Goal: Task Accomplishment & Management: Use online tool/utility

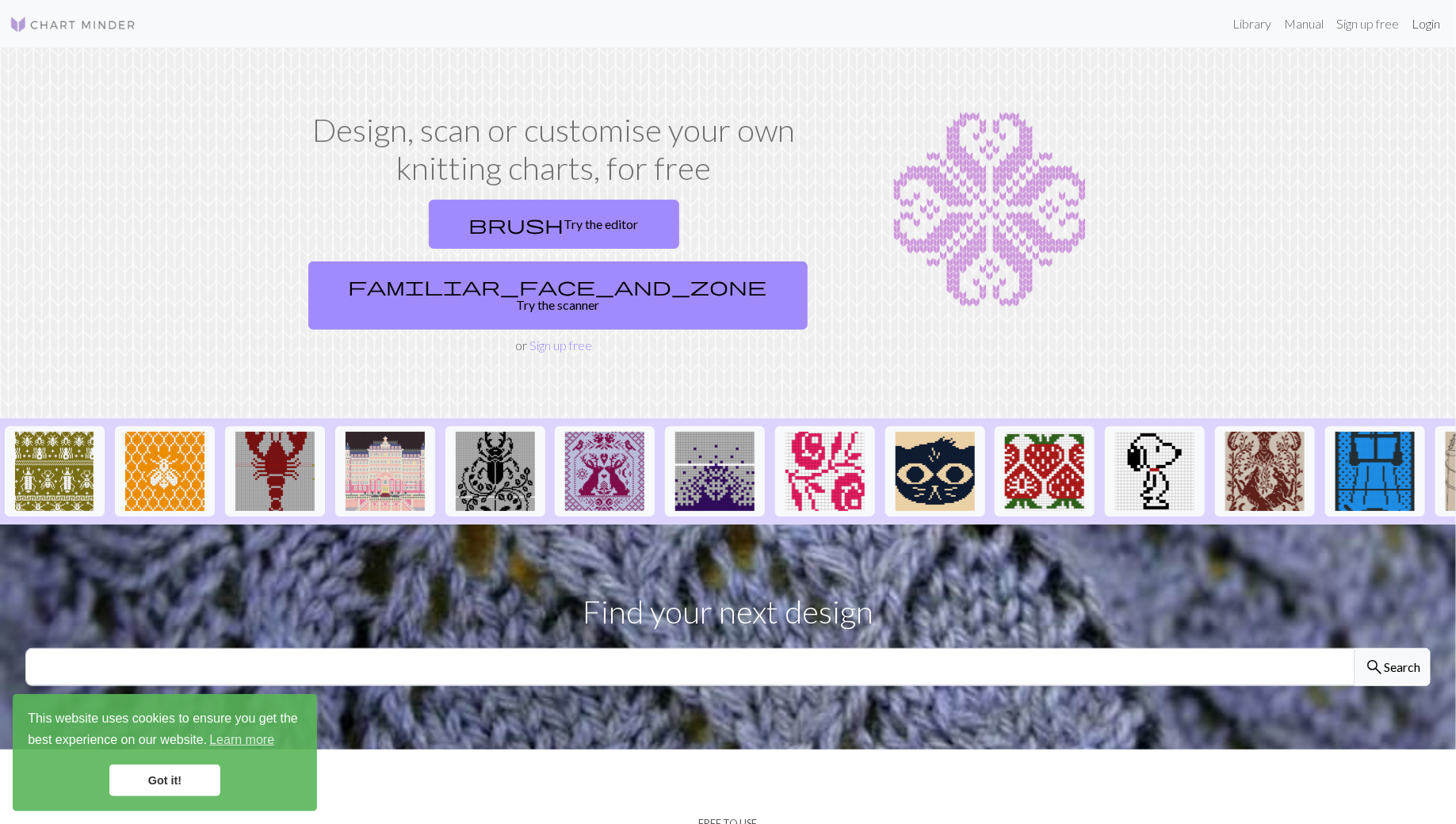
click at [1427, 30] on link "Login" at bounding box center [1425, 24] width 41 height 32
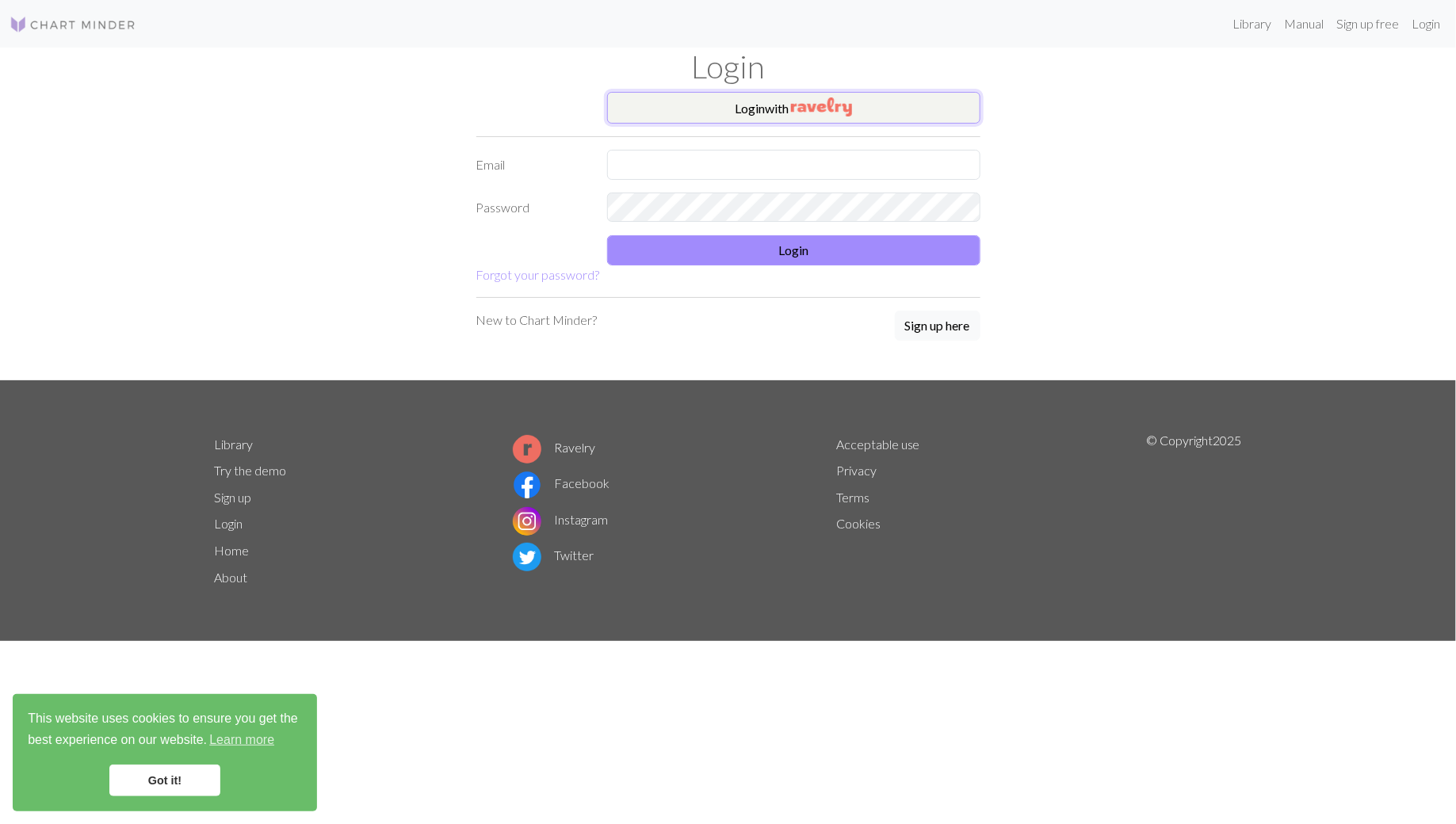
click at [807, 116] on img "button" at bounding box center [821, 107] width 61 height 19
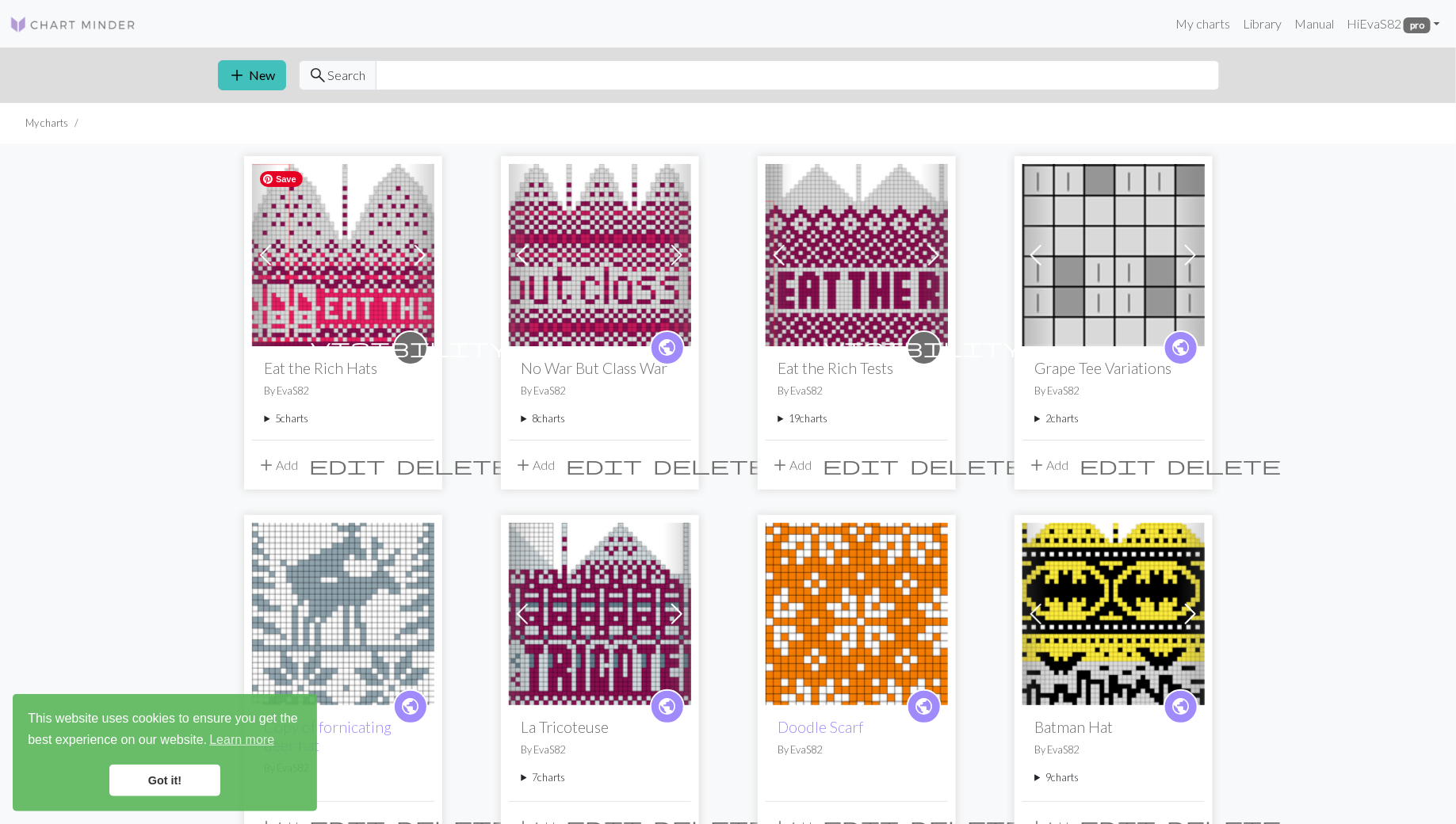
click at [325, 252] on img at bounding box center [344, 255] width 182 height 182
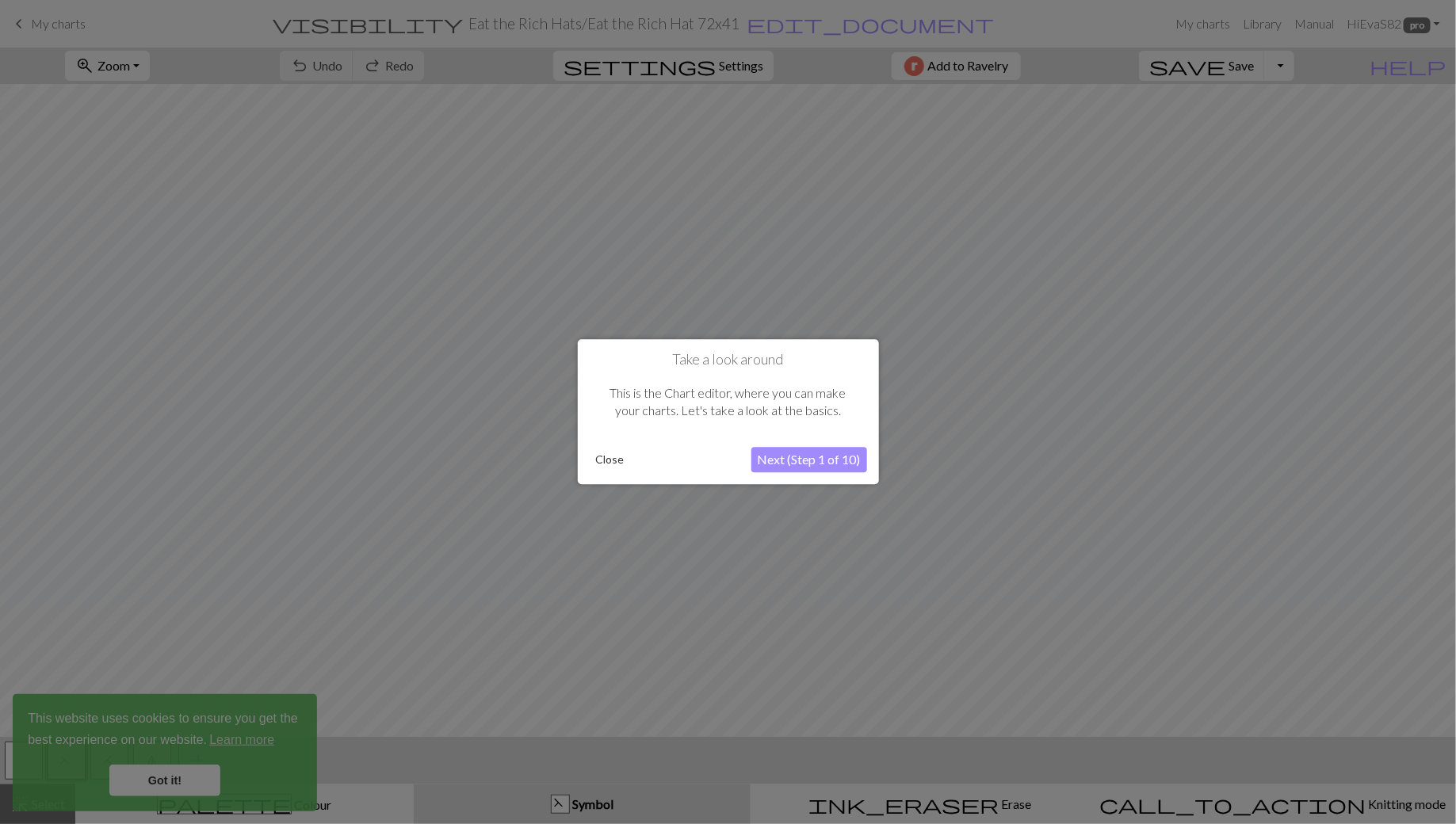
click at [613, 463] on button "Close" at bounding box center [610, 460] width 41 height 24
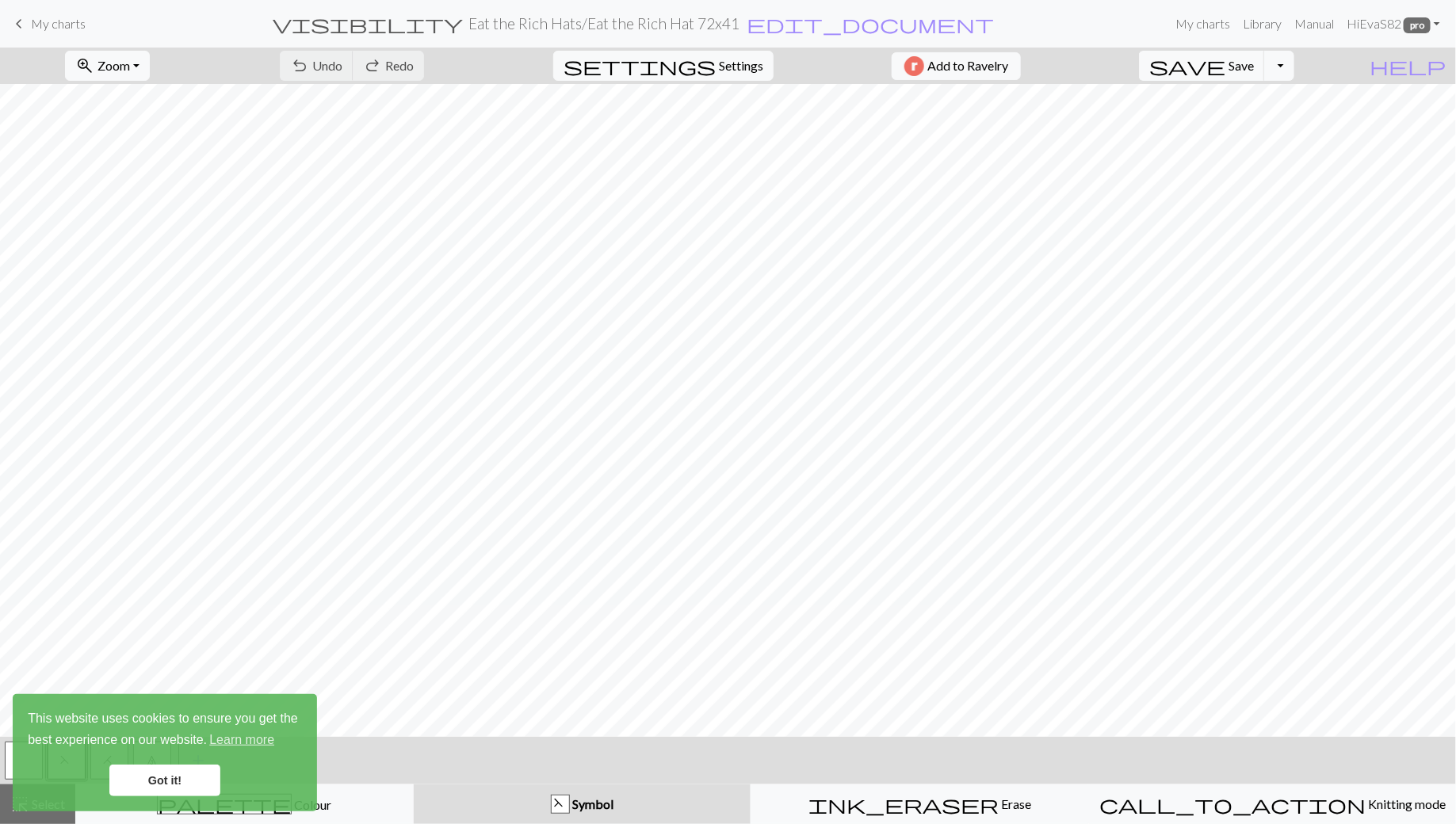
click at [47, 29] on span "My charts" at bounding box center [58, 23] width 54 height 15
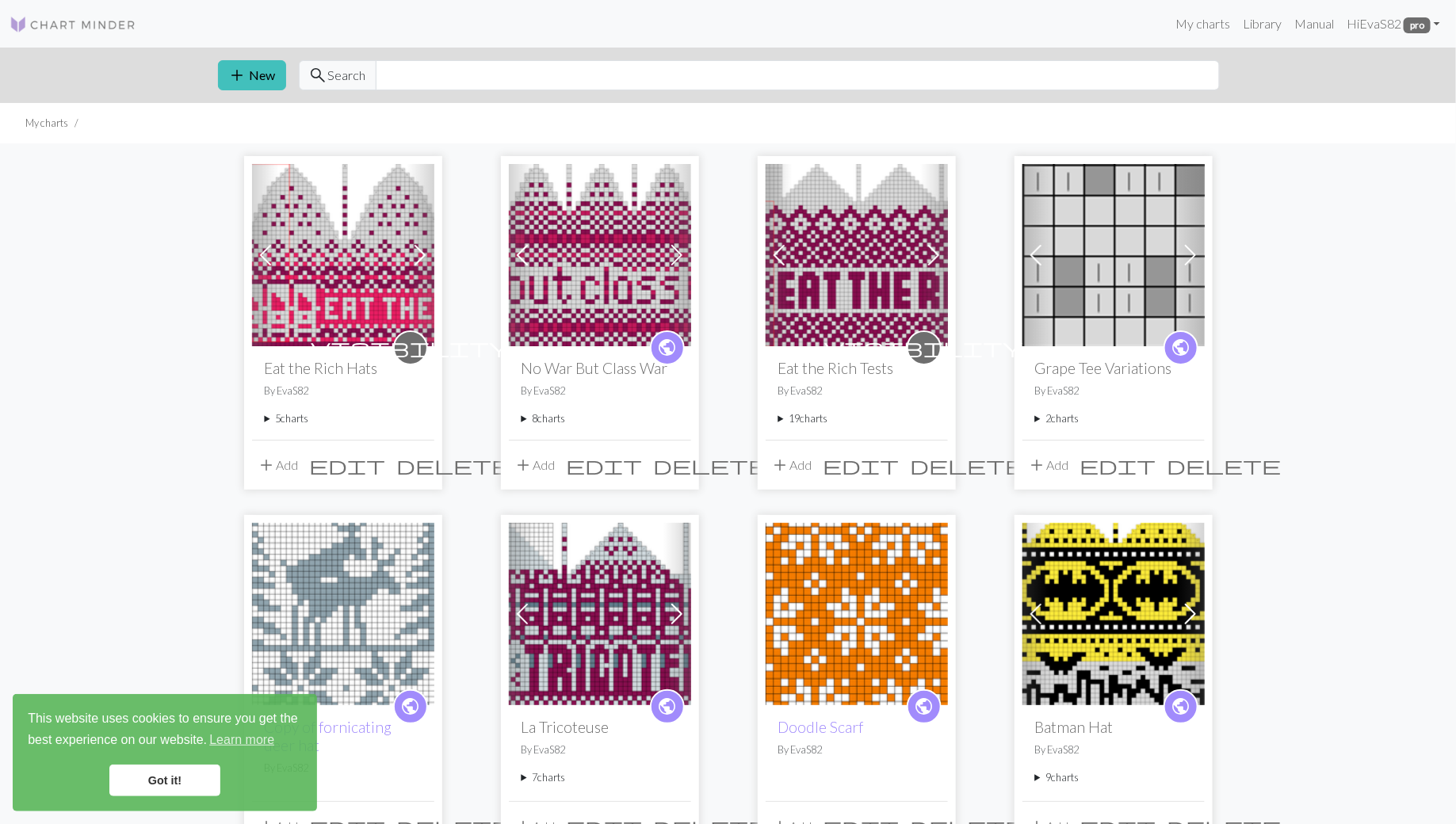
click at [269, 416] on summary "5 charts" at bounding box center [343, 418] width 157 height 15
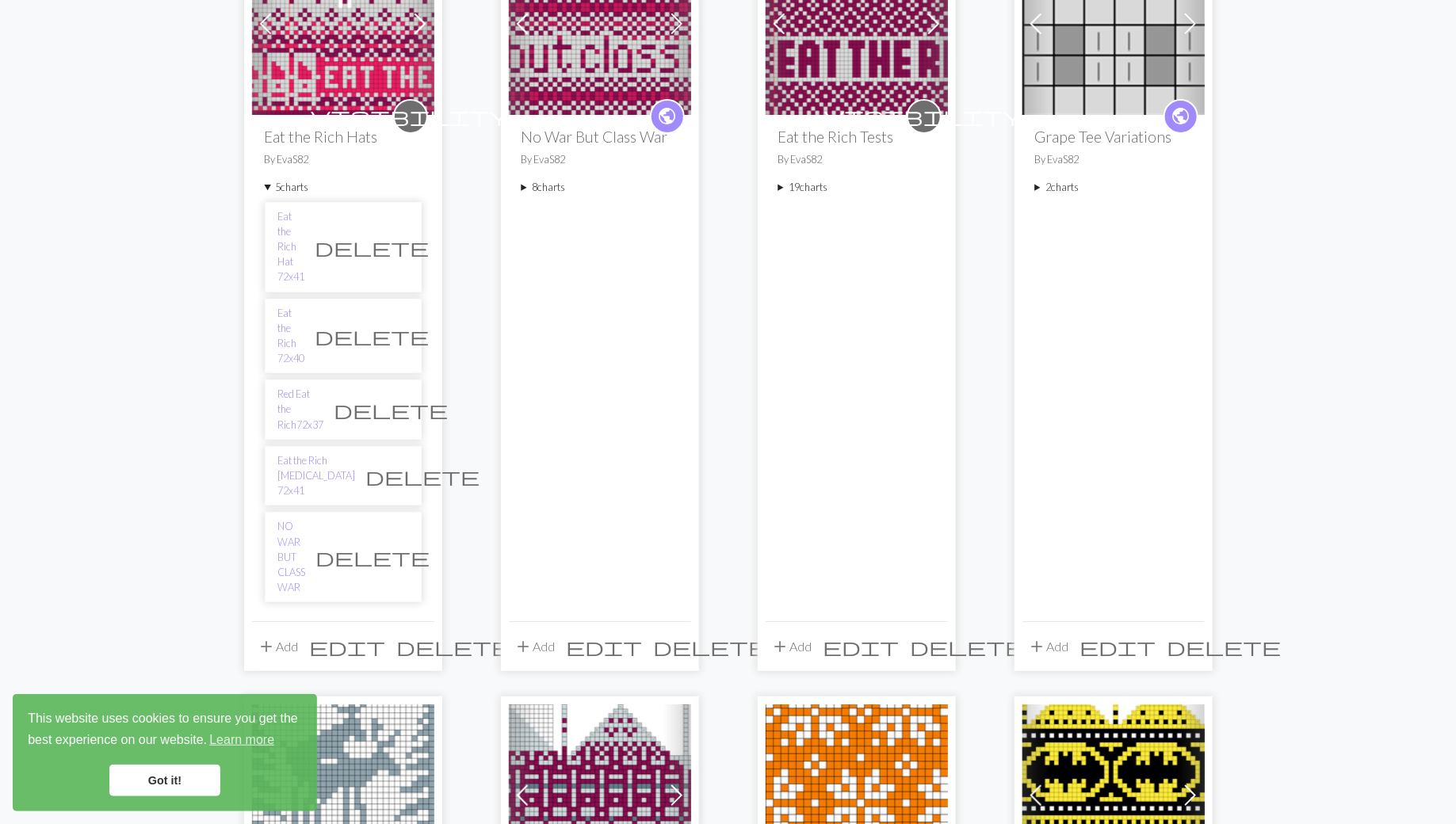
scroll to position [243, 0]
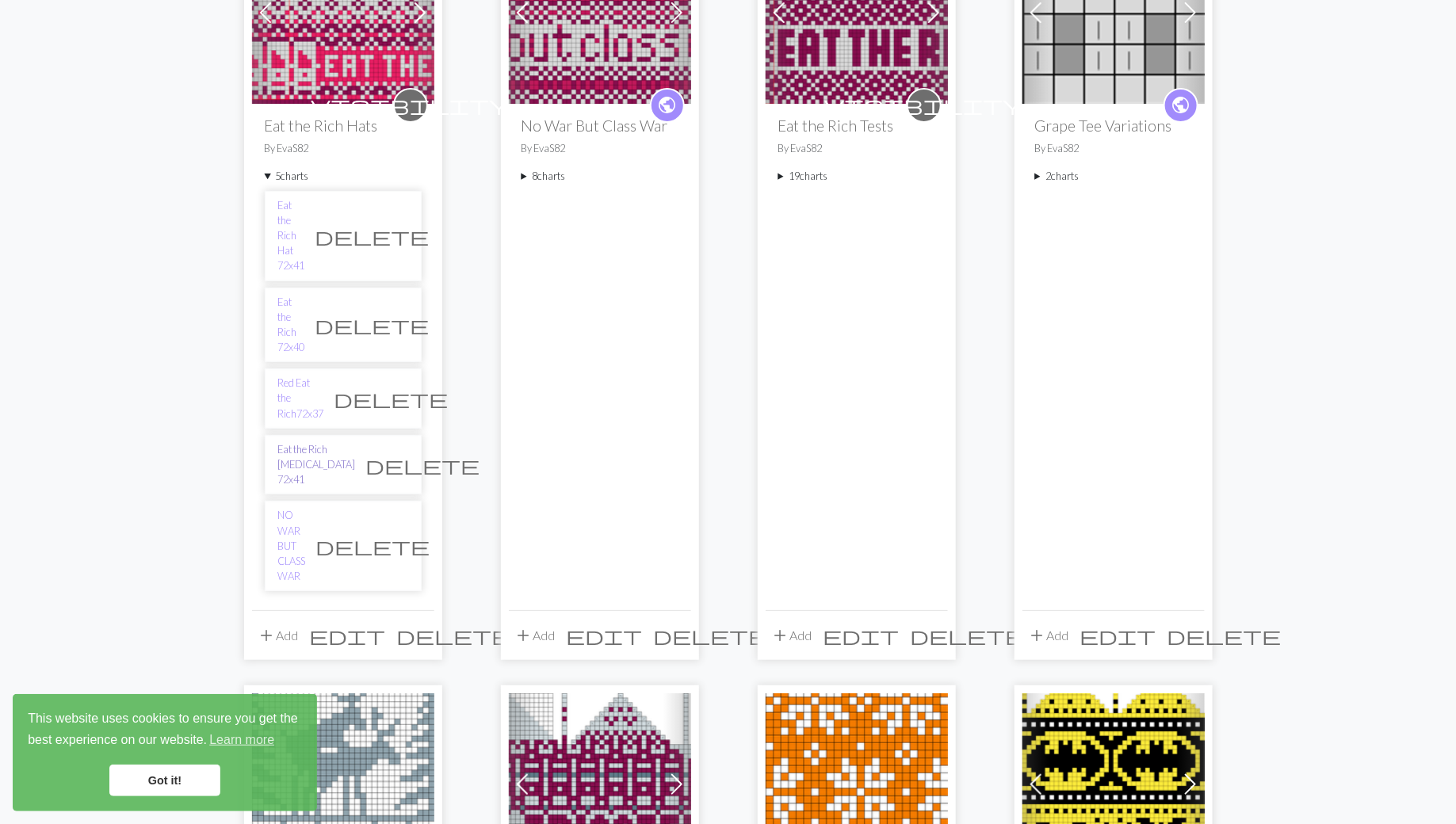
click at [281, 443] on link "Eat the Rich Guillotine 72x41" at bounding box center [316, 465] width 78 height 46
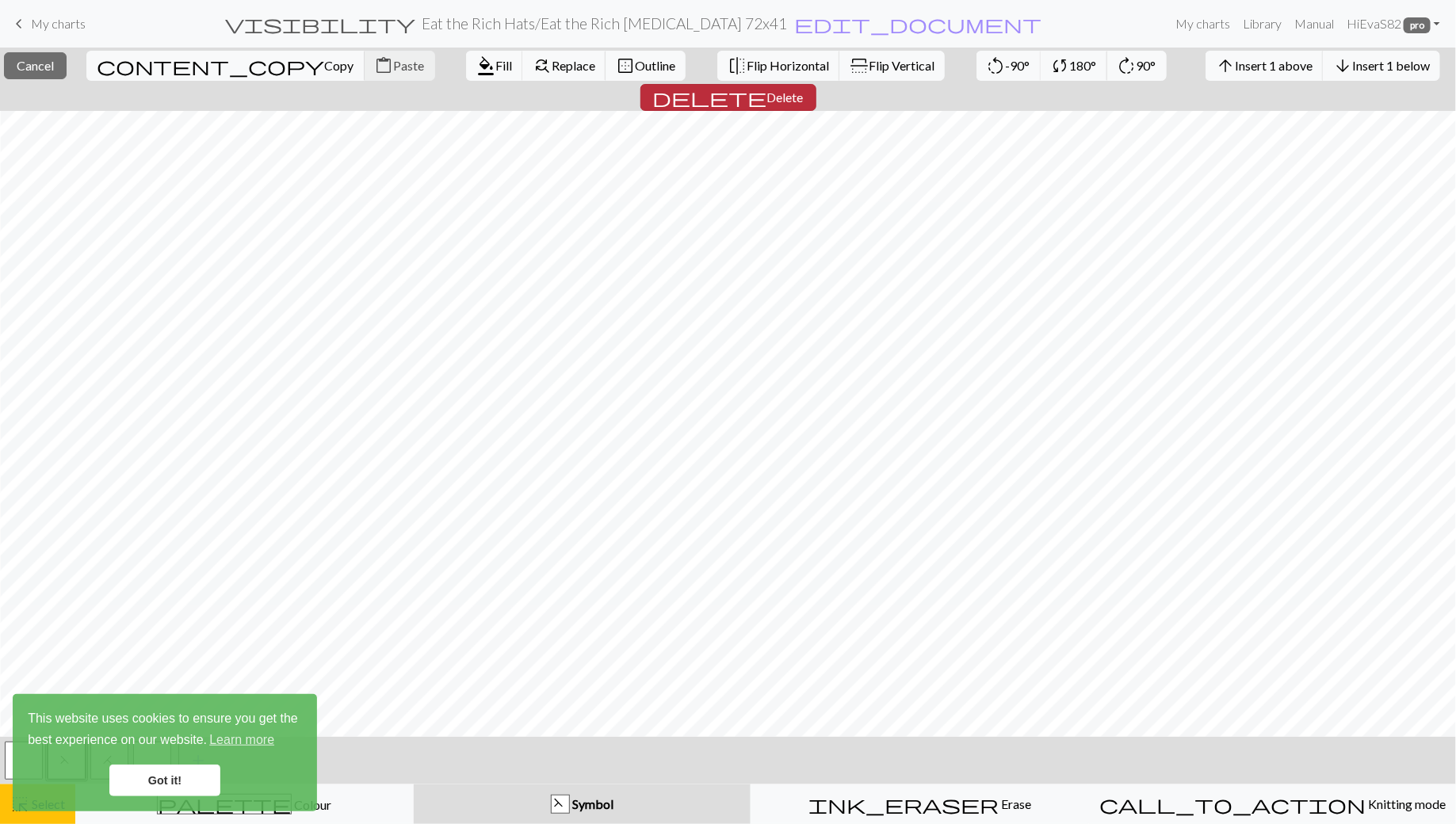
click at [804, 89] on span "Delete" at bounding box center [785, 96] width 37 height 15
click at [147, 790] on link "Got it!" at bounding box center [165, 781] width 111 height 32
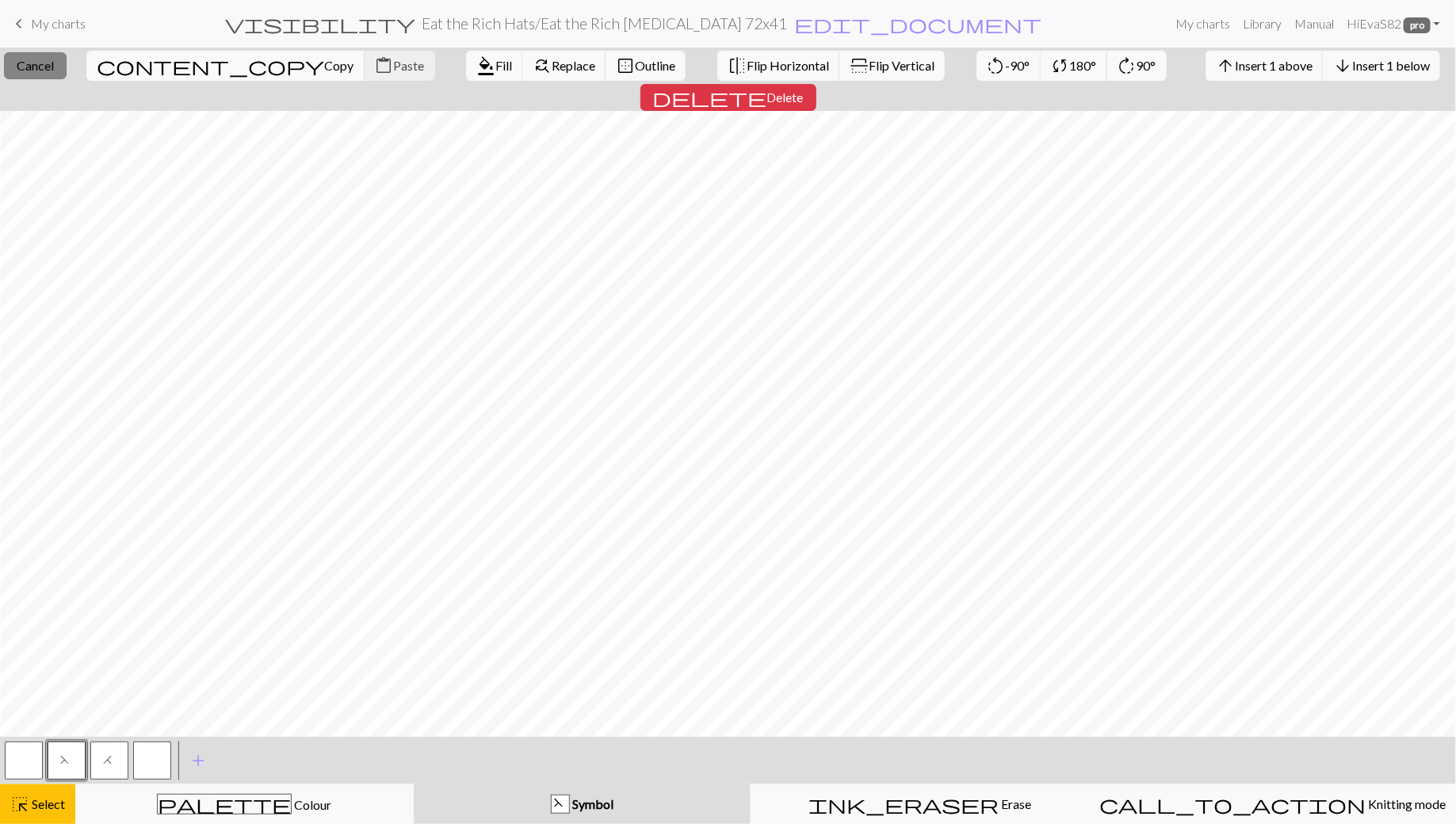
click at [40, 66] on span "Cancel" at bounding box center [35, 65] width 37 height 15
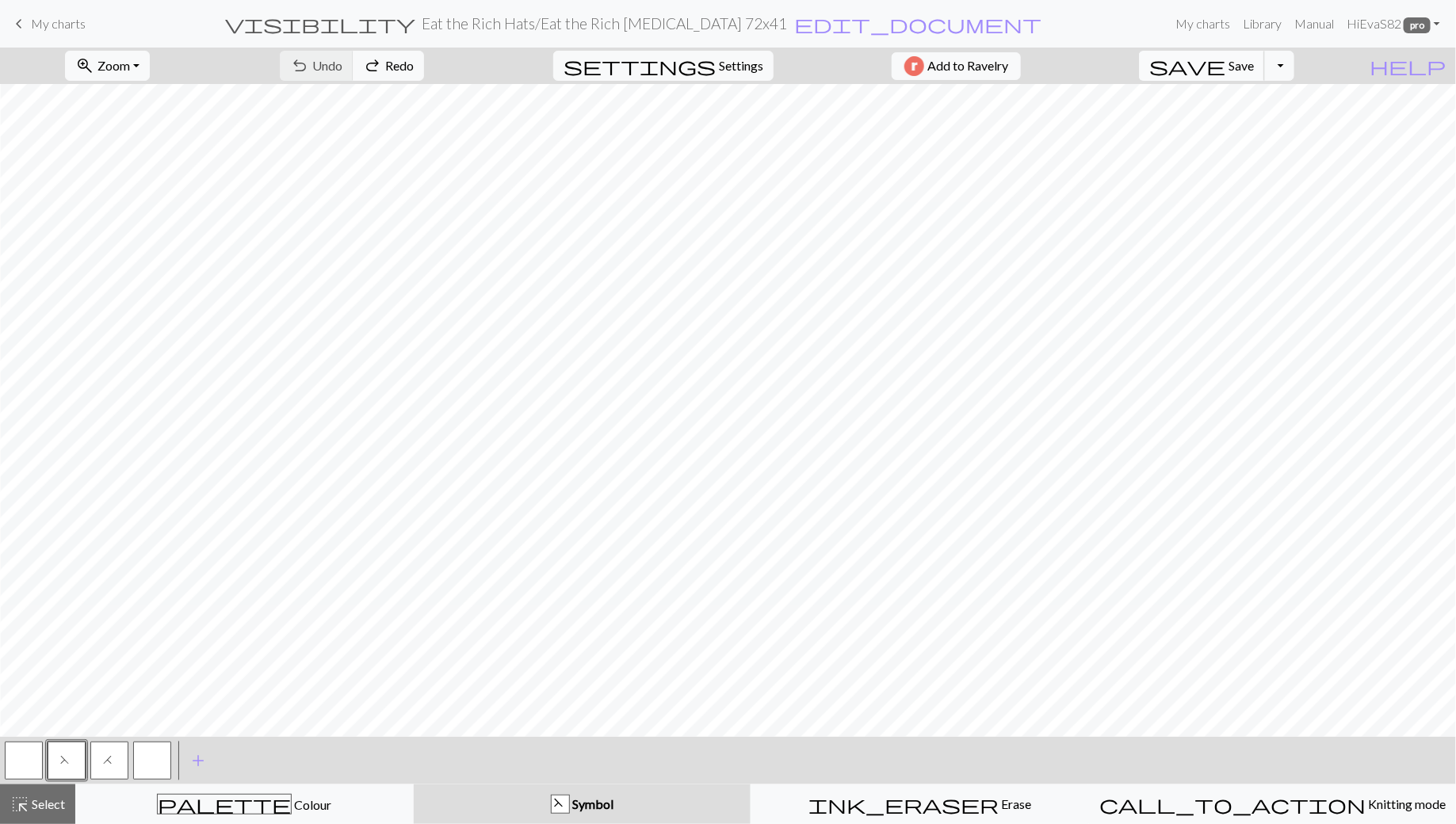
click at [1254, 64] on span "Save" at bounding box center [1241, 65] width 25 height 15
click at [67, 21] on span "My charts" at bounding box center [58, 23] width 54 height 15
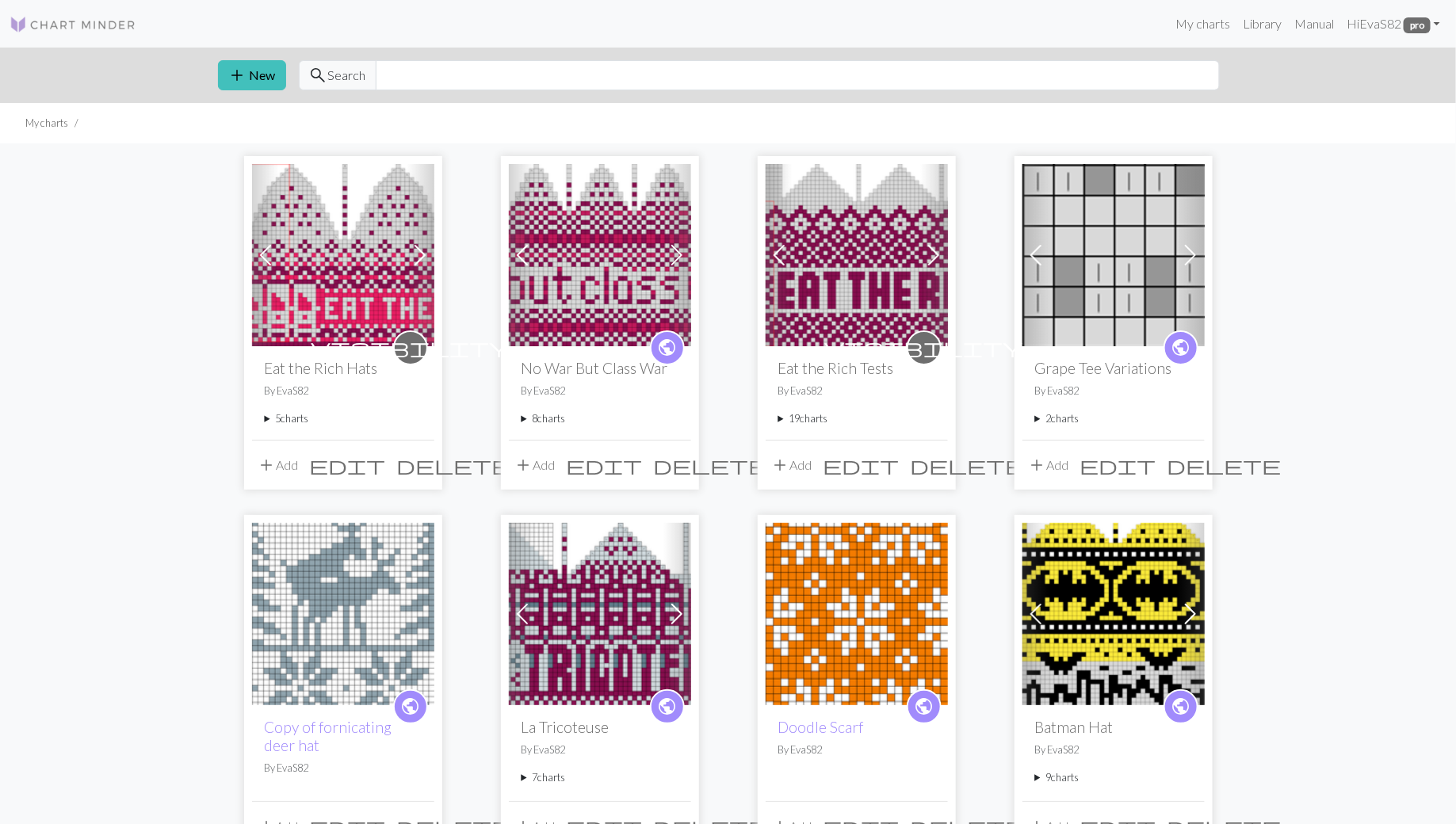
click at [266, 420] on summary "5 charts" at bounding box center [343, 418] width 157 height 15
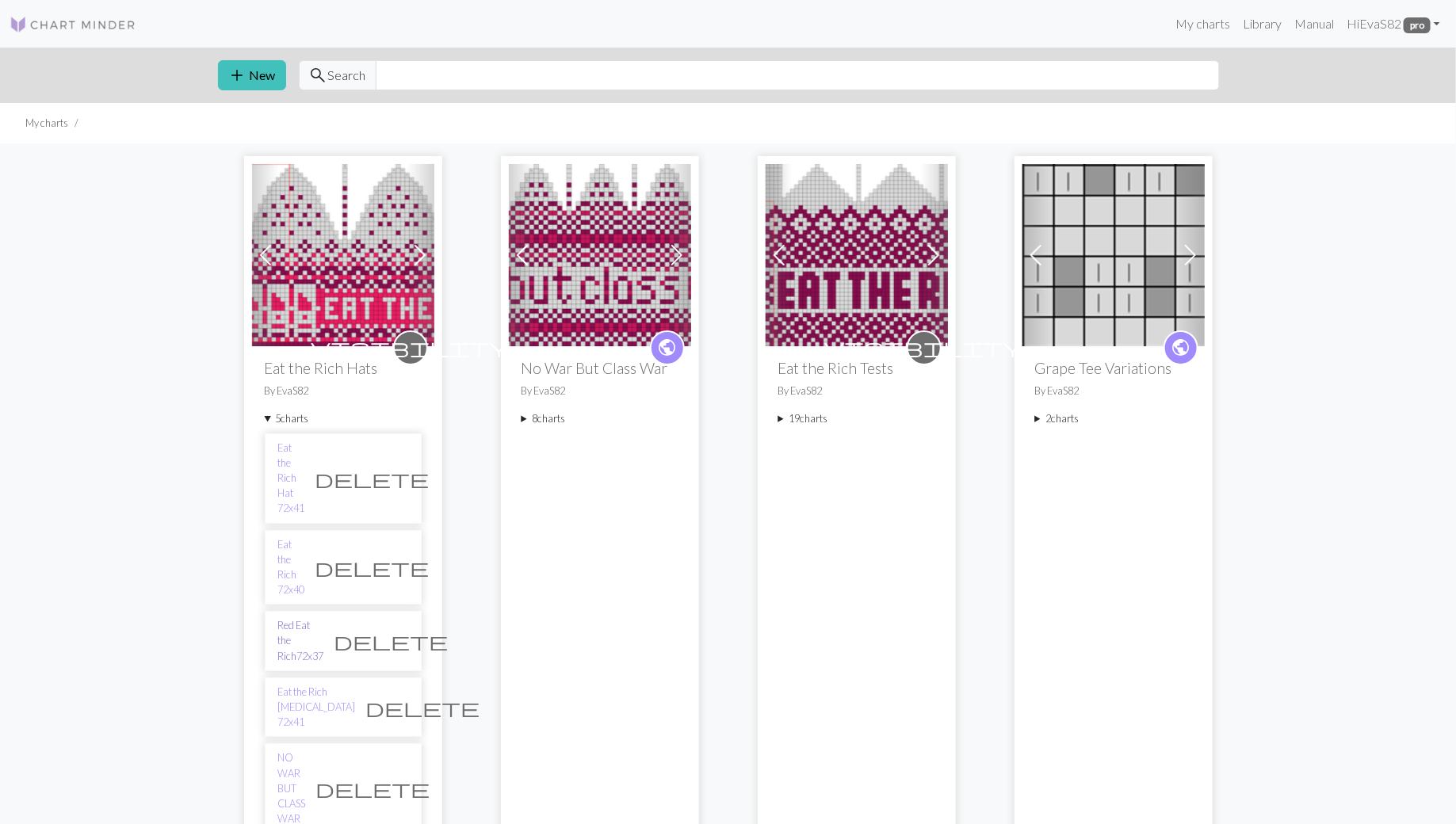
click at [302, 618] on link "Red Eat the Rich72x37" at bounding box center [301, 641] width 46 height 46
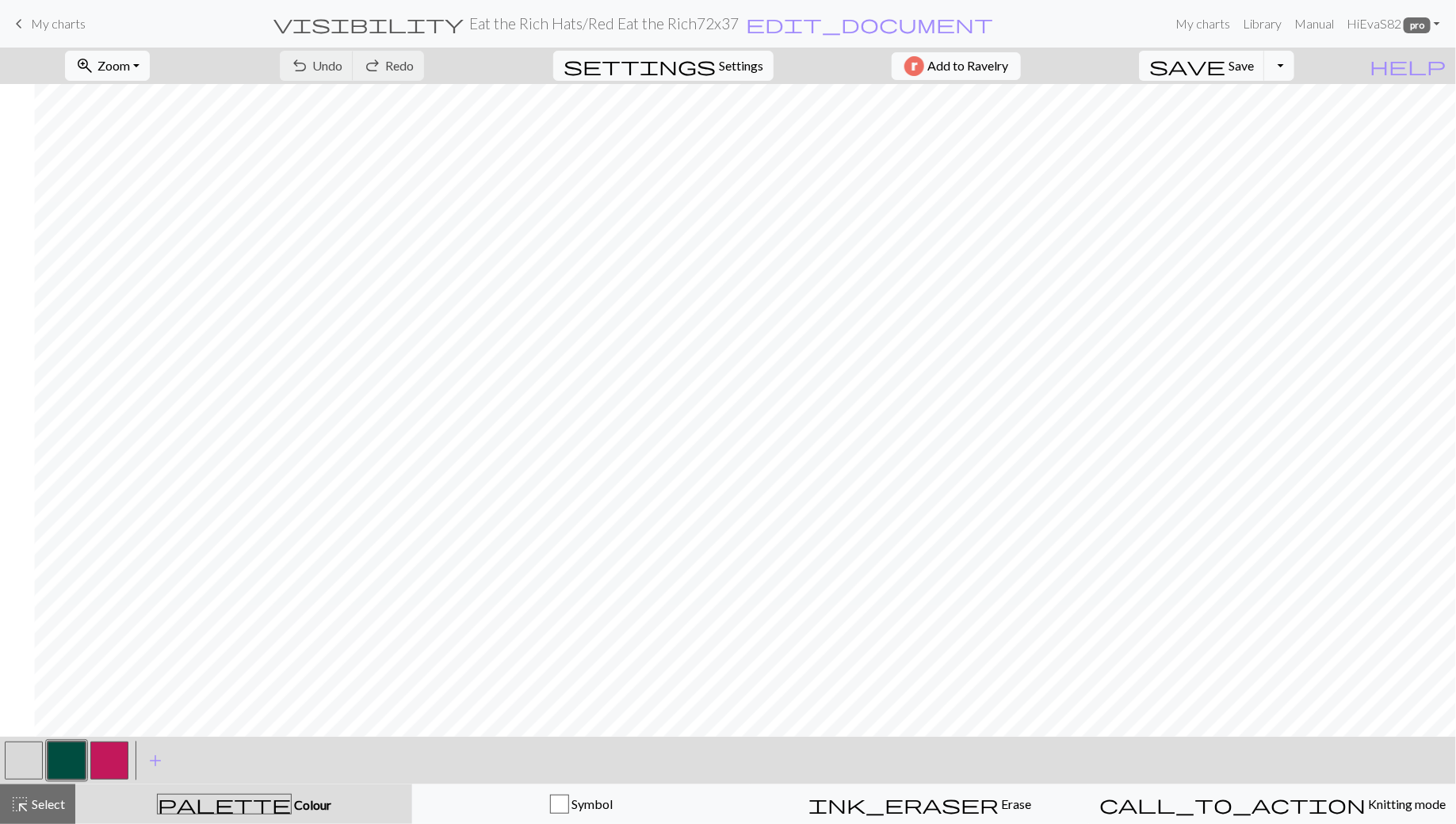
scroll to position [4, 146]
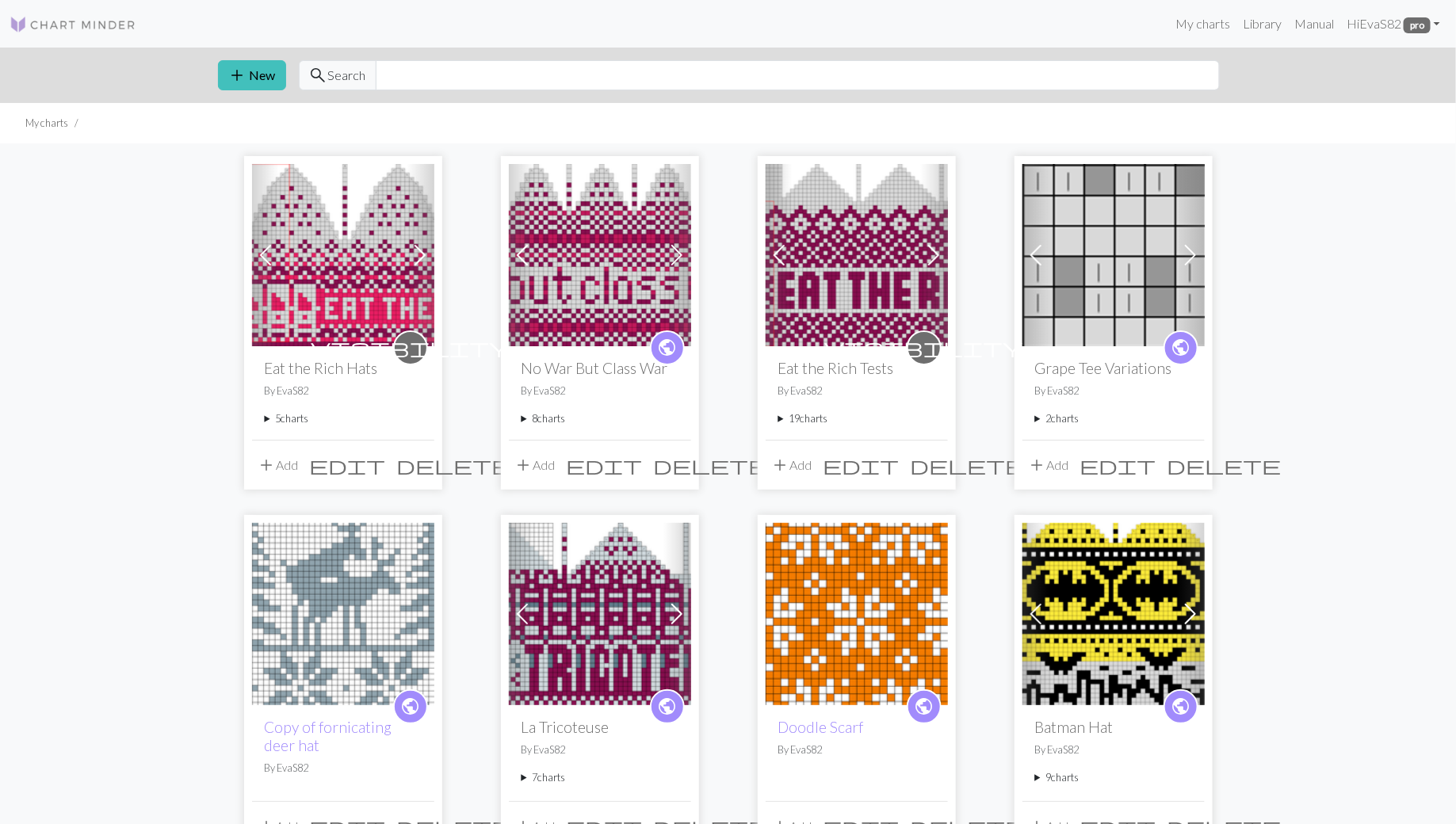
click at [265, 419] on summary "5 charts" at bounding box center [343, 418] width 157 height 15
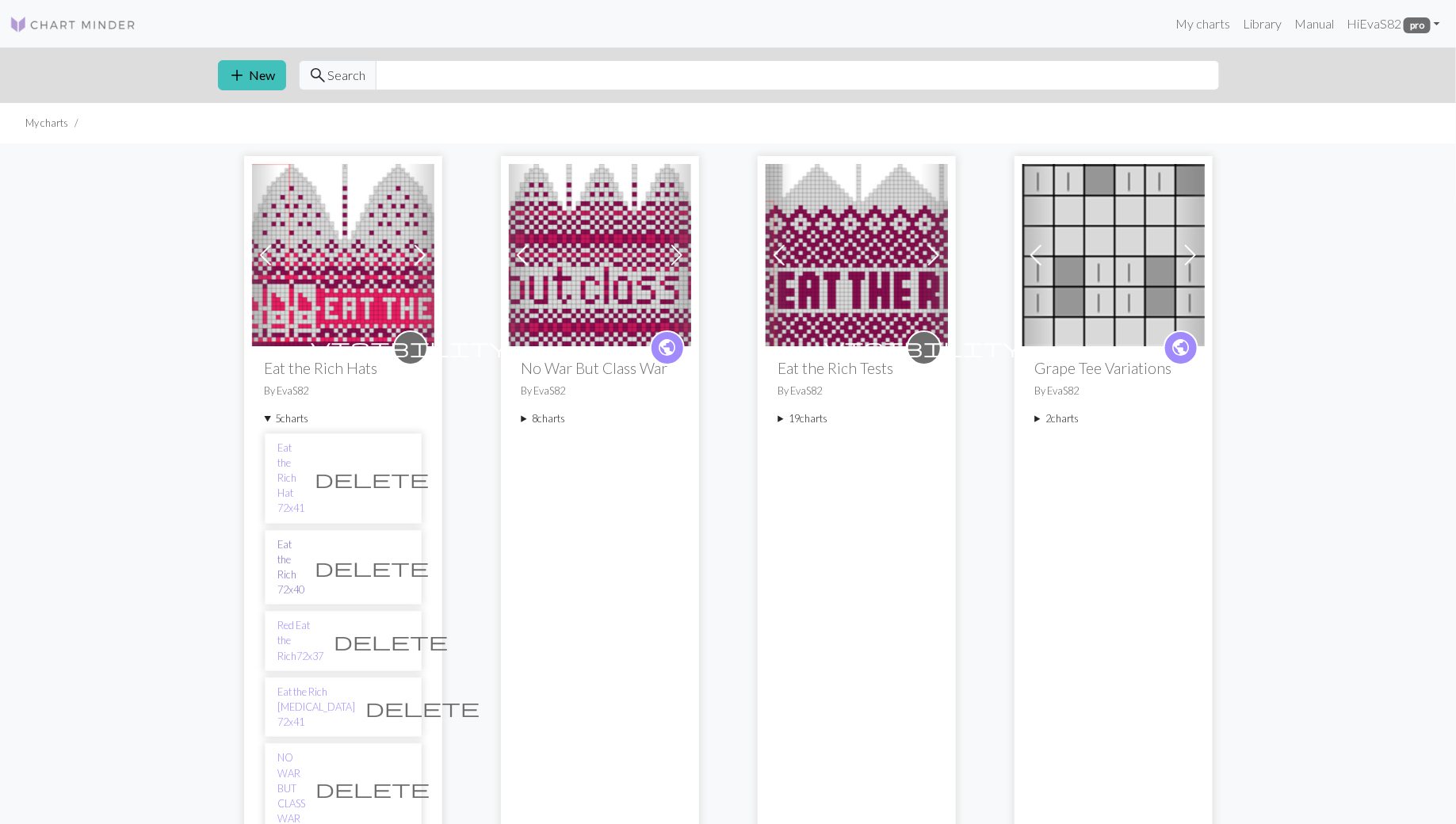
click at [305, 537] on link "Eat the Rich 72x40" at bounding box center [291, 568] width 27 height 61
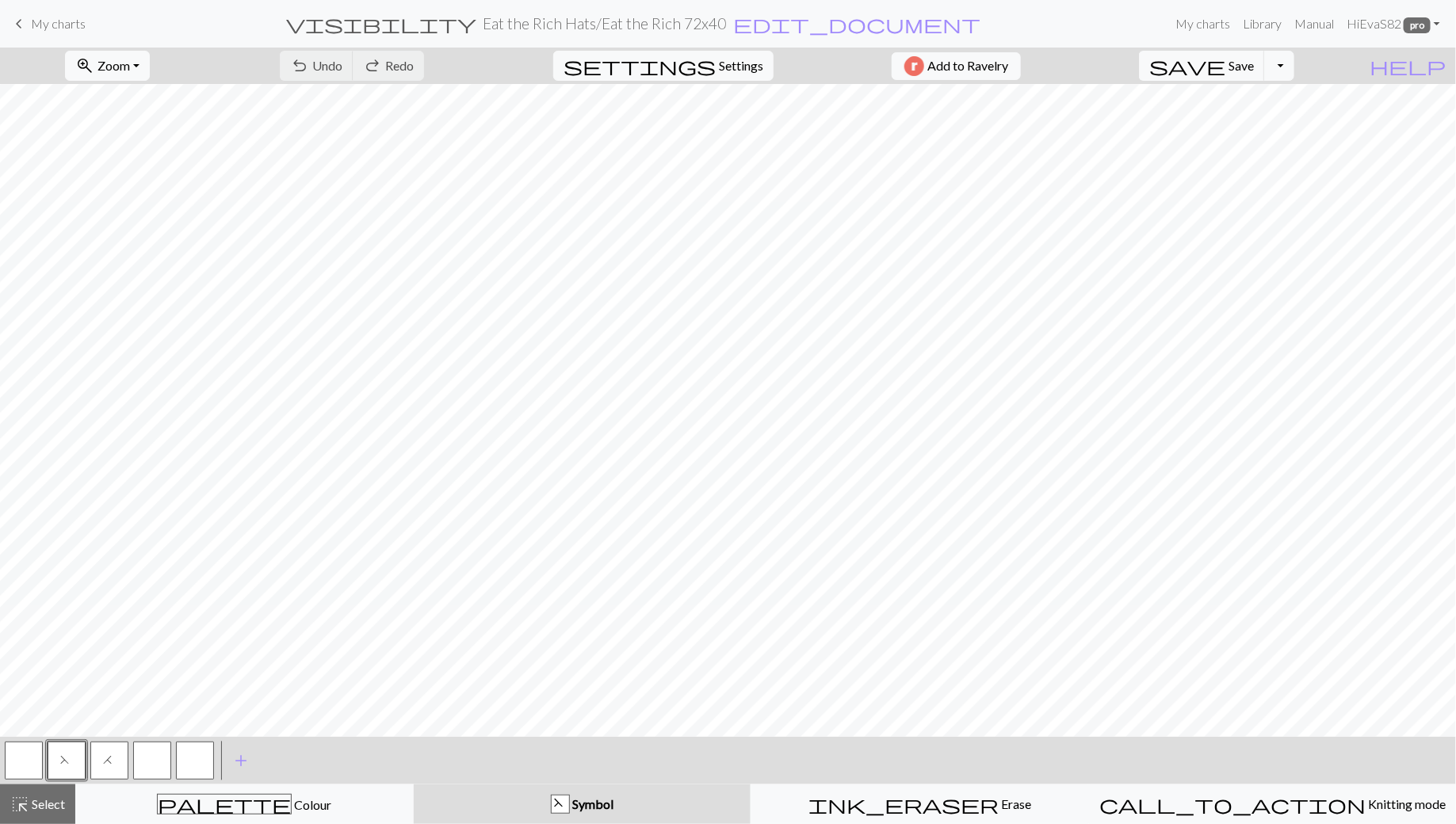
scroll to position [83, 0]
click at [39, 27] on span "My charts" at bounding box center [58, 23] width 54 height 15
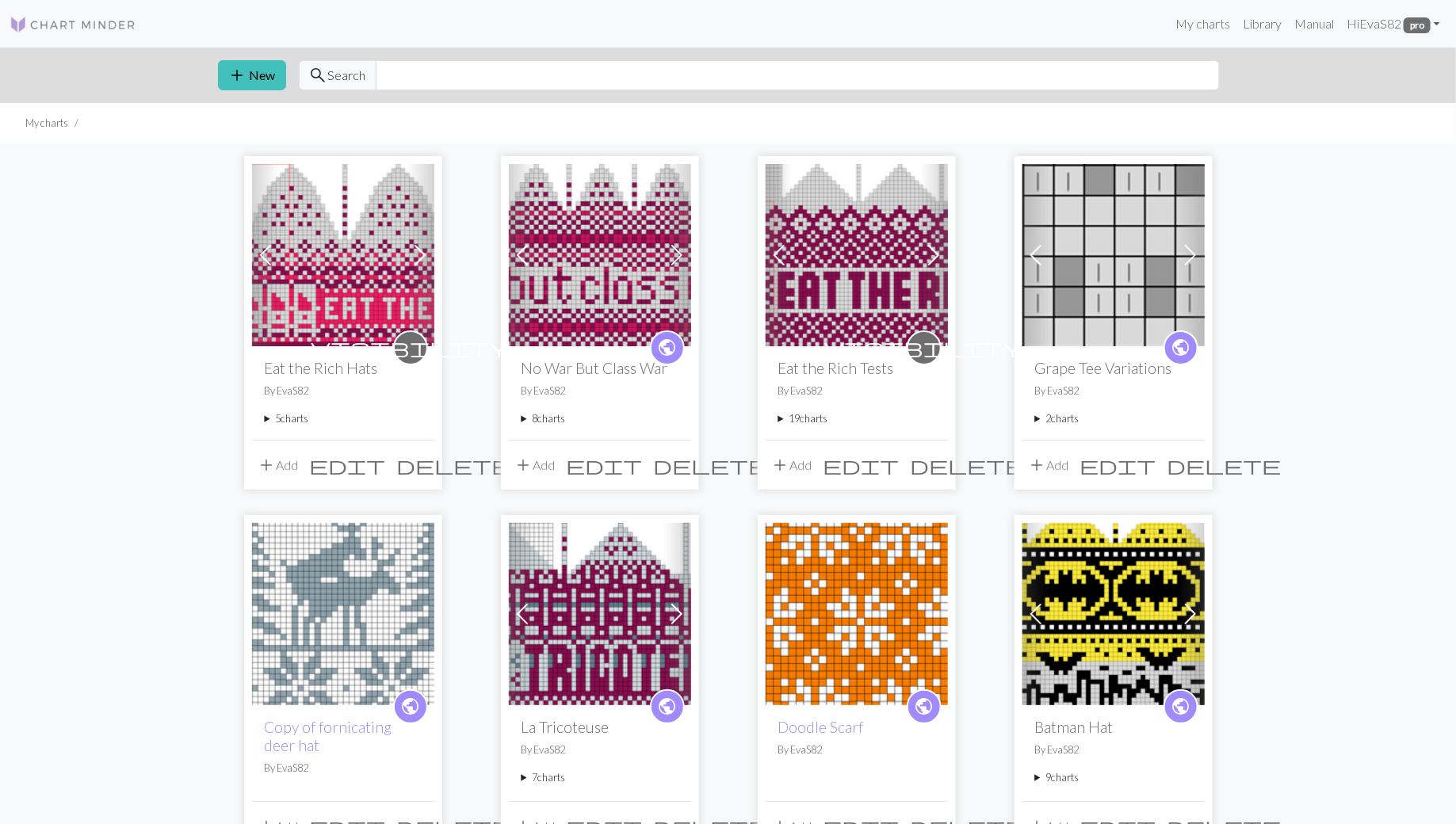
click at [264, 416] on div "visibility Eat the Rich Hats By EvaS82 5 charts Eat the Rich Hat 72x41 delete E…" at bounding box center [344, 393] width 182 height 93
click at [266, 421] on summary "5 charts" at bounding box center [343, 418] width 157 height 15
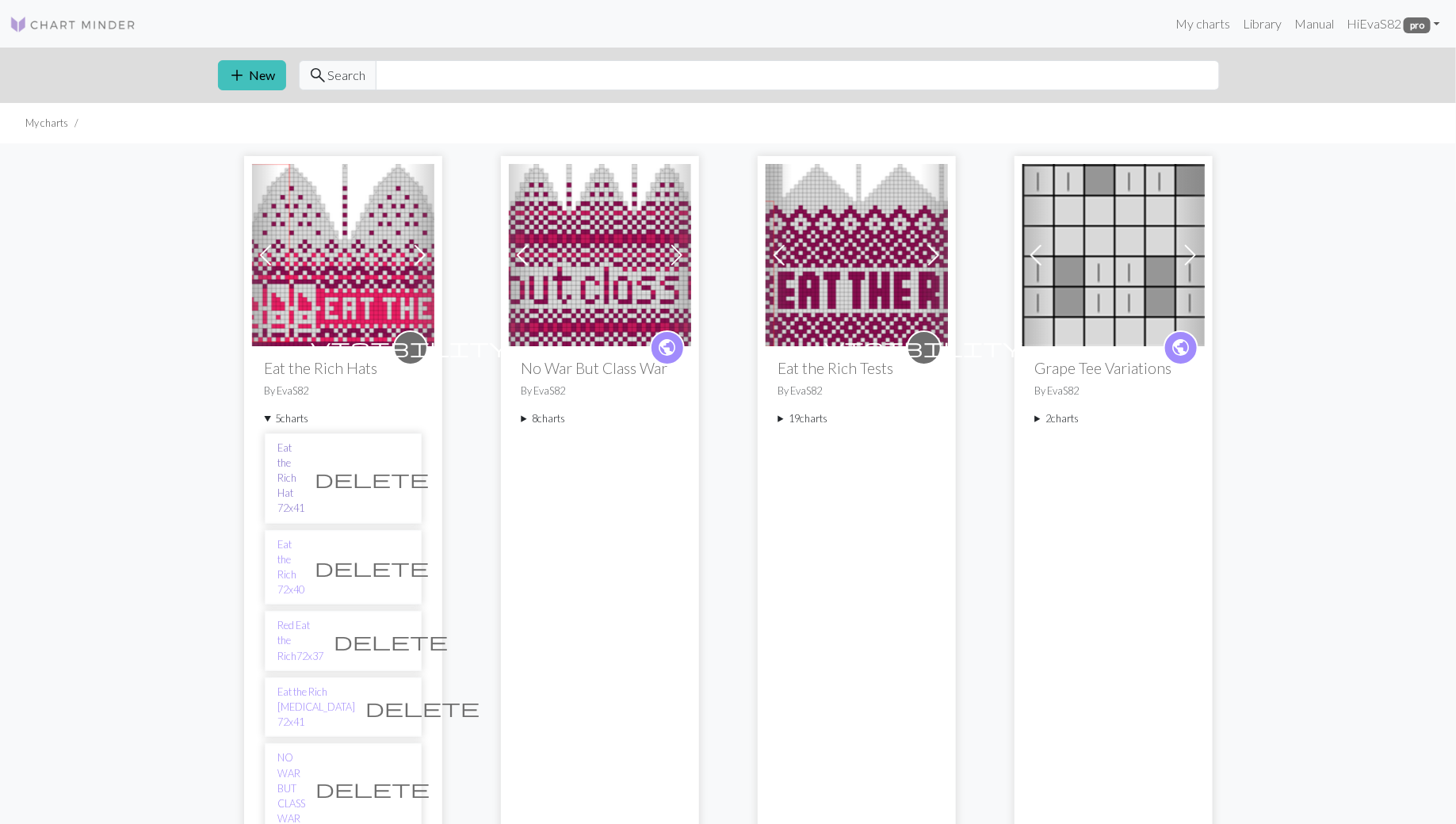
click at [305, 451] on link "Eat the Rich Hat 72x41" at bounding box center [291, 479] width 27 height 76
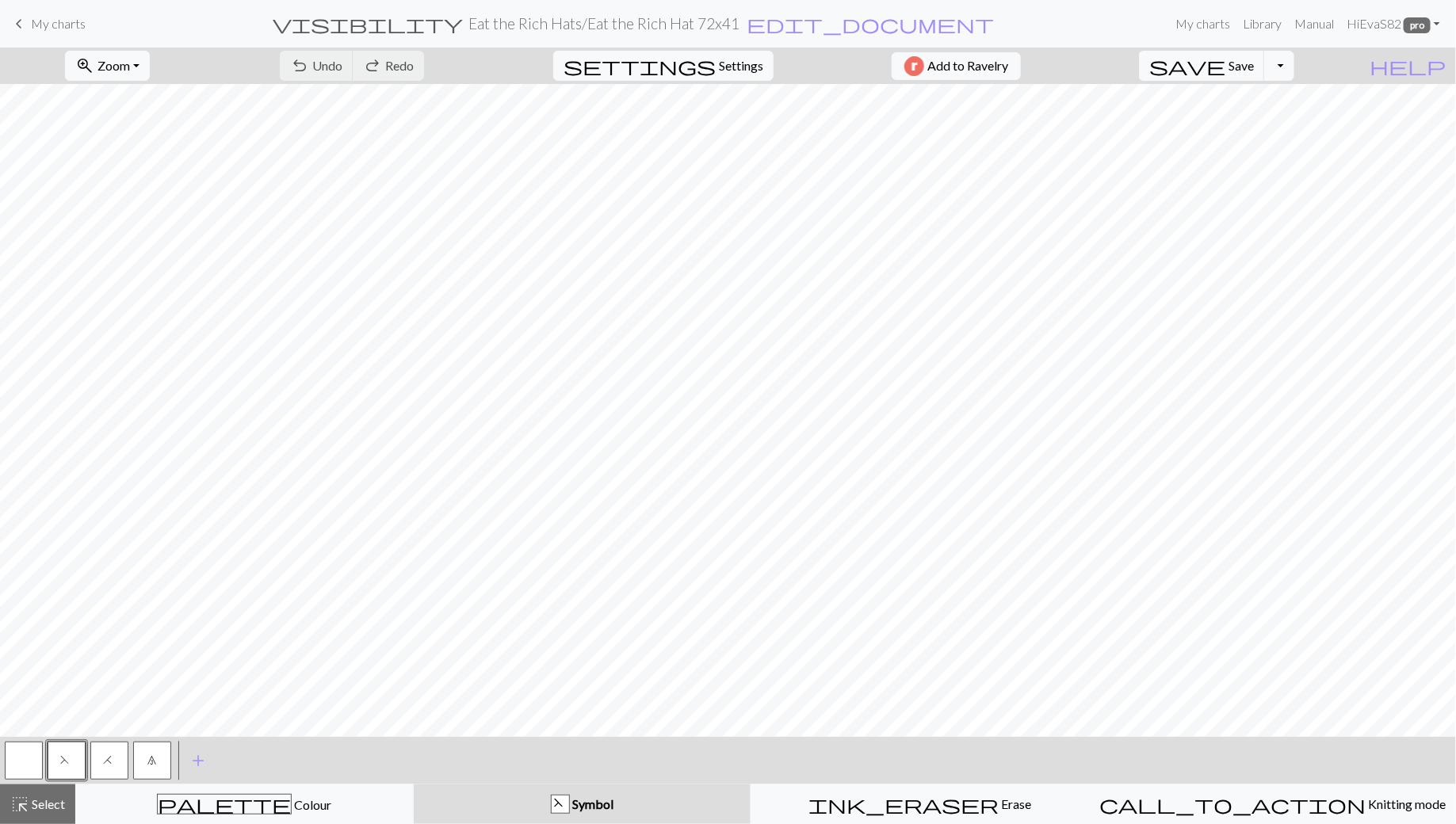
scroll to position [0, 146]
click at [778, 26] on span "edit_document" at bounding box center [871, 23] width 247 height 22
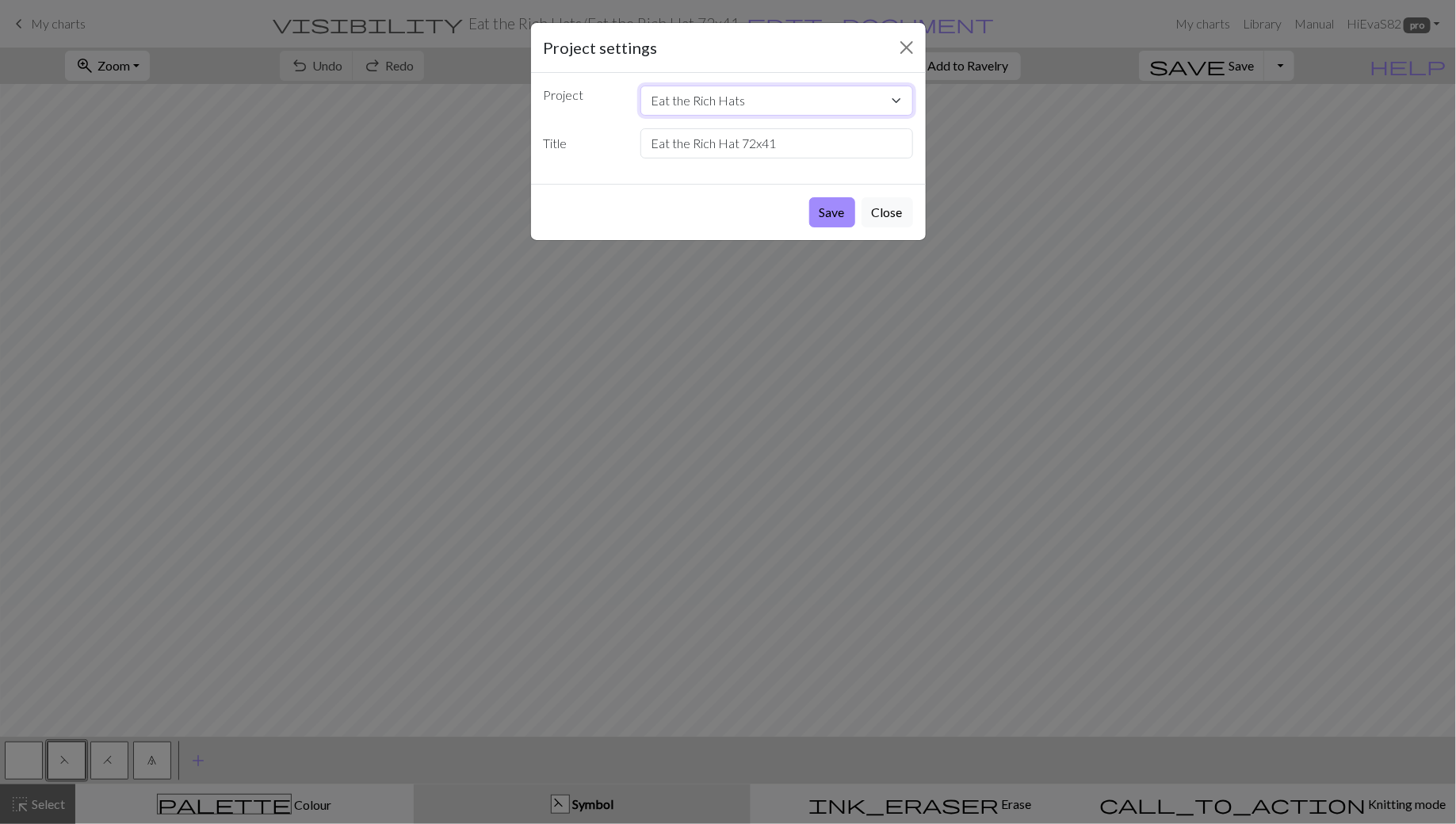
click at [726, 103] on select "Eat the Rich Hats No War But Class War Eat the Rich Tests Grape Tee Variations …" at bounding box center [777, 101] width 273 height 30
select select "674f867929fcdba3c551f412"
click at [641, 86] on select "Eat the Rich Hats No War But Class War Eat the Rich Tests Grape Tee Variations …" at bounding box center [777, 101] width 273 height 30
click at [837, 210] on button "Save" at bounding box center [832, 212] width 46 height 30
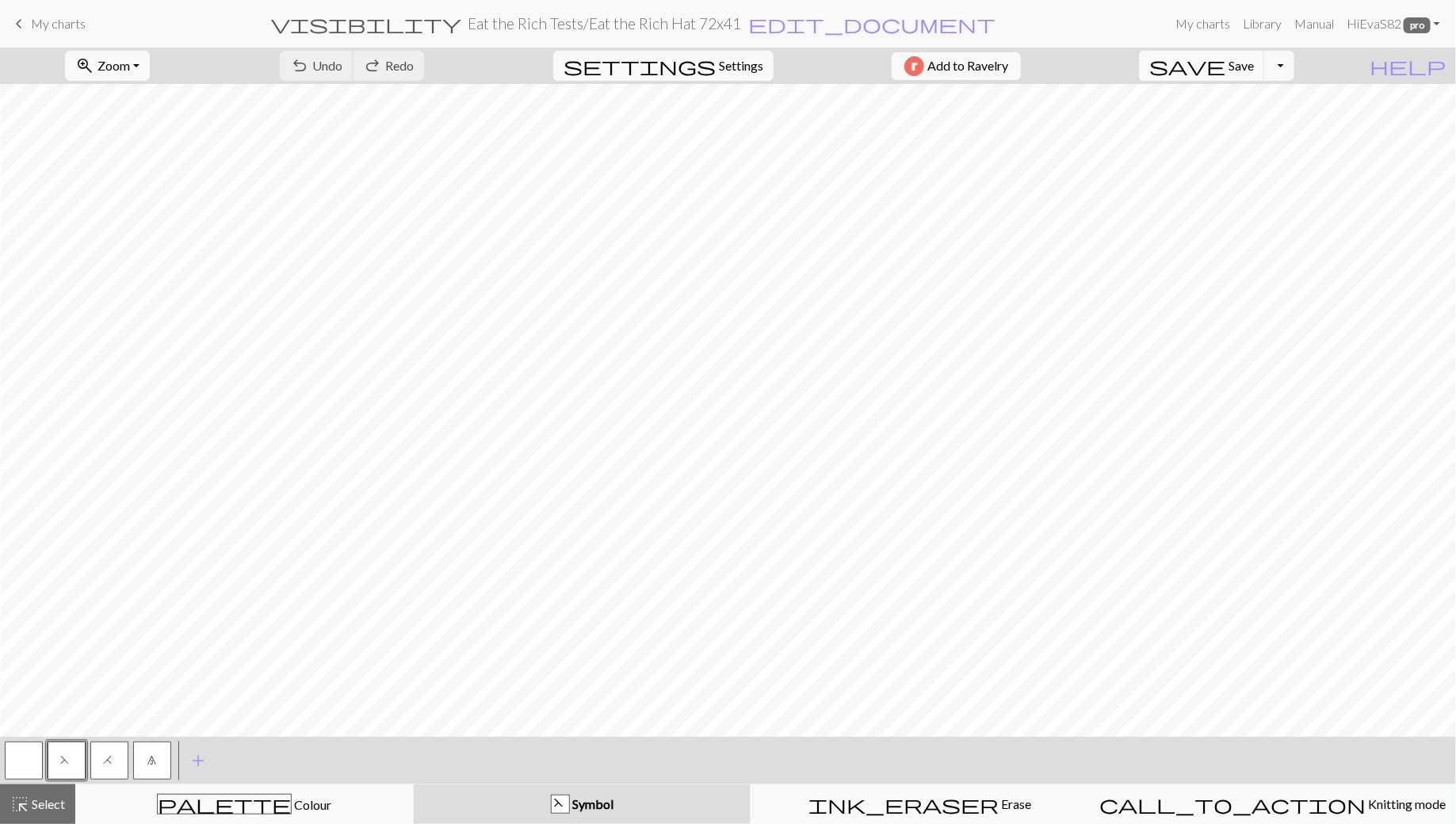
click at [24, 24] on span "keyboard_arrow_left" at bounding box center [19, 23] width 19 height 22
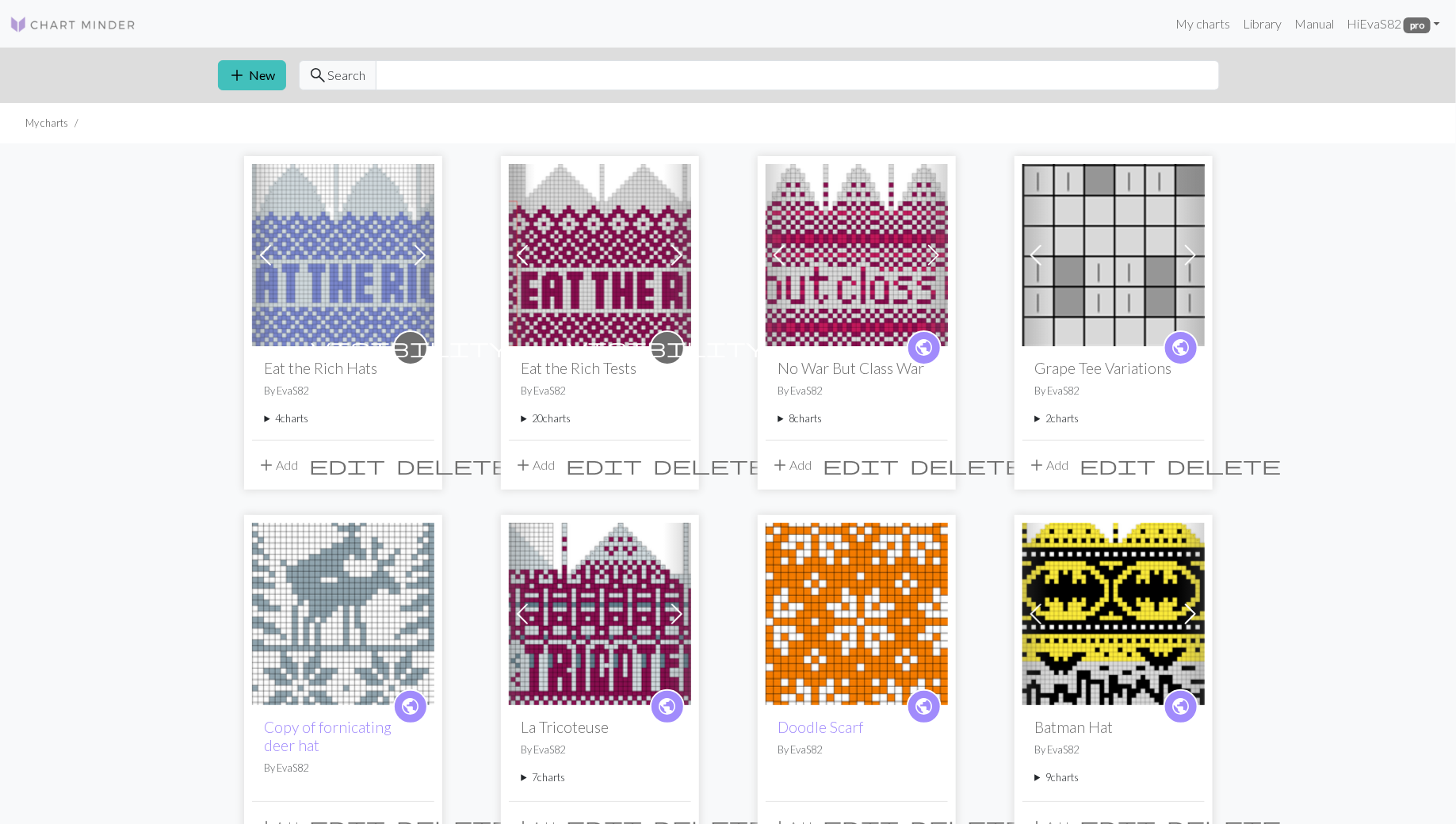
click at [262, 421] on div "visibility Eat the Rich Hats By EvaS82 4 charts Eat the Rich 72x40 delete Red E…" at bounding box center [344, 393] width 182 height 93
click at [265, 418] on summary "4 charts" at bounding box center [343, 418] width 157 height 15
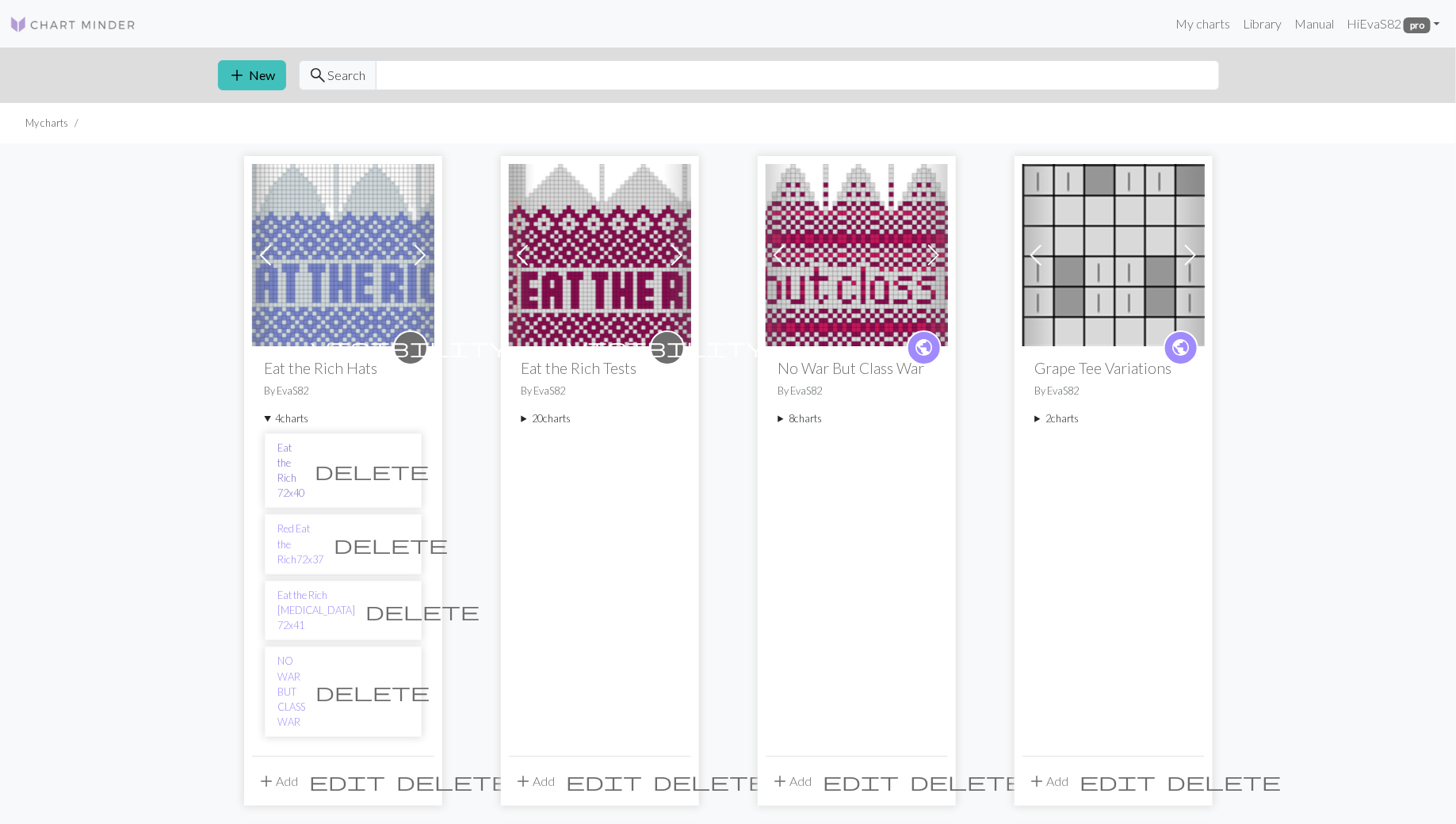
click at [305, 450] on link "Eat the Rich 72x40" at bounding box center [291, 472] width 27 height 61
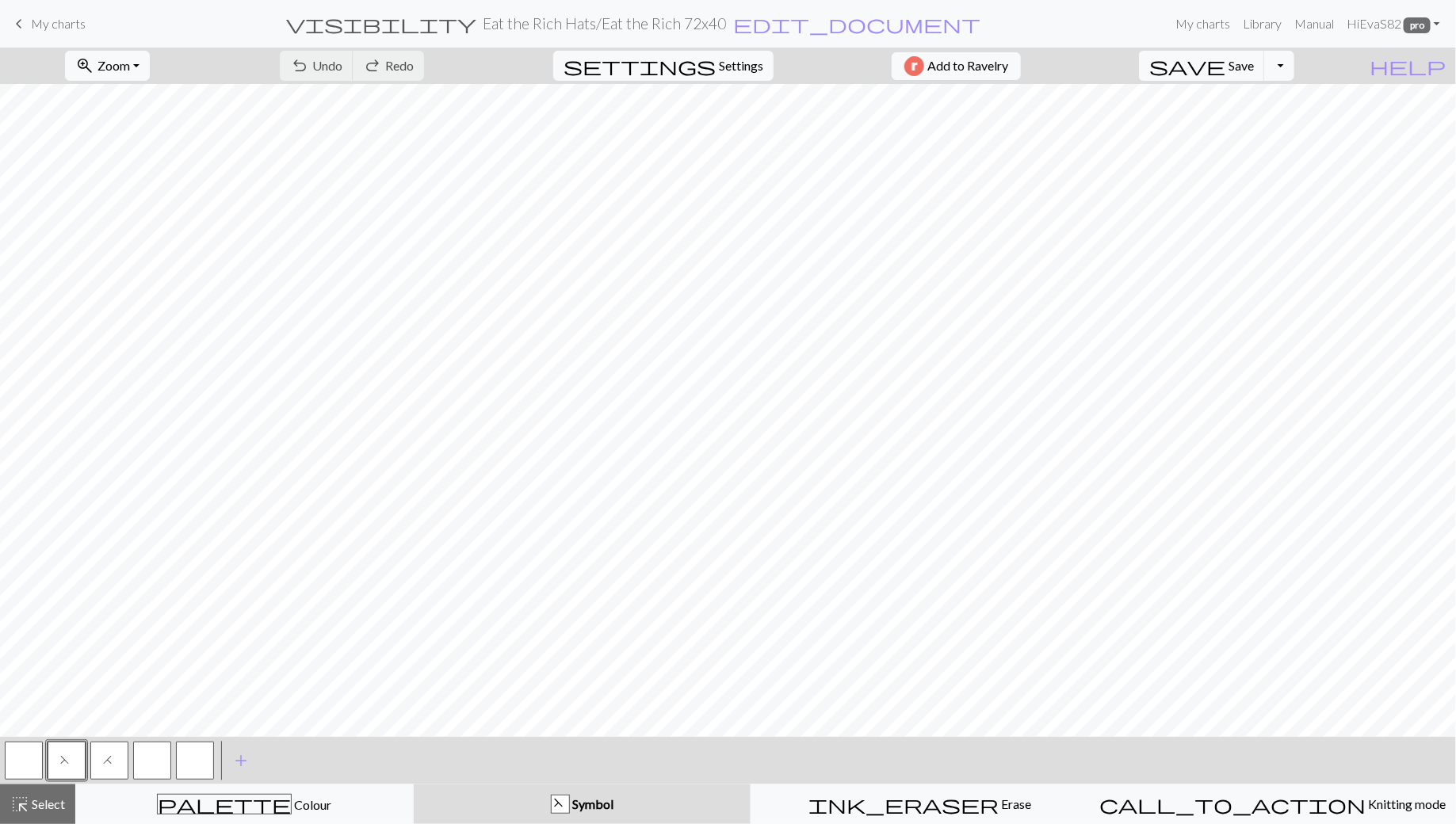
click at [639, 23] on h2 "Eat the Rich Hats / Eat the Rich 72x40" at bounding box center [605, 23] width 244 height 18
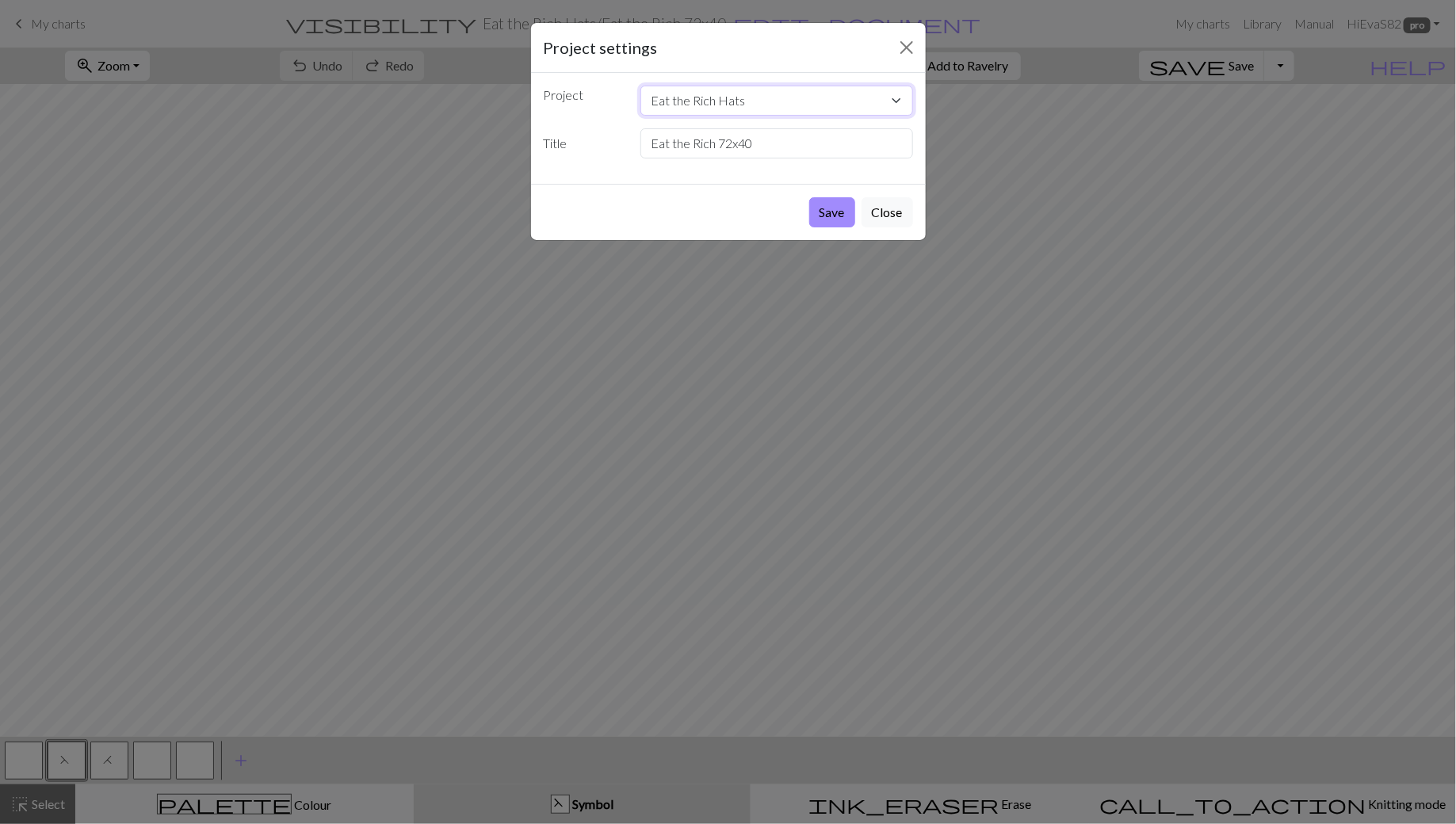
click at [735, 94] on select "Eat the Rich Hats Eat the Rich Tests No War But Class War Grape Tee Variations …" at bounding box center [777, 101] width 273 height 30
select select "674f867929fcdba3c551f412"
click at [641, 86] on select "Eat the Rich Hats Eat the Rich Tests No War But Class War Grape Tee Variations …" at bounding box center [777, 101] width 273 height 30
click at [837, 210] on button "Save" at bounding box center [832, 212] width 46 height 30
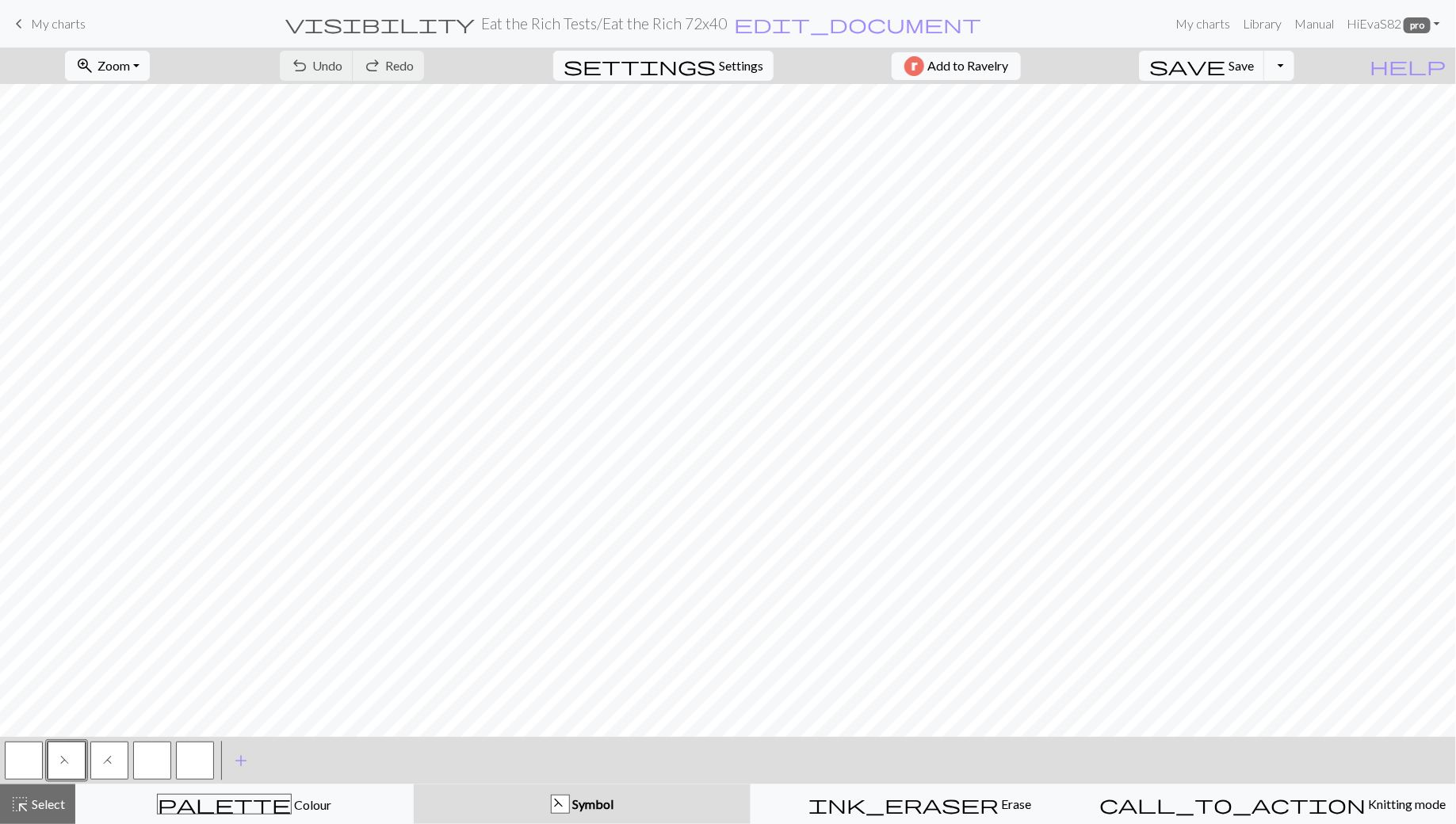
click at [53, 22] on div "Chart saved" at bounding box center [728, 31] width 1456 height 62
click at [24, 23] on span "keyboard_arrow_left" at bounding box center [19, 23] width 19 height 22
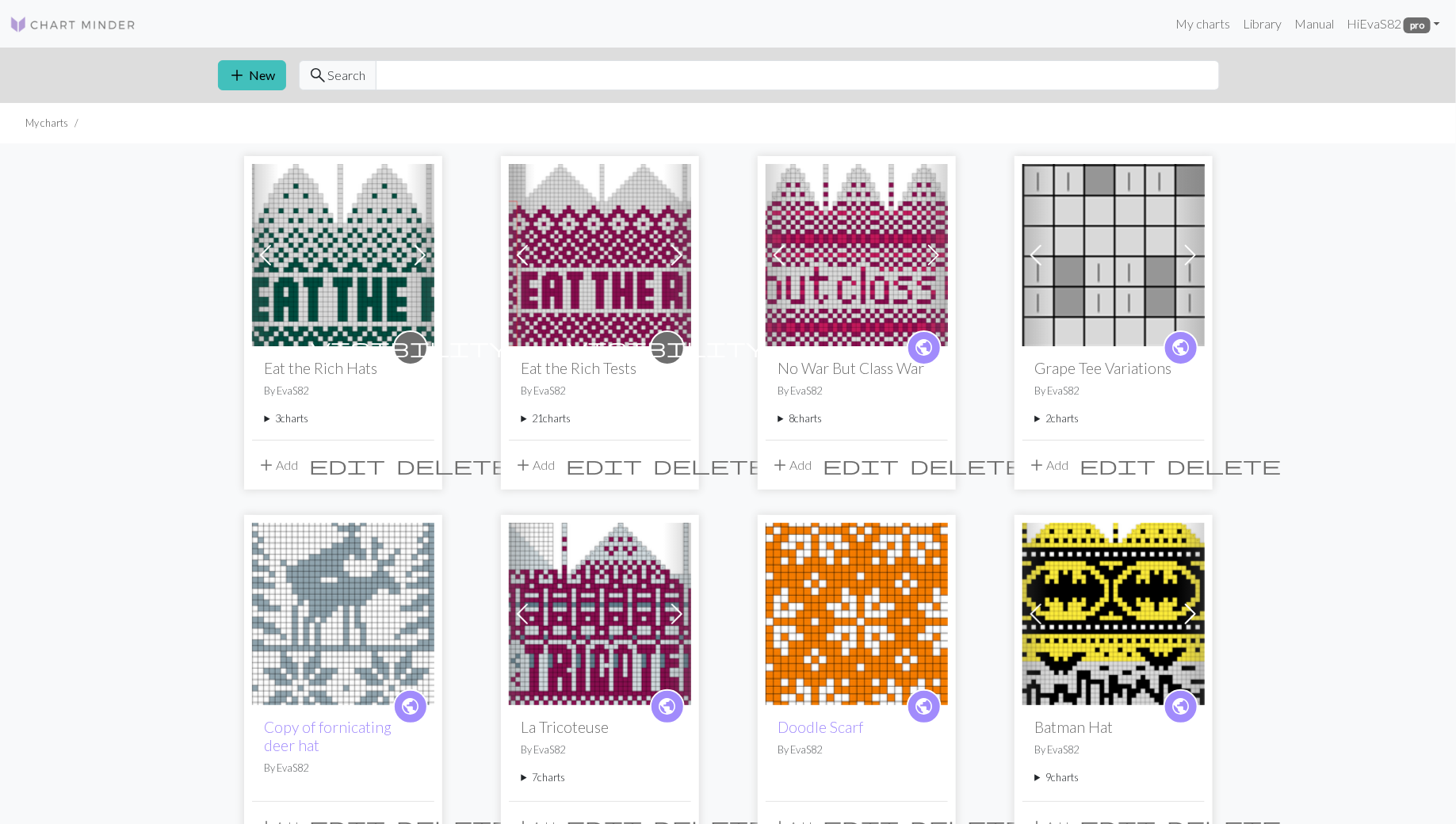
click at [271, 418] on summary "3 charts" at bounding box center [343, 418] width 157 height 15
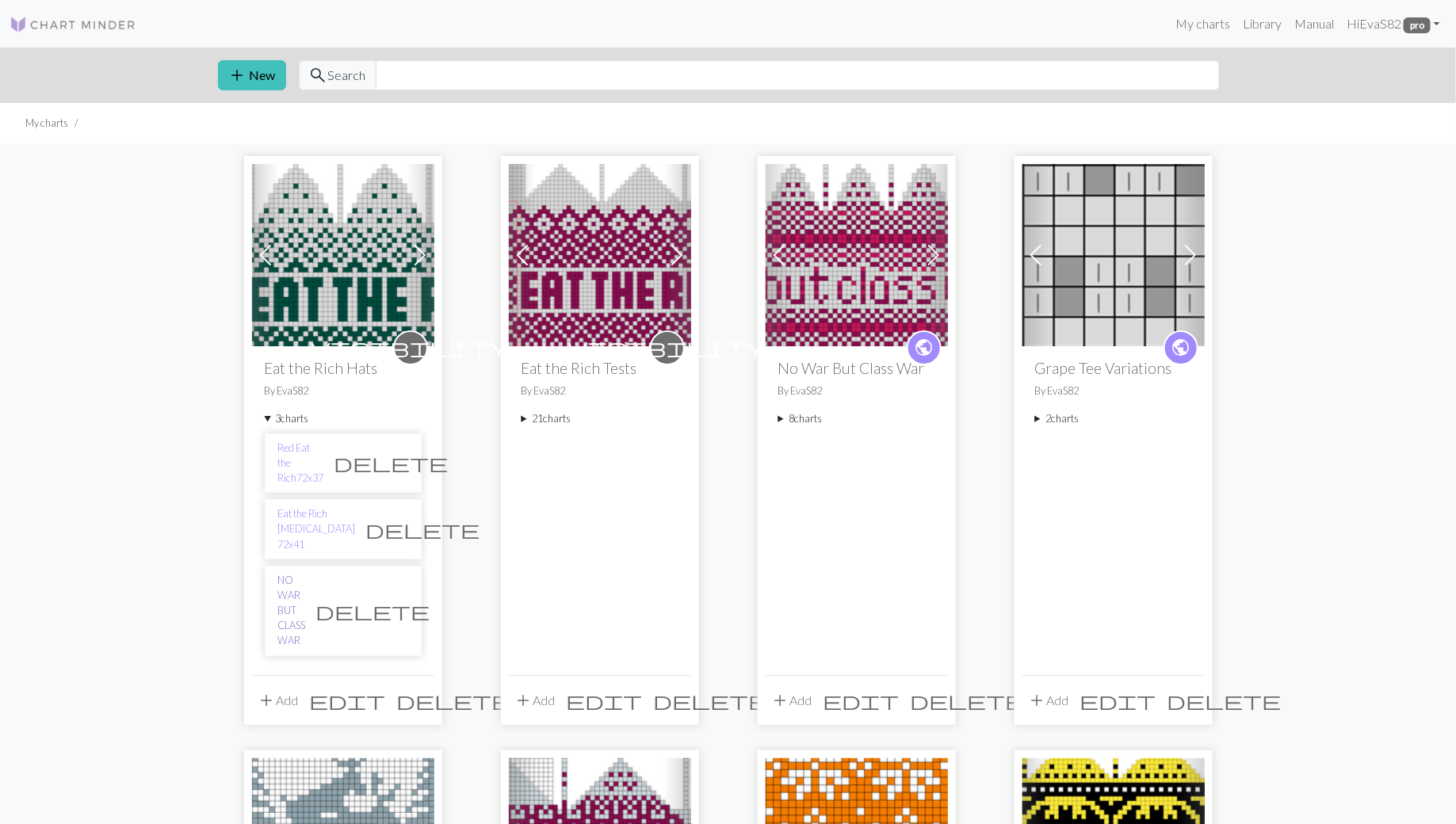
click at [294, 573] on link "NO WAR BUT CLASS WAR" at bounding box center [292, 611] width 28 height 76
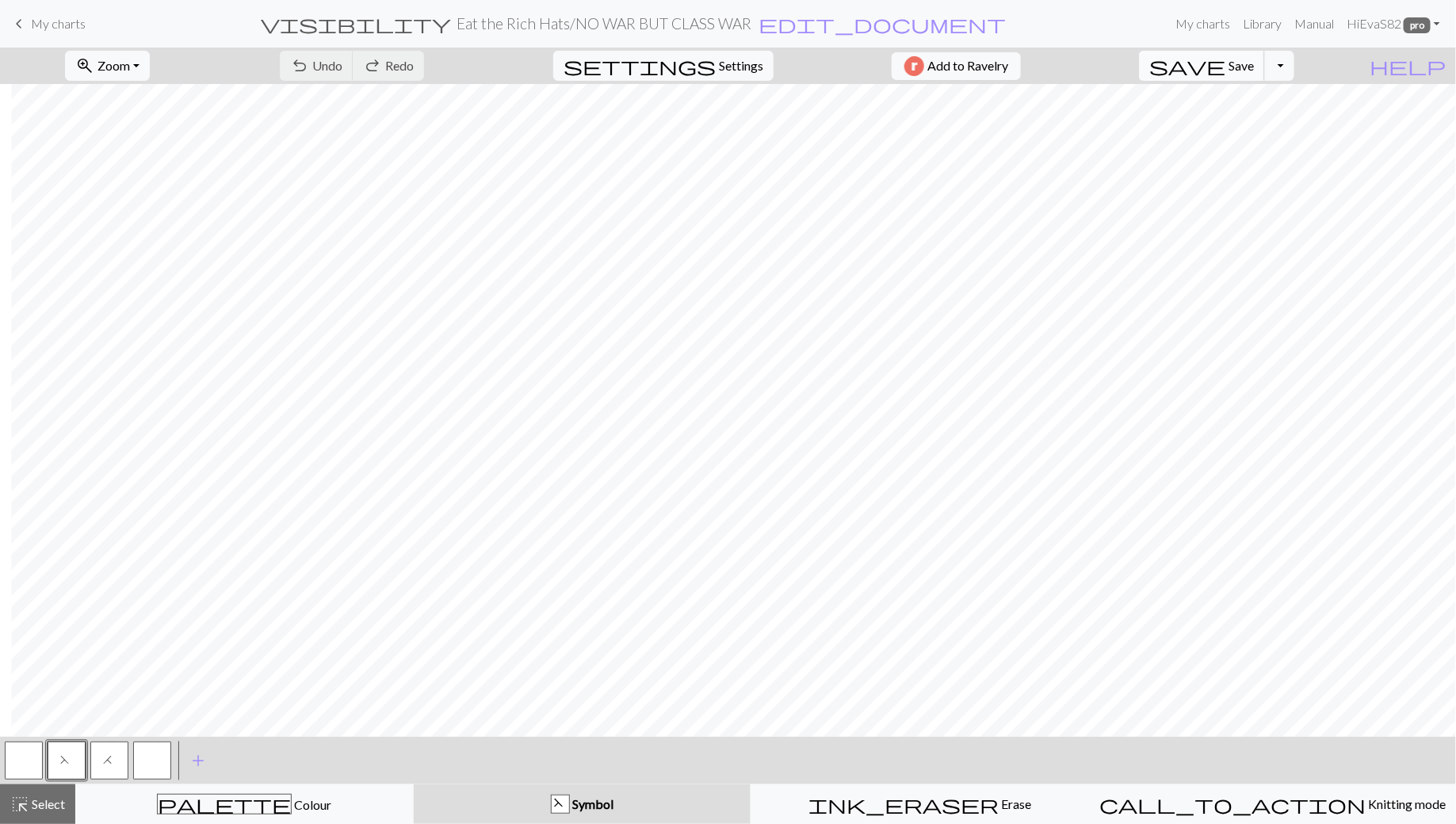
scroll to position [0, 1052]
click at [1433, 63] on span "help" at bounding box center [1407, 65] width 76 height 22
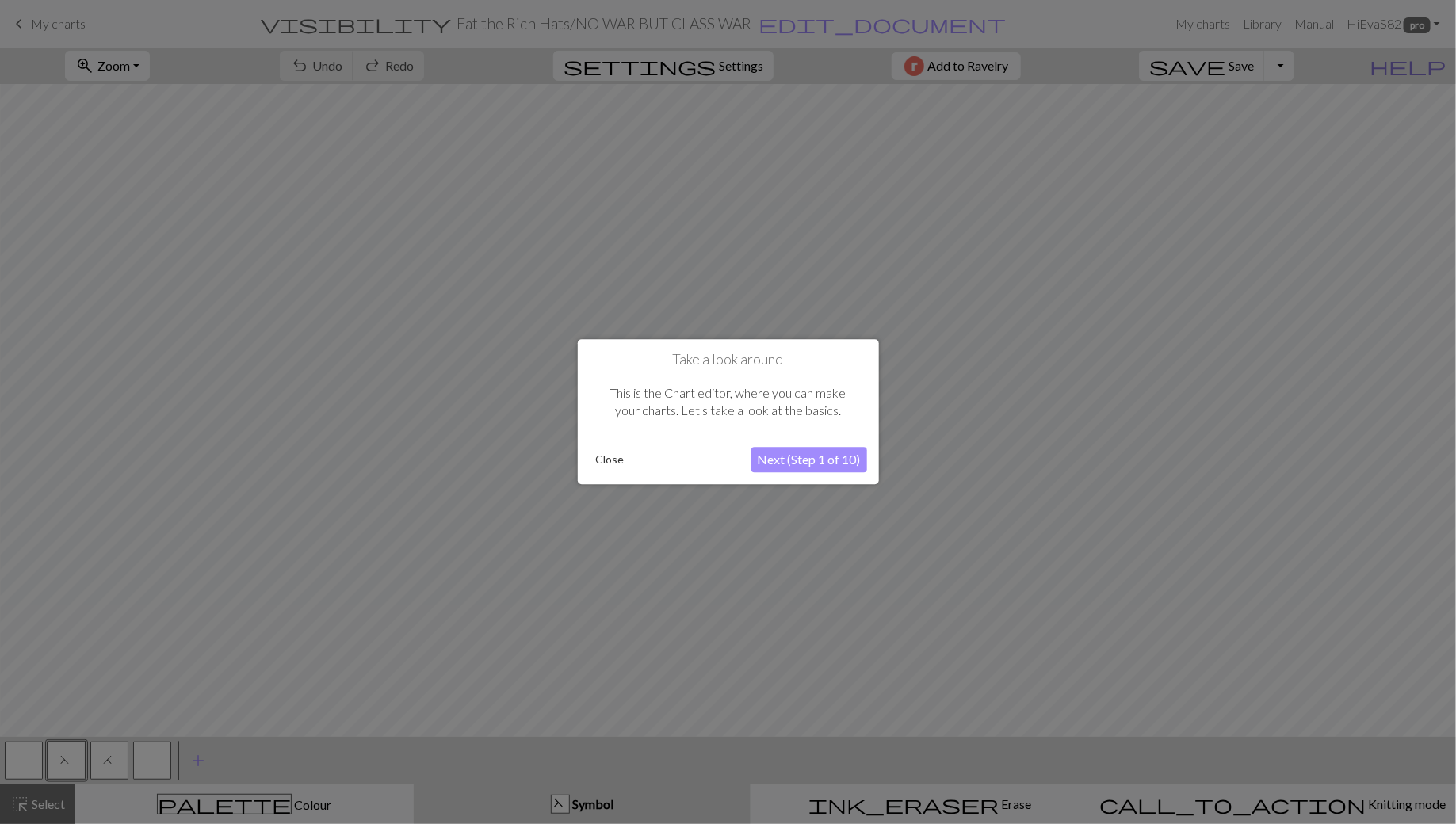
click at [1433, 63] on div at bounding box center [728, 412] width 1456 height 824
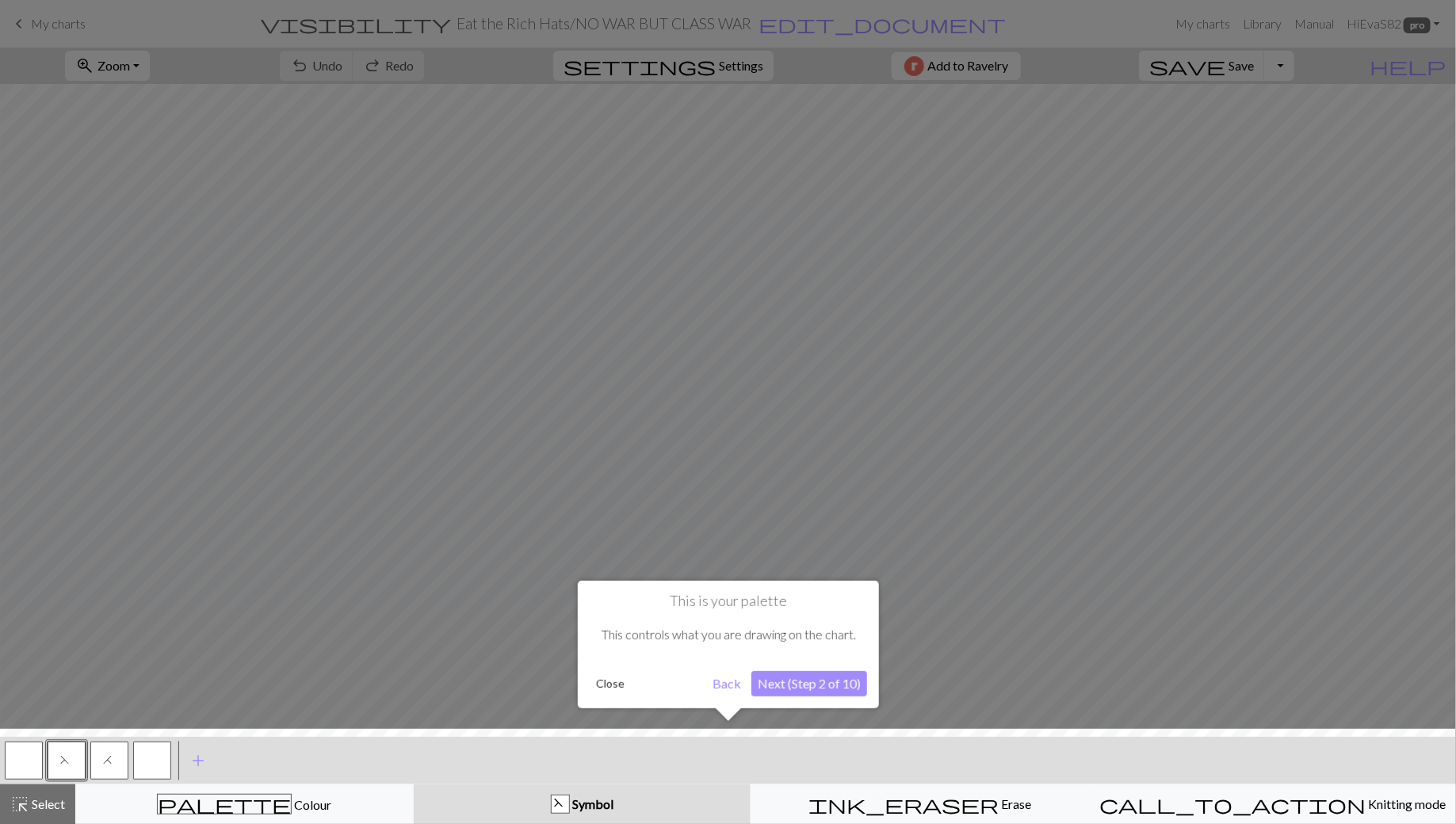
click at [621, 685] on button "Close" at bounding box center [610, 684] width 41 height 24
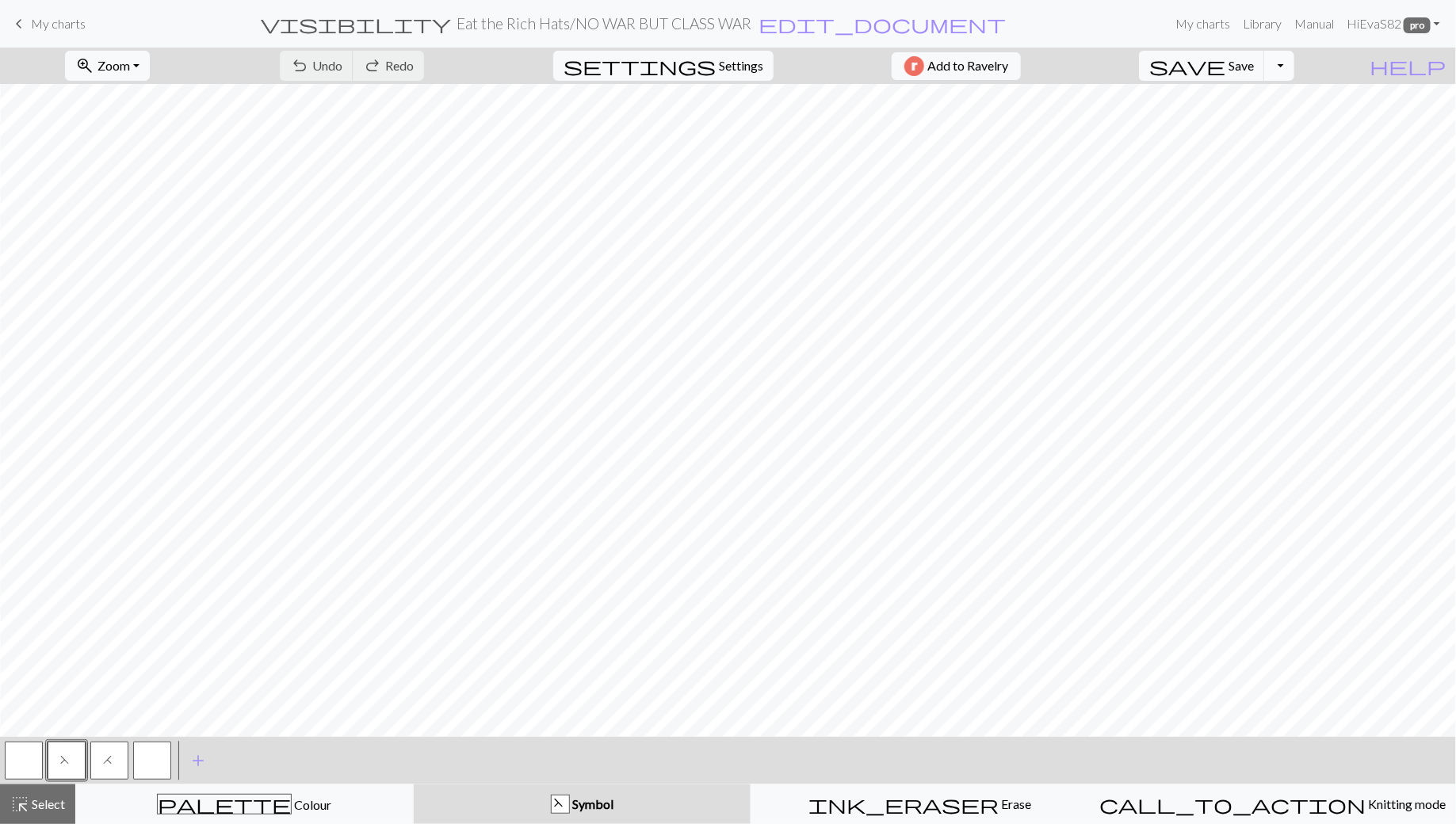
click at [1295, 61] on button "Toggle Dropdown" at bounding box center [1279, 66] width 30 height 30
click at [1386, 24] on link "Hi EvaS82 pro" at bounding box center [1393, 24] width 106 height 32
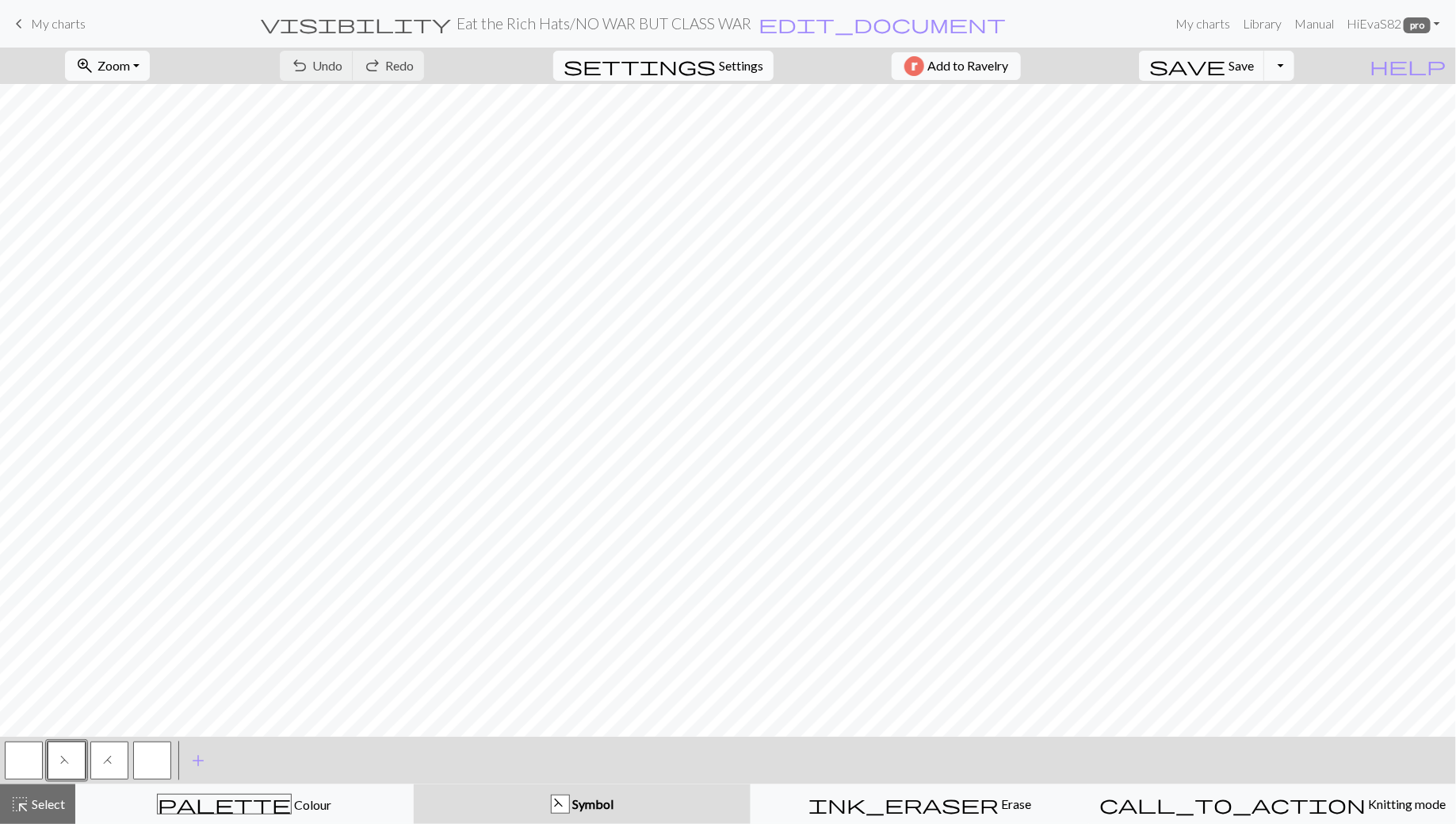
click at [702, 57] on span "settings" at bounding box center [640, 65] width 153 height 22
select select "aran"
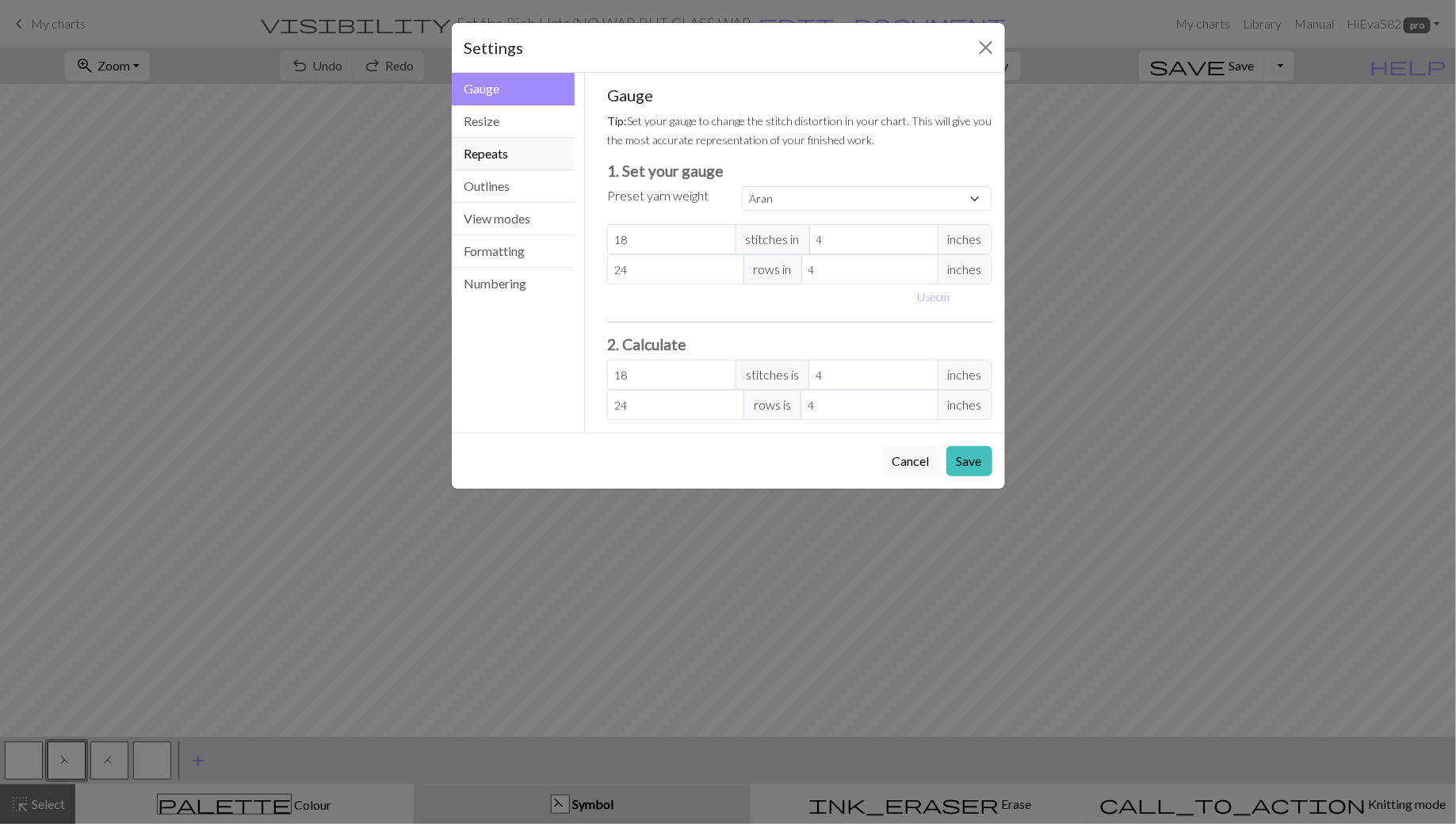
click at [501, 154] on button "Repeats" at bounding box center [513, 153] width 124 height 32
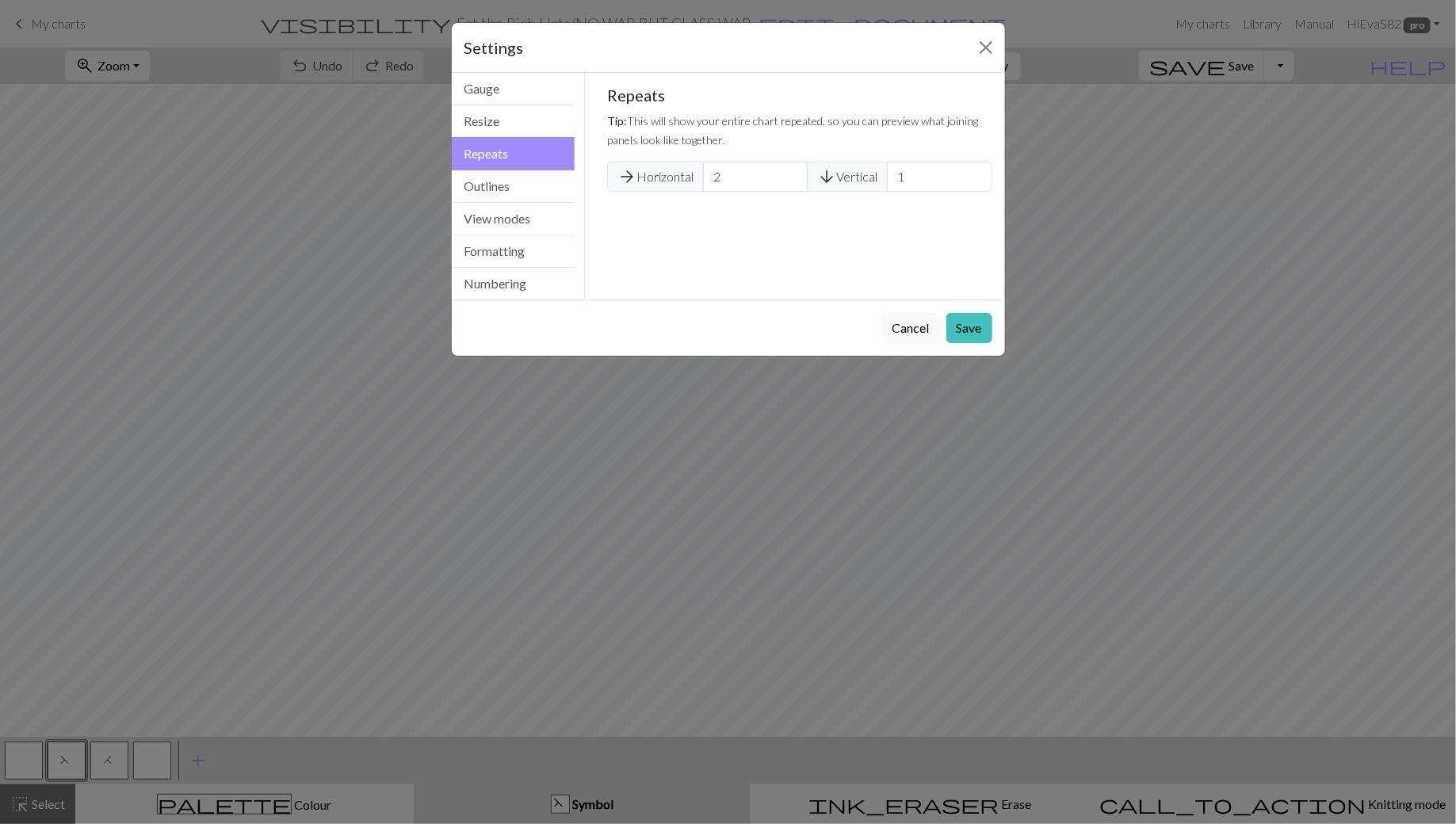
click at [625, 178] on span "arrow_forward" at bounding box center [627, 176] width 19 height 22
type input "1"
click at [792, 183] on input "1" at bounding box center [755, 176] width 104 height 30
click at [972, 327] on button "Save" at bounding box center [969, 328] width 46 height 30
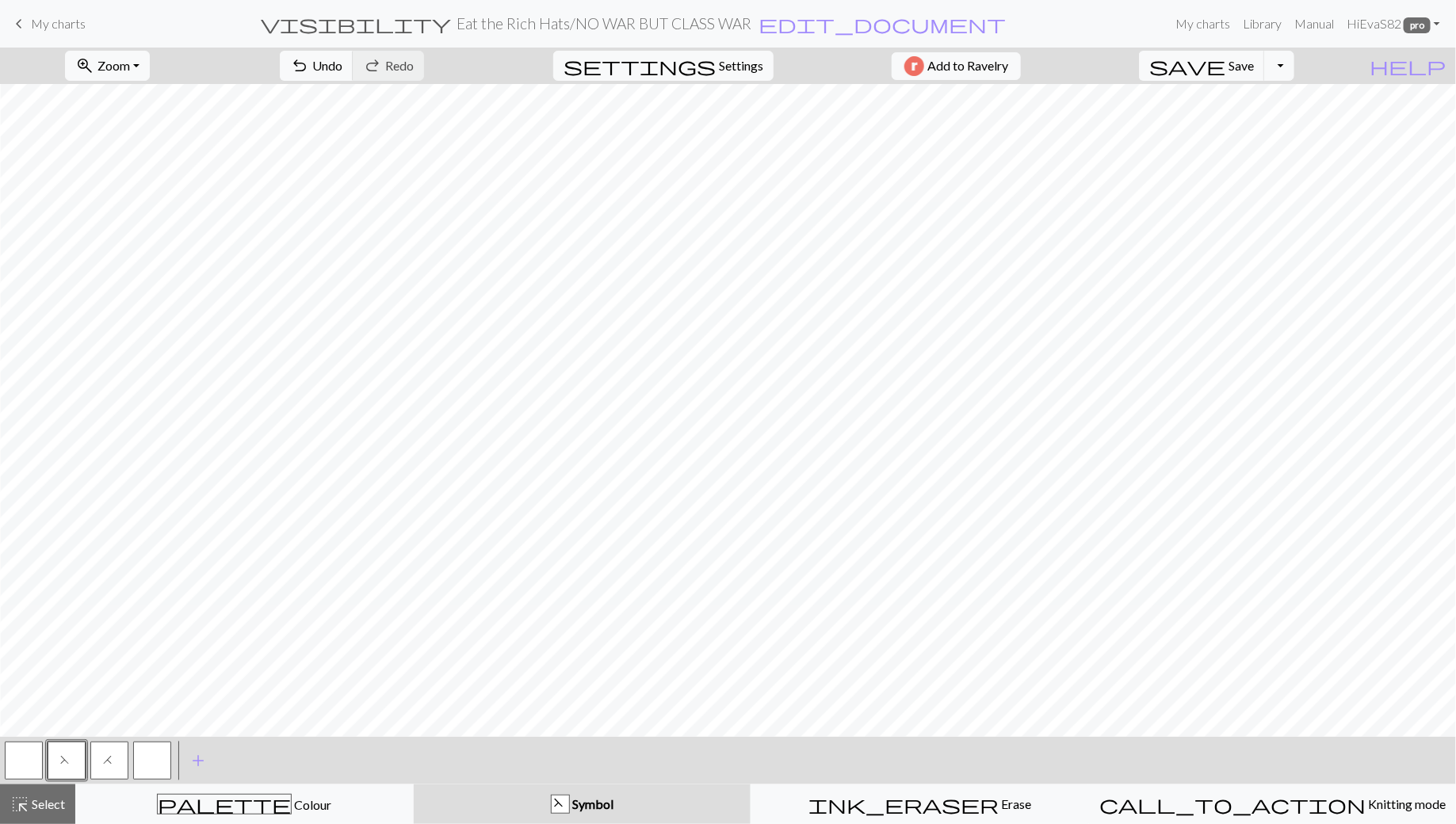
scroll to position [36, 0]
click at [1254, 61] on span "Save" at bounding box center [1241, 65] width 25 height 15
click at [124, 62] on span "Zoom" at bounding box center [113, 65] width 32 height 15
click at [134, 129] on button "Fit width" at bounding box center [128, 124] width 125 height 25
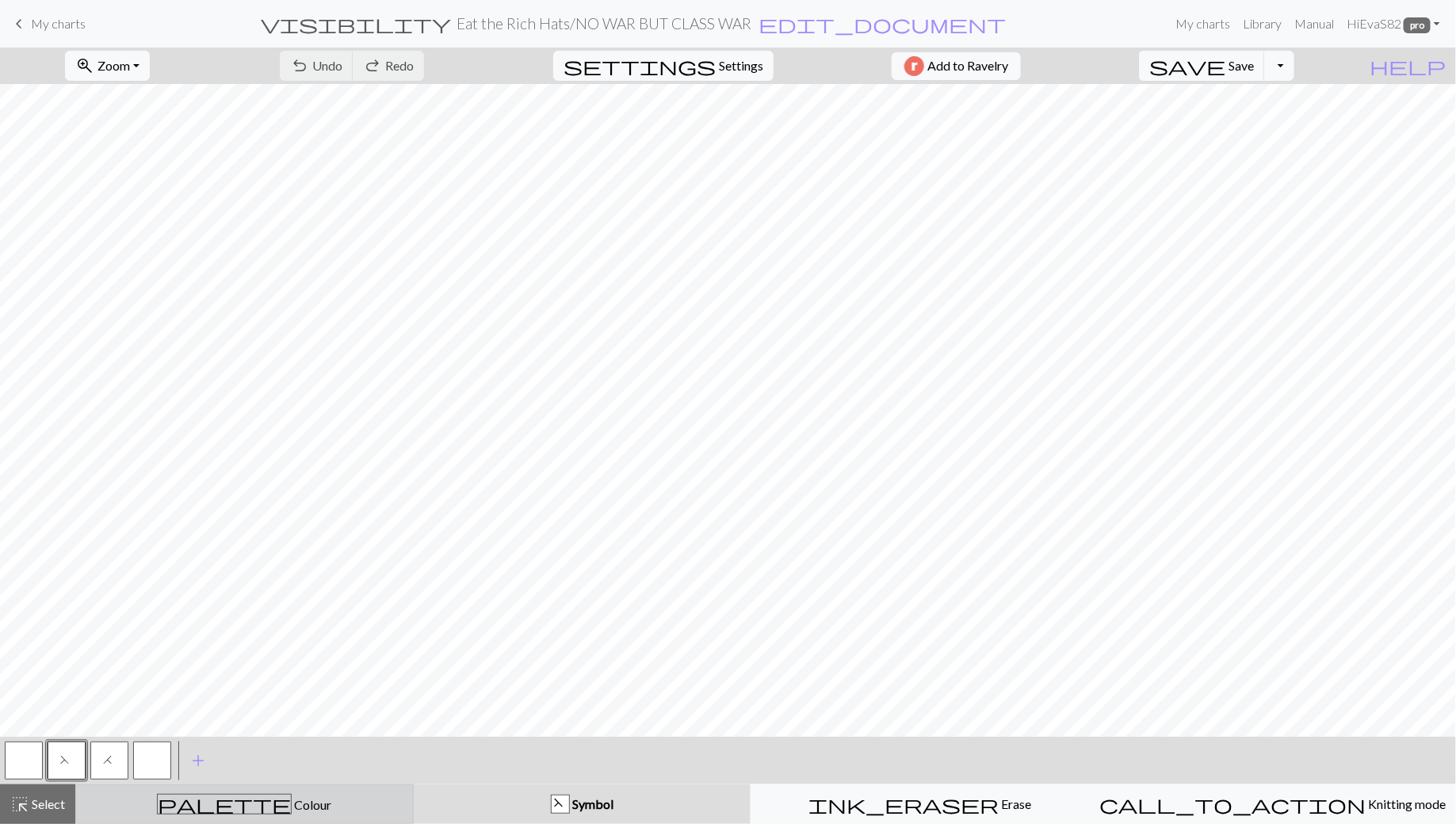
click at [153, 813] on div "palette Colour Colour" at bounding box center [245, 805] width 318 height 21
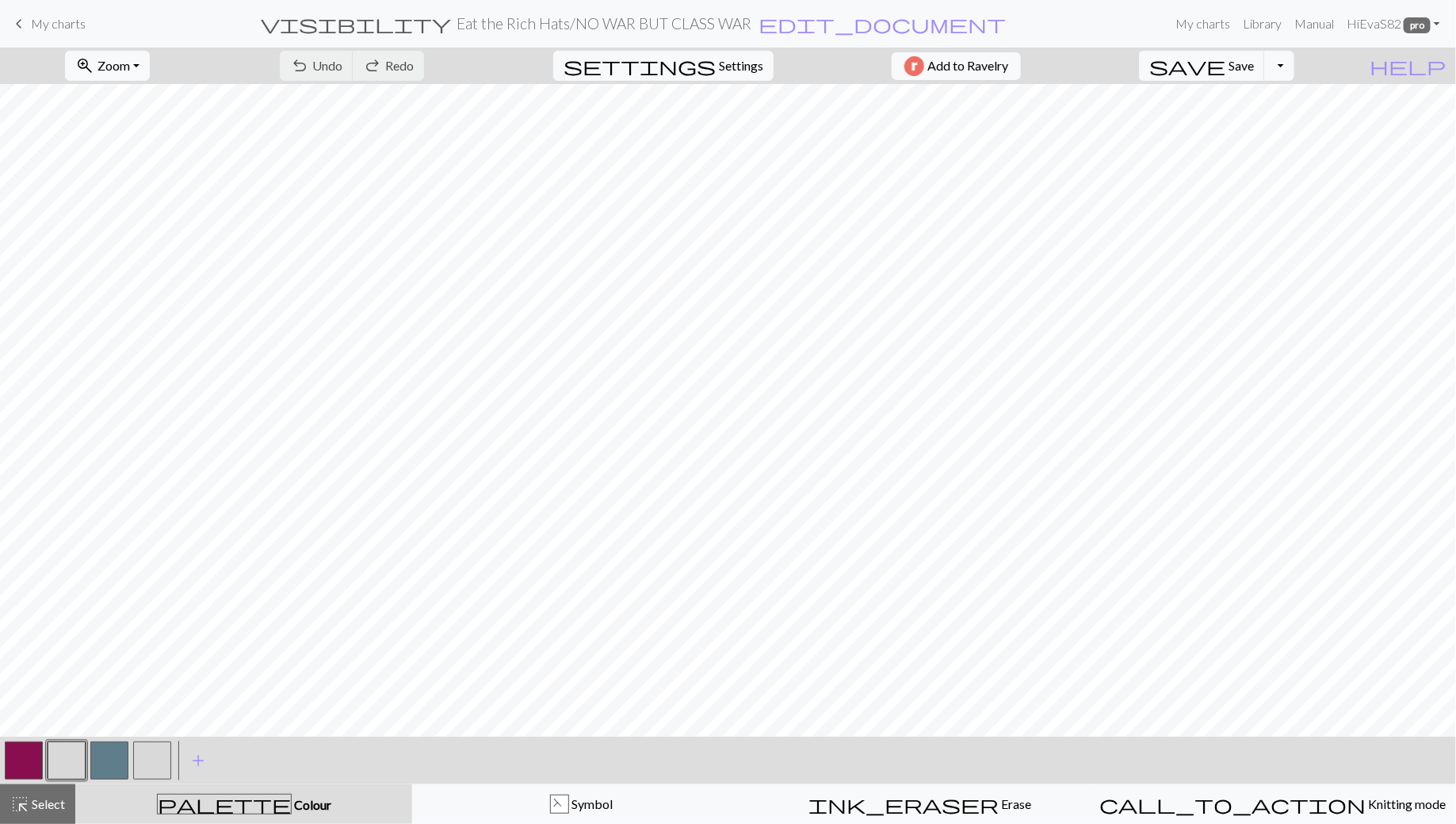
click at [23, 756] on button "button" at bounding box center [23, 760] width 38 height 38
click at [68, 759] on button "button" at bounding box center [66, 760] width 38 height 38
click at [309, 62] on span "undo" at bounding box center [300, 65] width 19 height 22
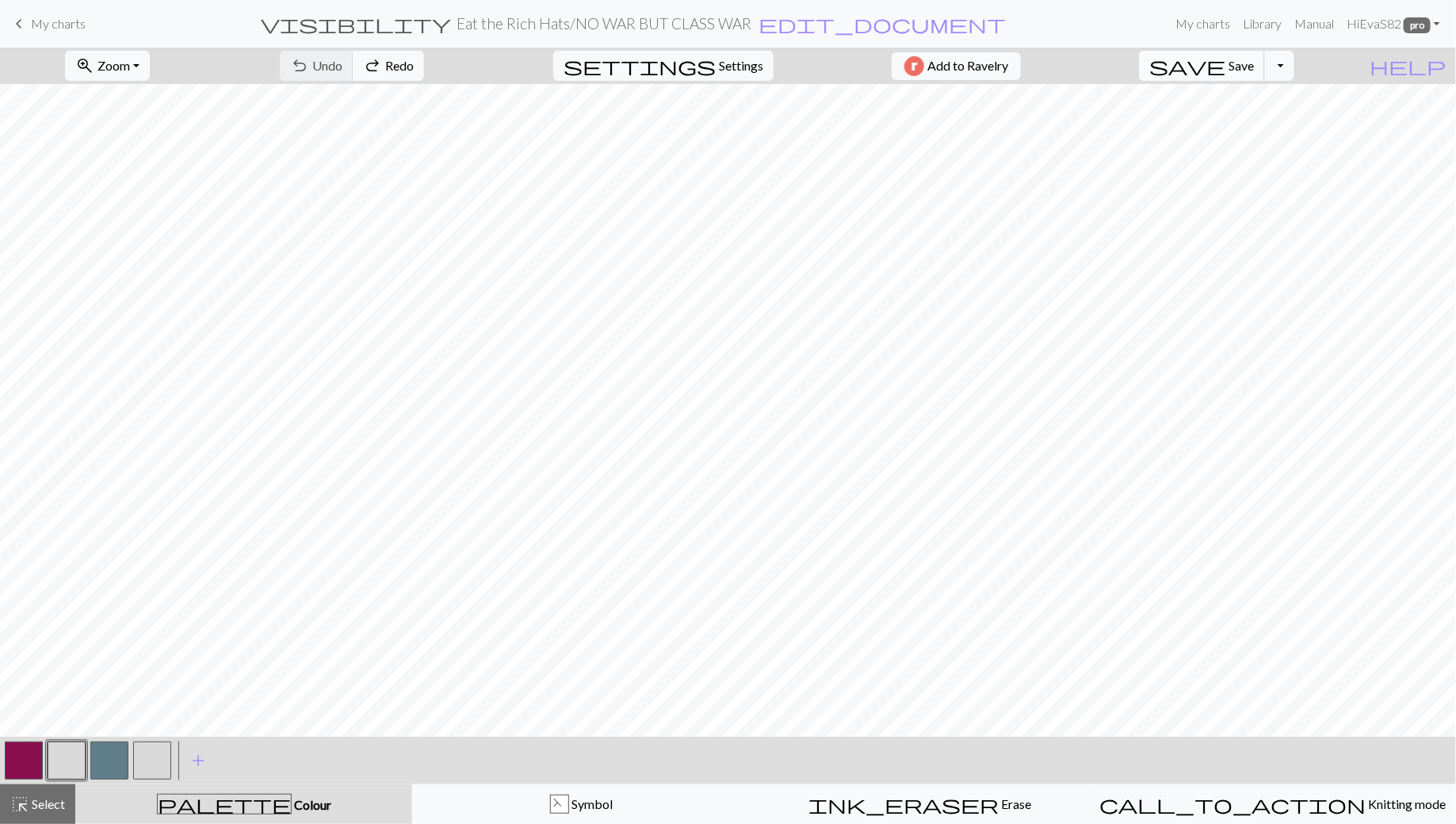
click at [1225, 63] on span "save" at bounding box center [1187, 65] width 76 height 22
click at [42, 26] on span "My charts" at bounding box center [58, 23] width 54 height 15
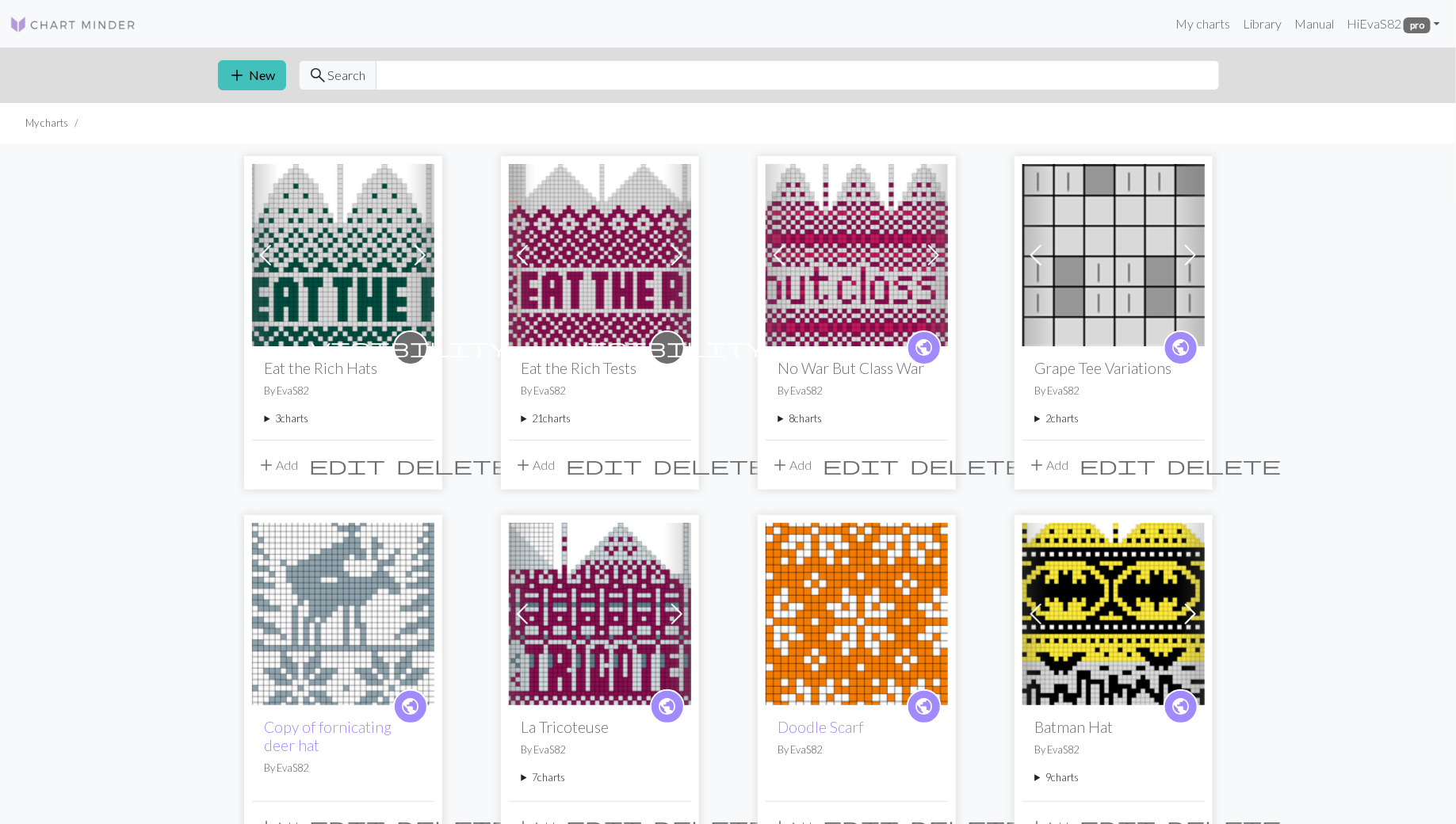
click at [265, 419] on summary "3 charts" at bounding box center [343, 418] width 157 height 15
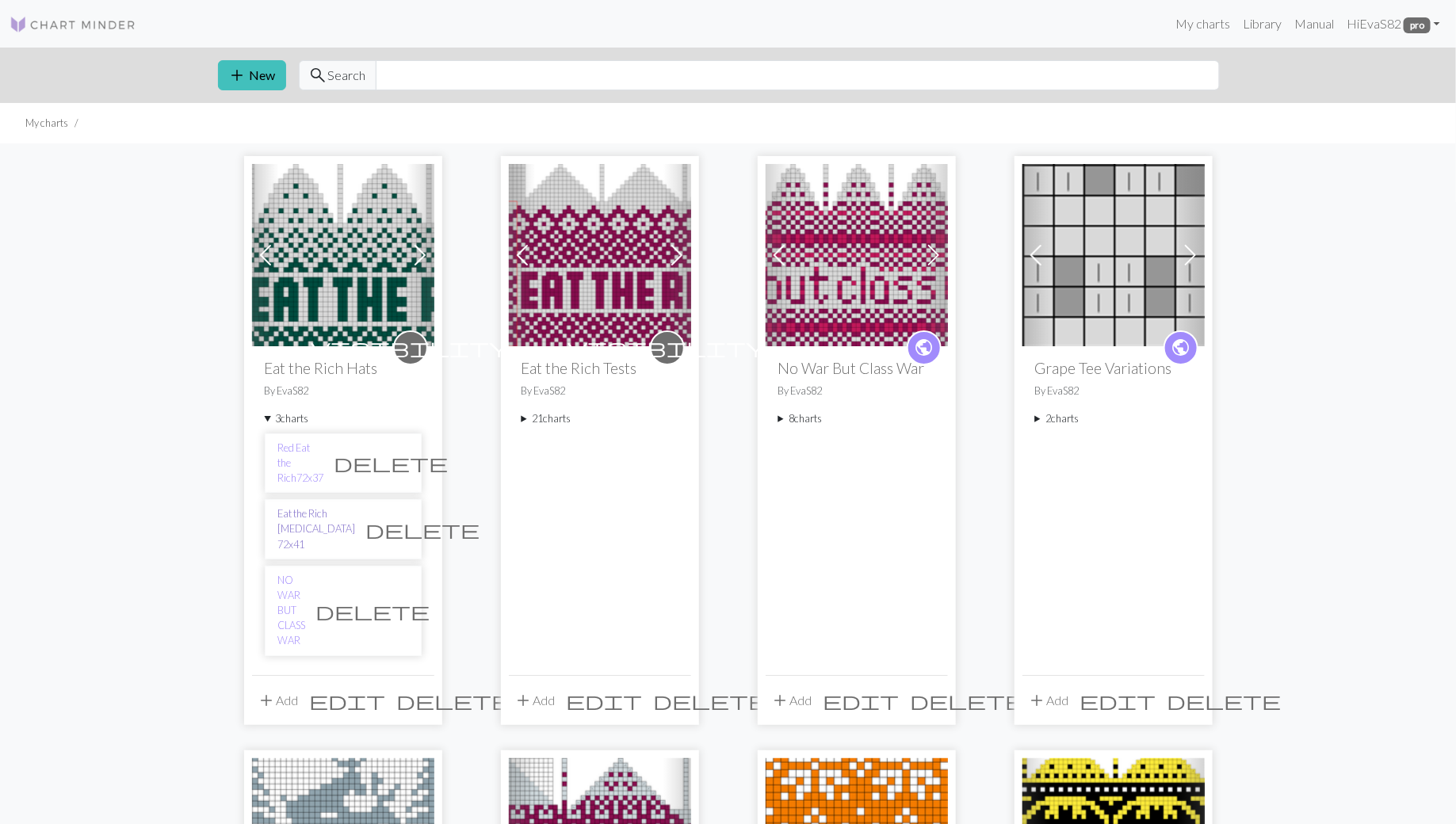
click at [288, 508] on link "Eat the Rich [MEDICAL_DATA] 72x41" at bounding box center [316, 529] width 78 height 46
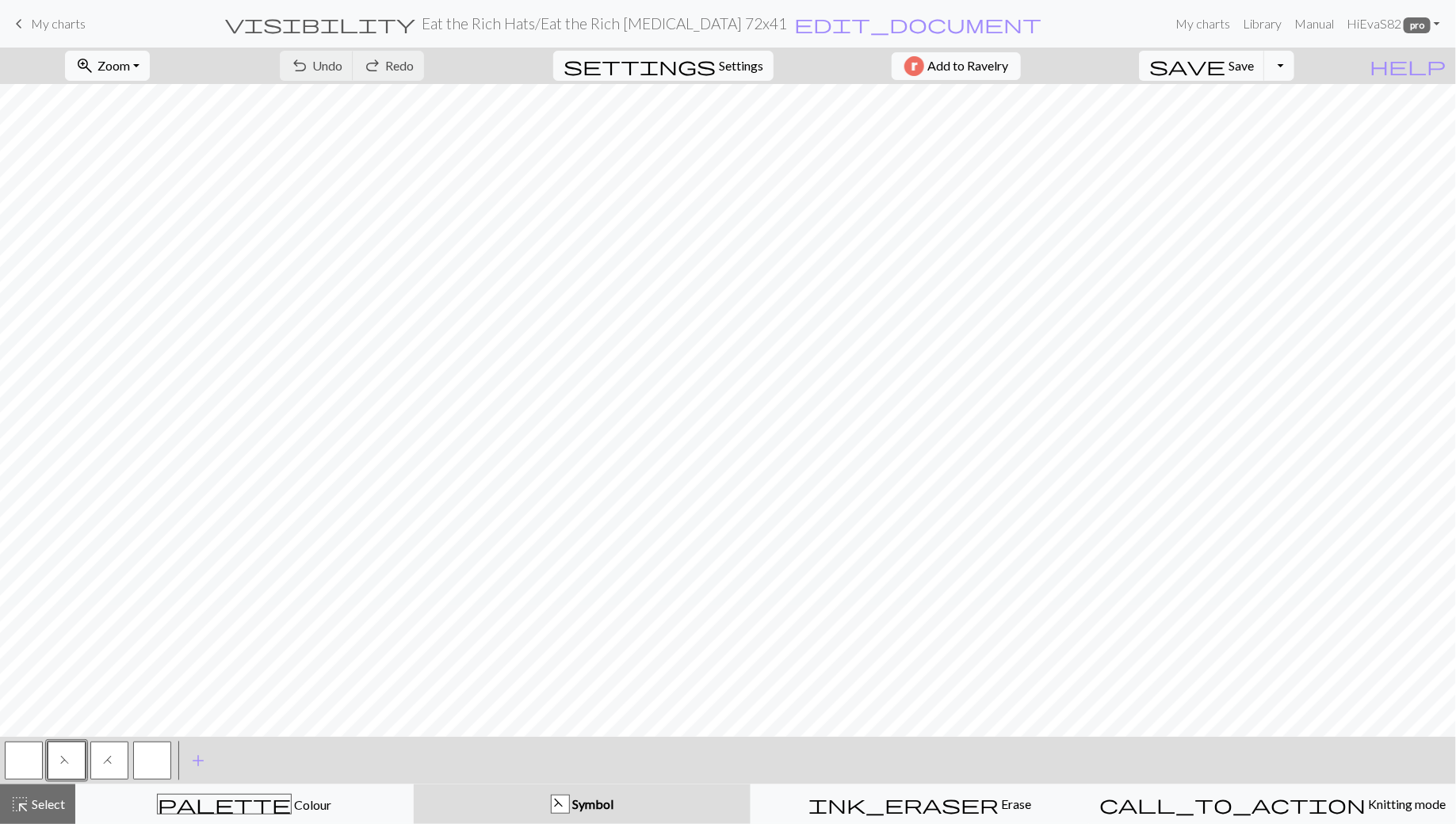
click at [54, 20] on span "My charts" at bounding box center [58, 23] width 54 height 15
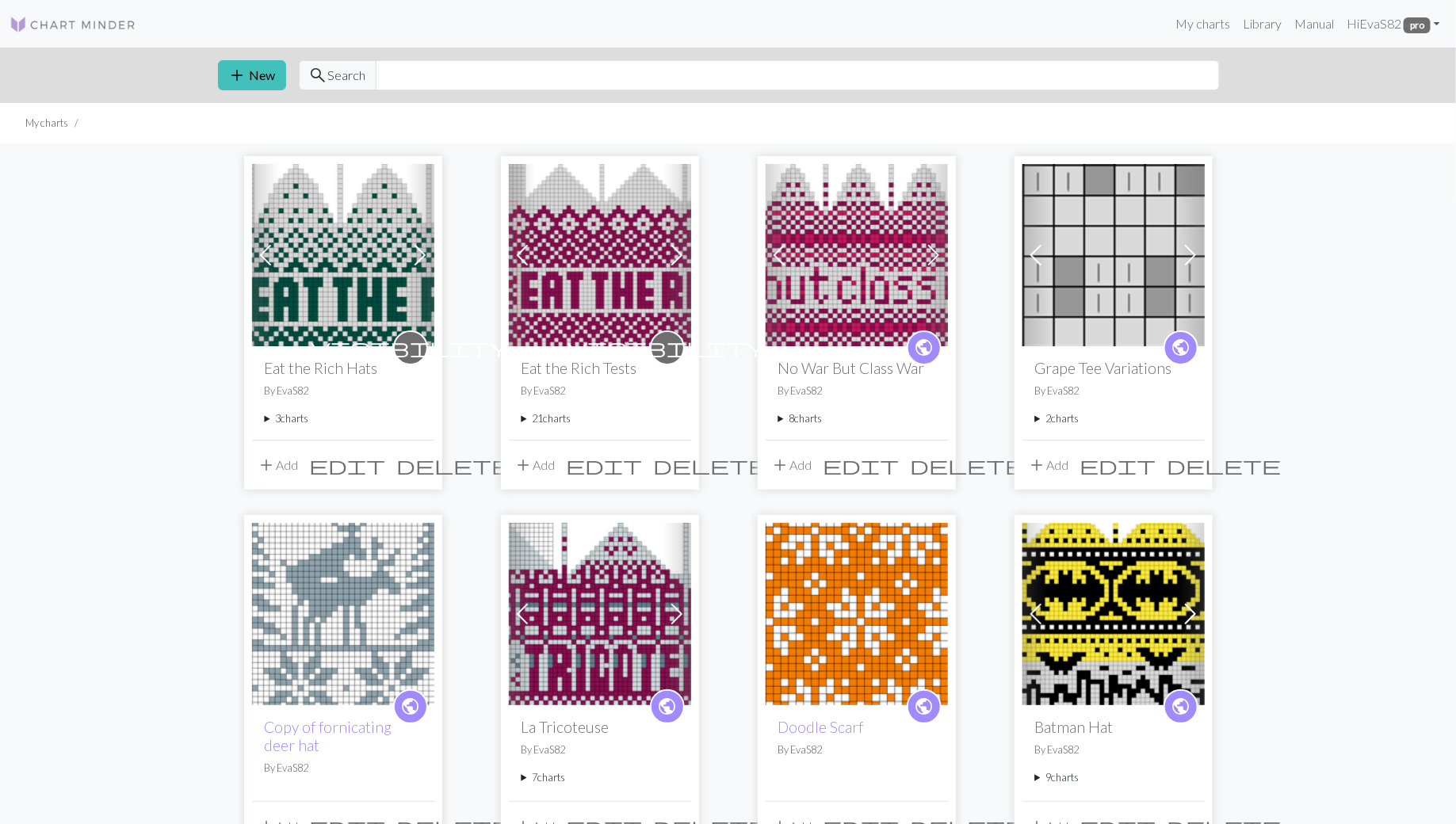
click at [318, 368] on h2 "Eat the Rich Hats" at bounding box center [343, 368] width 157 height 18
click at [386, 463] on span "edit" at bounding box center [348, 465] width 76 height 22
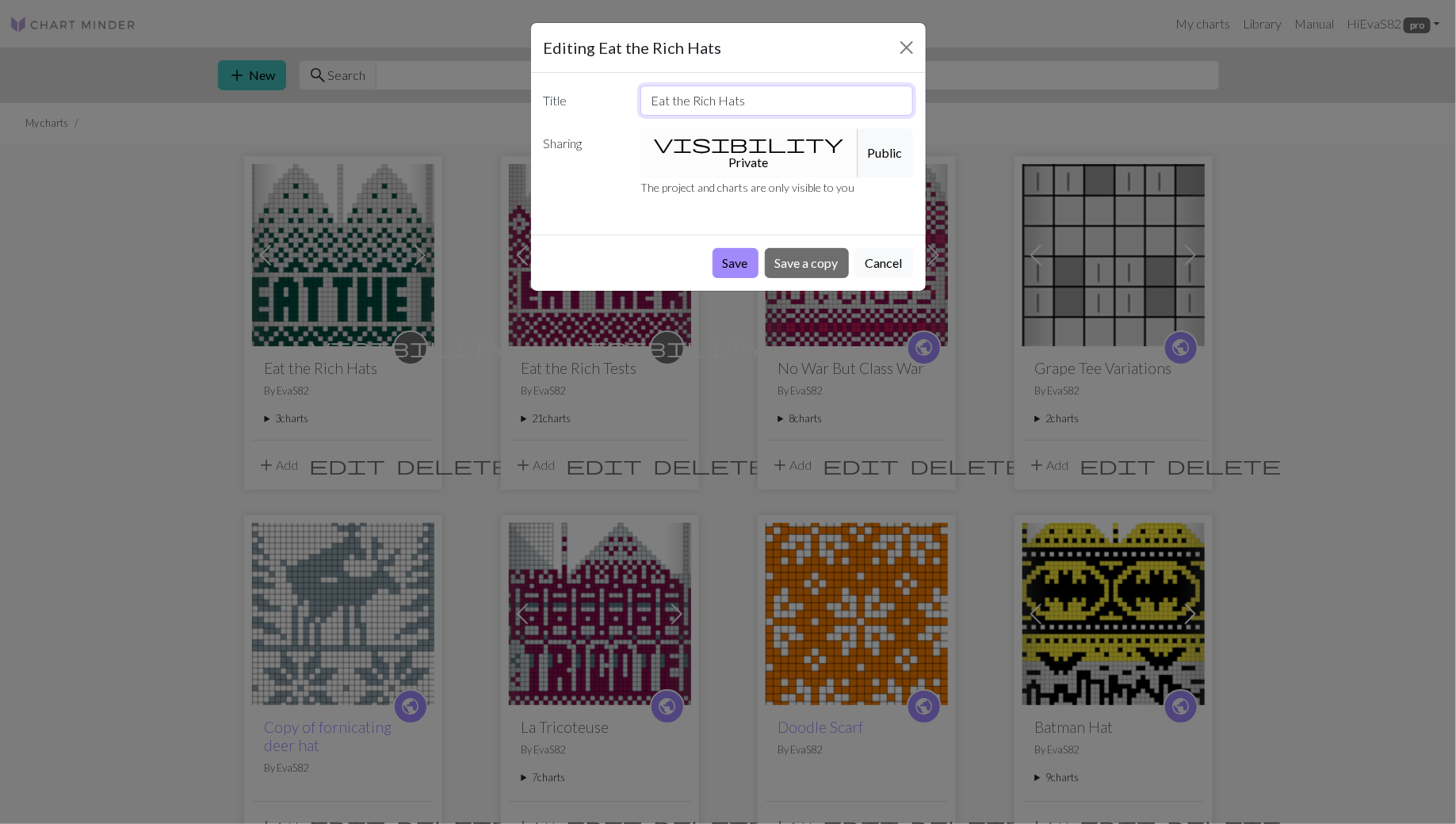
click at [767, 92] on input "Eat the Rich Hats" at bounding box center [777, 101] width 273 height 30
drag, startPoint x: 749, startPoint y: 98, endPoint x: 798, endPoint y: 110, distance: 50.4
click at [798, 110] on input "Eat the Rich Hats 144 st" at bounding box center [777, 101] width 273 height 30
type input "Eat the Rich Hats 72"
click at [739, 248] on button "Save" at bounding box center [735, 263] width 46 height 30
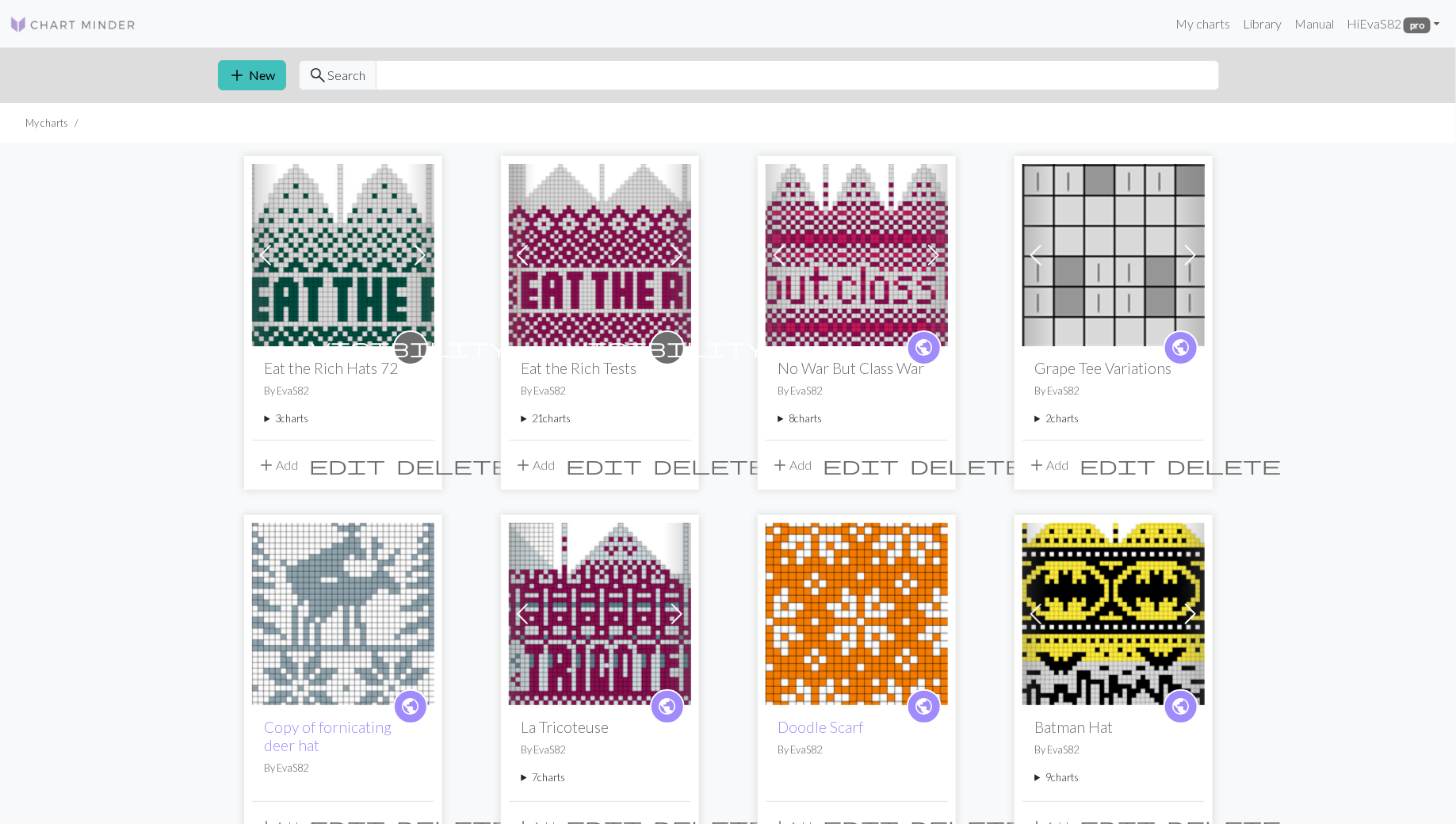
click at [525, 418] on summary "21 charts" at bounding box center [600, 418] width 157 height 15
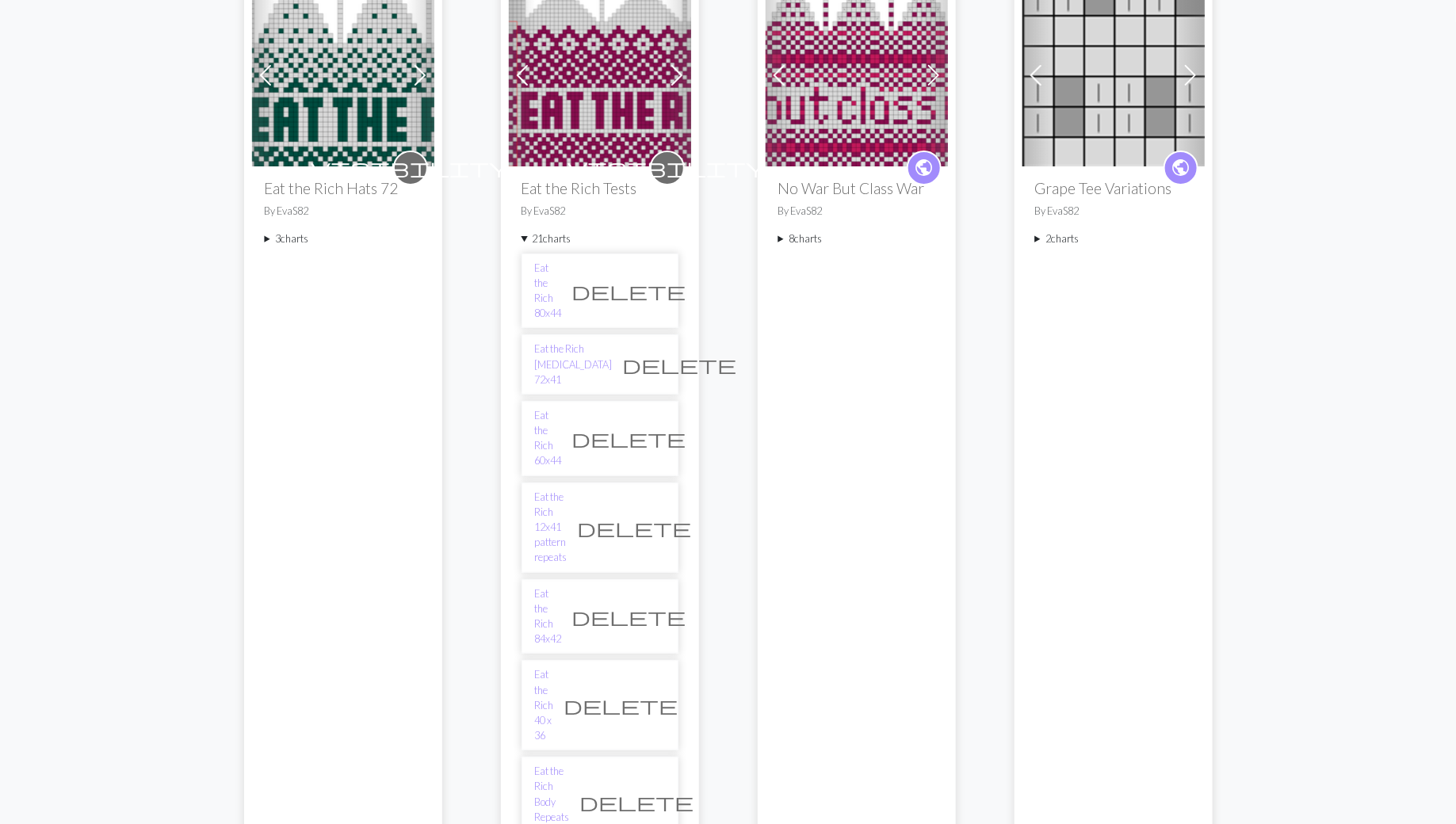
scroll to position [182, 0]
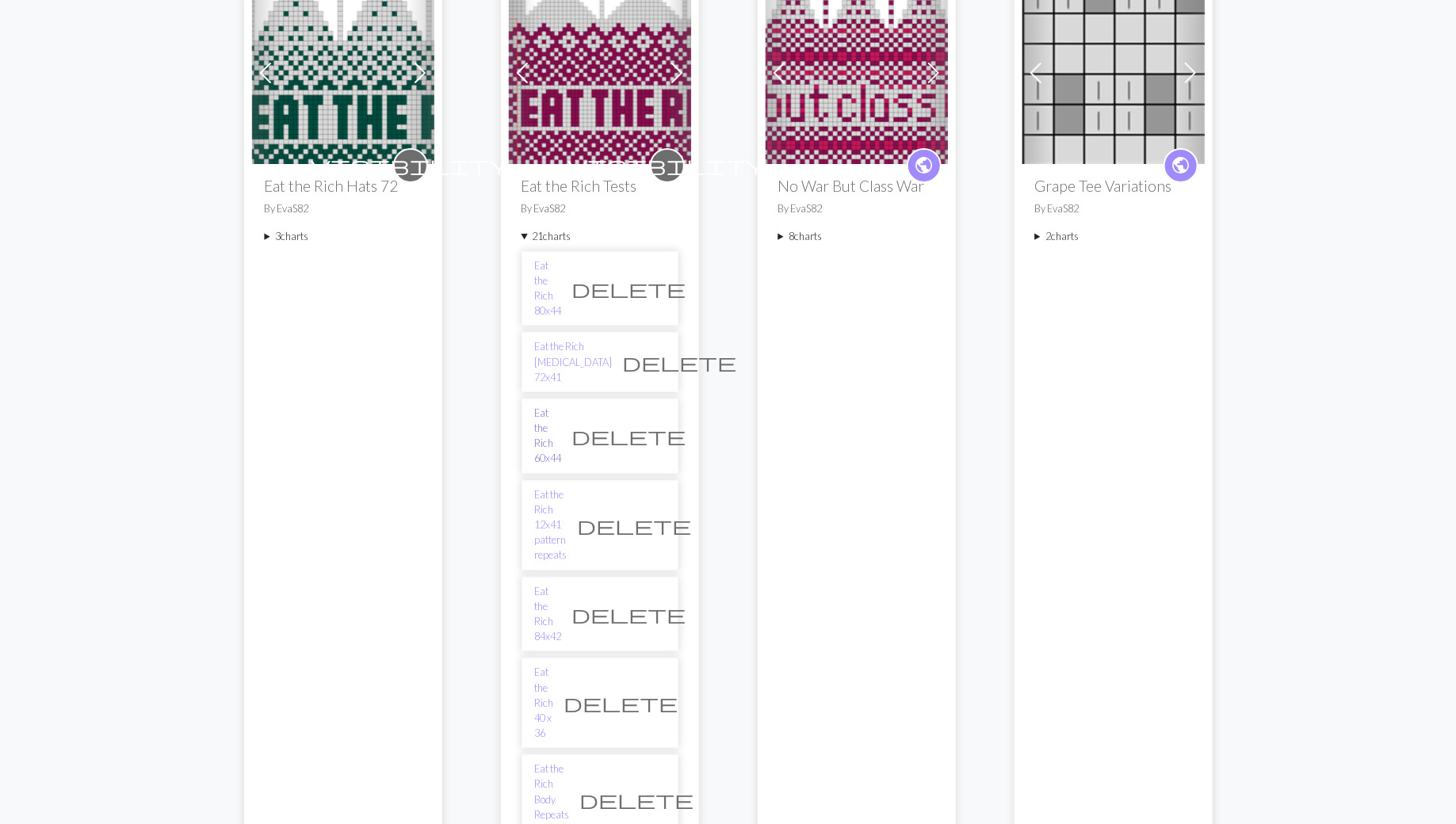
click at [562, 406] on link "Eat the Rich 60x44" at bounding box center [548, 437] width 27 height 61
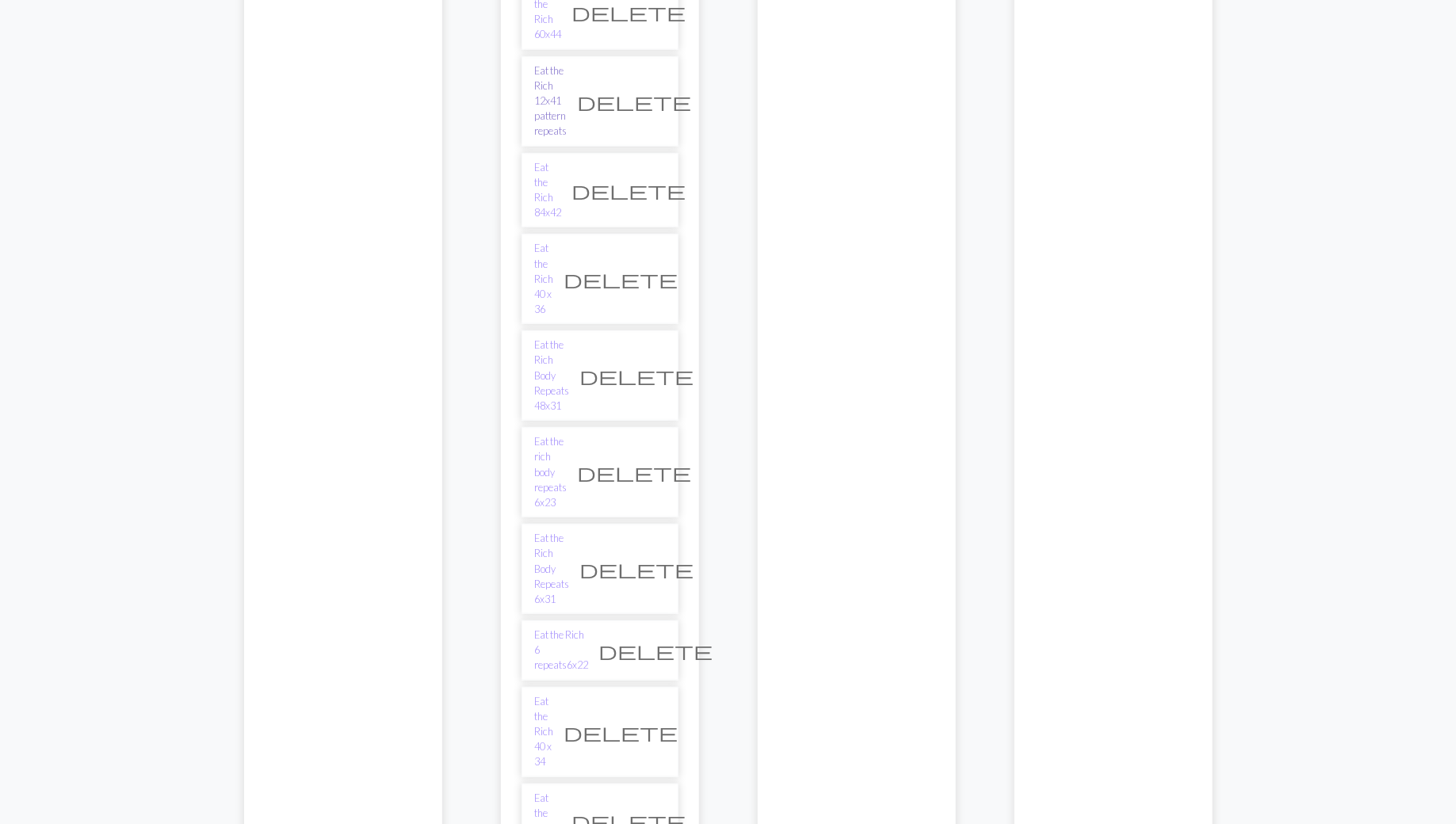
scroll to position [604, 0]
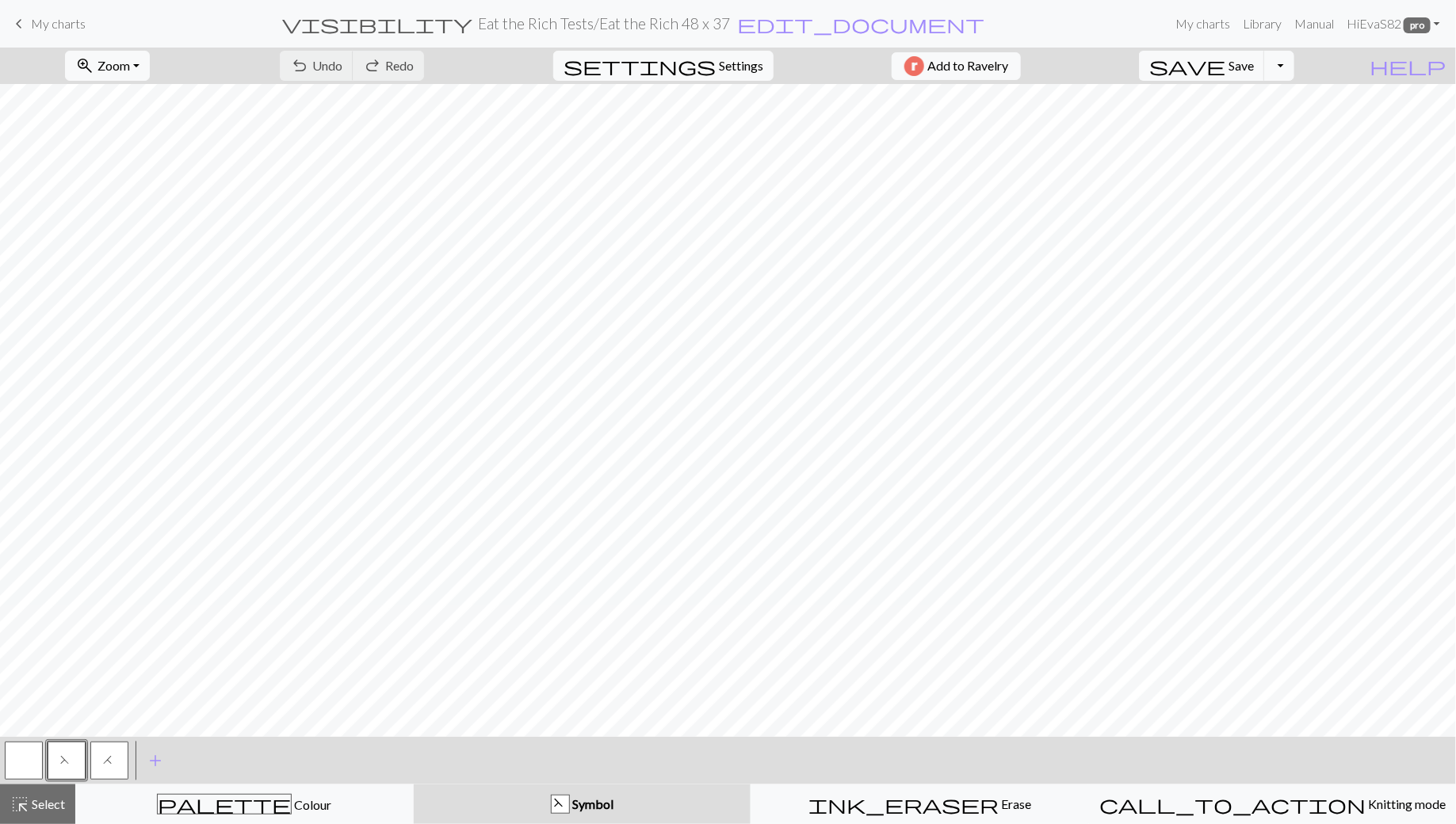
scroll to position [4, 0]
click at [47, 20] on span "My charts" at bounding box center [58, 23] width 54 height 15
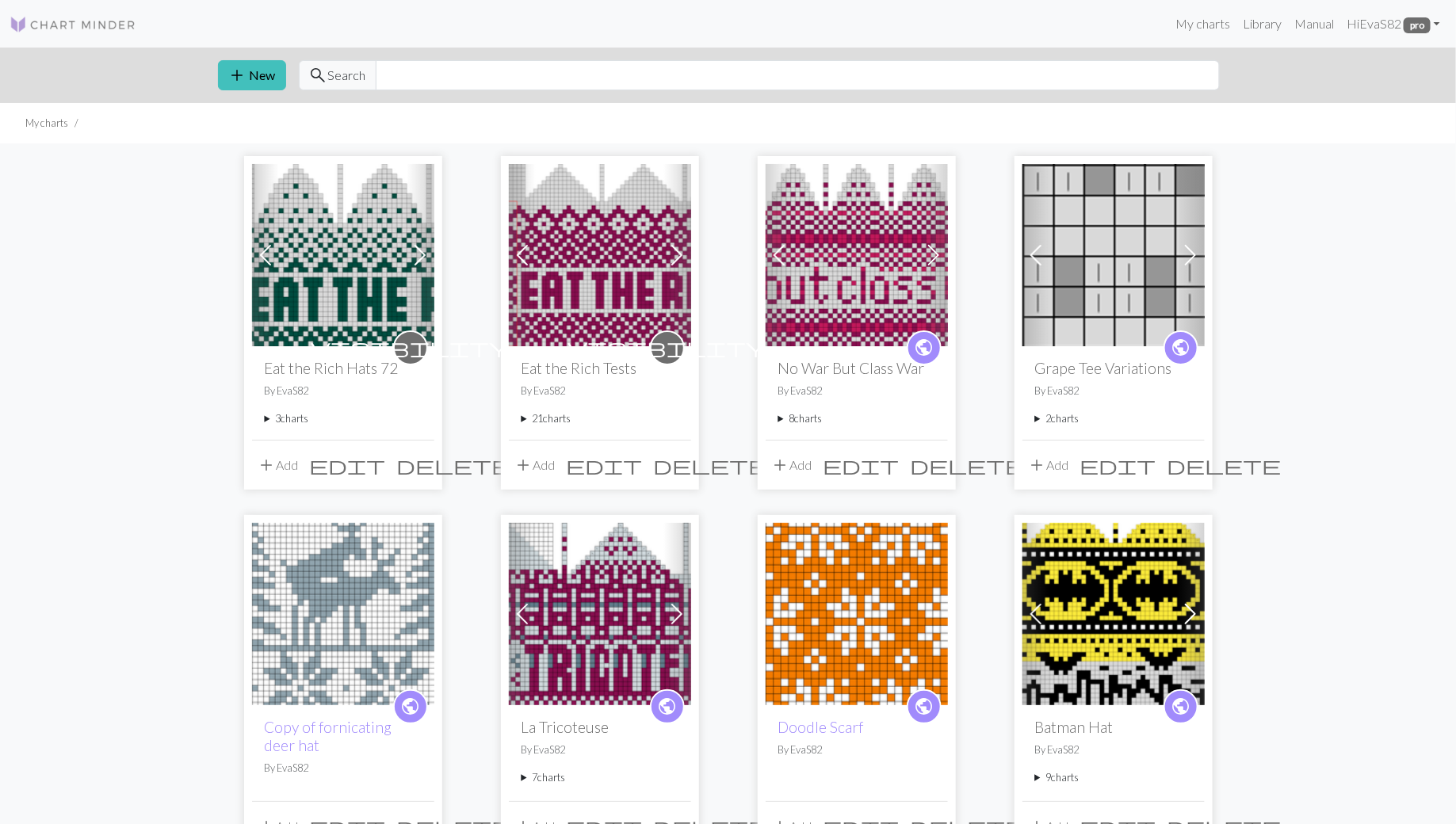
click at [522, 423] on summary "21 charts" at bounding box center [600, 418] width 157 height 15
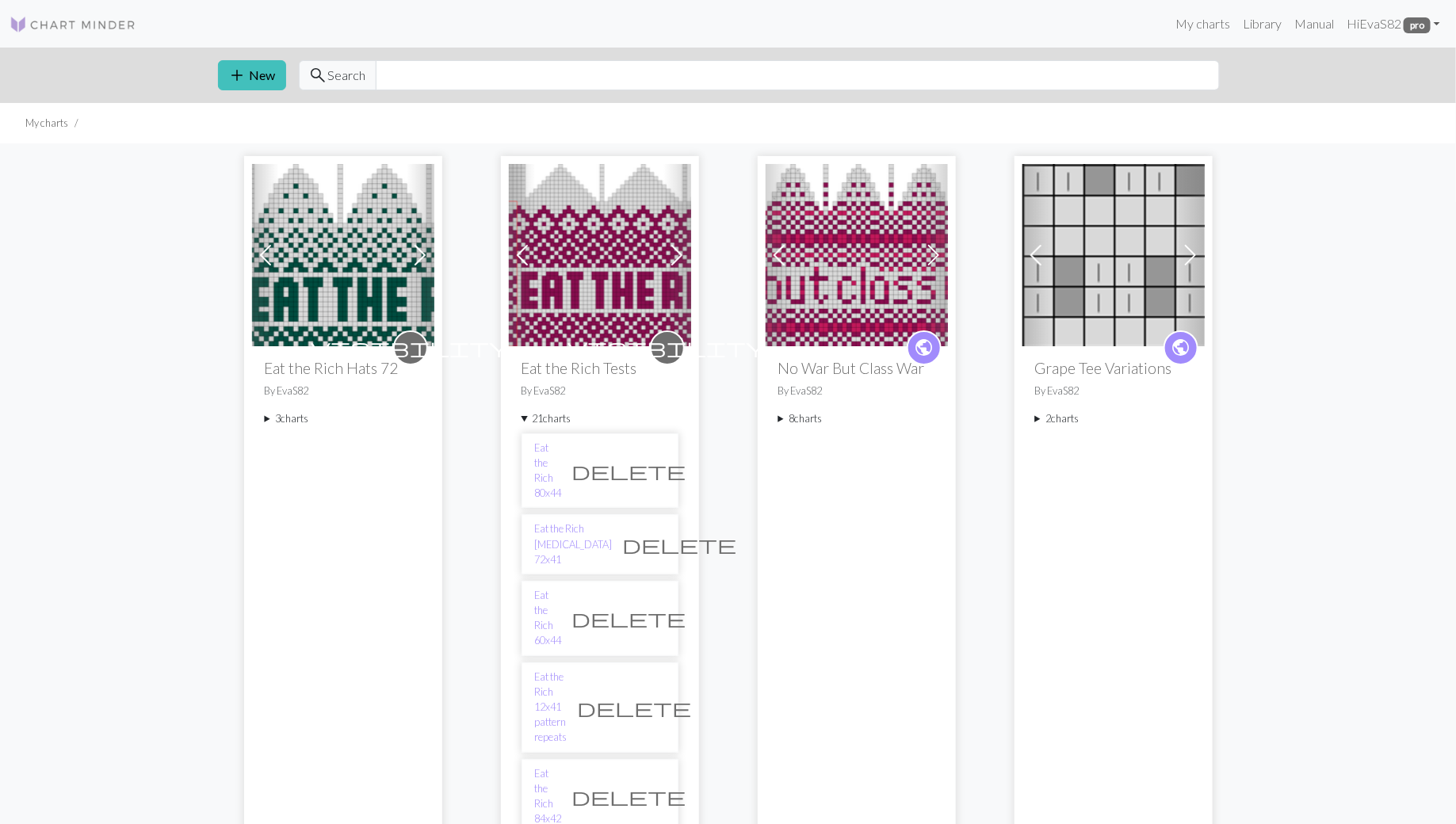
click at [265, 420] on summary "3 charts" at bounding box center [343, 418] width 157 height 15
click at [310, 448] on link "Red Eat the Rich72x37" at bounding box center [301, 464] width 46 height 46
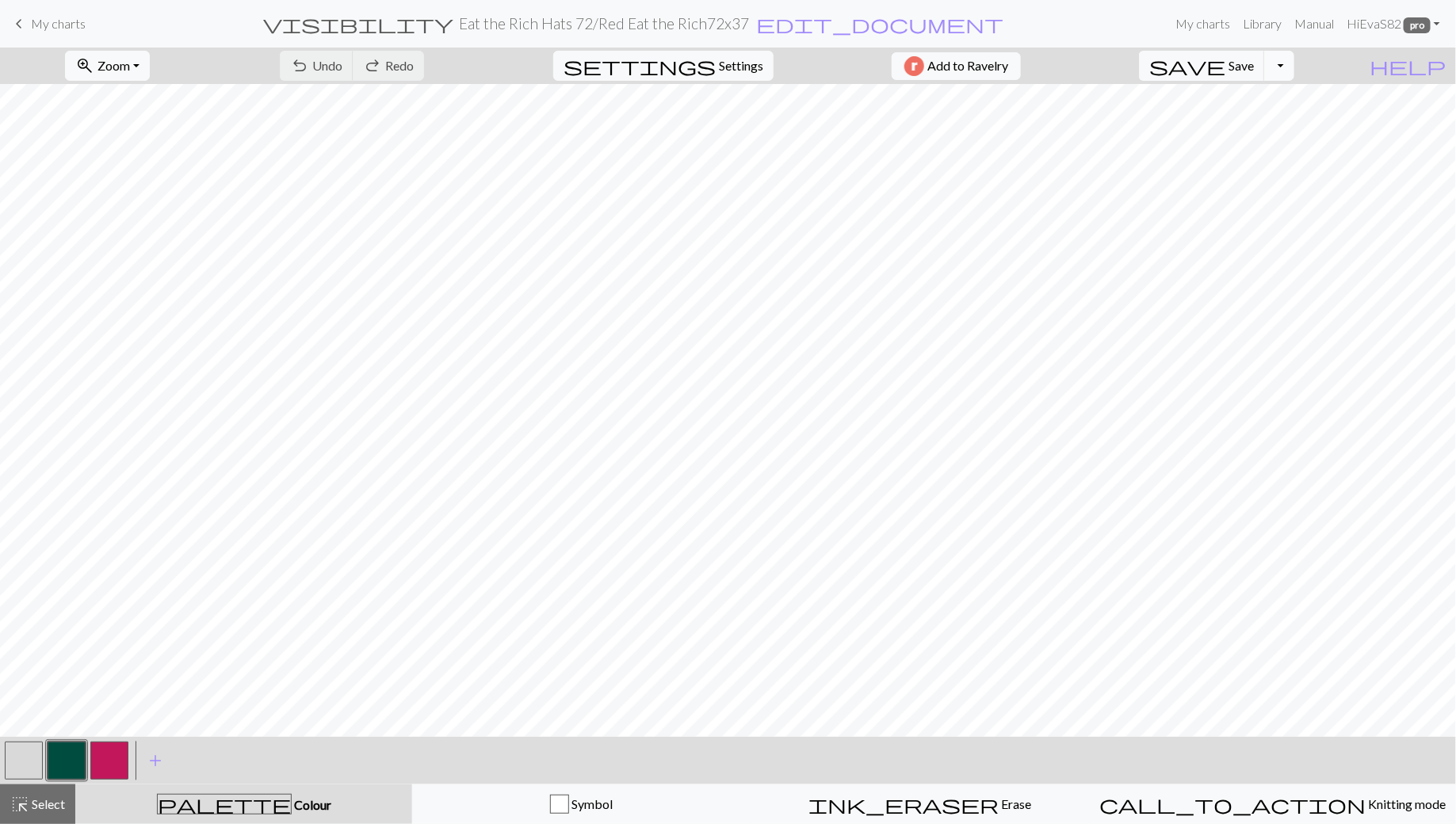
click at [1295, 63] on button "Toggle Dropdown" at bounding box center [1279, 66] width 30 height 30
click at [1274, 103] on button "file_copy Save a copy" at bounding box center [1162, 99] width 261 height 25
click at [714, 24] on h2 "Eat the Rich Hats 72 / Copy of Red Eat the Rich72x37" at bounding box center [604, 23] width 344 height 18
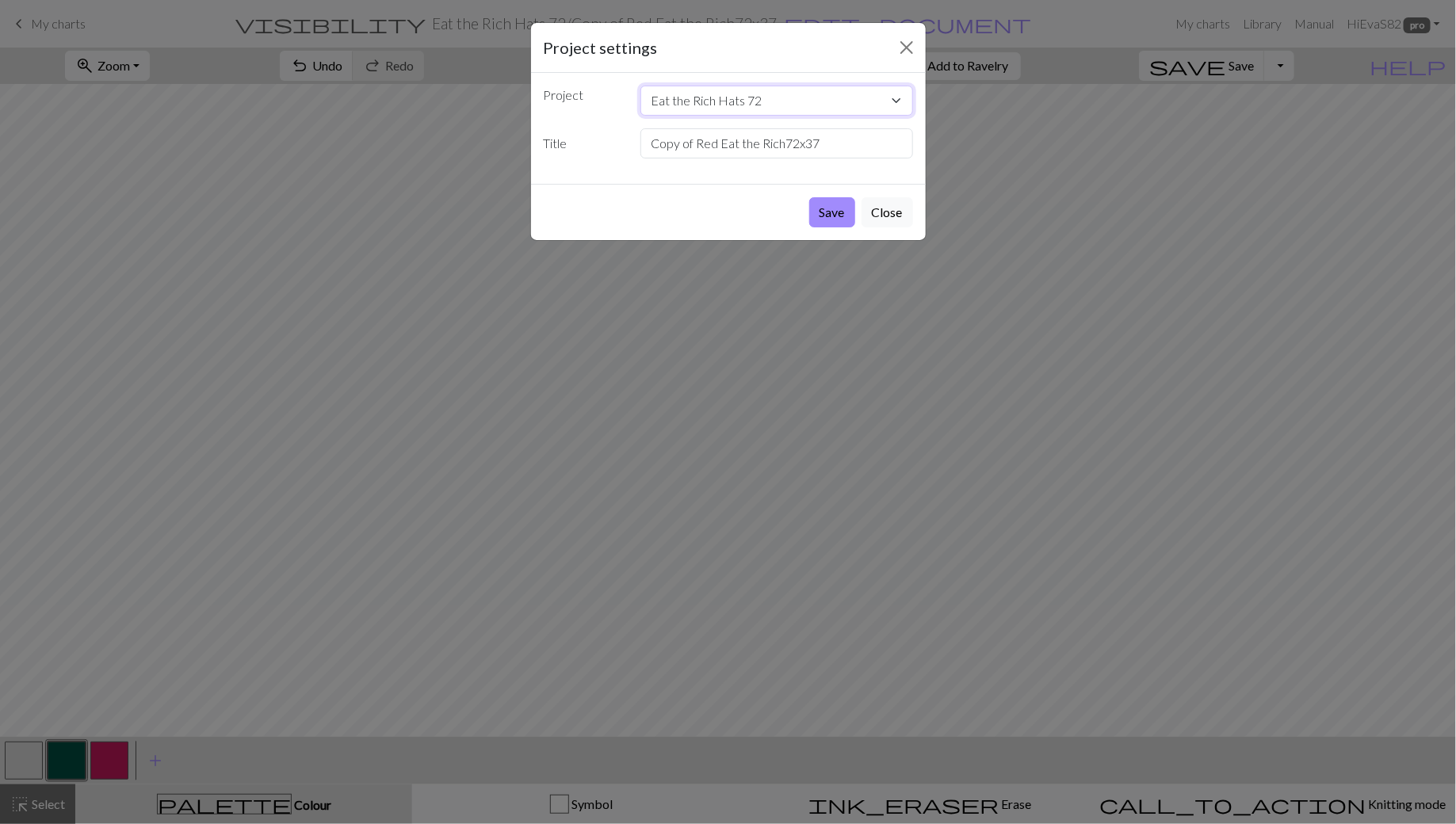
click at [684, 103] on select "Eat the Rich Hats 72 Eat the Rich Tests No War But Class War Grape Tee Variatio…" at bounding box center [777, 101] width 273 height 30
click at [700, 136] on input "Copy of Red Eat the Rich72x37" at bounding box center [777, 143] width 273 height 30
click at [748, 142] on input "Copy of Red Eat the Rich72x37" at bounding box center [777, 143] width 273 height 30
drag, startPoint x: 785, startPoint y: 145, endPoint x: 845, endPoint y: 134, distance: 61.0
click at [845, 134] on input "Copy of Red Eat the Rich72x37" at bounding box center [777, 143] width 273 height 30
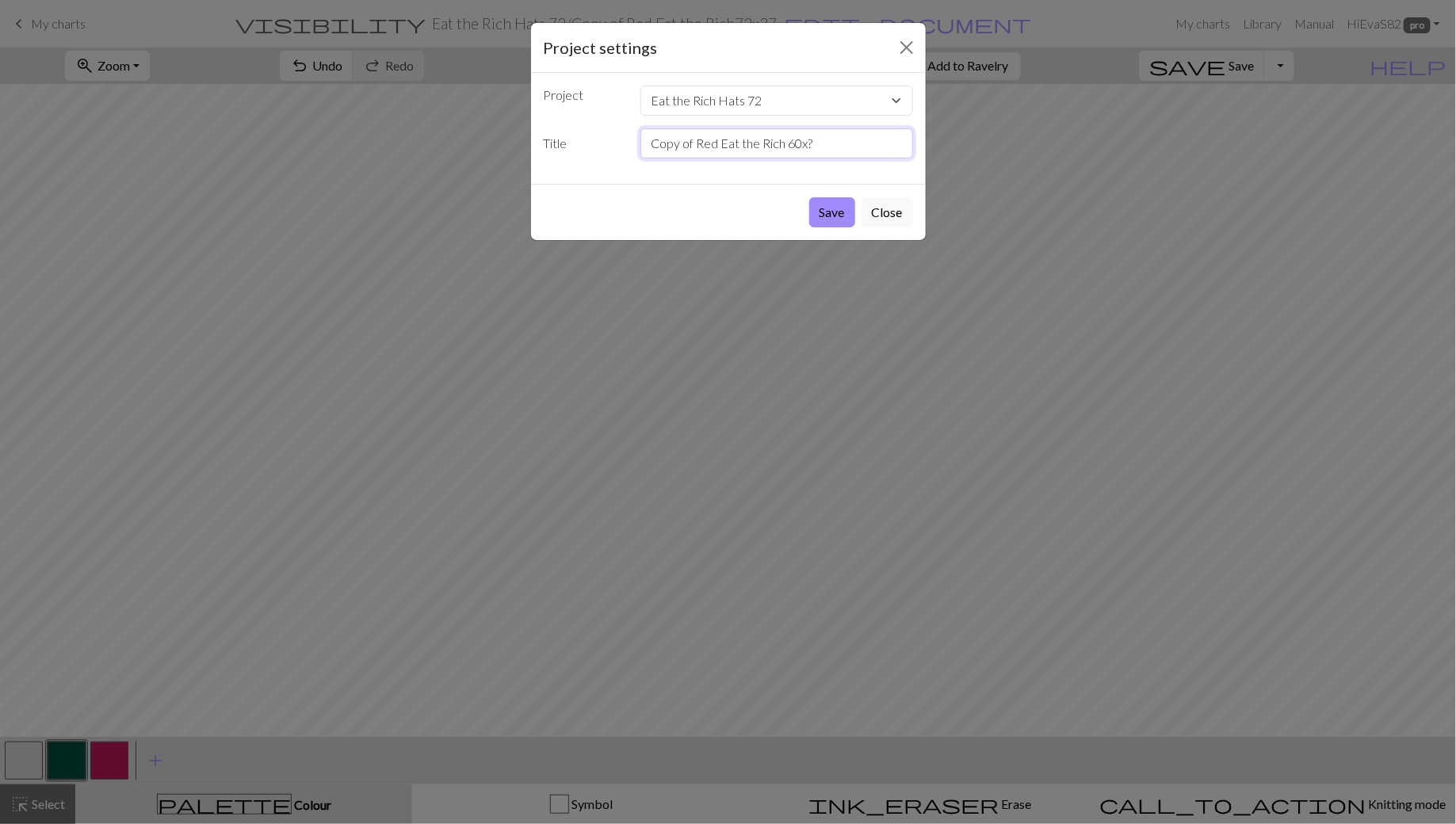
click at [709, 146] on input "Copy of Red Eat the Rich 60x?" at bounding box center [777, 143] width 273 height 30
drag, startPoint x: 715, startPoint y: 145, endPoint x: 652, endPoint y: 141, distance: 63.1
click at [652, 141] on input "Copy of Red Eat the Rich 60x?" at bounding box center [777, 143] width 273 height 30
drag, startPoint x: 841, startPoint y: 216, endPoint x: 786, endPoint y: 124, distance: 107.2
click at [786, 124] on form "Project settings Project Eat the Rich Hats 72 Eat the Rich Tests No War But Cla…" at bounding box center [728, 131] width 394 height 217
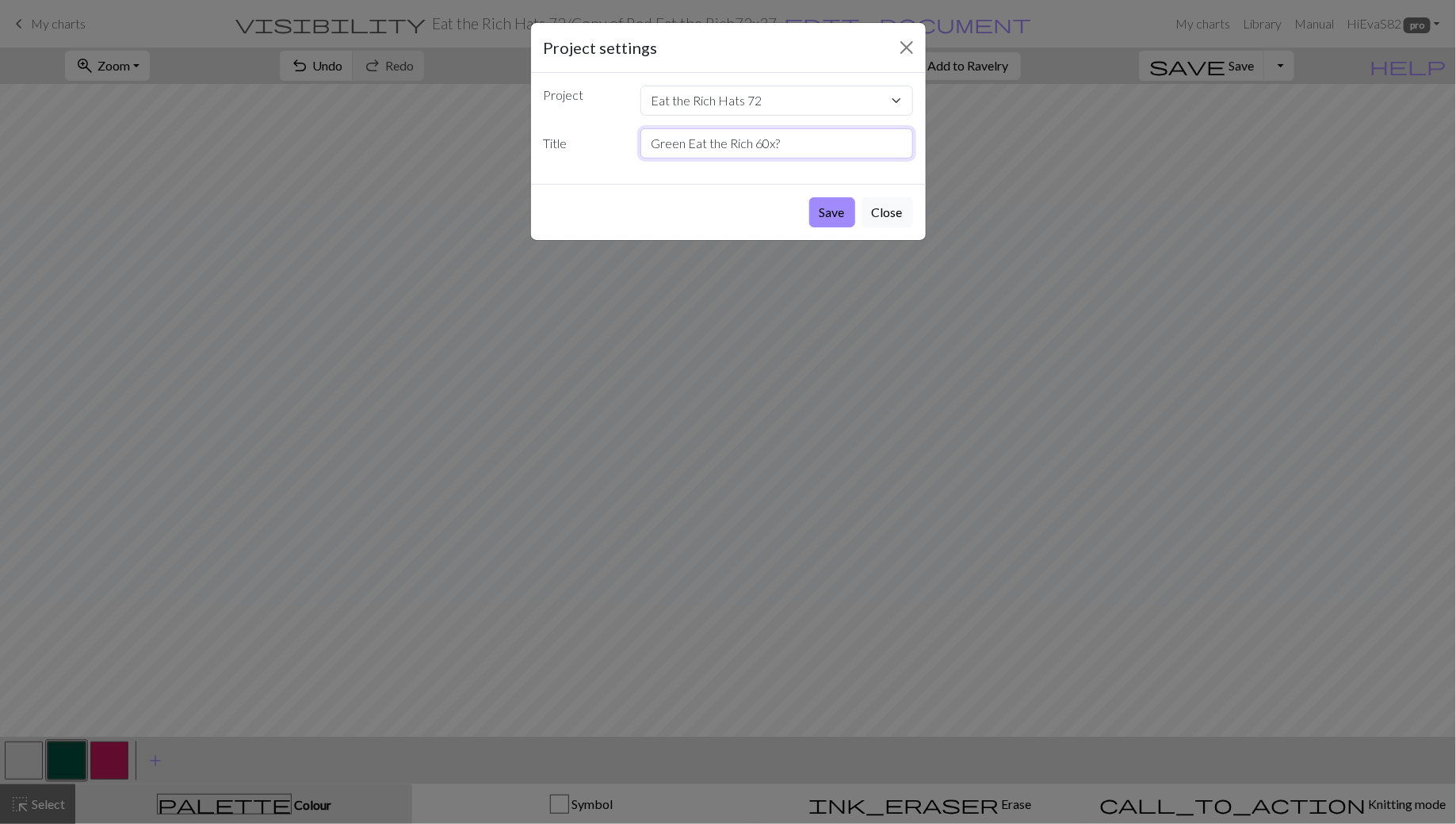
click at [773, 143] on input "Green Eat the Rich 60x?" at bounding box center [777, 143] width 273 height 30
type input "Green Eat the Rich 60 x ?"
click at [827, 211] on button "Save" at bounding box center [832, 212] width 46 height 30
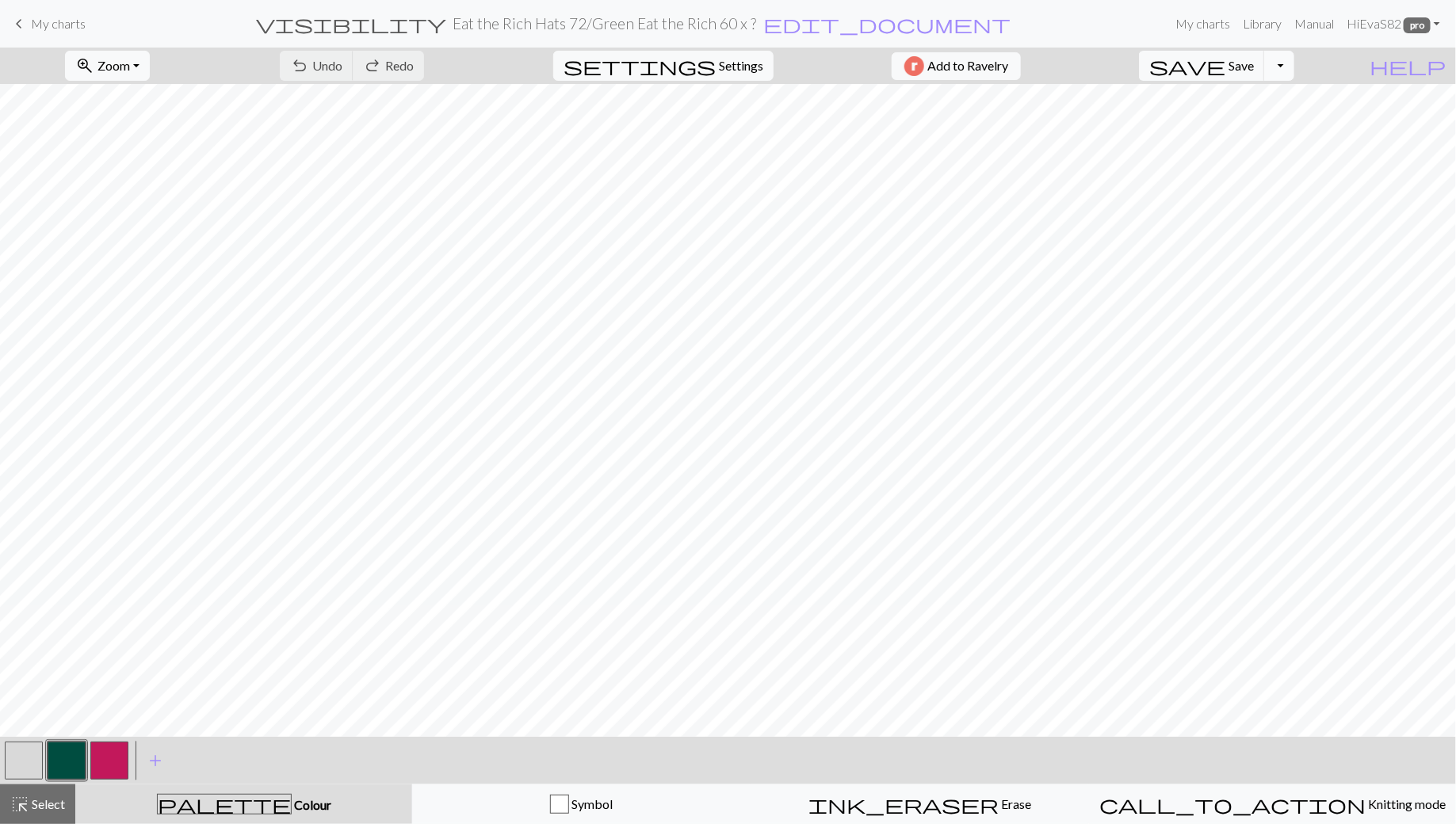
click at [1295, 62] on button "Toggle Dropdown" at bounding box center [1279, 66] width 30 height 30
click at [1121, 29] on form "visibility Eat the Rich Hats 72 / Green Eat the Rich 60 x ? edit_document Edit …" at bounding box center [634, 23] width 1071 height 31
click at [66, 24] on span "My charts" at bounding box center [58, 23] width 54 height 15
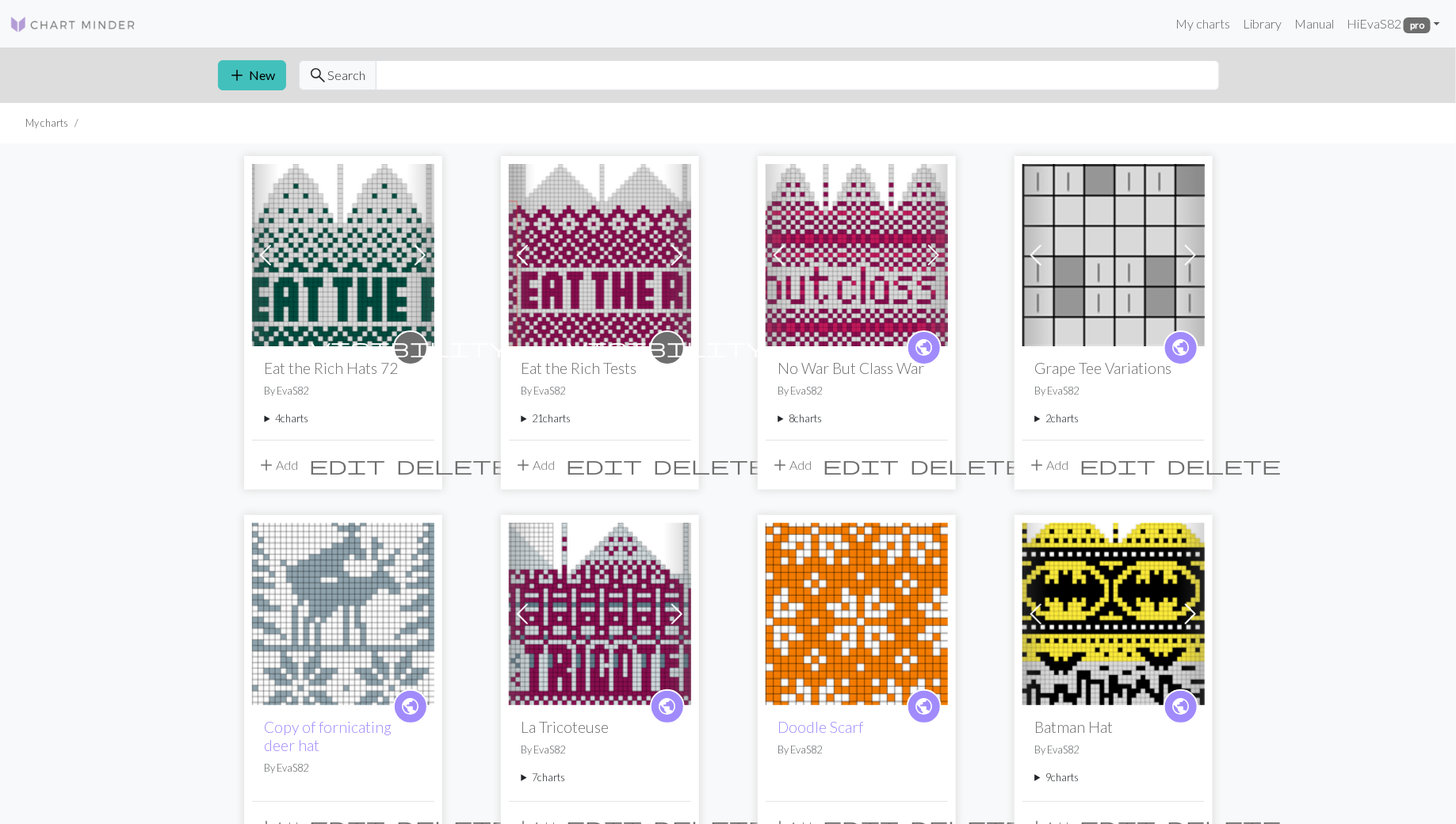
click at [266, 420] on summary "4 charts" at bounding box center [343, 418] width 157 height 15
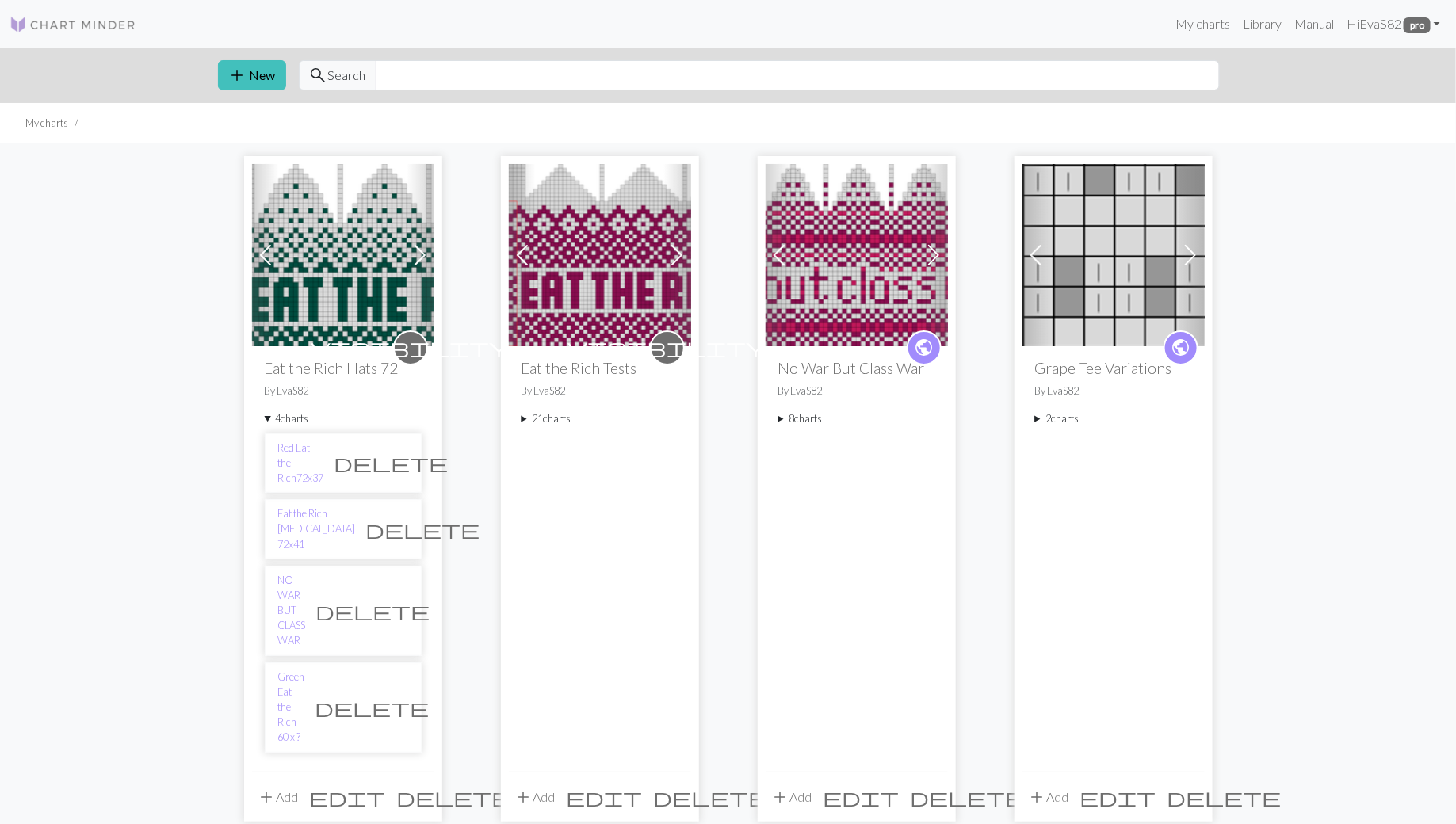
click at [392, 697] on span "delete" at bounding box center [373, 707] width 114 height 22
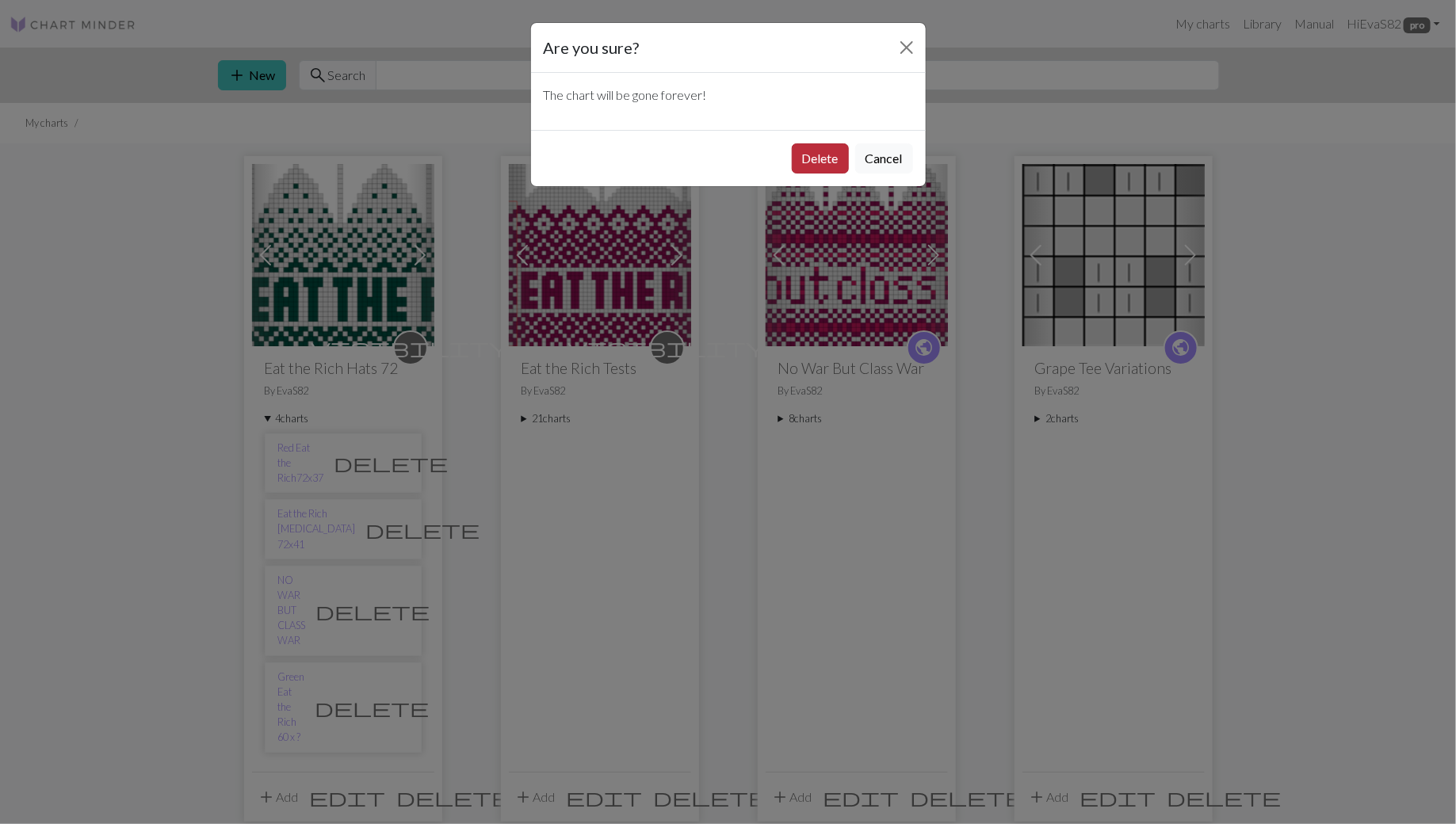
click at [819, 158] on button "Delete" at bounding box center [820, 159] width 57 height 30
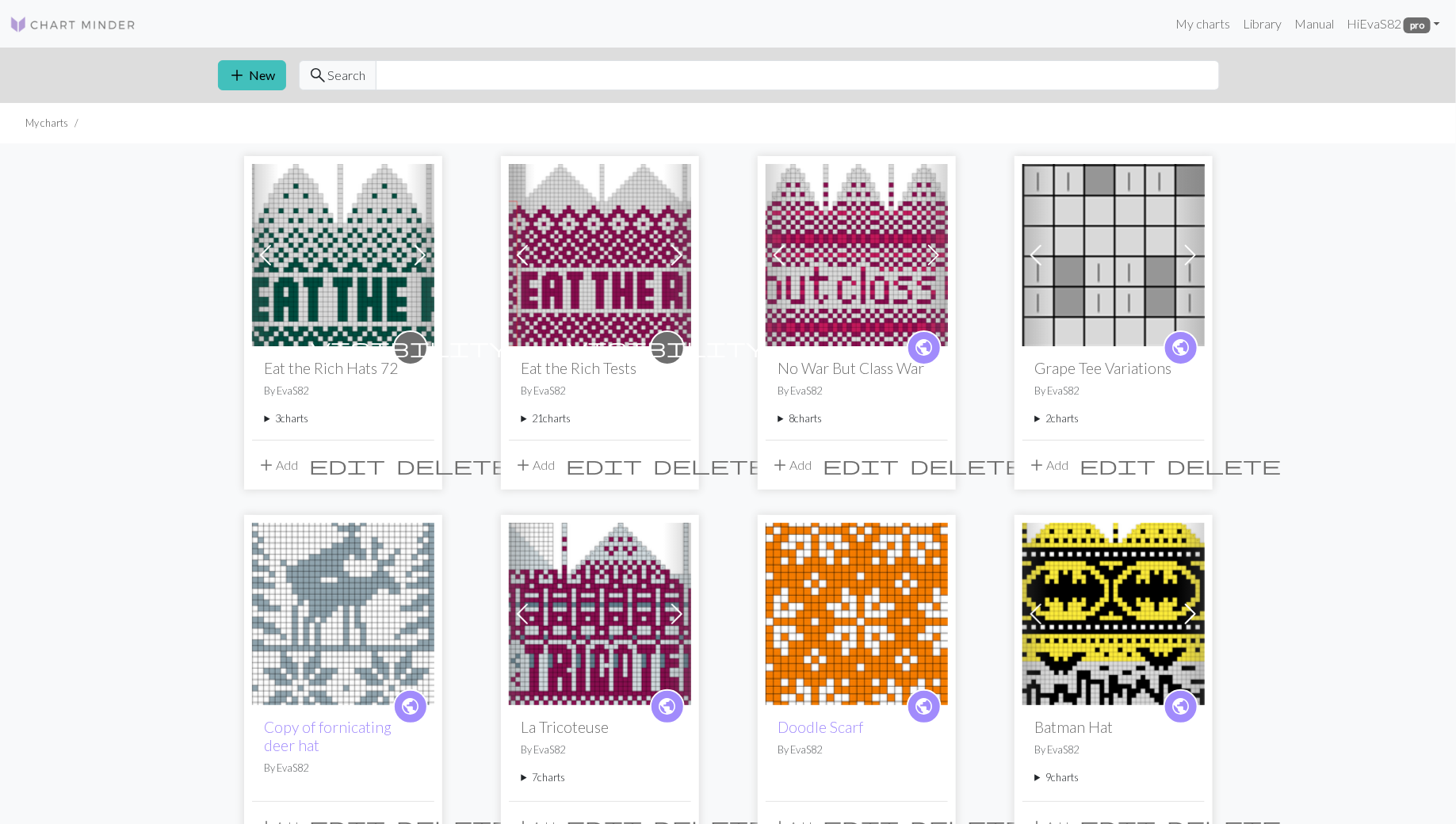
click at [266, 419] on summary "3 charts" at bounding box center [343, 418] width 157 height 15
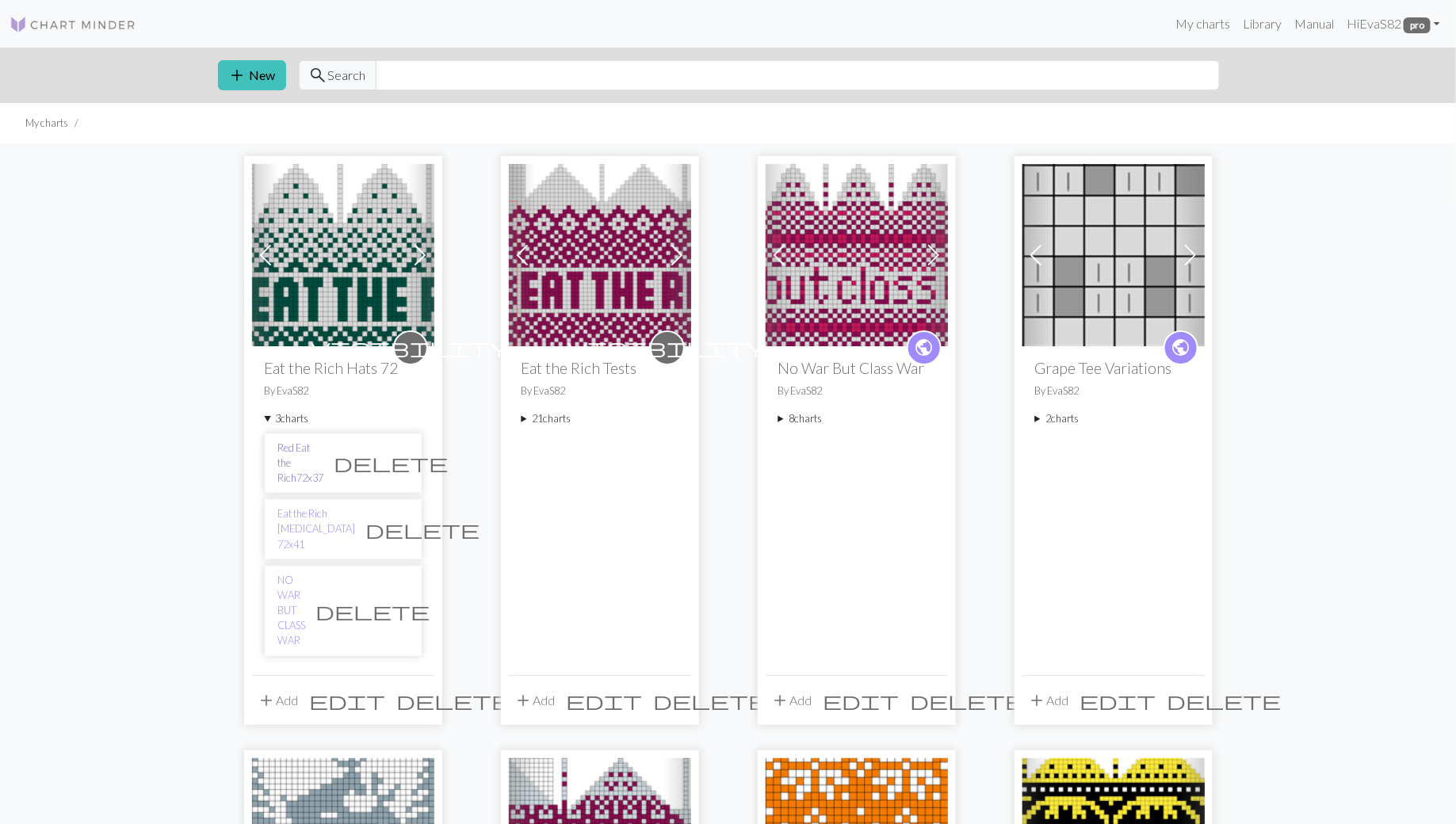
click at [301, 444] on link "Red Eat the Rich72x37" at bounding box center [301, 464] width 46 height 46
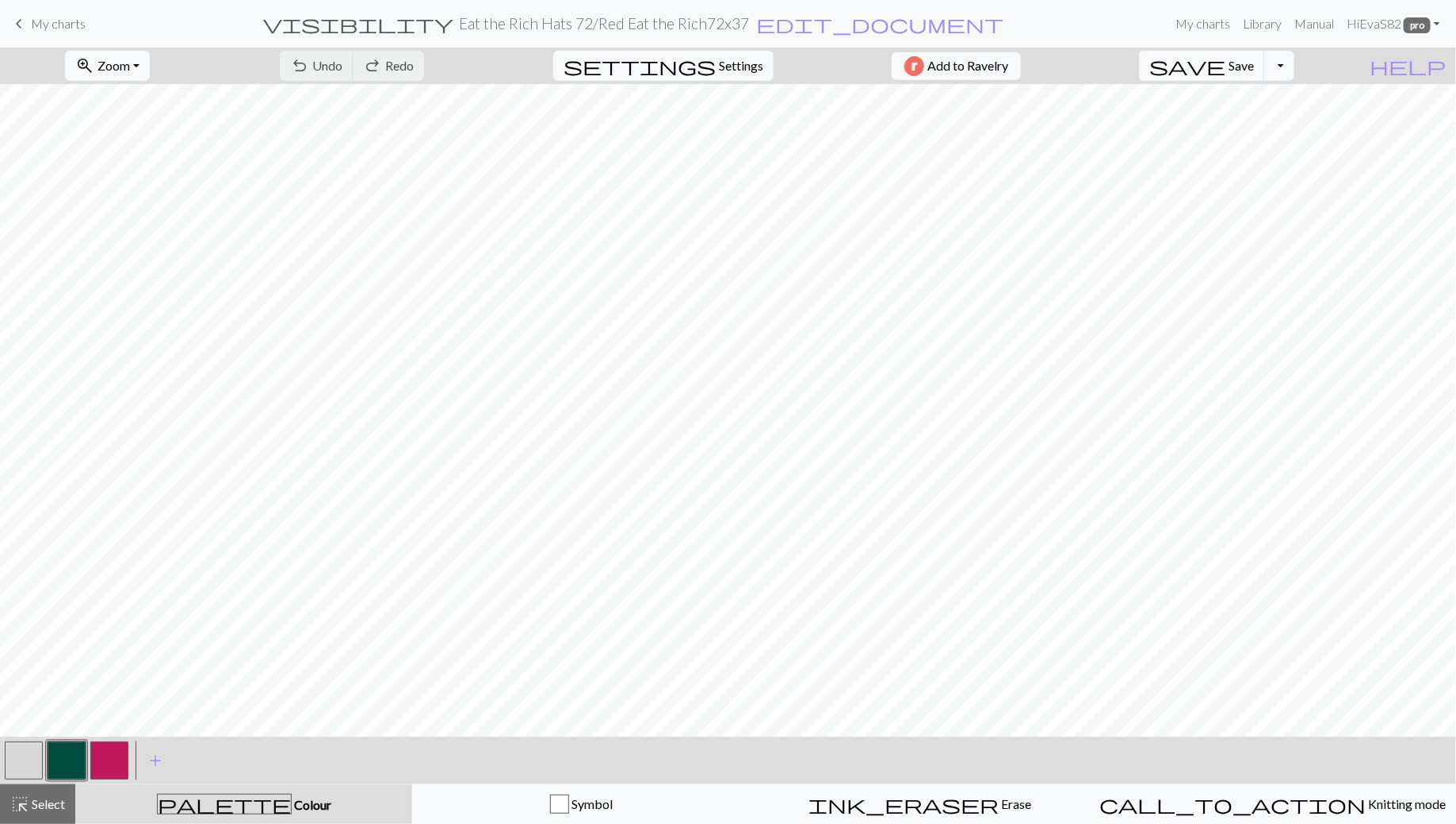
click at [542, 25] on h2 "Eat the Rich Hats 72 / Red Eat the Rich72x37" at bounding box center [604, 23] width 290 height 18
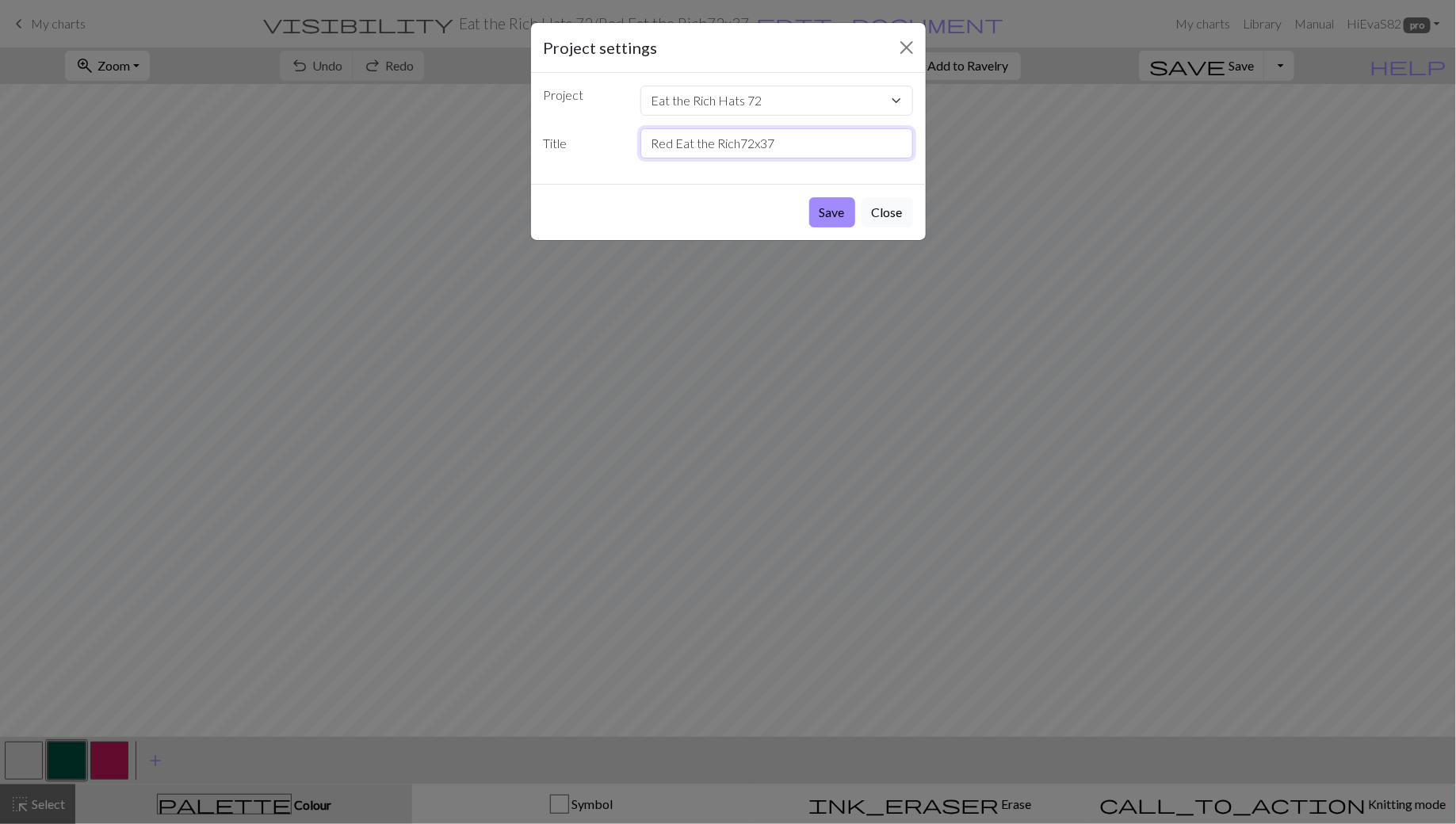
click at [660, 146] on input "Red Eat the Rich72x37" at bounding box center [777, 143] width 273 height 30
type input "Green Eat the Rich72x37"
click at [834, 208] on button "Save" at bounding box center [832, 212] width 46 height 30
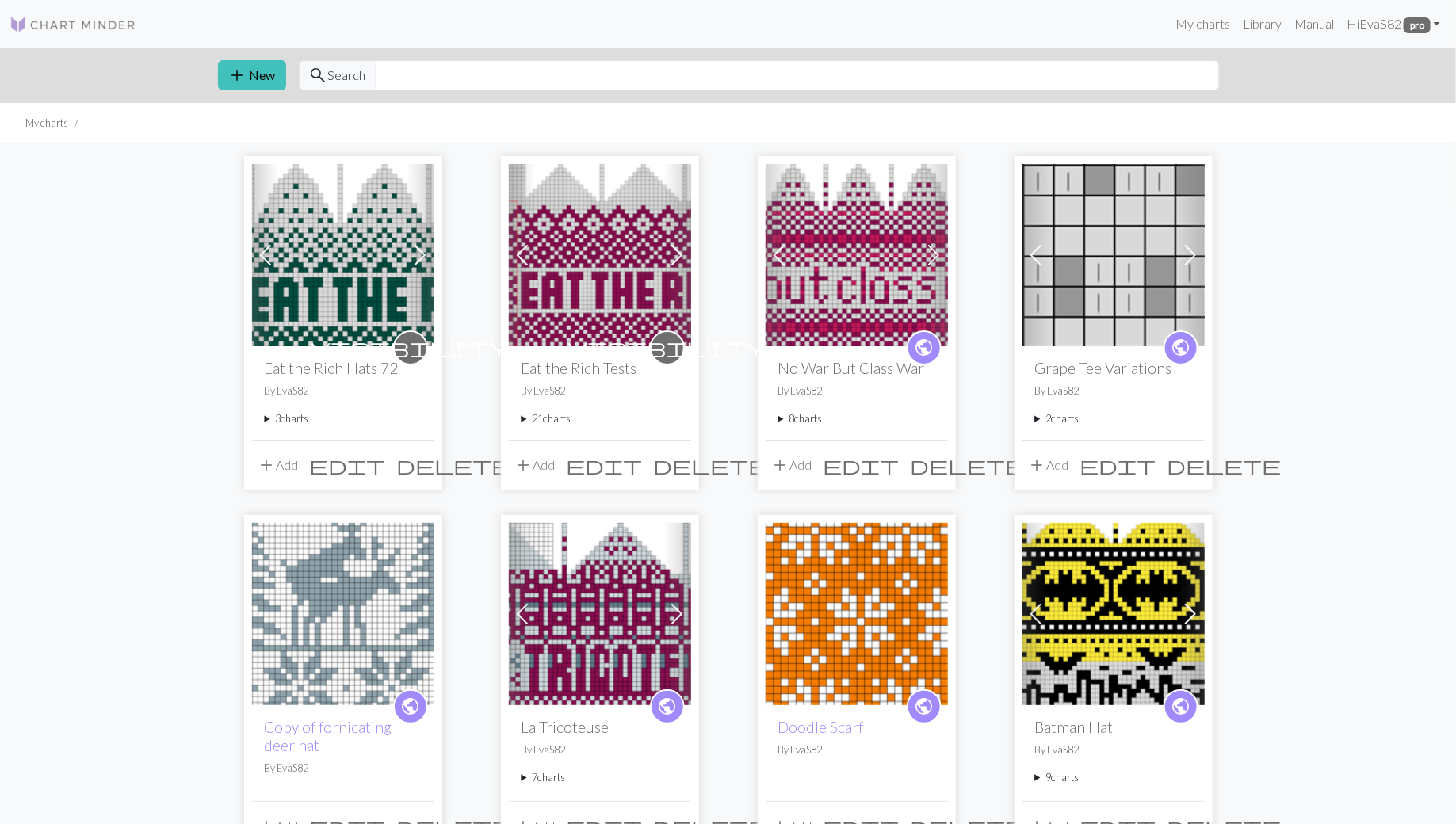
click at [268, 421] on summary "3 charts" at bounding box center [343, 418] width 157 height 15
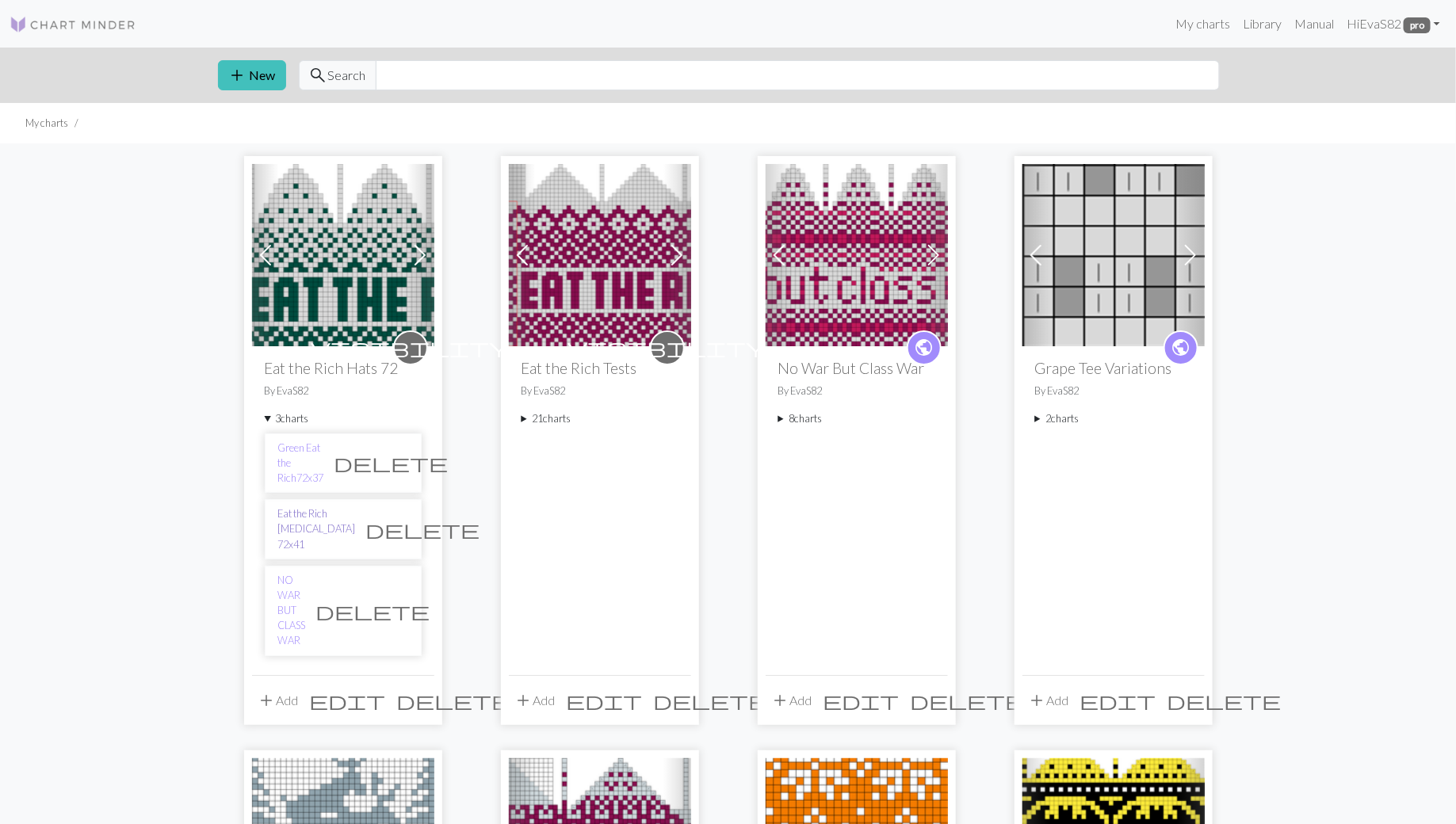
click at [302, 507] on link "Eat the Rich Guillotine 72x41" at bounding box center [316, 529] width 78 height 46
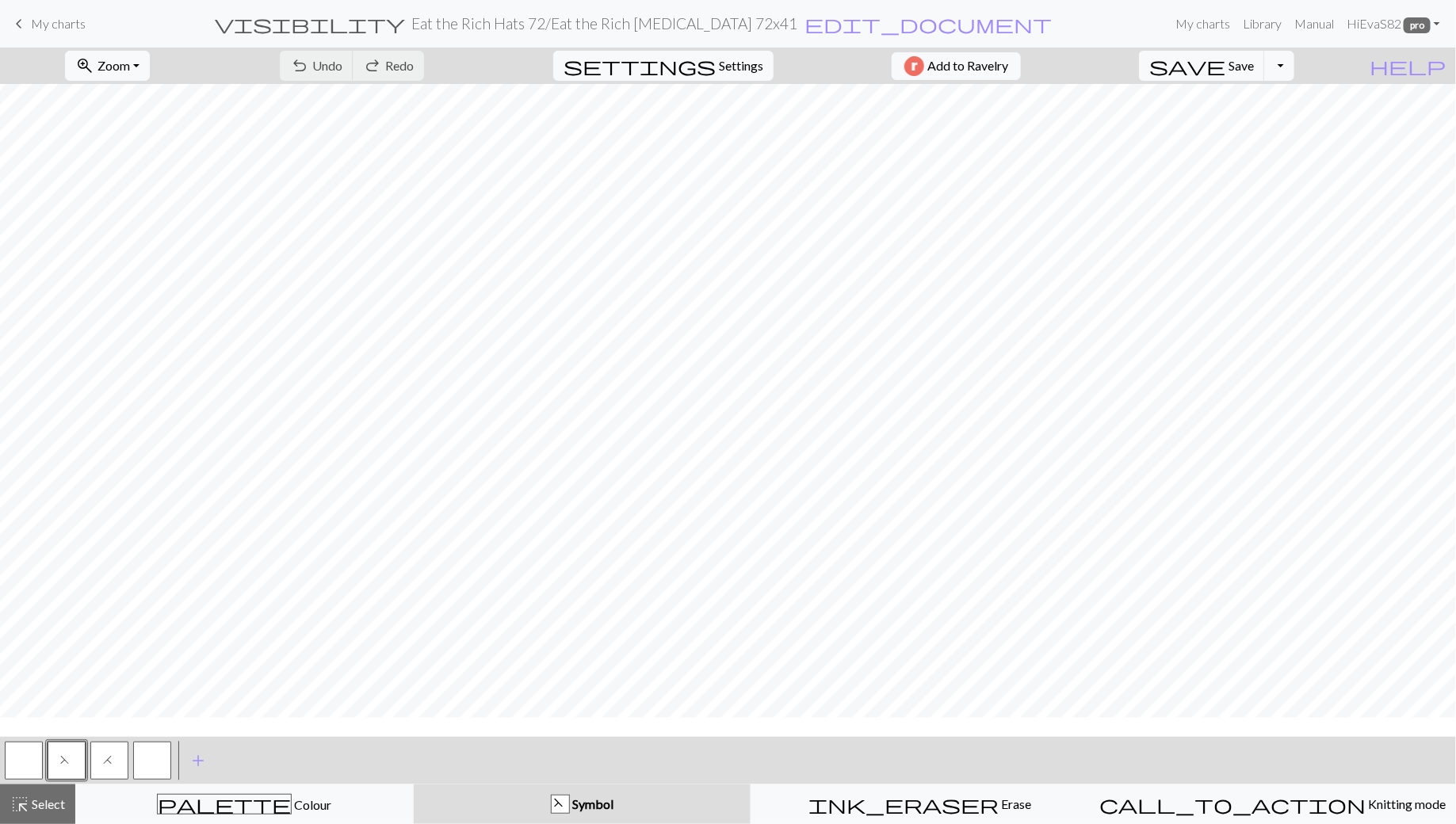
scroll to position [55, 0]
click at [1295, 74] on button "Toggle Dropdown" at bounding box center [1279, 66] width 30 height 30
click at [1288, 102] on button "file_copy Save a copy" at bounding box center [1162, 99] width 261 height 25
click at [707, 25] on h2 "Eat the Rich Hats 72 / Copy of Eat the Rich Guillotine 72x41" at bounding box center [605, 23] width 441 height 18
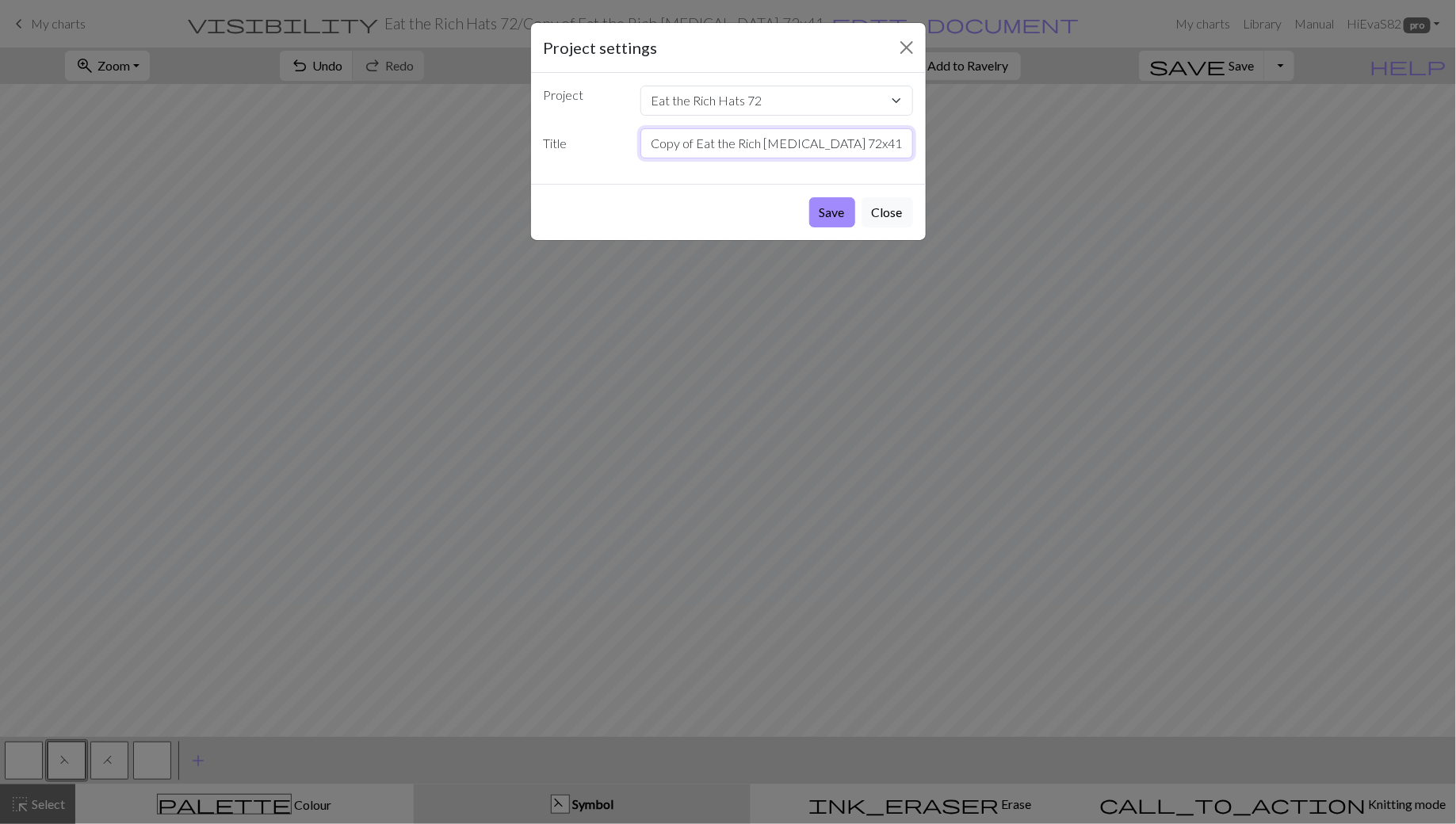
drag, startPoint x: 694, startPoint y: 146, endPoint x: 637, endPoint y: 142, distance: 57.1
click at [637, 142] on div "Copy of Eat the Rich Guillotine 72x41" at bounding box center [777, 143] width 292 height 30
drag, startPoint x: 774, startPoint y: 147, endPoint x: 818, endPoint y: 139, distance: 44.7
click at [817, 140] on input "Eat the Rich Guillotine 72x41" at bounding box center [777, 143] width 273 height 30
type input "Eat the Rich Guillotine 60"
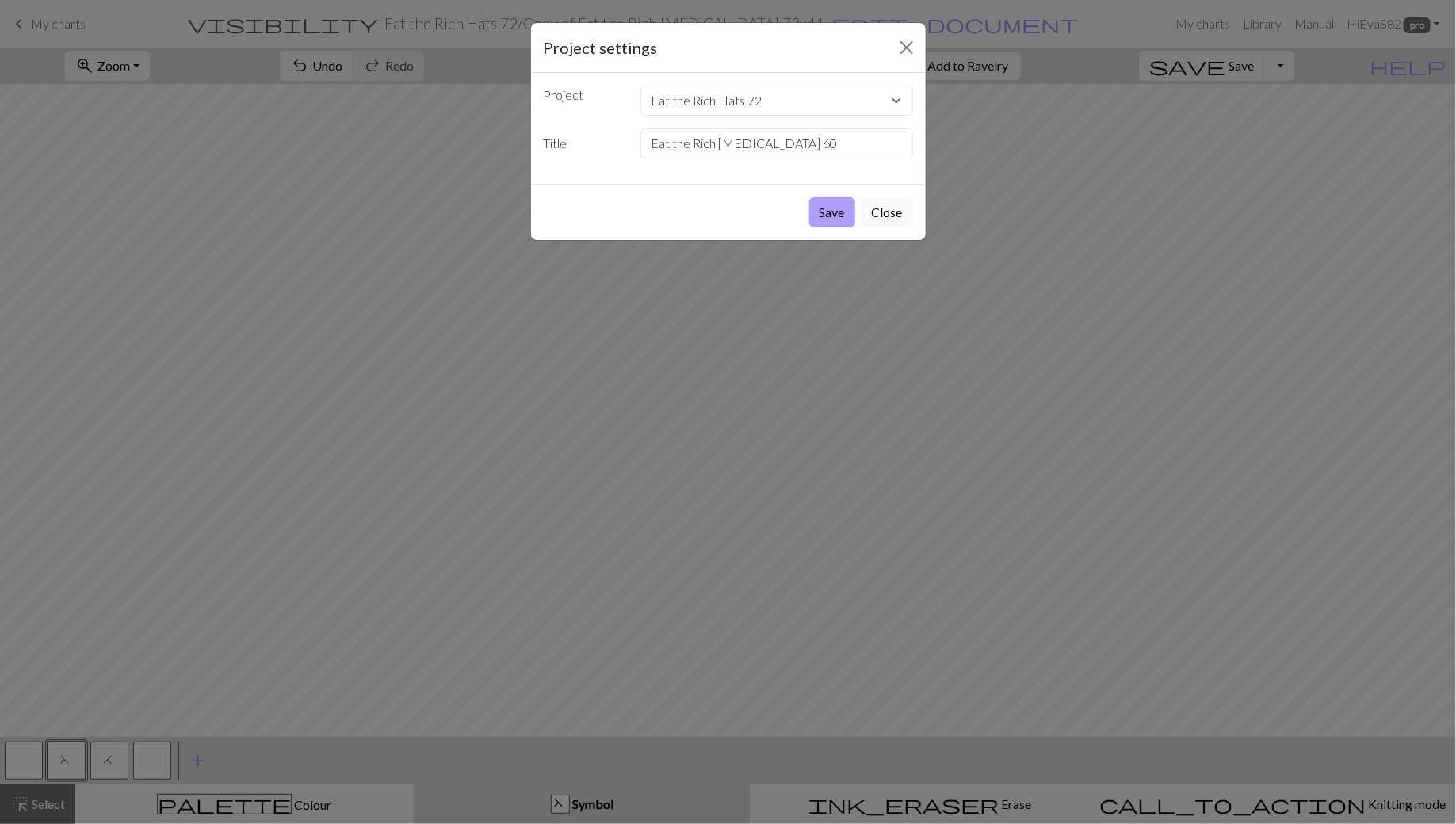
click at [840, 210] on button "Save" at bounding box center [832, 212] width 46 height 30
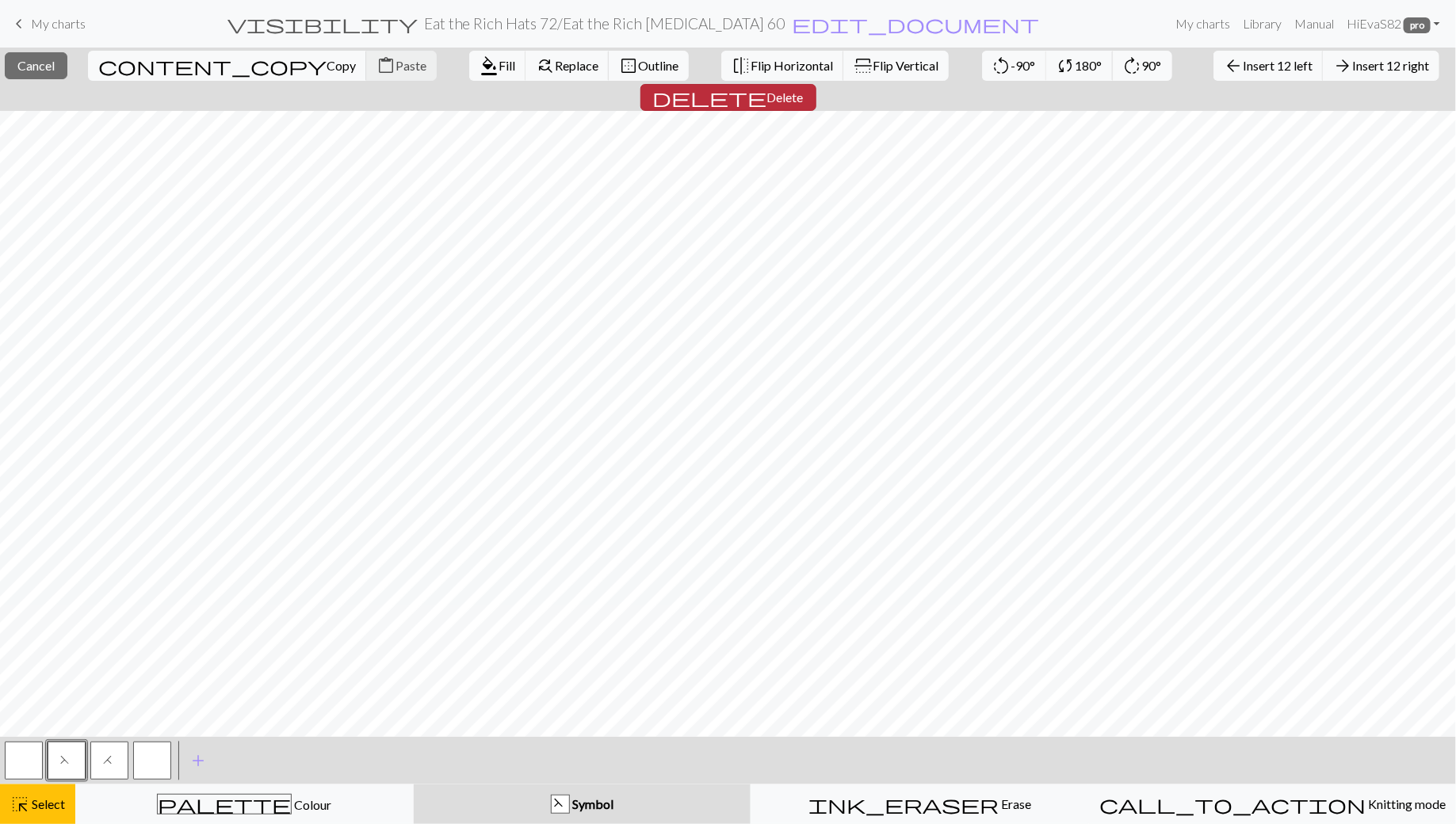
click at [816, 84] on button "delete Delete" at bounding box center [728, 97] width 176 height 27
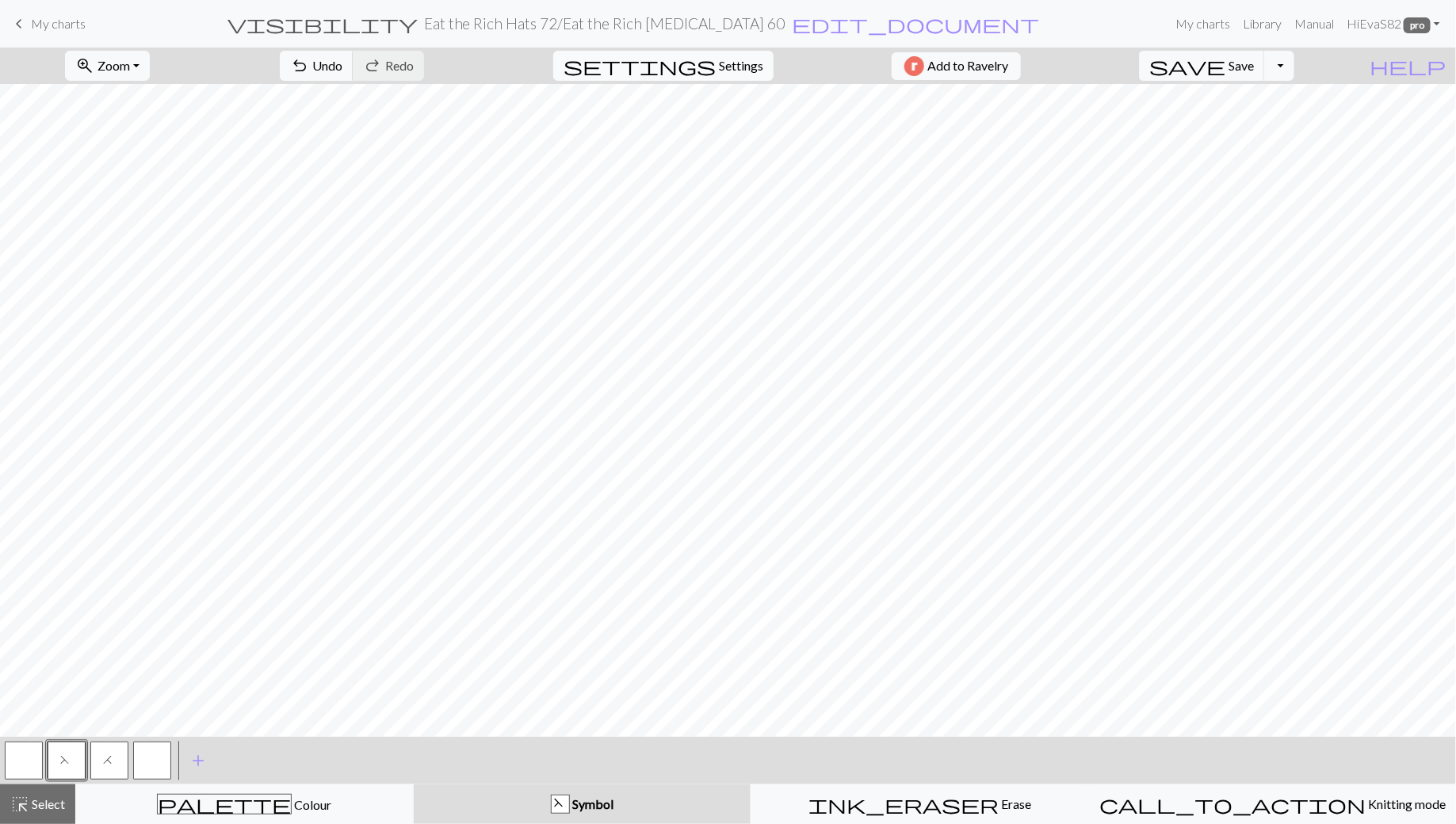
click at [721, 66] on span "Settings" at bounding box center [741, 66] width 45 height 19
select select "aran"
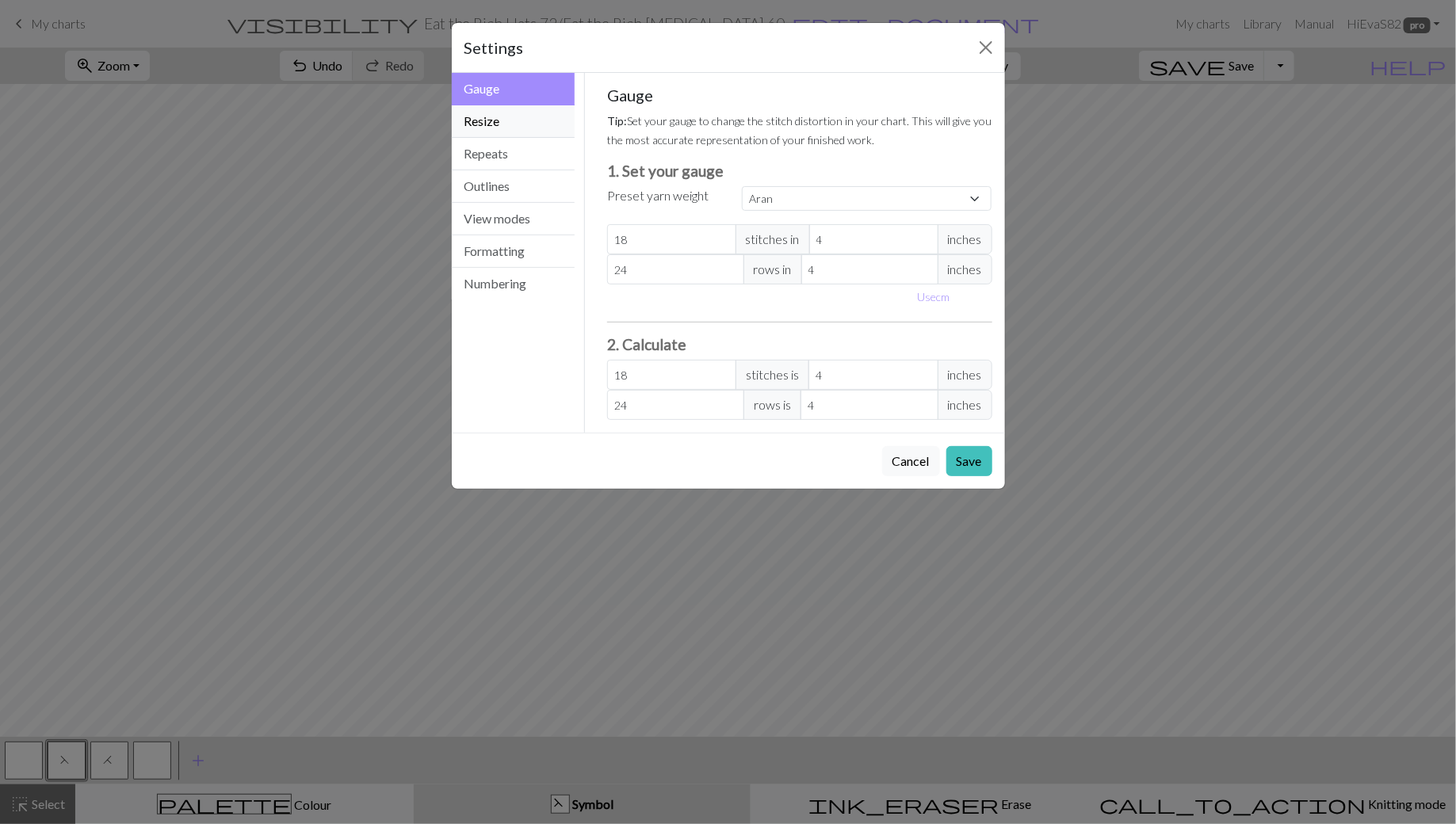
click at [523, 128] on button "Resize" at bounding box center [513, 121] width 124 height 32
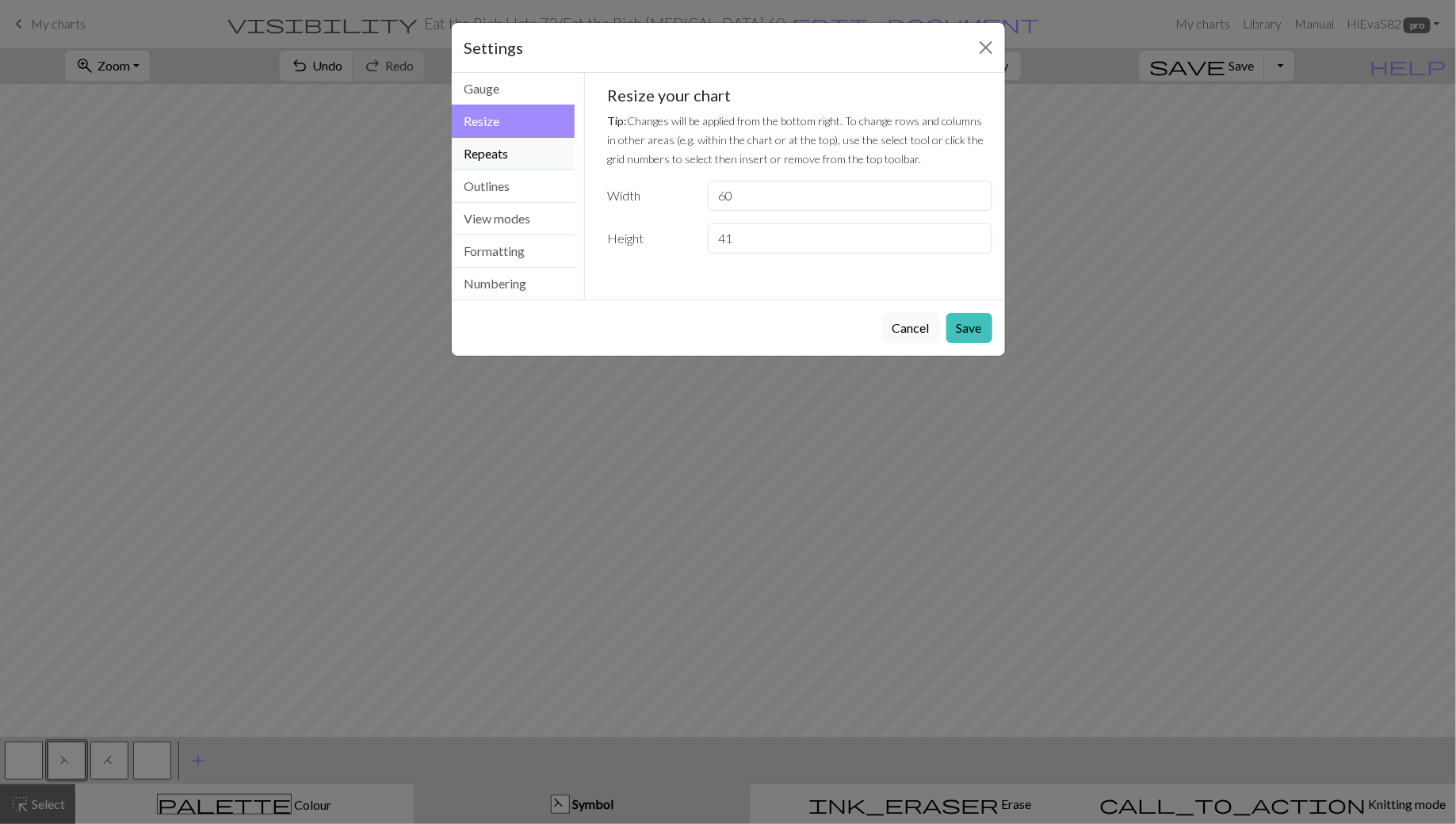
click at [521, 148] on button "Repeats" at bounding box center [513, 153] width 124 height 32
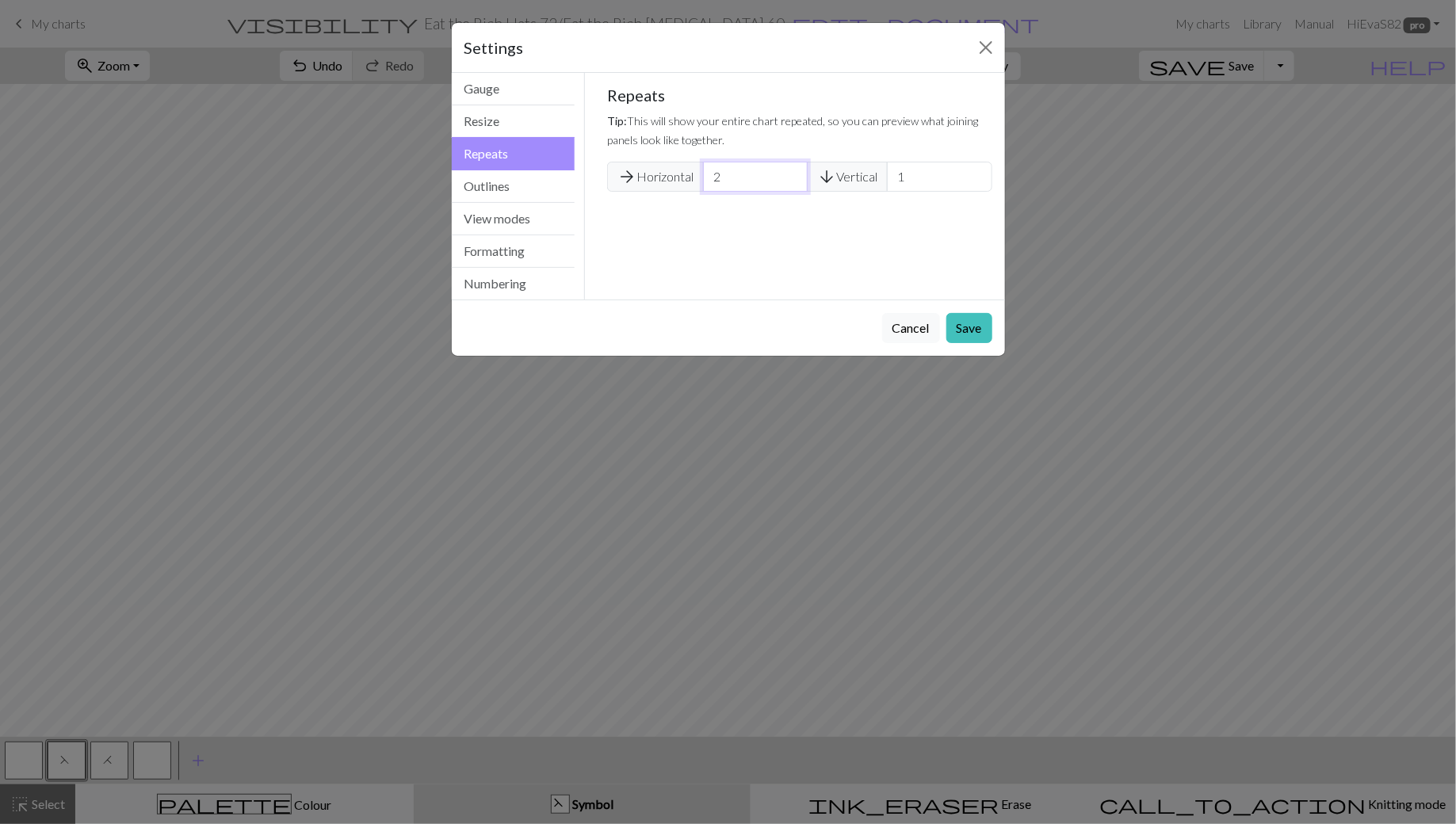
type input "2"
click at [791, 172] on input "2" at bounding box center [755, 176] width 104 height 30
click at [964, 326] on button "Save" at bounding box center [969, 328] width 46 height 30
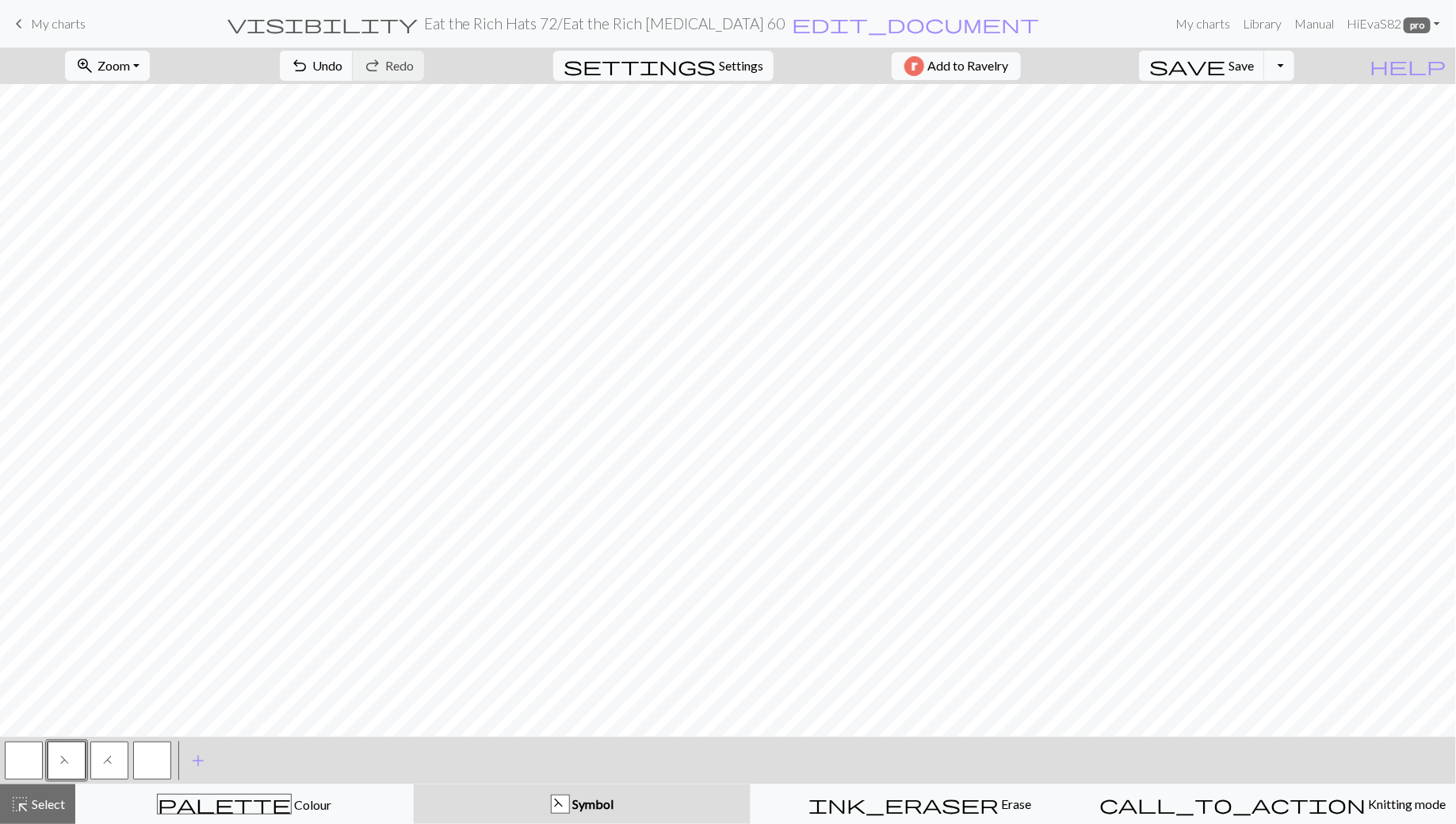
scroll to position [0, 0]
click at [222, 806] on span "palette" at bounding box center [224, 804] width 133 height 22
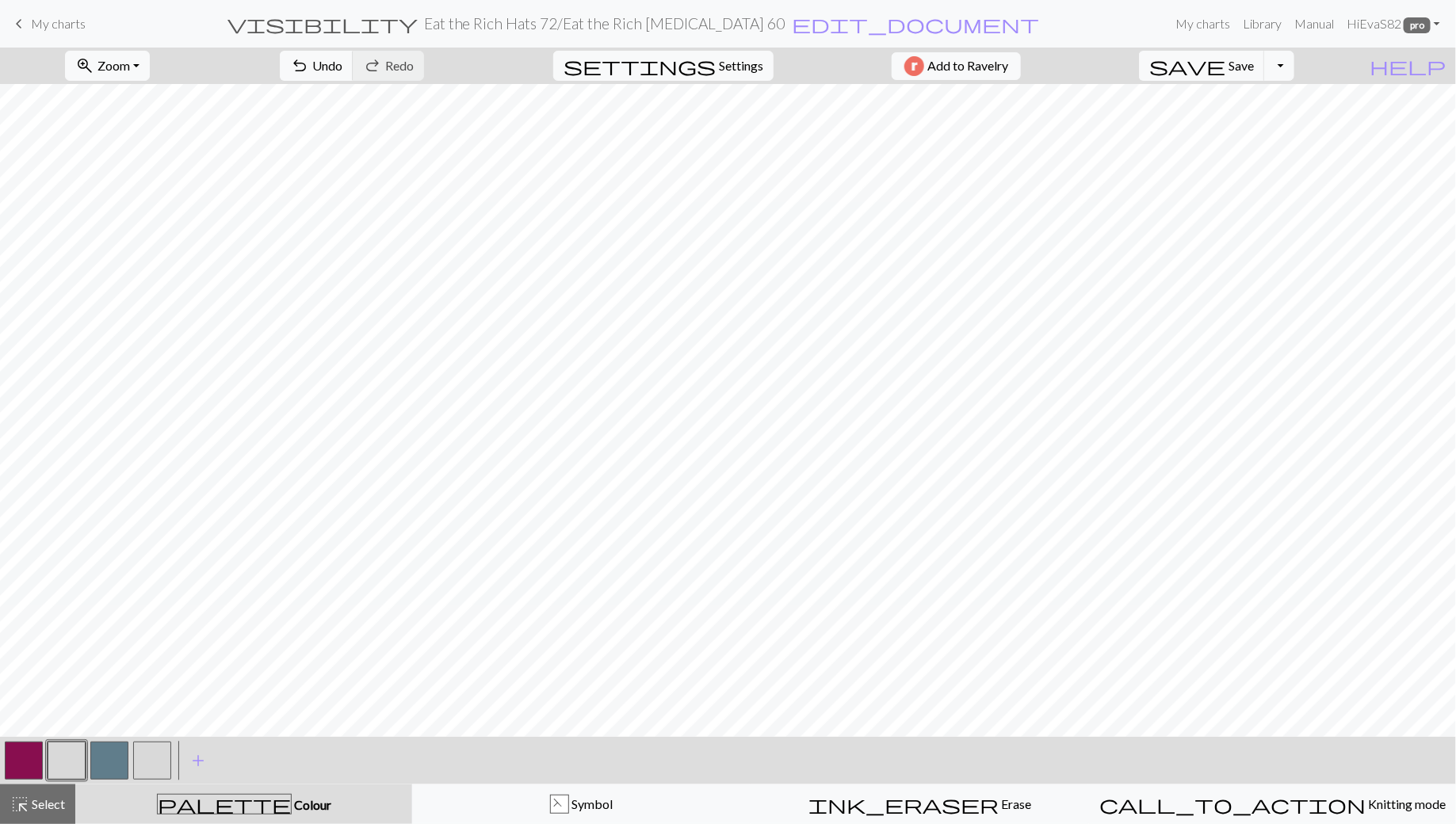
click at [26, 764] on button "button" at bounding box center [23, 760] width 38 height 38
click at [76, 764] on button "button" at bounding box center [66, 760] width 38 height 38
click at [16, 752] on button "button" at bounding box center [23, 760] width 38 height 38
click at [32, 774] on button "button" at bounding box center [23, 760] width 38 height 38
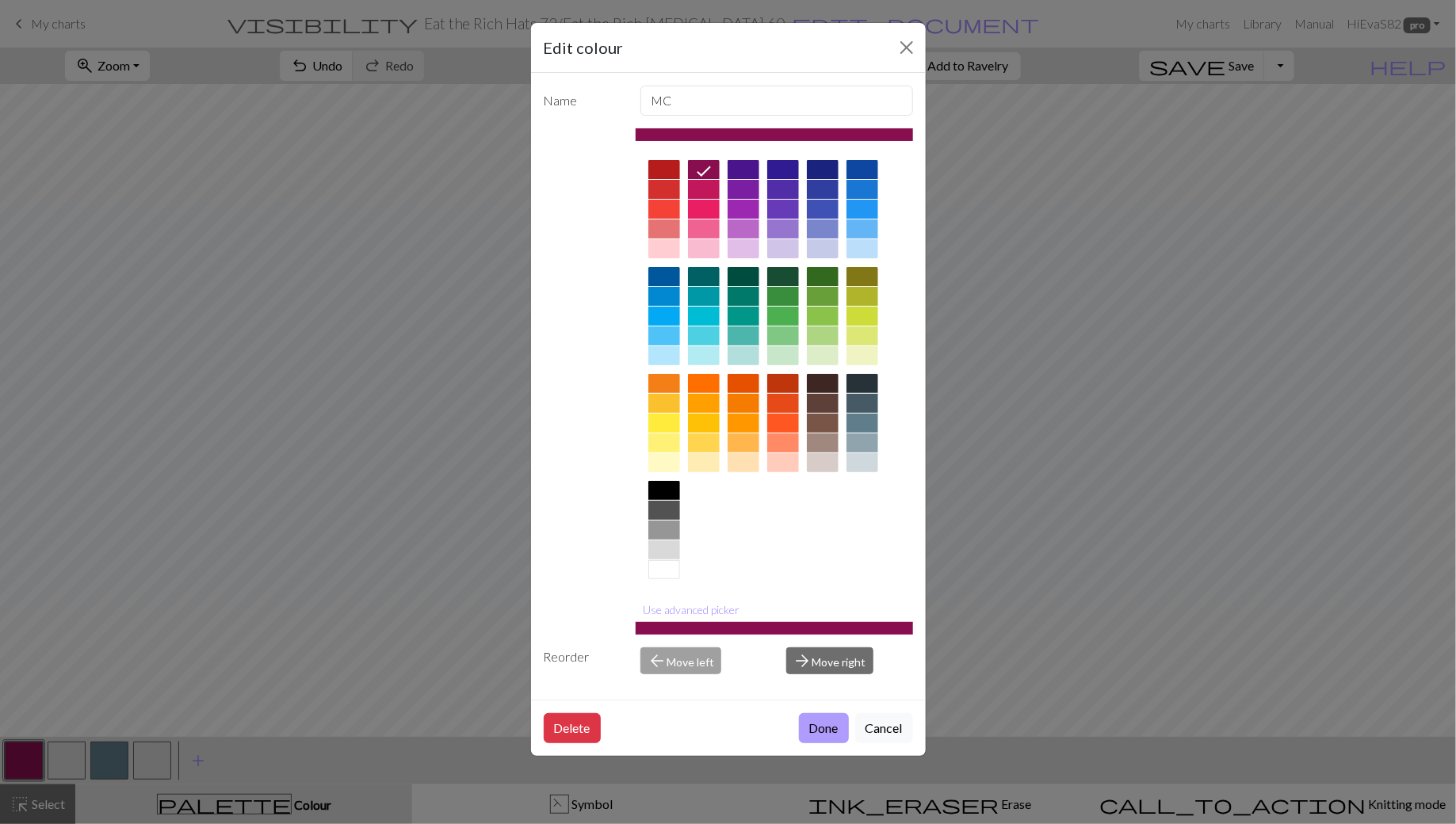
click at [817, 735] on button "Done" at bounding box center [823, 728] width 50 height 30
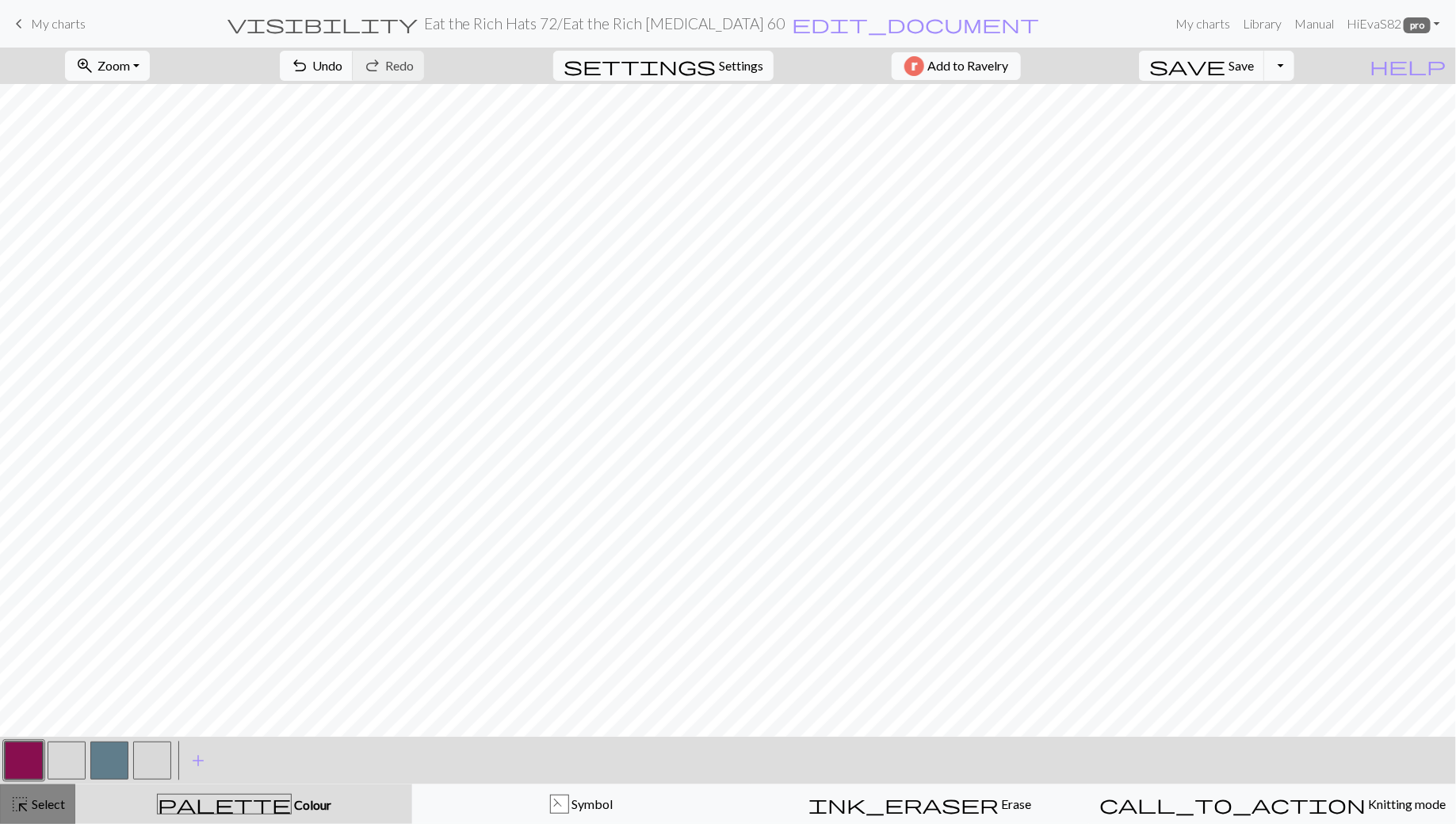
click at [30, 801] on span "Select" at bounding box center [46, 804] width 36 height 15
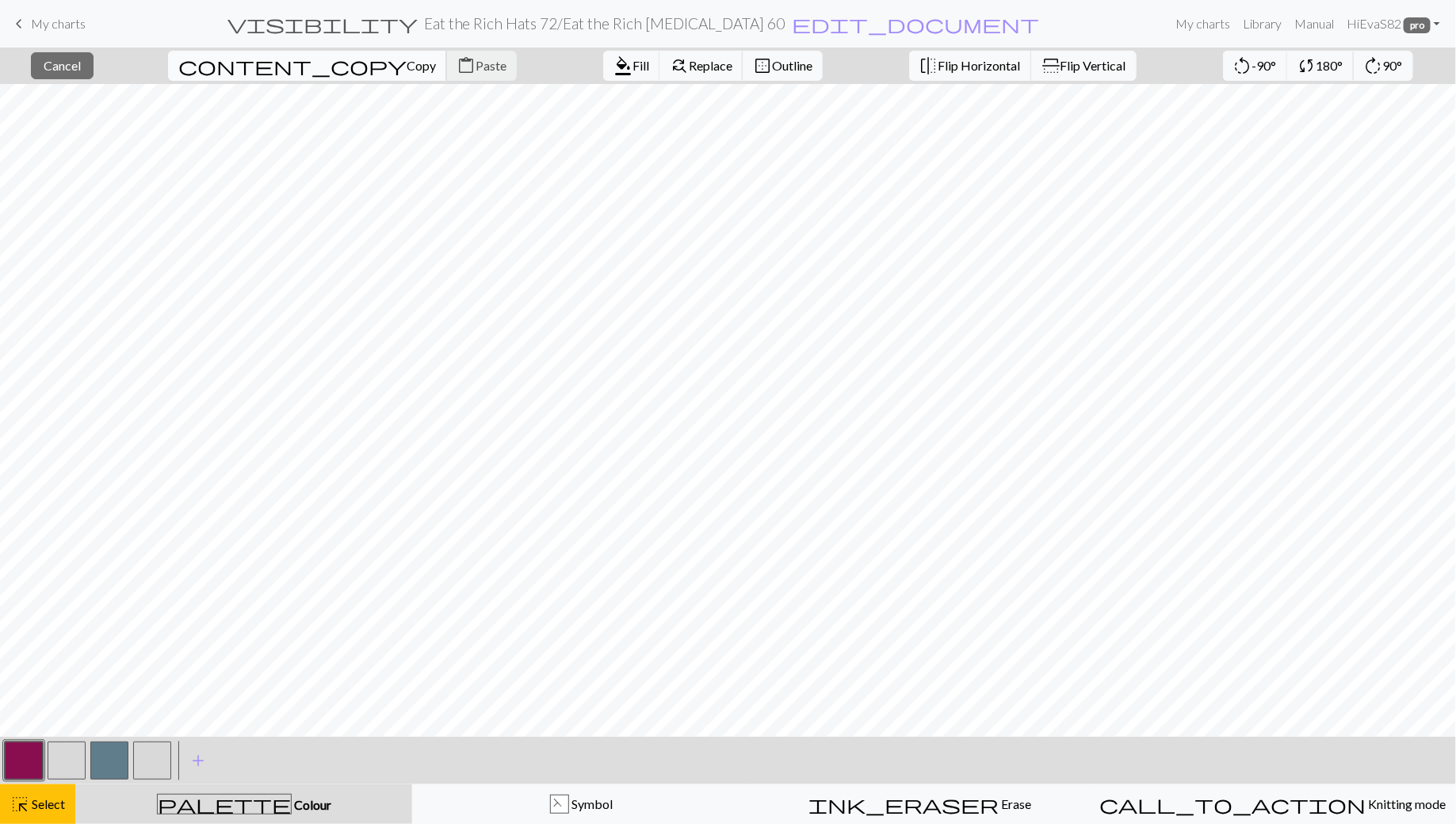
click at [407, 69] on span "Copy" at bounding box center [421, 65] width 29 height 15
click at [476, 59] on span "Paste" at bounding box center [491, 65] width 31 height 15
click at [476, 67] on span "Paste" at bounding box center [491, 65] width 31 height 15
click at [476, 65] on span "Paste" at bounding box center [491, 65] width 31 height 15
click at [81, 68] on span "Cancel" at bounding box center [62, 65] width 37 height 15
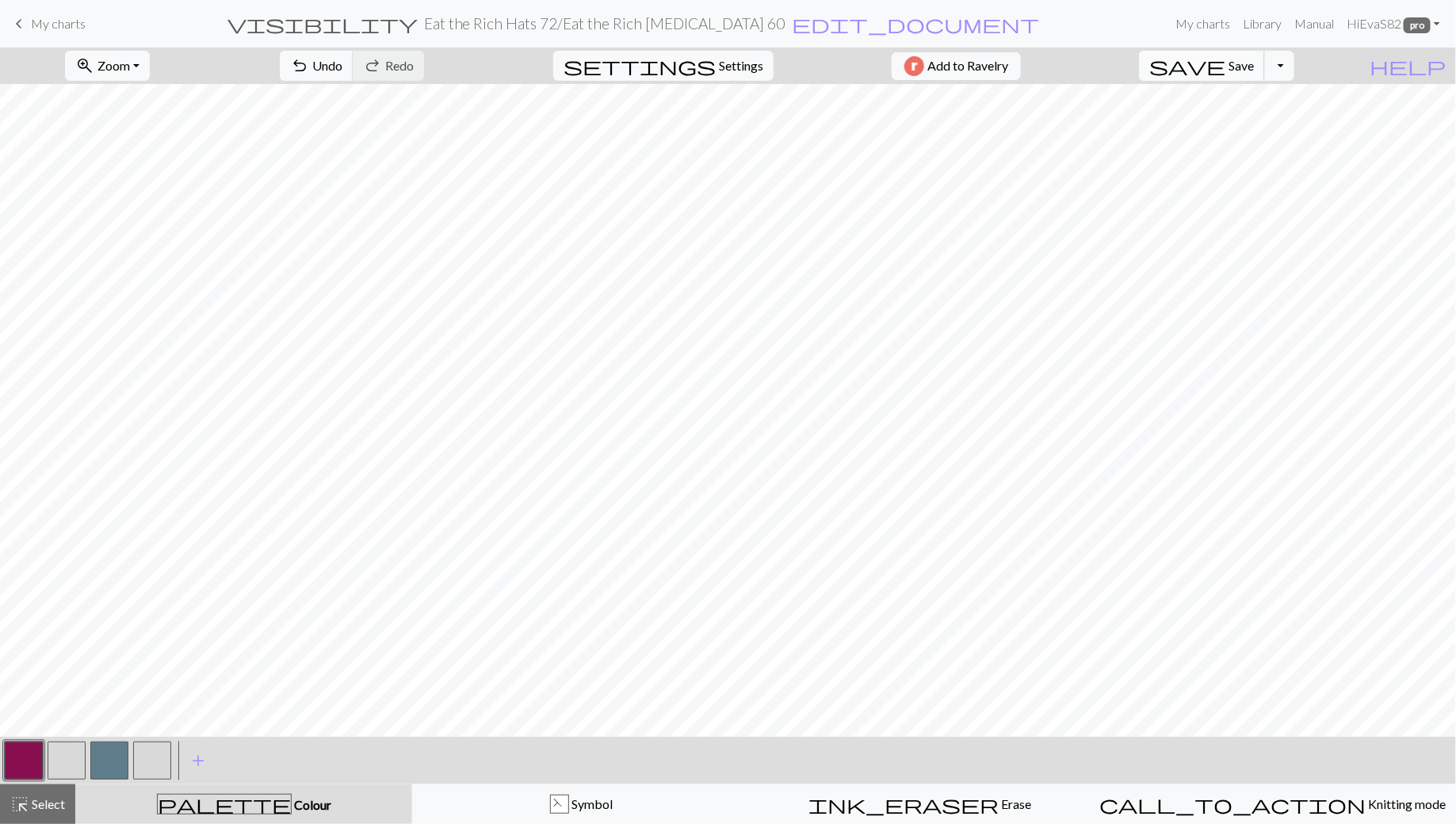
click at [1225, 67] on span "save" at bounding box center [1187, 65] width 76 height 22
click at [75, 768] on button "button" at bounding box center [66, 760] width 38 height 38
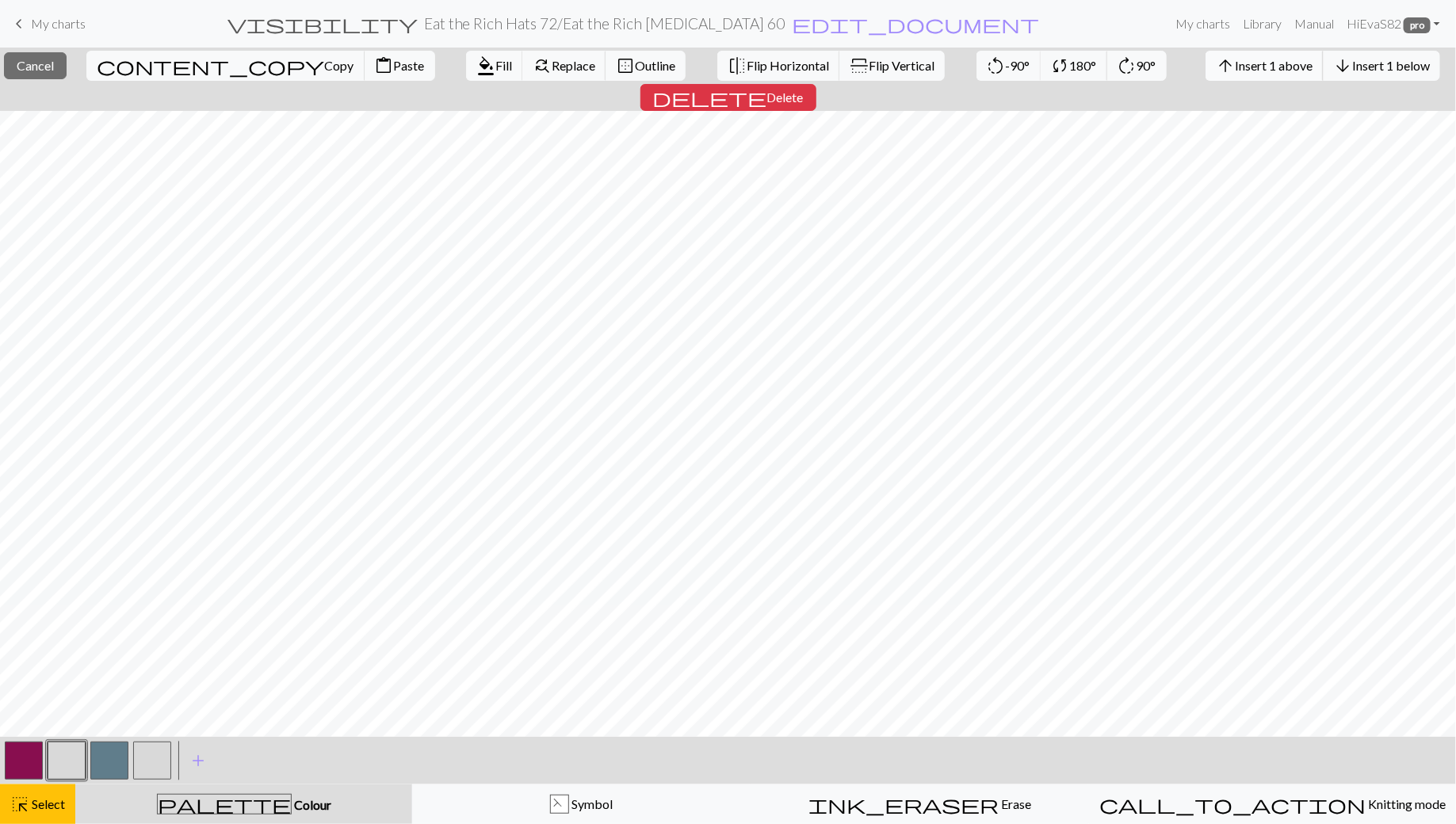
click at [1235, 58] on span "Insert 1 above" at bounding box center [1274, 65] width 78 height 15
click at [1235, 63] on span "Insert 1 above" at bounding box center [1274, 65] width 78 height 15
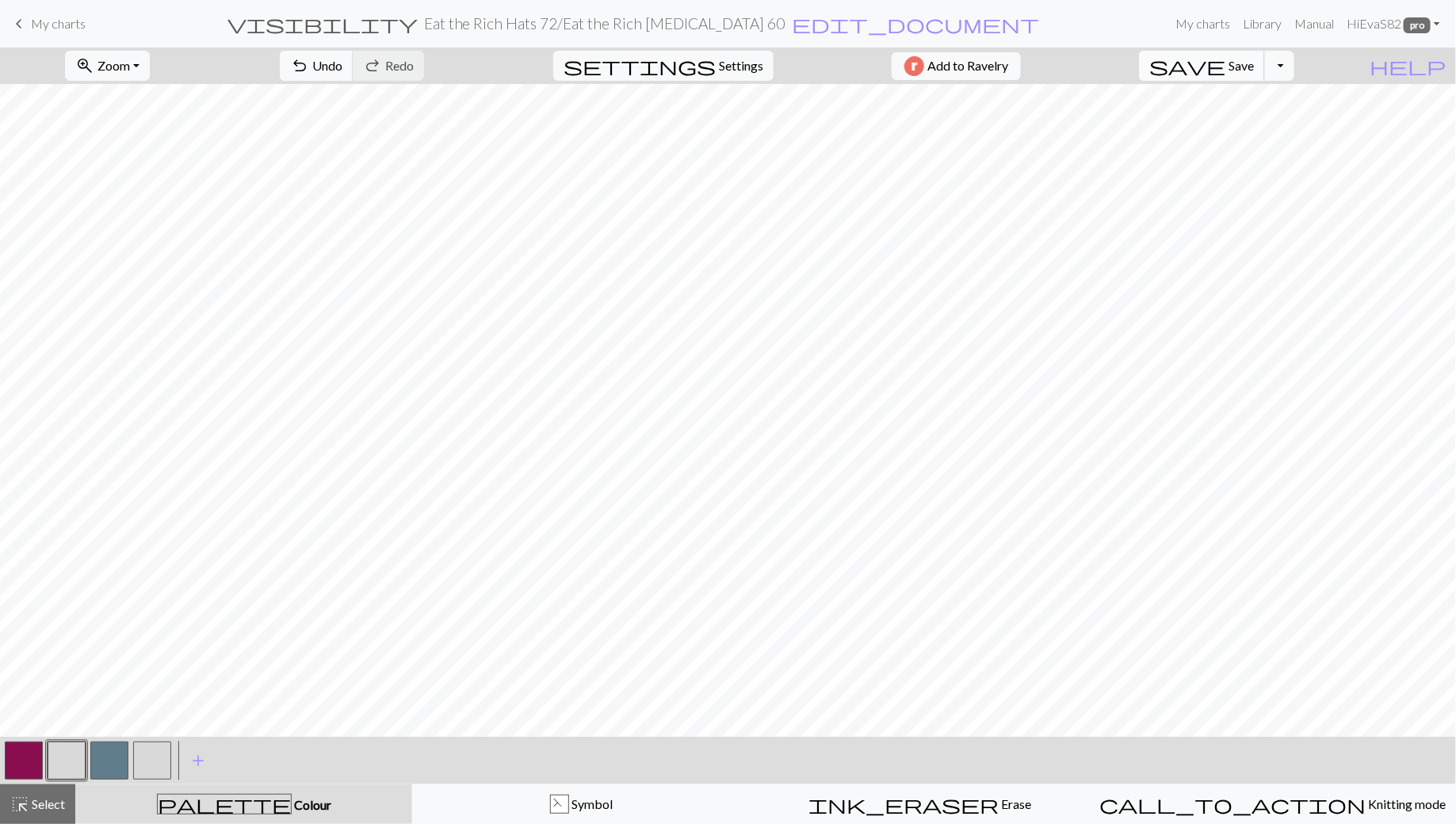
click at [1254, 62] on span "Save" at bounding box center [1241, 65] width 25 height 15
click at [22, 759] on button "button" at bounding box center [23, 760] width 38 height 38
click at [309, 57] on span "undo" at bounding box center [300, 65] width 19 height 22
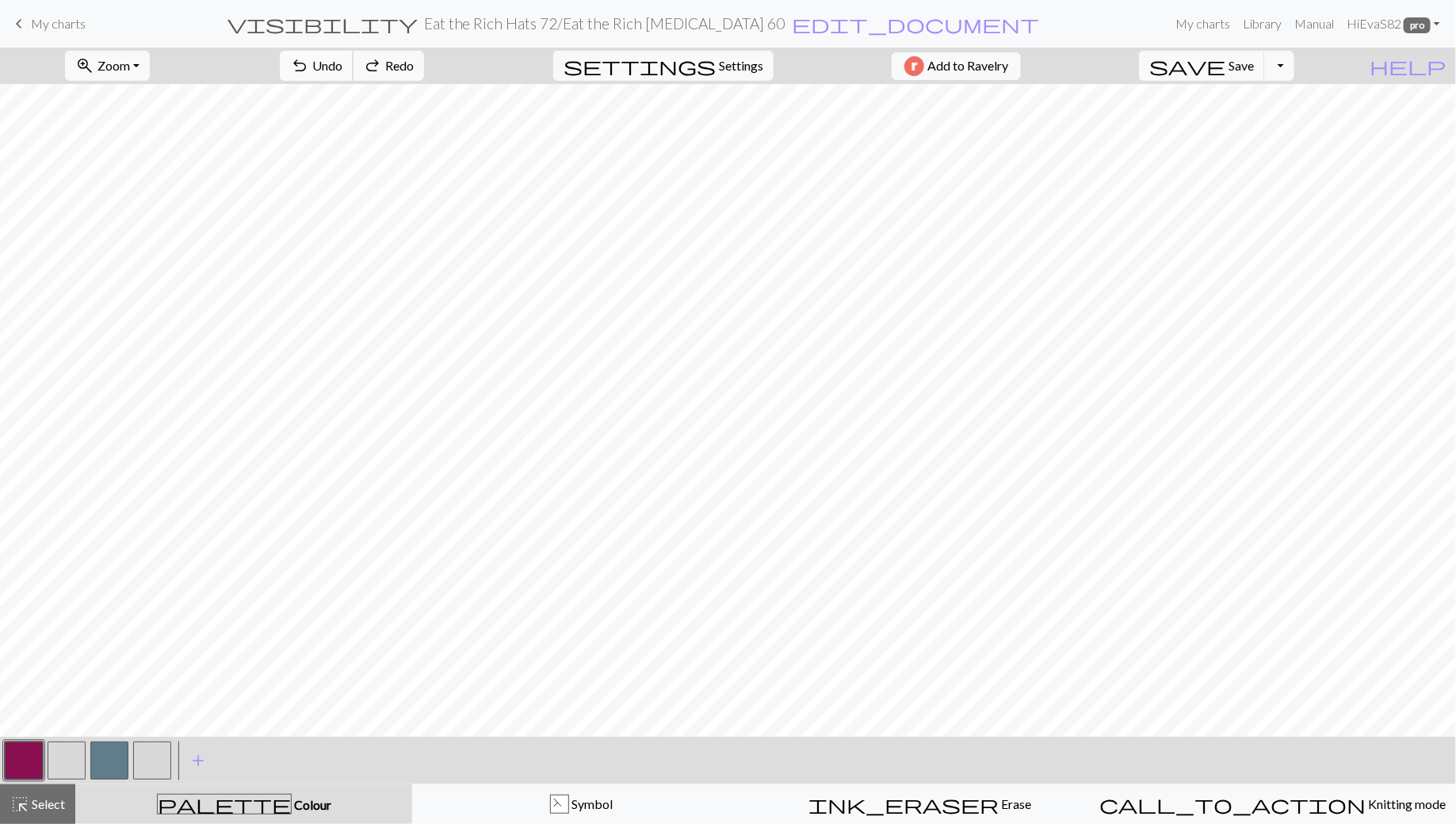
click at [309, 57] on span "undo" at bounding box center [300, 65] width 19 height 22
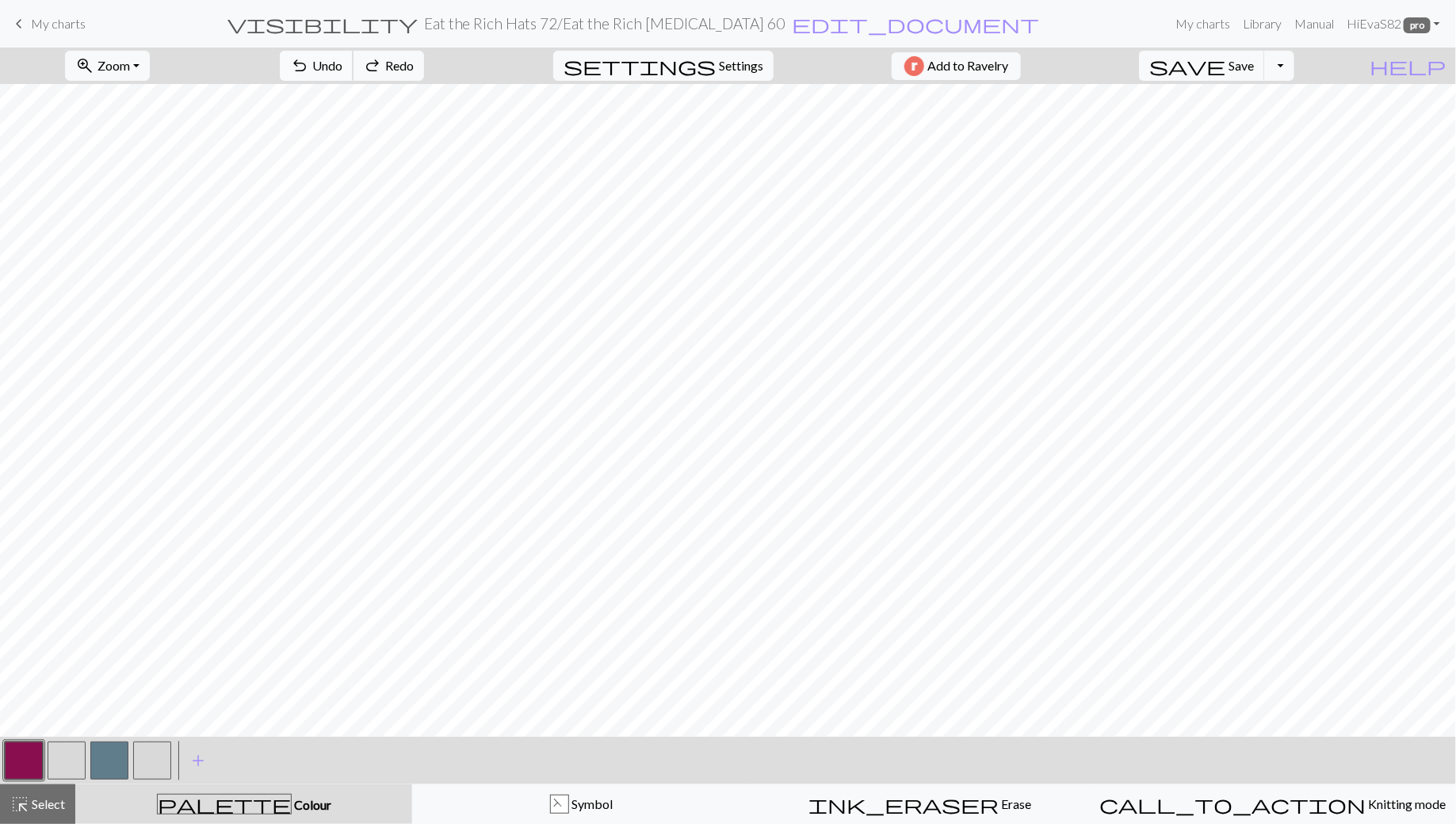
click at [309, 57] on span "undo" at bounding box center [300, 65] width 19 height 22
click at [1254, 59] on span "Save" at bounding box center [1241, 65] width 25 height 15
click at [33, 804] on span "Select" at bounding box center [46, 804] width 36 height 15
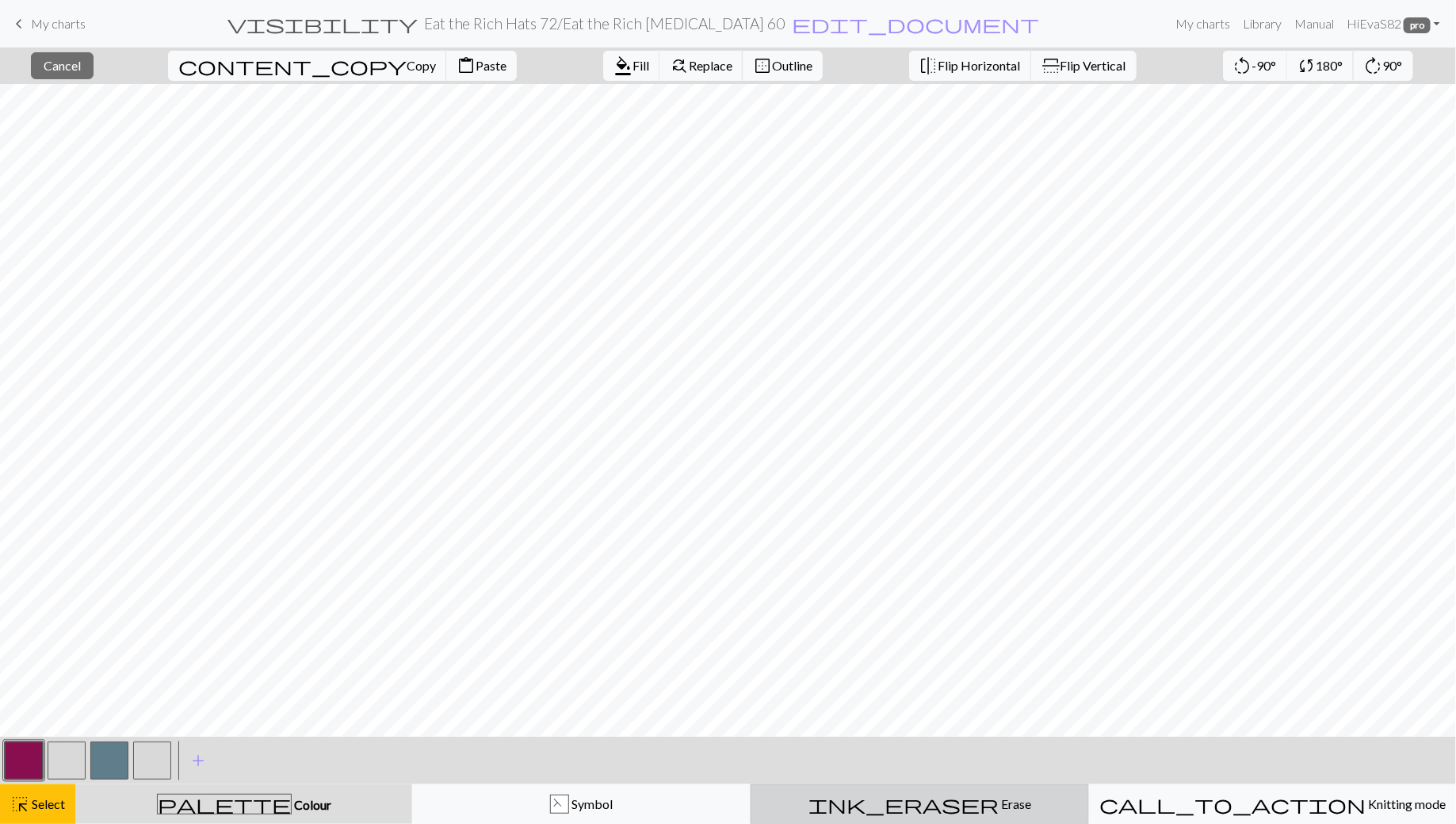
click at [928, 808] on span "ink_eraser" at bounding box center [903, 804] width 190 height 22
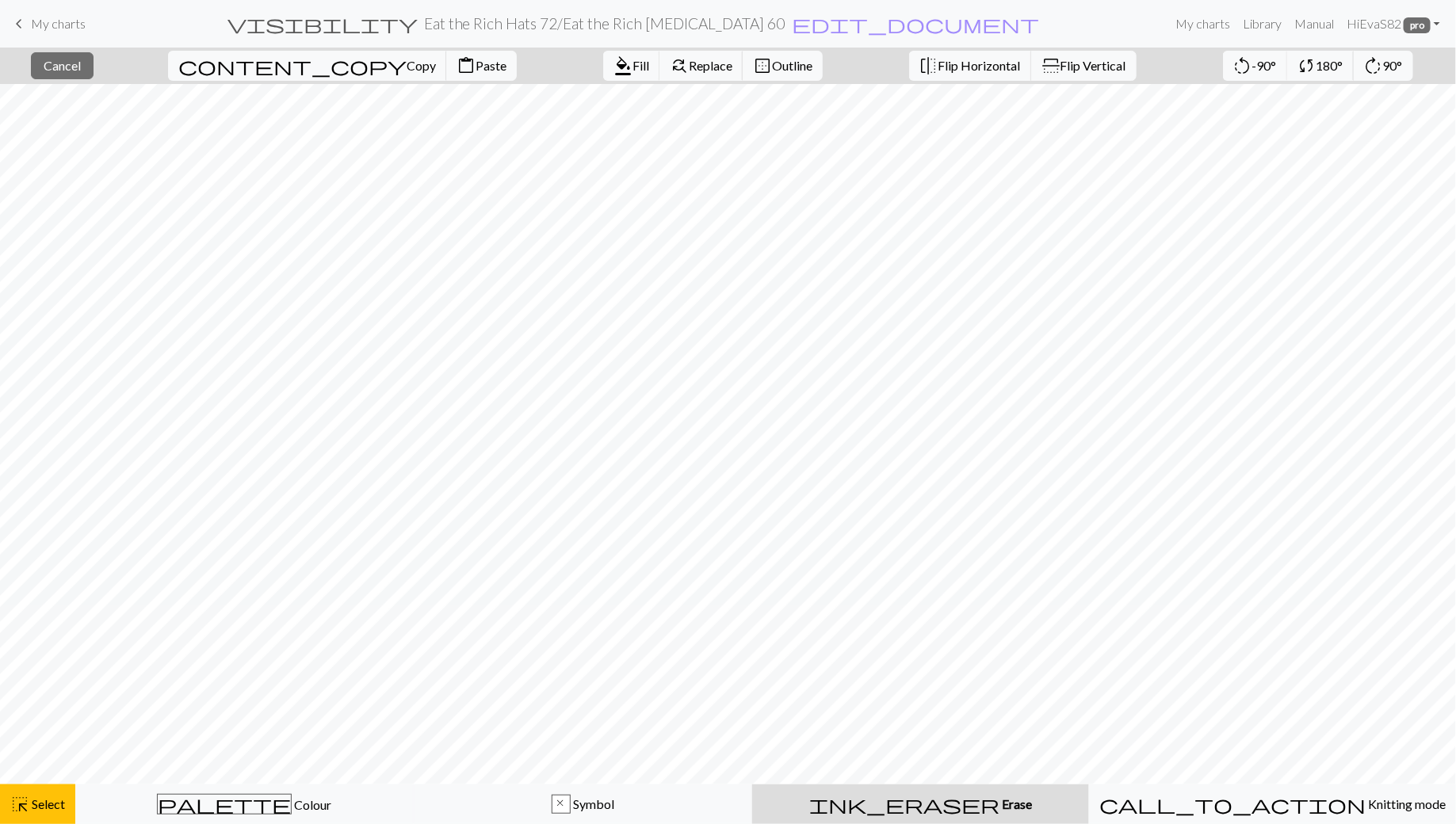
click at [999, 806] on span "Erase" at bounding box center [1015, 804] width 32 height 15
click at [292, 811] on span "Colour" at bounding box center [311, 805] width 39 height 15
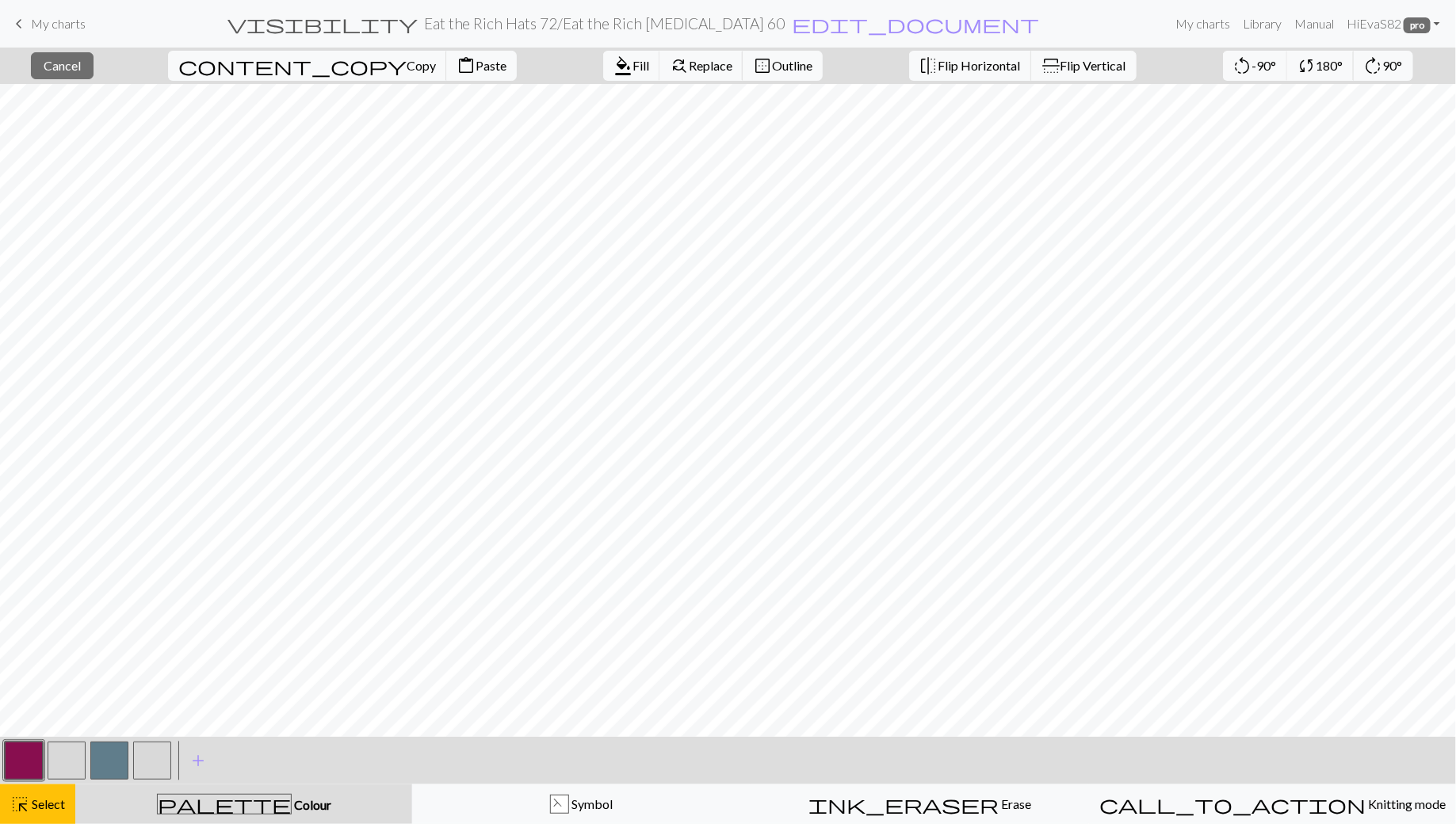
click at [74, 767] on button "button" at bounding box center [66, 760] width 38 height 38
click at [65, 766] on button "button" at bounding box center [66, 760] width 38 height 38
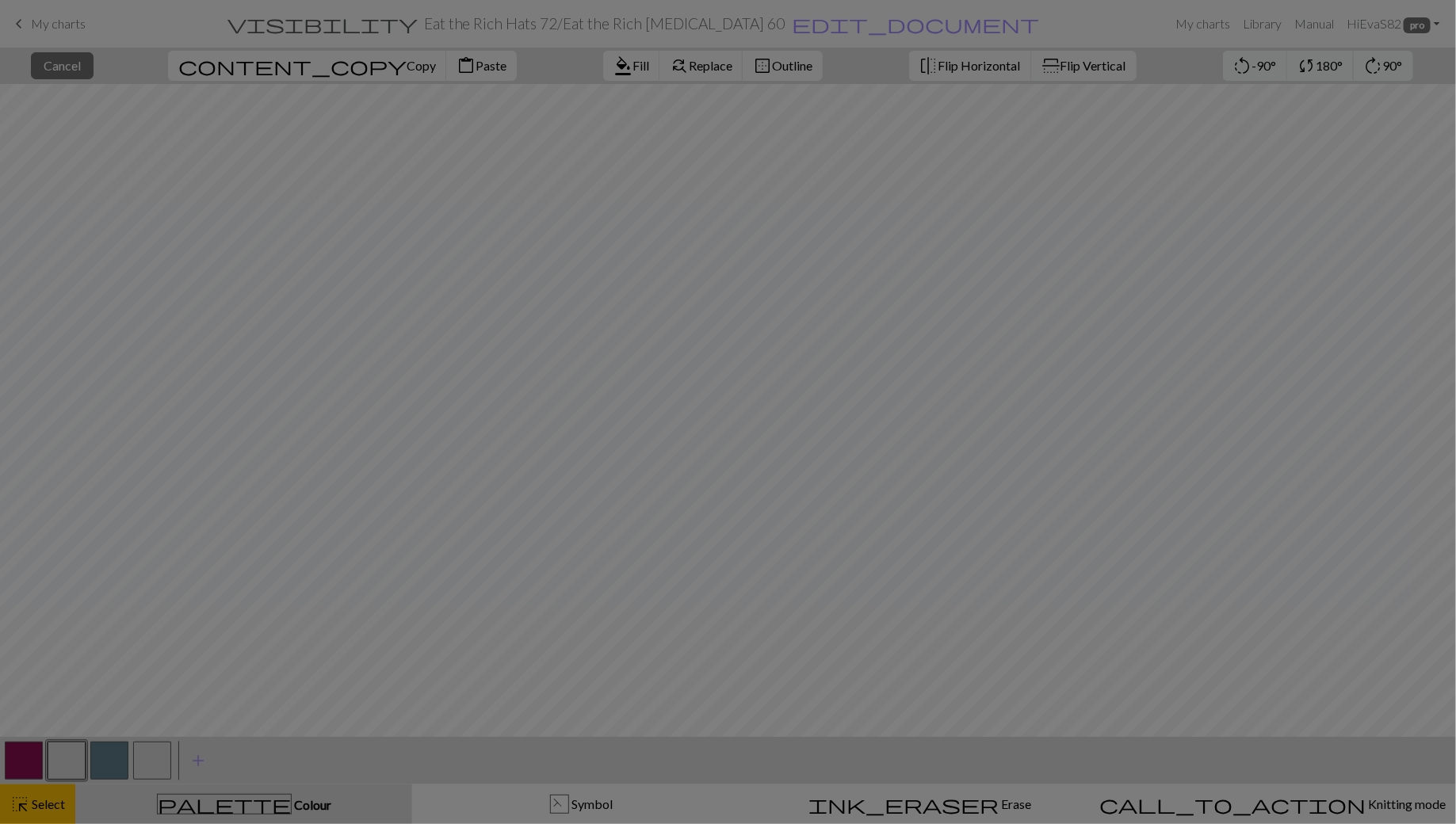
click at [44, 808] on div "Edit colour Name CC1 Use advanced picker Reorder arrow_back Move left arrow_for…" at bounding box center [728, 412] width 1456 height 824
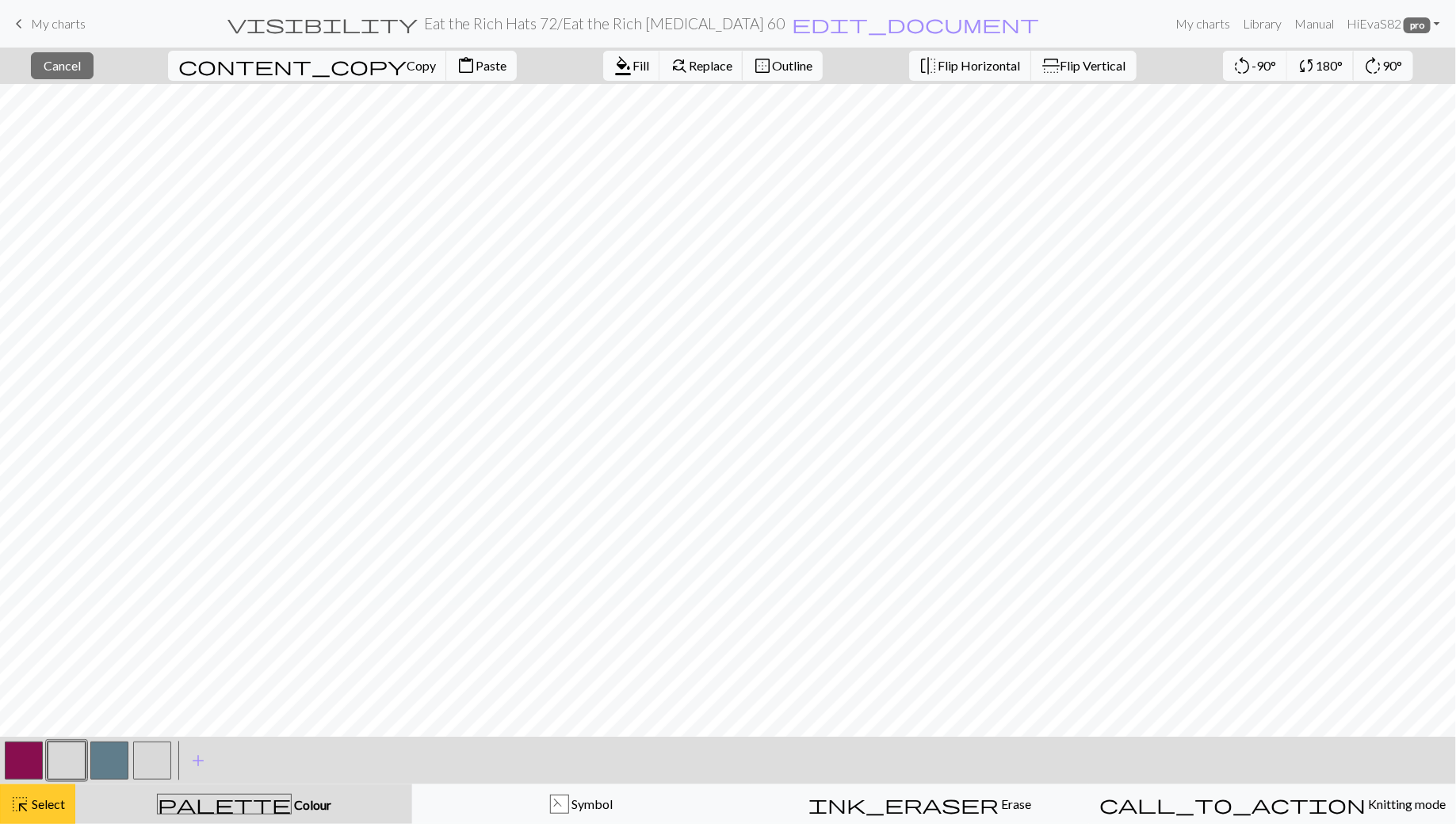
click at [42, 809] on span "Select" at bounding box center [46, 804] width 36 height 15
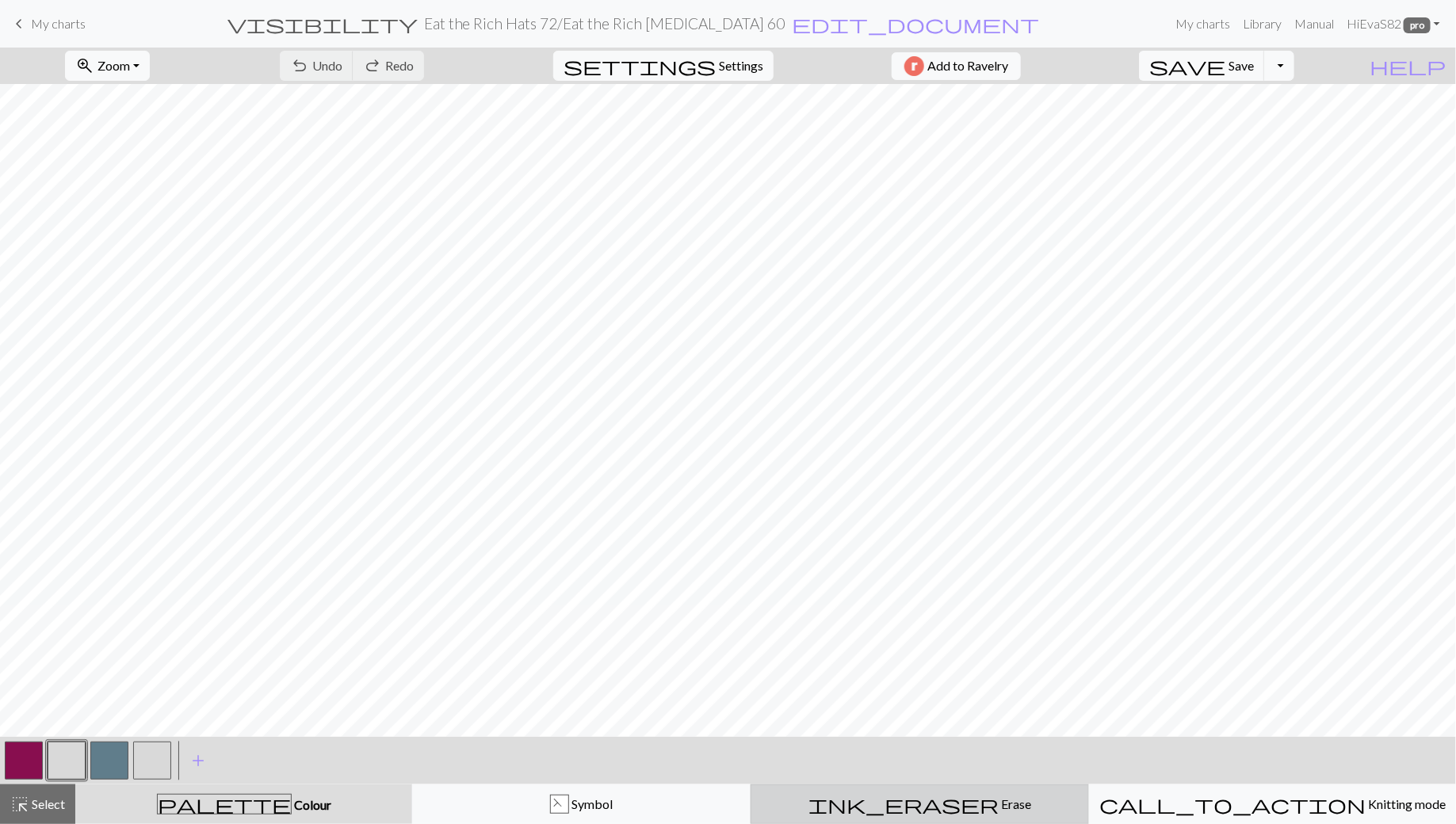
click at [931, 812] on span "ink_eraser" at bounding box center [903, 804] width 190 height 22
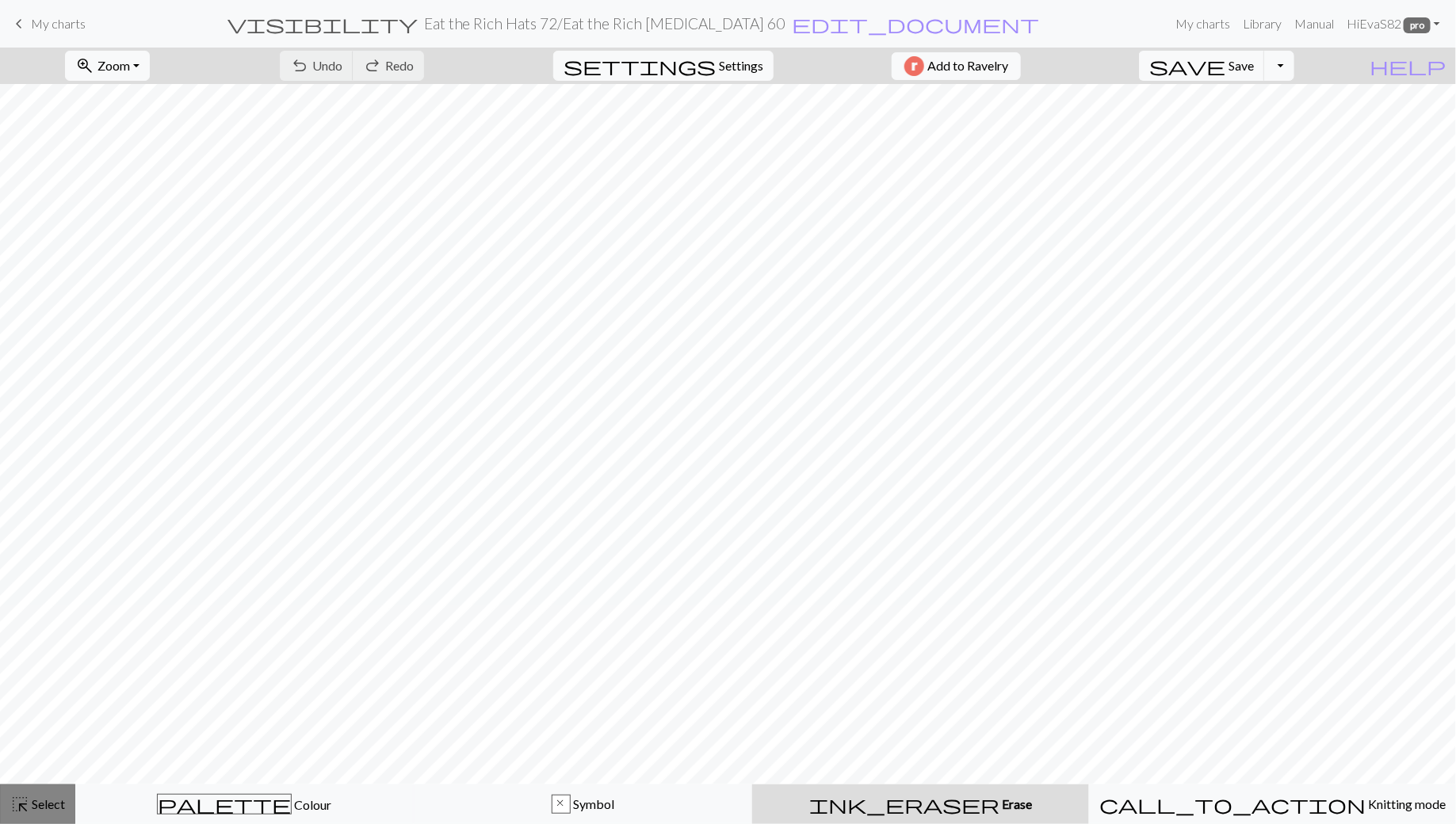
click at [41, 815] on button "highlight_alt Select Select" at bounding box center [38, 804] width 75 height 39
click at [719, 67] on span "Settings" at bounding box center [741, 66] width 45 height 19
select select "aran"
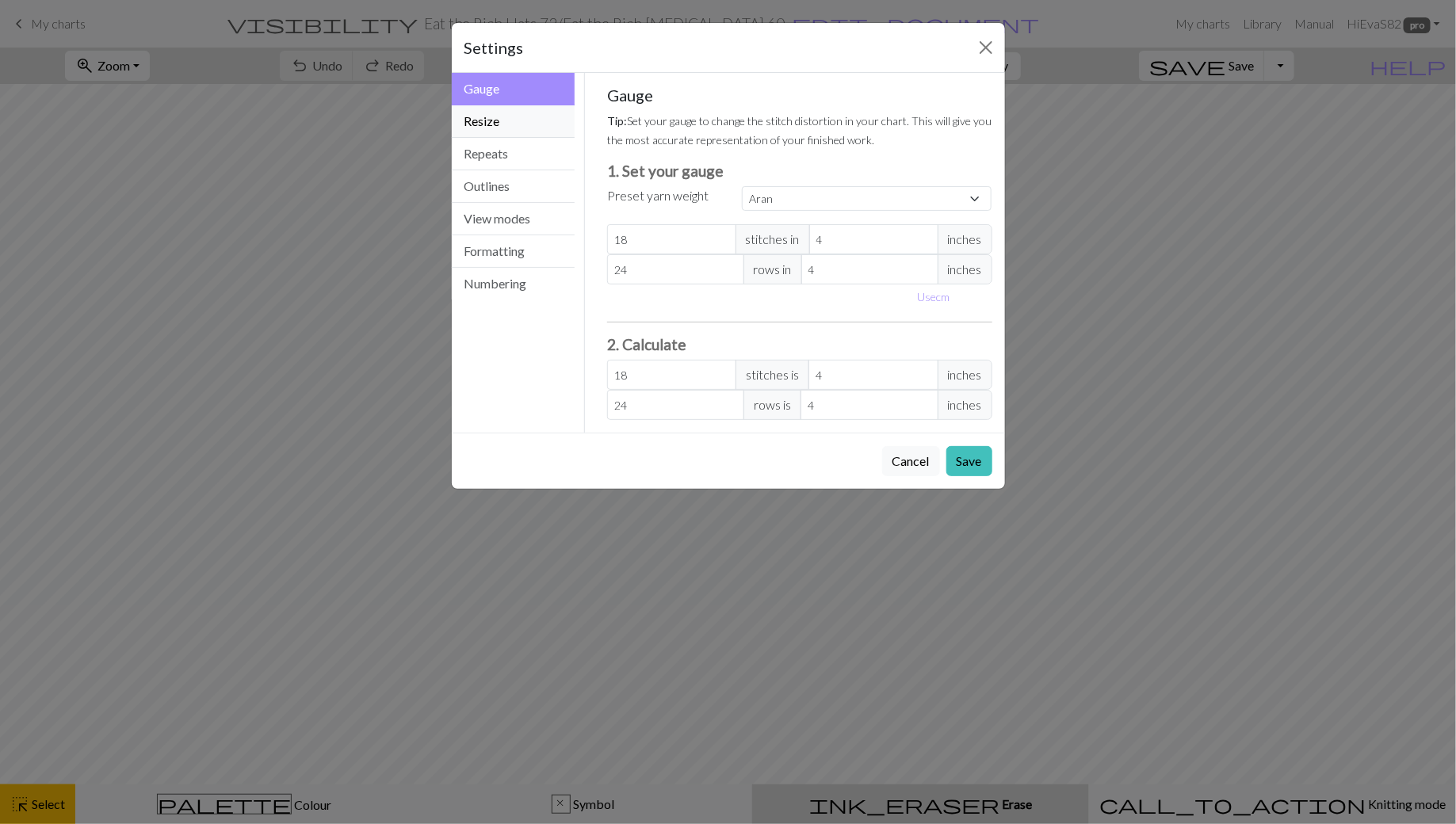
click at [517, 126] on button "Resize" at bounding box center [513, 121] width 124 height 32
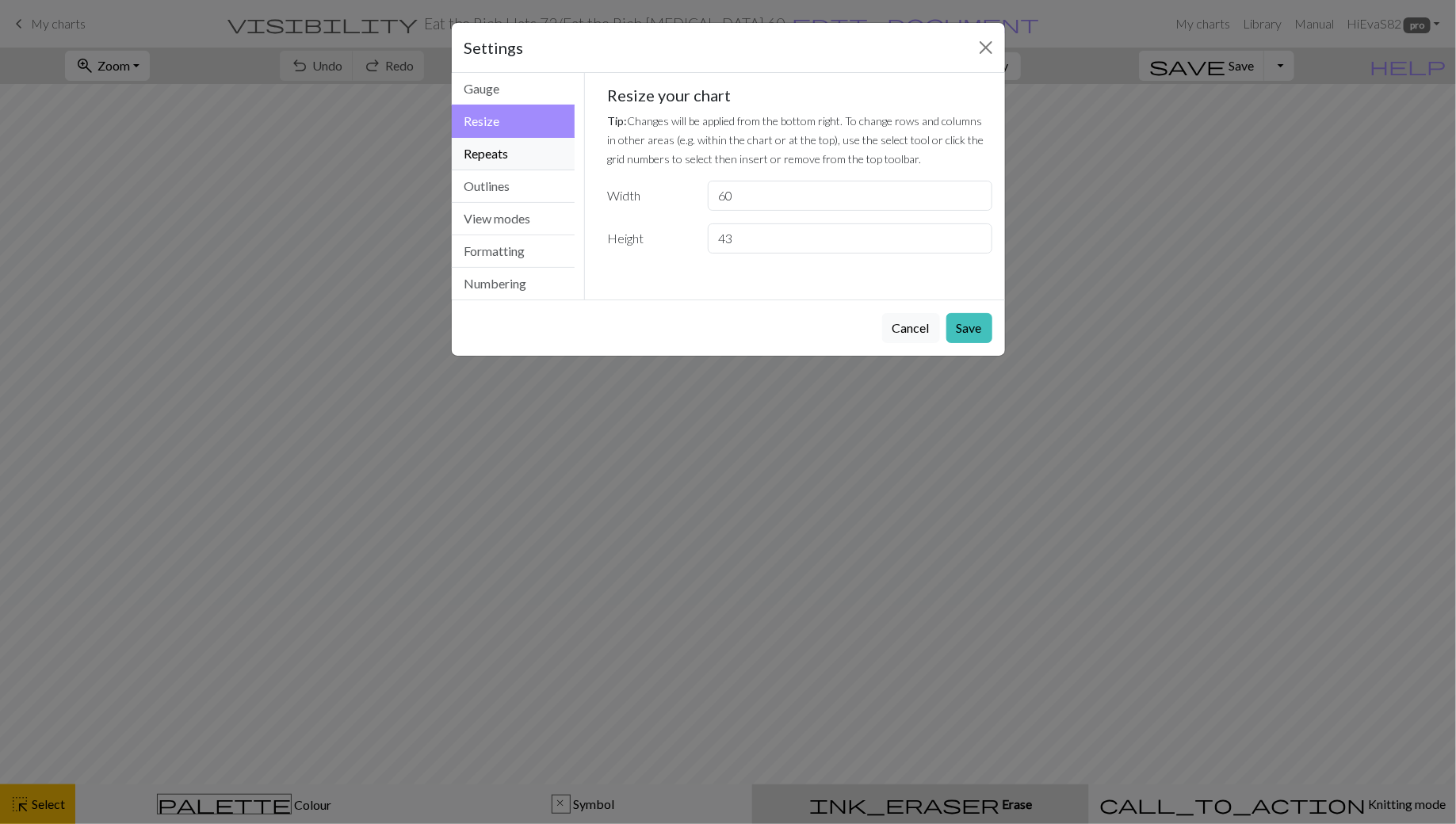
click at [534, 165] on button "Repeats" at bounding box center [513, 153] width 124 height 32
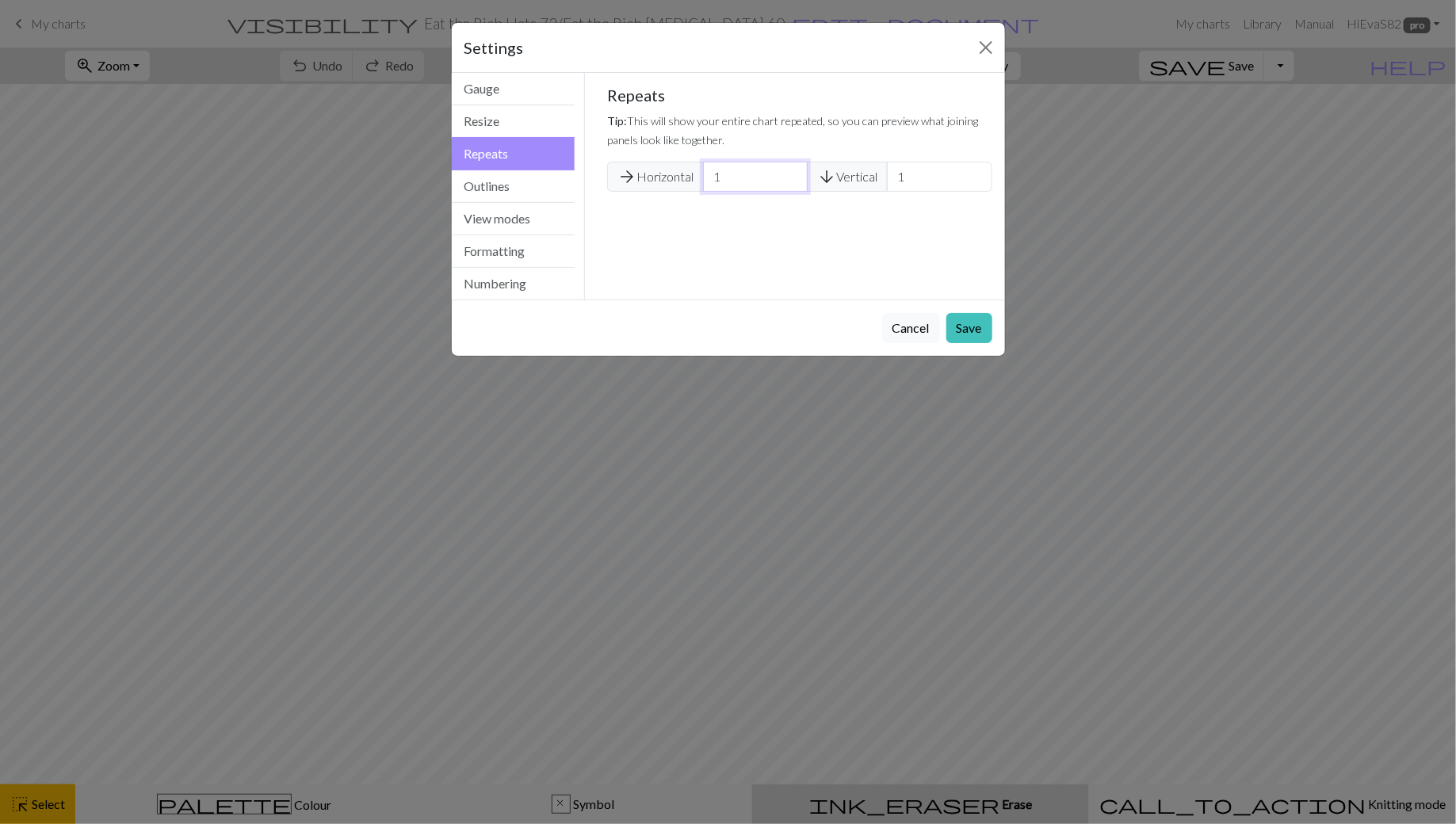
type input "1"
click at [793, 184] on input "1" at bounding box center [755, 176] width 104 height 30
click at [974, 323] on button "Save" at bounding box center [969, 328] width 46 height 30
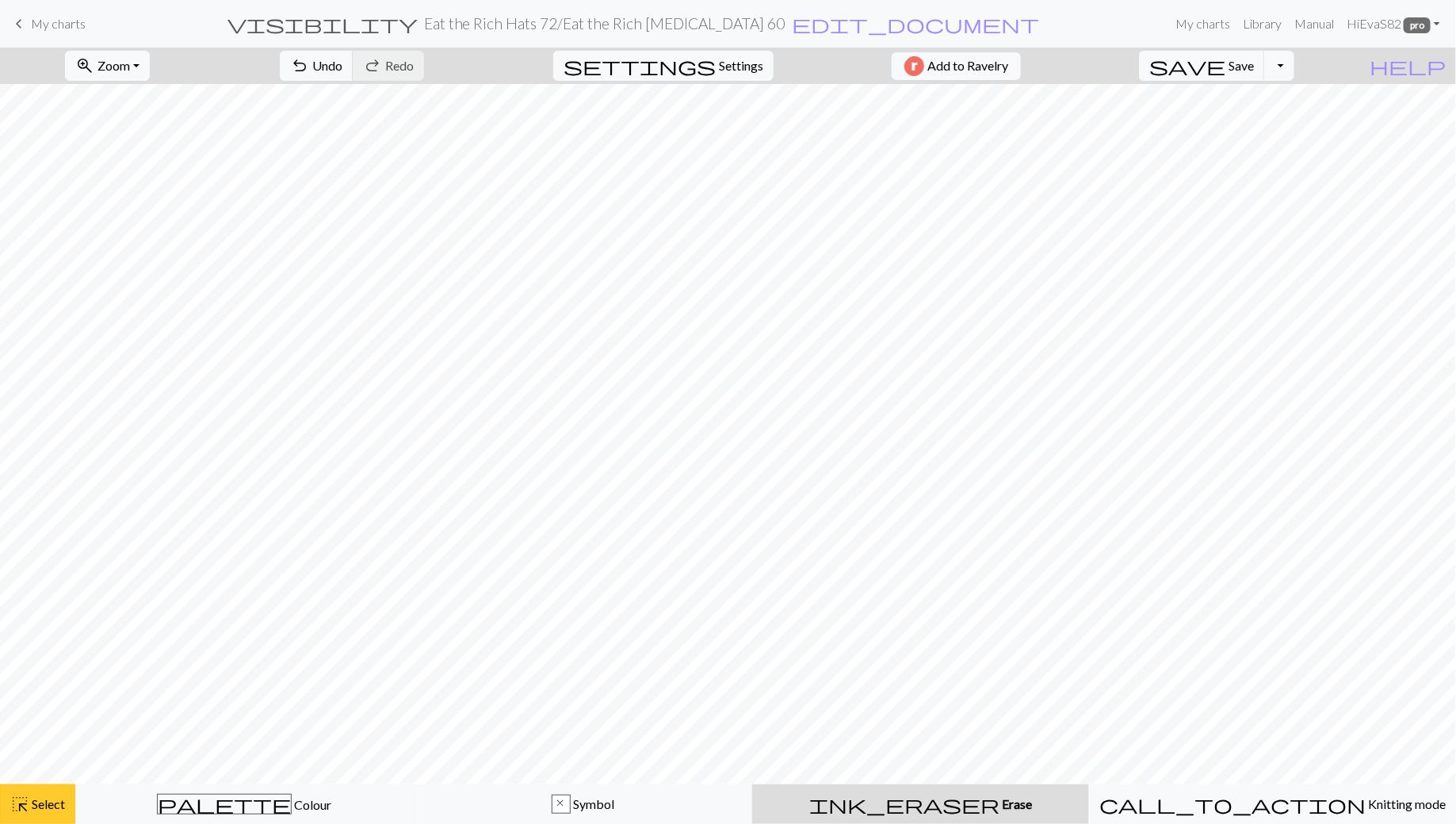
click at [26, 812] on span "highlight_alt" at bounding box center [20, 804] width 19 height 22
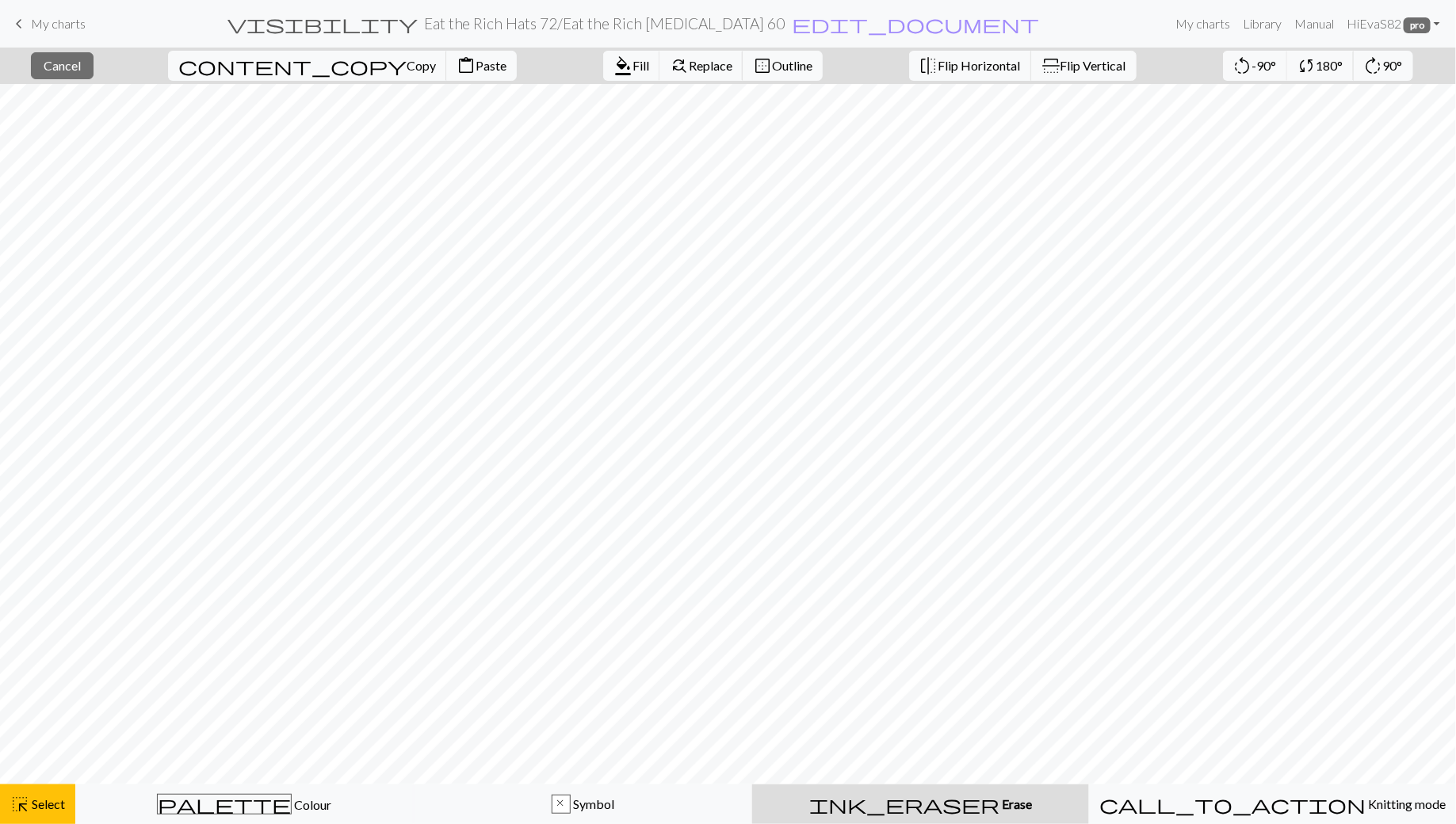
click at [944, 816] on button "ink_eraser Erase Erase" at bounding box center [920, 804] width 337 height 39
click at [292, 798] on span "Colour" at bounding box center [311, 805] width 39 height 15
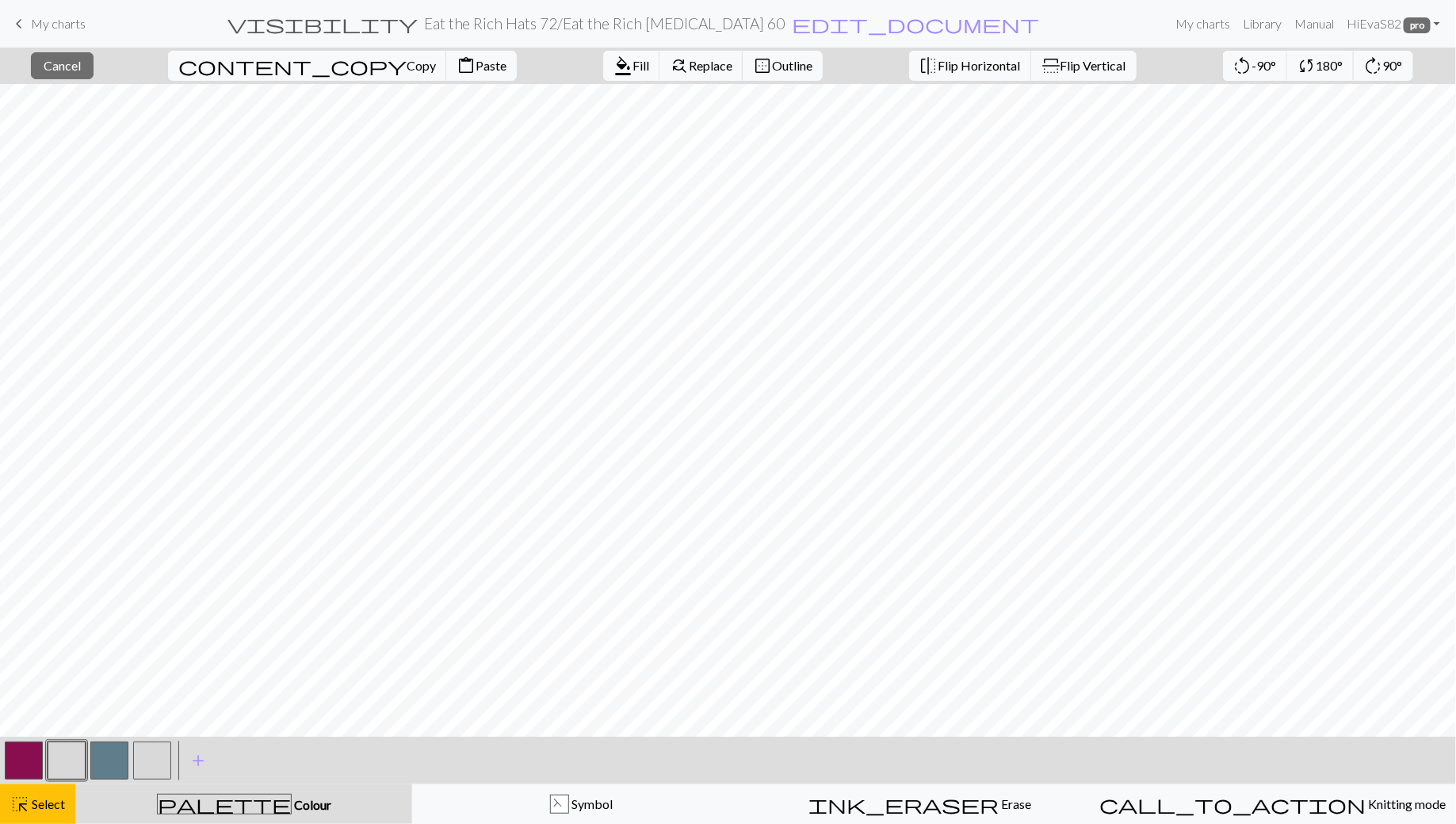
click at [70, 762] on button "button" at bounding box center [66, 760] width 38 height 38
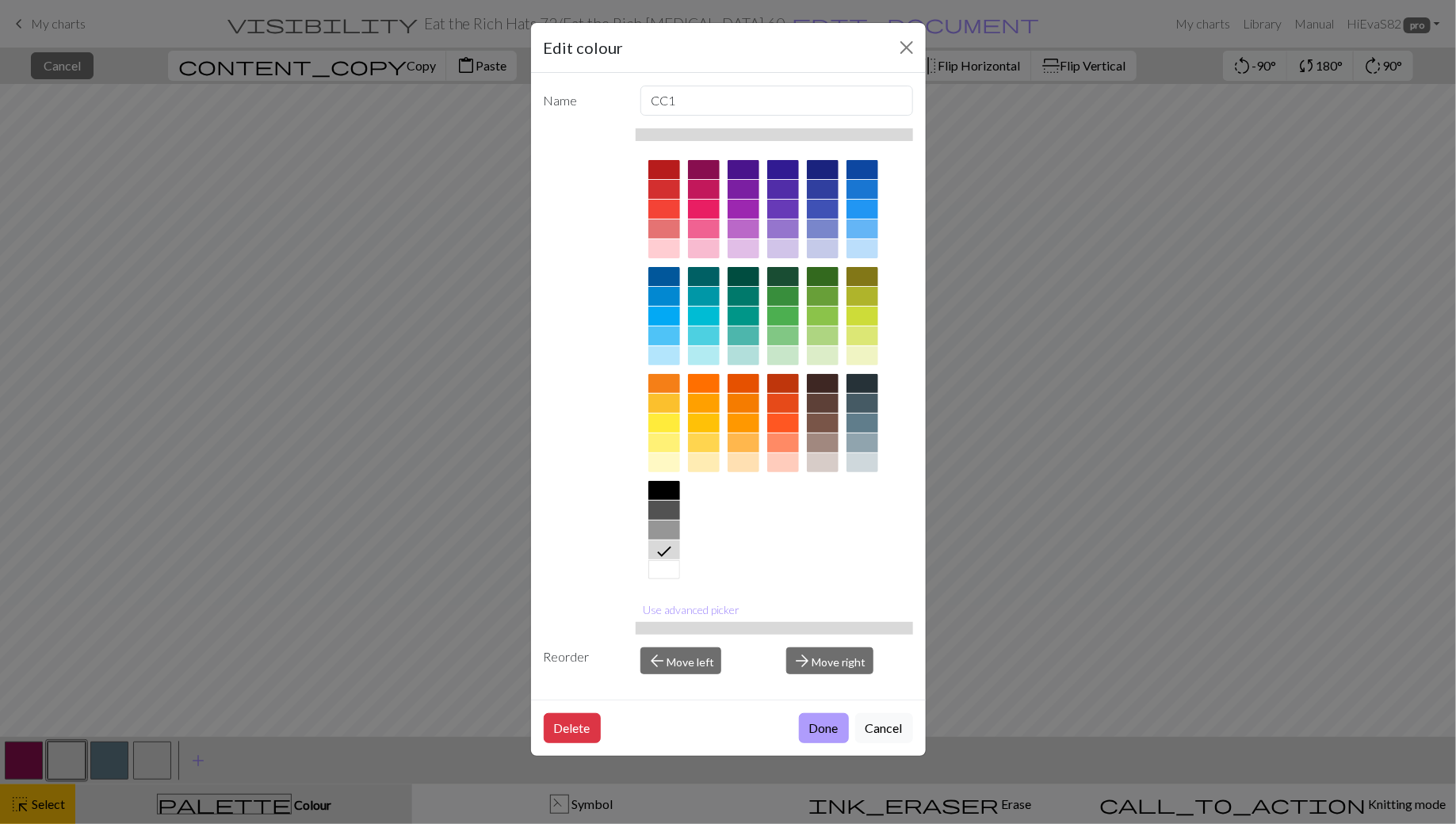
click at [816, 724] on button "Done" at bounding box center [823, 728] width 50 height 30
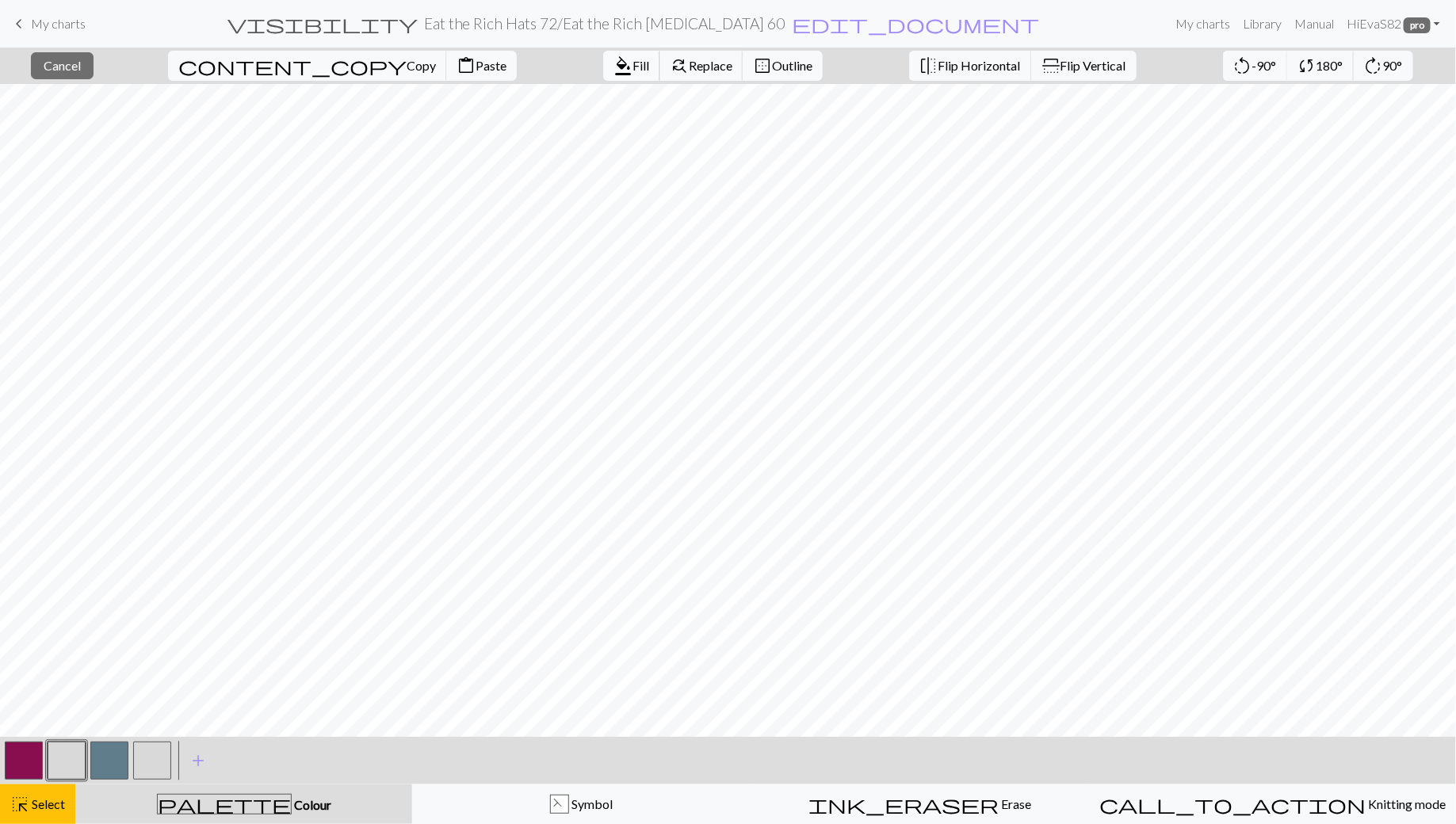
click at [633, 64] on span "Fill" at bounding box center [641, 65] width 17 height 15
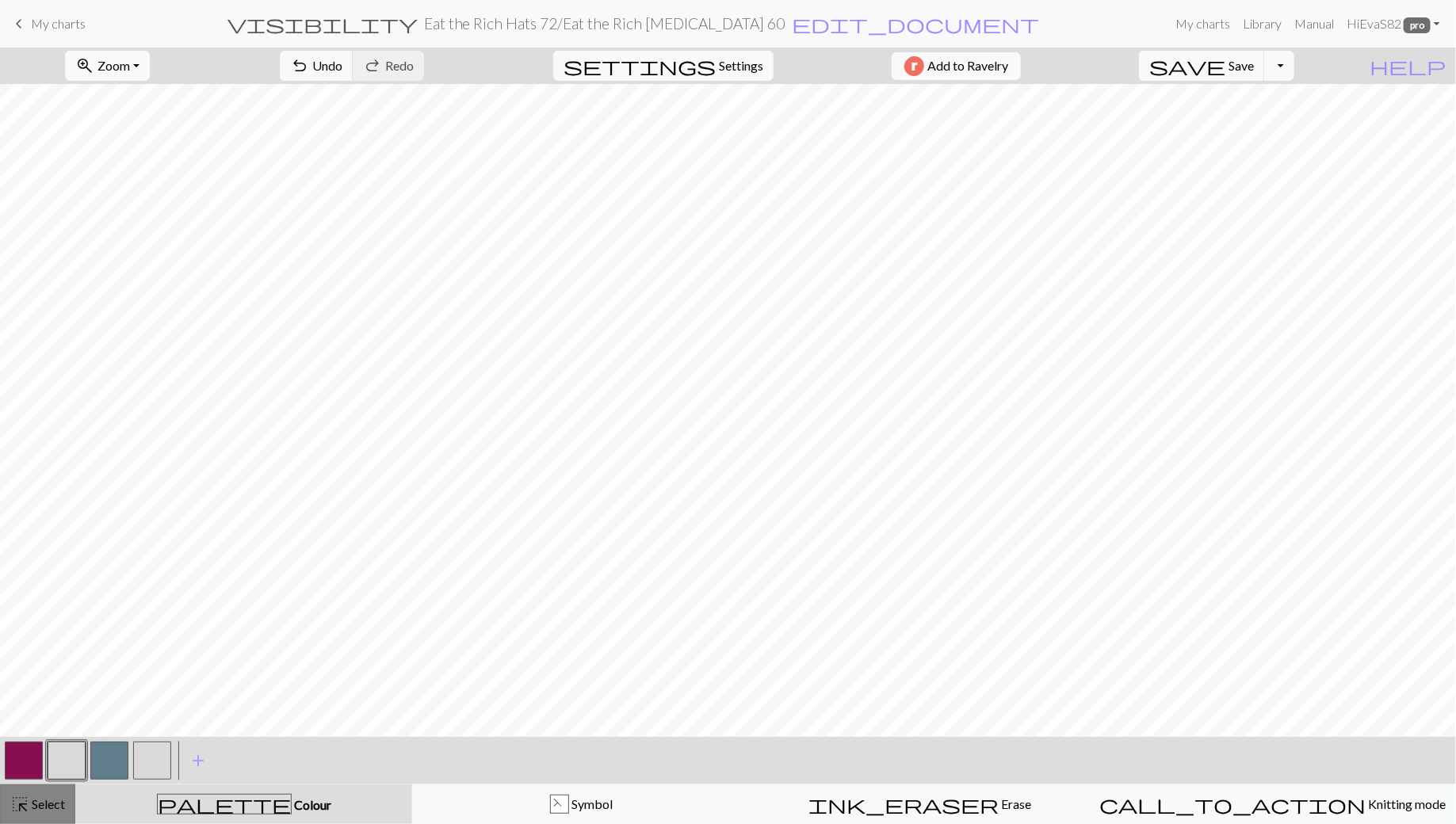
click at [25, 813] on span "highlight_alt" at bounding box center [20, 804] width 19 height 22
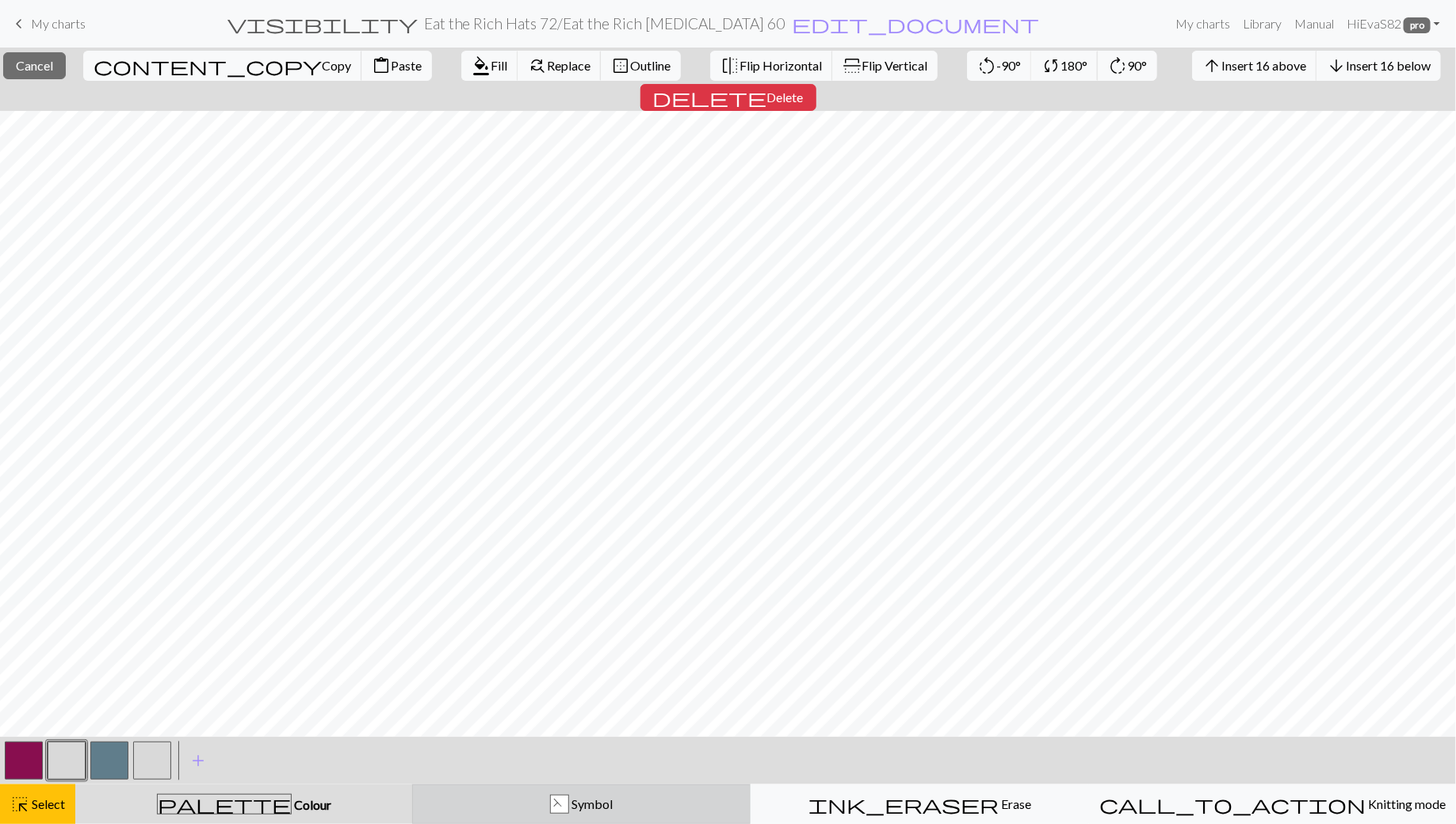
click at [554, 797] on div "F Symbol" at bounding box center [581, 805] width 318 height 19
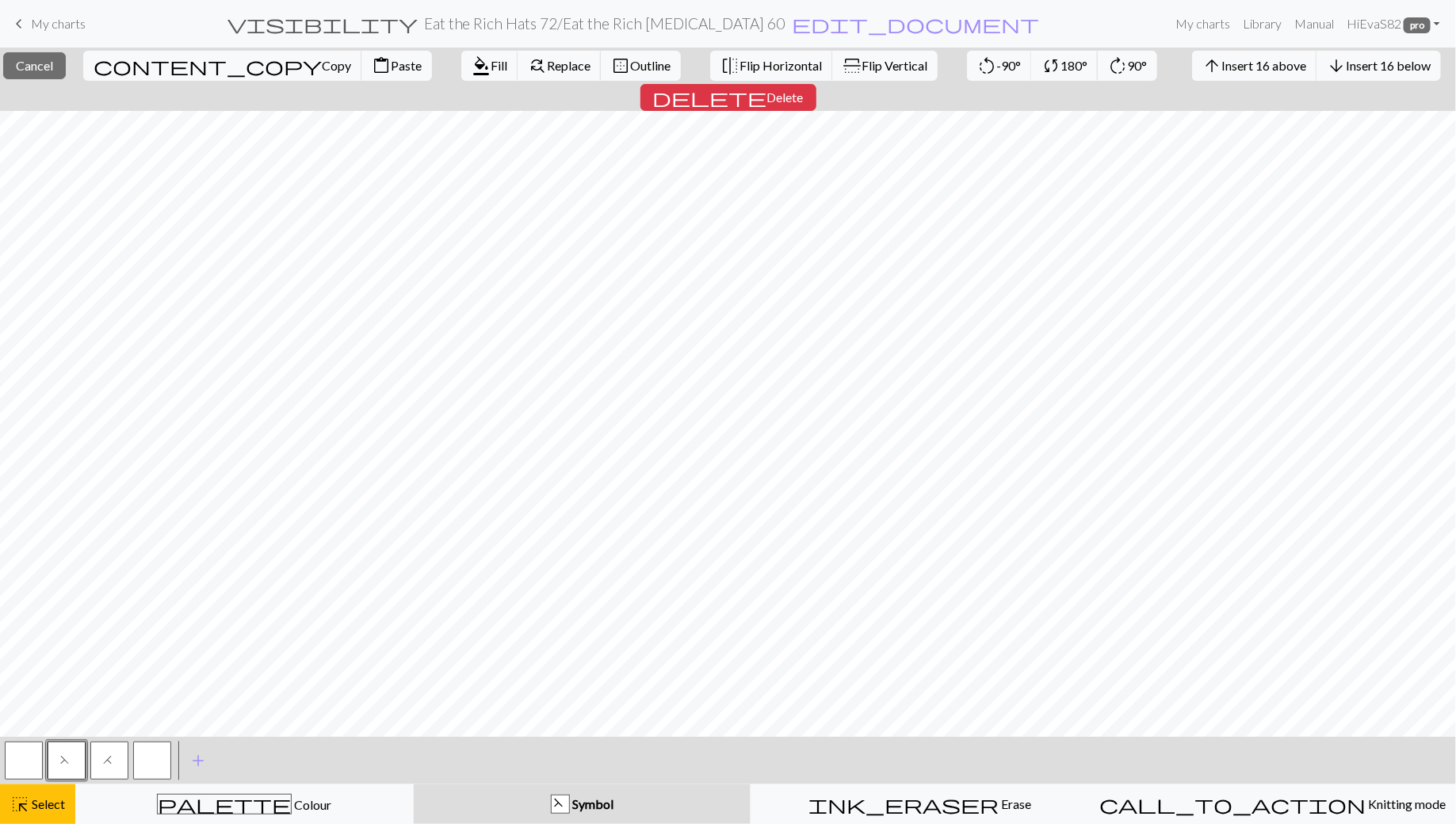
click at [28, 763] on button "button" at bounding box center [23, 760] width 38 height 38
click at [18, 758] on button "button" at bounding box center [23, 760] width 38 height 38
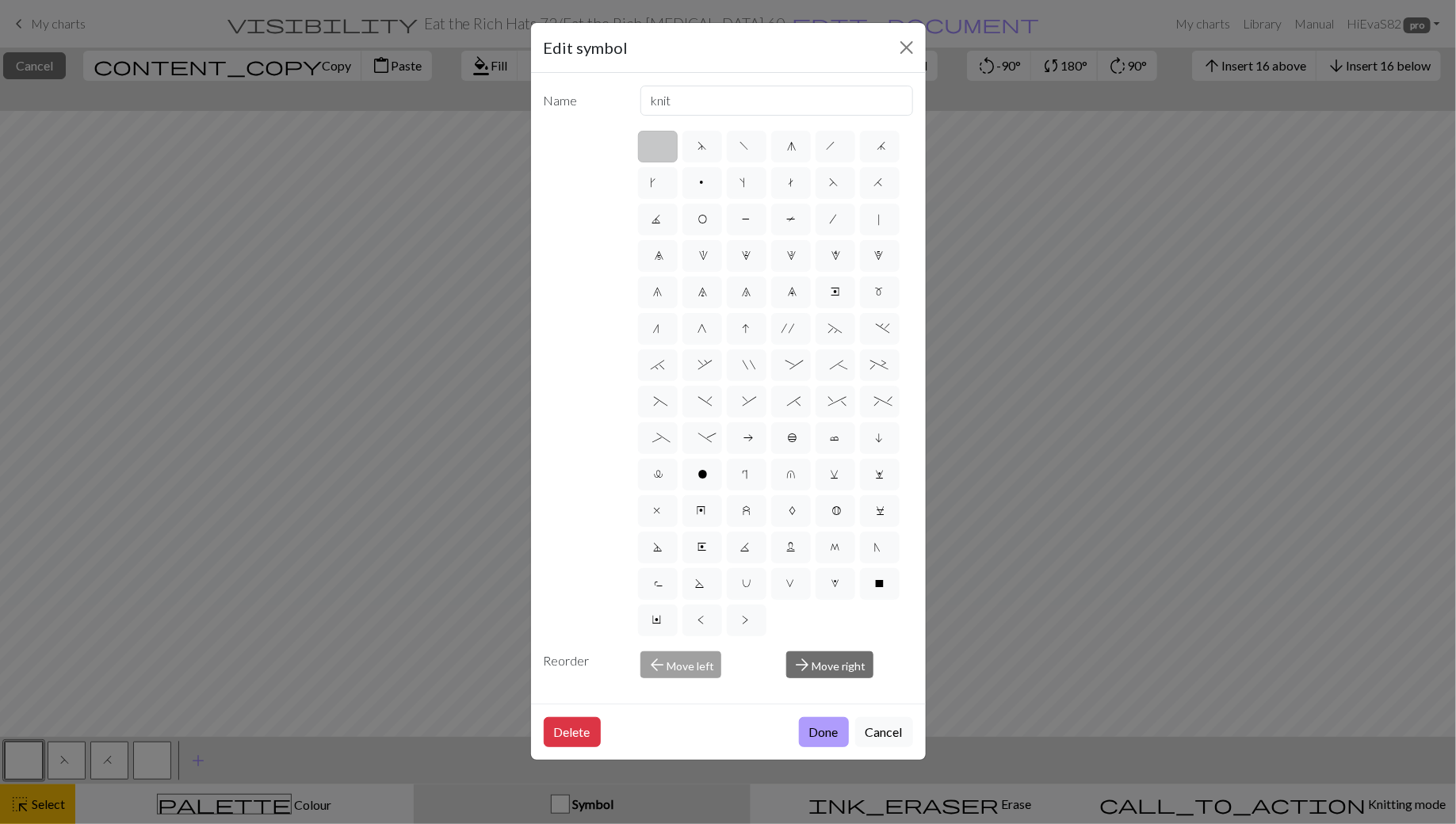
click at [819, 724] on button "Done" at bounding box center [823, 732] width 50 height 30
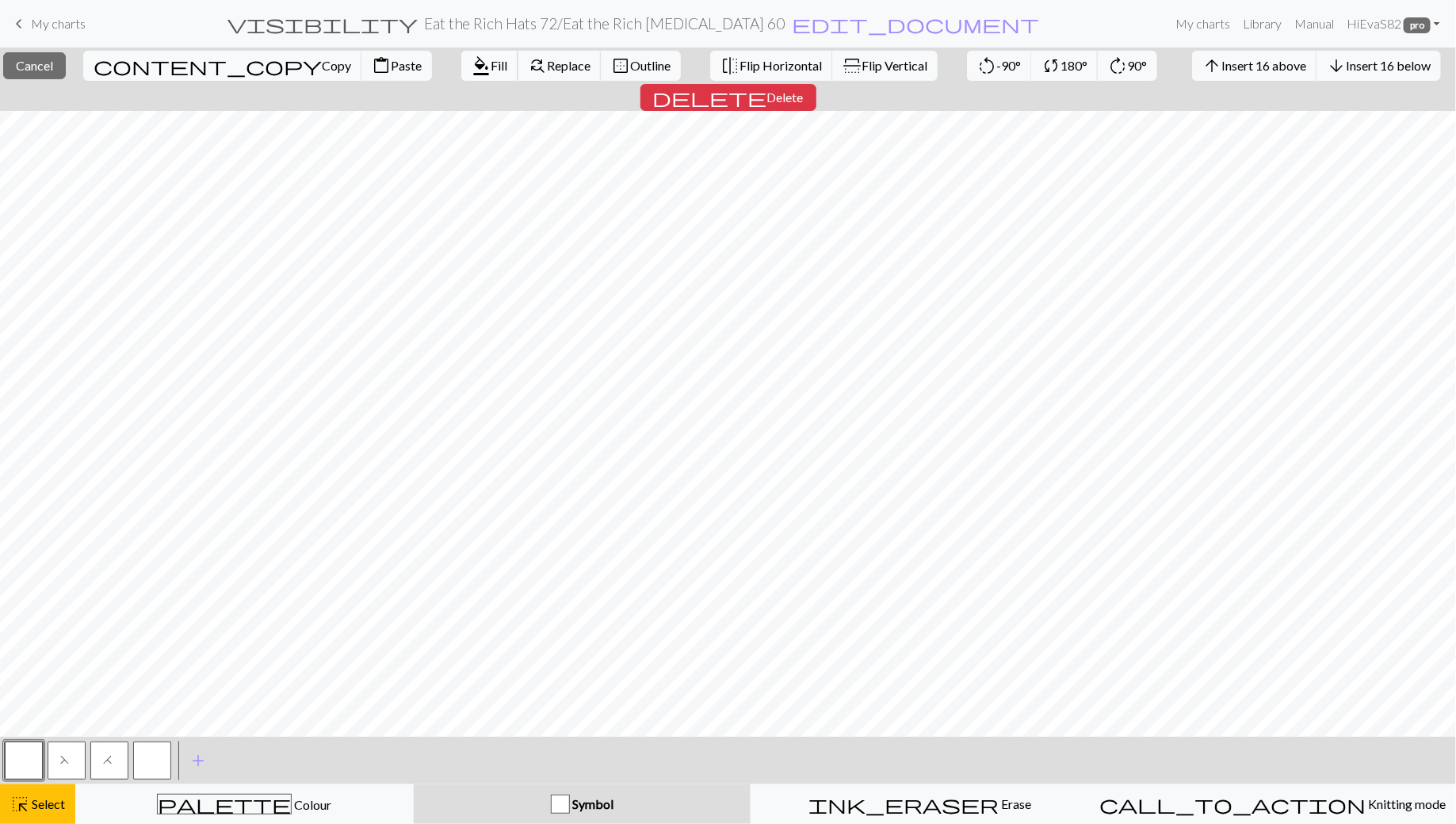
click at [472, 65] on span "format_color_fill" at bounding box center [481, 65] width 19 height 22
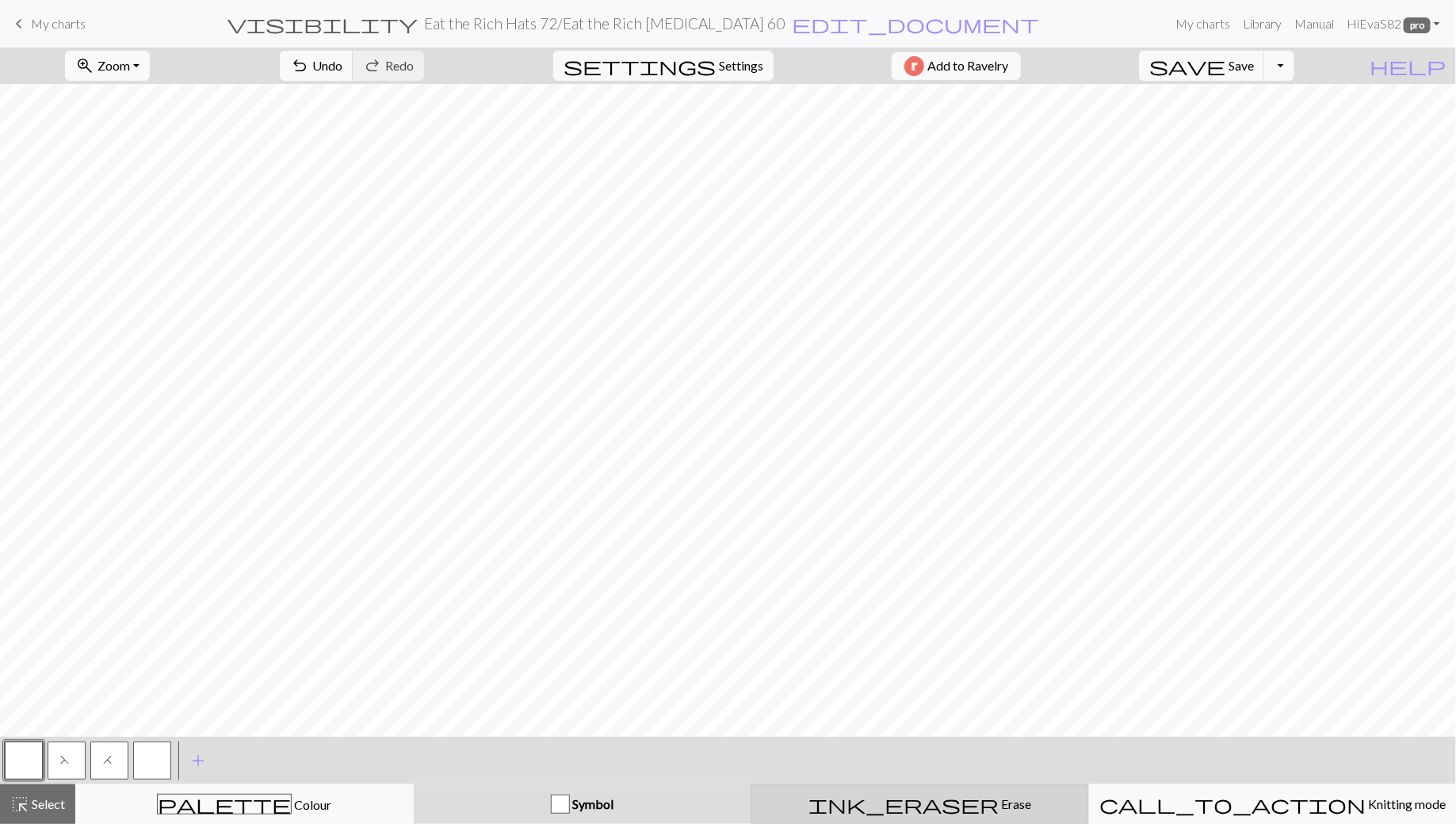
click at [829, 807] on div "ink_eraser Erase Erase" at bounding box center [920, 805] width 318 height 19
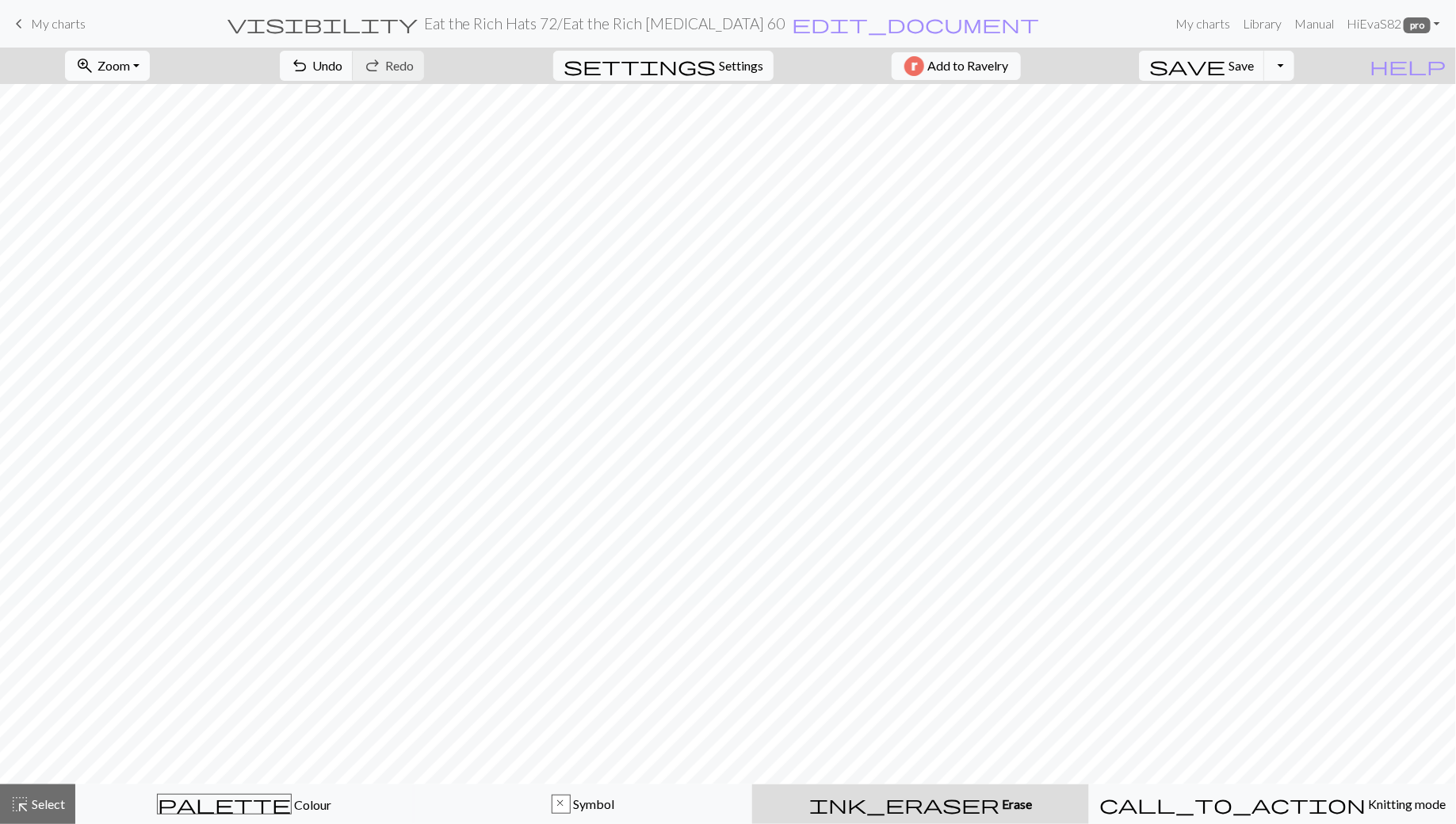
click at [95, 68] on span "zoom_in" at bounding box center [85, 65] width 19 height 22
click at [138, 155] on button "Fit height" at bounding box center [128, 150] width 125 height 25
click at [130, 66] on span "Zoom" at bounding box center [113, 65] width 32 height 15
click at [139, 131] on button "Fit width" at bounding box center [128, 124] width 125 height 25
click at [353, 70] on button "undo Undo Undo" at bounding box center [316, 66] width 74 height 30
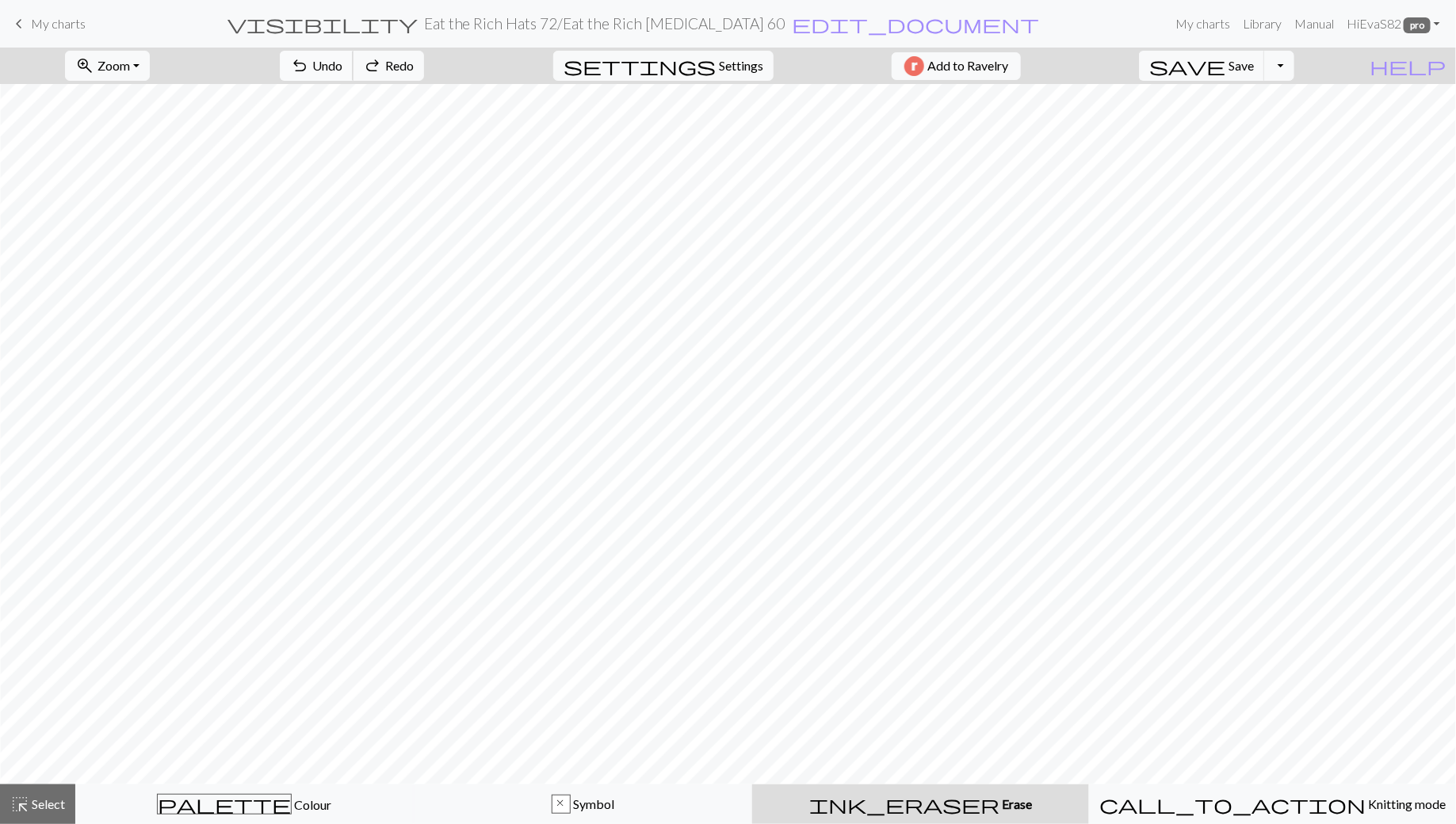
click at [353, 70] on button "undo Undo Undo" at bounding box center [316, 66] width 74 height 30
click at [719, 69] on span "Settings" at bounding box center [741, 66] width 45 height 19
select select "aran"
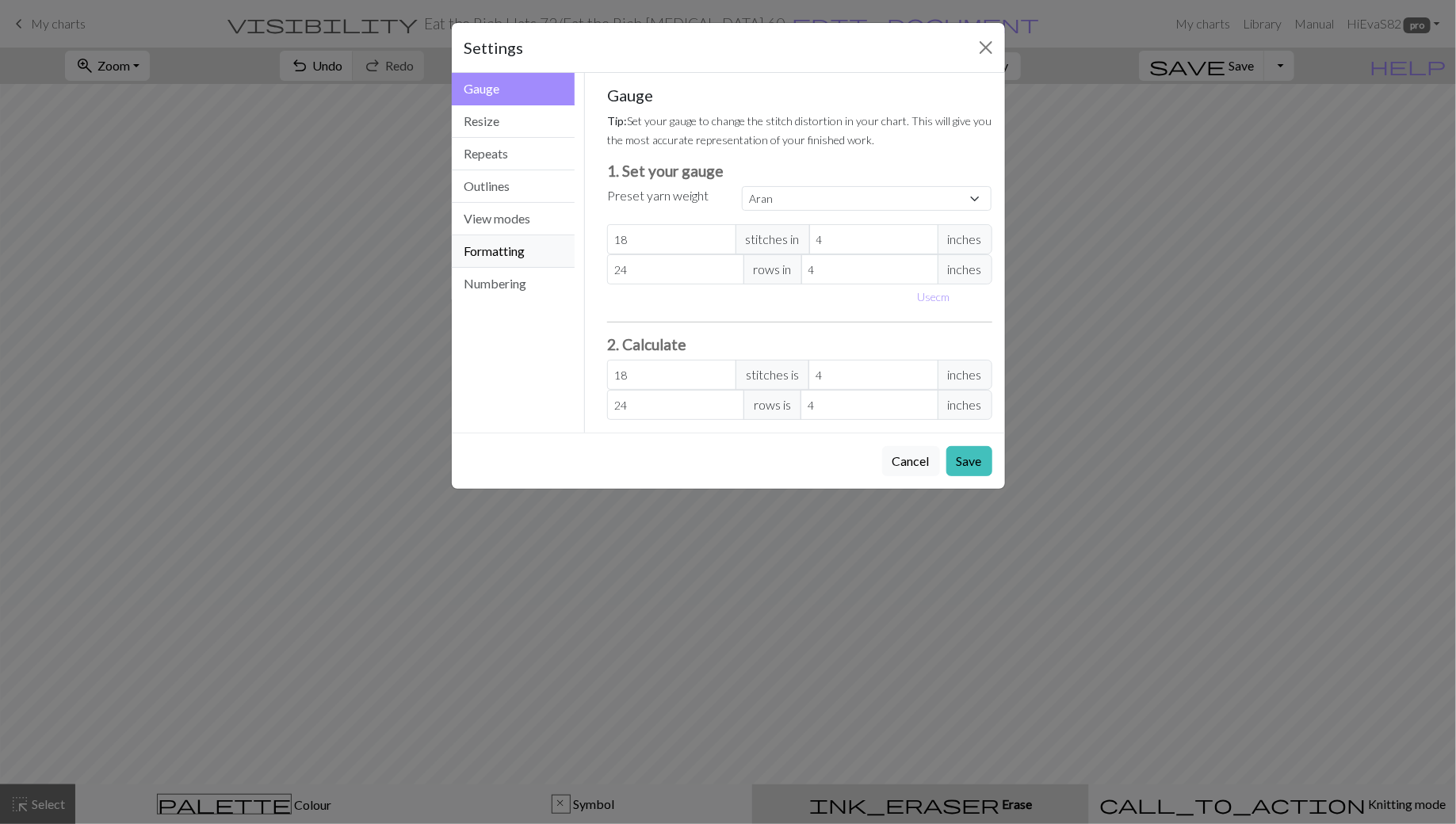
click at [525, 252] on button "Formatting" at bounding box center [513, 252] width 124 height 32
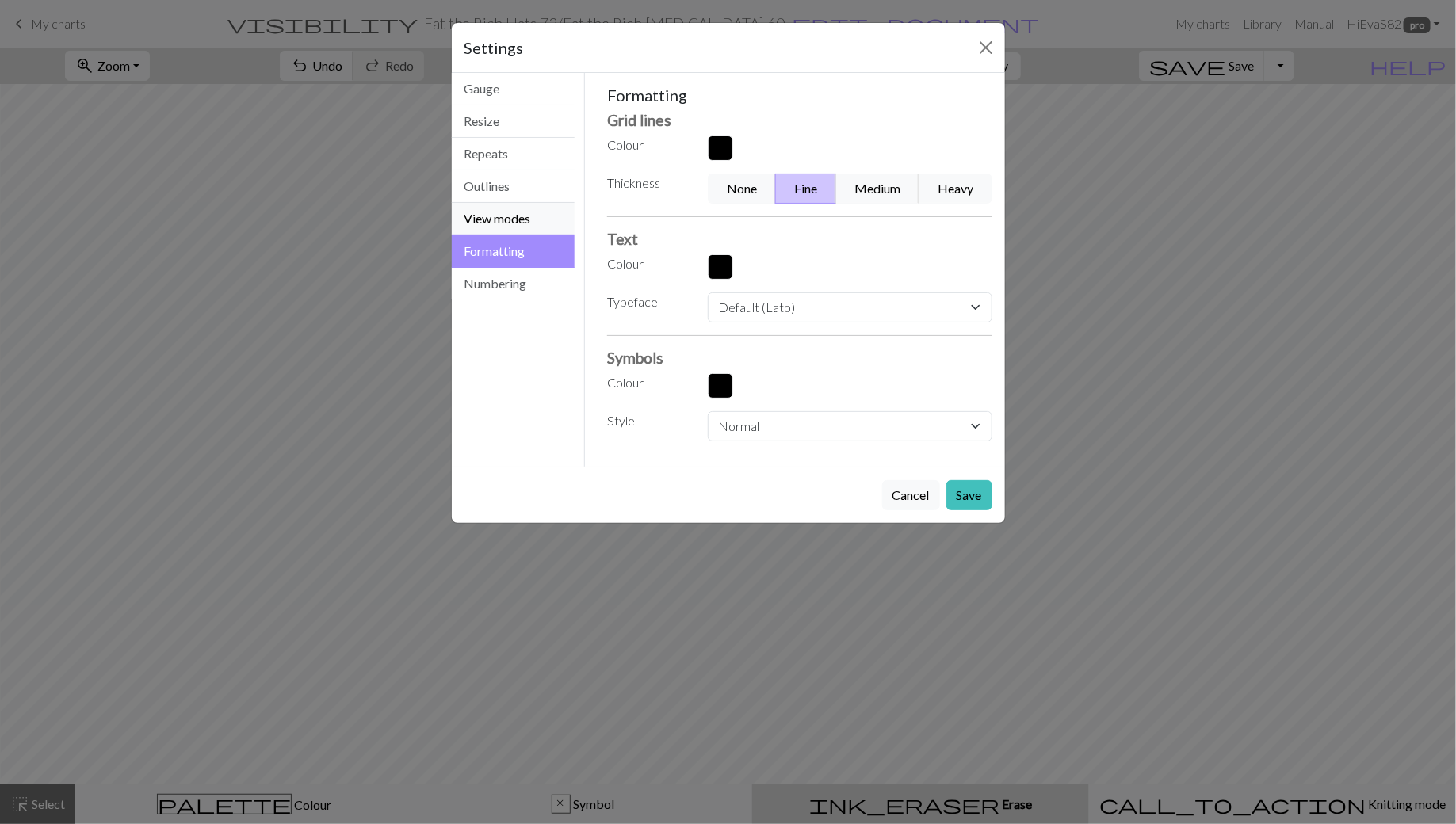
click at [525, 221] on button "View modes" at bounding box center [513, 218] width 124 height 32
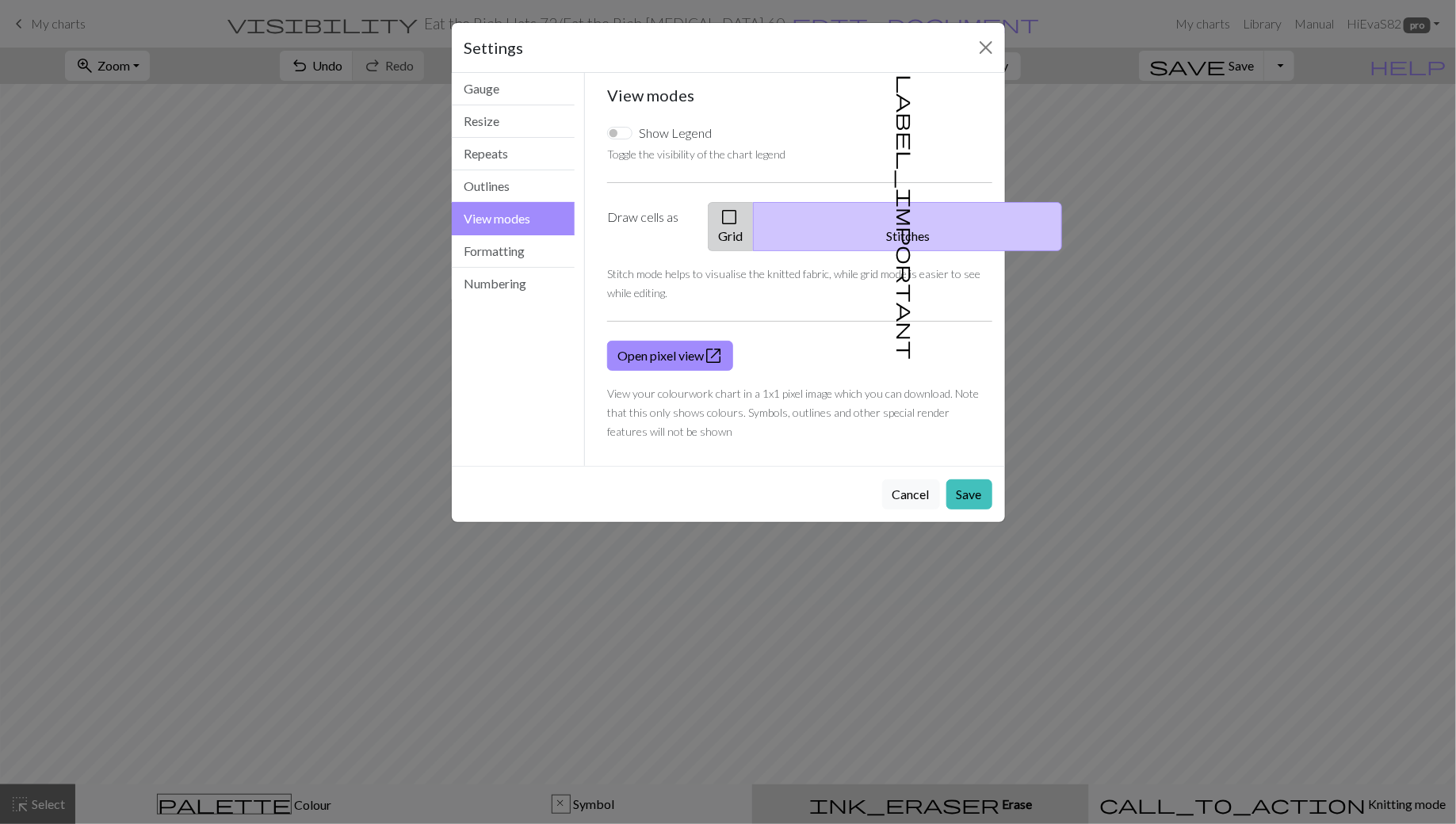
click at [739, 217] on span "check_box_outline_blank" at bounding box center [729, 217] width 19 height 22
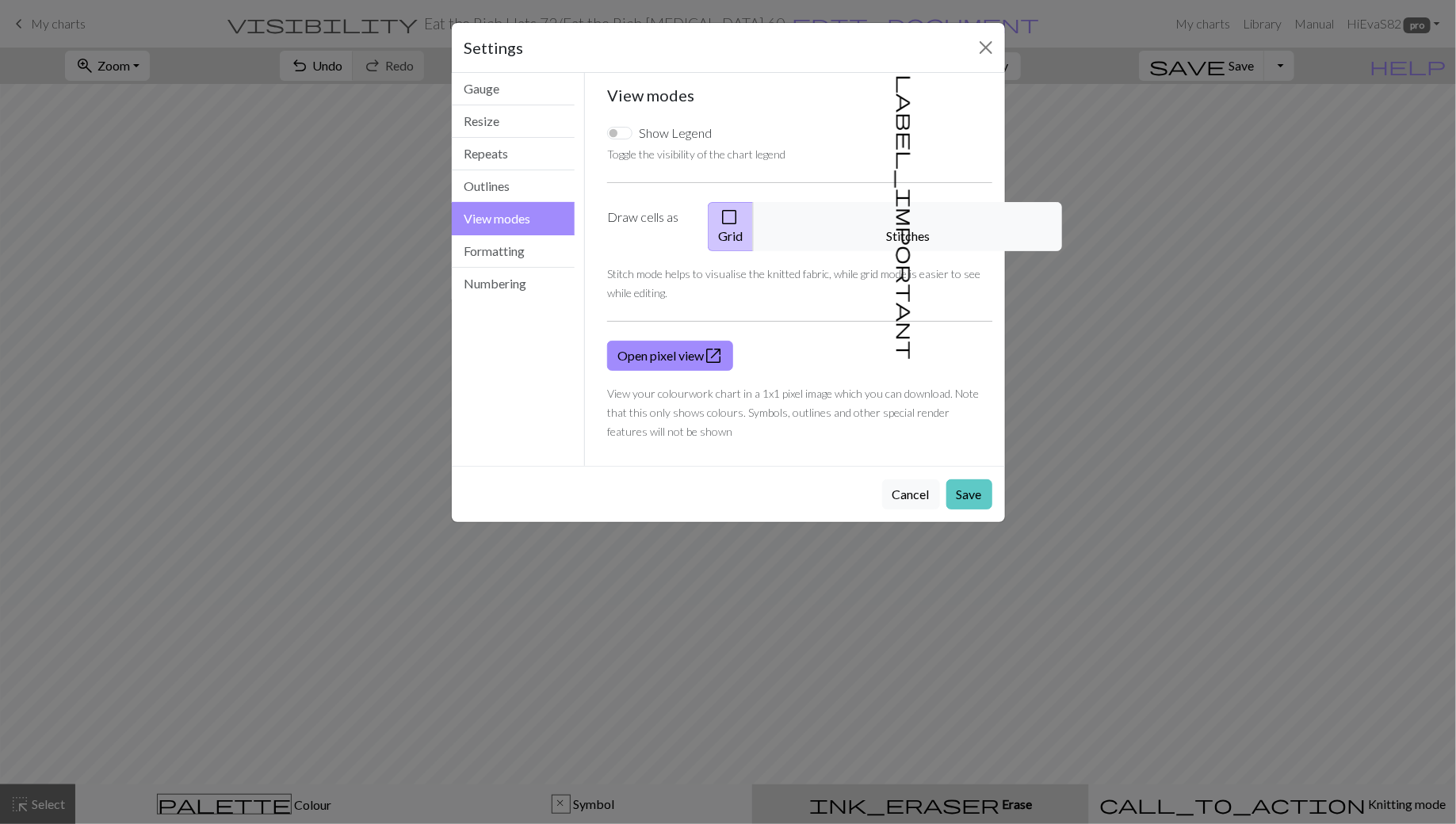
click at [980, 479] on button "Save" at bounding box center [969, 494] width 46 height 30
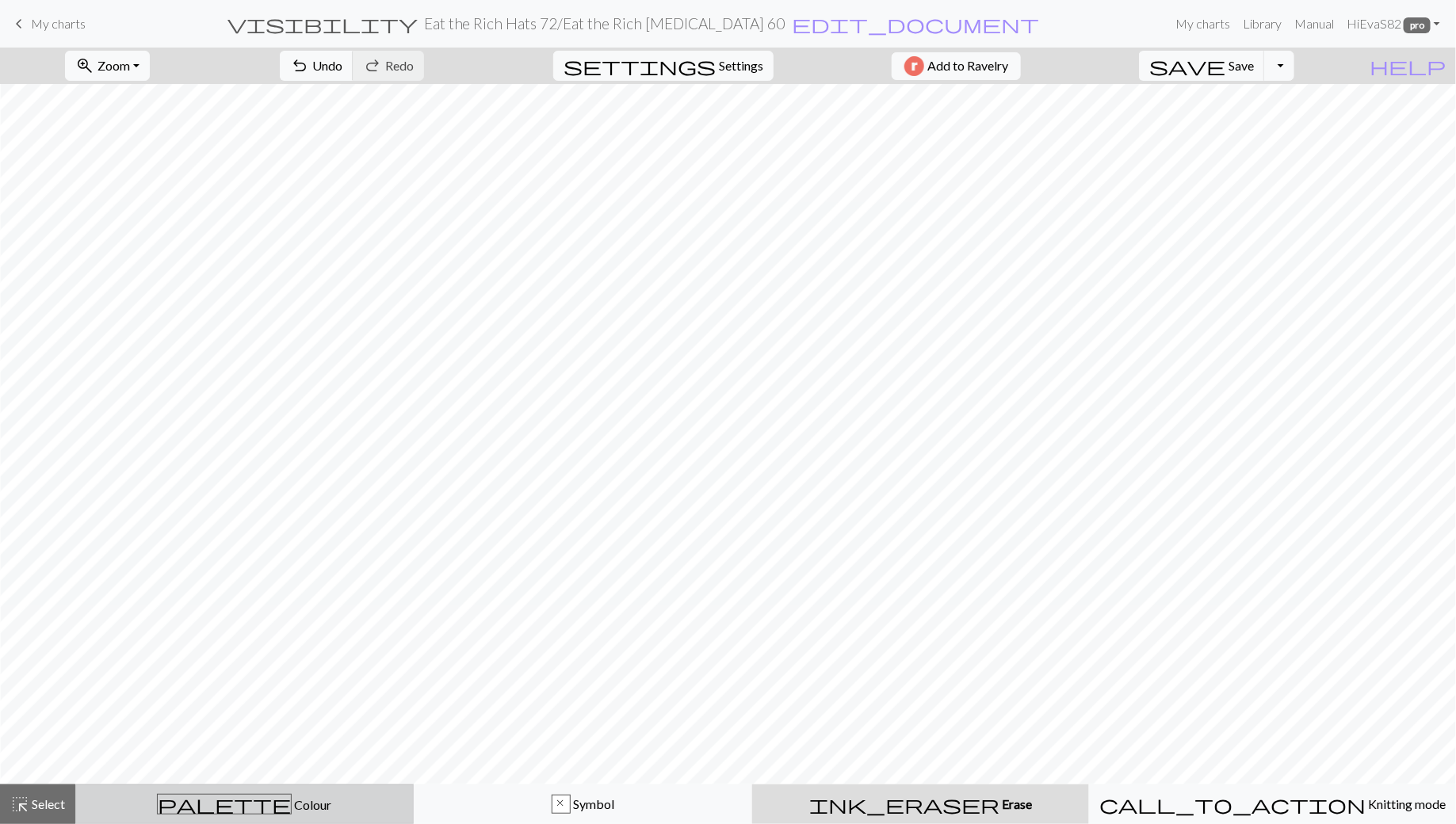
click at [292, 798] on span "Colour" at bounding box center [311, 805] width 39 height 15
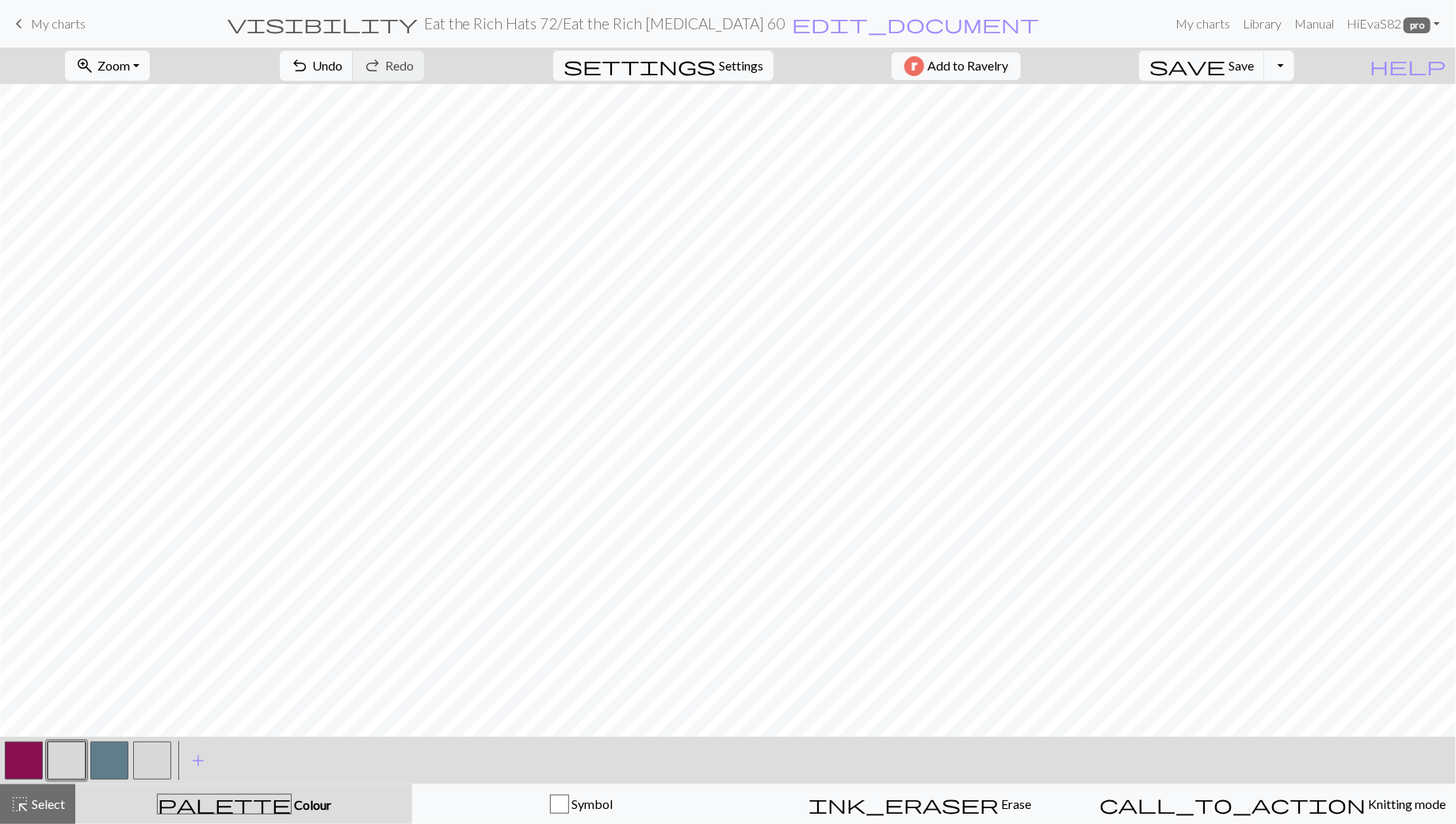
click at [18, 761] on button "button" at bounding box center [23, 760] width 38 height 38
click at [59, 763] on button "button" at bounding box center [66, 760] width 38 height 38
click at [34, 770] on button "button" at bounding box center [23, 760] width 38 height 38
click at [58, 765] on button "button" at bounding box center [66, 760] width 38 height 38
click at [17, 757] on button "button" at bounding box center [23, 760] width 38 height 38
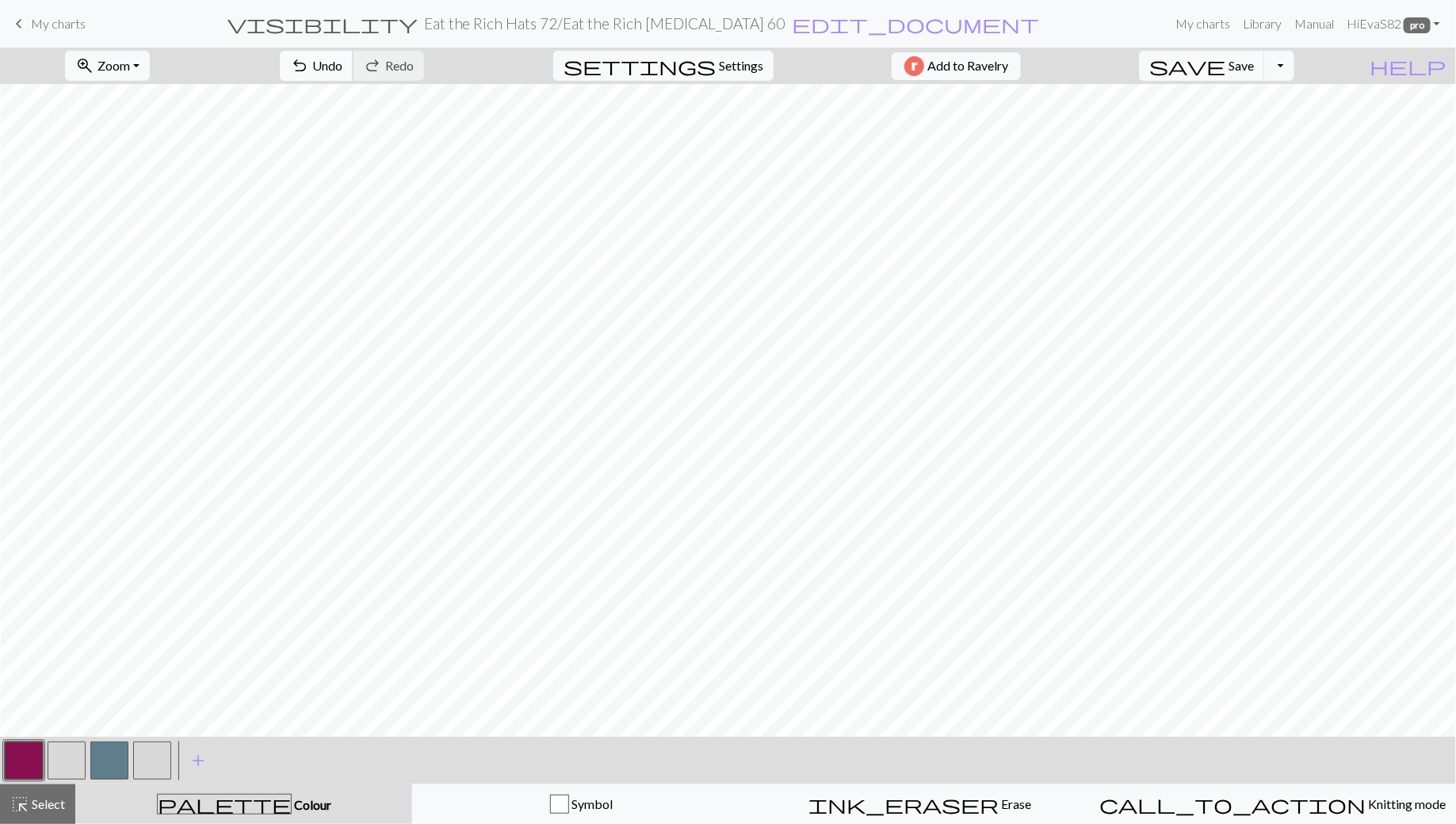
click at [309, 66] on span "undo" at bounding box center [300, 65] width 19 height 22
click at [343, 62] on span "Undo" at bounding box center [327, 65] width 30 height 15
click at [309, 63] on span "undo" at bounding box center [300, 65] width 19 height 22
click at [60, 806] on span "Select" at bounding box center [46, 804] width 36 height 15
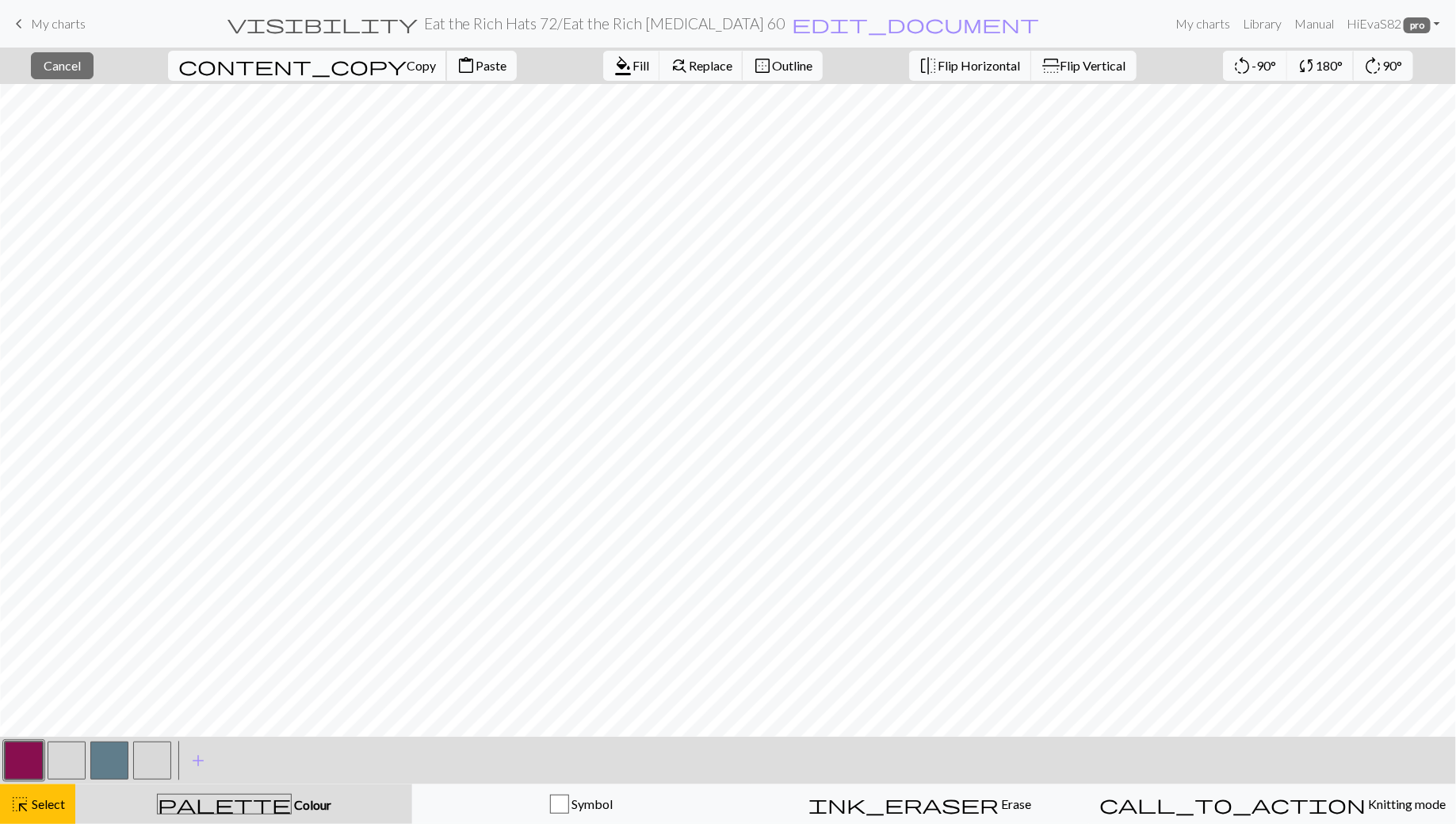
click at [407, 66] on span "Copy" at bounding box center [421, 65] width 29 height 15
click at [476, 61] on span "Paste" at bounding box center [491, 65] width 31 height 15
click at [81, 61] on span "Cancel" at bounding box center [62, 65] width 37 height 15
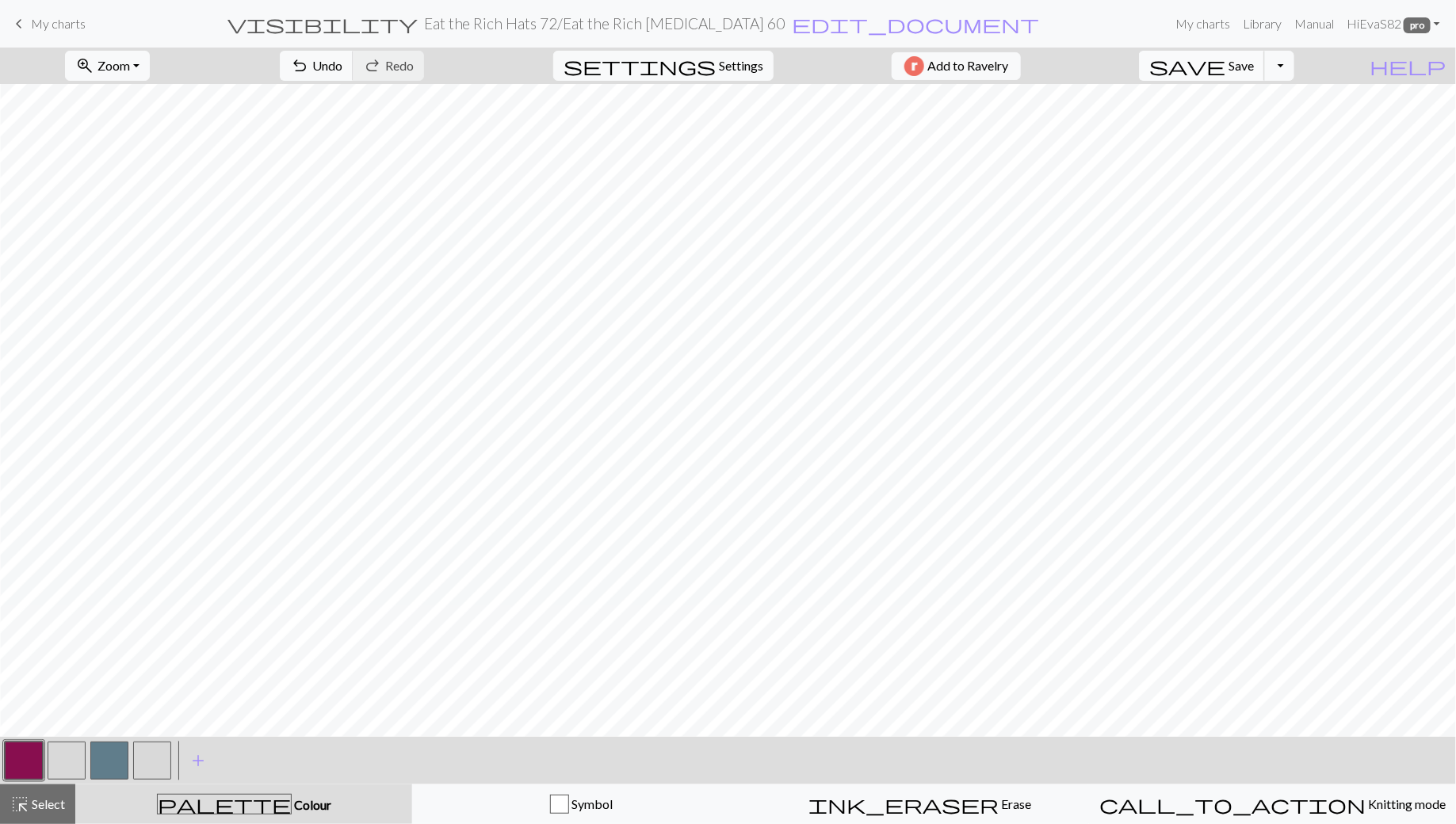
click at [1254, 64] on span "Save" at bounding box center [1241, 65] width 25 height 15
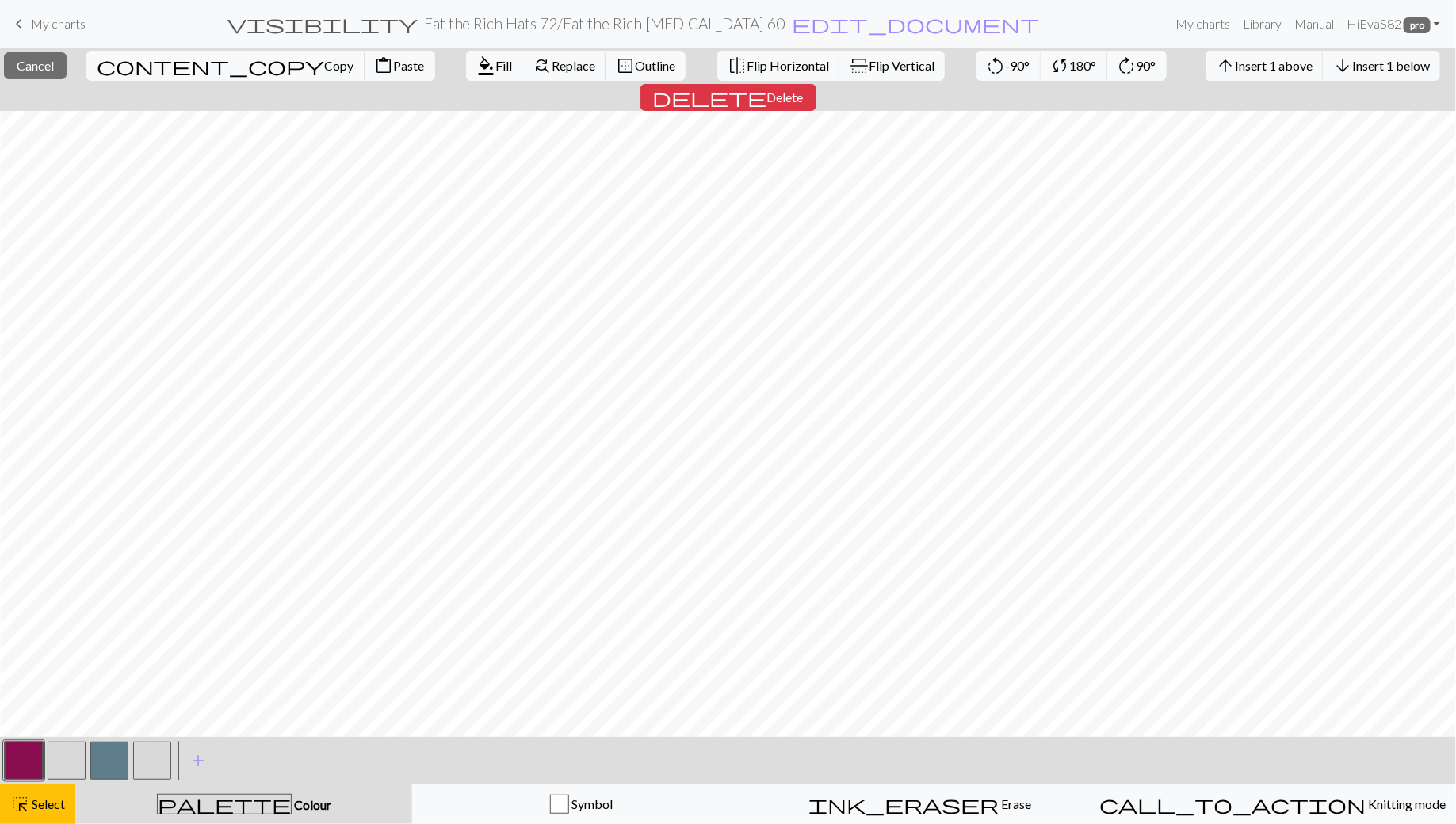
click at [19, 771] on button "button" at bounding box center [23, 760] width 38 height 38
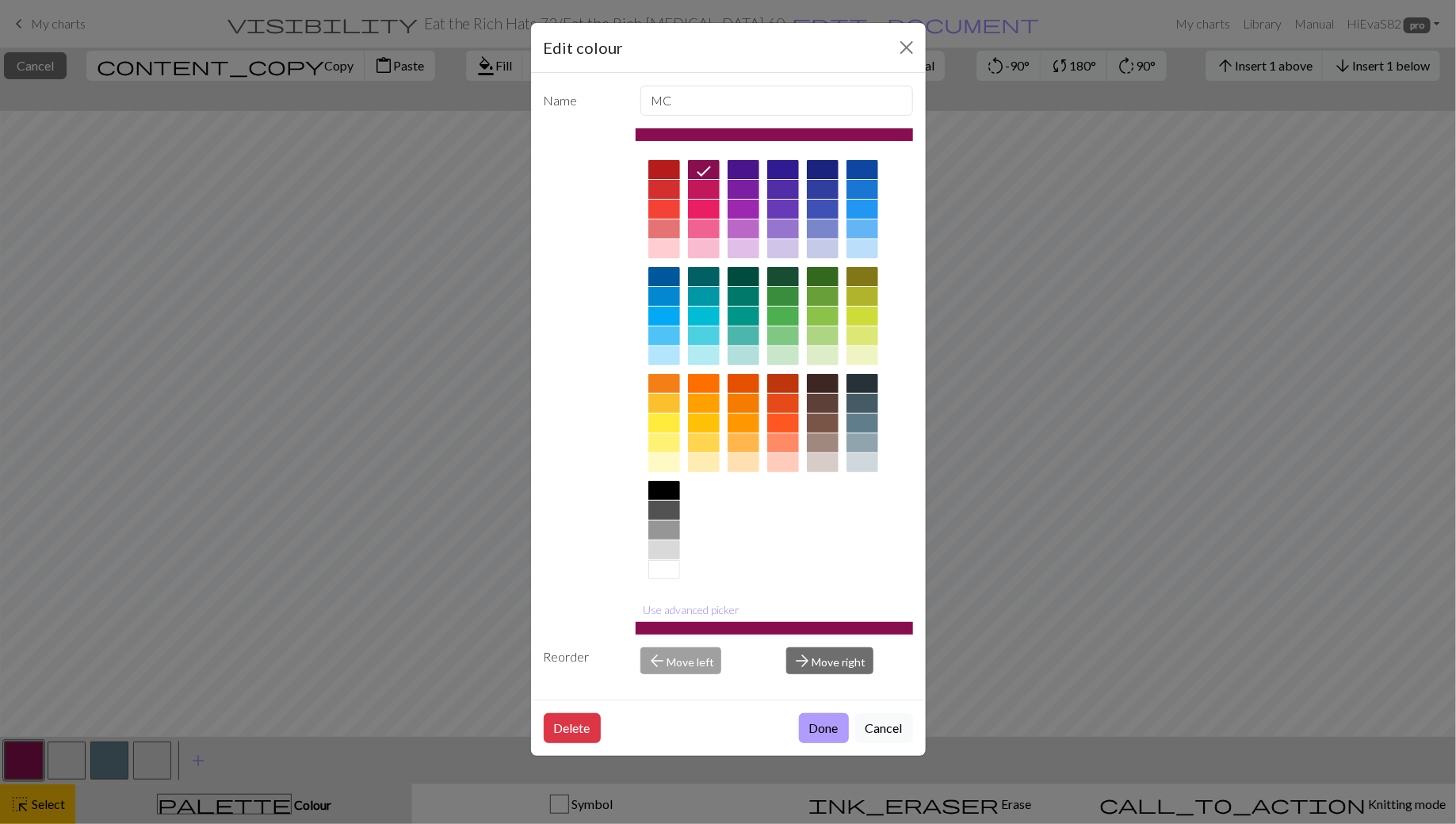
click at [846, 731] on button "Done" at bounding box center [823, 728] width 50 height 30
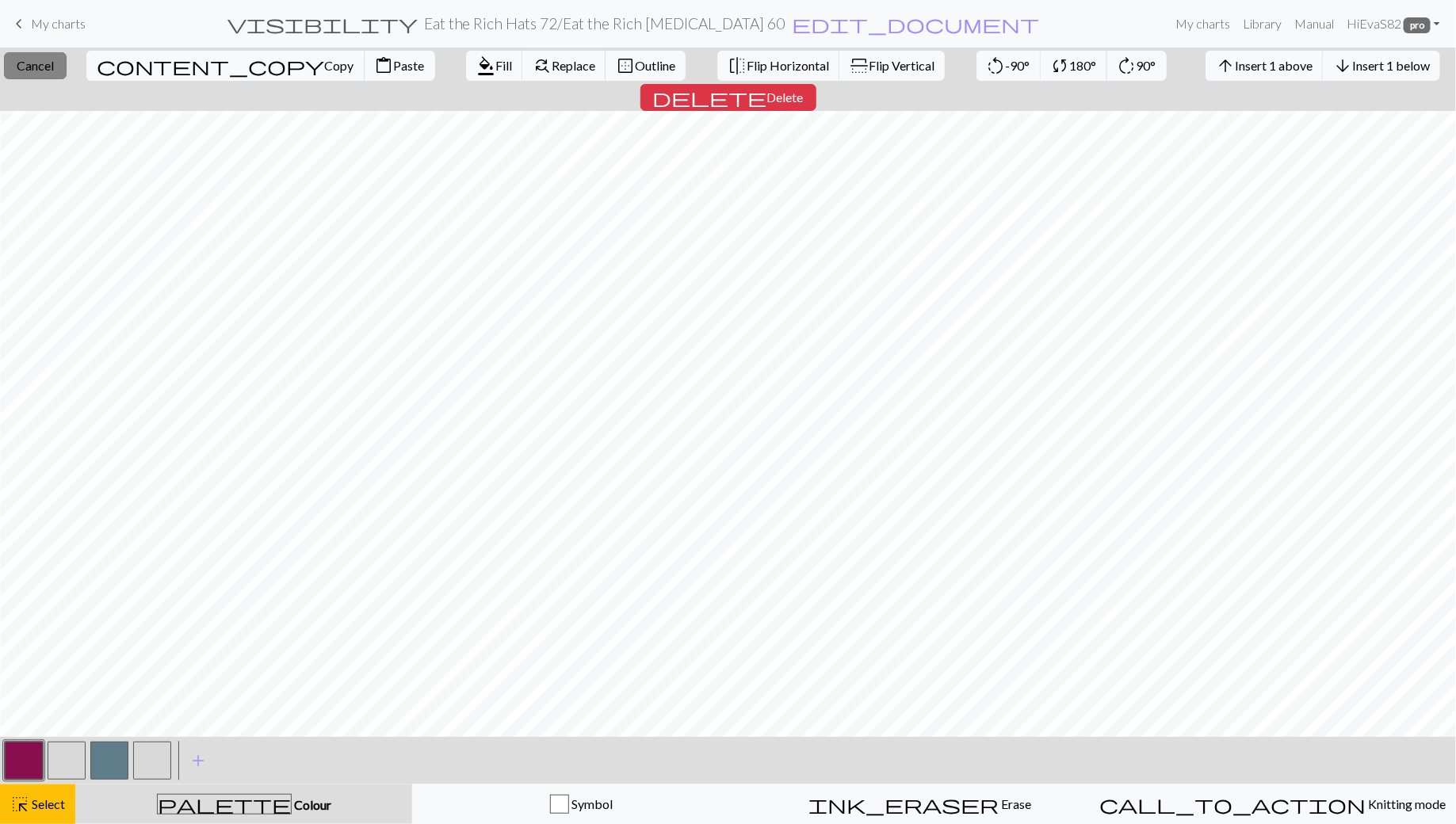
click at [41, 64] on span "Cancel" at bounding box center [35, 65] width 37 height 15
click at [804, 89] on span "Delete" at bounding box center [785, 96] width 37 height 15
click at [33, 757] on button "button" at bounding box center [23, 760] width 38 height 38
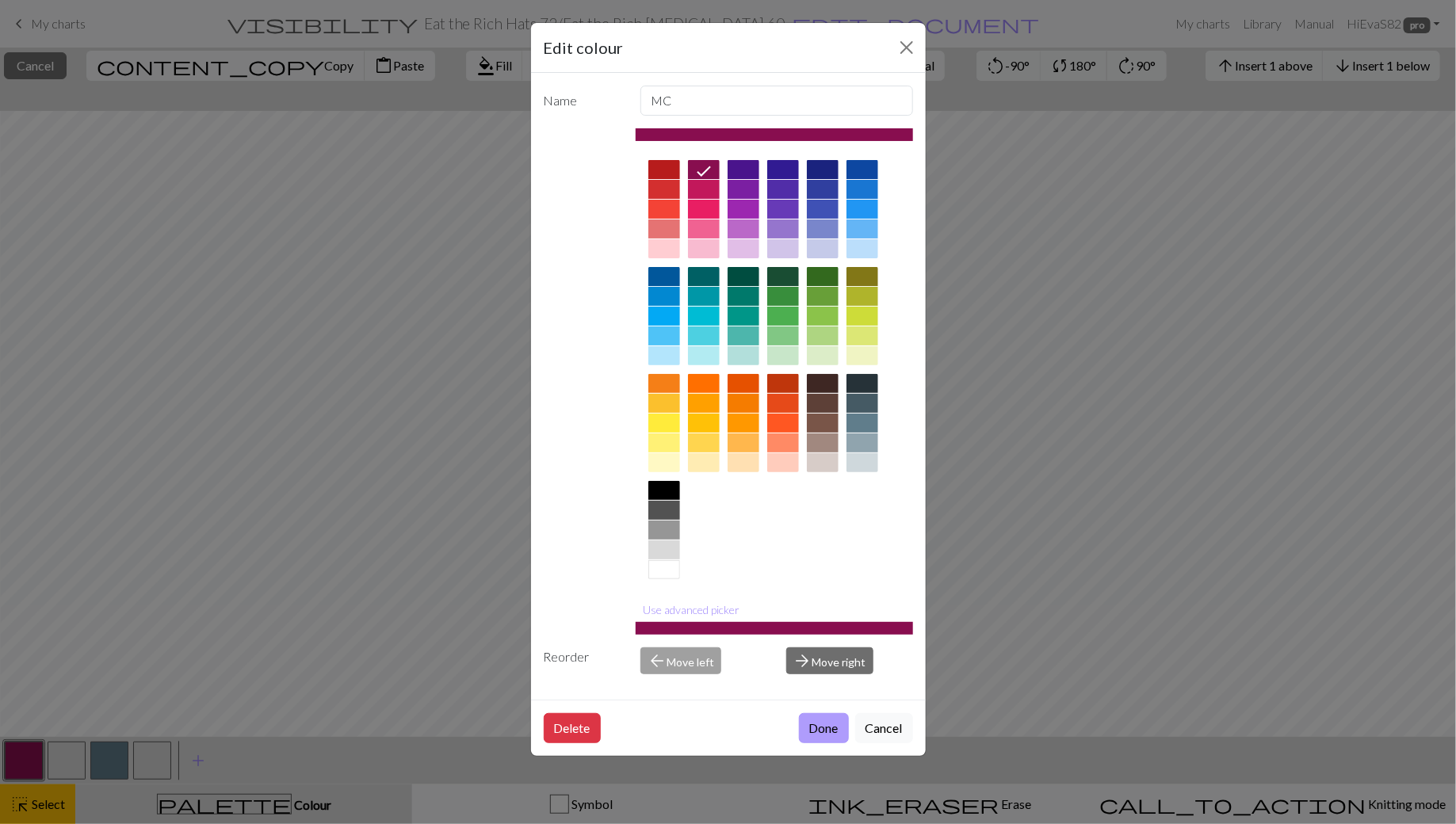
click at [813, 722] on button "Done" at bounding box center [823, 728] width 50 height 30
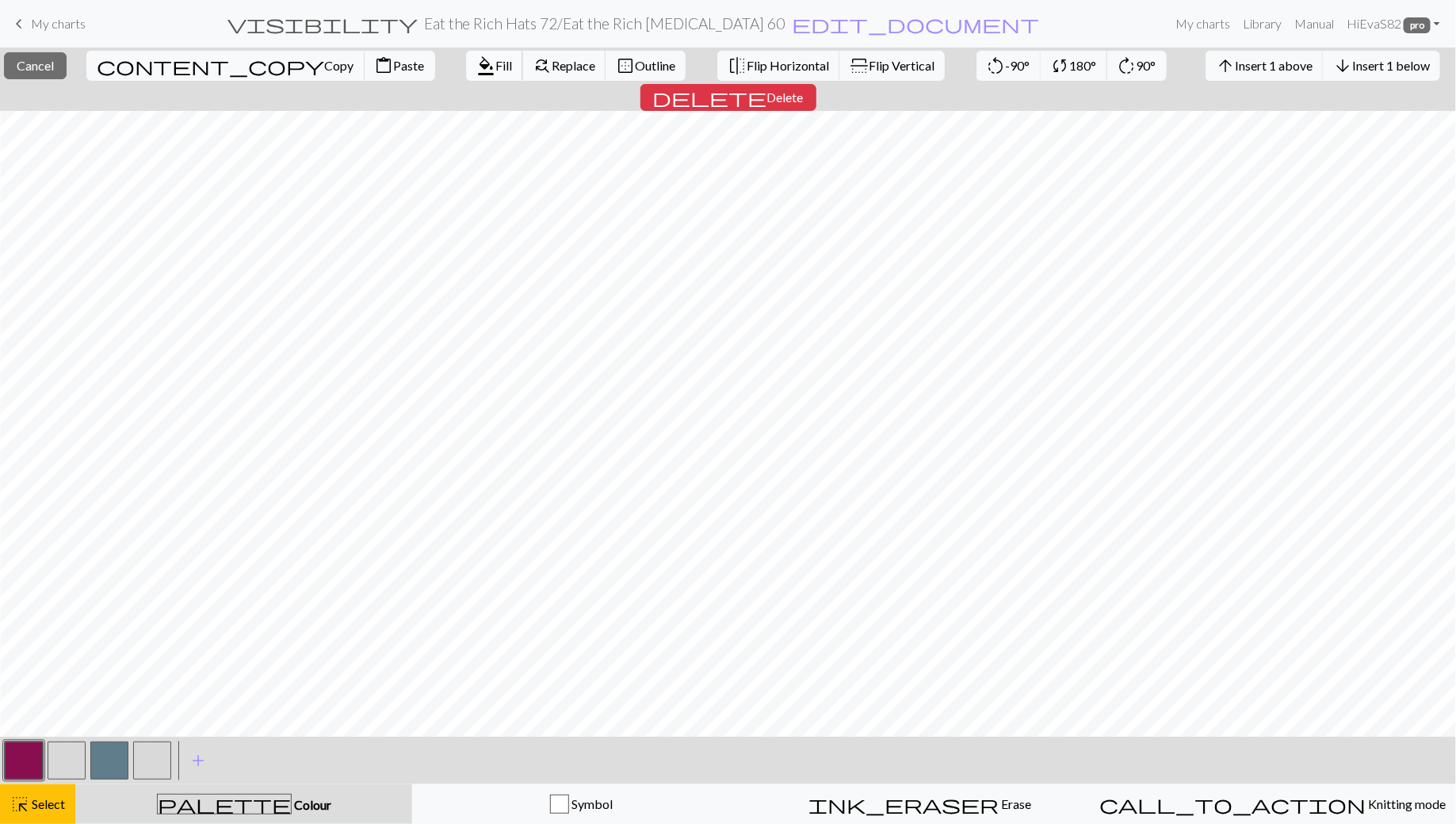
click at [476, 60] on span "format_color_fill" at bounding box center [486, 65] width 19 height 22
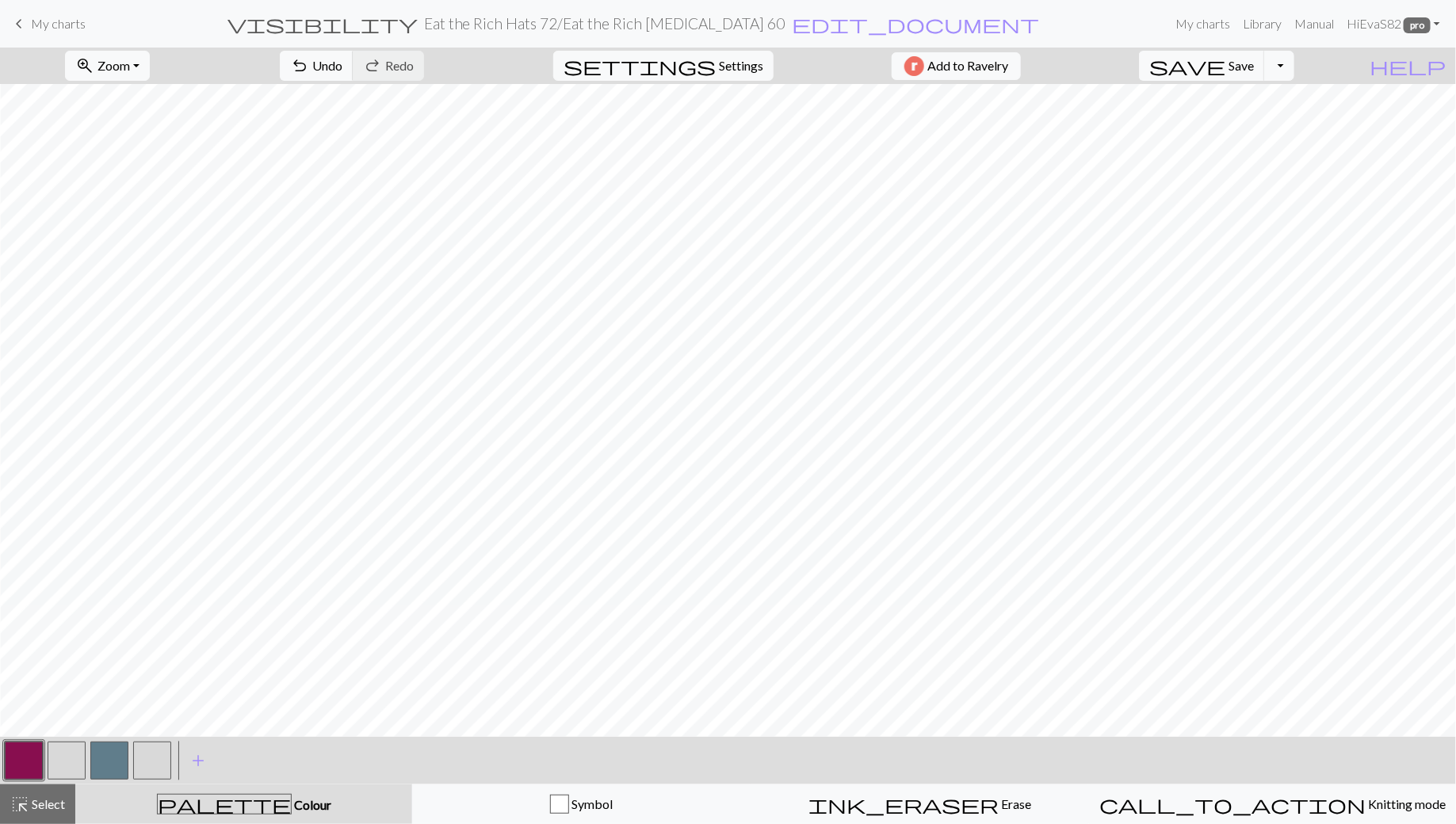
click at [61, 757] on button "button" at bounding box center [66, 760] width 38 height 38
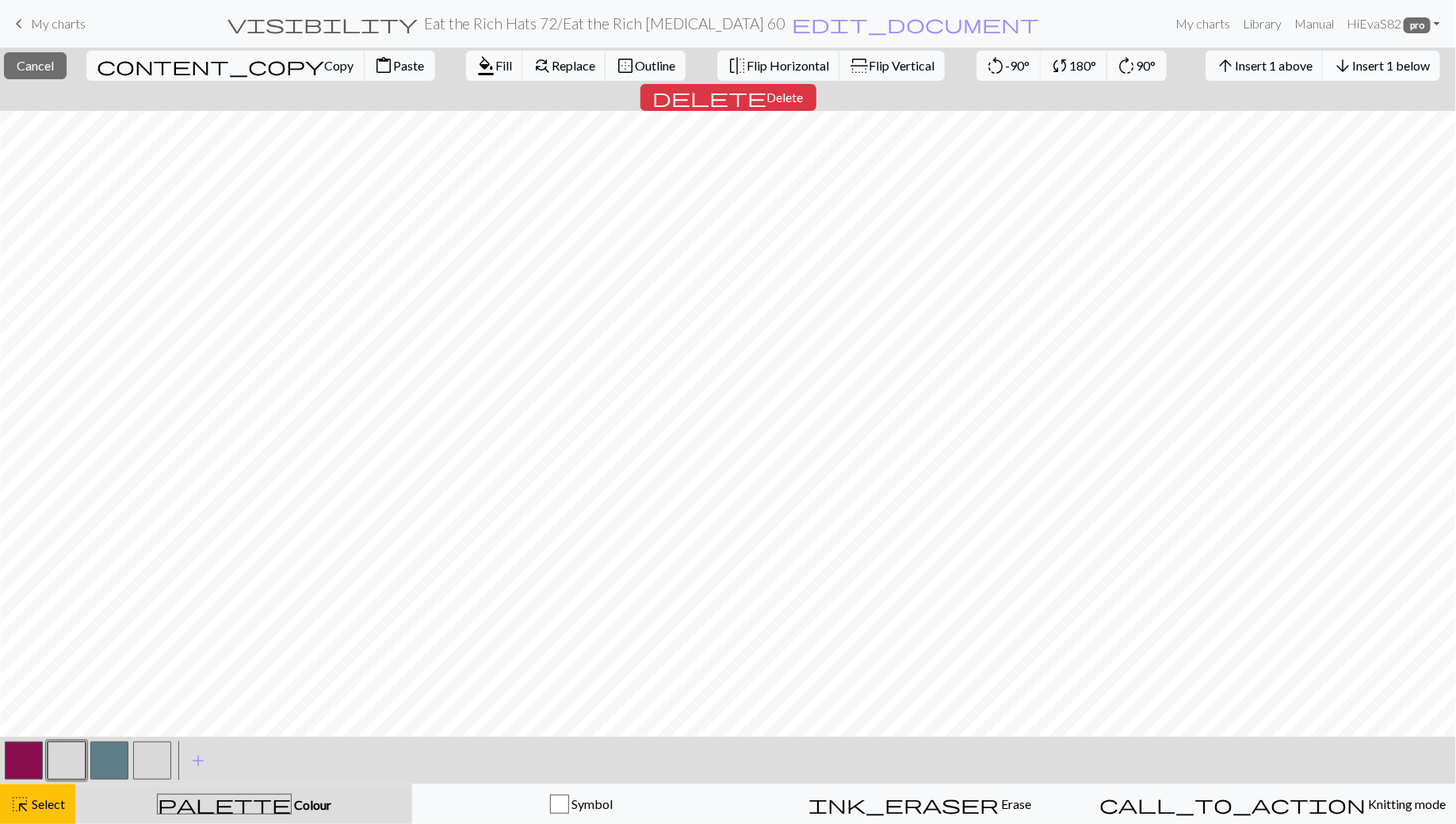
click at [1353, 62] on span "Insert 1 below" at bounding box center [1391, 65] width 78 height 15
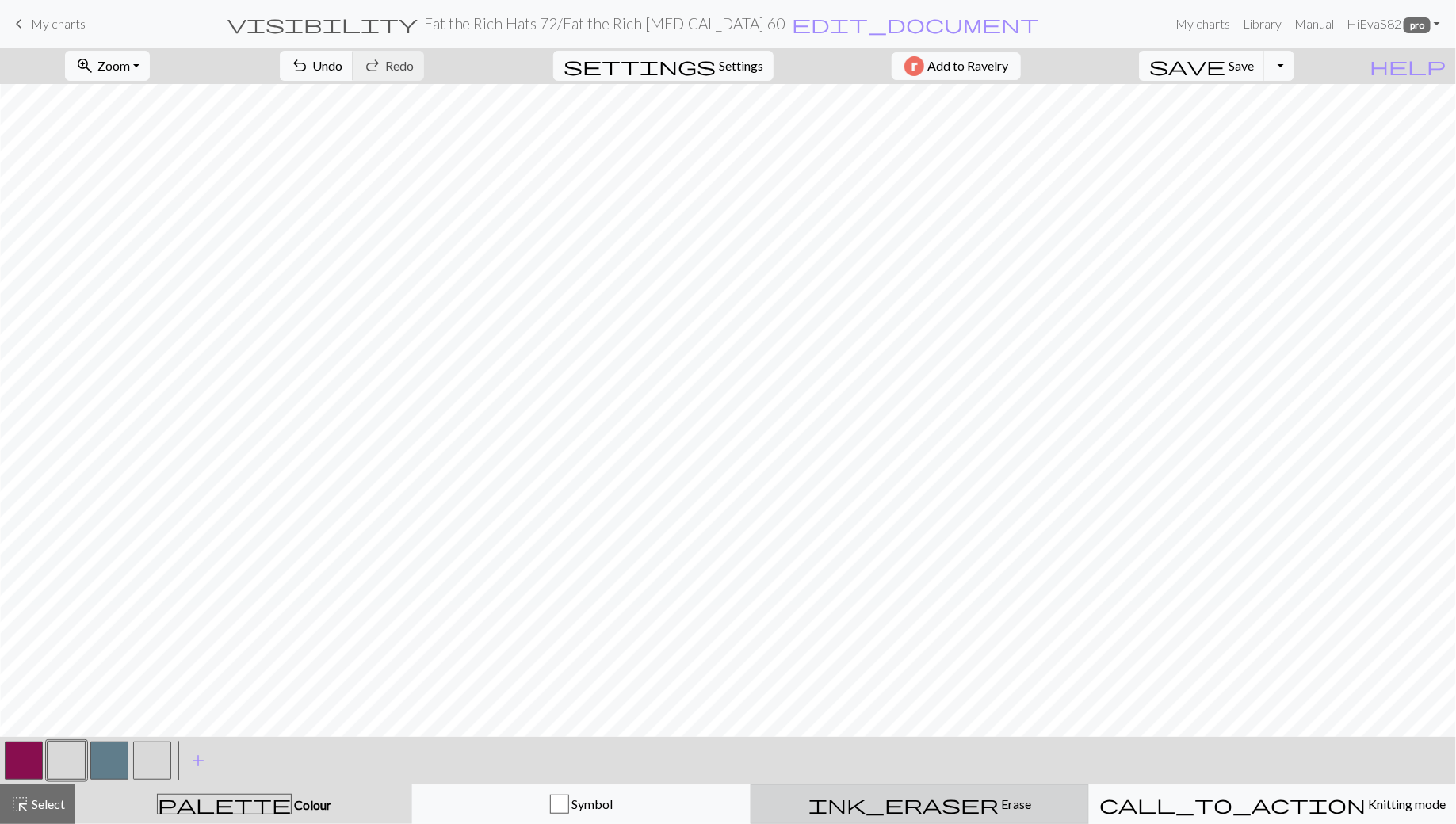
click at [919, 810] on span "ink_eraser" at bounding box center [903, 804] width 190 height 22
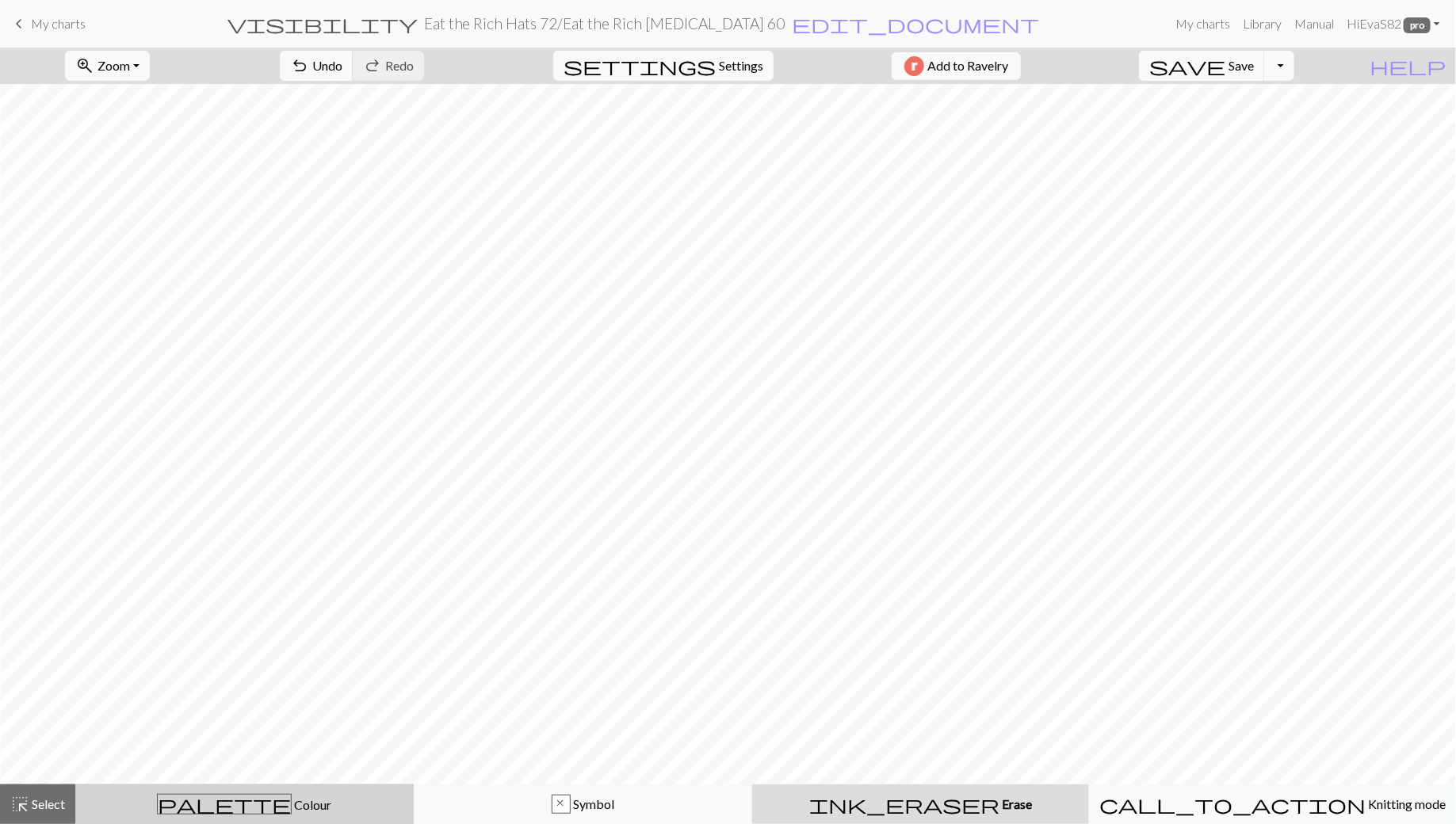
click at [226, 807] on span "palette" at bounding box center [224, 804] width 133 height 22
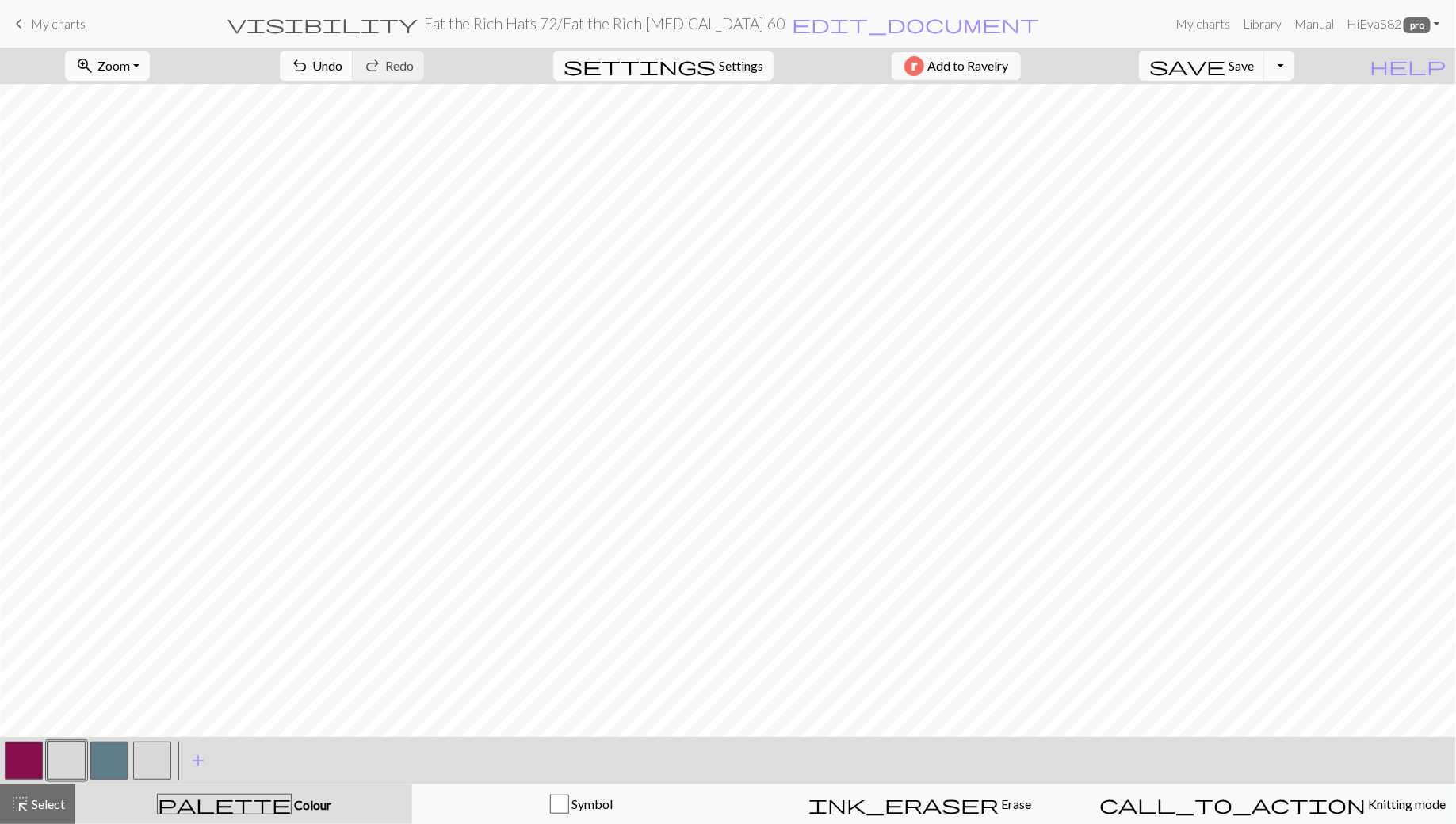
click at [73, 759] on button "button" at bounding box center [66, 760] width 38 height 38
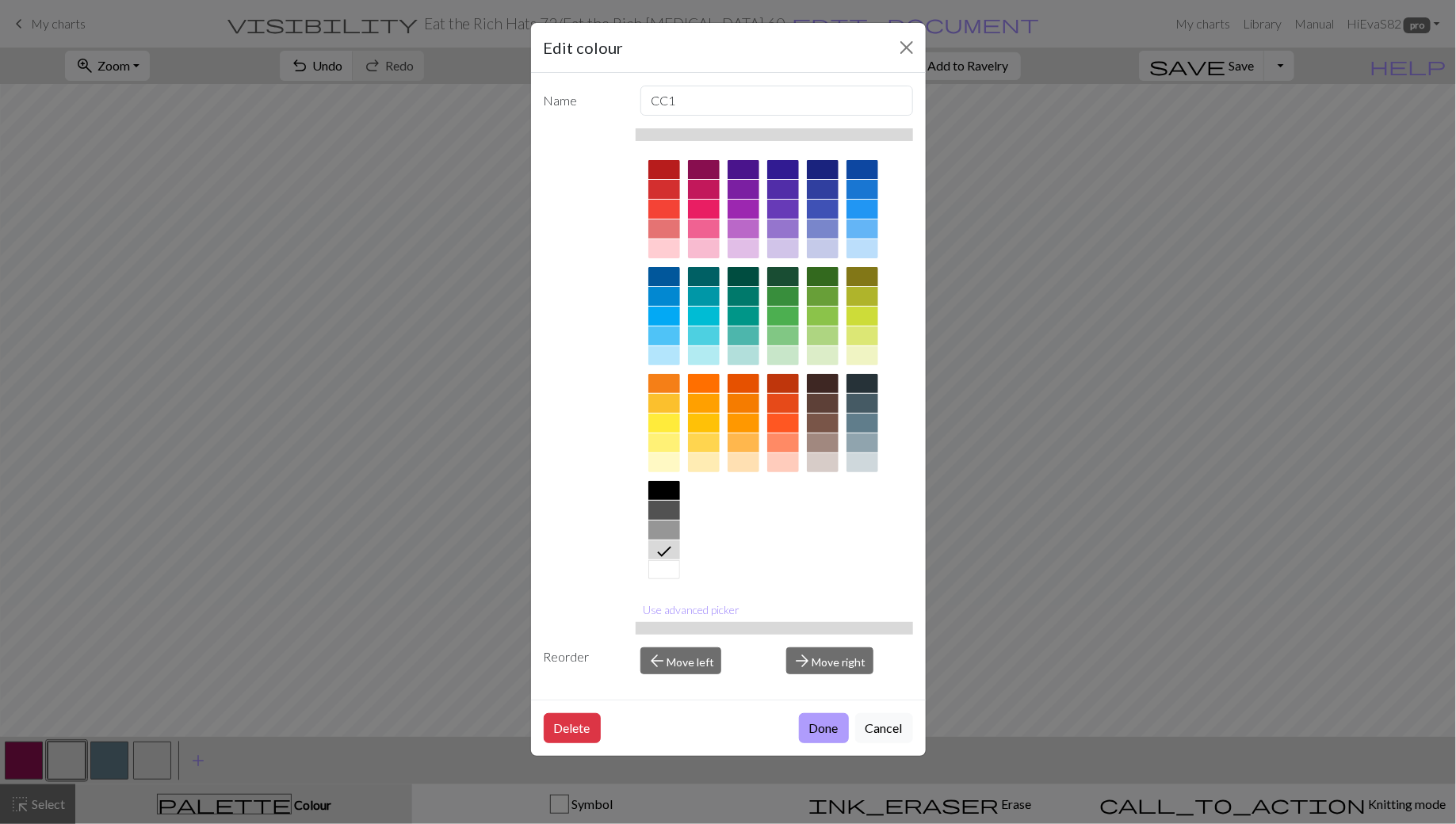
click at [815, 729] on button "Done" at bounding box center [823, 728] width 50 height 30
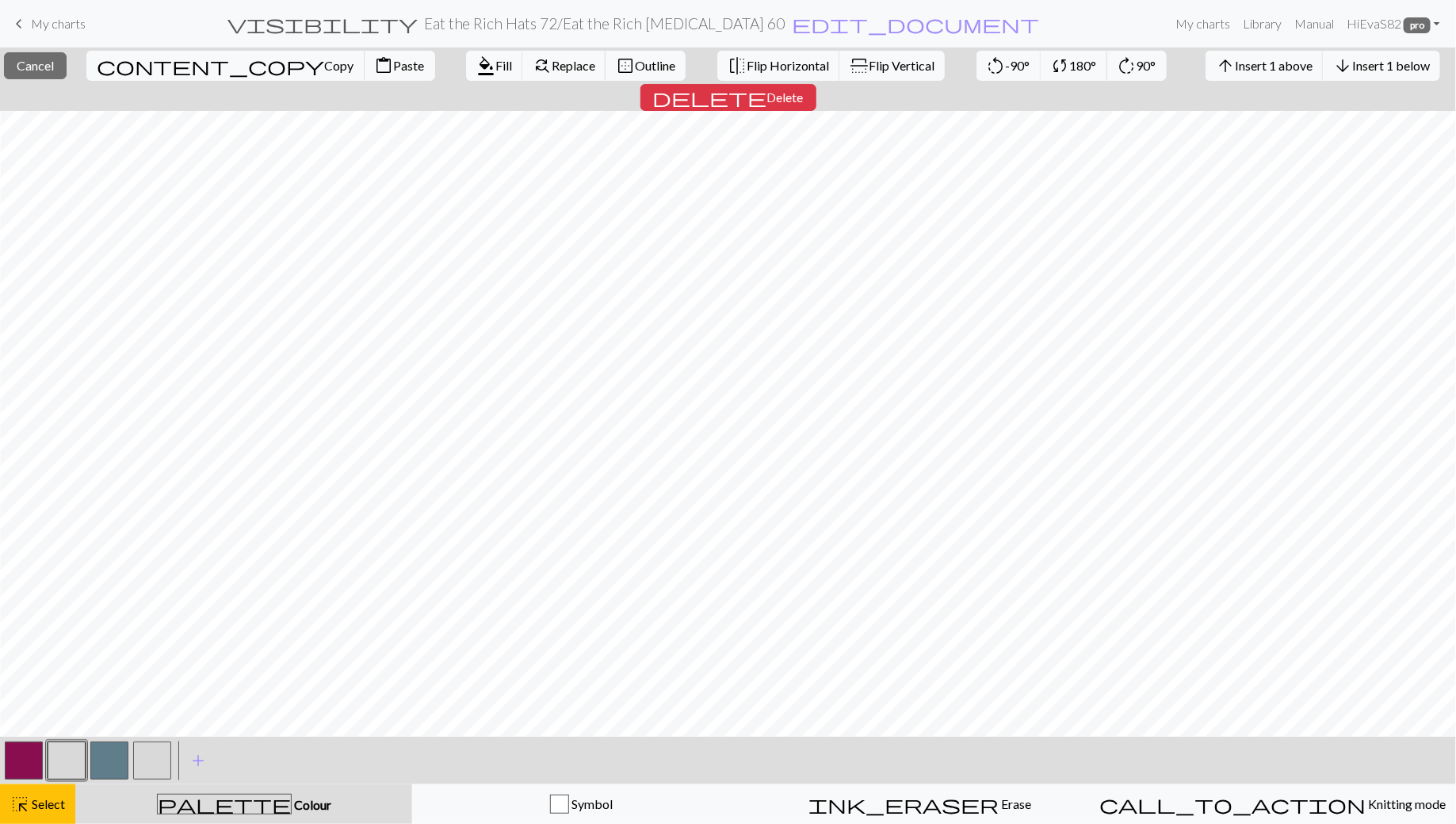
click at [26, 765] on button "button" at bounding box center [23, 760] width 38 height 38
click at [495, 67] on span "Fill" at bounding box center [503, 65] width 17 height 15
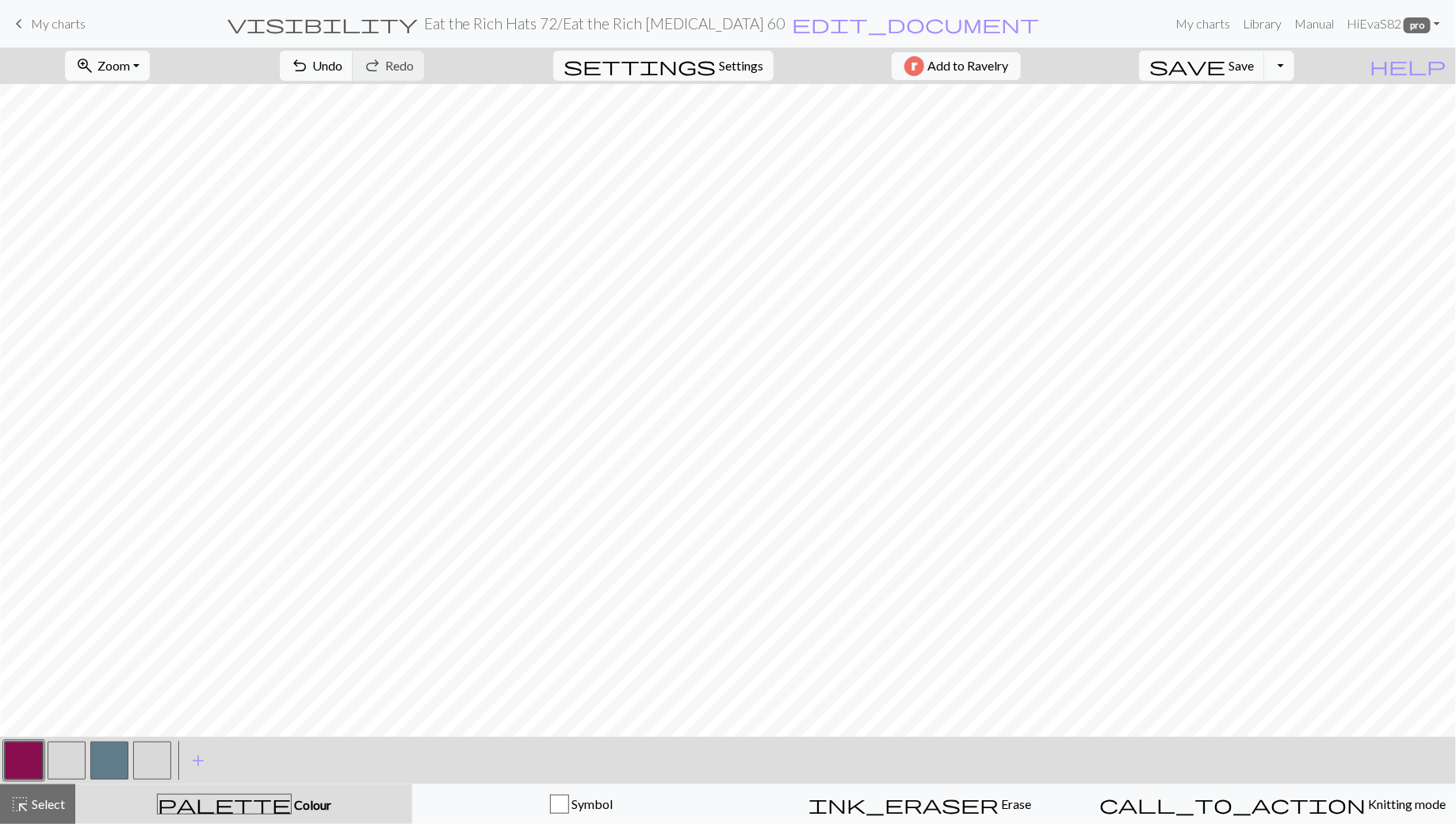
click at [70, 757] on button "button" at bounding box center [66, 760] width 38 height 38
click at [1225, 58] on span "save" at bounding box center [1187, 65] width 76 height 22
click at [719, 63] on span "Settings" at bounding box center [741, 66] width 45 height 19
select select "aran"
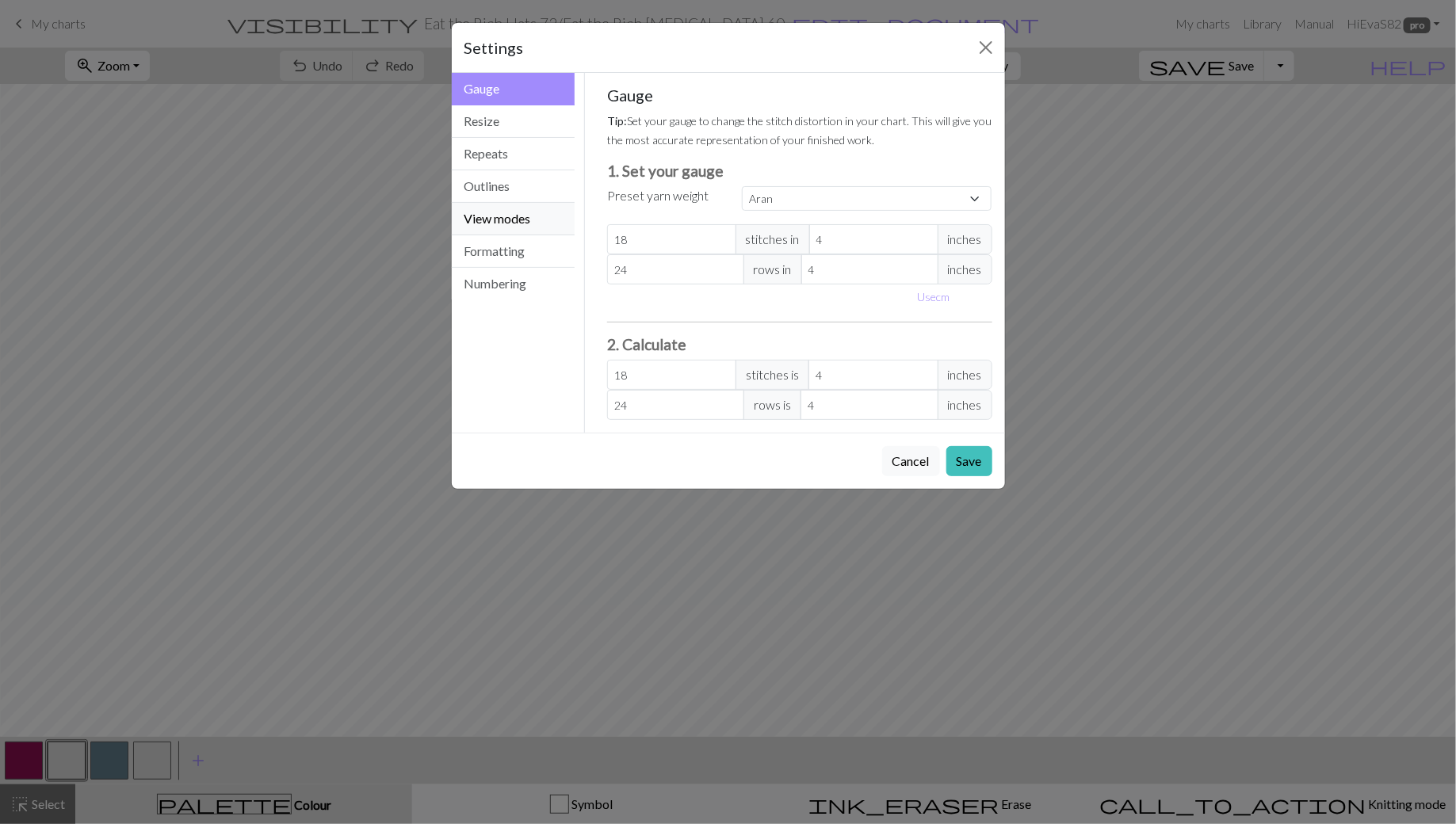
click at [515, 209] on button "View modes" at bounding box center [513, 218] width 124 height 32
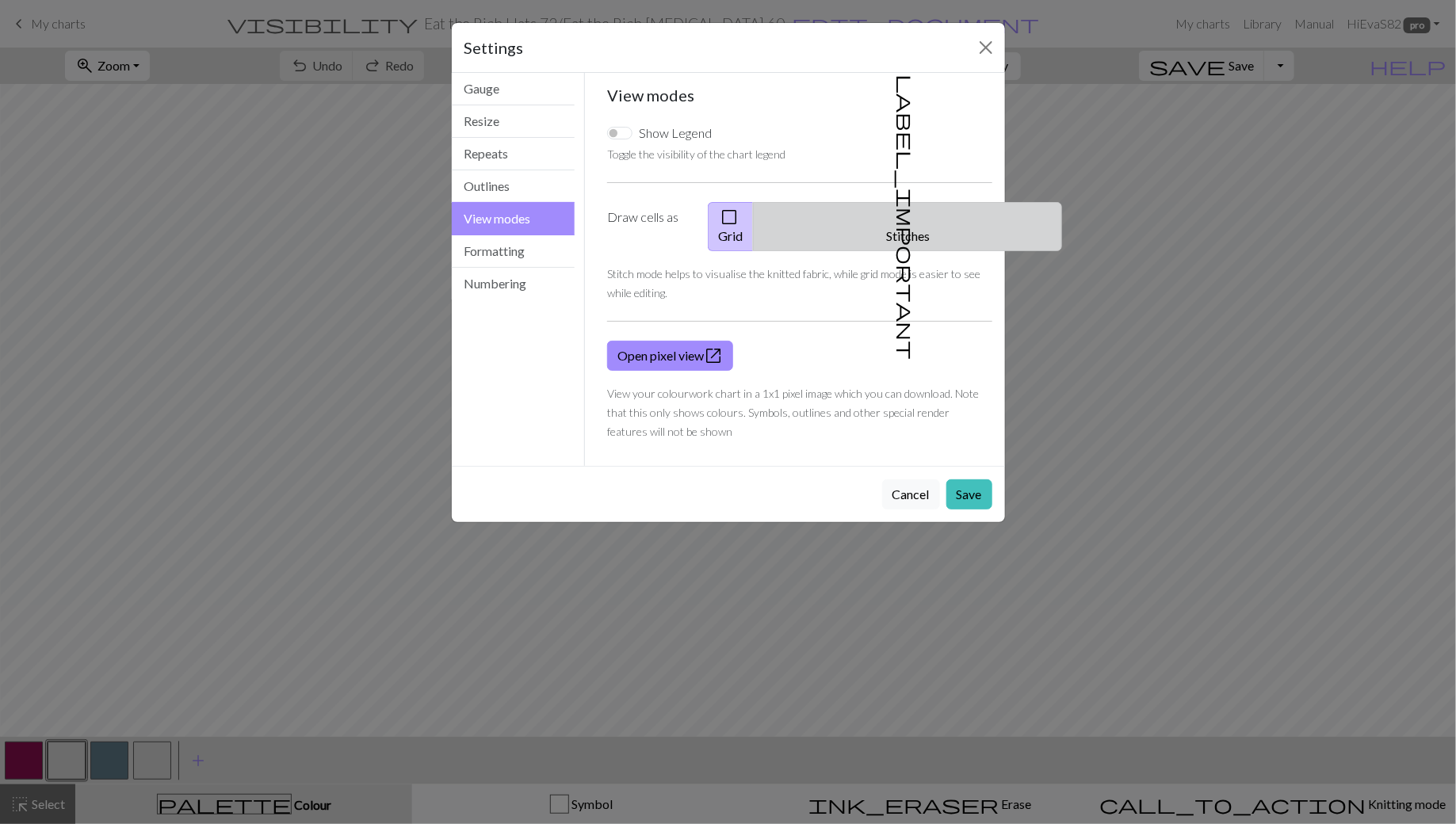
click at [914, 204] on button "label_important Stitches" at bounding box center [907, 227] width 309 height 49
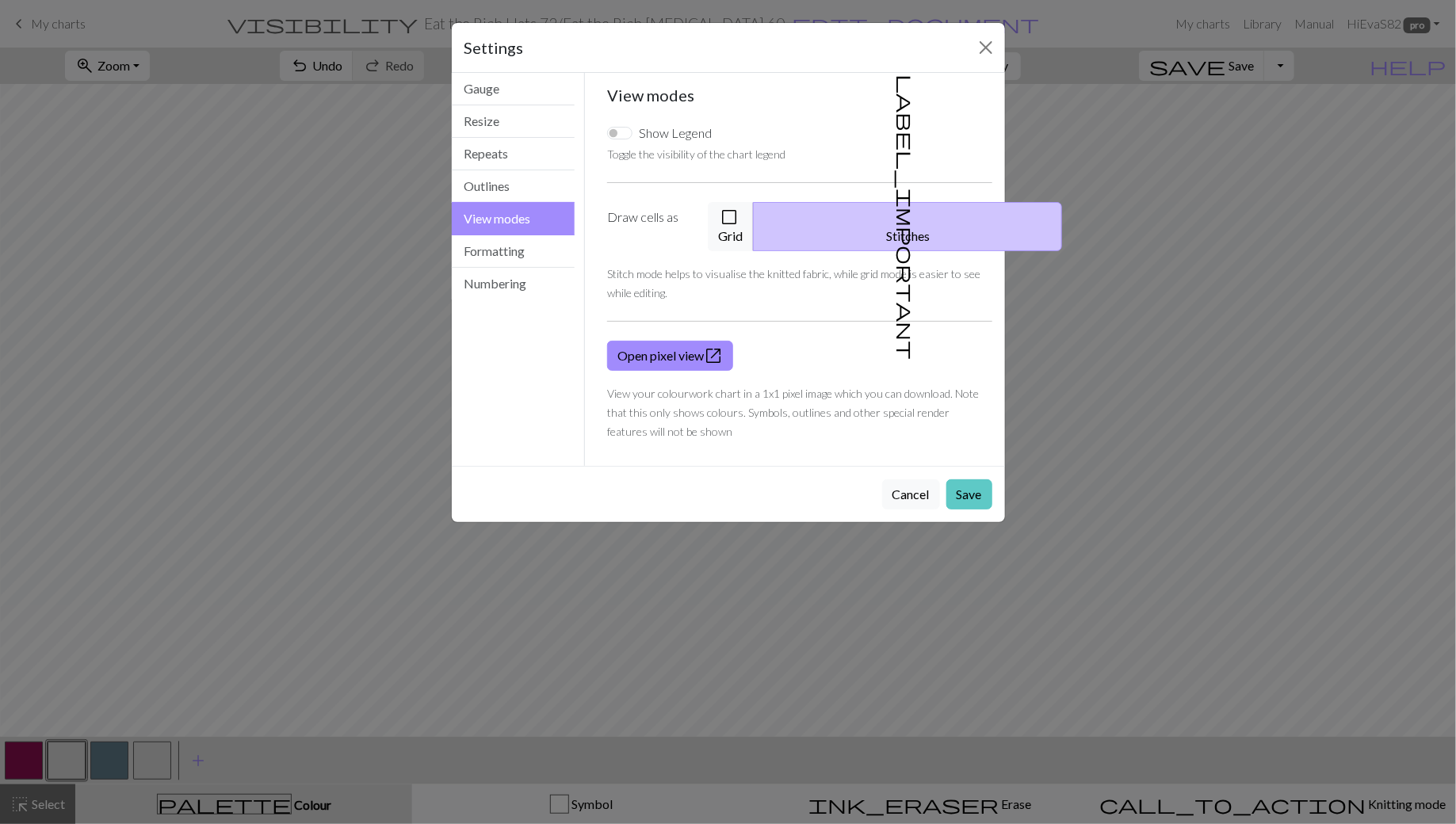
click at [968, 479] on button "Save" at bounding box center [969, 494] width 46 height 30
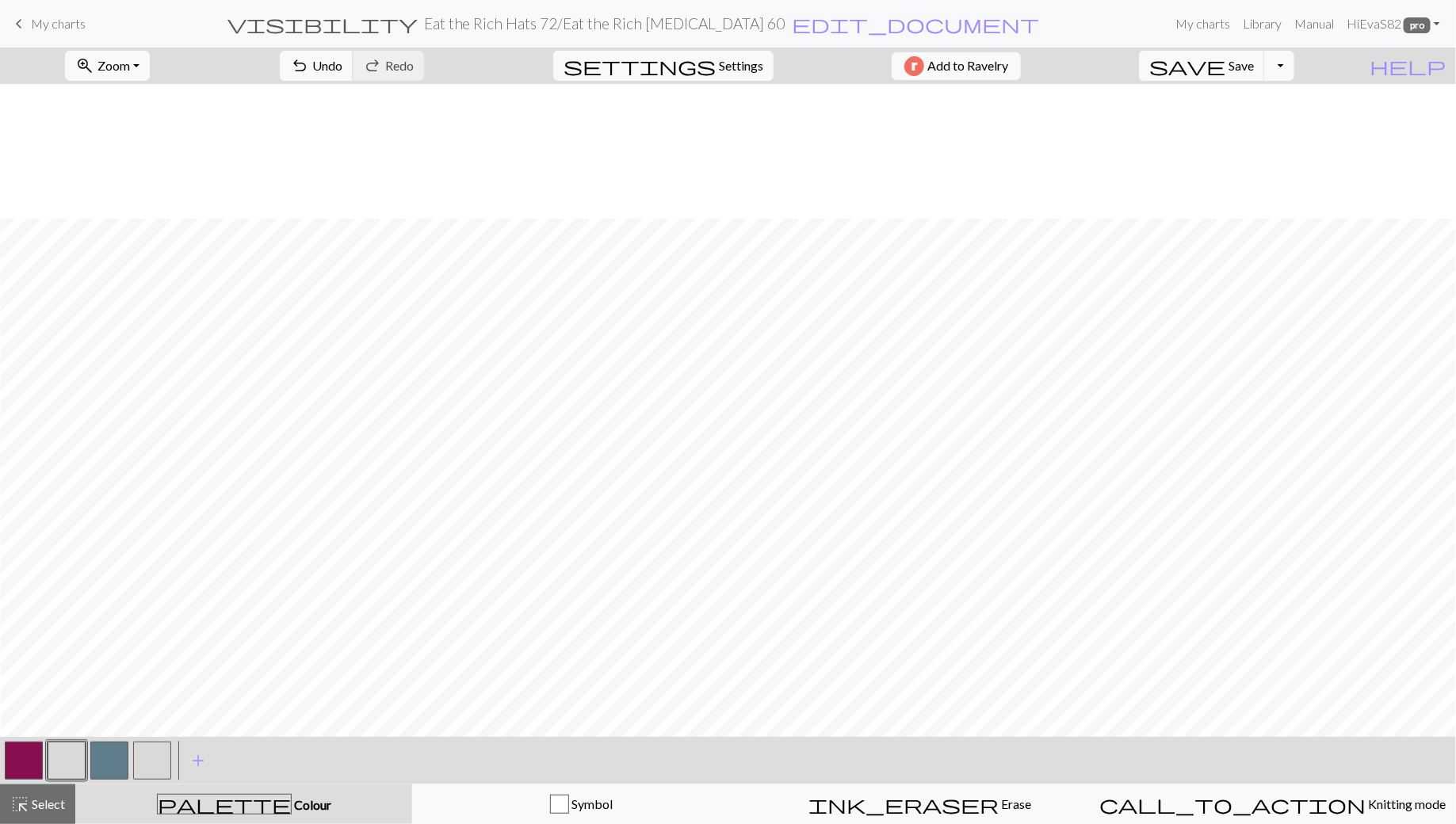
scroll to position [139, 0]
click at [123, 61] on span "Zoom" at bounding box center [113, 65] width 32 height 15
click at [117, 133] on button "Fit width" at bounding box center [128, 124] width 125 height 25
click at [130, 62] on span "Zoom" at bounding box center [113, 65] width 32 height 15
click at [137, 147] on button "Fit height" at bounding box center [128, 150] width 125 height 25
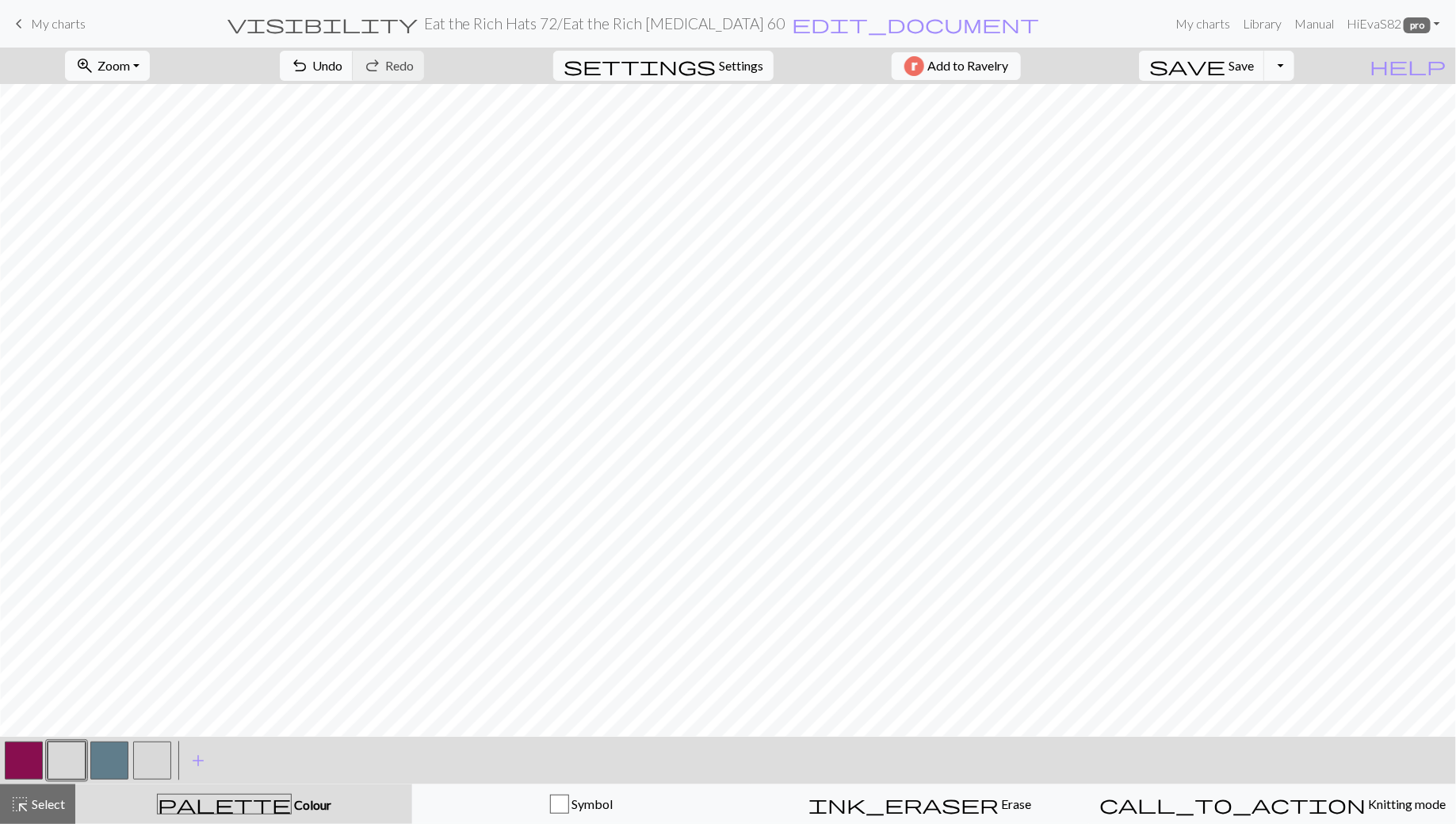
scroll to position [0, 0]
click at [46, 28] on span "My charts" at bounding box center [58, 23] width 54 height 15
click at [1261, 72] on button "save Save Save" at bounding box center [1202, 66] width 126 height 30
click at [32, 21] on span "My charts" at bounding box center [58, 23] width 54 height 15
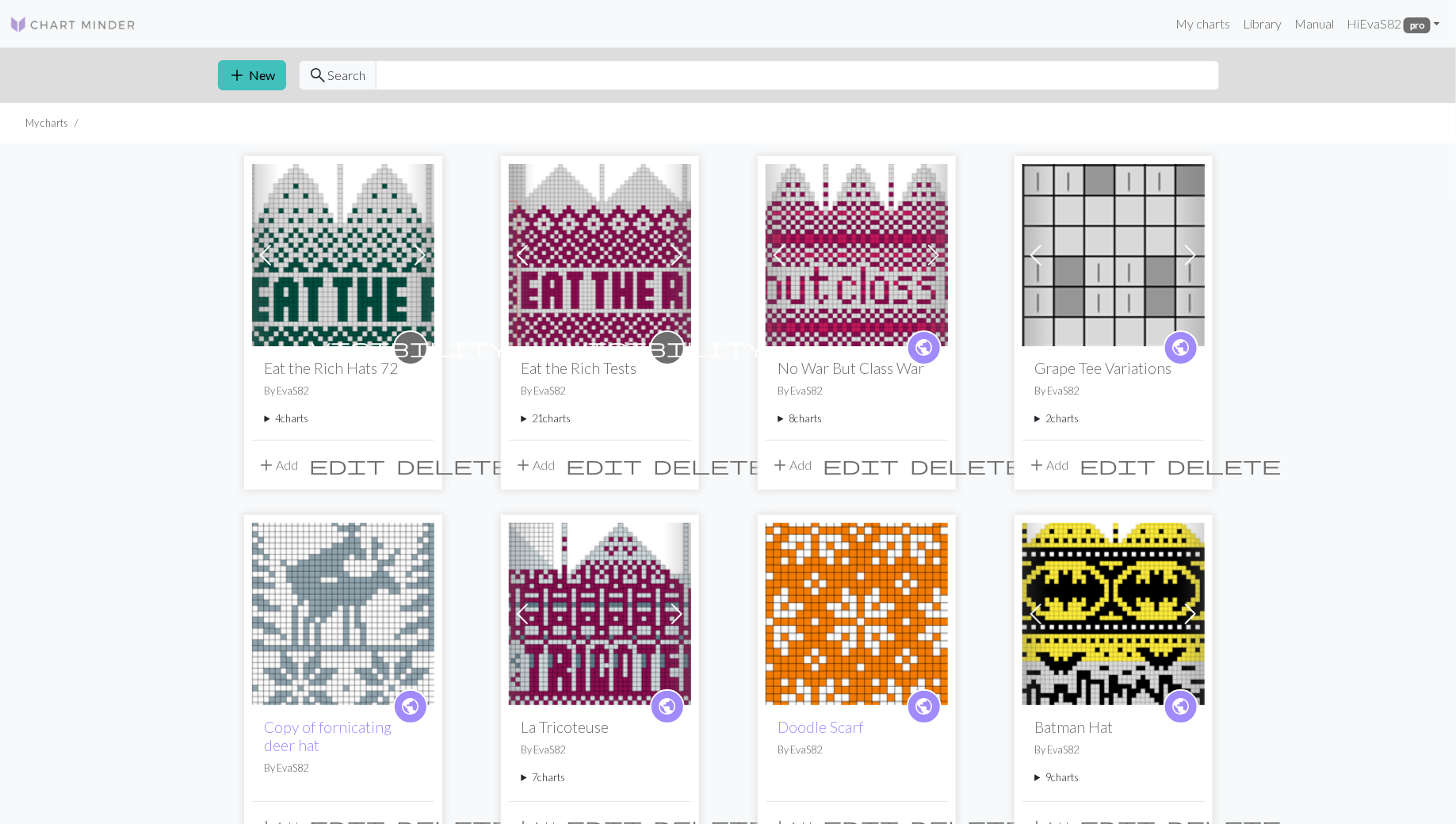
click at [267, 419] on summary "4 charts" at bounding box center [343, 418] width 157 height 15
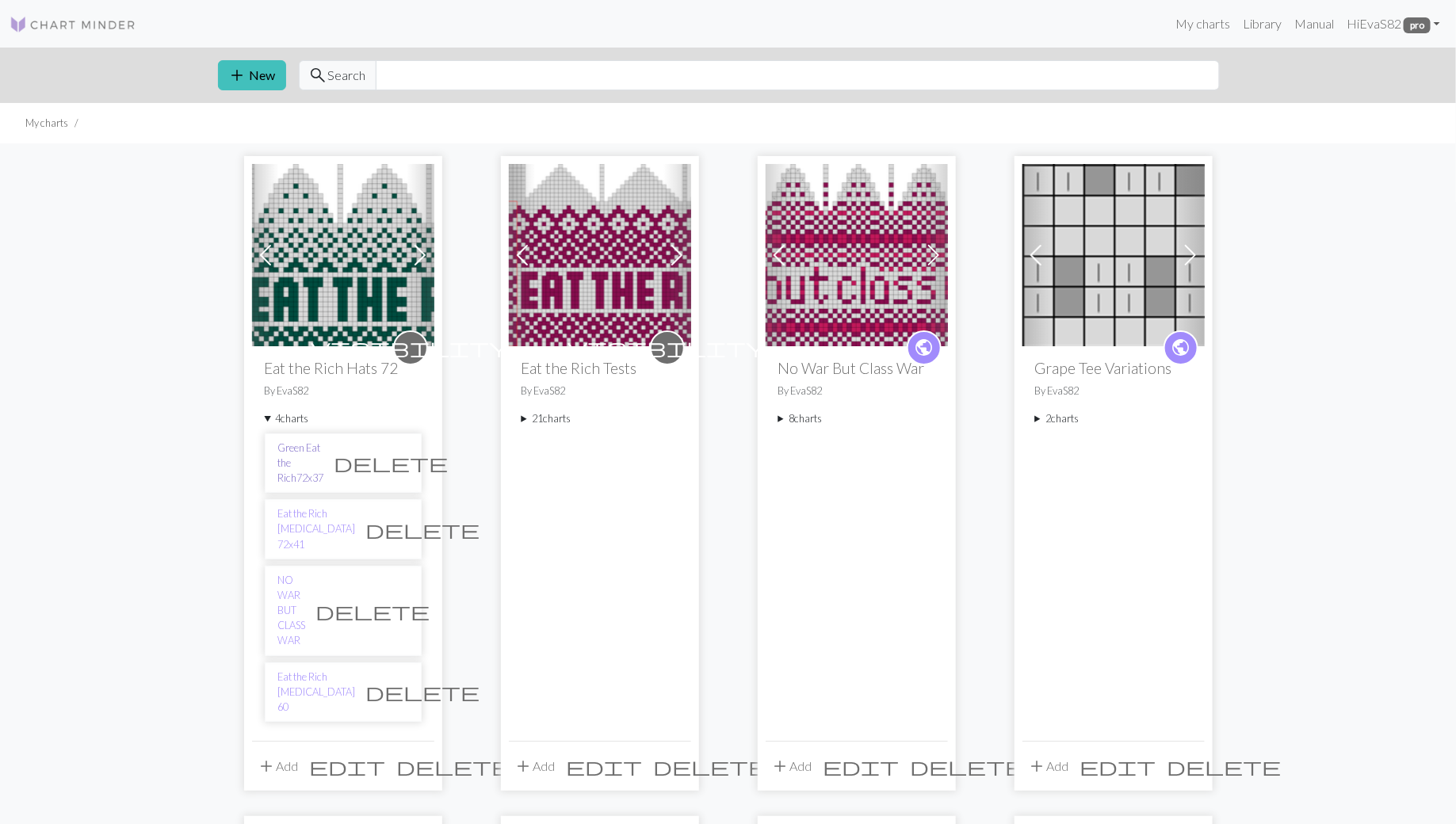
click at [295, 449] on link "Green Eat the Rich72x37" at bounding box center [301, 464] width 46 height 46
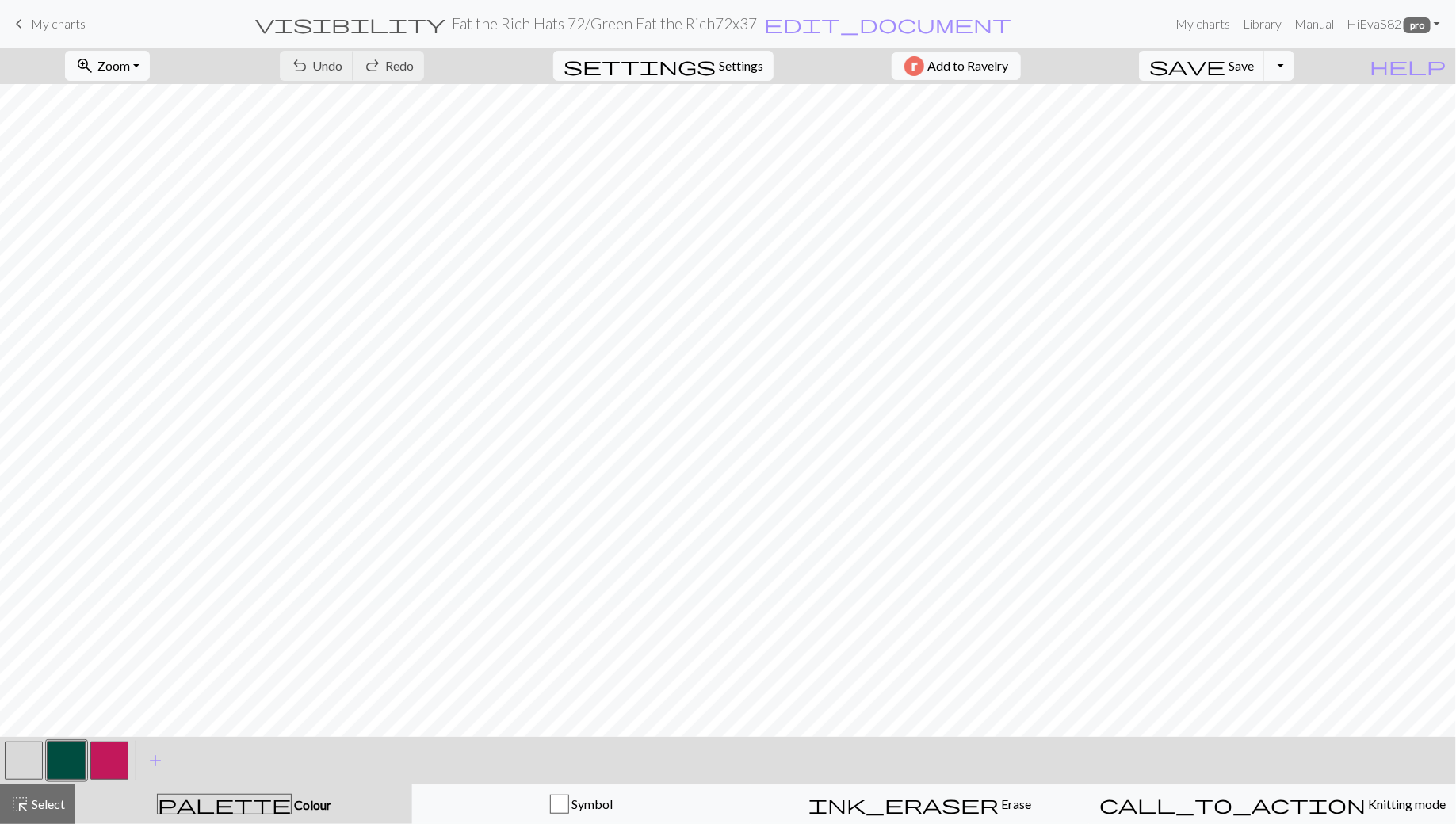
click at [36, 29] on span "My charts" at bounding box center [58, 23] width 54 height 15
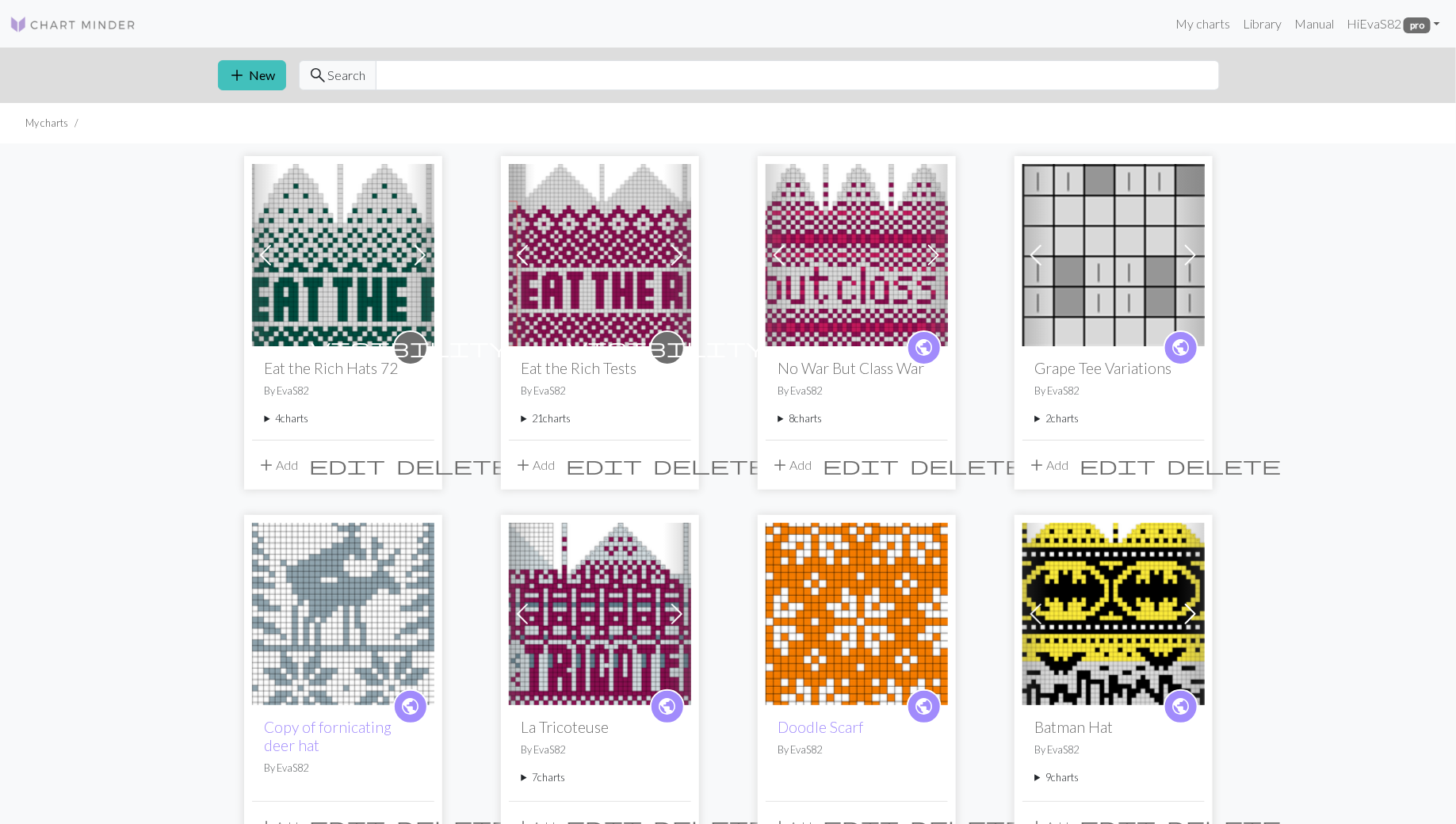
click at [529, 417] on summary "21 charts" at bounding box center [600, 418] width 157 height 15
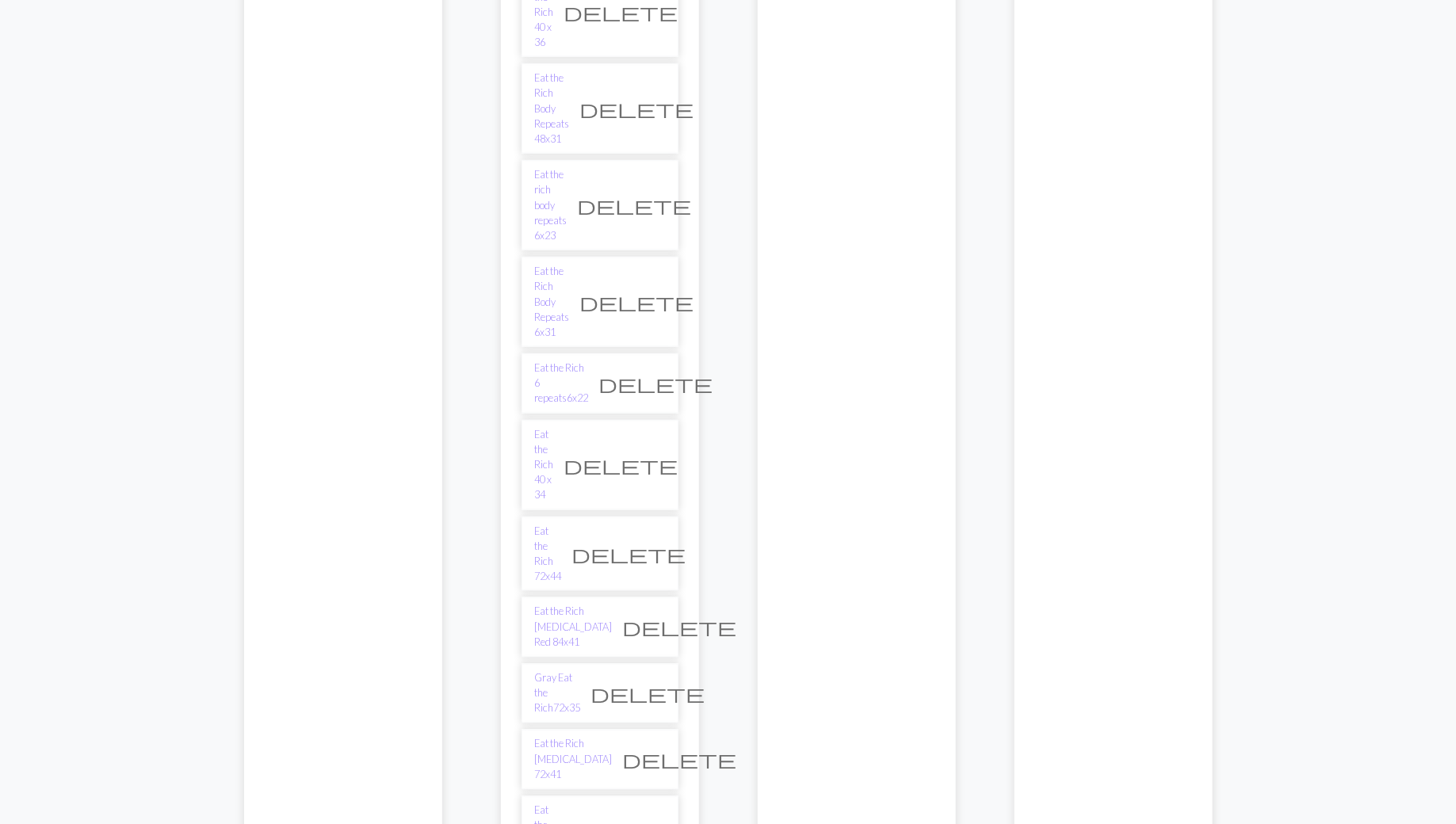
scroll to position [842, 0]
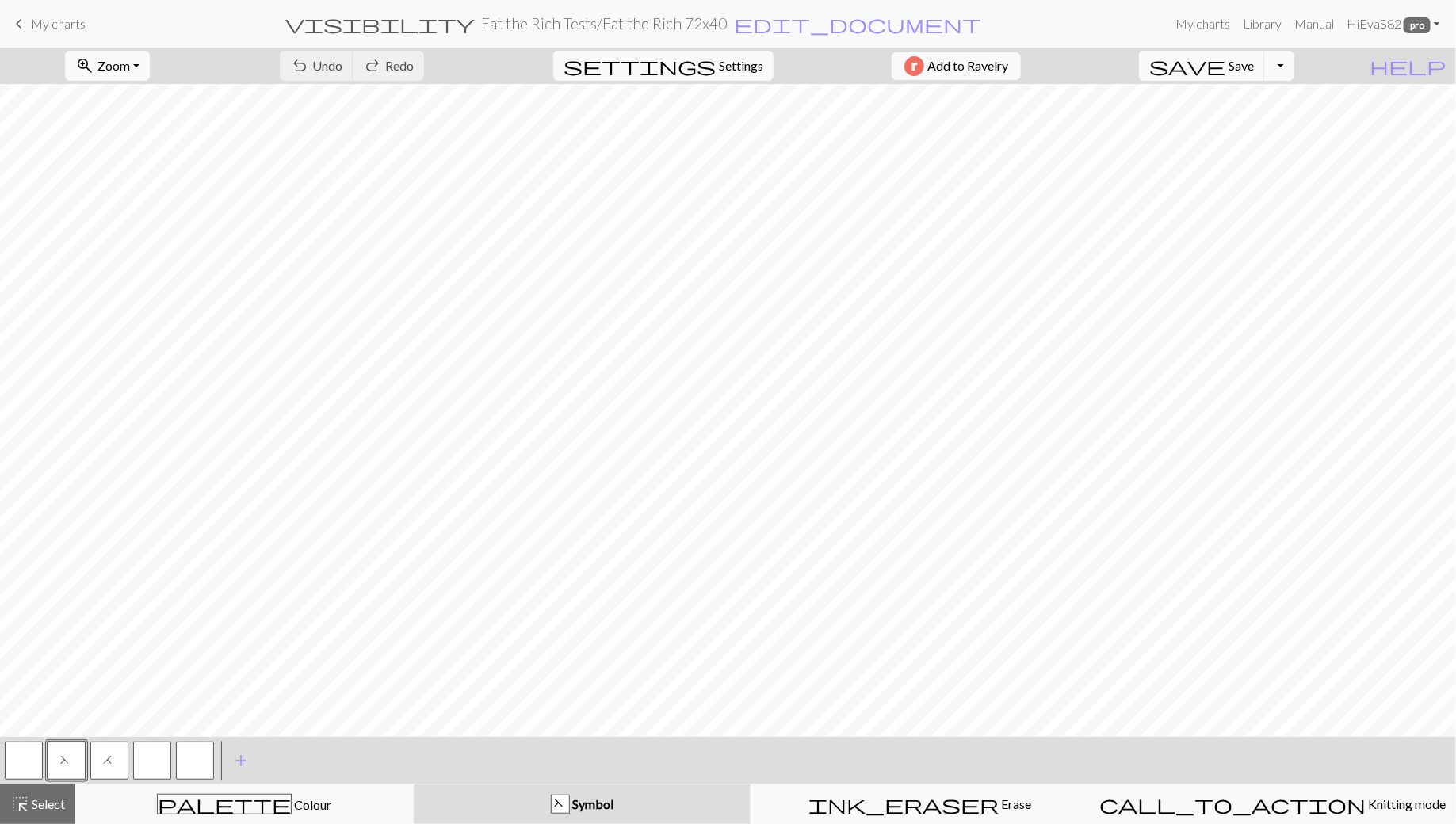
click at [43, 25] on span "My charts" at bounding box center [58, 23] width 54 height 15
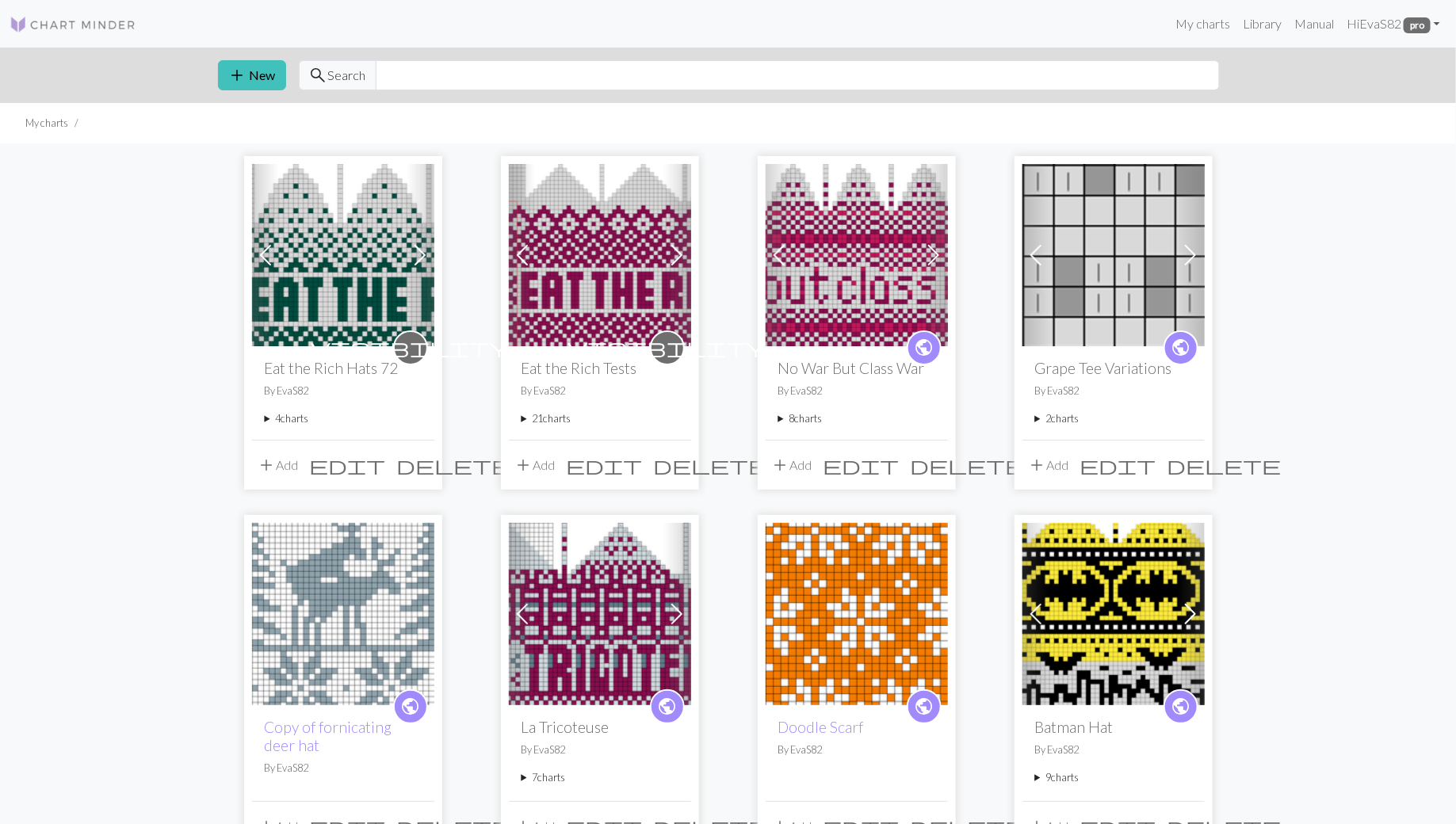
click at [524, 418] on summary "21 charts" at bounding box center [600, 418] width 157 height 15
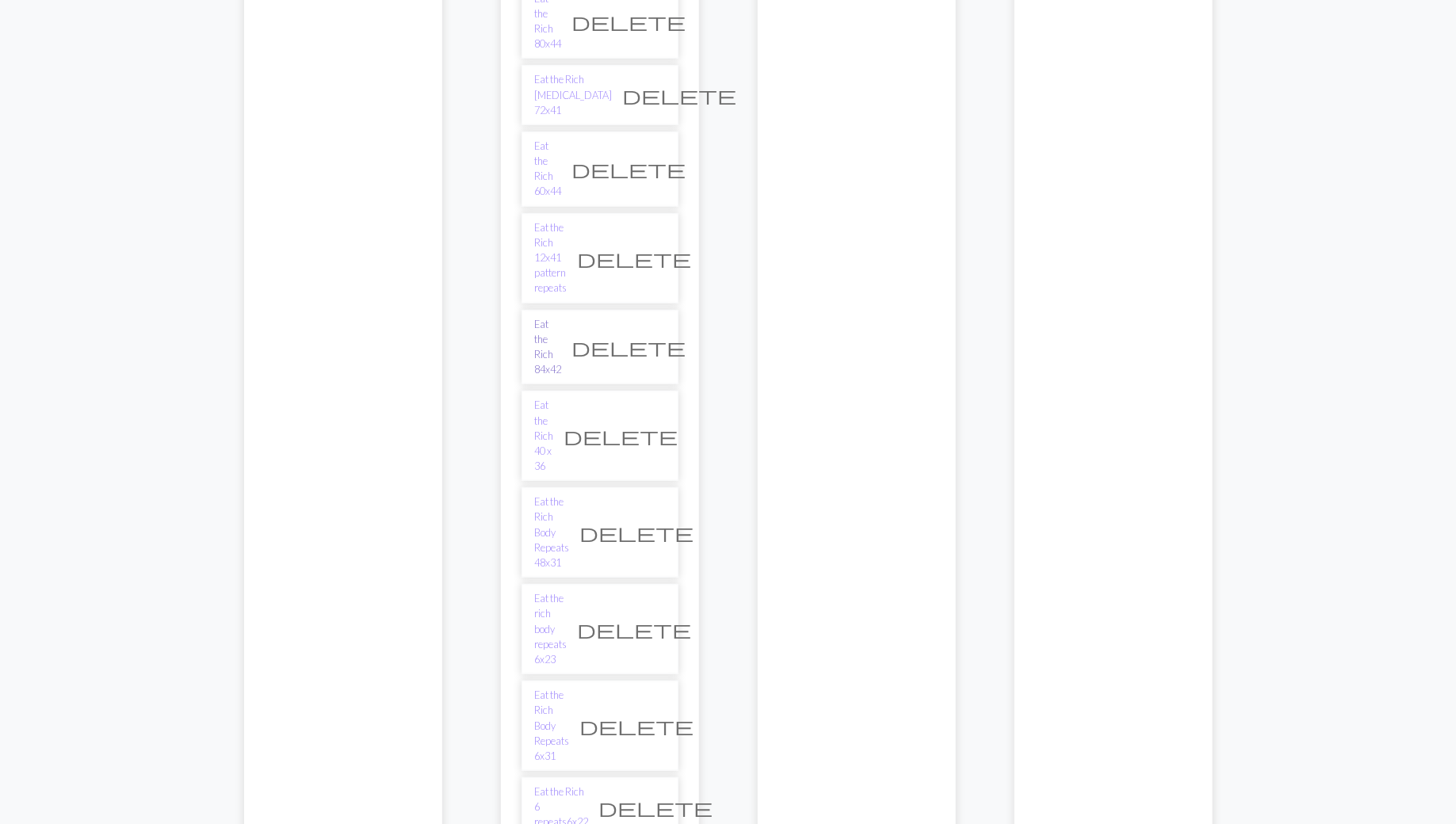
scroll to position [453, 0]
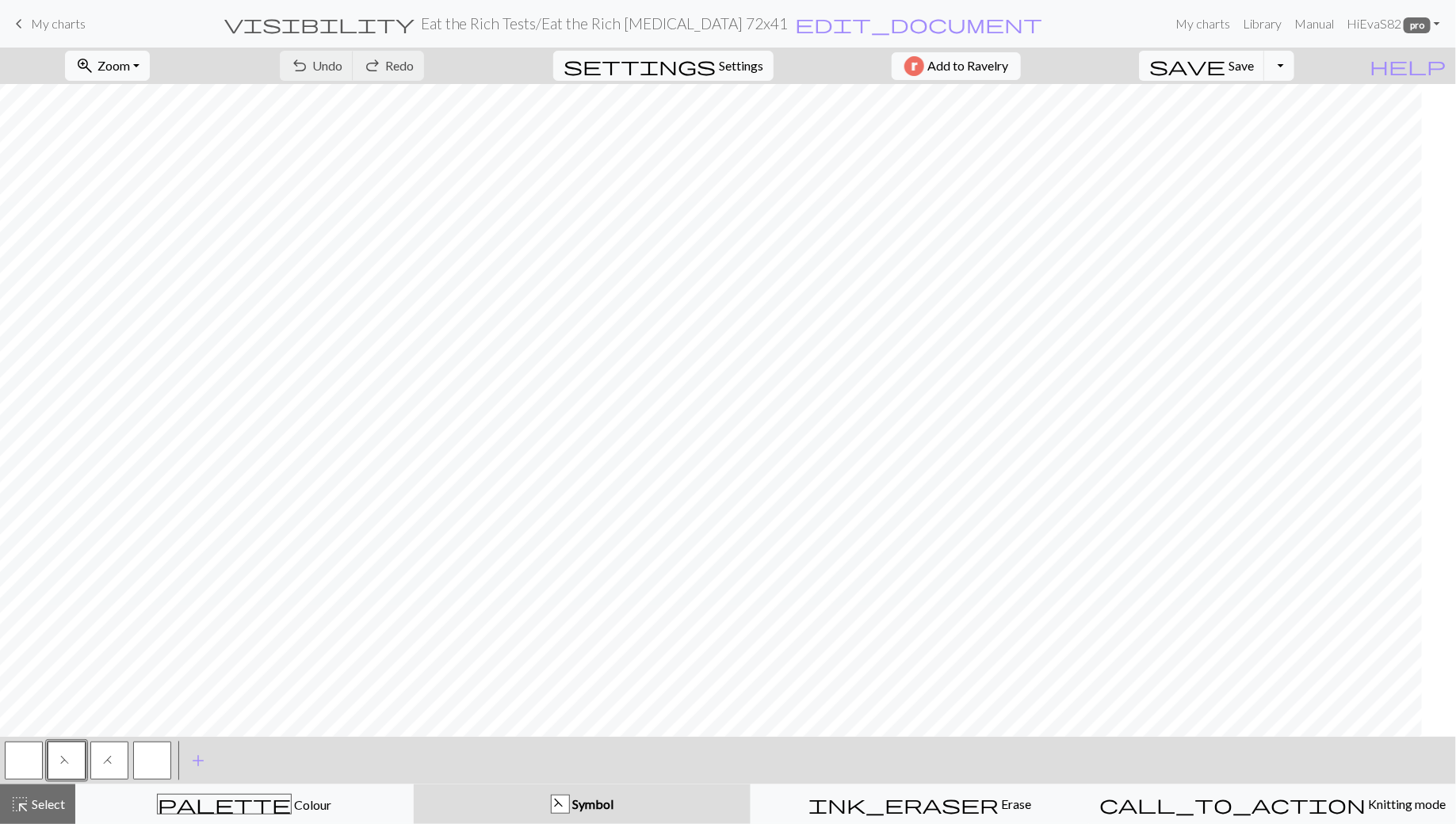
scroll to position [20, 0]
click at [22, 13] on span "keyboard_arrow_left" at bounding box center [19, 23] width 19 height 22
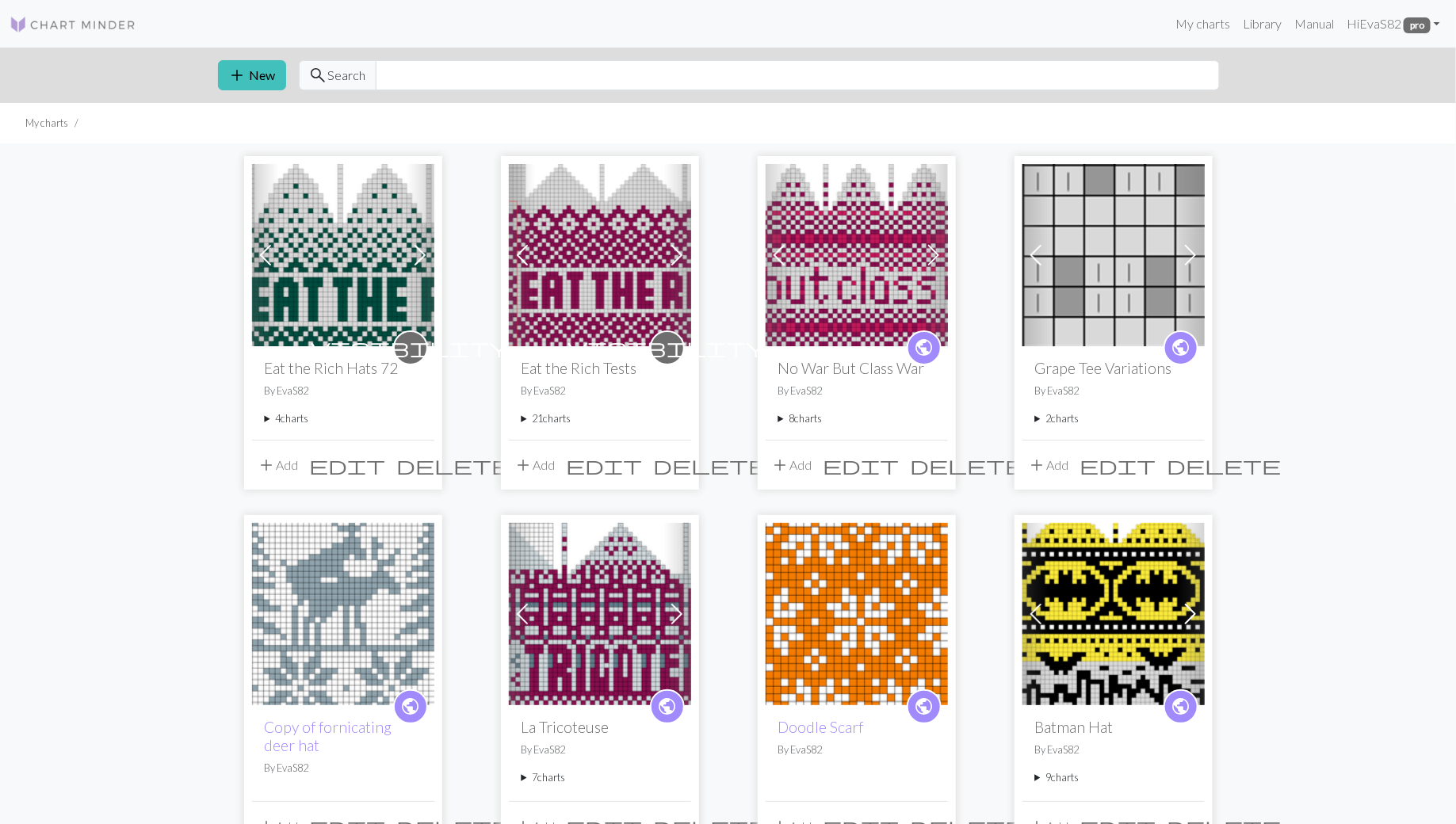
click at [262, 419] on div "visibility Eat the Rich Hats 72 By EvaS82 4 charts Green Eat the Rich72x37 dele…" at bounding box center [344, 393] width 182 height 93
click at [267, 419] on summary "4 charts" at bounding box center [343, 418] width 157 height 15
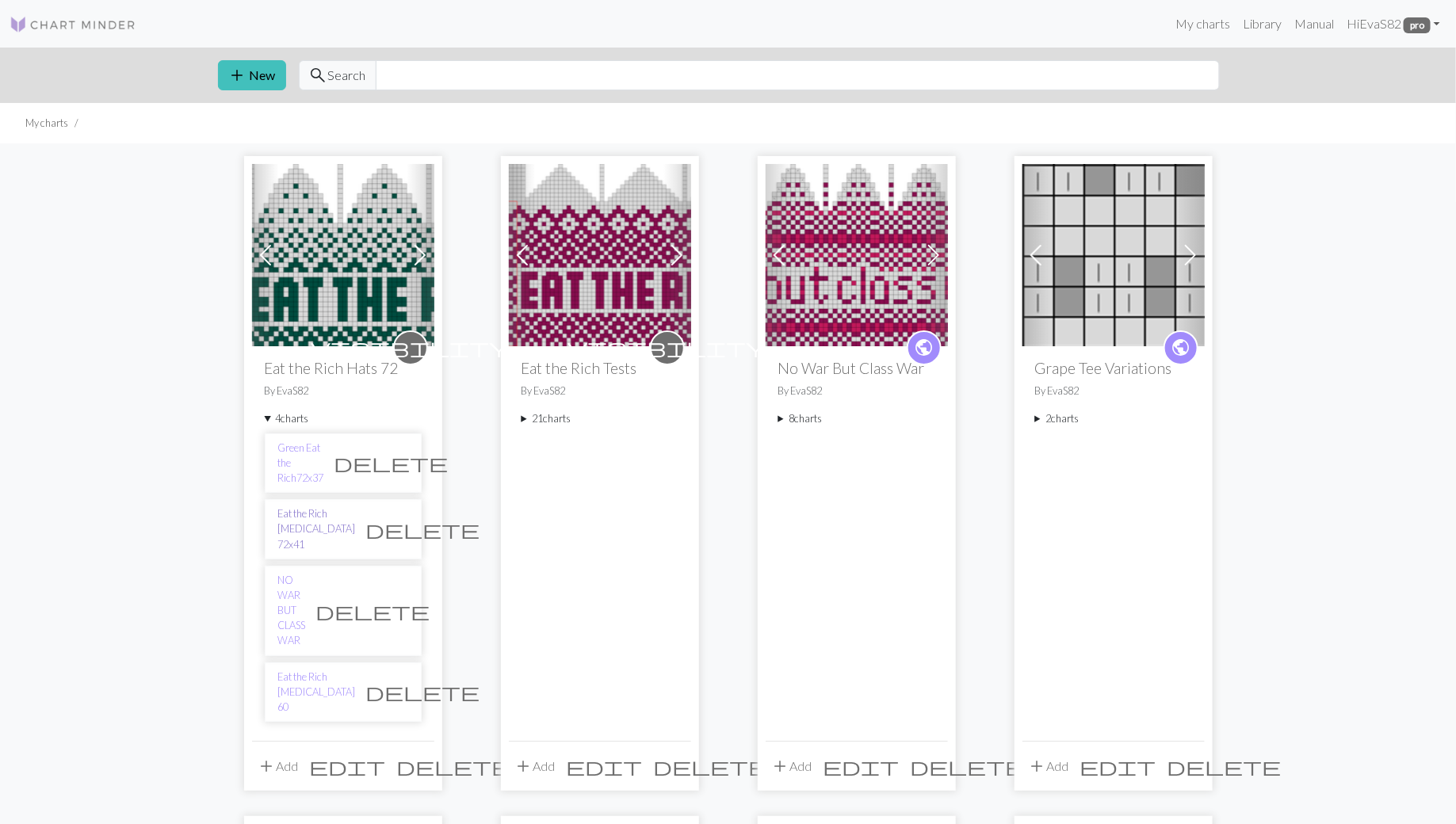
click at [311, 507] on link "Eat the Rich [MEDICAL_DATA] 72x41" at bounding box center [316, 529] width 78 height 46
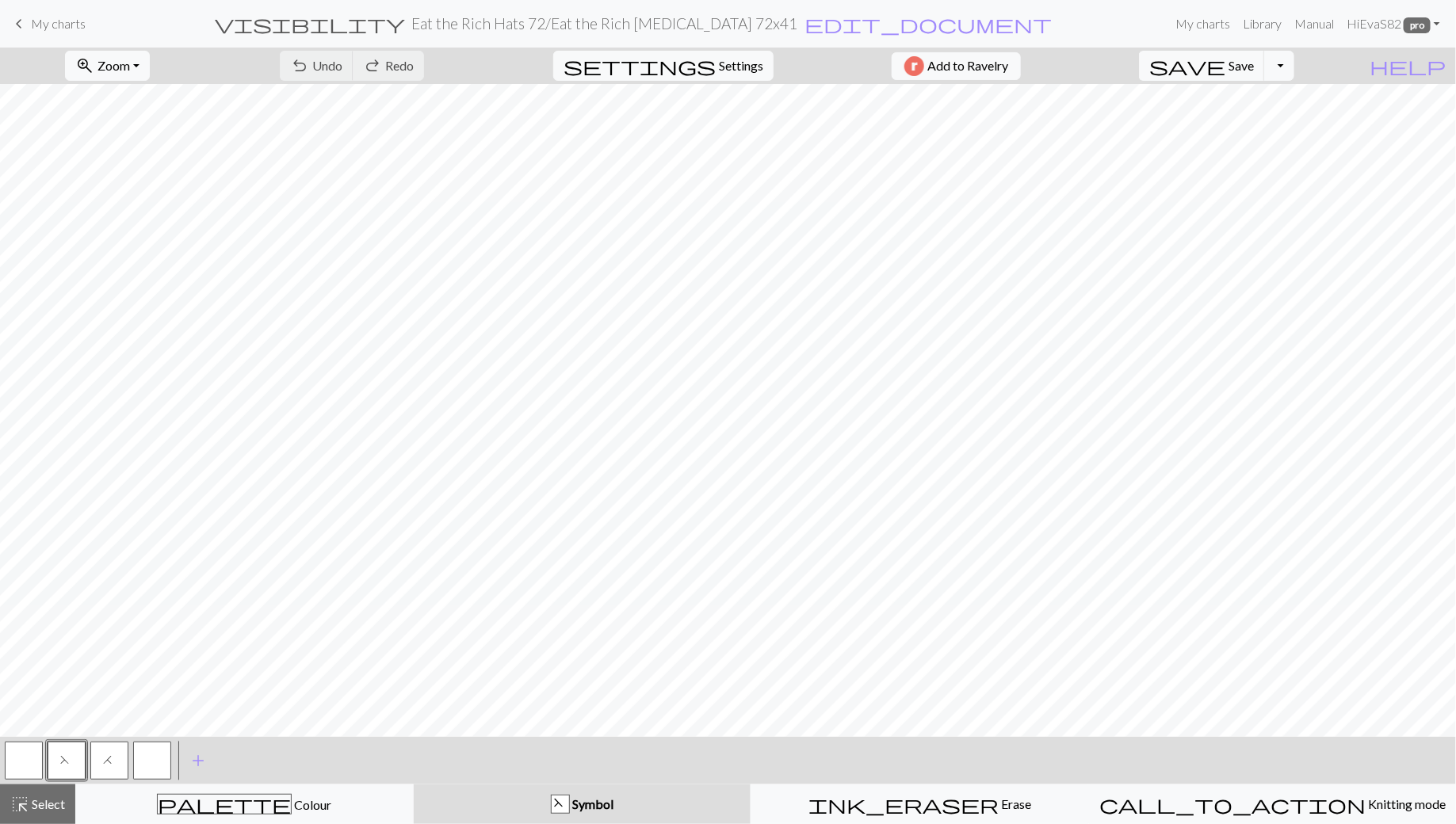
scroll to position [67, 0]
click at [697, 67] on span "settings" at bounding box center [640, 65] width 153 height 22
select select "aran"
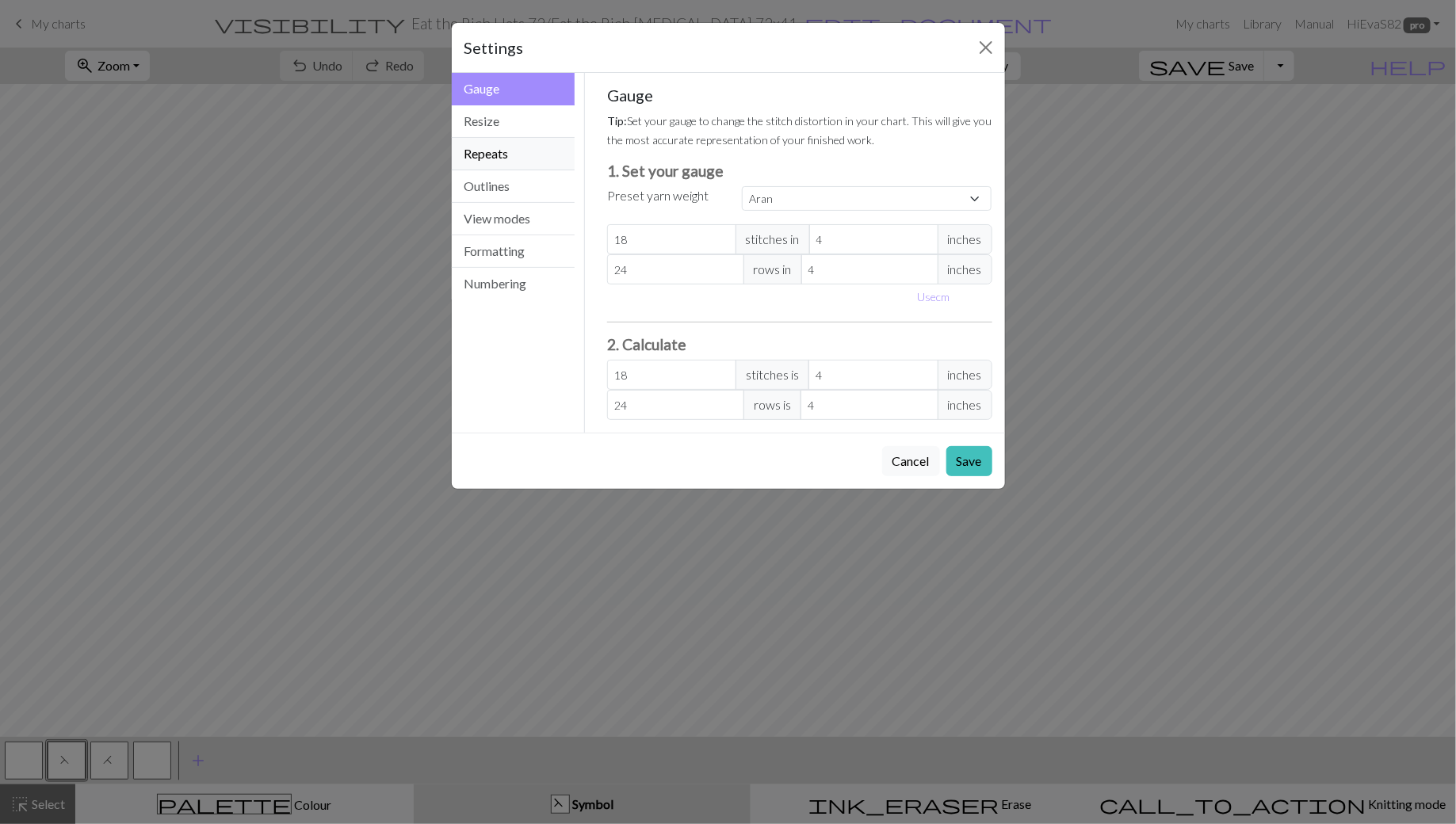
click at [484, 156] on button "Repeats" at bounding box center [513, 153] width 124 height 32
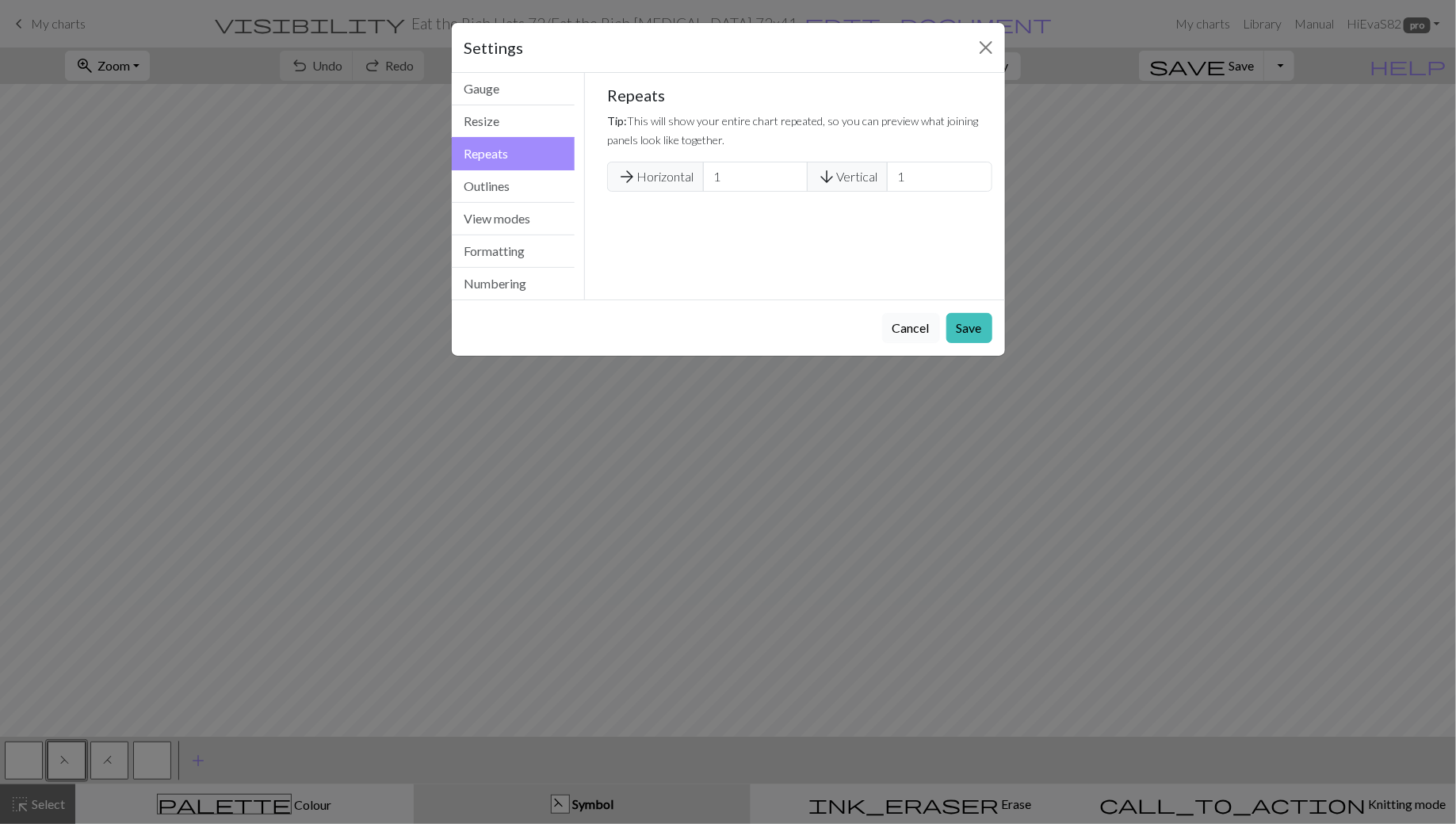
click at [913, 324] on button "Cancel" at bounding box center [911, 328] width 58 height 30
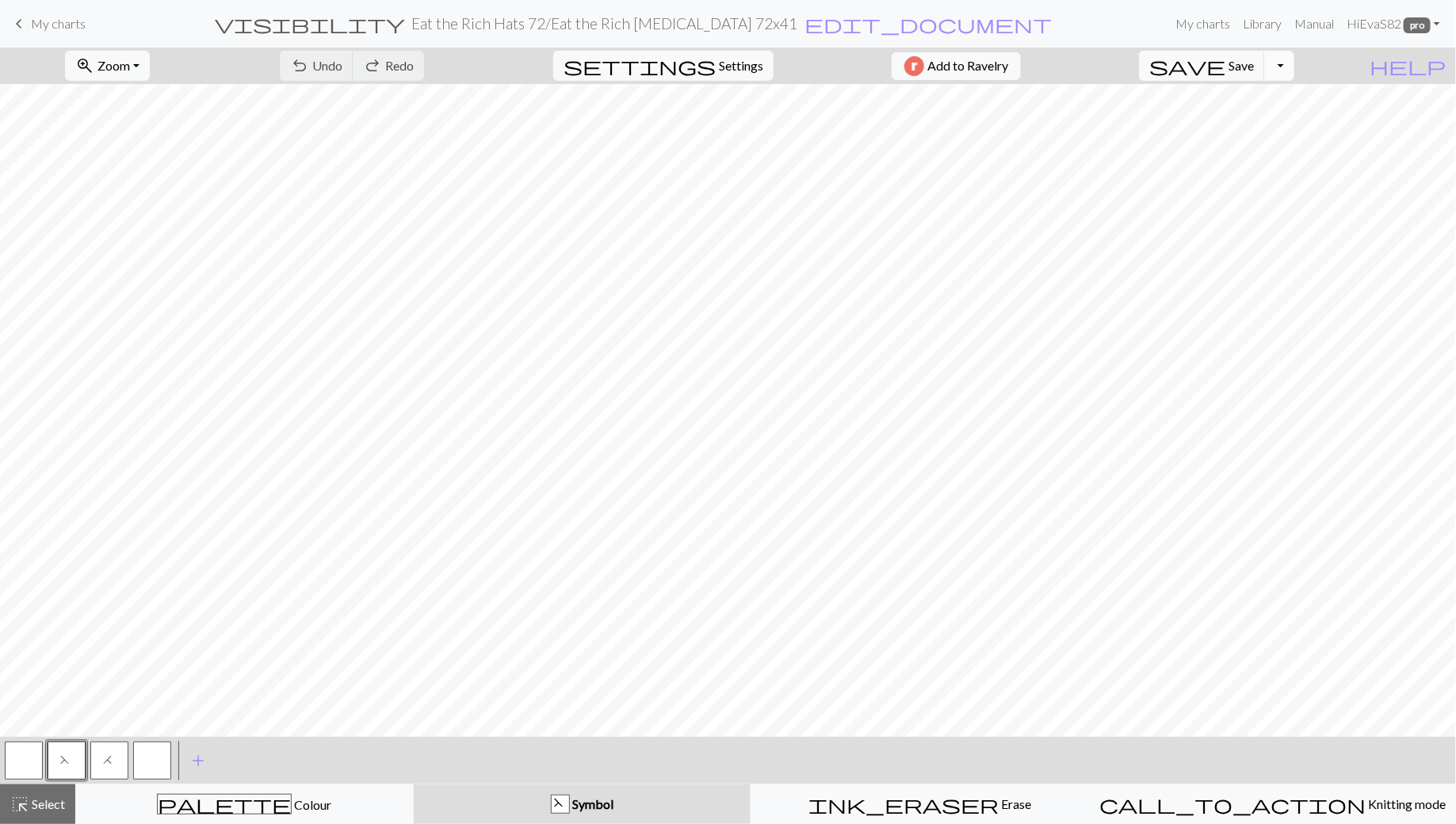
click at [1295, 70] on button "Toggle Dropdown" at bounding box center [1279, 66] width 30 height 30
click at [1289, 104] on button "file_copy Save a copy" at bounding box center [1162, 99] width 261 height 25
click at [629, 21] on h2 "Eat the Rich Hats 72 / Copy of Eat the Rich Guillotine 72x41" at bounding box center [605, 23] width 441 height 18
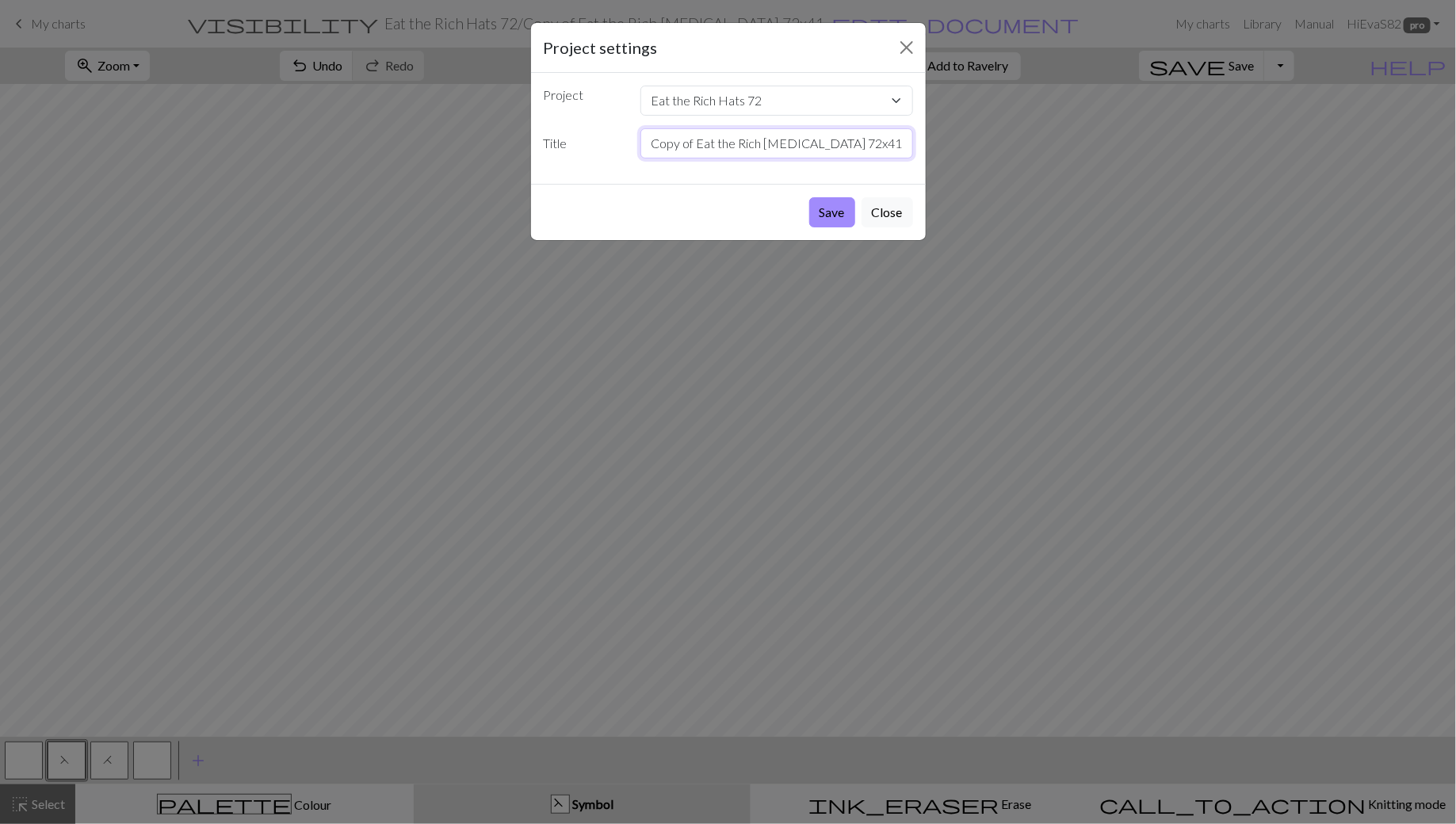
drag, startPoint x: 697, startPoint y: 145, endPoint x: 650, endPoint y: 144, distance: 47.0
click at [650, 144] on input "Copy of Eat the Rich Guillotine 72x41" at bounding box center [777, 143] width 273 height 30
drag, startPoint x: 774, startPoint y: 145, endPoint x: 824, endPoint y: 150, distance: 50.2
click at [824, 150] on input "Eat the Rich [MEDICAL_DATA] 72x41" at bounding box center [777, 143] width 273 height 30
type input "Eat the Rich [MEDICAL_DATA] 60"
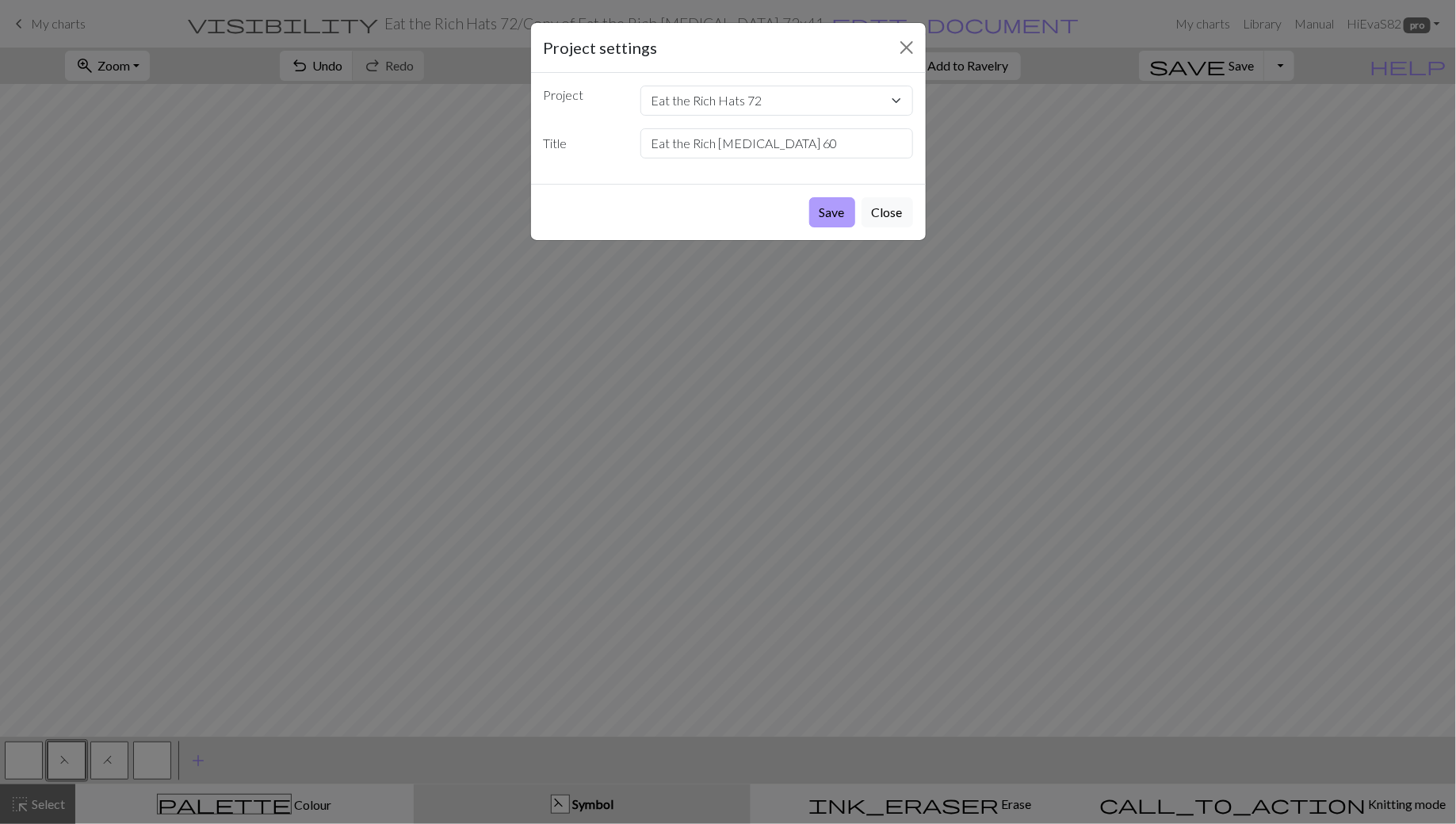
click at [841, 213] on button "Save" at bounding box center [832, 212] width 46 height 30
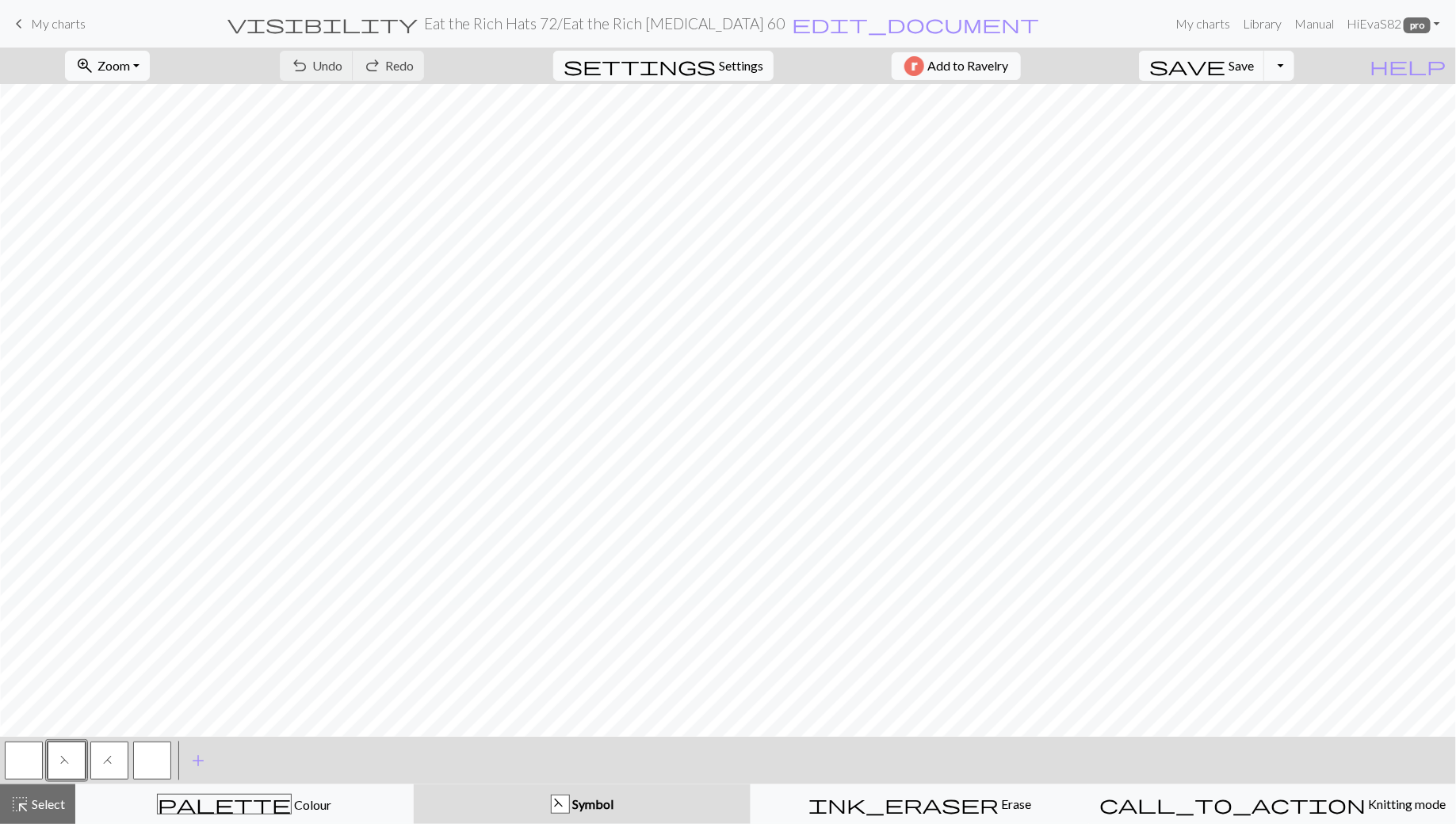
scroll to position [0, 146]
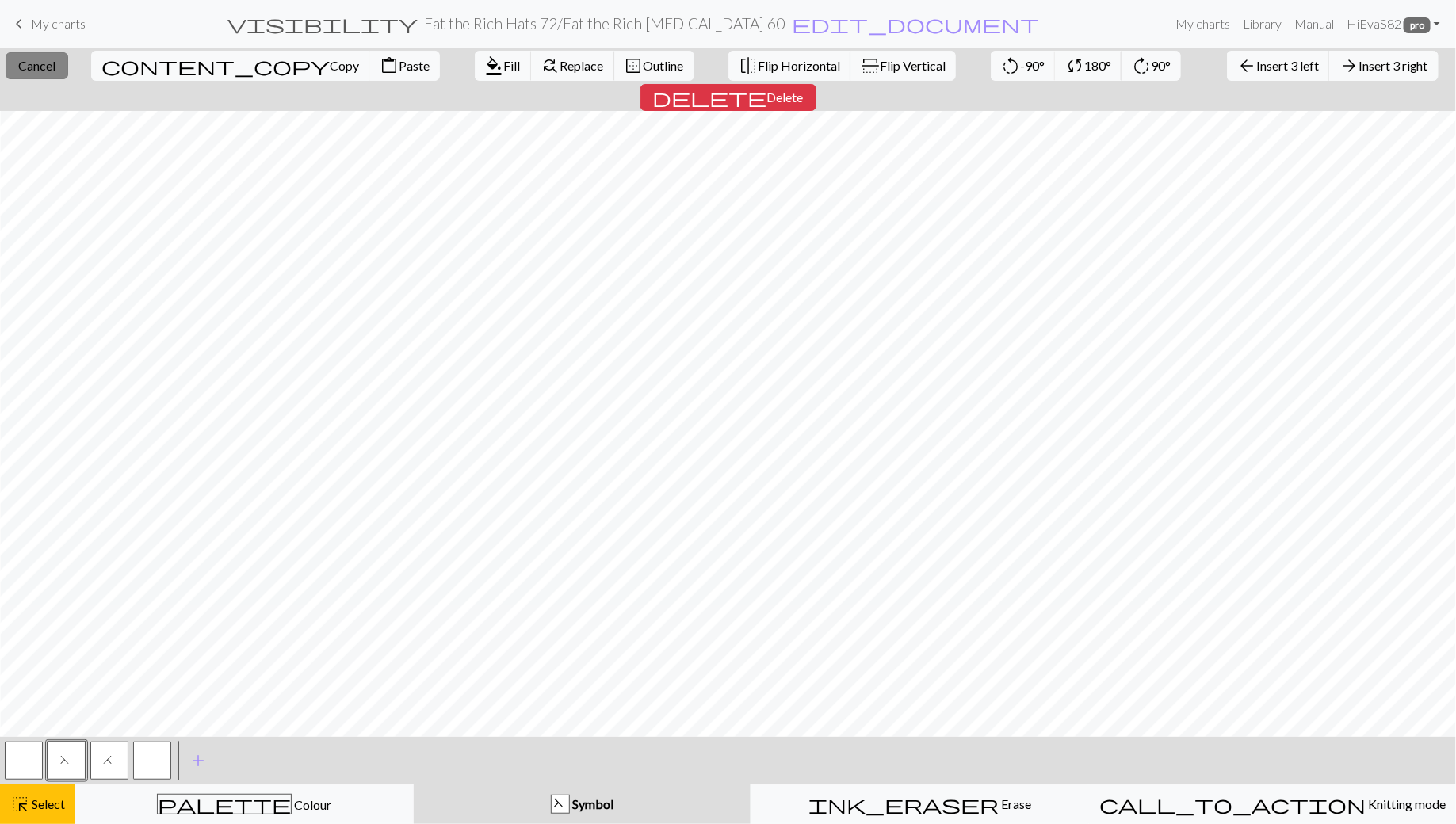
click at [43, 78] on button "close Cancel" at bounding box center [36, 66] width 62 height 27
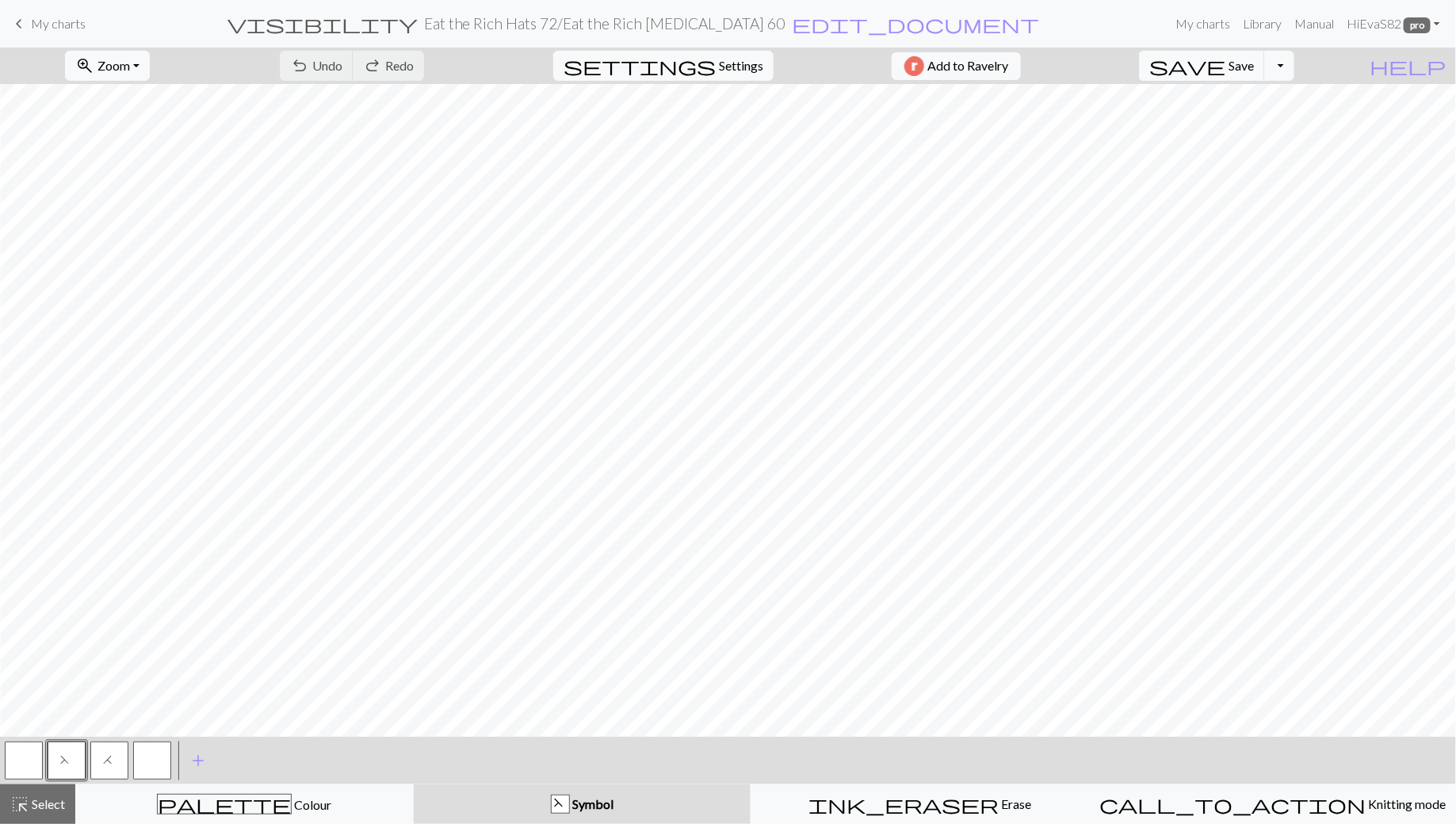
click at [1265, 80] on div "save Save Save Toggle Dropdown file_copy Save a copy save_alt Download" at bounding box center [1217, 66] width 179 height 37
click at [1225, 67] on span "save" at bounding box center [1187, 65] width 76 height 22
click at [39, 22] on div "Chart saved" at bounding box center [728, 31] width 1456 height 62
click at [21, 21] on div "Chart saved" at bounding box center [728, 31] width 1456 height 62
click at [18, 23] on span "keyboard_arrow_left" at bounding box center [19, 23] width 19 height 22
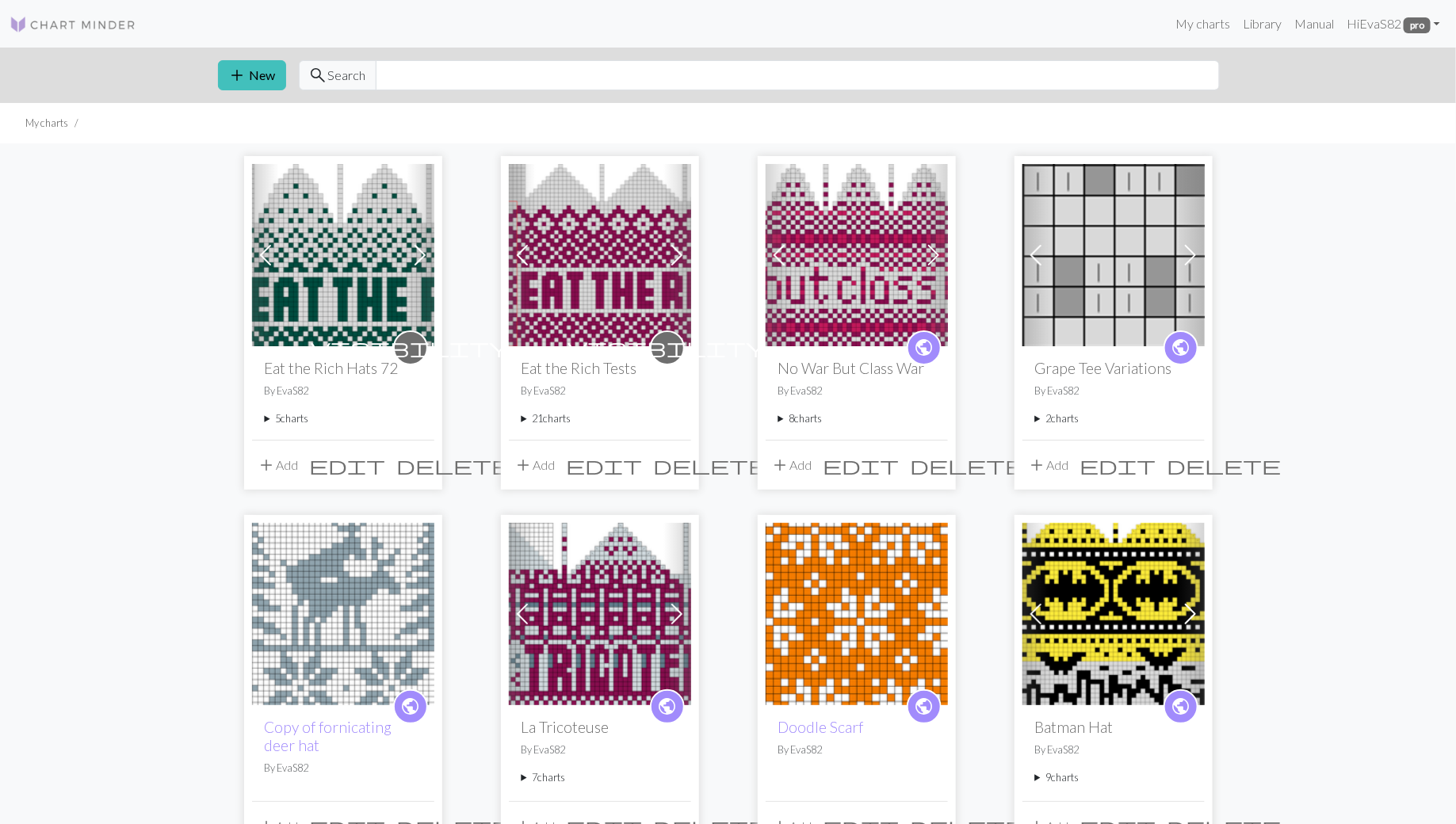
click at [266, 421] on summary "5 charts" at bounding box center [343, 418] width 157 height 15
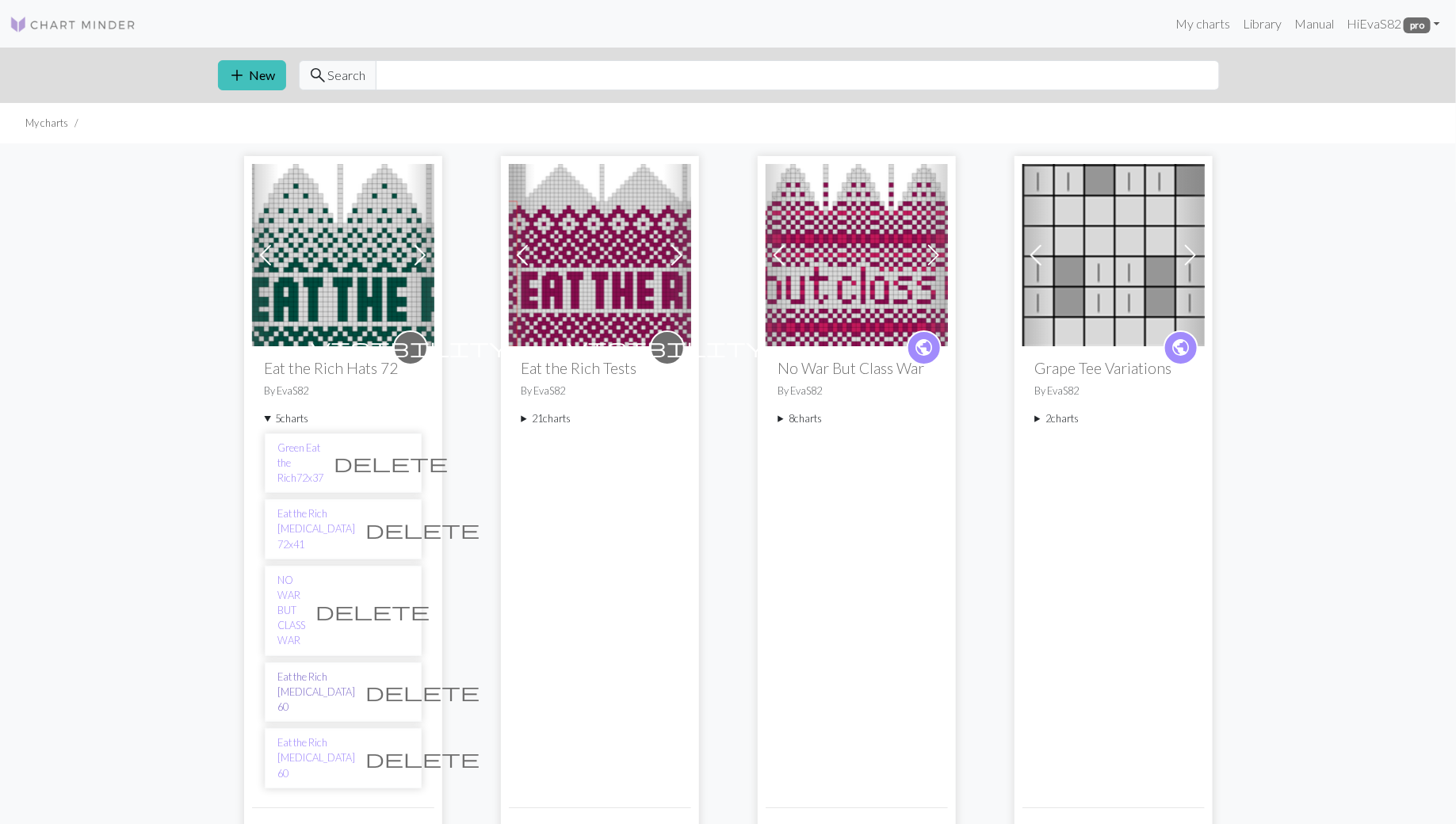
click at [302, 670] on link "Eat the Rich [MEDICAL_DATA] 60" at bounding box center [316, 693] width 78 height 46
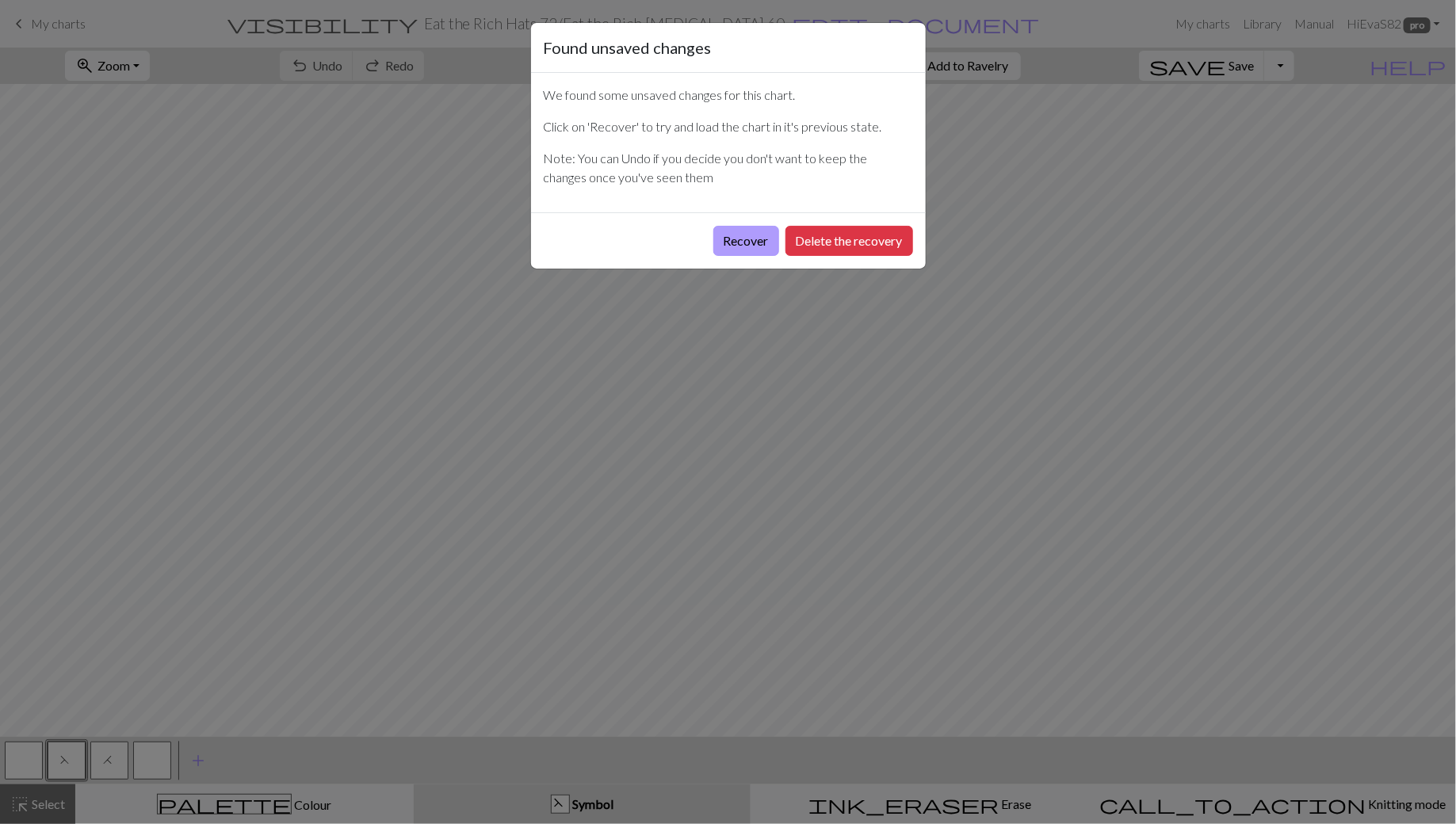
click at [749, 238] on button "Recover" at bounding box center [746, 241] width 66 height 30
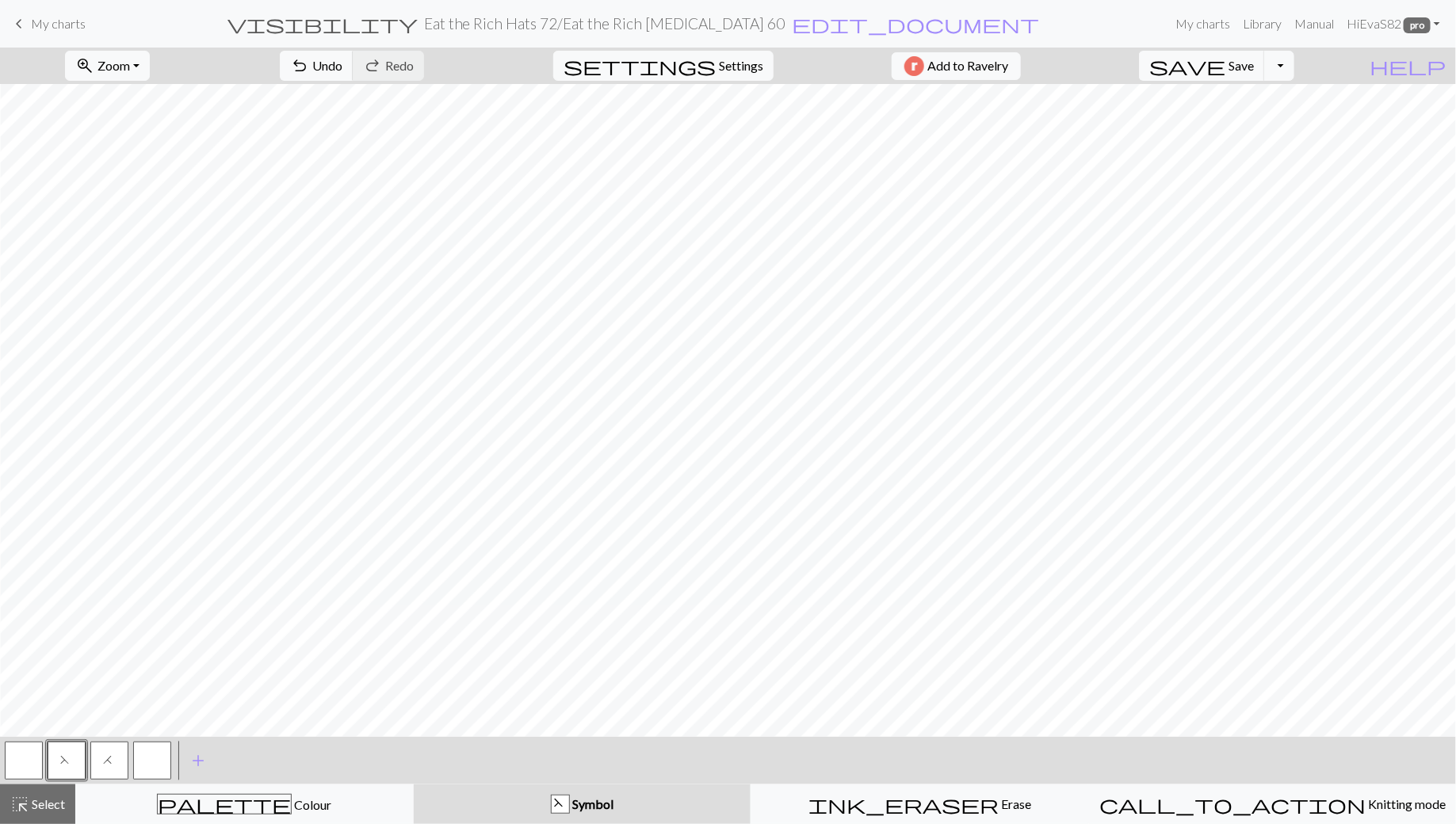
click at [50, 25] on span "My charts" at bounding box center [58, 23] width 54 height 15
click at [633, 26] on h2 "Eat the Rich Hats 72 / Eat the Rich Guillotine 60" at bounding box center [605, 23] width 361 height 18
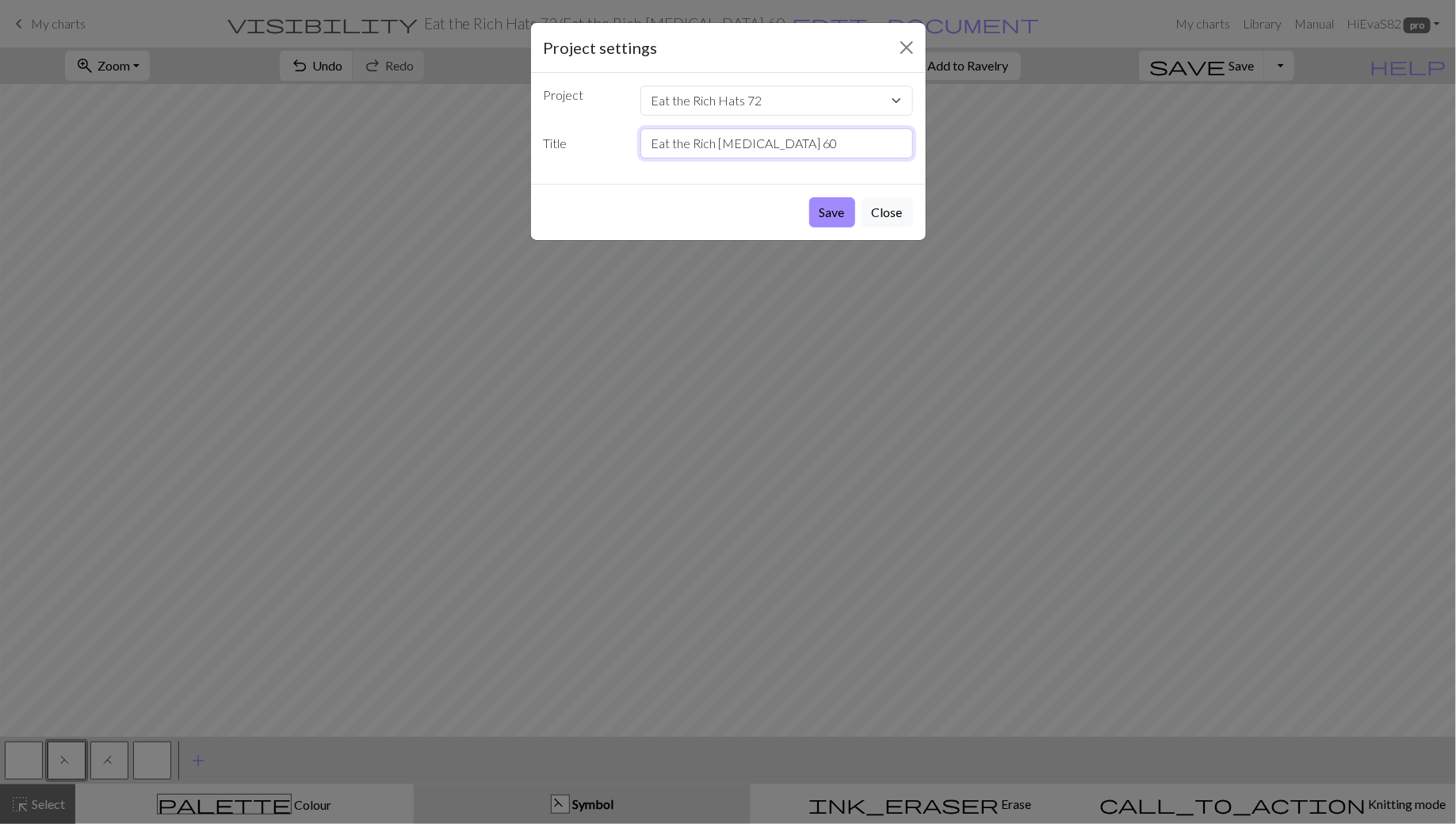
click at [651, 143] on input "Eat the Rich [MEDICAL_DATA] 60" at bounding box center [777, 143] width 273 height 30
type input "Red Eat the Rich [MEDICAL_DATA] 60"
click at [826, 218] on button "Save" at bounding box center [832, 212] width 46 height 30
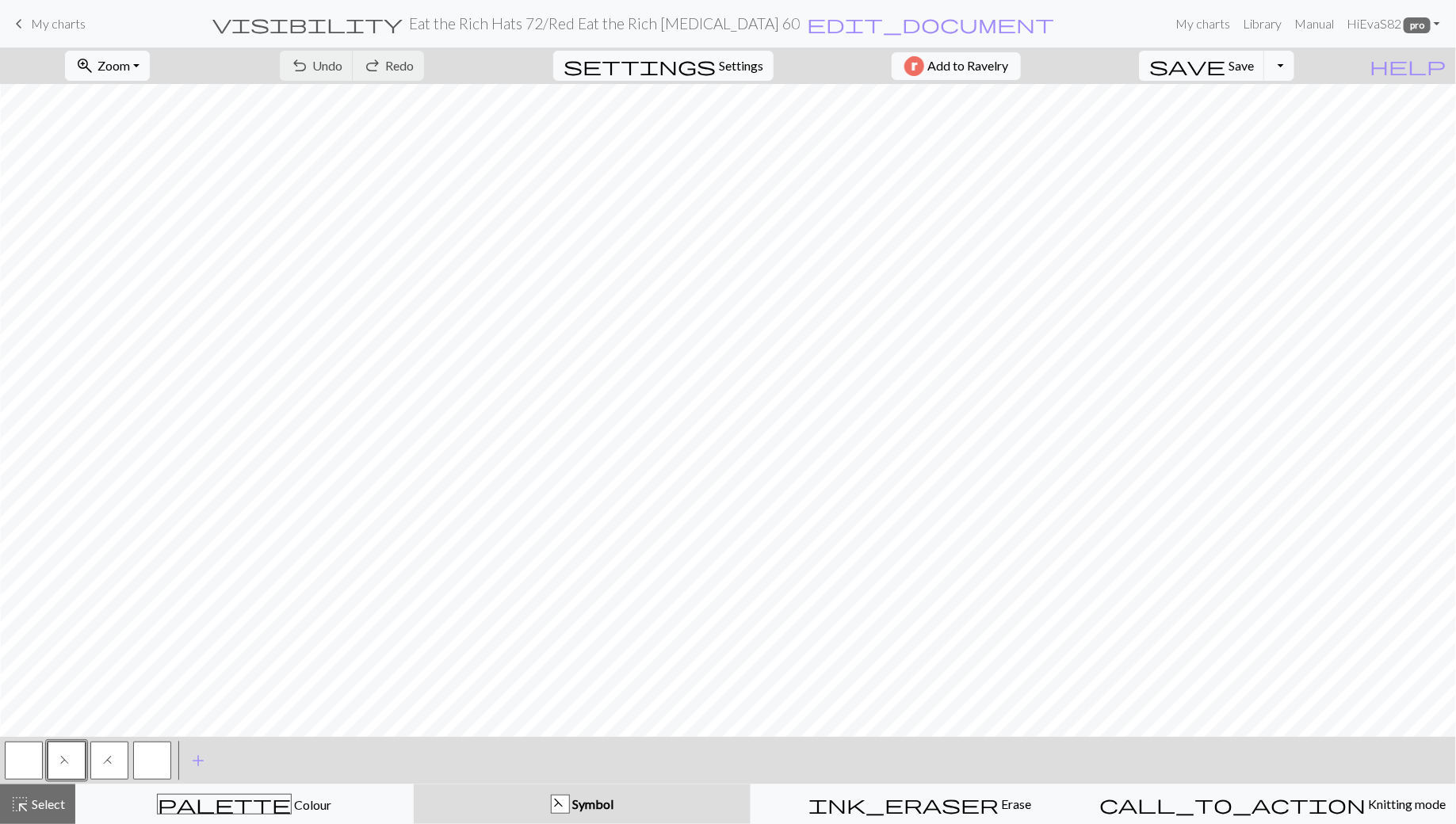
click at [33, 21] on span "My charts" at bounding box center [58, 23] width 54 height 15
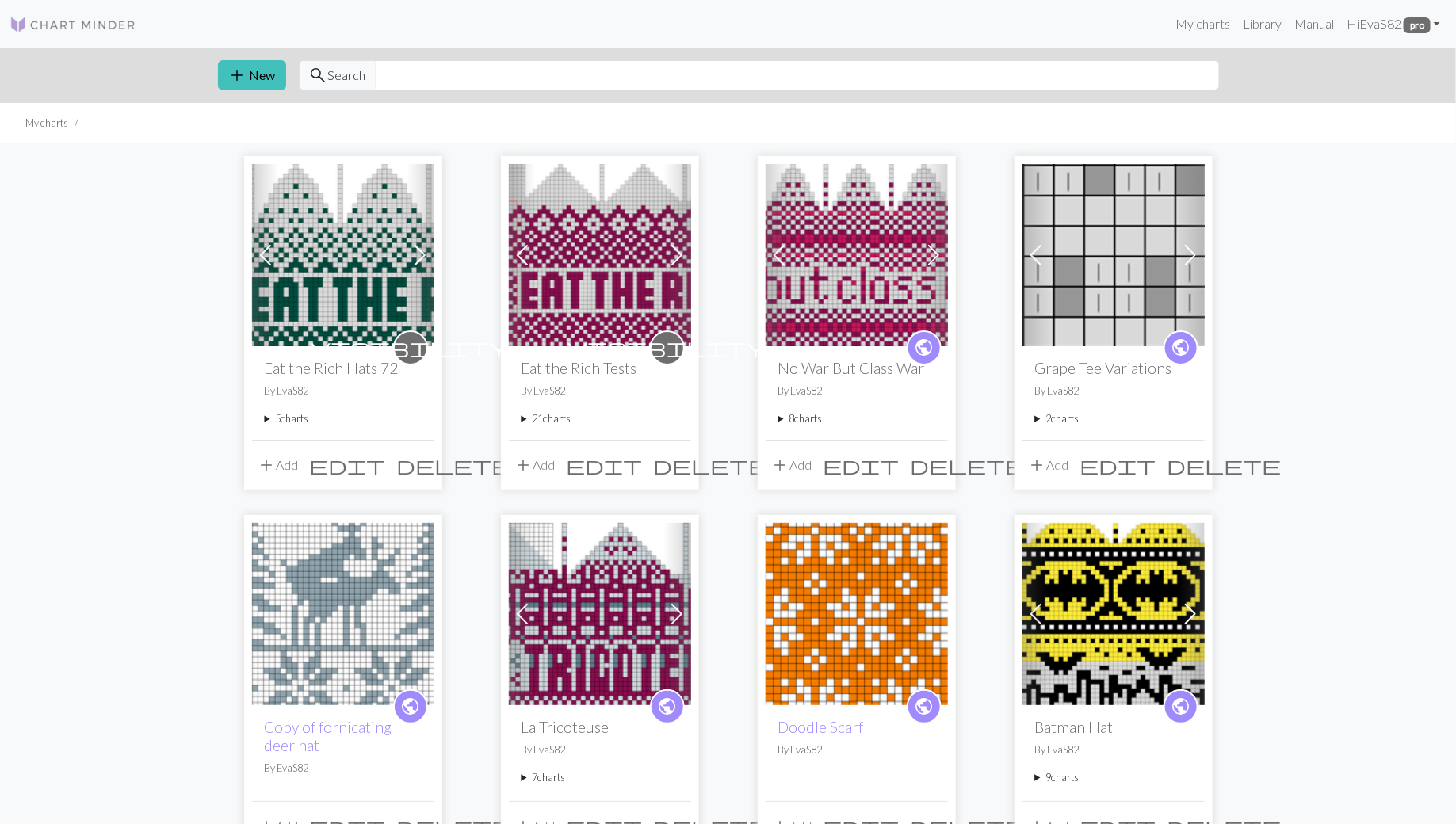
click at [260, 417] on div "visibility Eat the Rich Hats 72 By EvaS82 5 charts Green Eat the Rich72x37 dele…" at bounding box center [344, 393] width 182 height 93
click at [262, 422] on div "visibility Eat the Rich Hats 72 By EvaS82 5 charts Green Eat the Rich72x37 dele…" at bounding box center [344, 393] width 182 height 93
click at [266, 415] on summary "5 charts" at bounding box center [343, 418] width 157 height 15
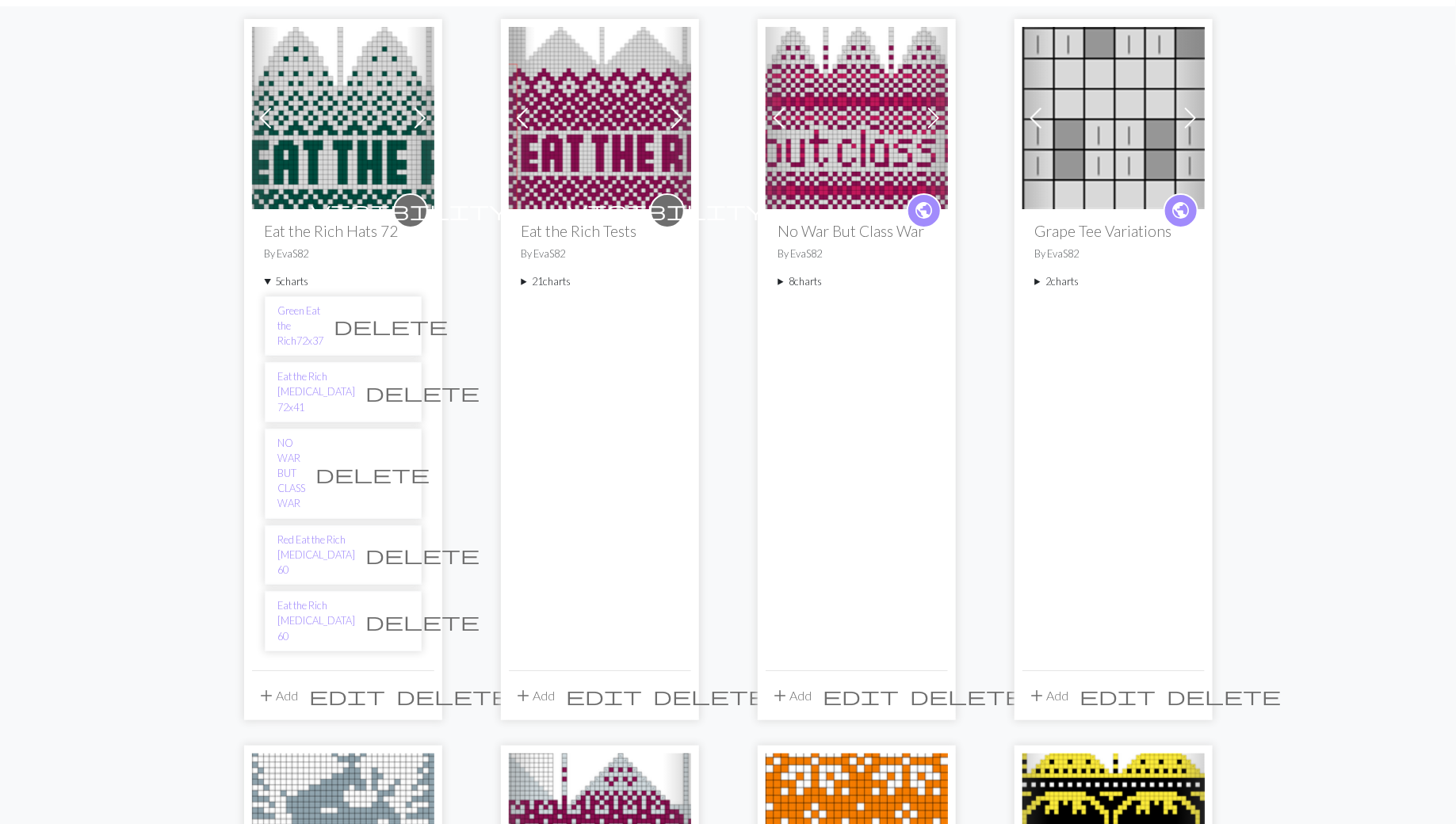
scroll to position [228, 0]
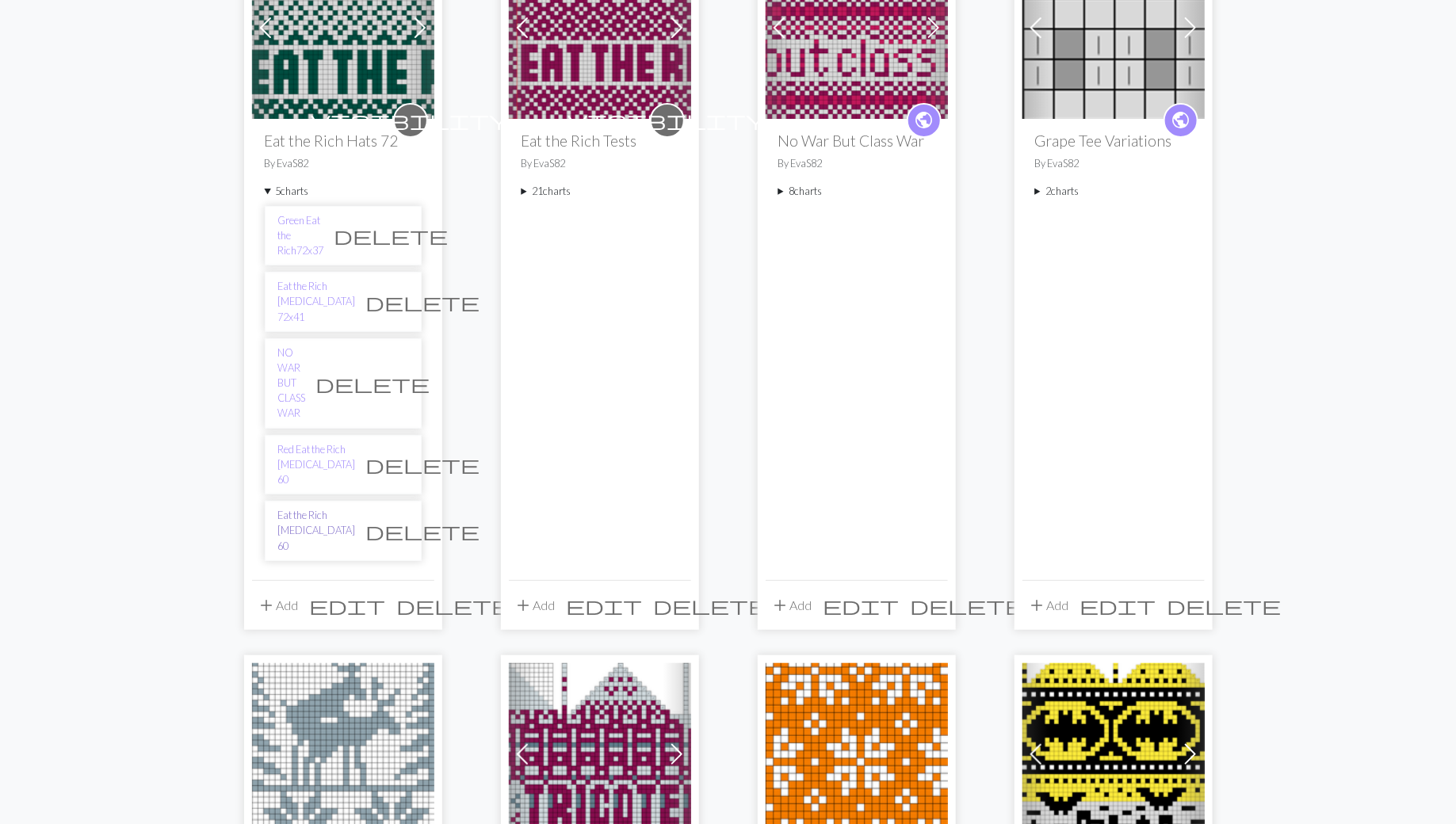
click at [292, 508] on link "Eat the Rich [MEDICAL_DATA] 60" at bounding box center [316, 531] width 78 height 46
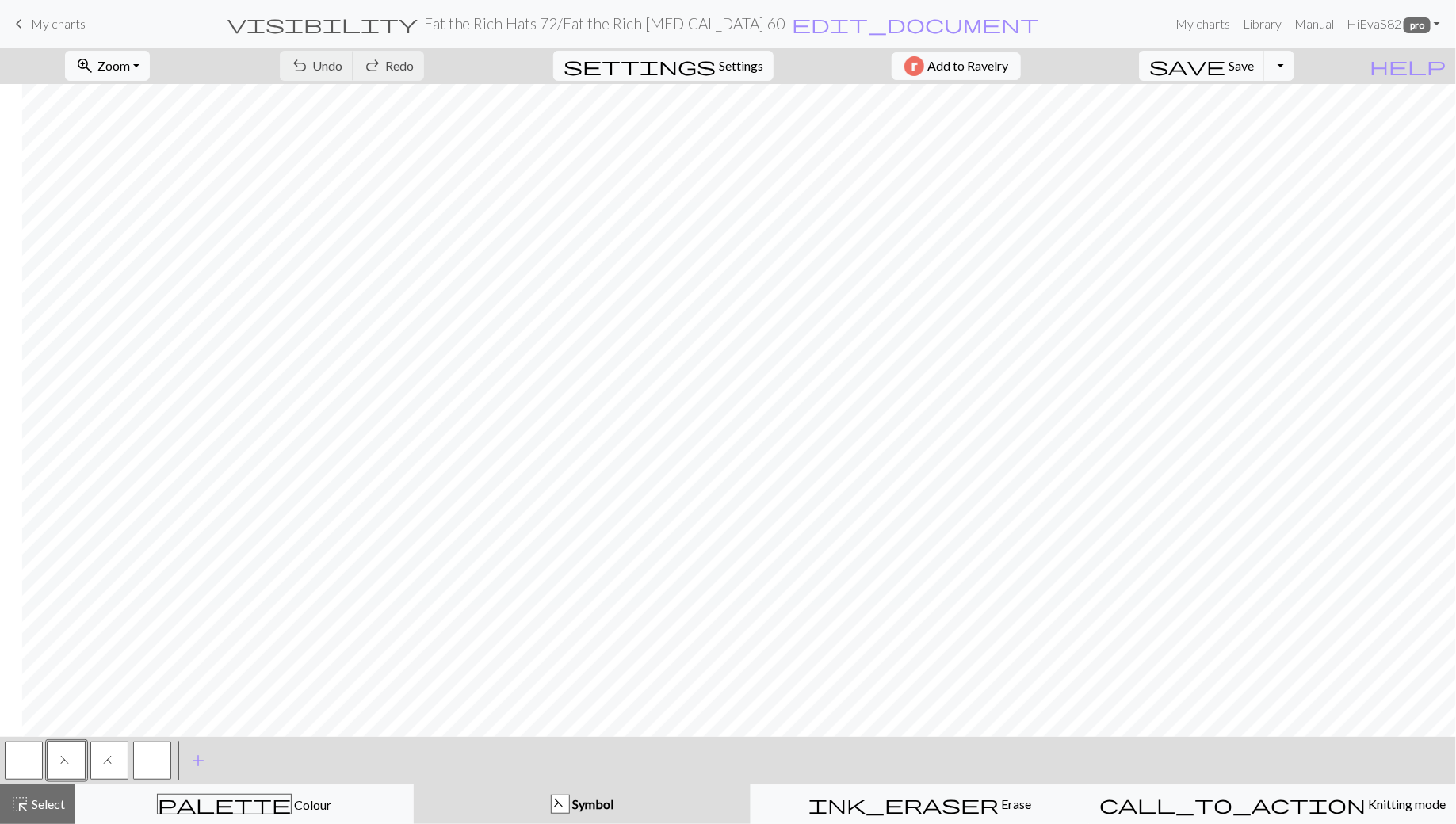
scroll to position [67, 146]
click at [489, 26] on h2 "Eat the Rich Hats 72 / Eat the Rich Guillotine 60" at bounding box center [605, 23] width 361 height 18
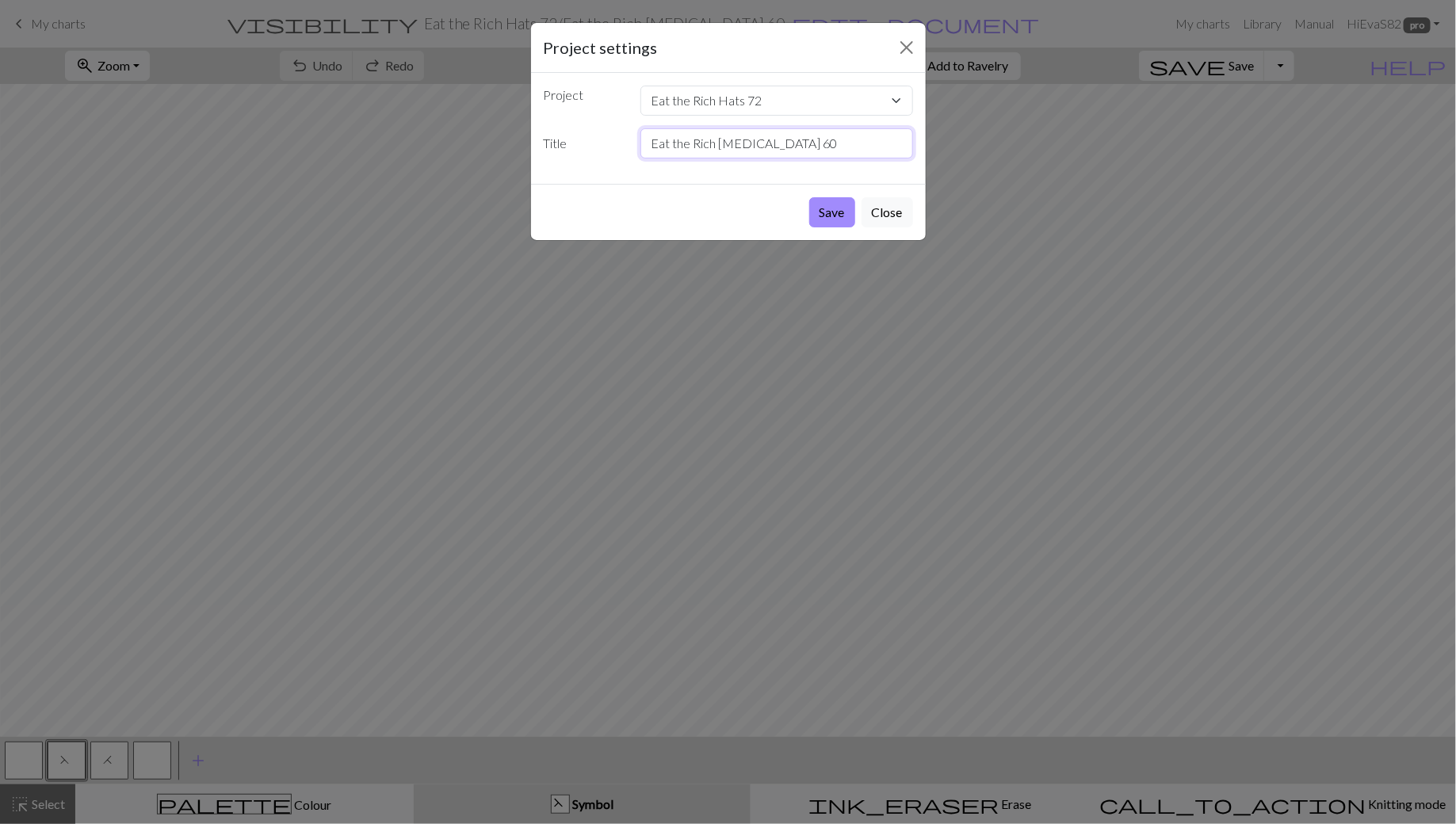
click at [652, 145] on input "Eat the Rich [MEDICAL_DATA] 60" at bounding box center [777, 143] width 273 height 30
click at [898, 212] on button "Close" at bounding box center [887, 212] width 52 height 30
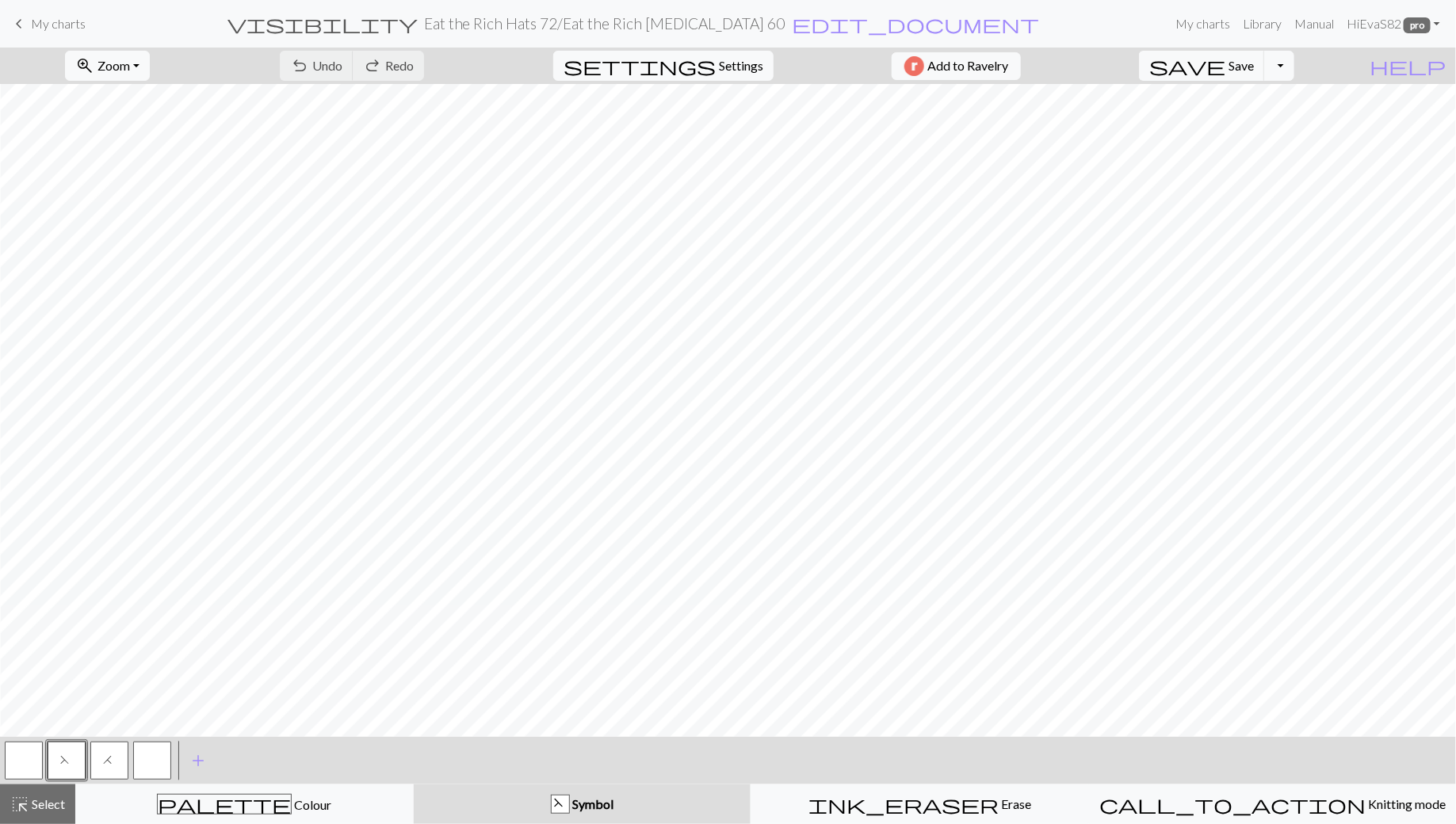
click at [44, 29] on span "My charts" at bounding box center [58, 23] width 54 height 15
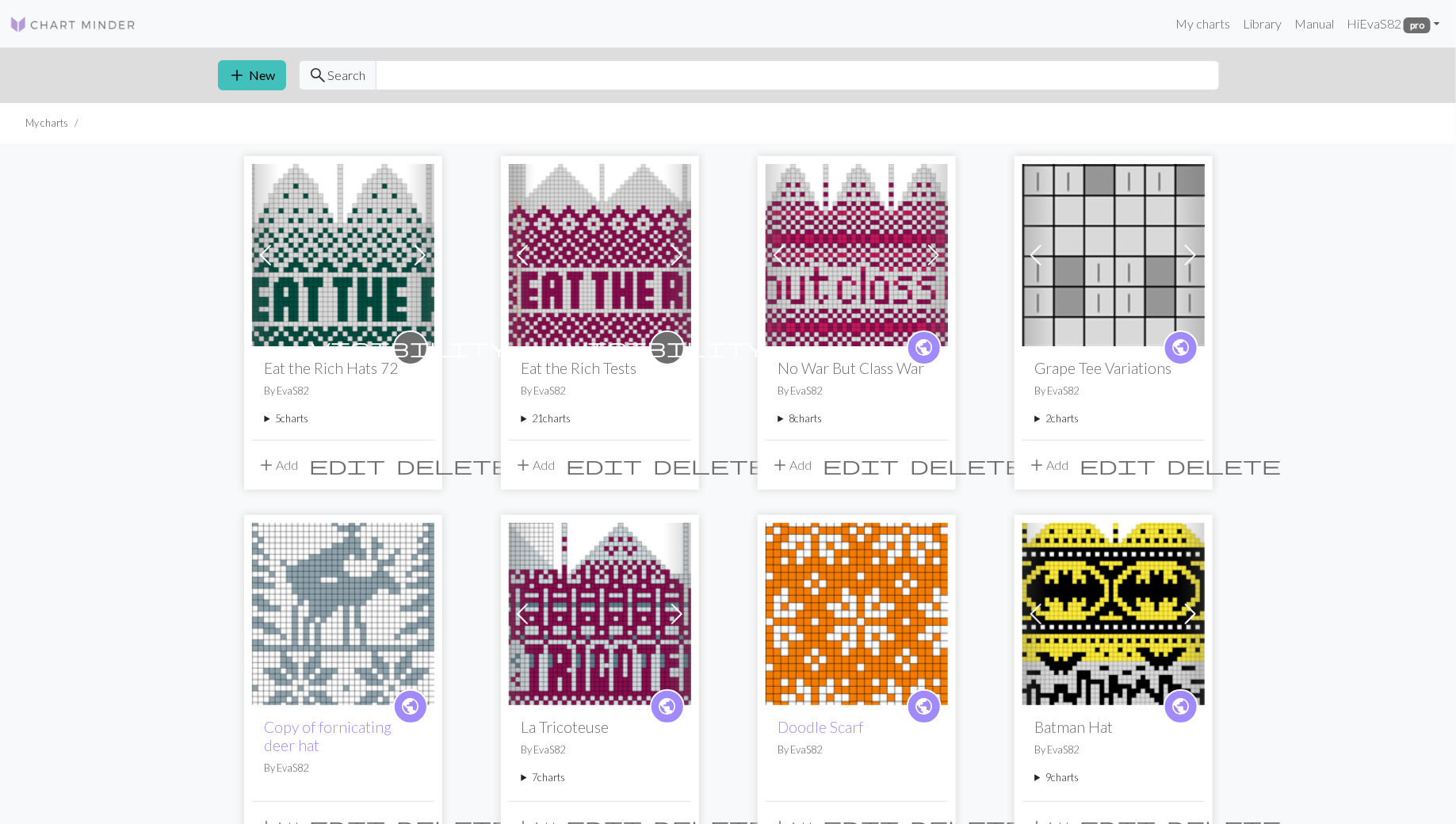
click at [269, 418] on summary "5 charts" at bounding box center [343, 418] width 157 height 15
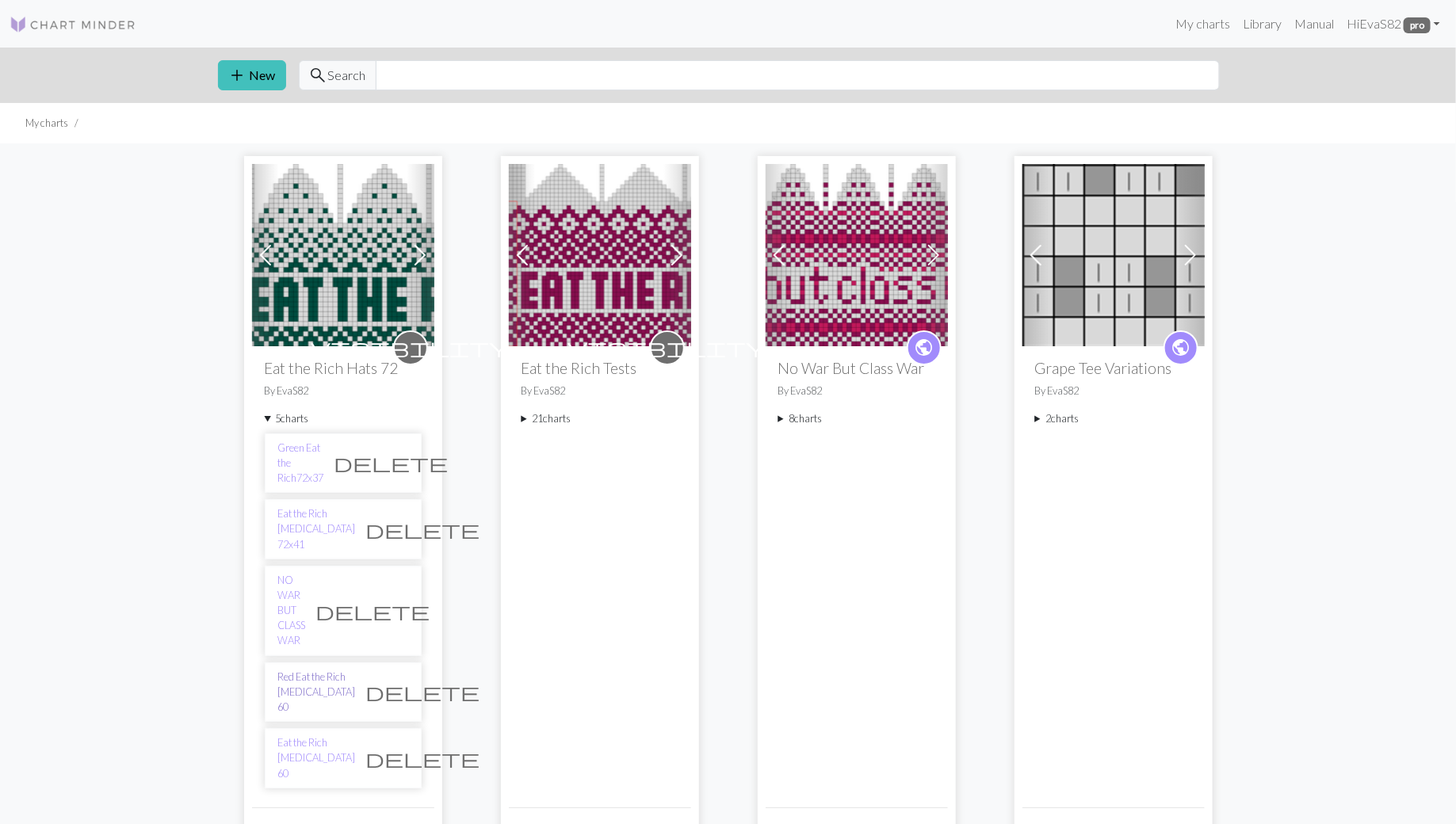
click at [303, 670] on link "Red Eat the Rich [MEDICAL_DATA] 60" at bounding box center [316, 693] width 78 height 46
click at [304, 735] on link "Eat the Rich [MEDICAL_DATA] 60" at bounding box center [316, 758] width 78 height 46
click at [323, 507] on link "Eat the Rich [MEDICAL_DATA] 72x41" at bounding box center [316, 529] width 78 height 46
click at [307, 450] on link "Green Eat the Rich72x37" at bounding box center [301, 464] width 46 height 46
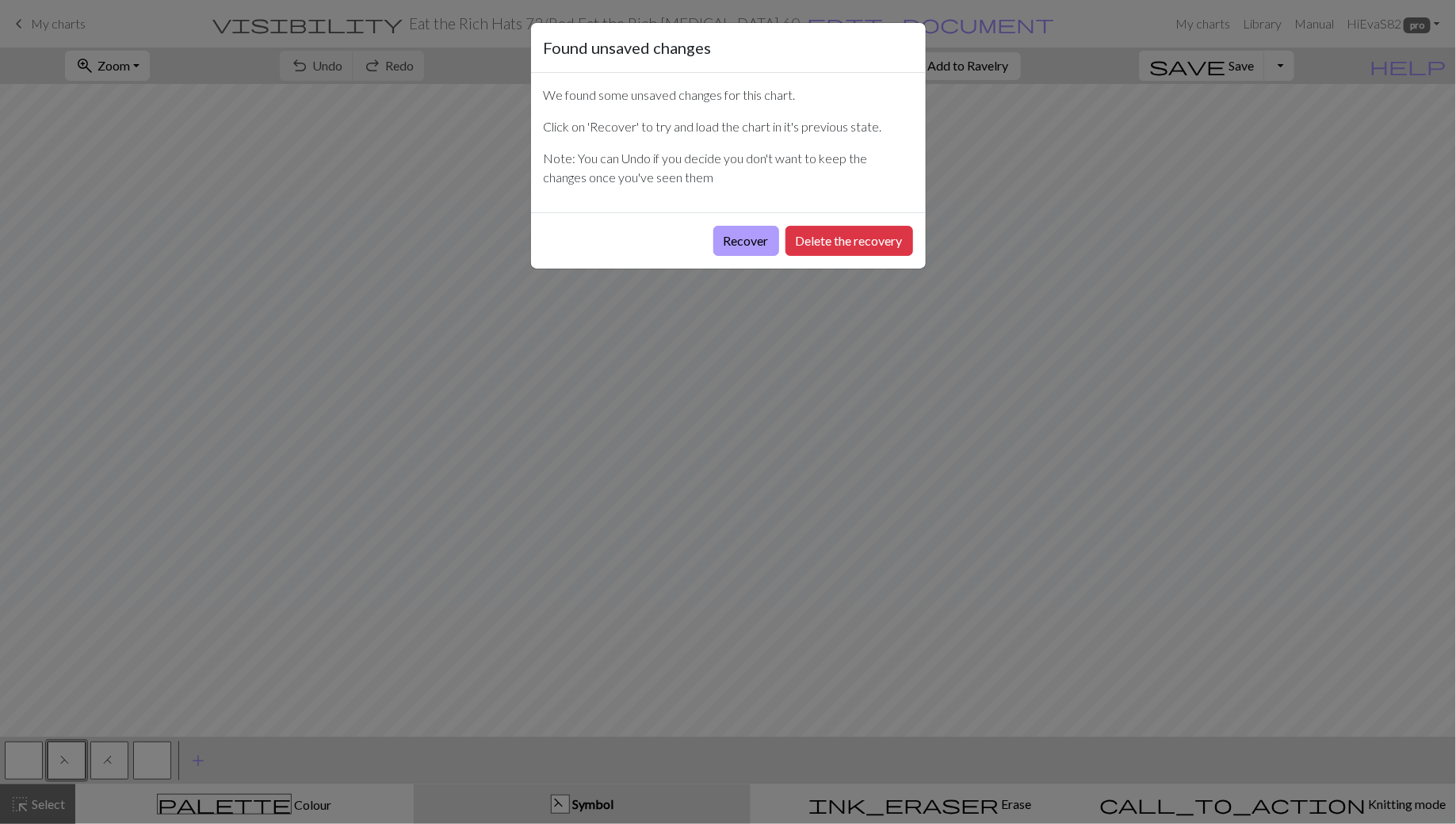
click at [749, 245] on button "Recover" at bounding box center [746, 241] width 66 height 30
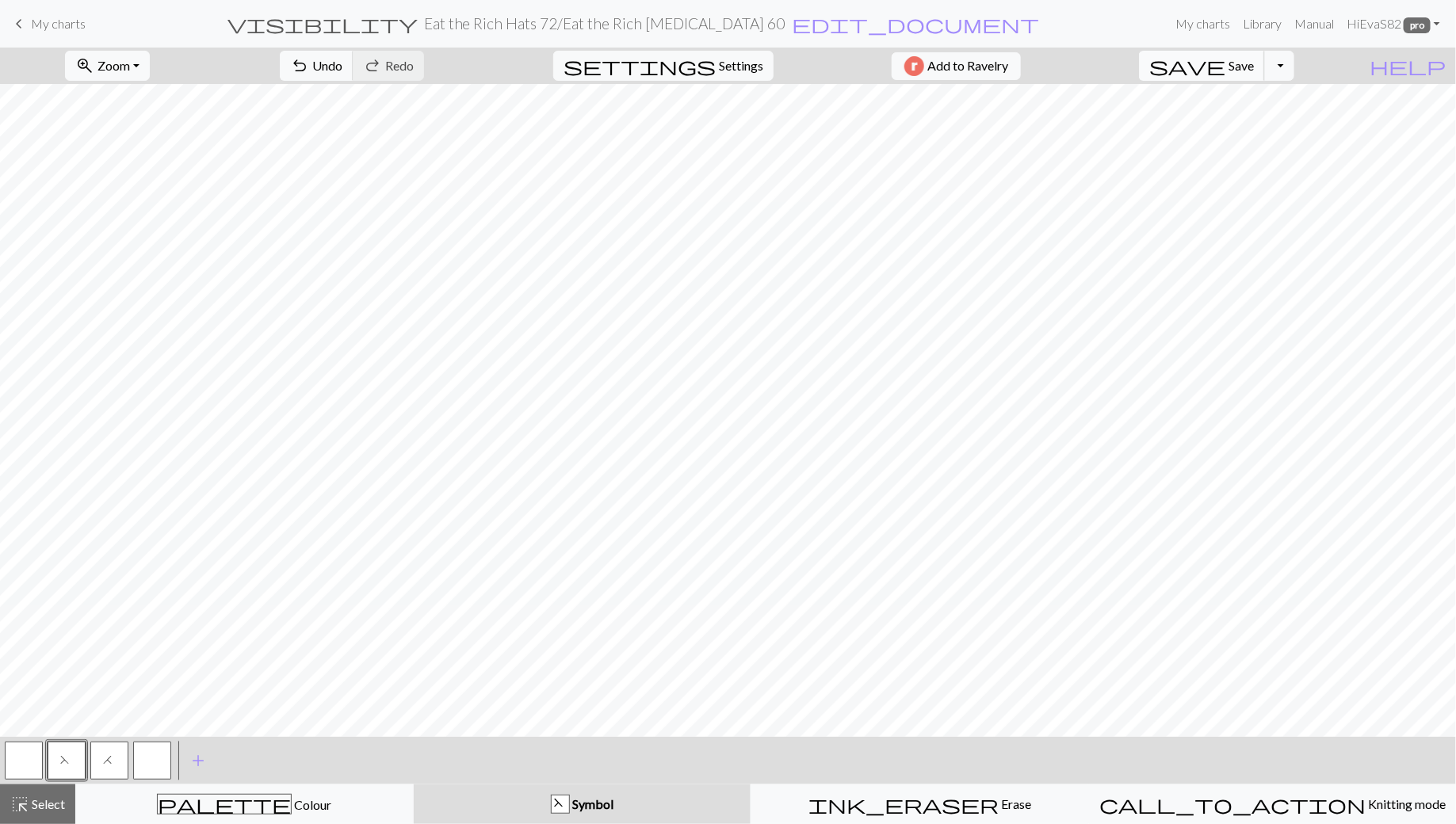
click at [1254, 67] on span "Save" at bounding box center [1241, 65] width 25 height 15
click at [140, 75] on button "zoom_in Zoom Zoom" at bounding box center [107, 66] width 85 height 30
click at [137, 127] on button "Fit width" at bounding box center [128, 124] width 125 height 25
click at [130, 70] on span "Zoom" at bounding box center [113, 65] width 32 height 15
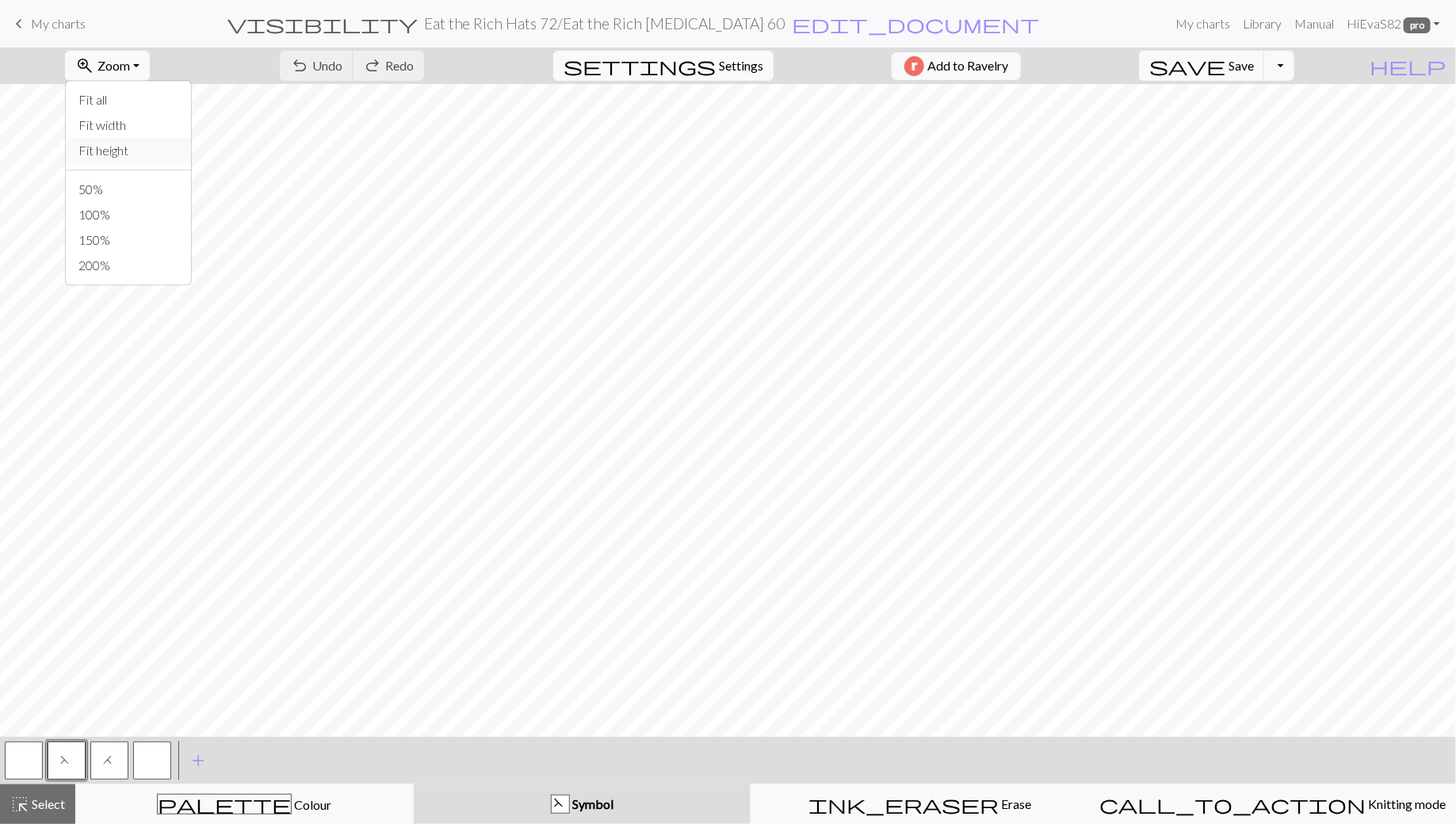
click at [134, 152] on button "Fit height" at bounding box center [128, 150] width 125 height 25
click at [53, 811] on span "Select" at bounding box center [46, 804] width 36 height 15
click at [46, 812] on div "highlight_alt Select Select" at bounding box center [38, 805] width 54 height 19
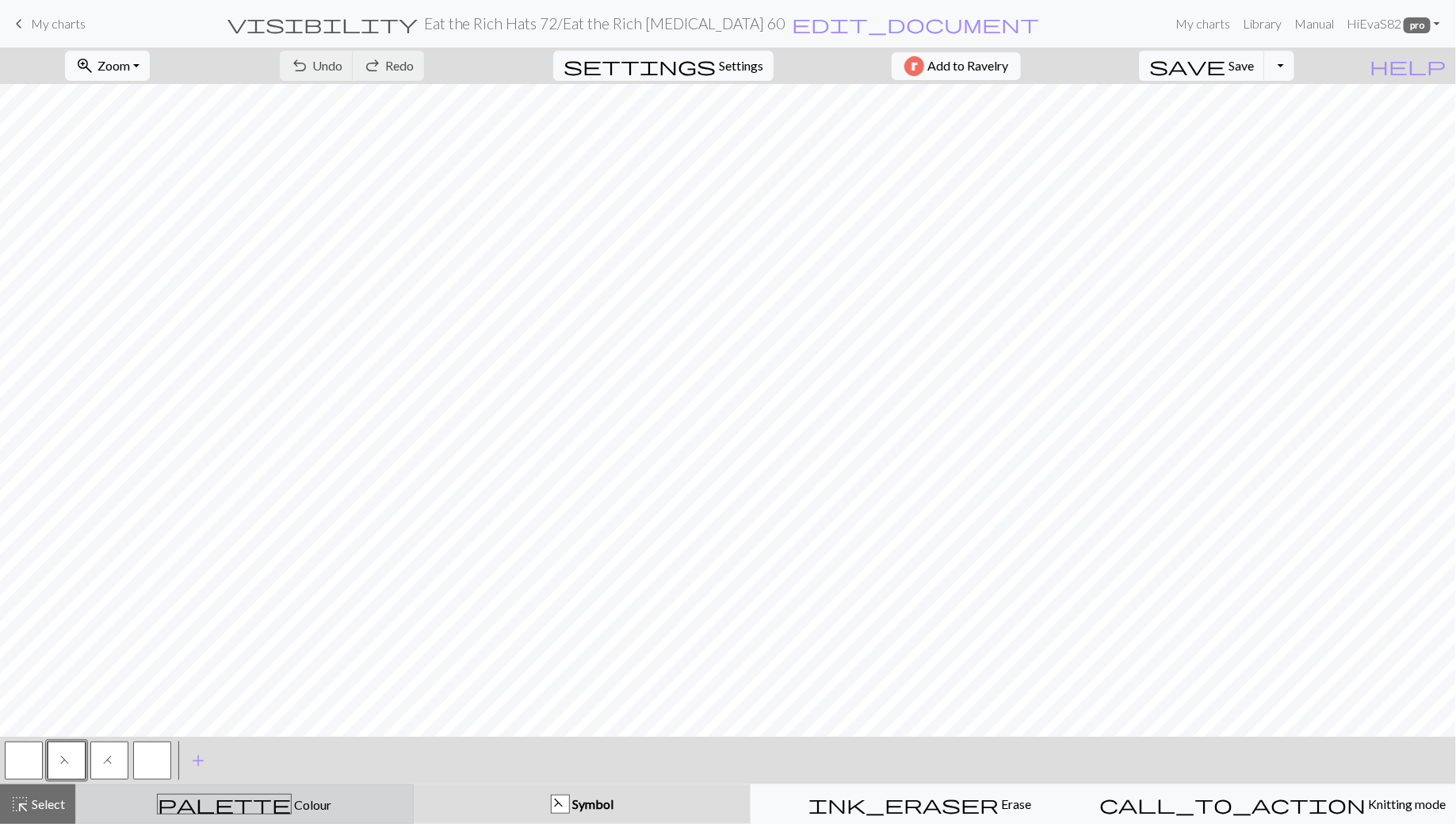
click at [187, 819] on button "palette Colour Colour" at bounding box center [245, 804] width 338 height 39
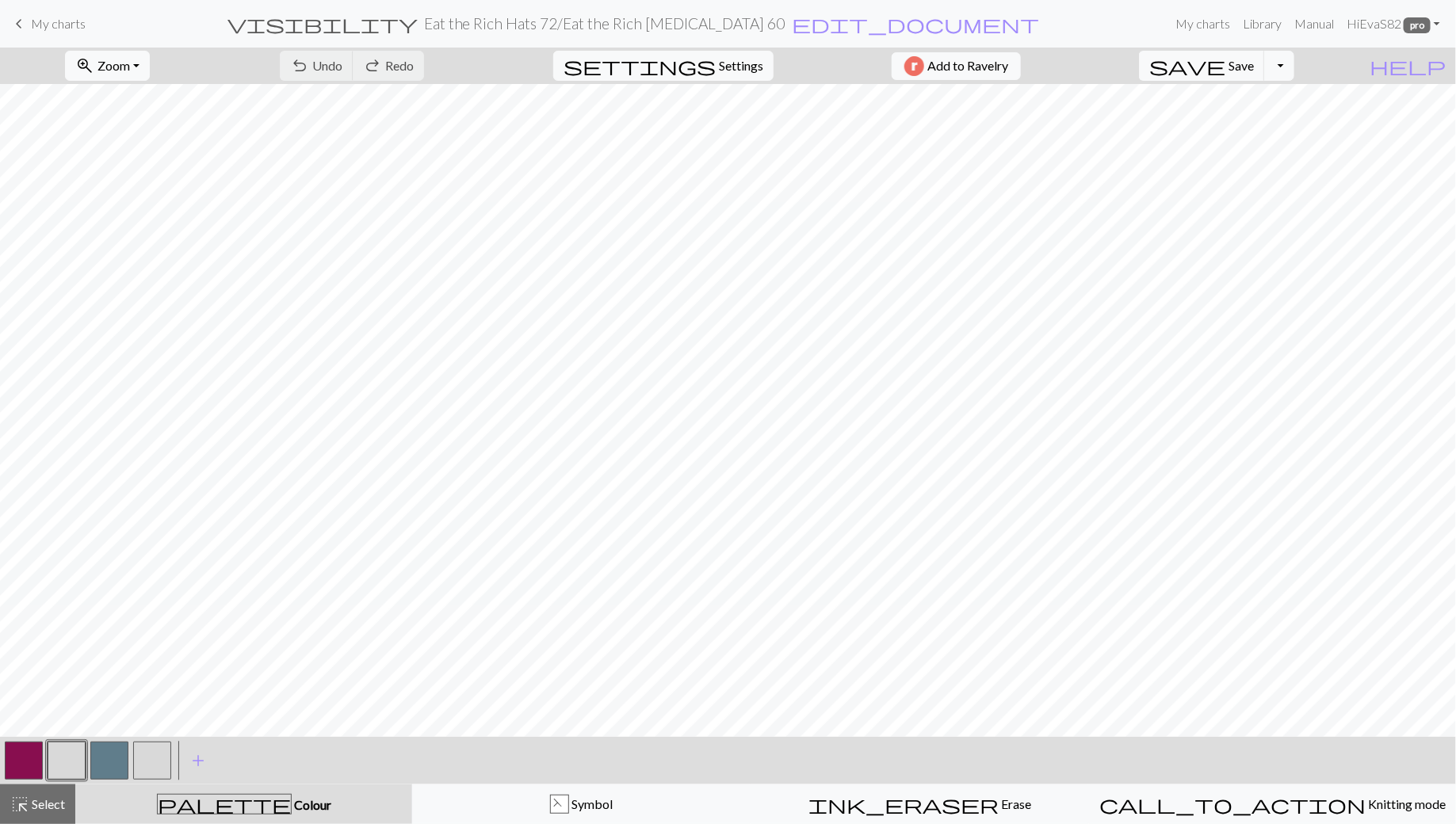
click at [75, 762] on button "button" at bounding box center [66, 760] width 38 height 38
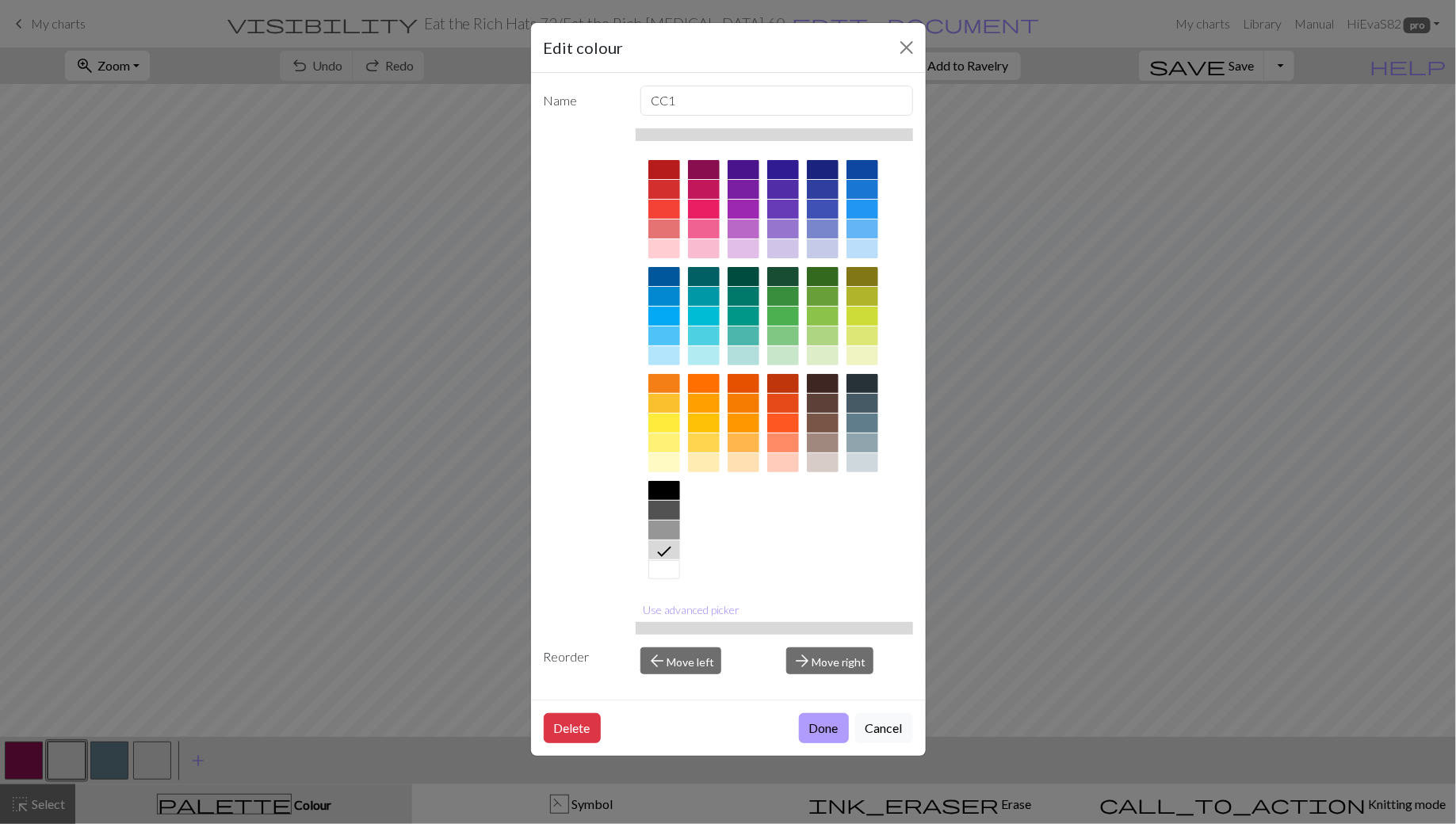
click at [831, 727] on button "Done" at bounding box center [823, 728] width 50 height 30
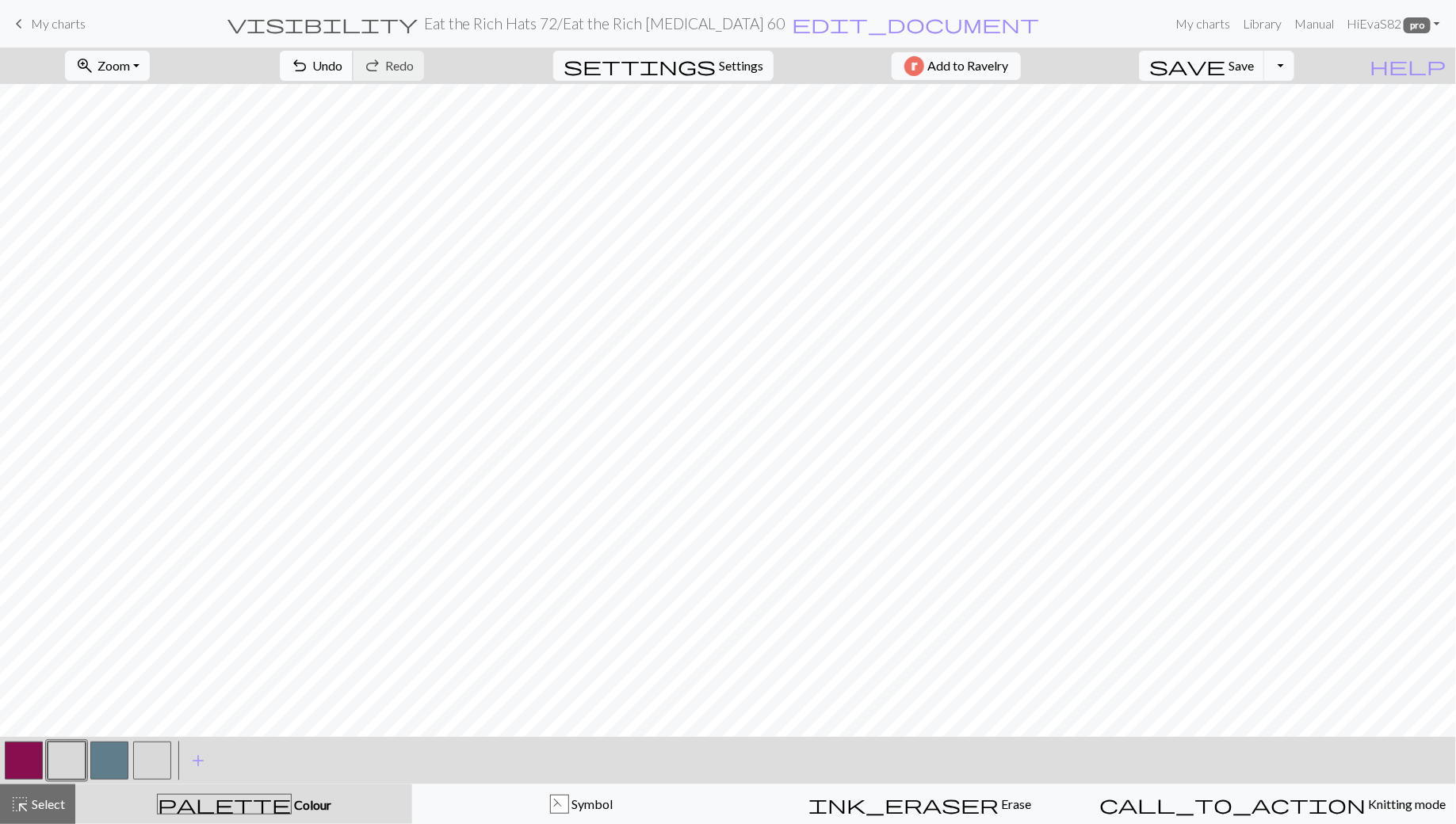
click at [343, 67] on span "Undo" at bounding box center [327, 65] width 30 height 15
click at [26, 764] on button "button" at bounding box center [23, 760] width 38 height 38
click at [343, 66] on span "Undo" at bounding box center [327, 65] width 30 height 15
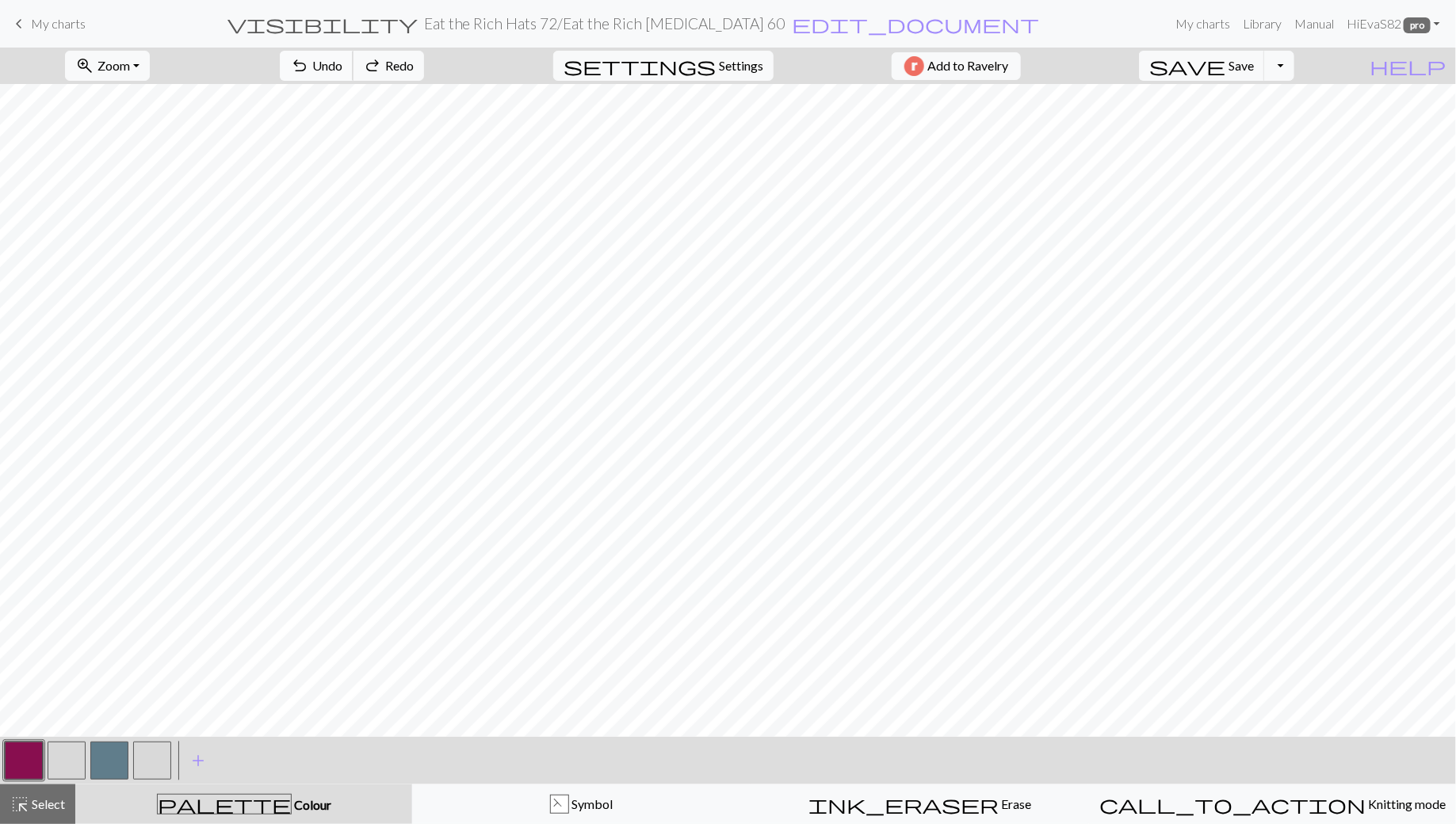
click at [343, 66] on span "Undo" at bounding box center [327, 65] width 30 height 15
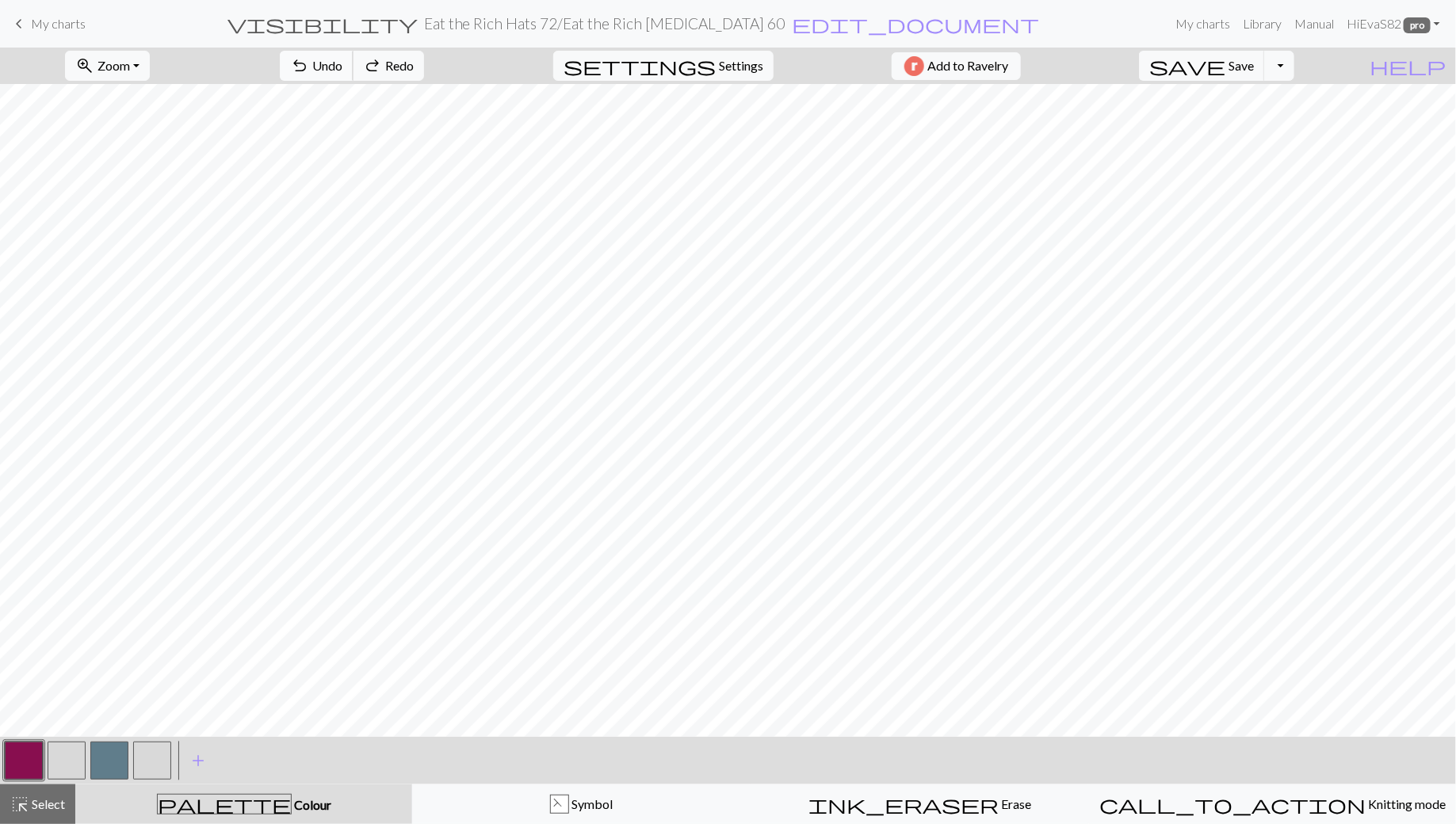
click at [343, 66] on span "Undo" at bounding box center [327, 65] width 30 height 15
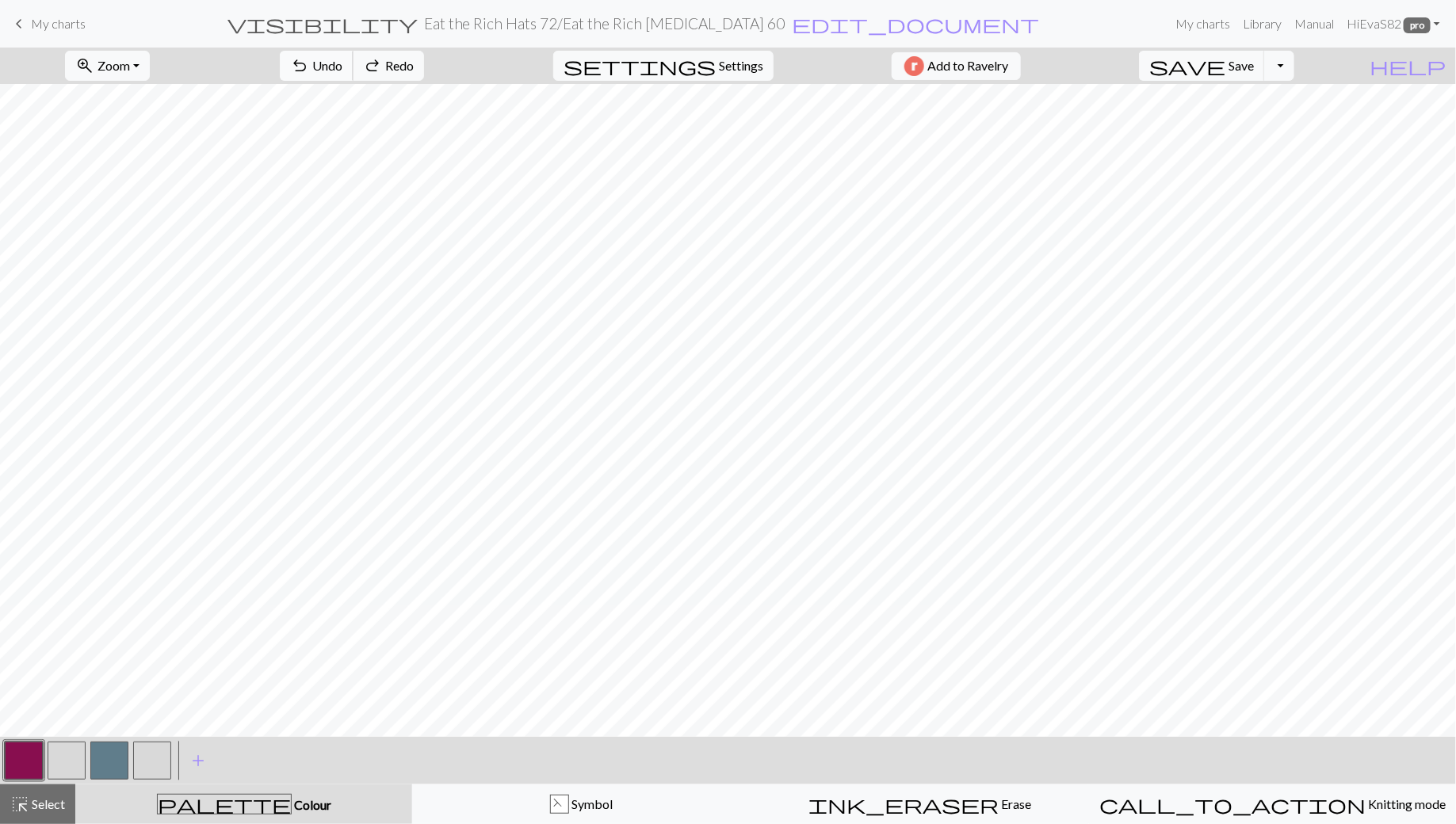
click at [343, 66] on span "Undo" at bounding box center [327, 65] width 30 height 15
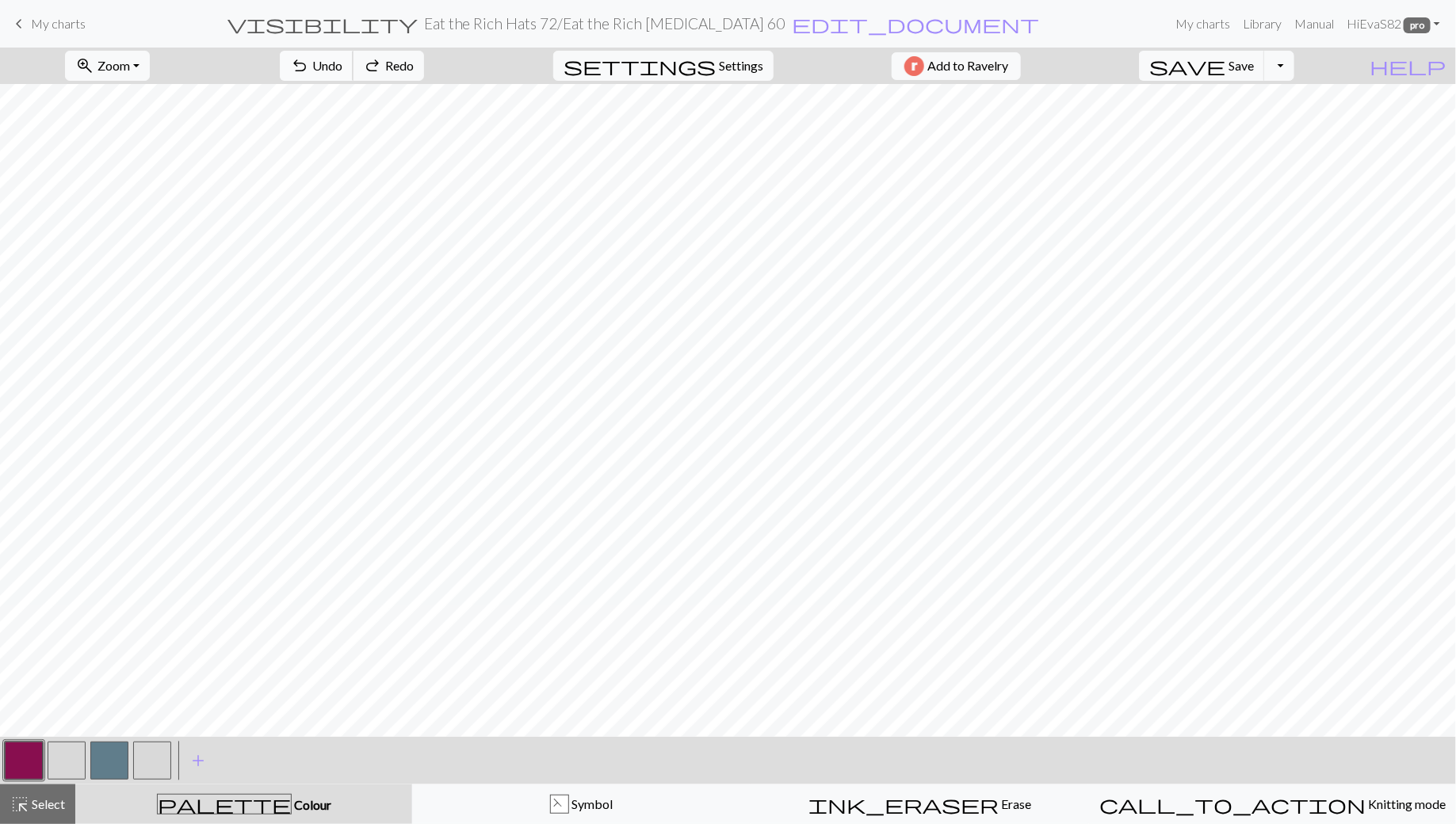
click at [343, 66] on span "Undo" at bounding box center [327, 65] width 30 height 15
click at [23, 764] on button "button" at bounding box center [23, 760] width 38 height 38
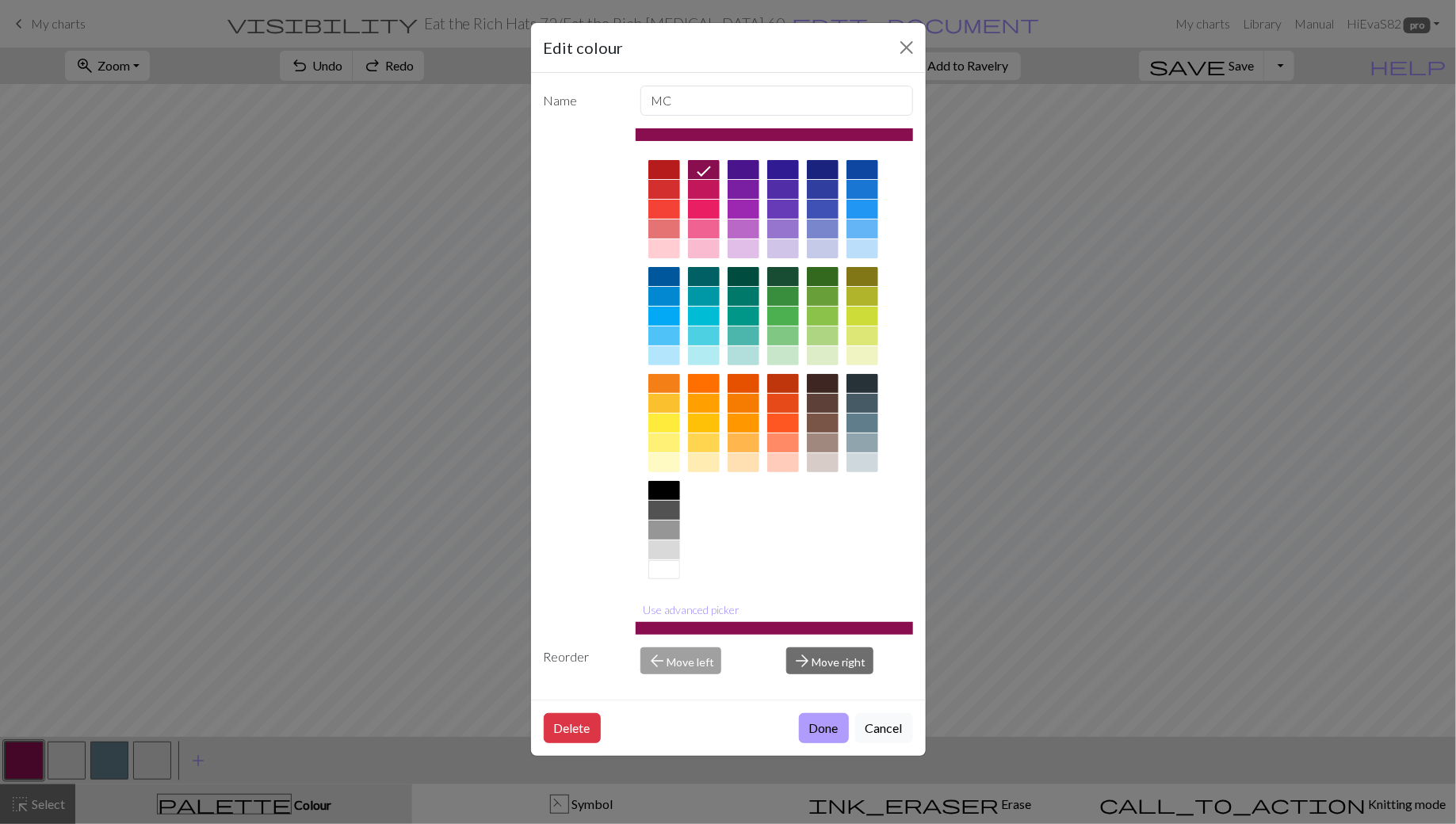
click at [813, 716] on button "Done" at bounding box center [823, 728] width 50 height 30
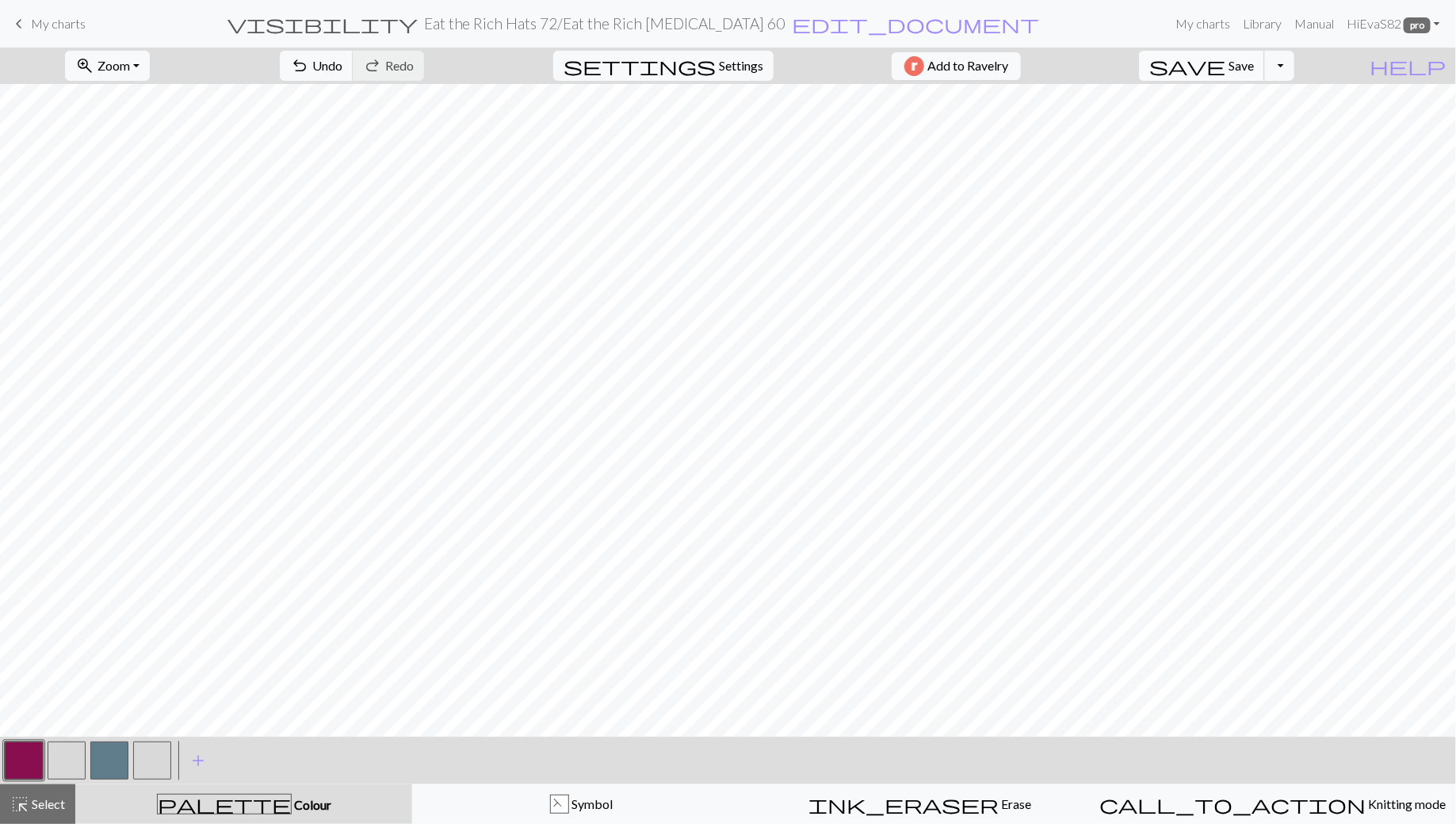
click at [1254, 63] on span "Save" at bounding box center [1241, 65] width 25 height 15
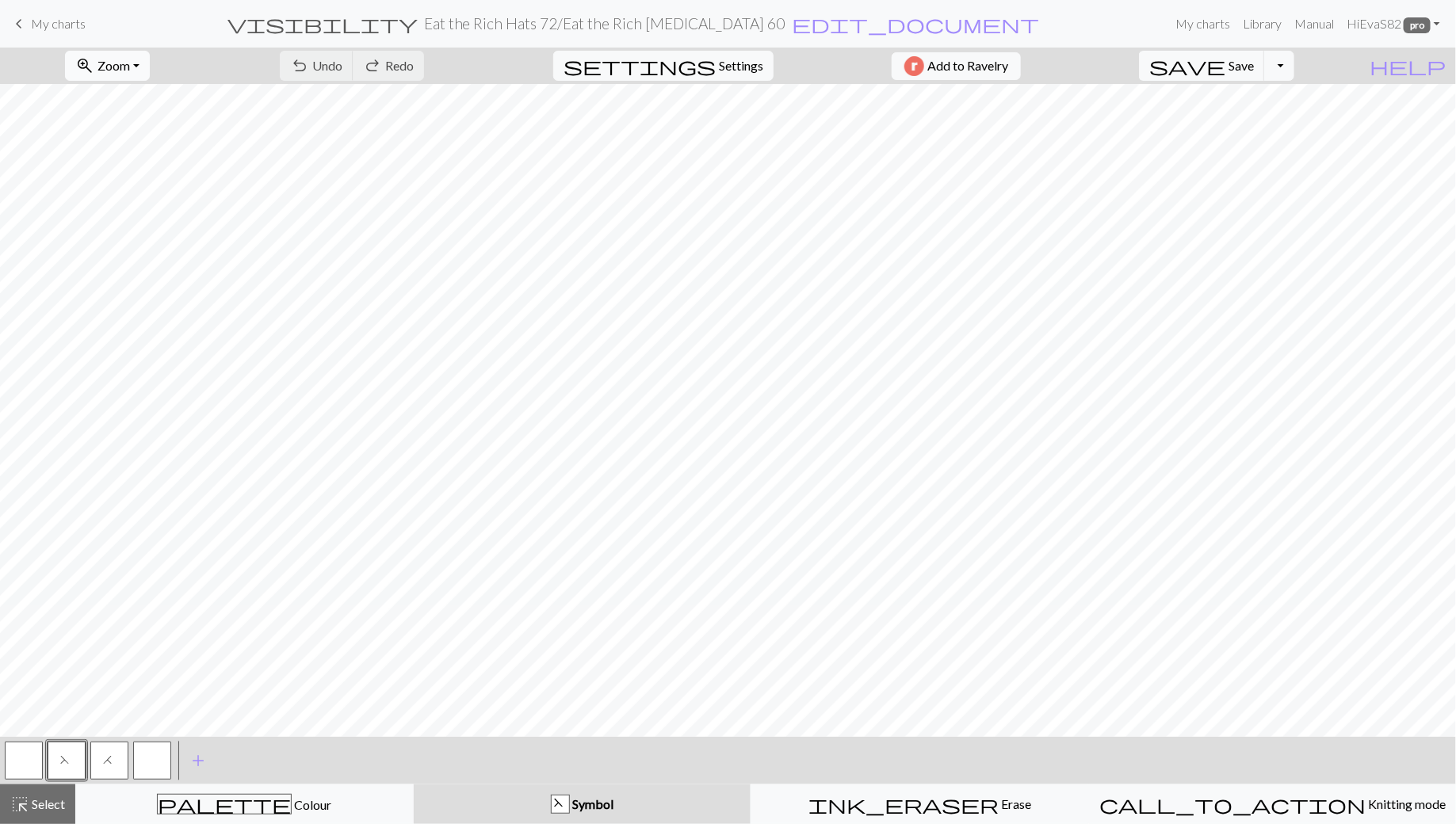
click at [130, 62] on span "Zoom" at bounding box center [113, 65] width 32 height 15
click at [144, 150] on button "Fit height" at bounding box center [128, 150] width 125 height 25
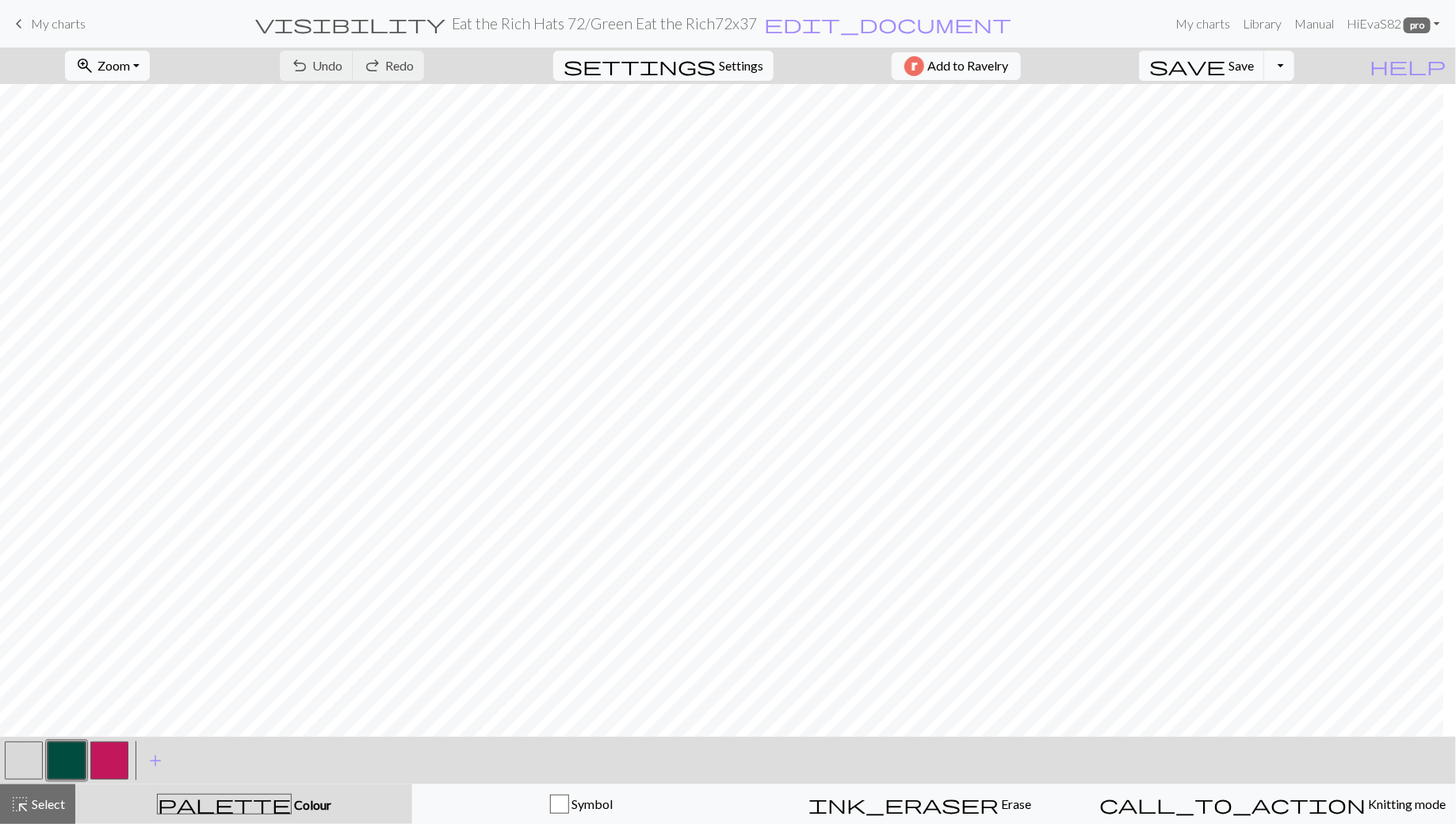
scroll to position [0, 11]
click at [1295, 68] on button "Toggle Dropdown" at bounding box center [1279, 66] width 30 height 30
click at [1278, 104] on button "file_copy Save a copy" at bounding box center [1162, 99] width 261 height 25
click at [702, 27] on h2 "Eat the Rich Hats 72 / Copy of Green Eat the Rich72x37" at bounding box center [604, 23] width 360 height 18
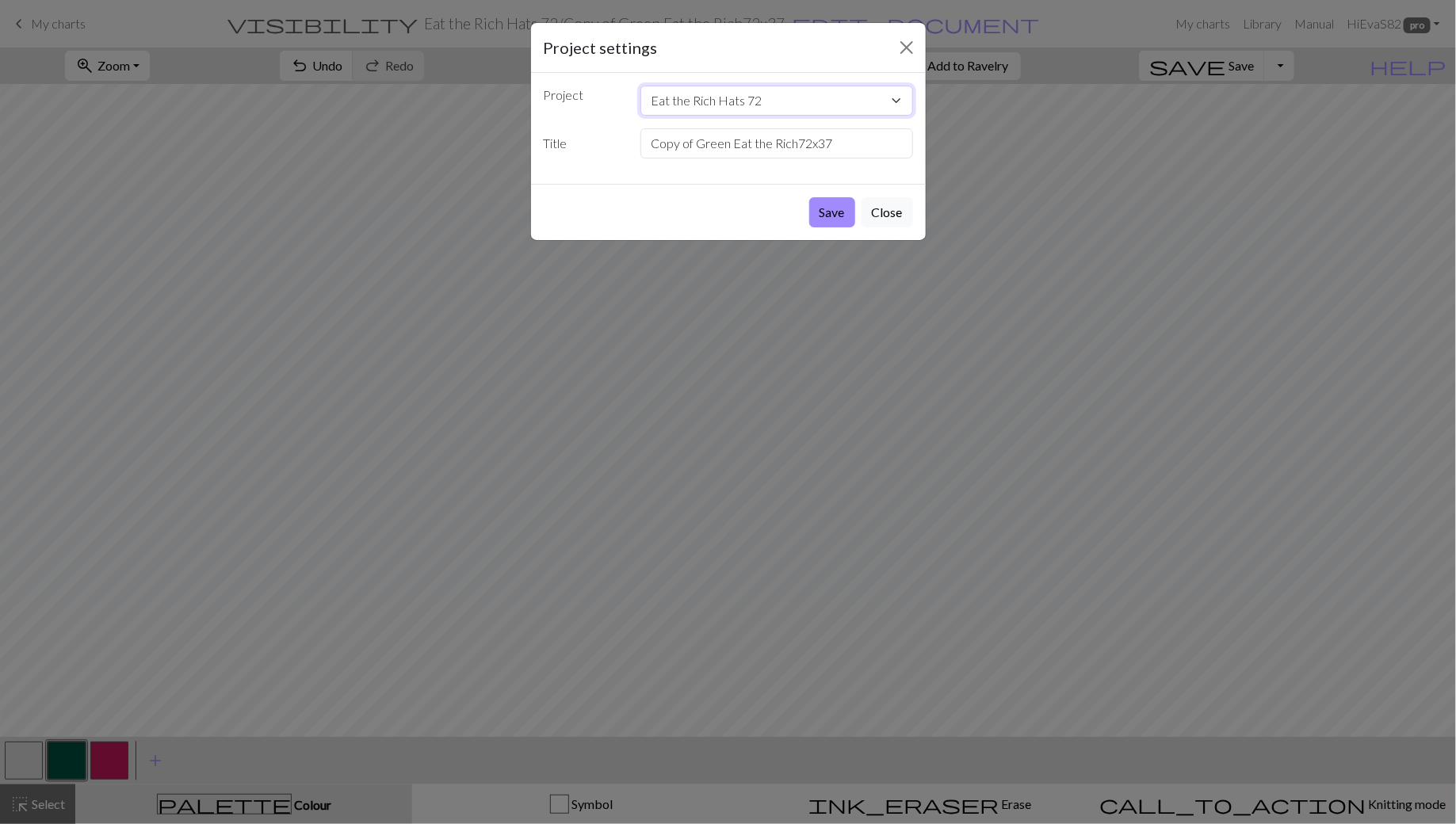
click at [699, 96] on select "Eat the Rich Hats 72 Eat the Rich Tests No War But Class War Grape Tee Variatio…" at bounding box center [777, 101] width 273 height 30
drag, startPoint x: 694, startPoint y: 143, endPoint x: 642, endPoint y: 143, distance: 52.0
click at [642, 143] on input "Copy of Green Eat the Rich72x37" at bounding box center [777, 143] width 273 height 30
drag, startPoint x: 755, startPoint y: 143, endPoint x: 802, endPoint y: 145, distance: 47.0
click at [801, 145] on input "Green Eat the Rich72x37" at bounding box center [777, 143] width 273 height 30
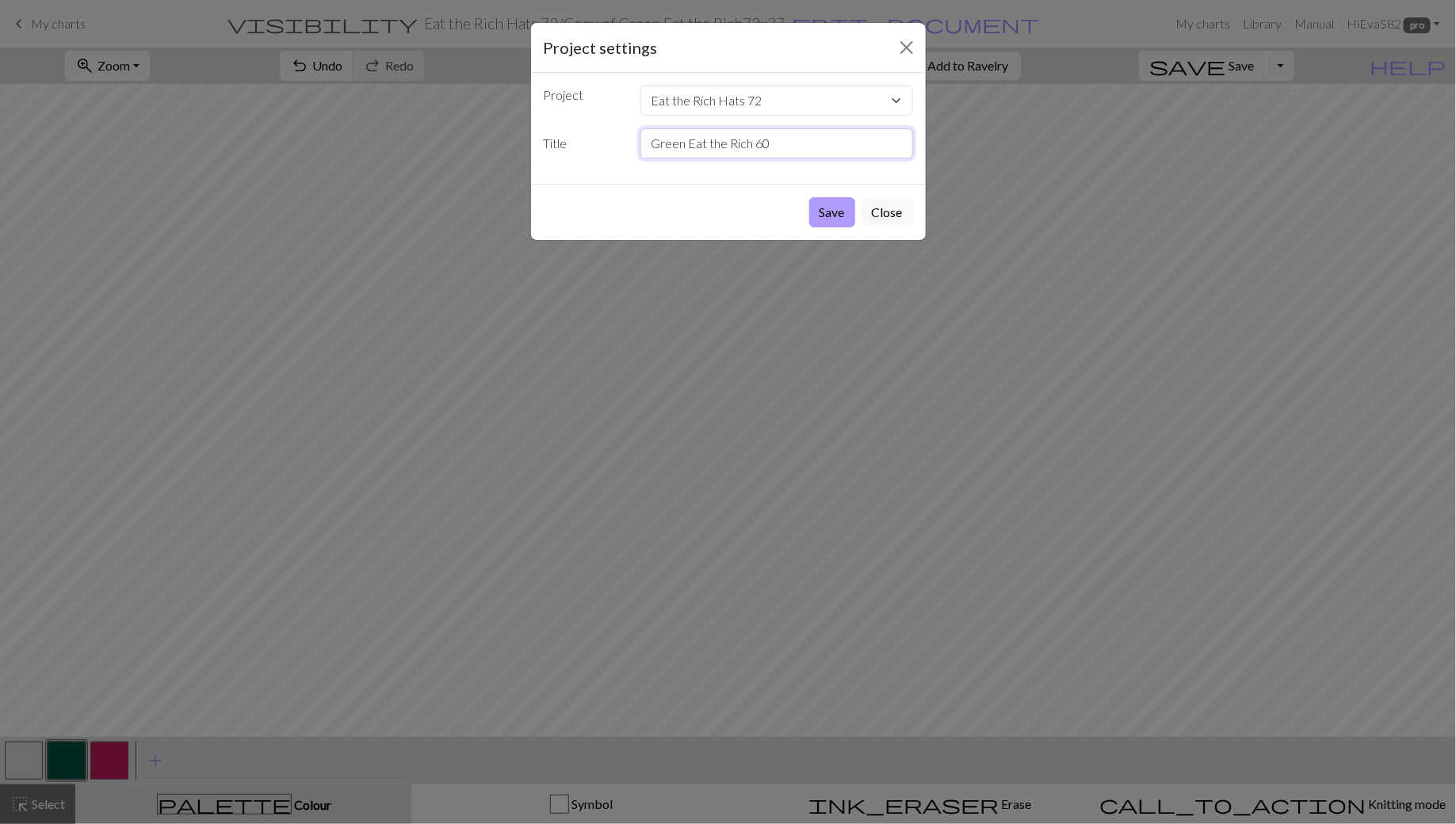
type input "Green Eat the Rich 60"
click at [829, 219] on button "Save" at bounding box center [832, 212] width 46 height 30
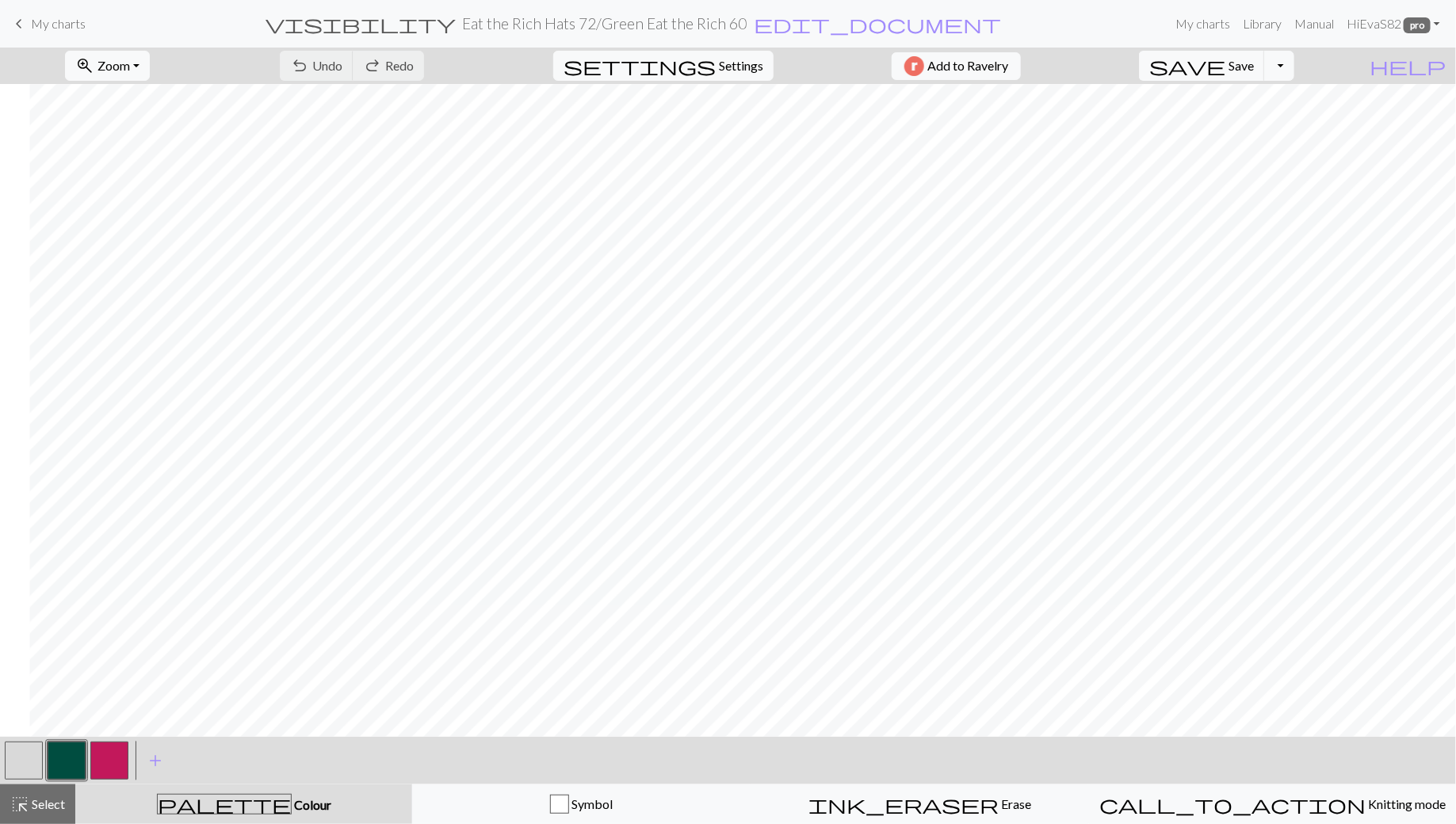
scroll to position [1, 146]
click at [32, 755] on button "button" at bounding box center [23, 760] width 38 height 38
click at [30, 821] on button "highlight_alt Select Select" at bounding box center [38, 804] width 75 height 39
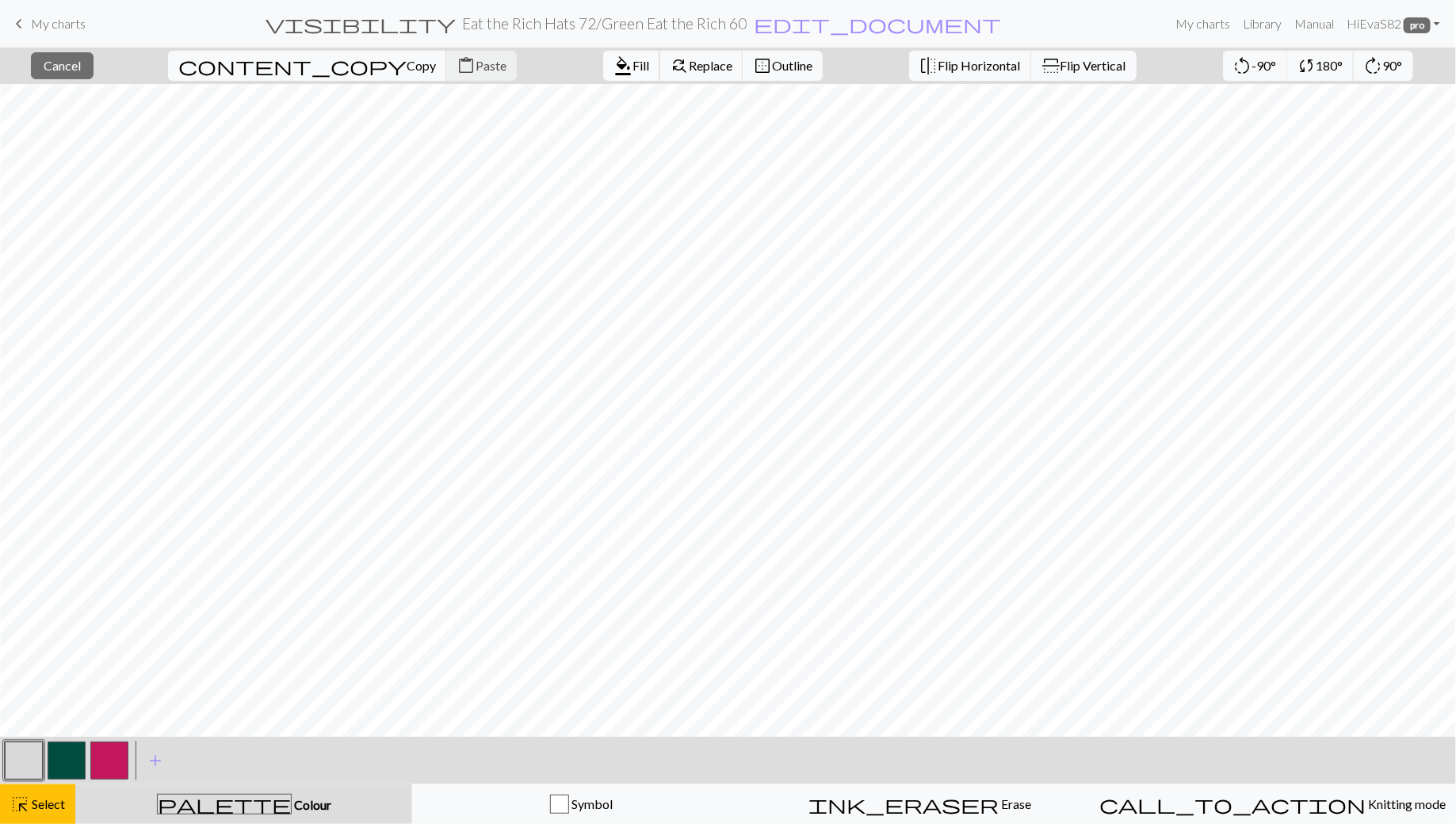
click at [614, 62] on span "format_color_fill" at bounding box center [623, 65] width 19 height 22
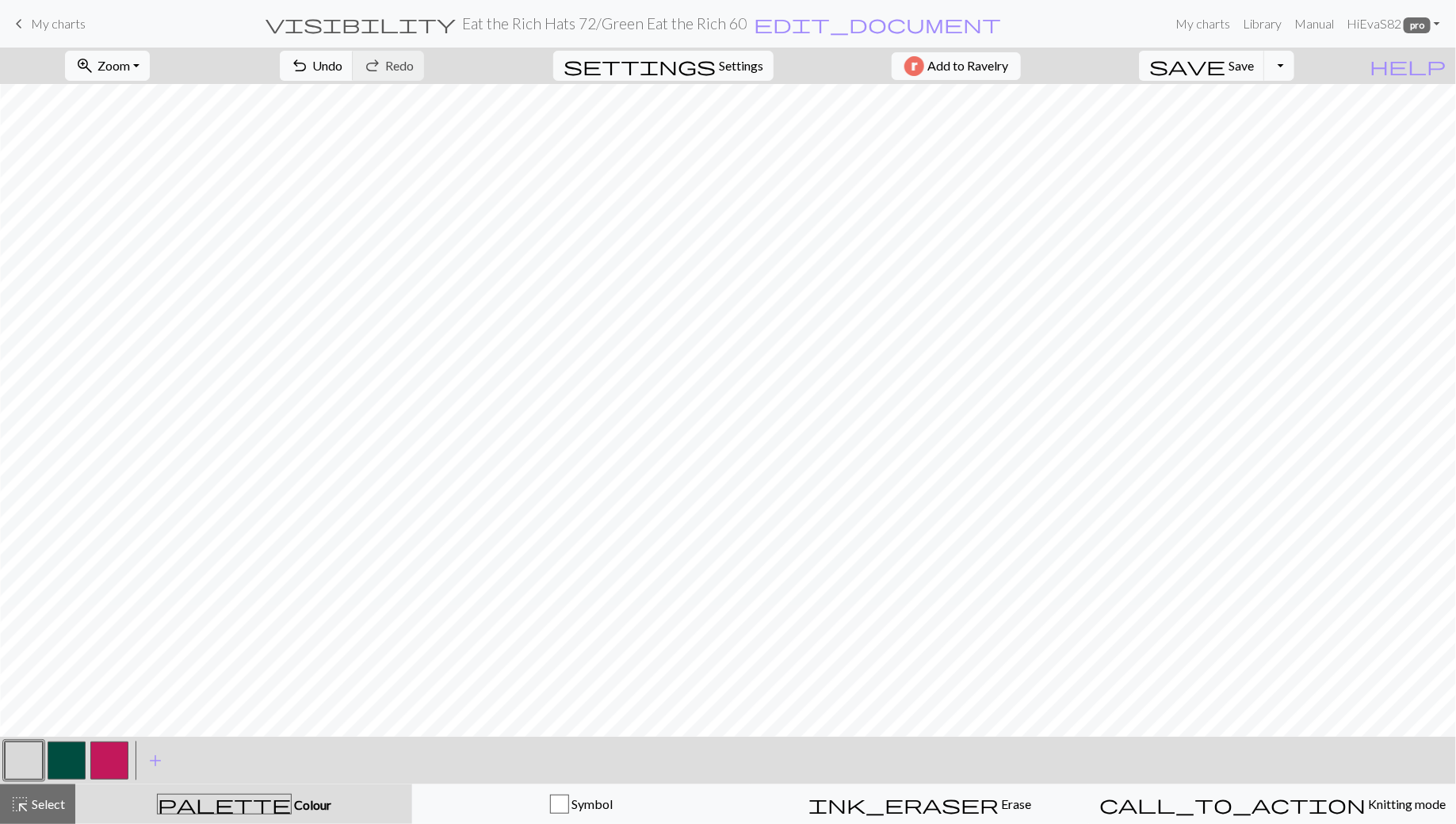
click at [62, 757] on button "button" at bounding box center [66, 760] width 38 height 38
click at [353, 55] on button "undo Undo Undo" at bounding box center [316, 66] width 74 height 30
click at [343, 68] on span "Undo" at bounding box center [327, 65] width 30 height 15
click at [343, 66] on span "Undo" at bounding box center [327, 65] width 30 height 15
click at [353, 62] on button "undo Undo Undo" at bounding box center [316, 66] width 74 height 30
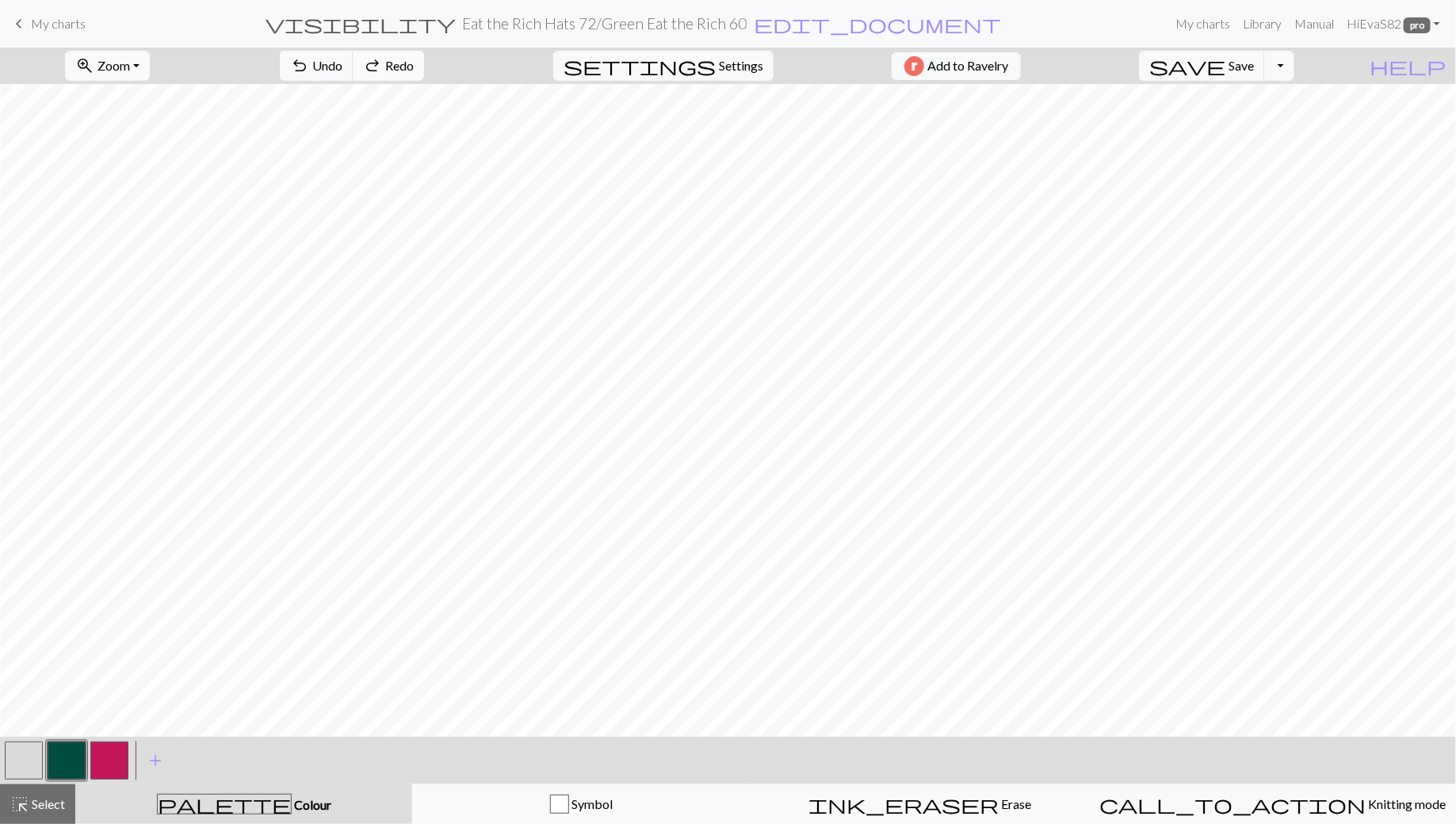
click at [382, 69] on span "redo" at bounding box center [373, 65] width 19 height 22
click at [37, 761] on button "button" at bounding box center [23, 760] width 38 height 38
click at [44, 804] on span "Select" at bounding box center [46, 804] width 36 height 15
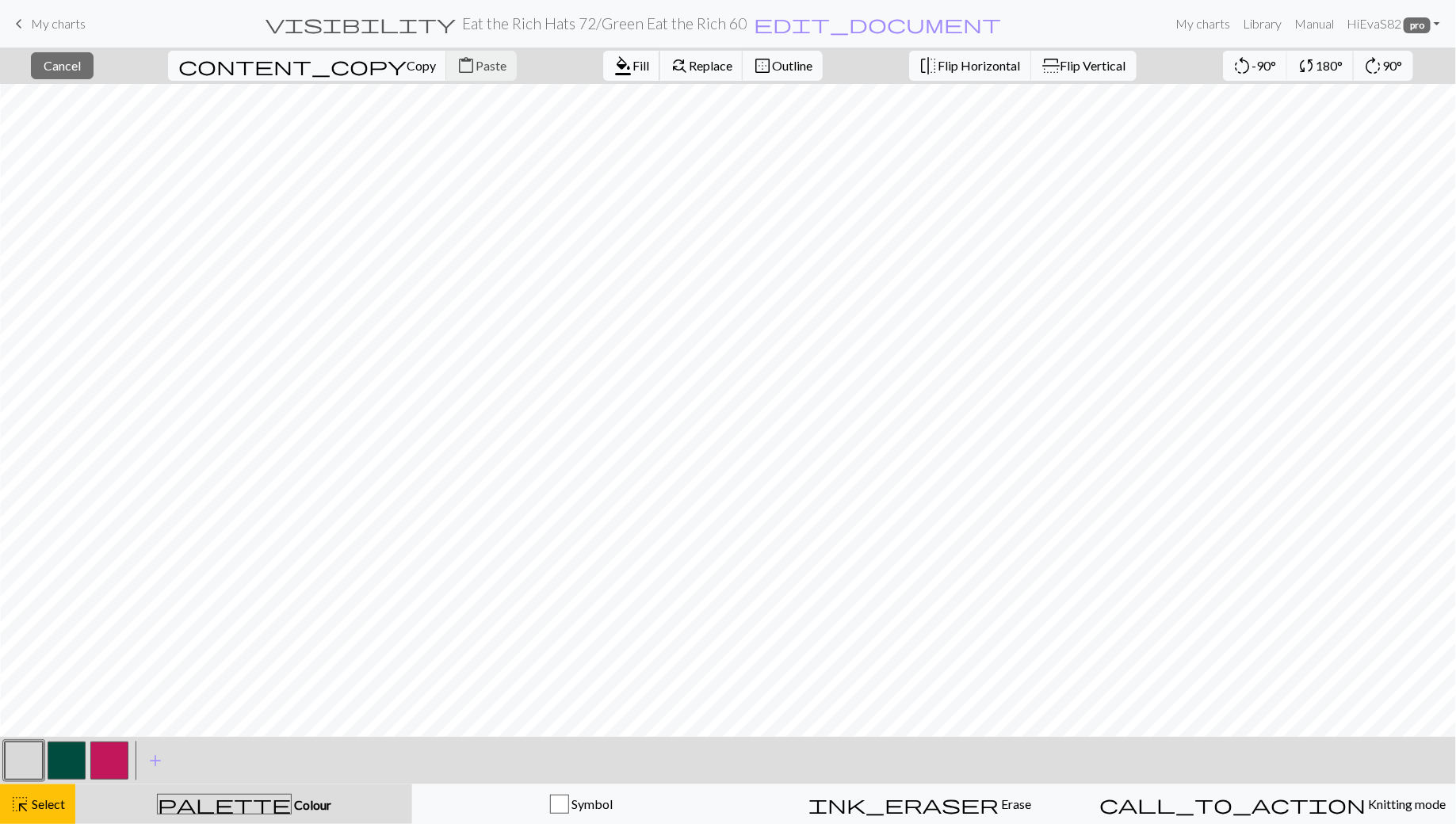
click at [614, 62] on span "format_color_fill" at bounding box center [623, 65] width 19 height 22
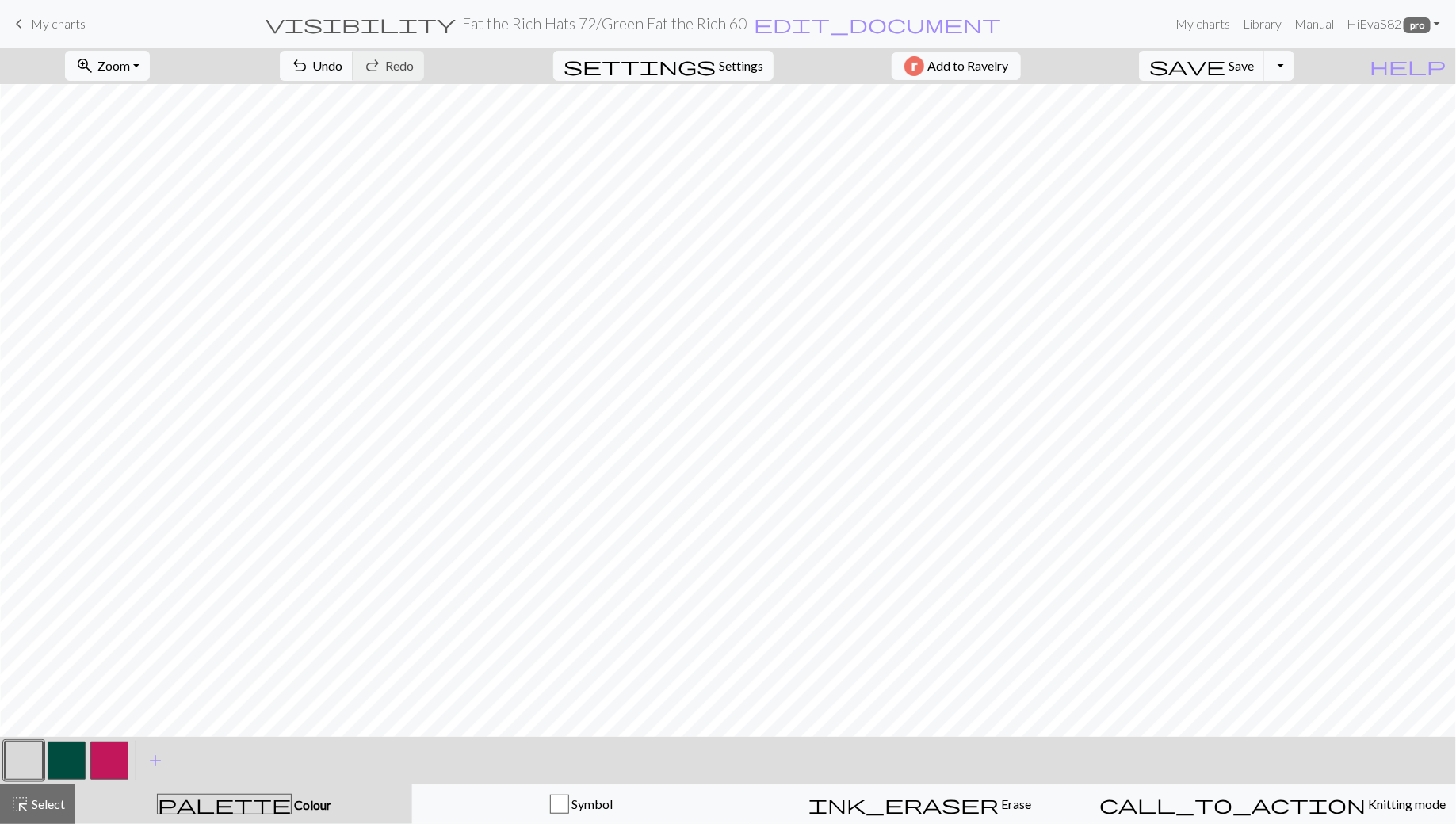
click at [68, 767] on button "button" at bounding box center [66, 760] width 38 height 38
click at [343, 72] on span "Undo" at bounding box center [327, 65] width 30 height 15
click at [33, 764] on button "button" at bounding box center [23, 760] width 38 height 38
click at [63, 758] on button "button" at bounding box center [66, 760] width 38 height 38
click at [16, 764] on button "button" at bounding box center [23, 760] width 38 height 38
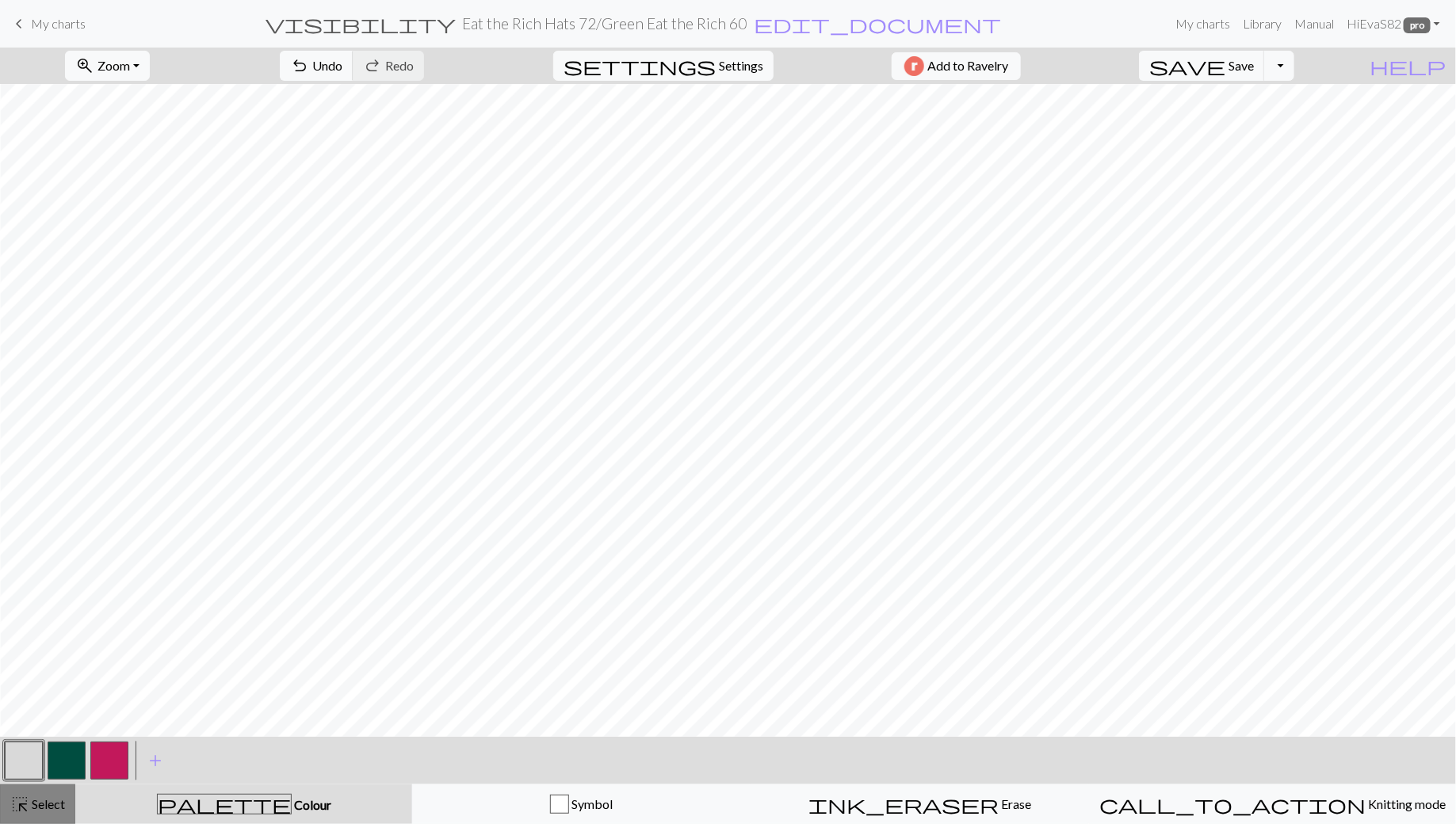
click at [34, 806] on span "Select" at bounding box center [46, 804] width 36 height 15
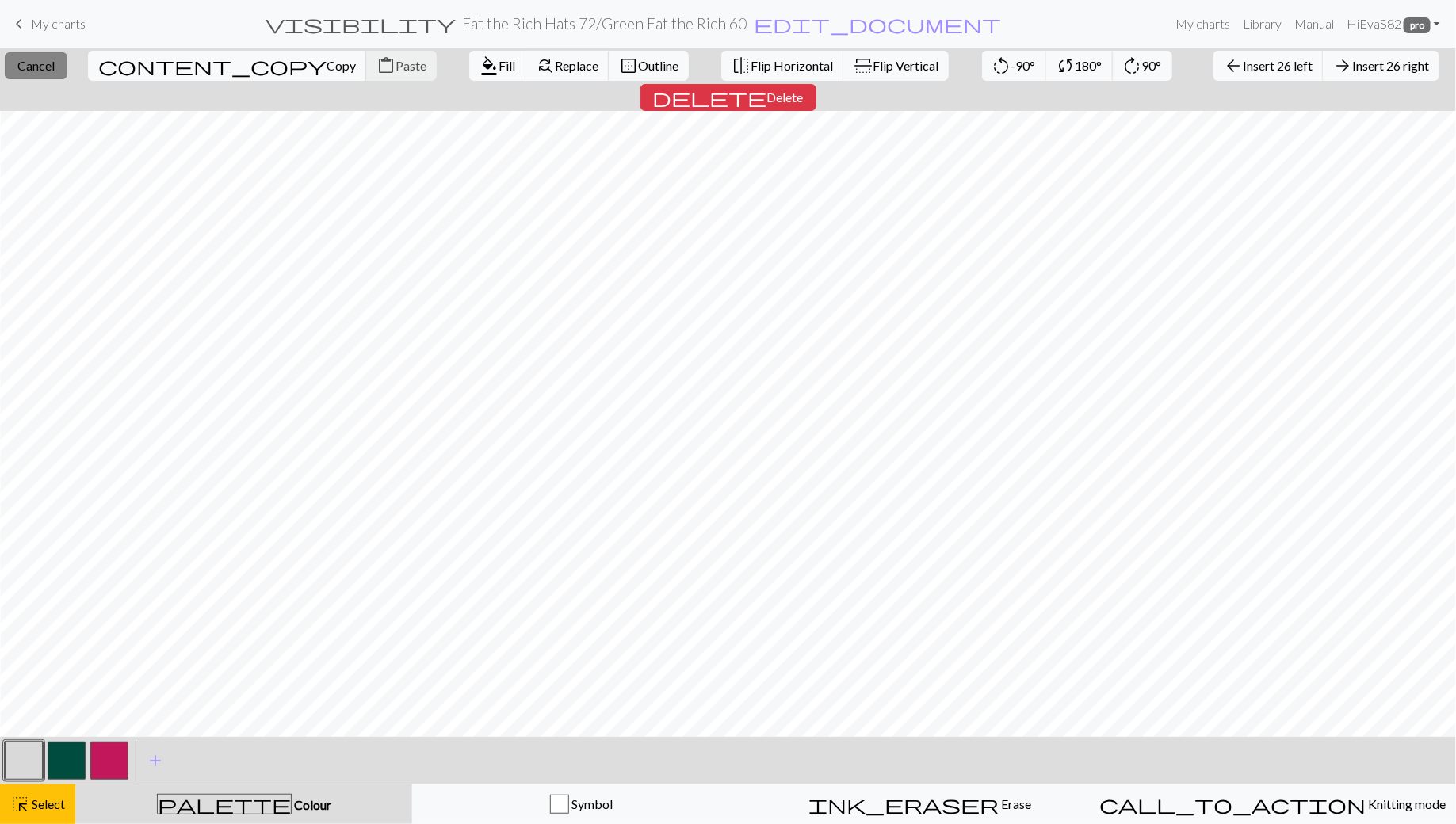
click at [32, 60] on span "Cancel" at bounding box center [36, 65] width 37 height 15
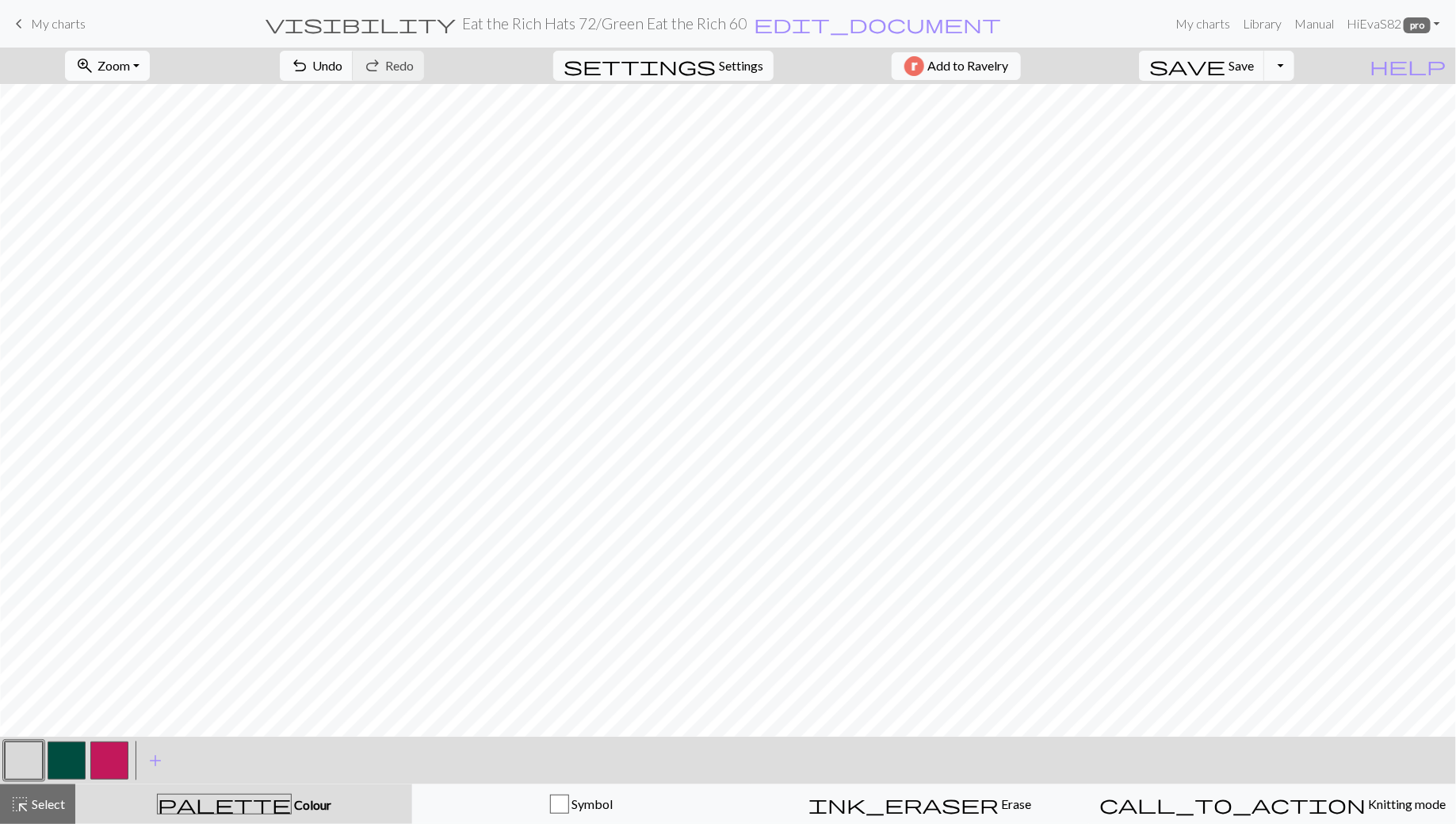
click at [121, 61] on span "Zoom" at bounding box center [113, 65] width 32 height 15
click at [122, 131] on button "Fit width" at bounding box center [128, 124] width 125 height 25
click at [41, 809] on span "Select" at bounding box center [46, 804] width 36 height 15
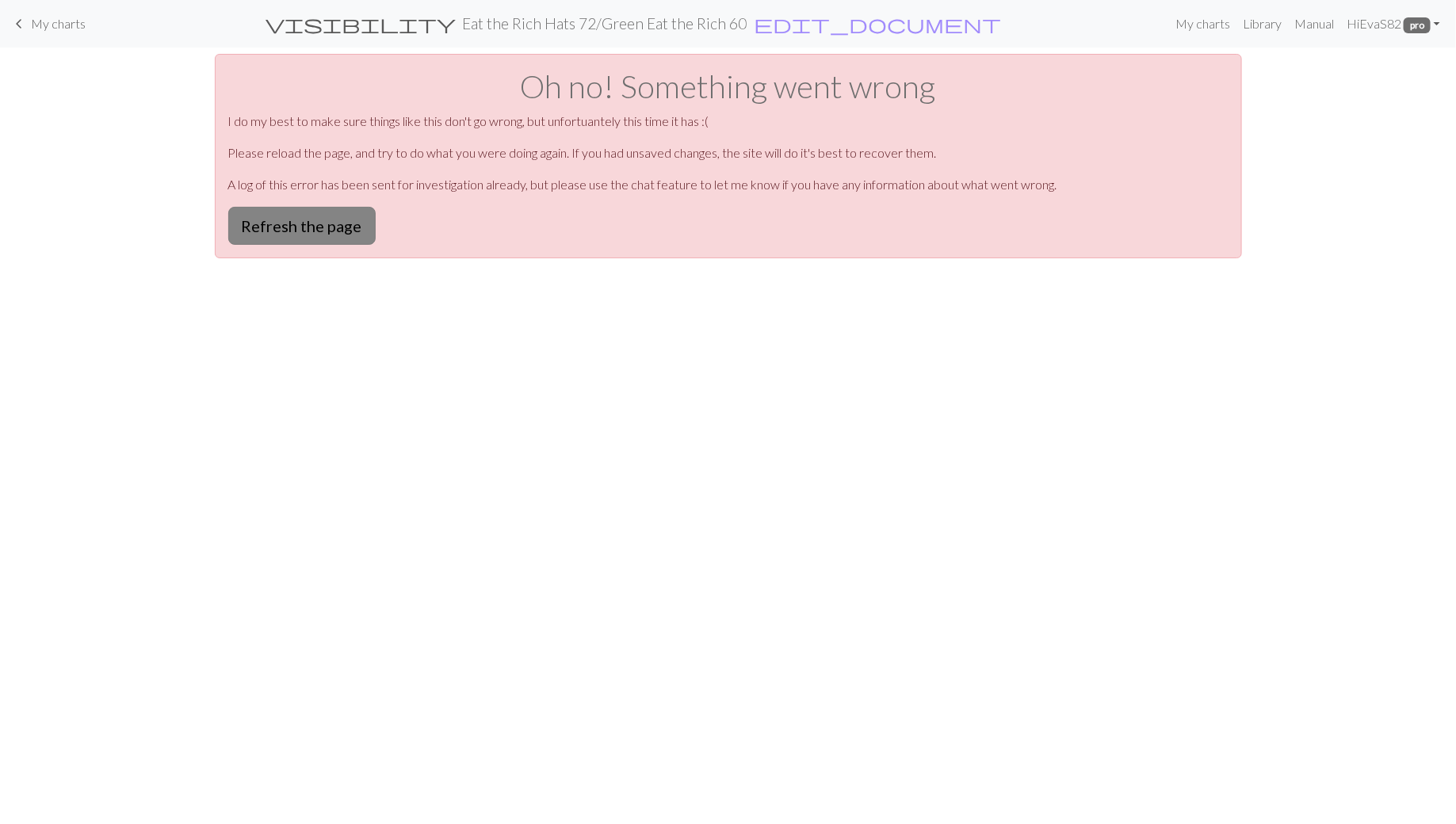
click at [302, 229] on button "Refresh the page" at bounding box center [302, 225] width 147 height 38
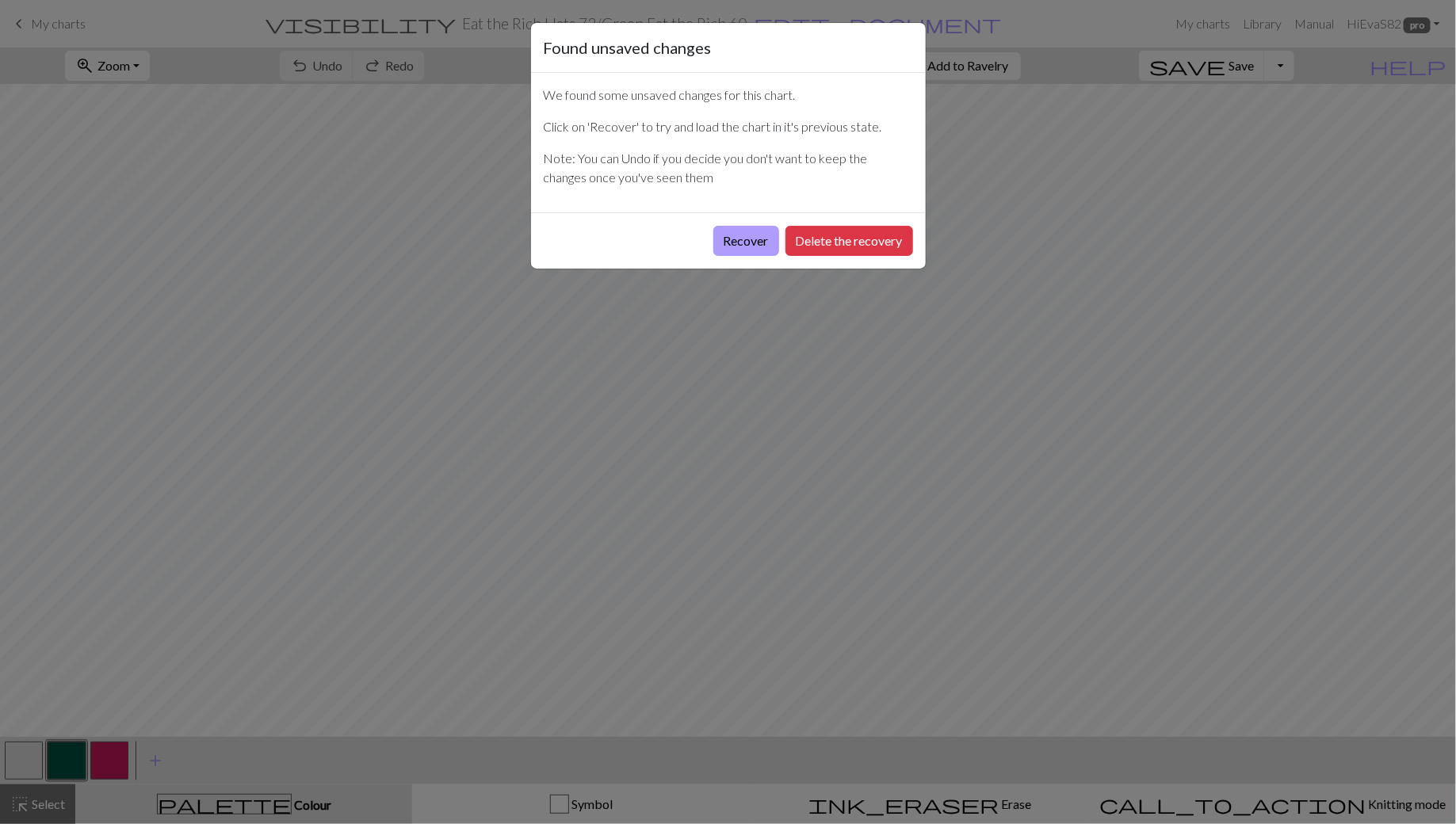
click at [740, 239] on button "Recover" at bounding box center [746, 241] width 66 height 30
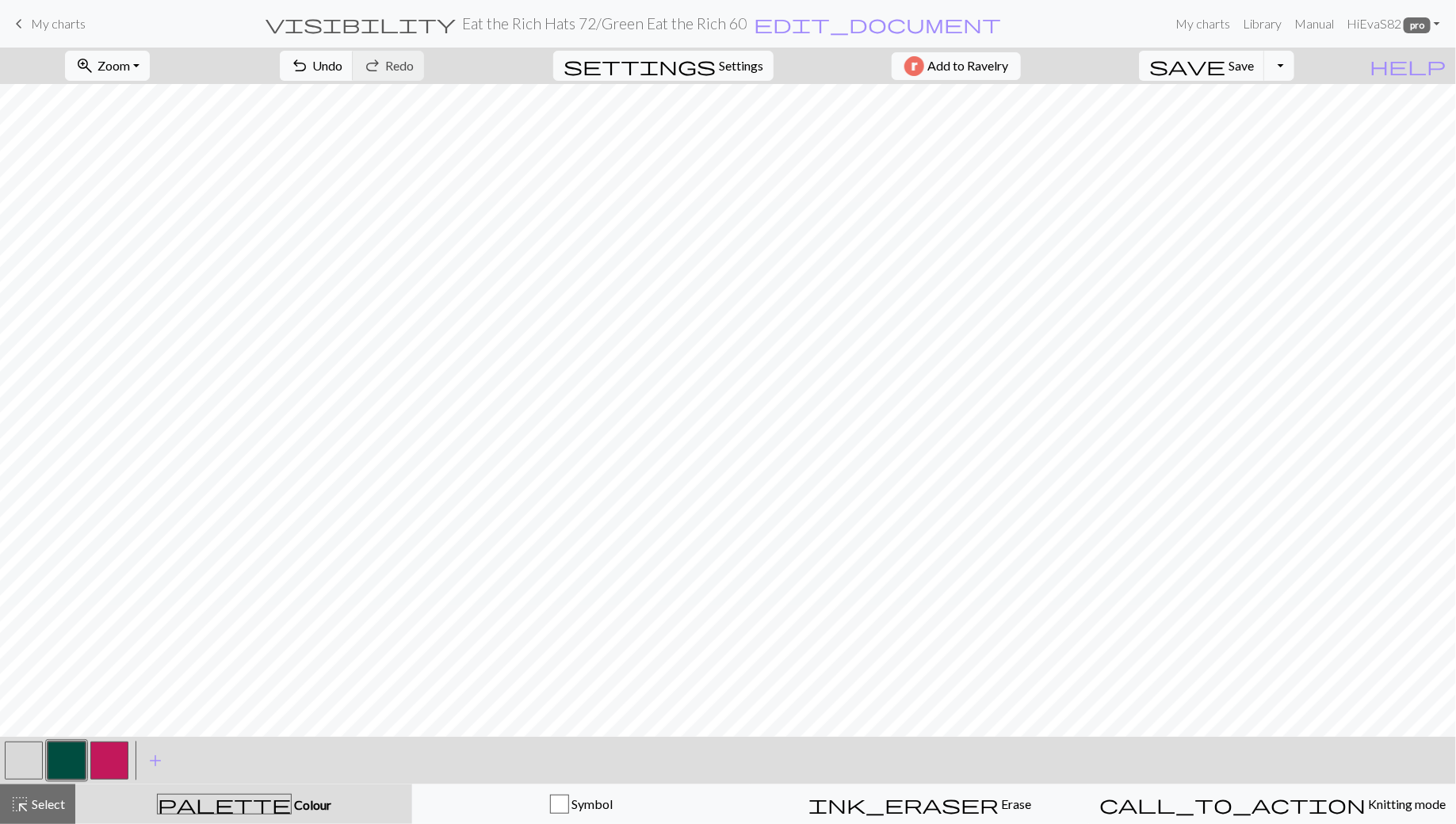
scroll to position [4, 0]
click at [1254, 69] on span "Save" at bounding box center [1241, 65] width 25 height 15
click at [32, 806] on span "Select" at bounding box center [46, 804] width 36 height 15
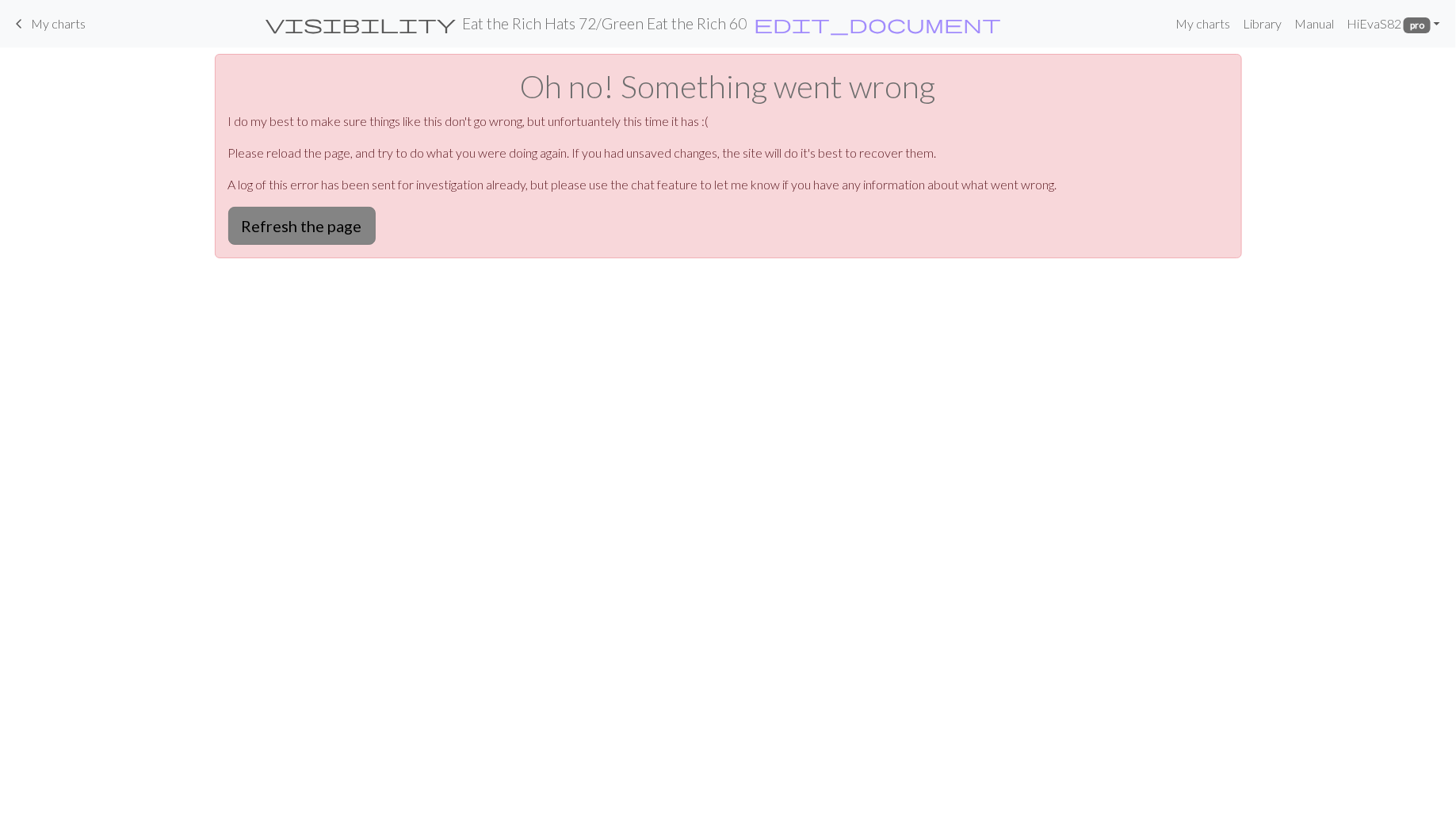
click at [277, 237] on button "Refresh the page" at bounding box center [302, 225] width 147 height 38
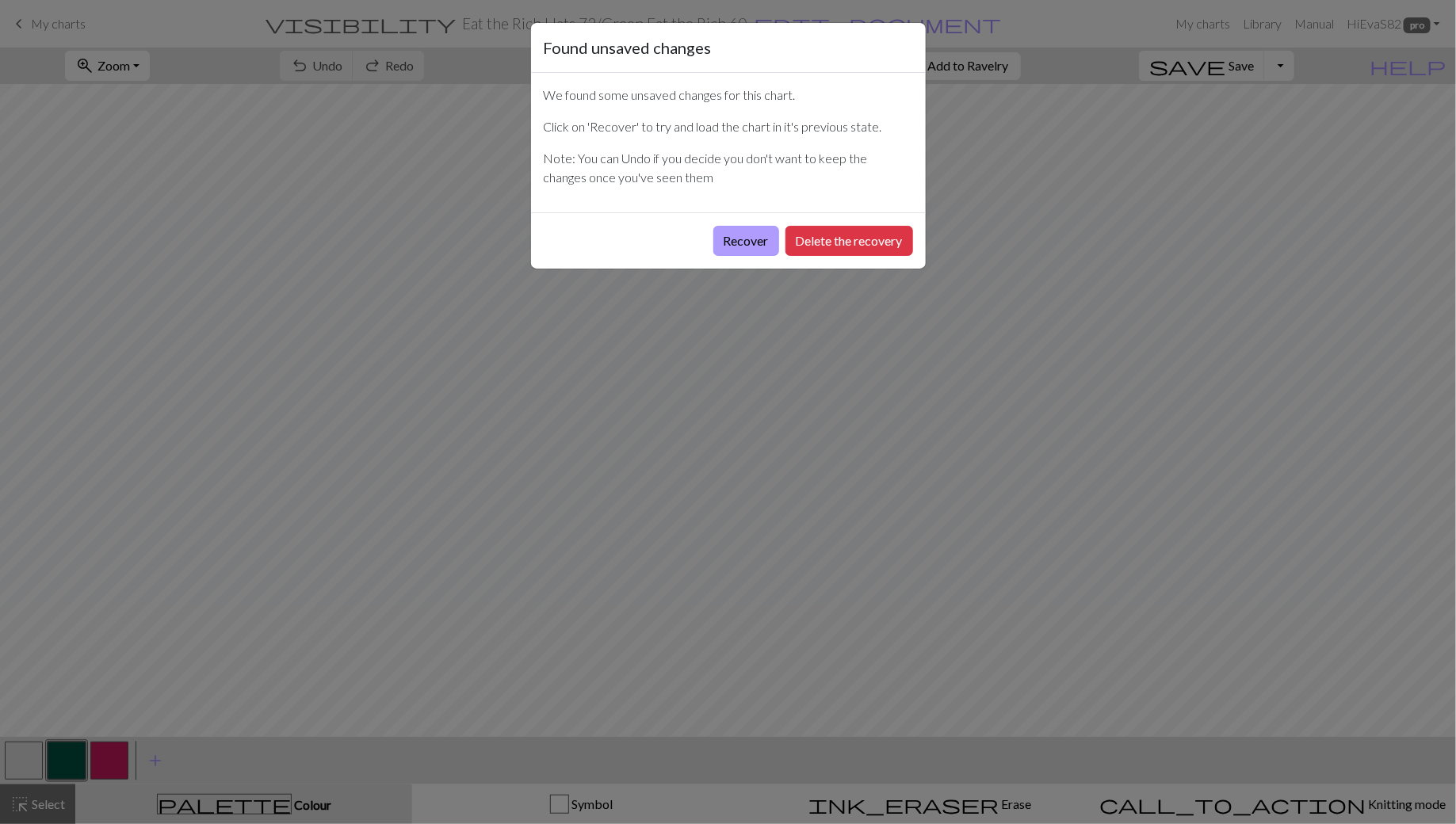
click at [721, 241] on button "Recover" at bounding box center [746, 241] width 66 height 30
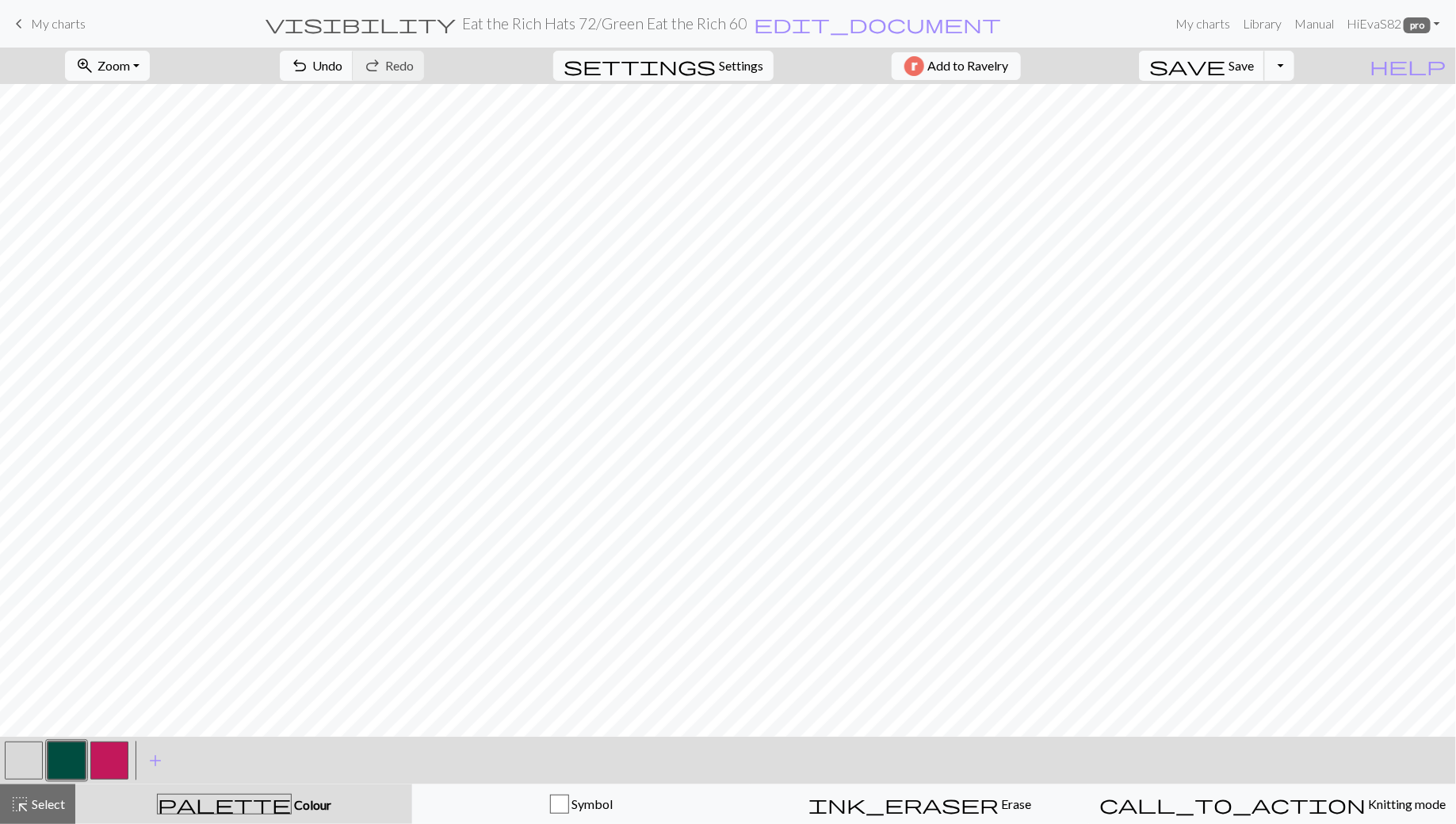
click at [1254, 66] on span "Save" at bounding box center [1241, 65] width 25 height 15
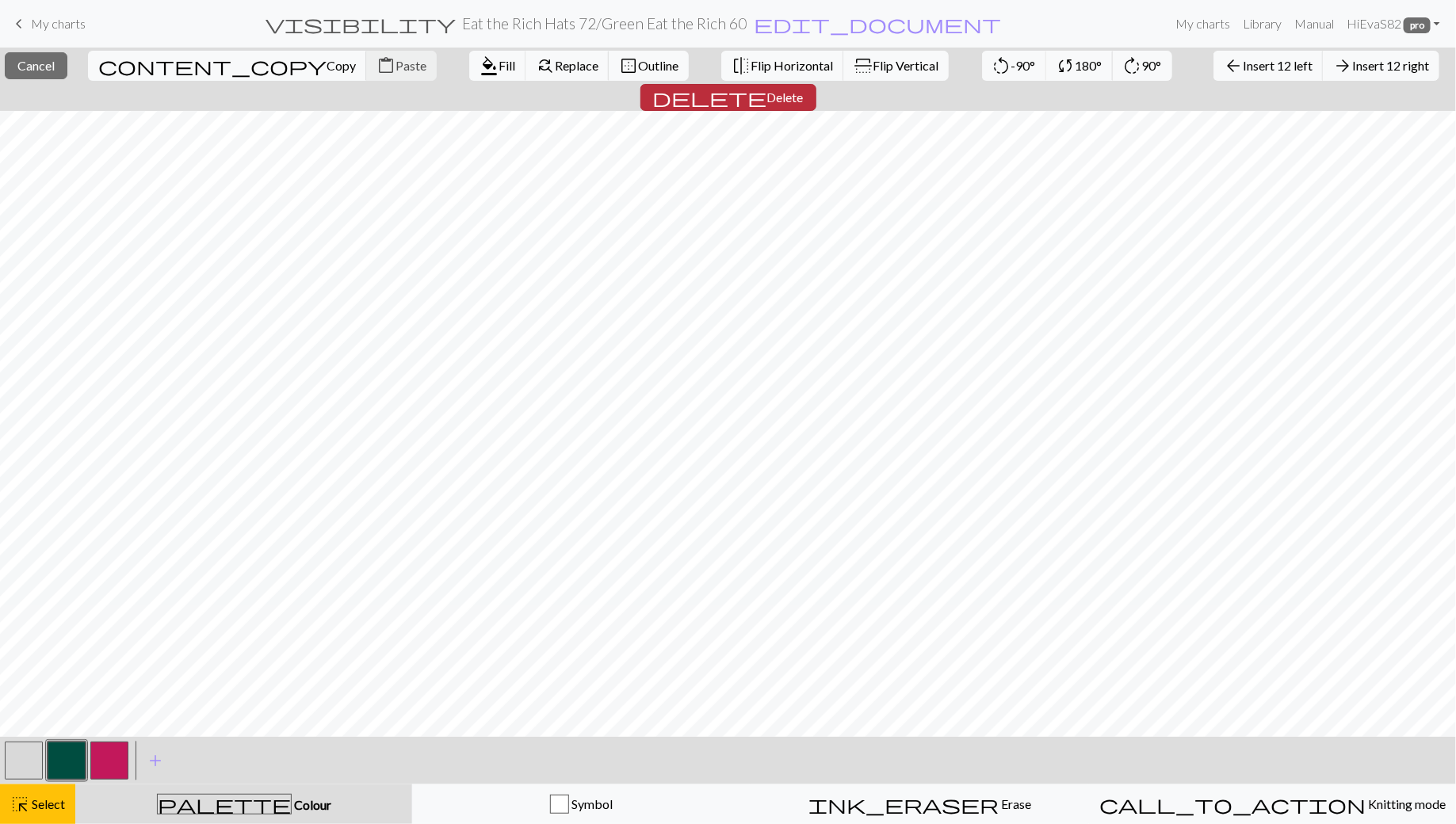
click at [804, 89] on span "Delete" at bounding box center [785, 96] width 37 height 15
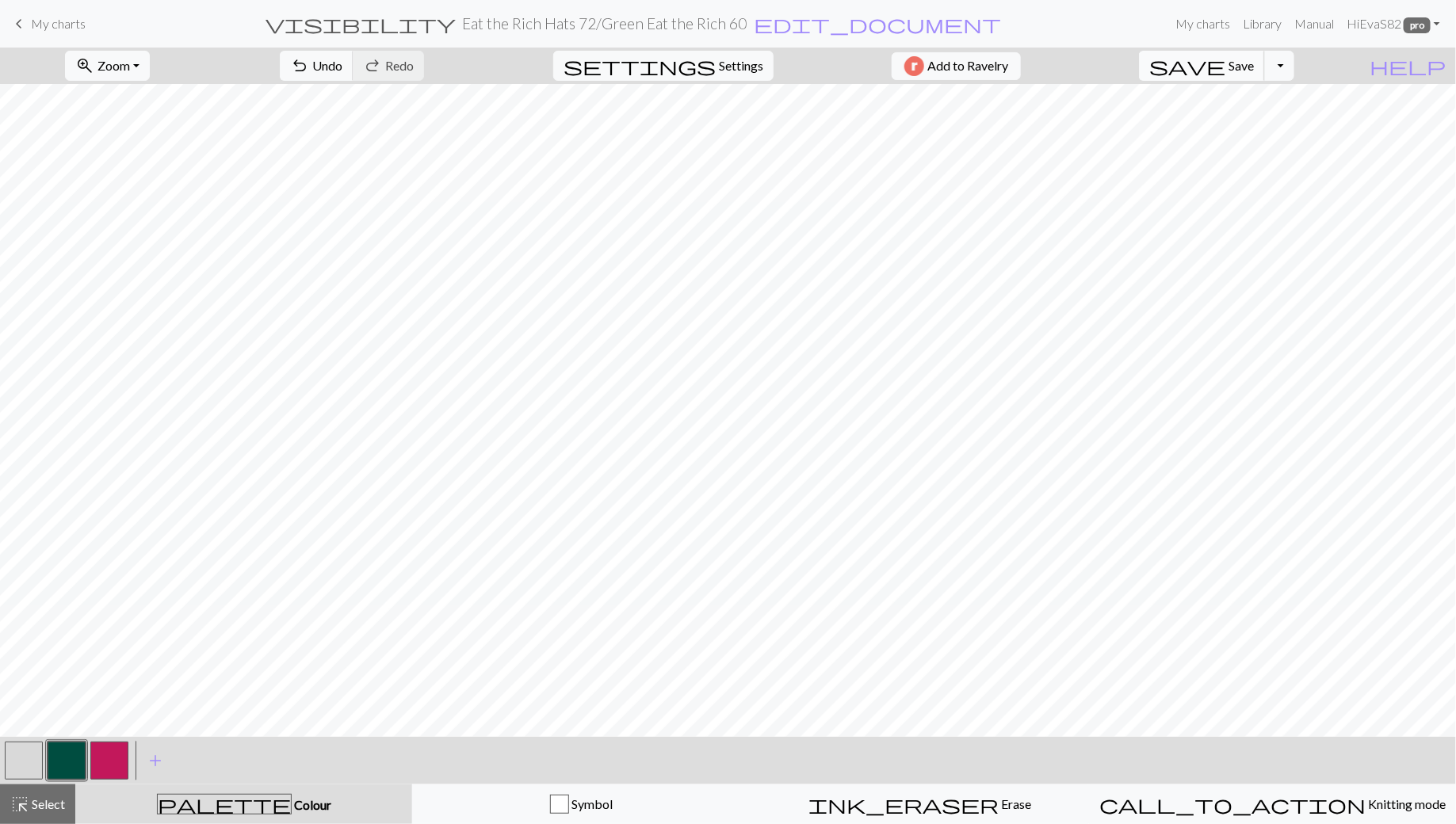
click at [1225, 54] on span "save" at bounding box center [1187, 65] width 76 height 22
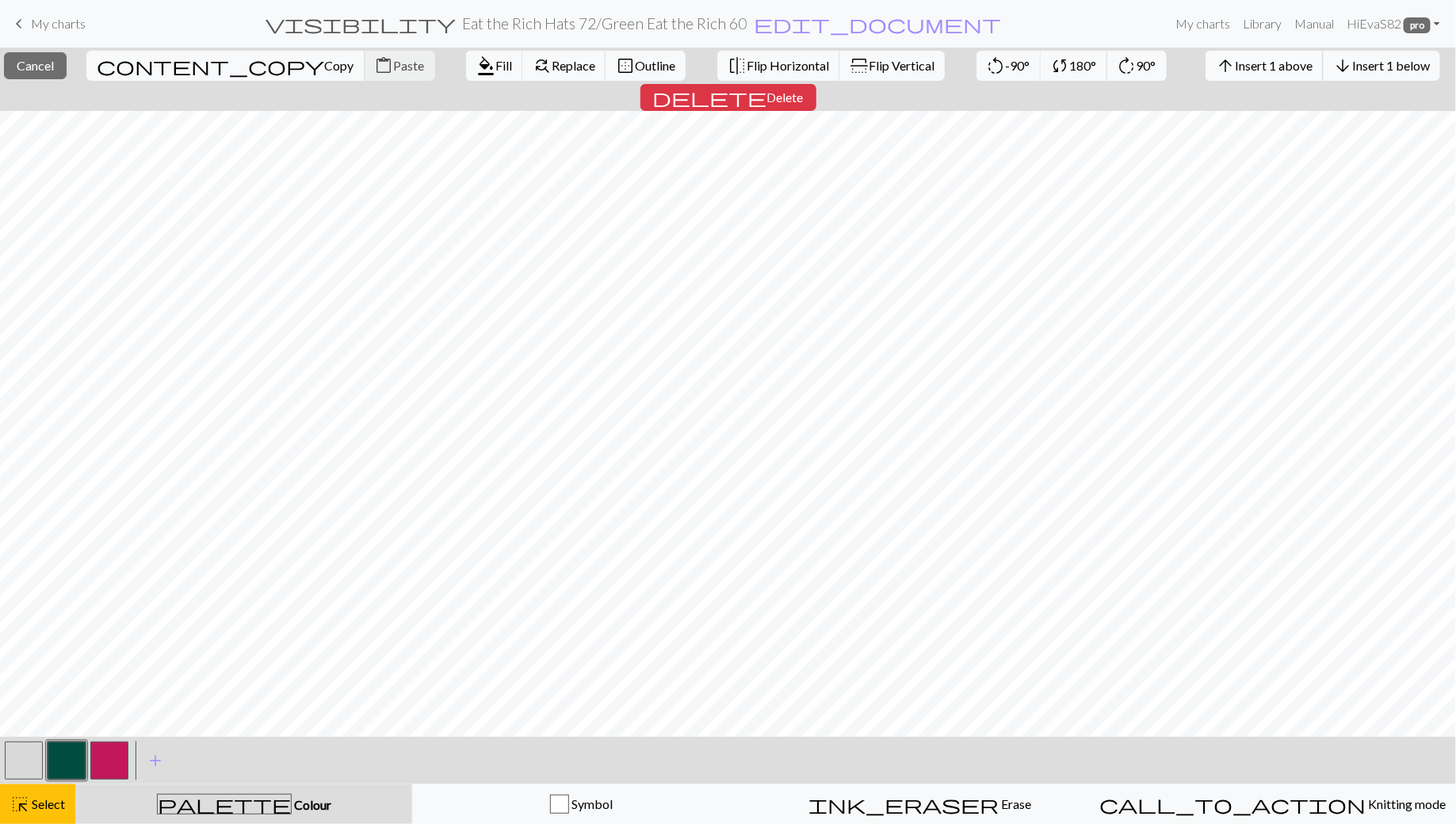
click at [1205, 73] on button "arrow_upward Insert 1 above" at bounding box center [1264, 66] width 118 height 30
click at [1235, 70] on span "Insert 1 above" at bounding box center [1274, 65] width 78 height 15
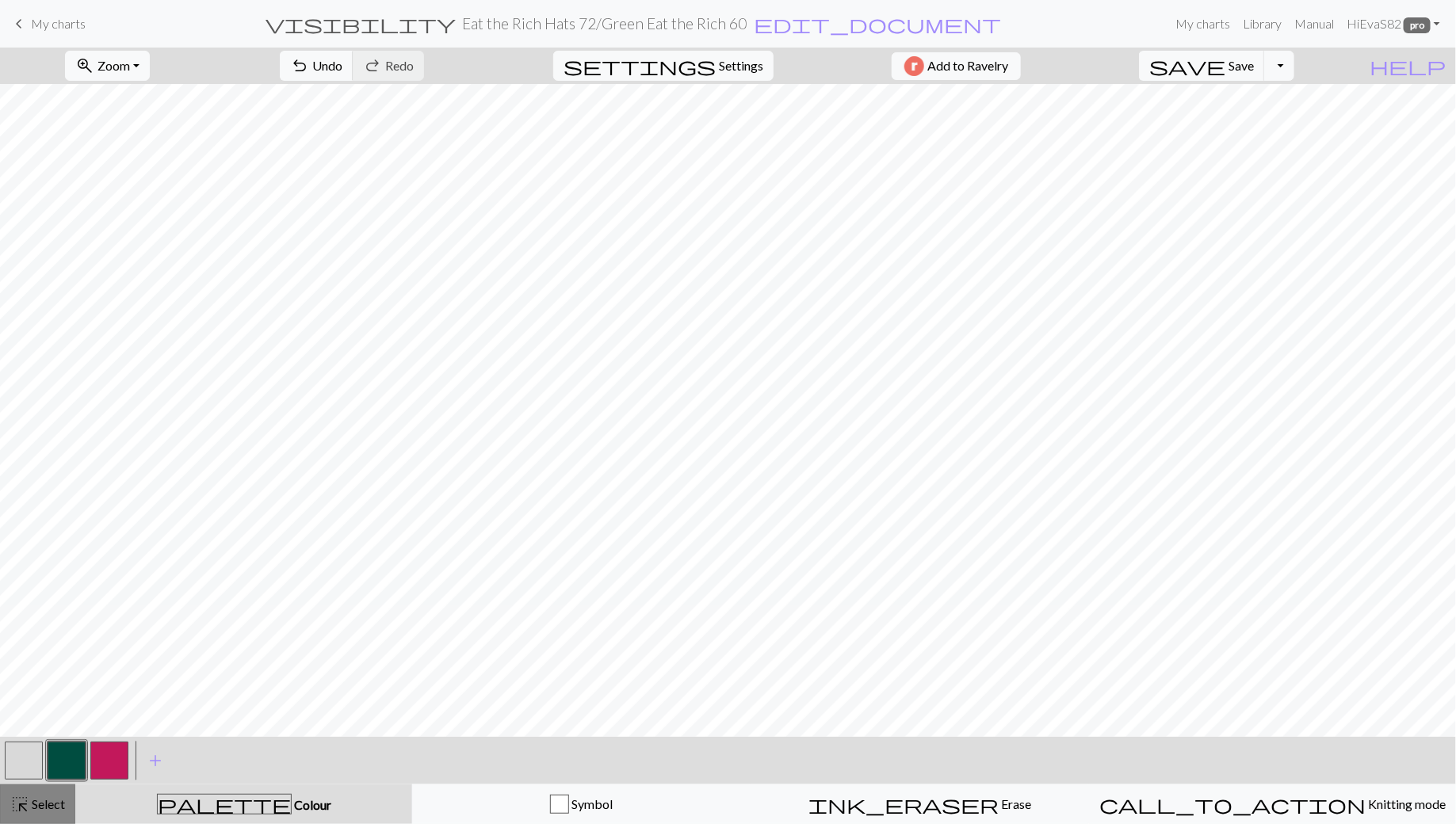
click at [25, 806] on span "highlight_alt" at bounding box center [20, 804] width 19 height 22
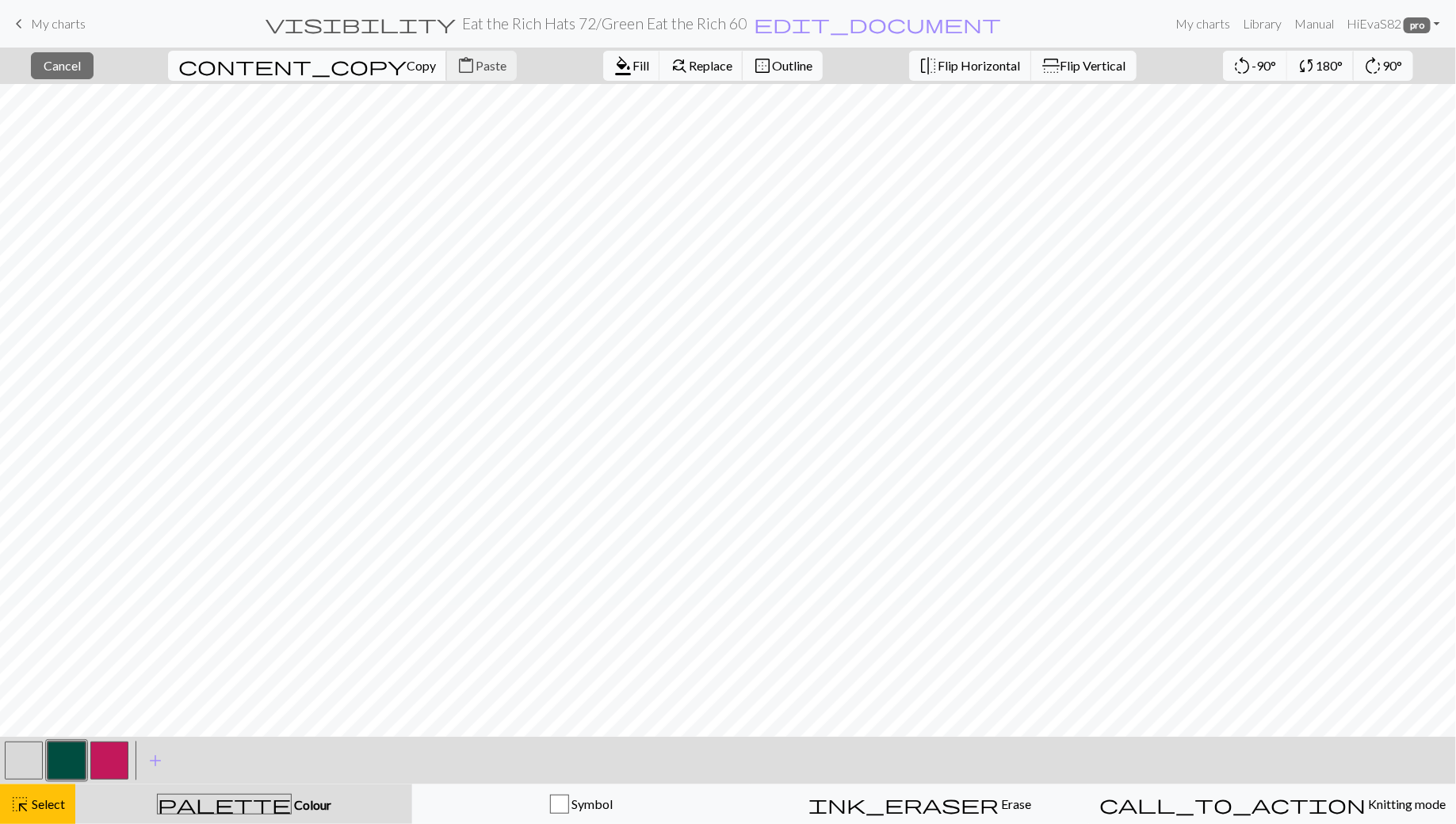
click at [407, 61] on span "Copy" at bounding box center [421, 65] width 29 height 15
click at [446, 79] on button "content_paste Paste" at bounding box center [481, 66] width 70 height 30
click at [81, 70] on span "Cancel" at bounding box center [62, 65] width 37 height 15
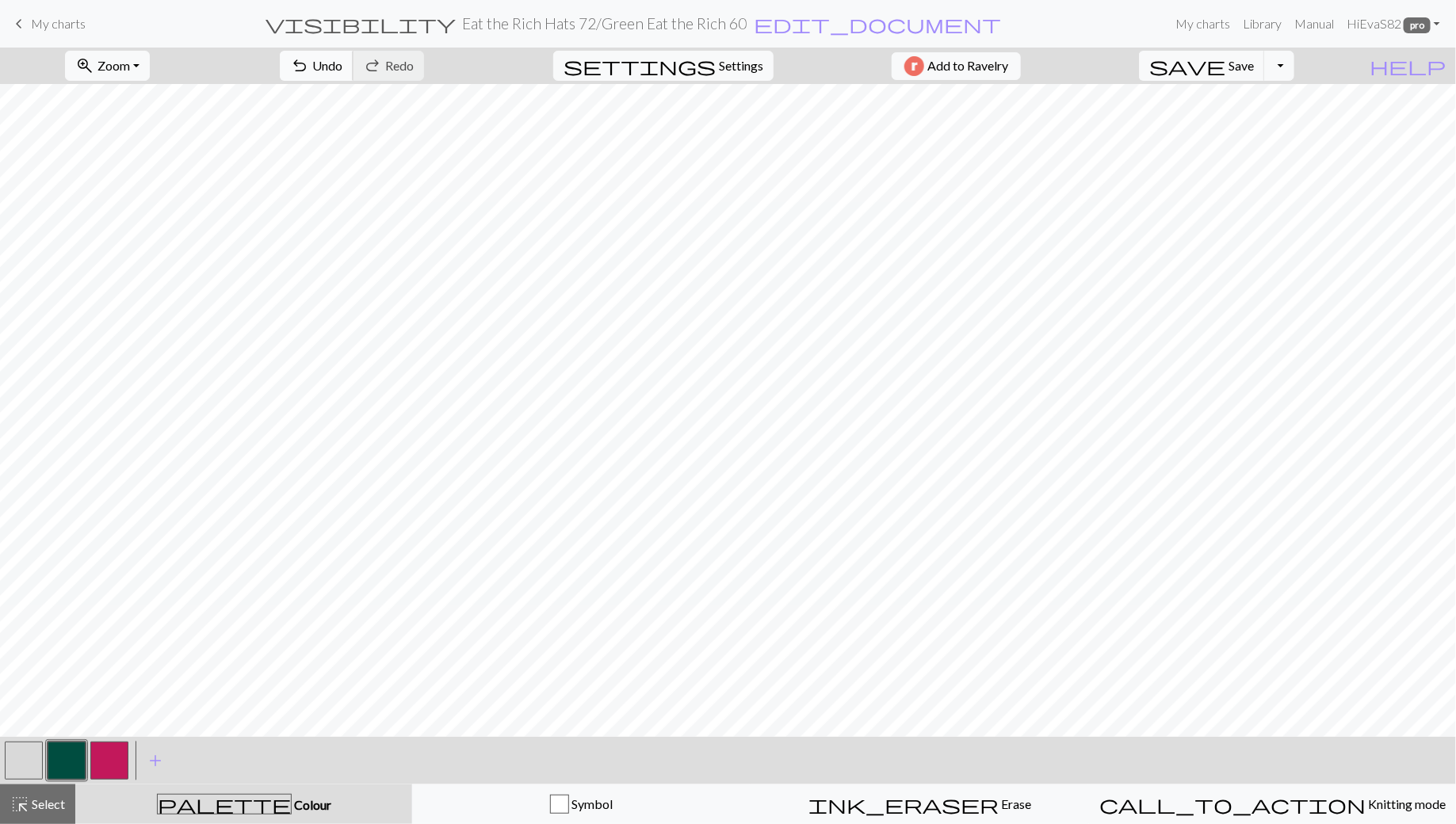
click at [309, 64] on span "undo" at bounding box center [300, 65] width 19 height 22
click at [53, 815] on button "highlight_alt Select Select" at bounding box center [38, 804] width 75 height 39
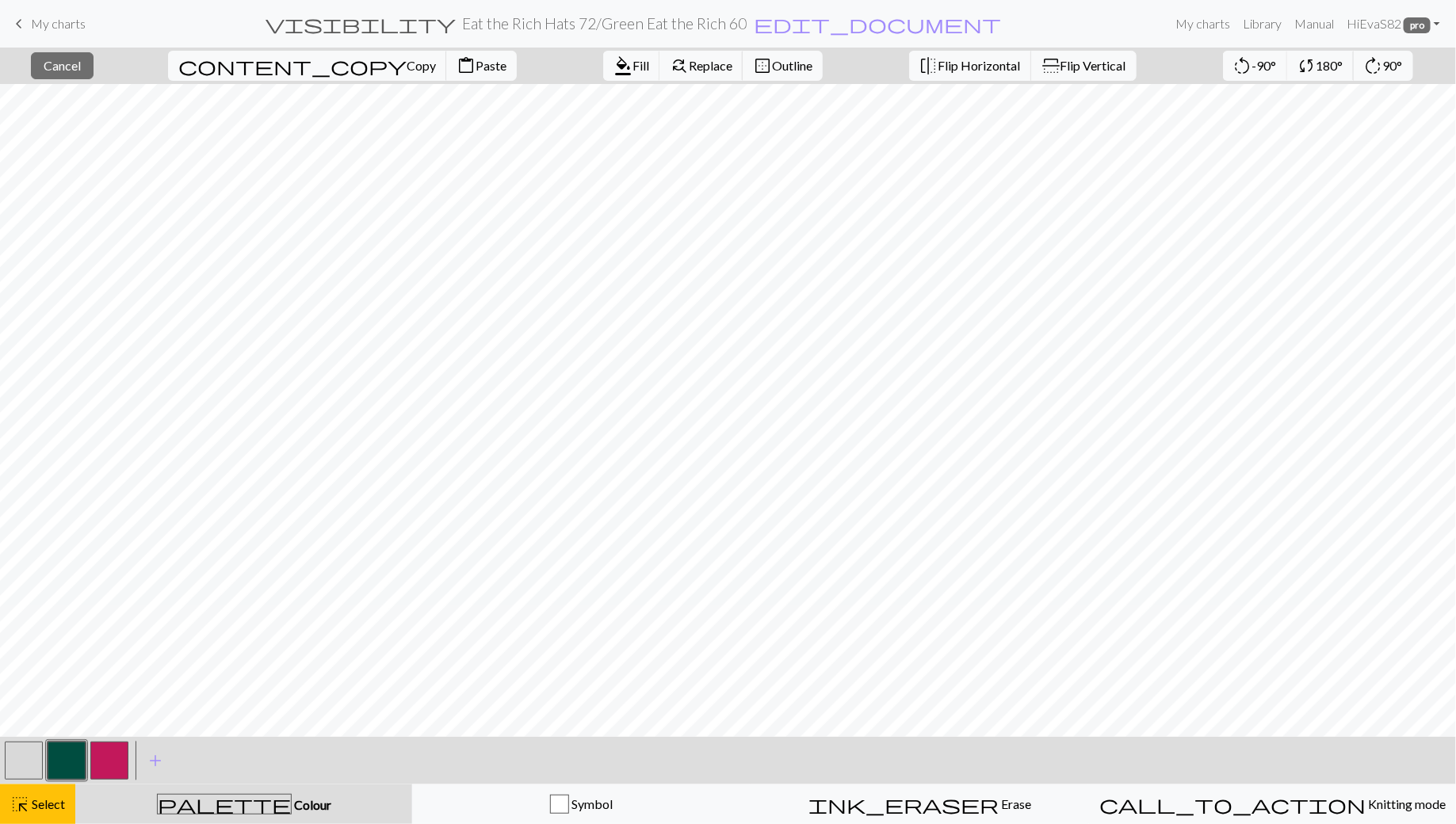
click at [39, 770] on button "button" at bounding box center [23, 760] width 38 height 38
click at [614, 70] on span "format_color_fill" at bounding box center [623, 65] width 19 height 22
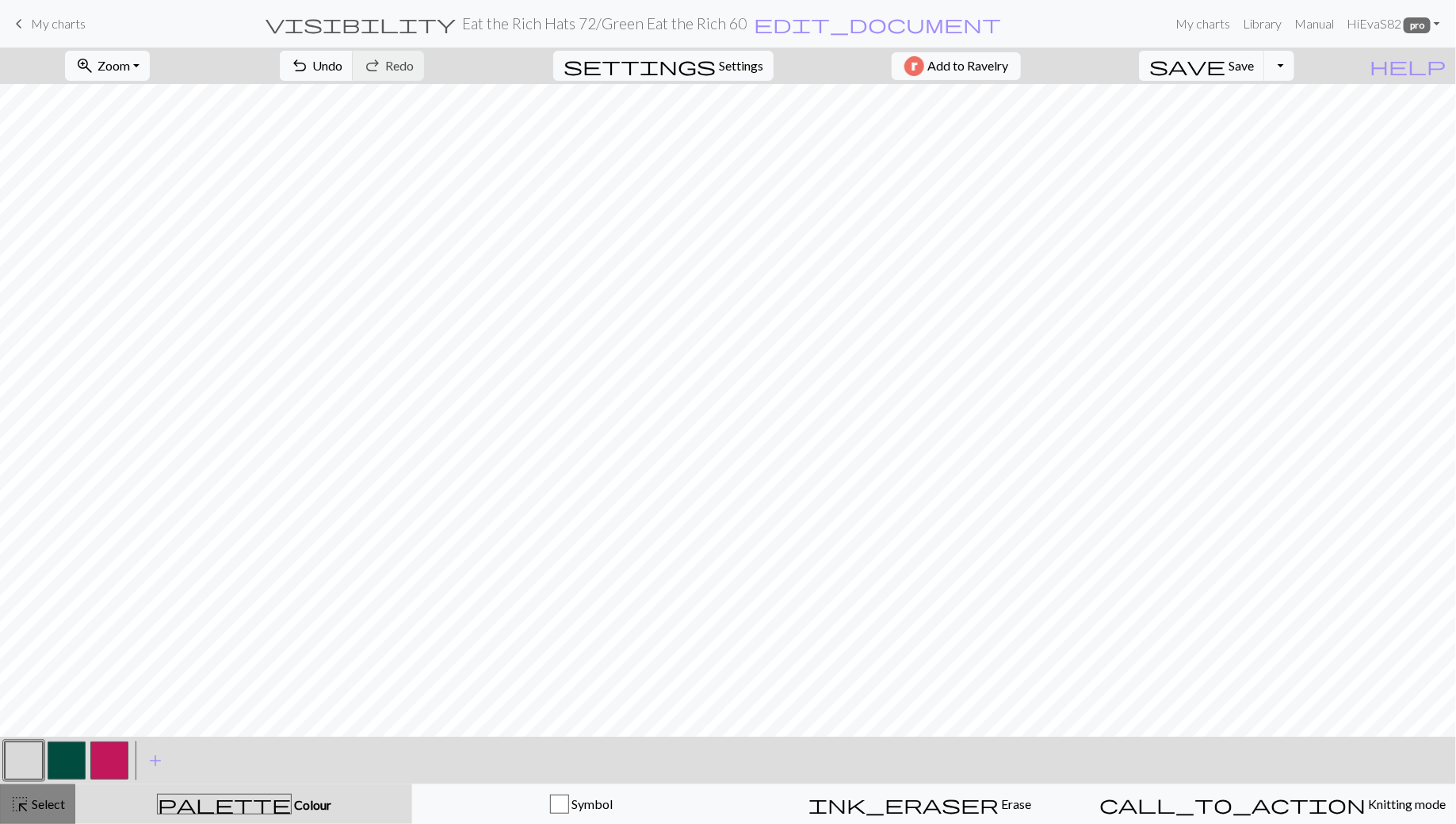
click at [39, 813] on div "highlight_alt Select Select" at bounding box center [38, 805] width 54 height 19
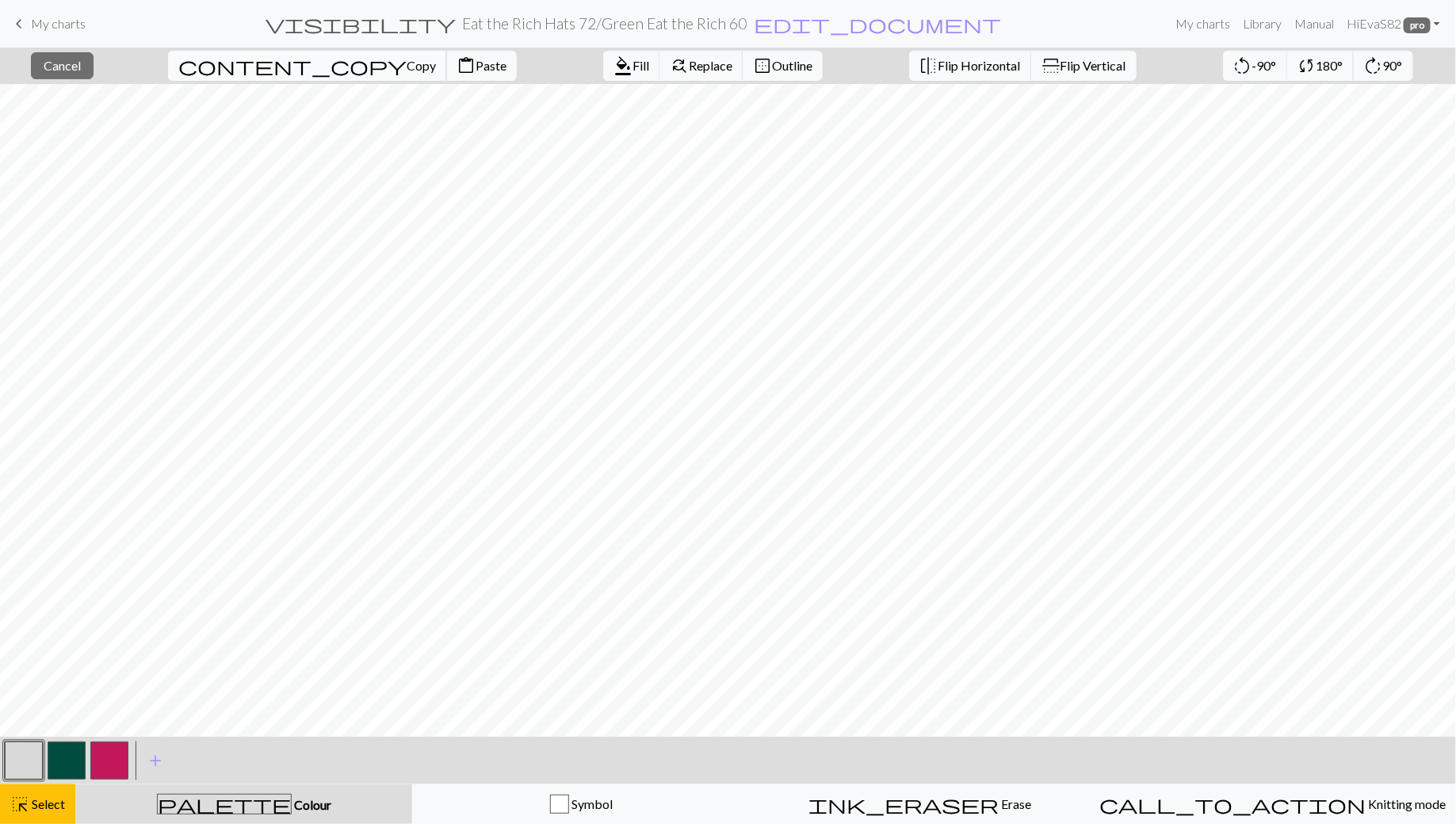
click at [248, 61] on span "content_copy" at bounding box center [292, 65] width 228 height 22
click at [476, 64] on span "Paste" at bounding box center [491, 65] width 31 height 15
click at [81, 66] on span "Cancel" at bounding box center [62, 65] width 37 height 15
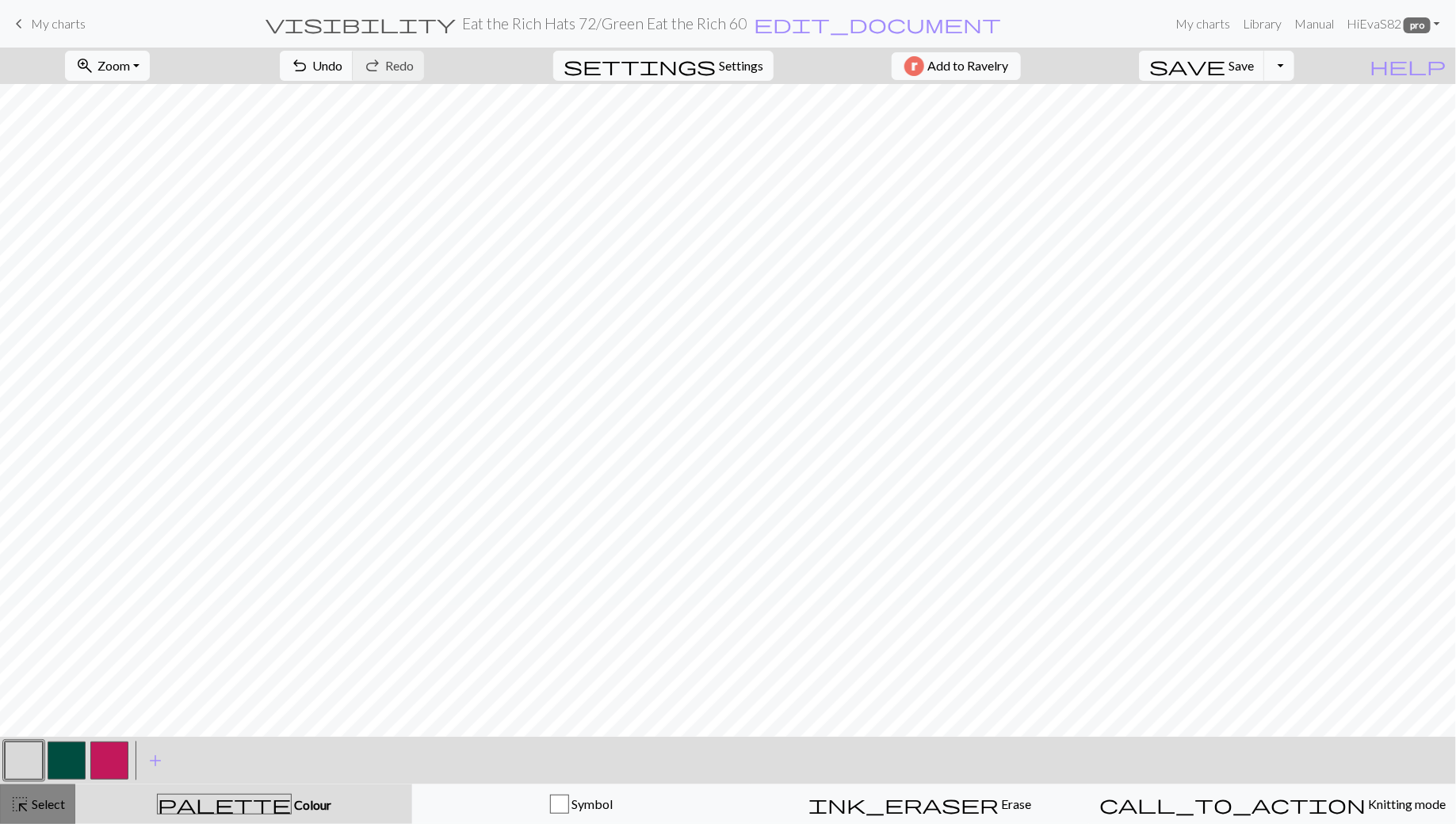
click at [51, 806] on span "Select" at bounding box center [46, 804] width 36 height 15
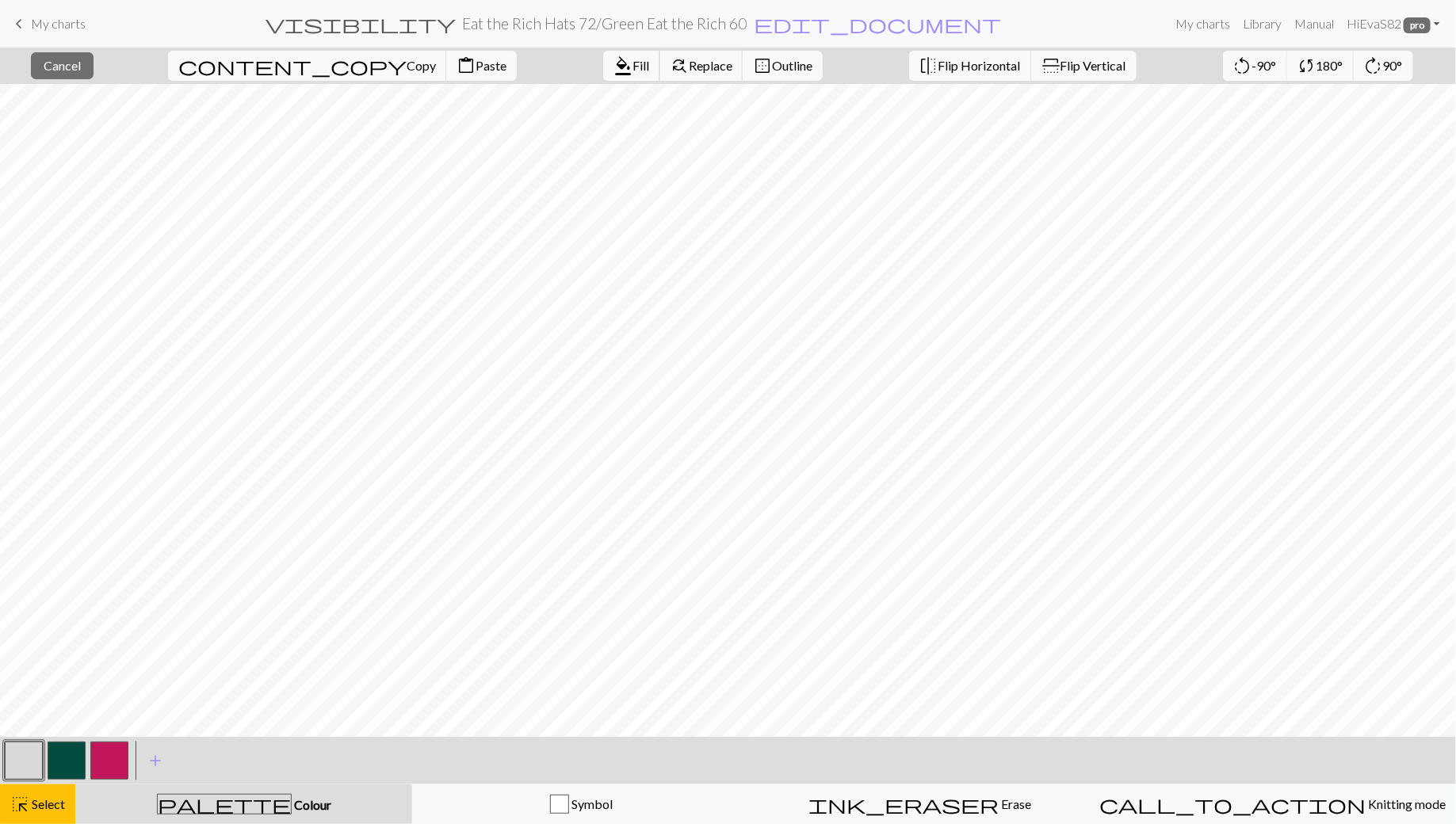
click at [614, 65] on span "format_color_fill" at bounding box center [623, 65] width 19 height 22
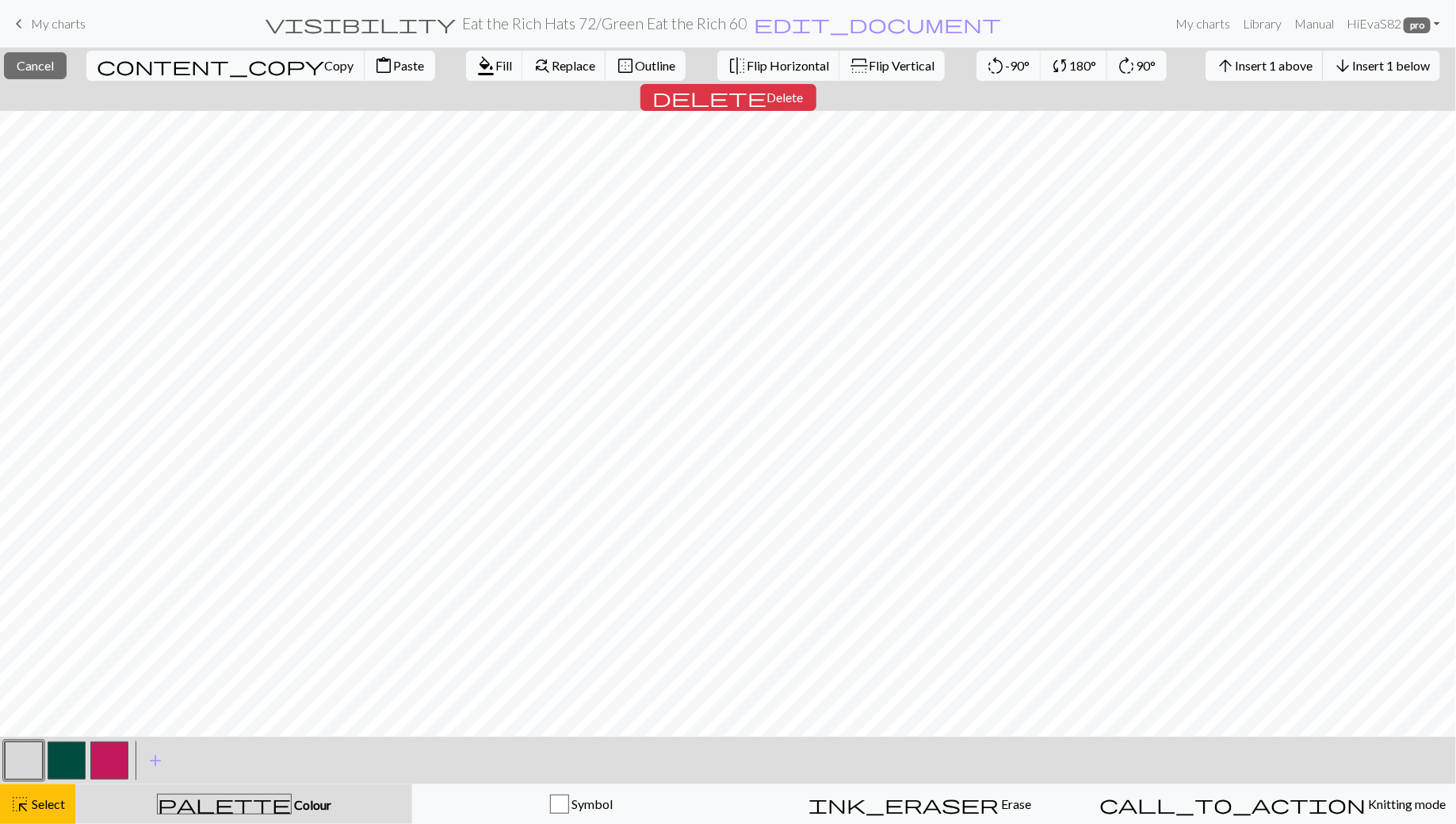
click at [1235, 67] on span "Insert 1 above" at bounding box center [1274, 65] width 78 height 15
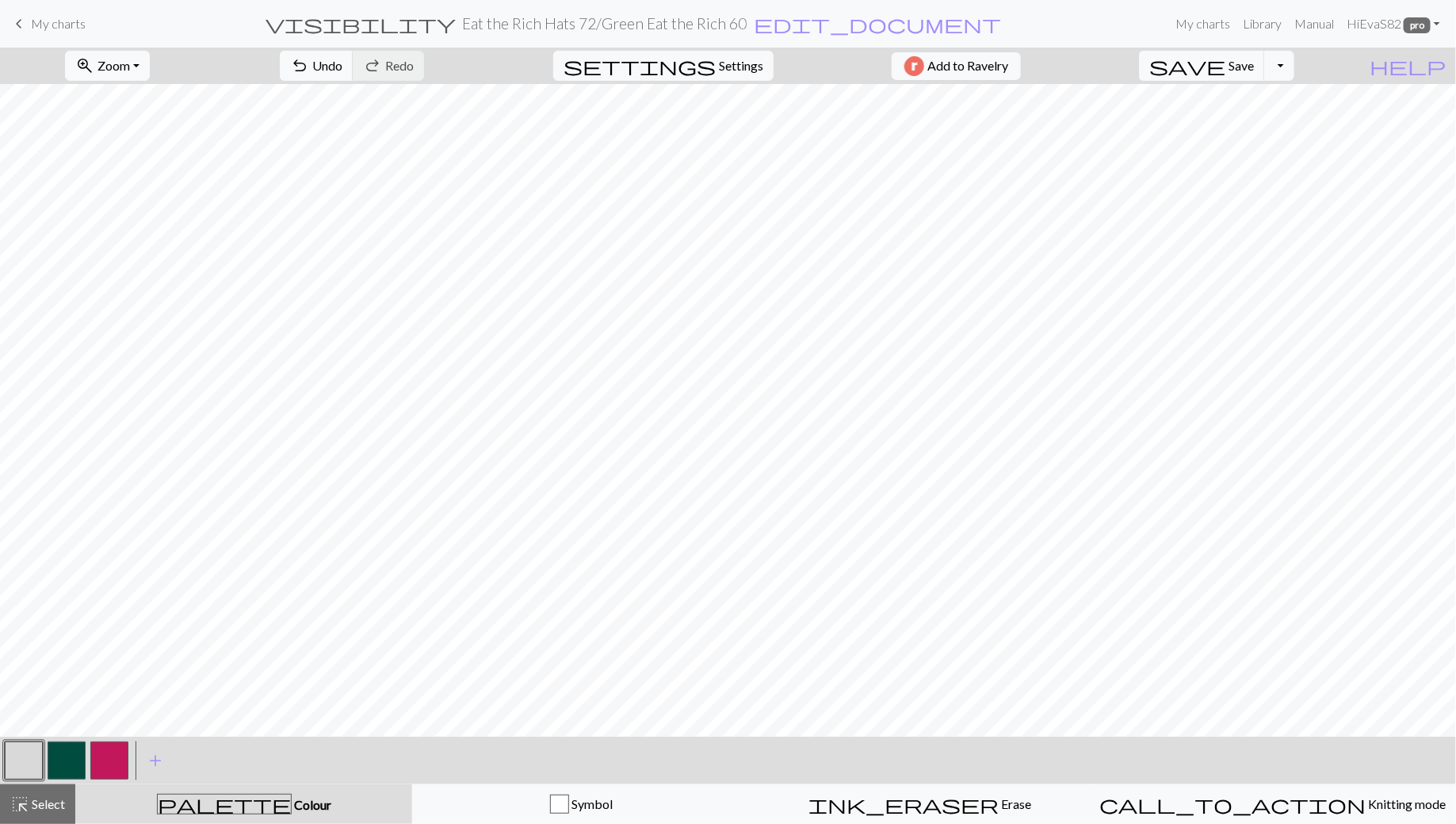
scroll to position [36, 0]
click at [55, 762] on button "button" at bounding box center [66, 760] width 38 height 38
click at [23, 802] on span "highlight_alt" at bounding box center [20, 804] width 19 height 22
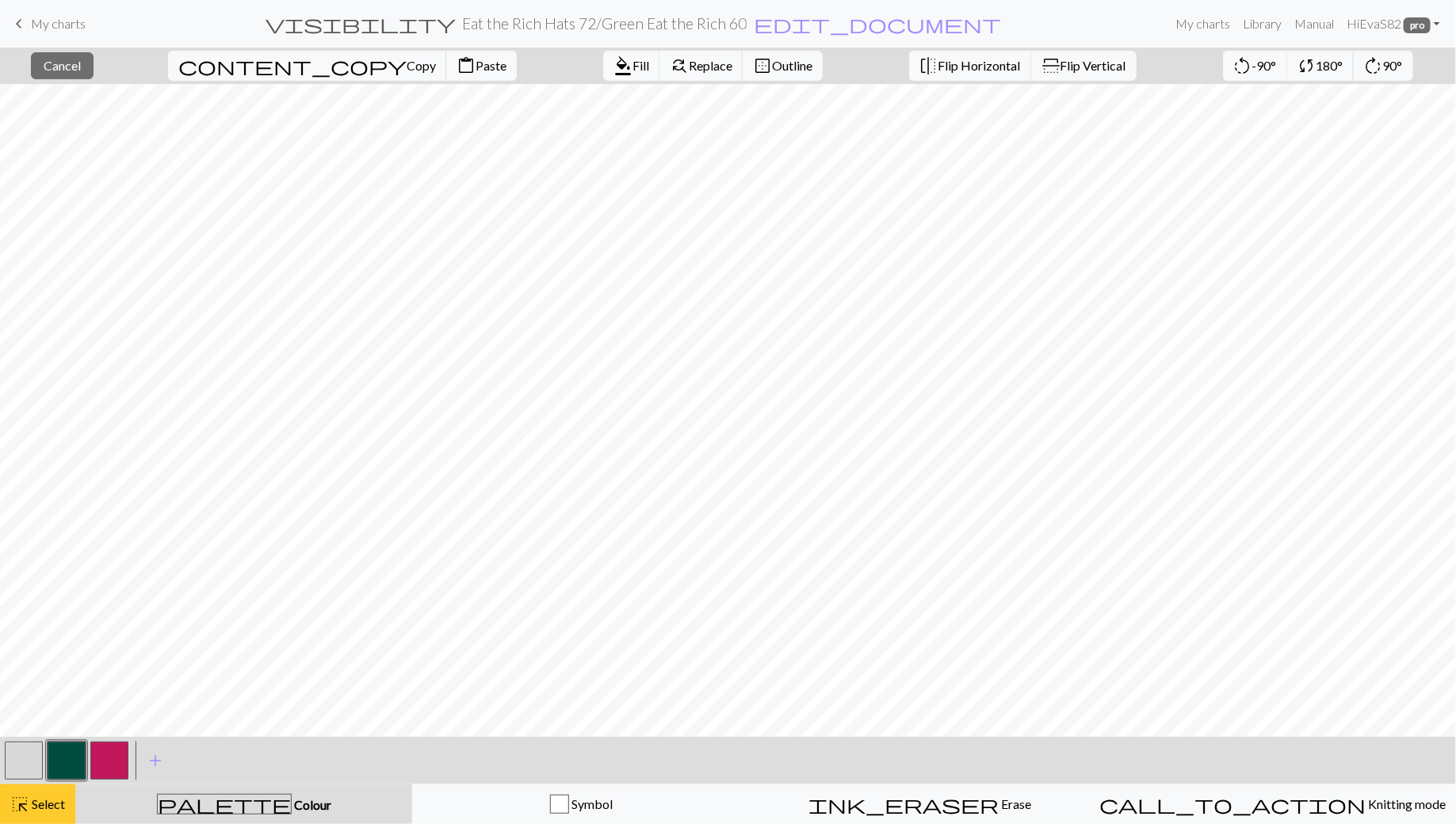
click at [49, 801] on span "Select" at bounding box center [46, 804] width 36 height 15
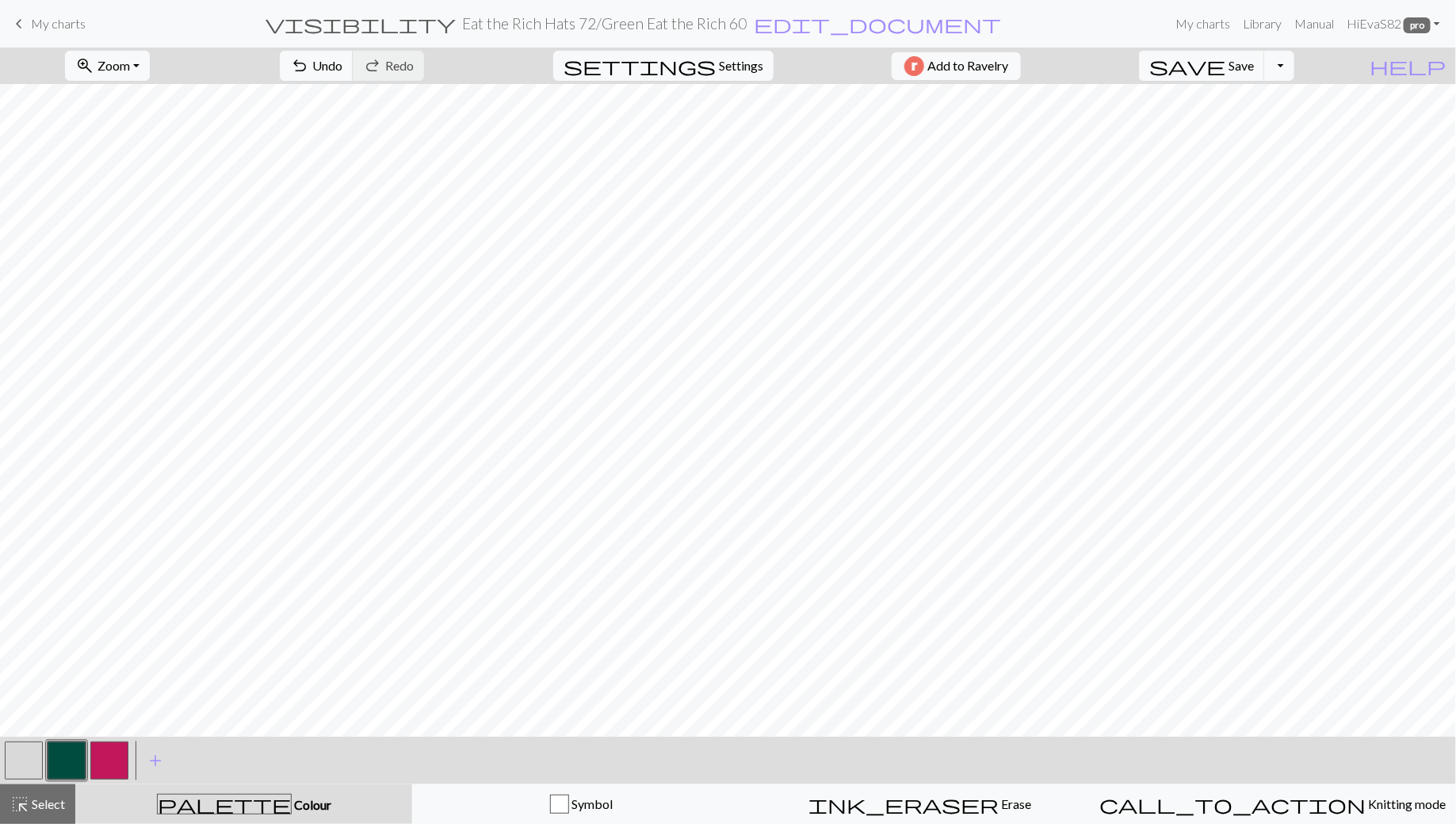
click at [62, 761] on button "button" at bounding box center [66, 760] width 38 height 38
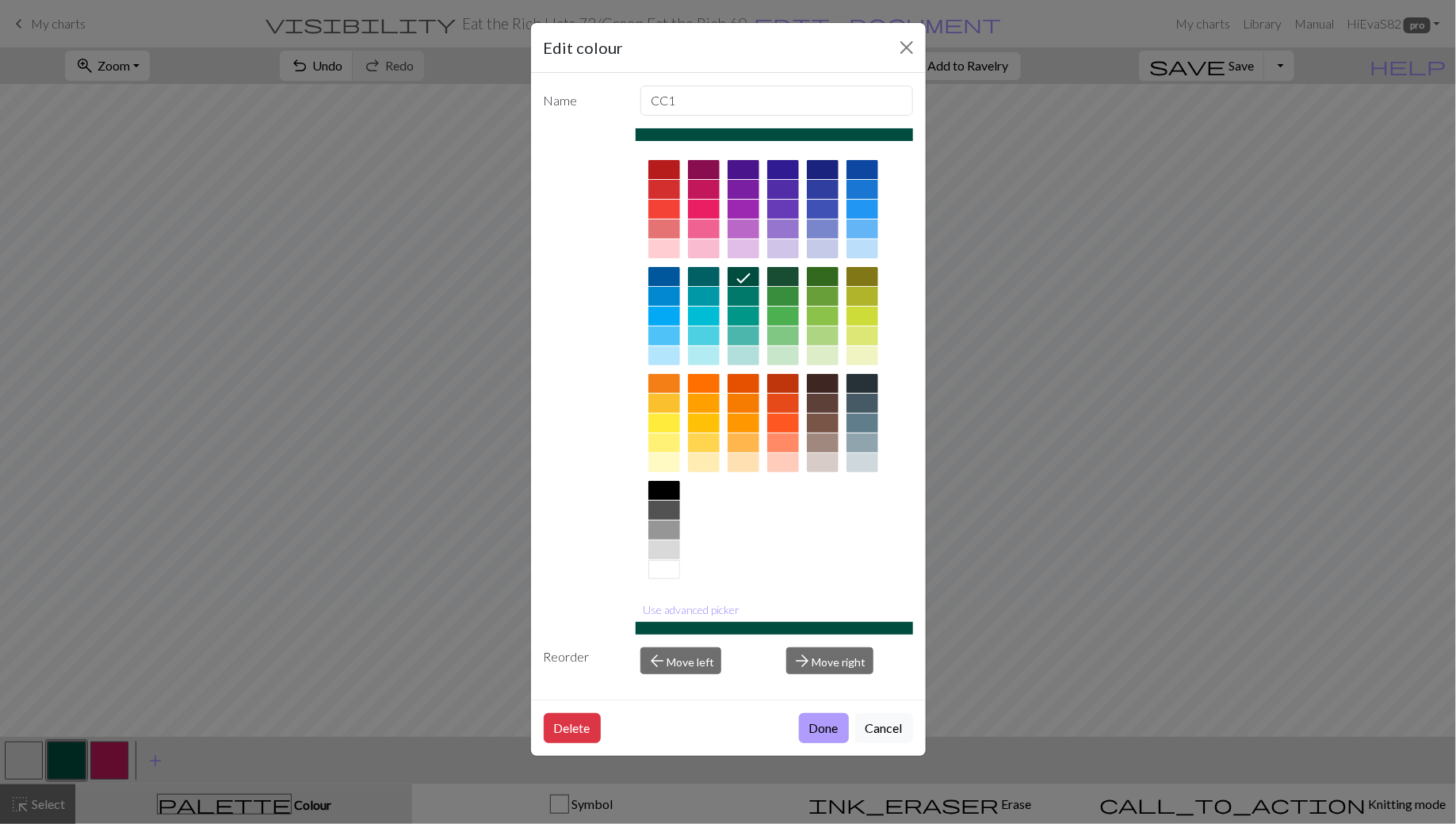
click at [823, 726] on button "Done" at bounding box center [823, 728] width 50 height 30
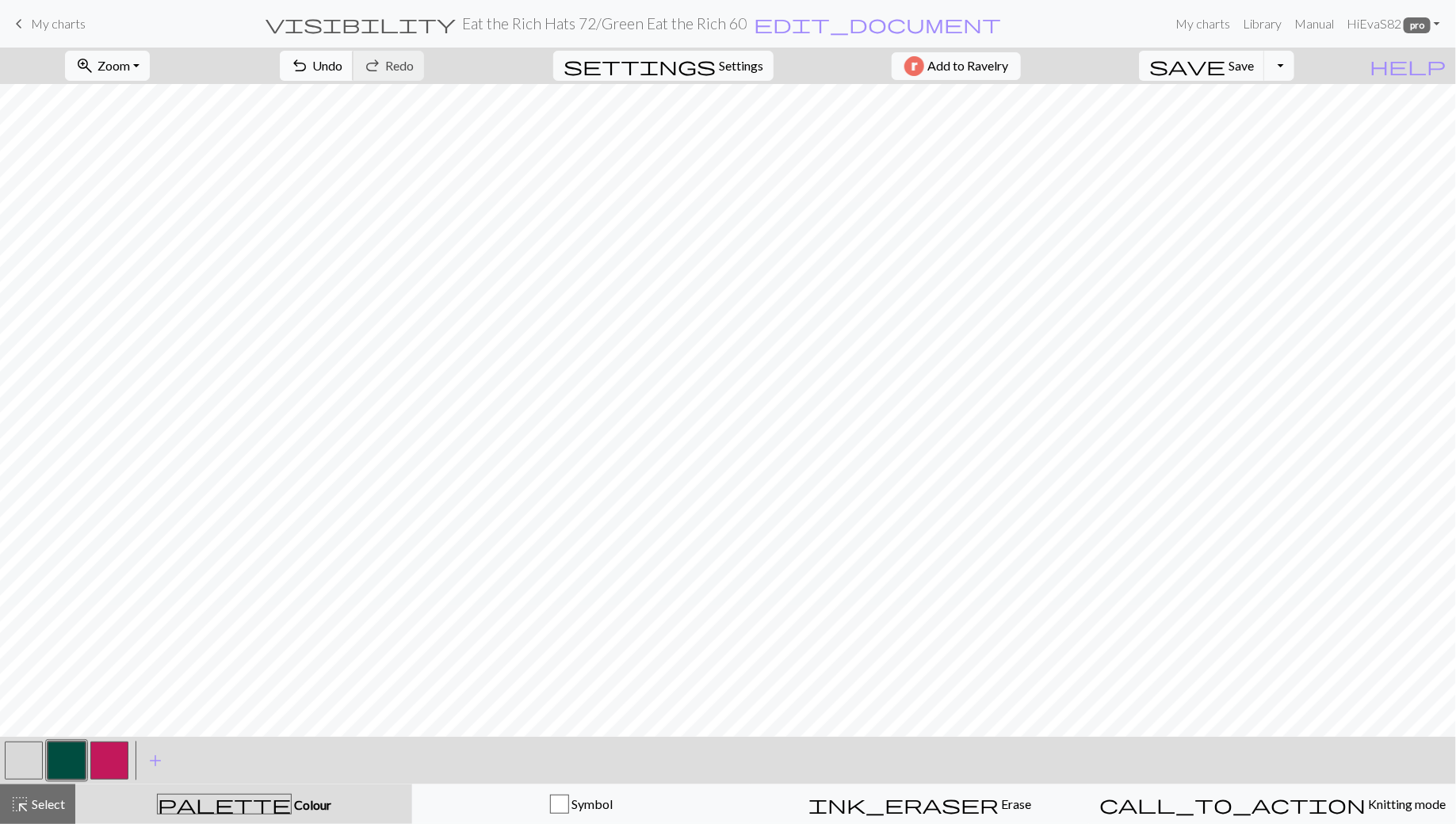
click at [343, 62] on span "Undo" at bounding box center [327, 65] width 30 height 15
click at [21, 756] on button "button" at bounding box center [23, 760] width 38 height 38
click at [38, 807] on span "Select" at bounding box center [46, 804] width 36 height 15
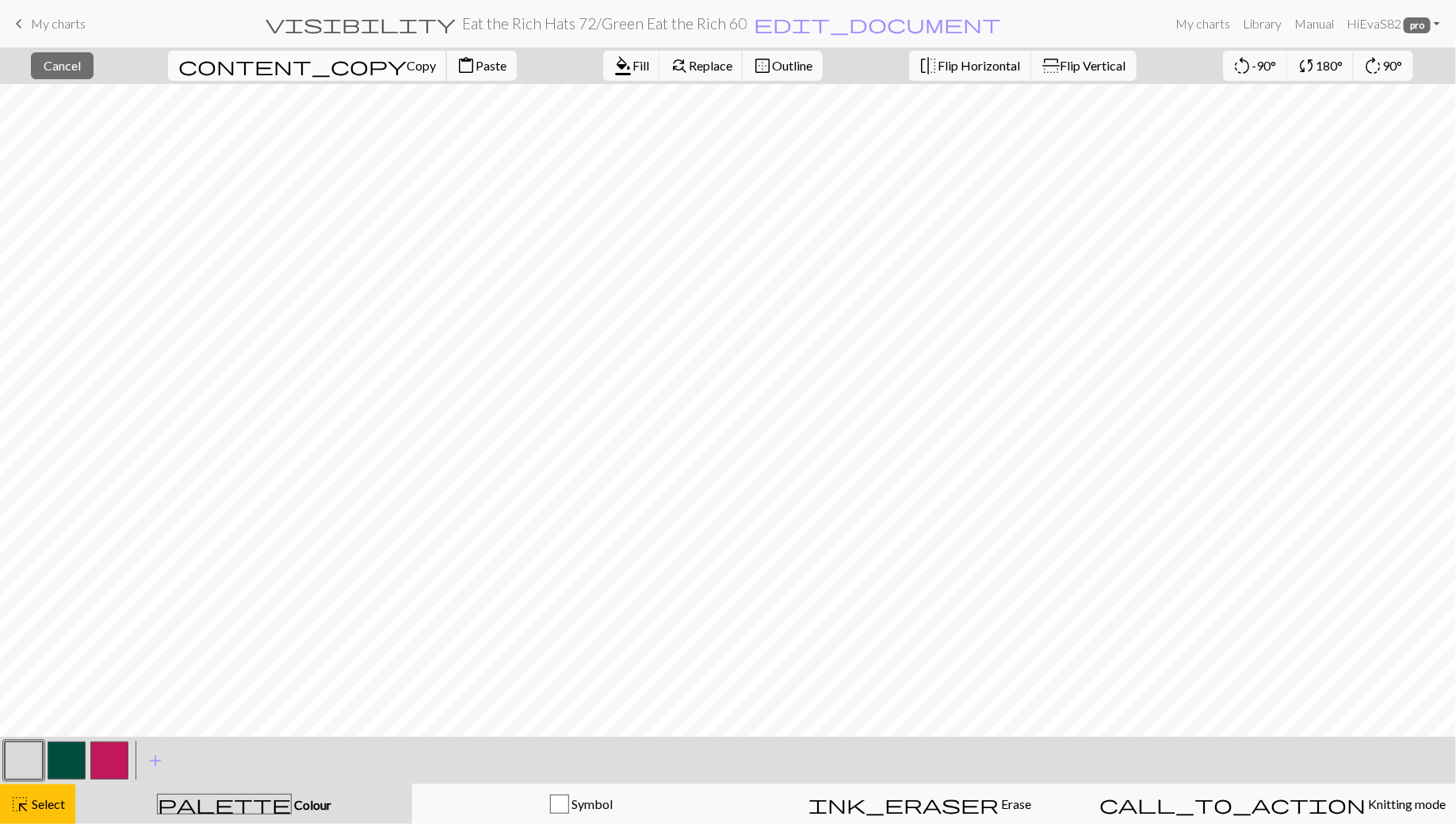
click at [407, 60] on span "Copy" at bounding box center [421, 65] width 29 height 15
click at [476, 70] on span "Paste" at bounding box center [491, 65] width 31 height 15
click at [81, 62] on span "Cancel" at bounding box center [62, 65] width 37 height 15
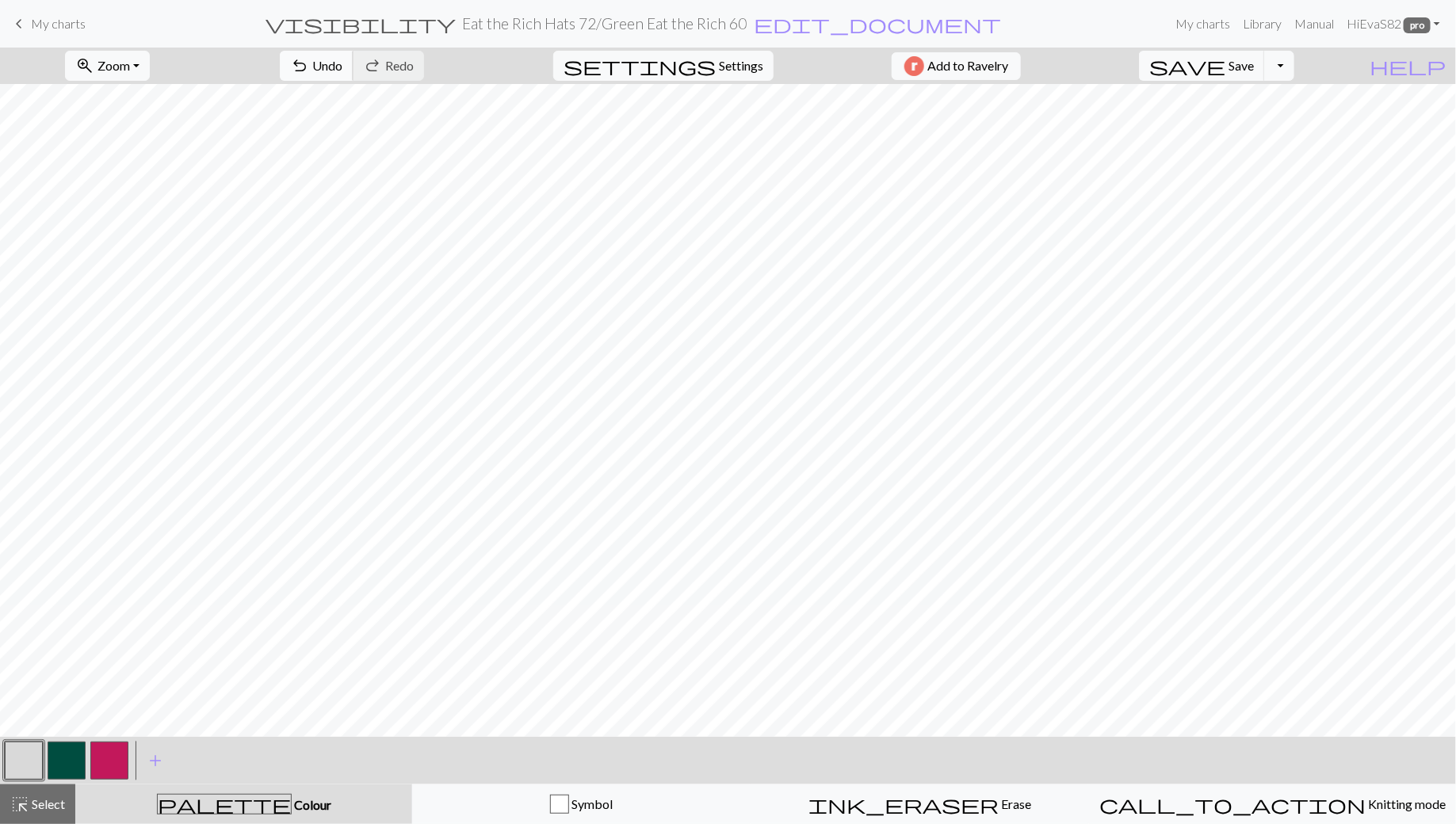
click at [343, 62] on span "Undo" at bounding box center [327, 65] width 30 height 15
click at [75, 763] on button "button" at bounding box center [66, 760] width 38 height 38
click at [23, 767] on button "button" at bounding box center [23, 760] width 38 height 38
click at [59, 764] on button "button" at bounding box center [66, 760] width 38 height 38
click at [1225, 67] on span "save" at bounding box center [1187, 65] width 76 height 22
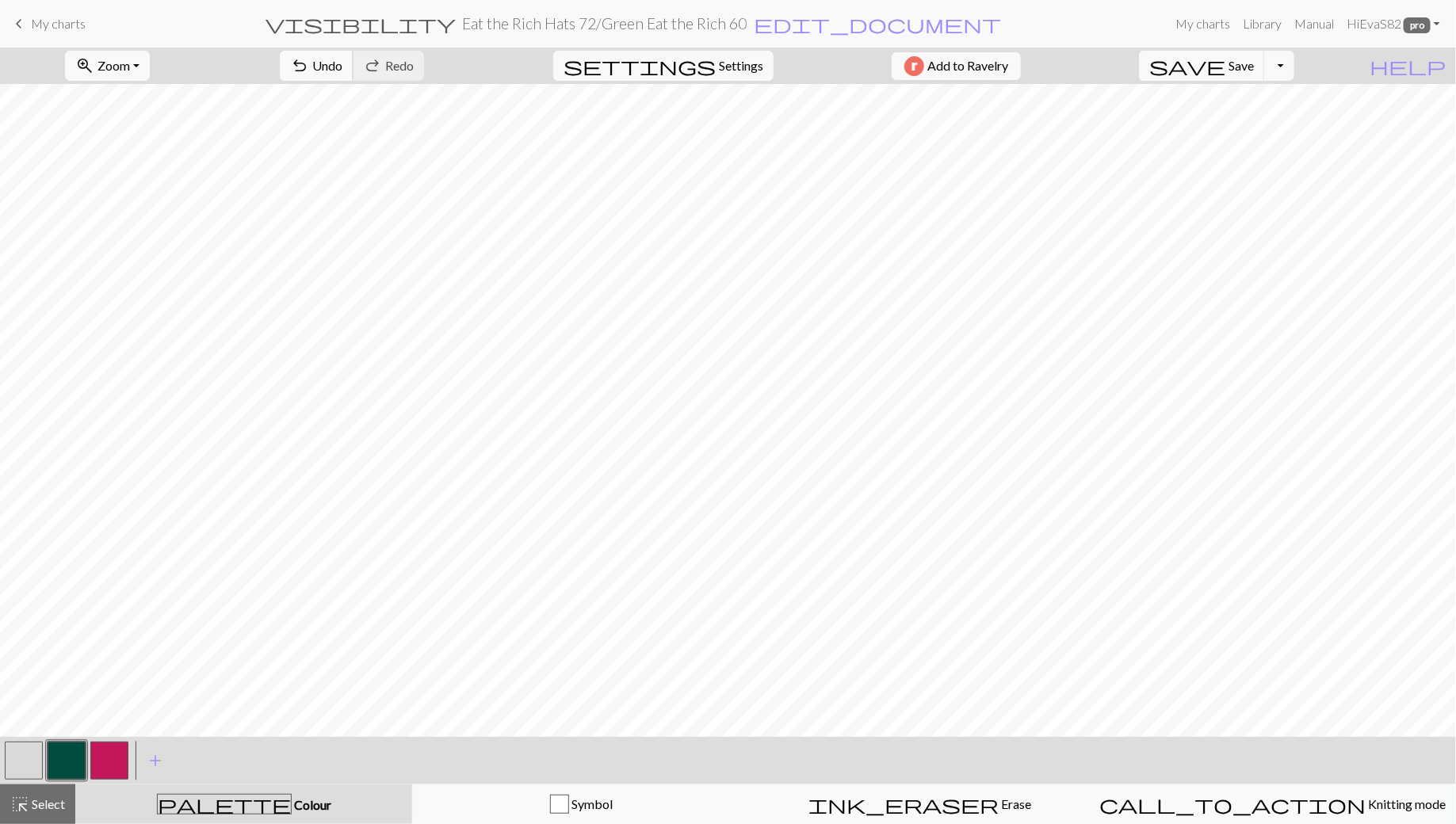
click at [343, 71] on span "Undo" at bounding box center [327, 65] width 30 height 15
click at [28, 759] on button "button" at bounding box center [23, 760] width 38 height 38
click at [60, 767] on button "button" at bounding box center [66, 760] width 38 height 38
click at [343, 68] on span "Undo" at bounding box center [327, 65] width 30 height 15
click at [343, 62] on span "Undo" at bounding box center [327, 65] width 30 height 15
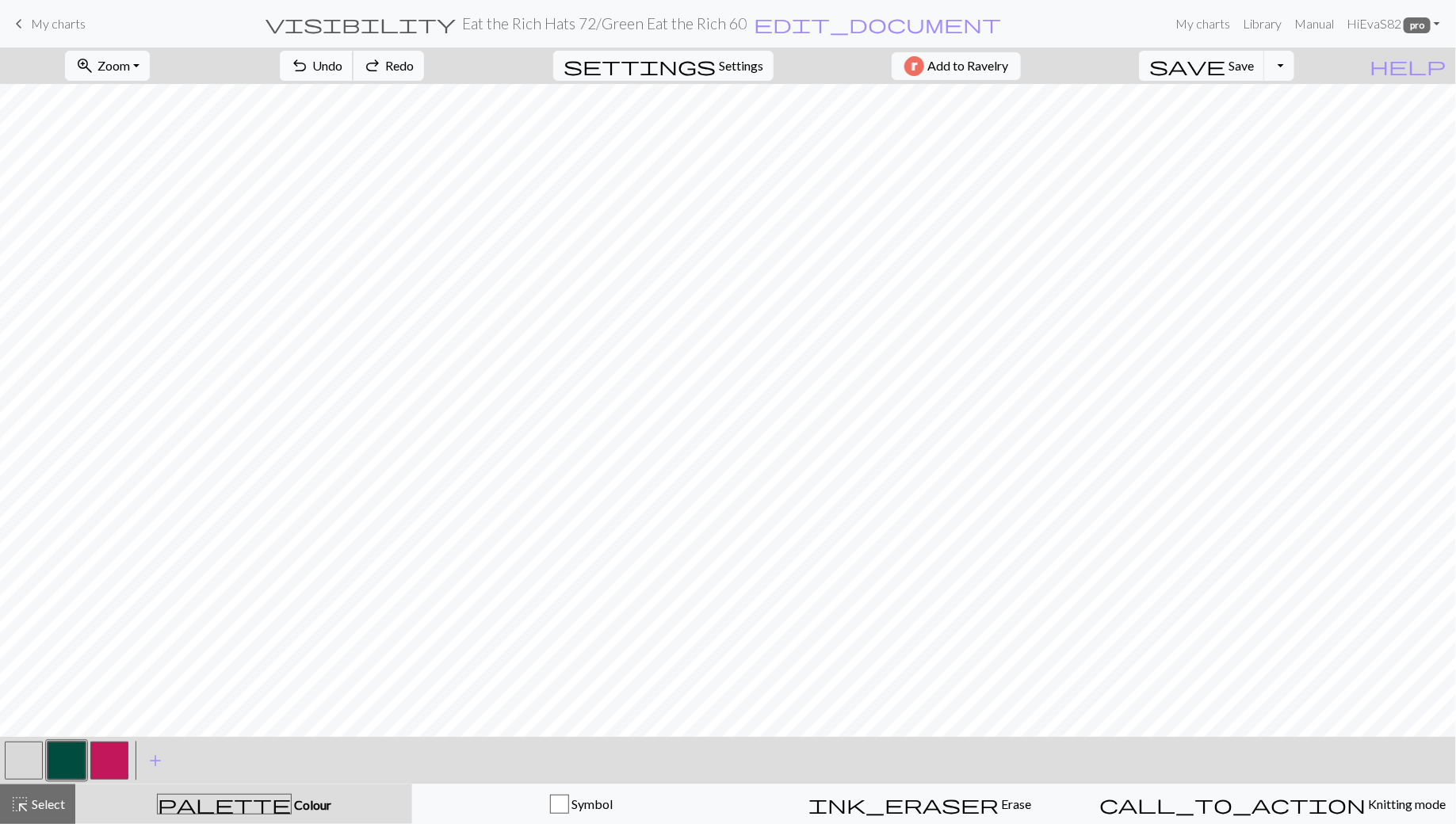
click at [343, 62] on span "Undo" at bounding box center [327, 65] width 30 height 15
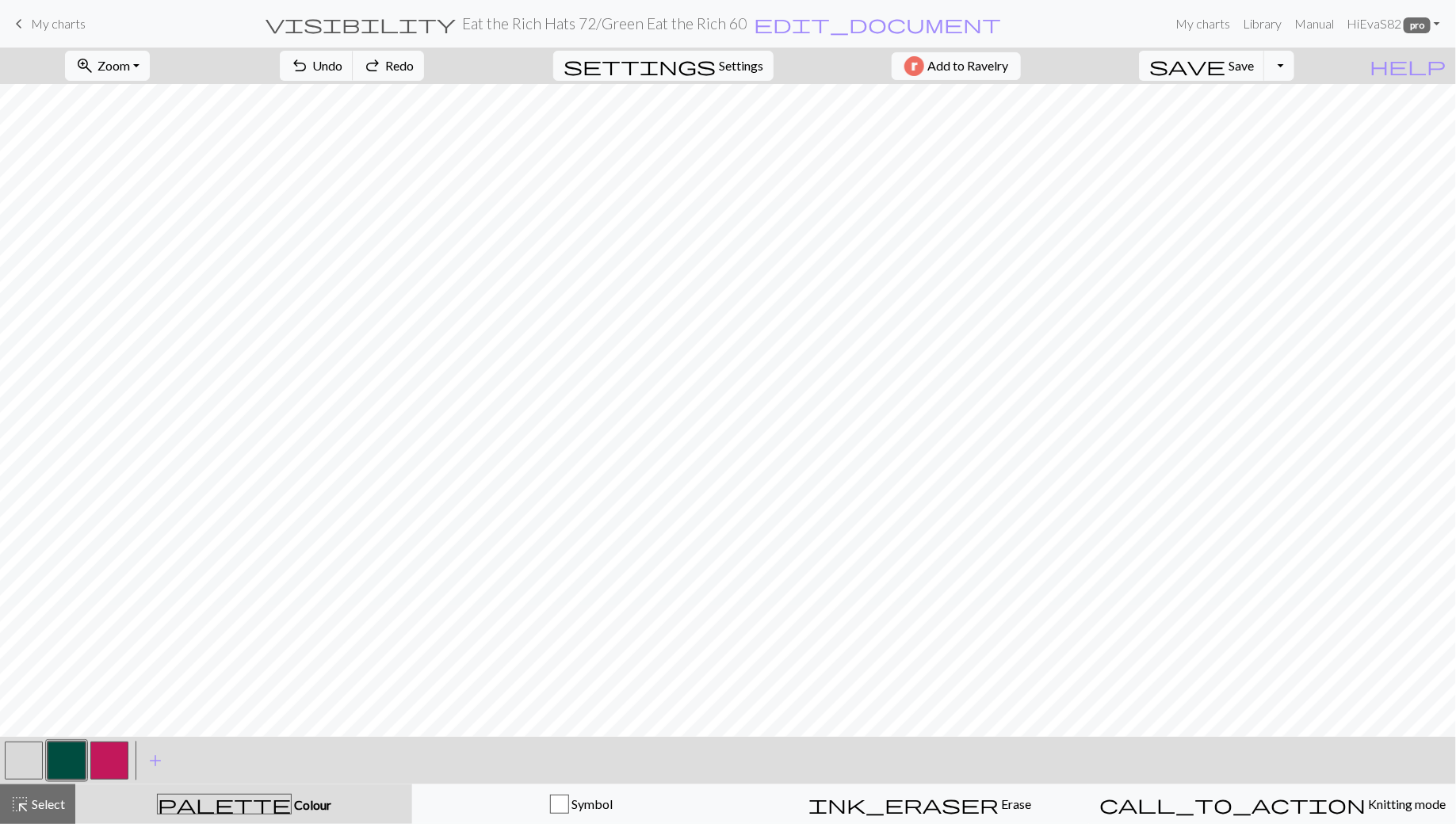
click at [19, 757] on button "button" at bounding box center [23, 760] width 38 height 38
click at [58, 762] on button "button" at bounding box center [66, 760] width 38 height 38
click at [40, 806] on span "Select" at bounding box center [46, 804] width 36 height 15
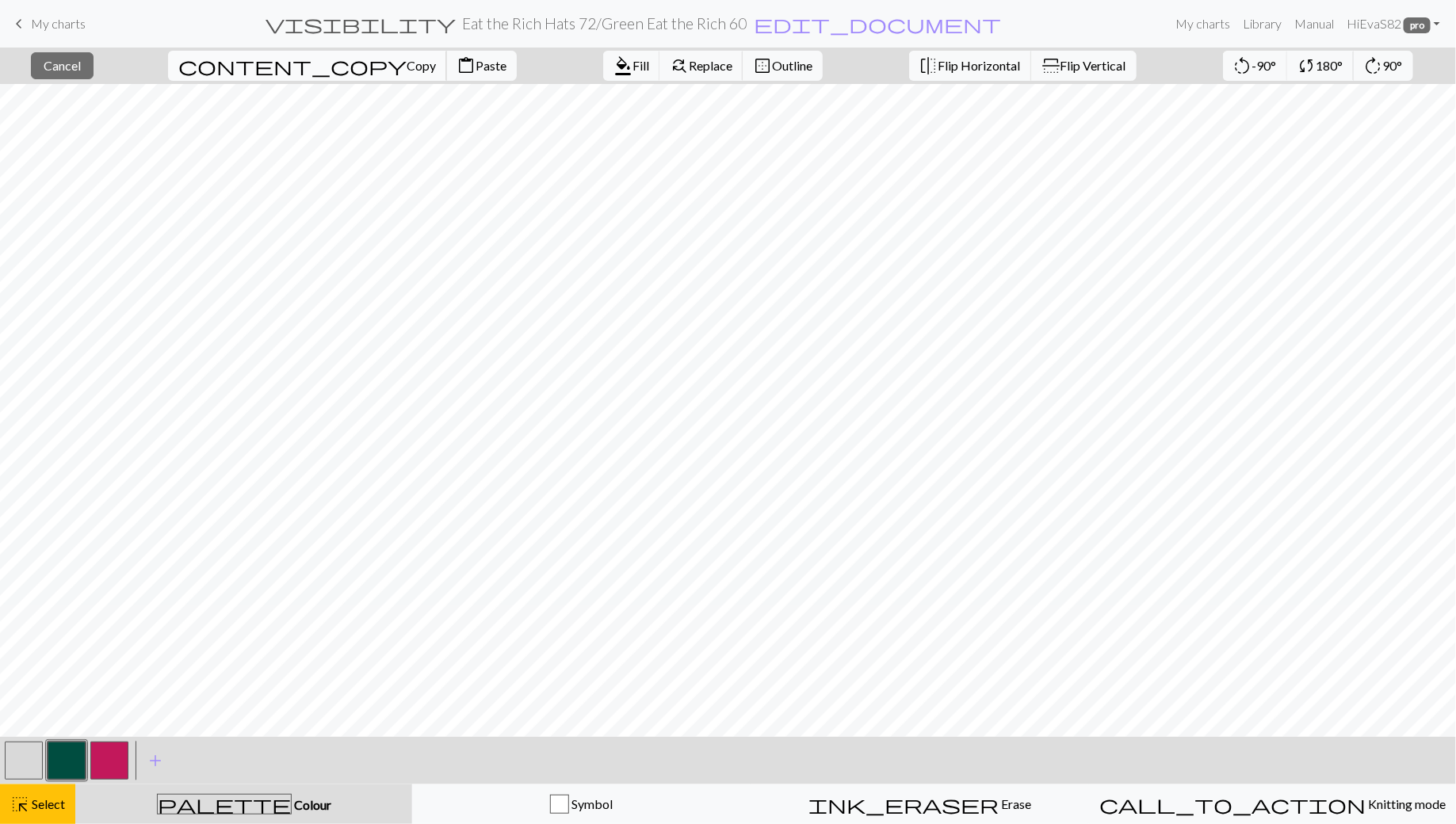
click at [407, 61] on span "Copy" at bounding box center [421, 65] width 29 height 15
click at [476, 66] on span "Paste" at bounding box center [491, 65] width 31 height 15
click at [94, 66] on button "close Cancel" at bounding box center [61, 66] width 62 height 27
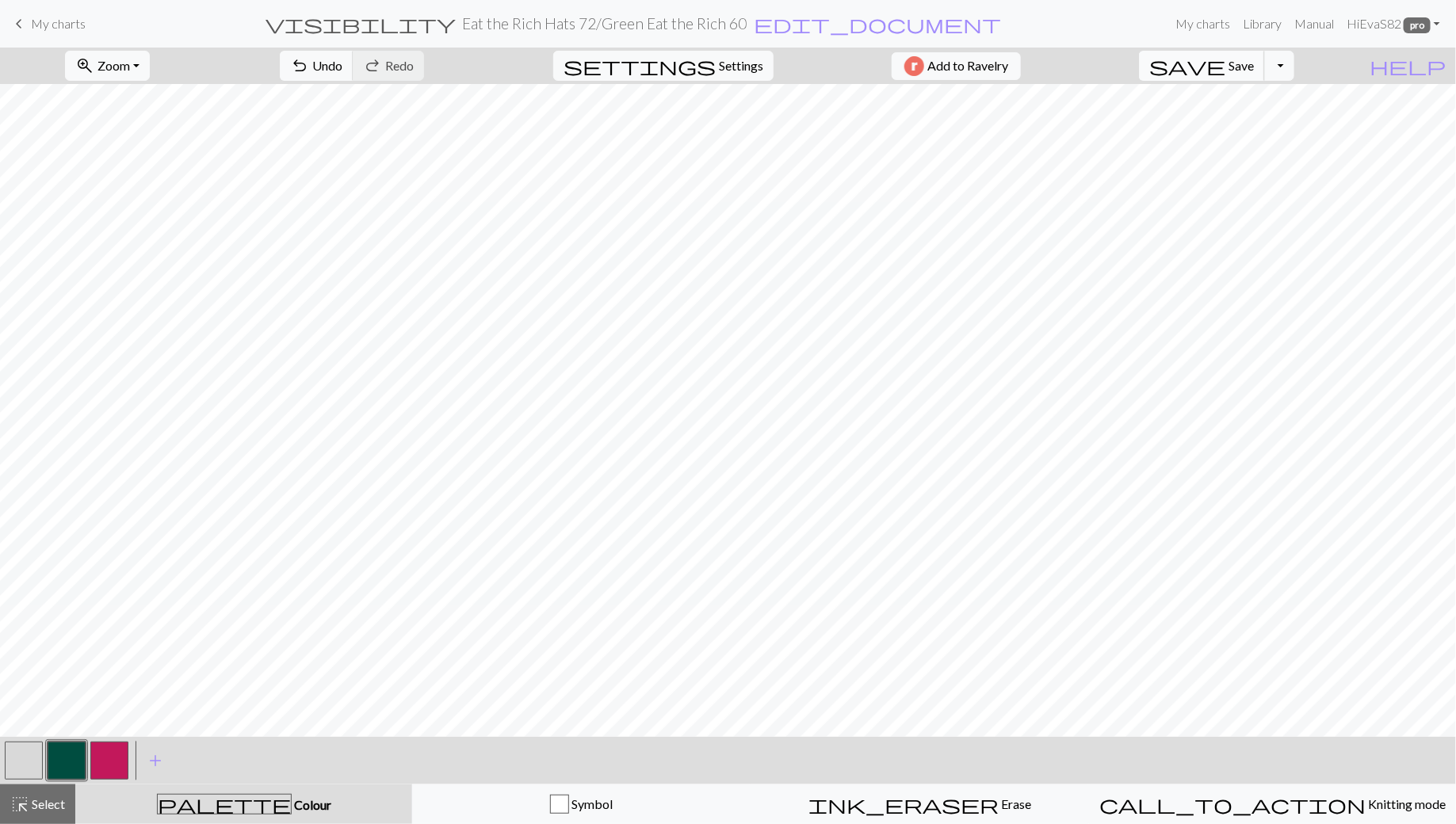
click at [1258, 60] on button "save Save Save" at bounding box center [1202, 66] width 126 height 30
click at [68, 770] on button "button" at bounding box center [66, 760] width 38 height 38
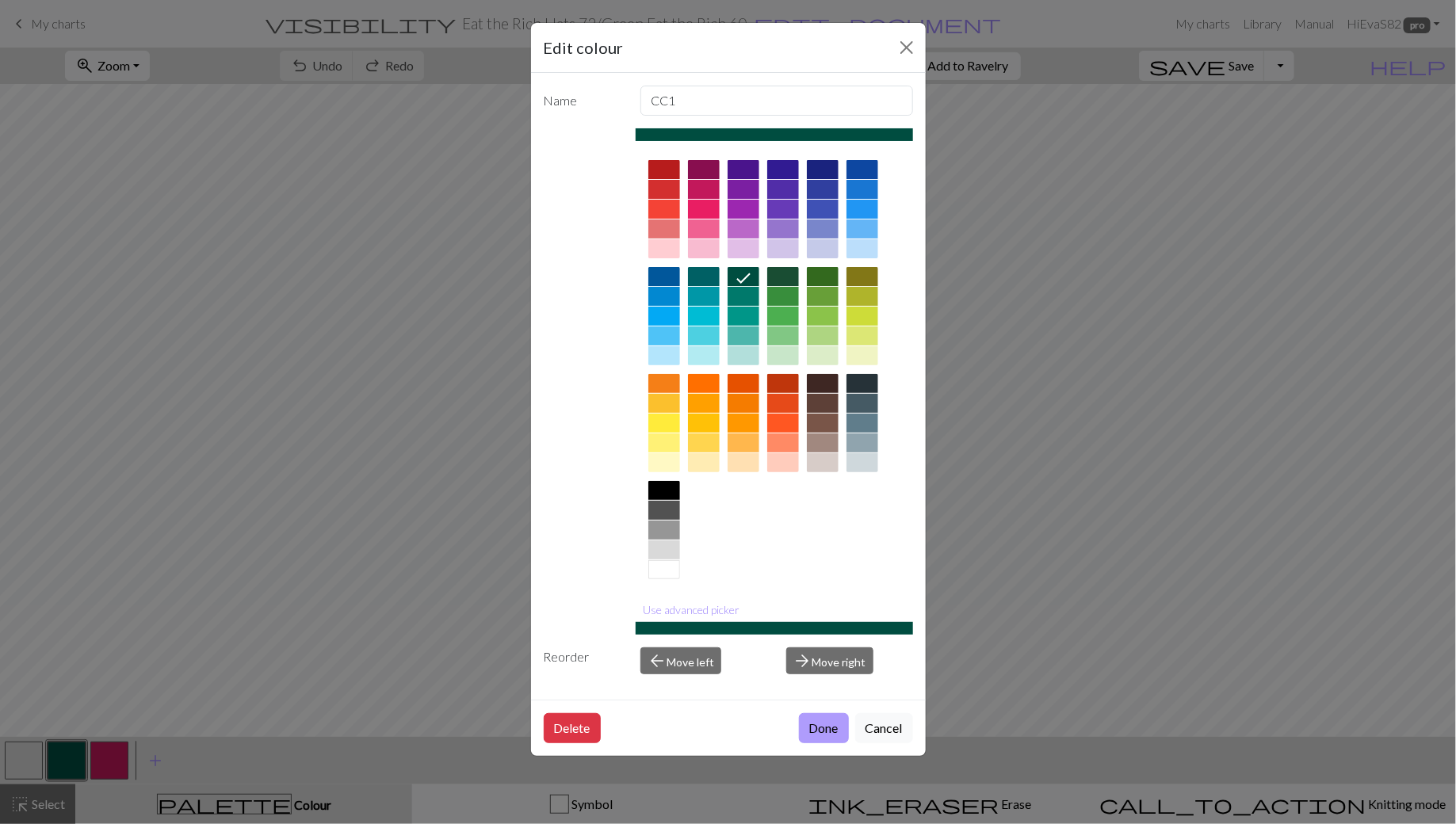
click at [826, 725] on button "Done" at bounding box center [823, 728] width 50 height 30
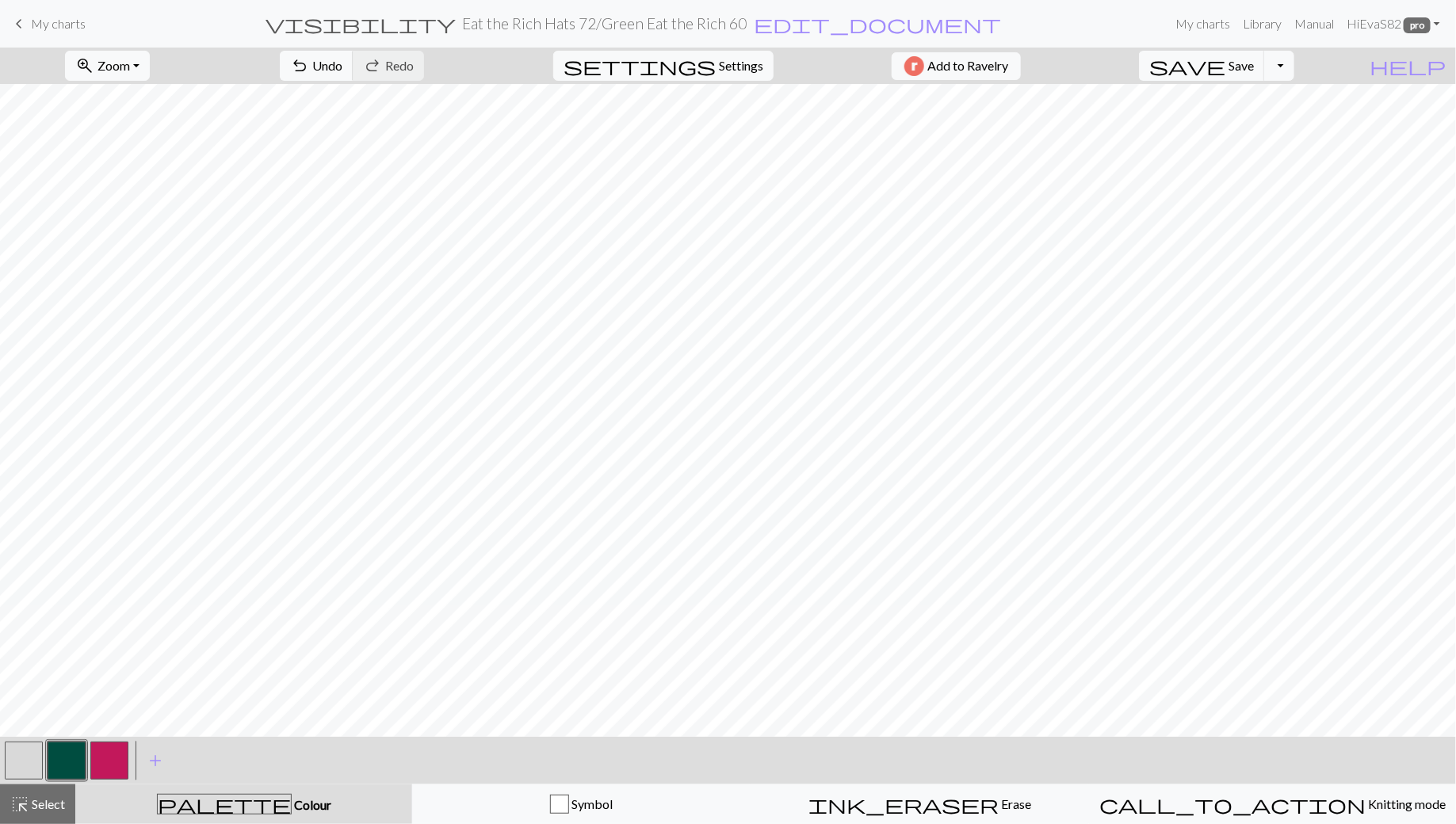
click at [30, 763] on button "button" at bounding box center [23, 760] width 38 height 38
click at [74, 766] on button "button" at bounding box center [66, 760] width 38 height 38
click at [22, 767] on button "button" at bounding box center [23, 760] width 38 height 38
click at [68, 756] on button "button" at bounding box center [66, 760] width 38 height 38
click at [309, 58] on span "undo" at bounding box center [300, 65] width 19 height 22
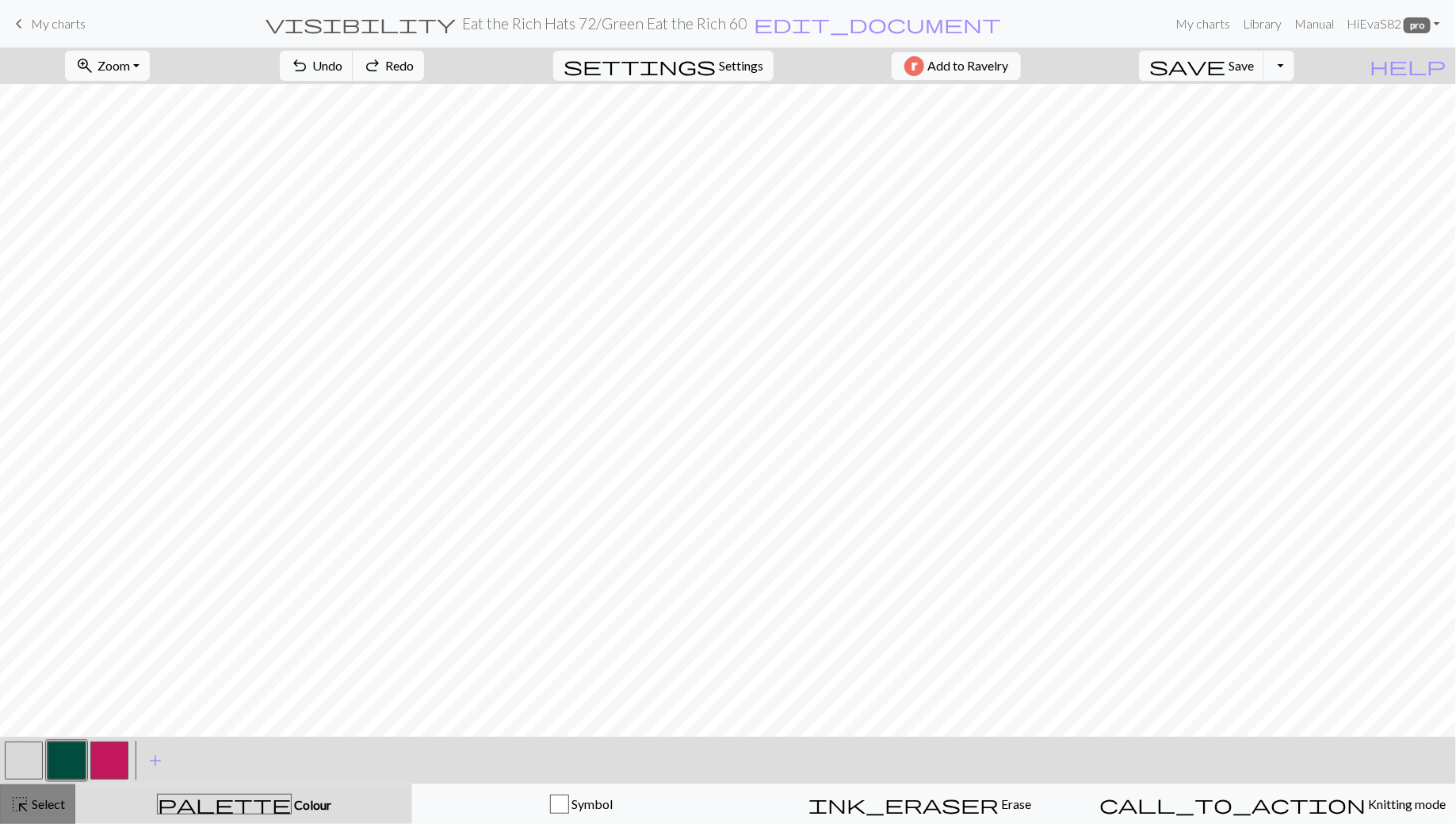
click at [25, 806] on span "highlight_alt" at bounding box center [20, 804] width 19 height 22
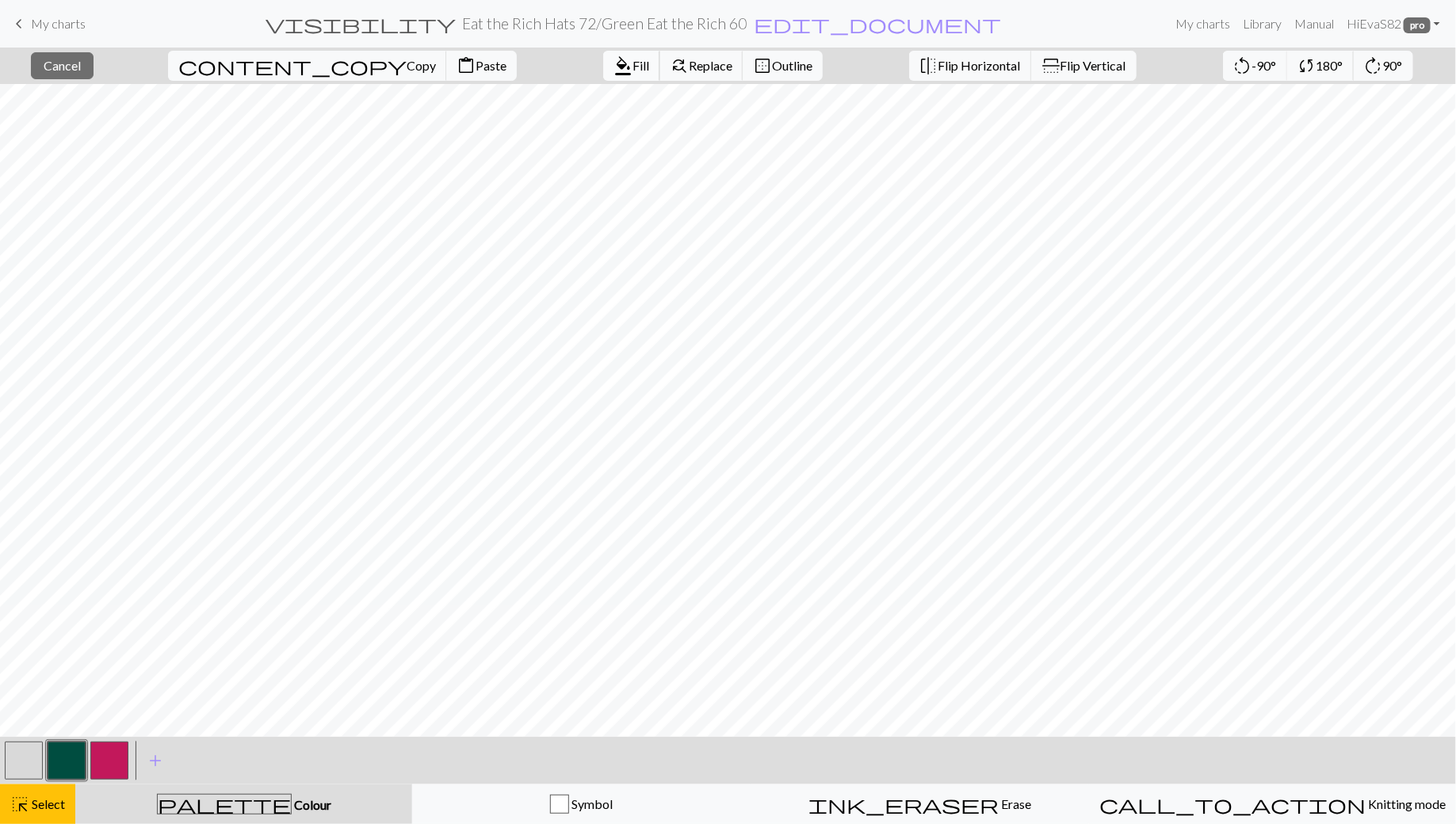
click at [614, 62] on span "format_color_fill" at bounding box center [623, 65] width 19 height 22
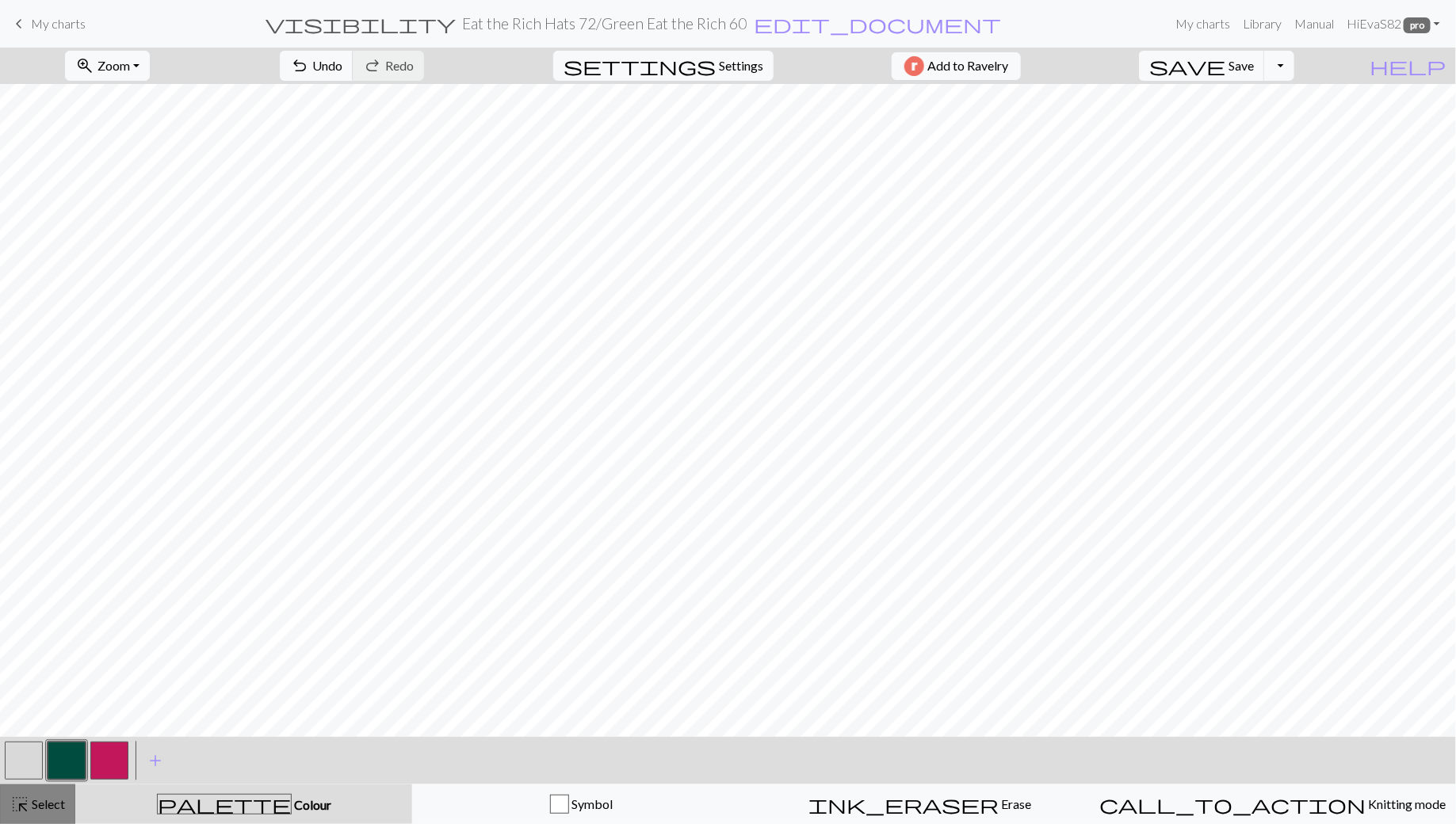
click at [23, 823] on button "highlight_alt Select Select" at bounding box center [38, 804] width 75 height 39
click at [25, 809] on span "highlight_alt" at bounding box center [20, 804] width 19 height 22
click at [36, 799] on span "Select" at bounding box center [46, 804] width 36 height 15
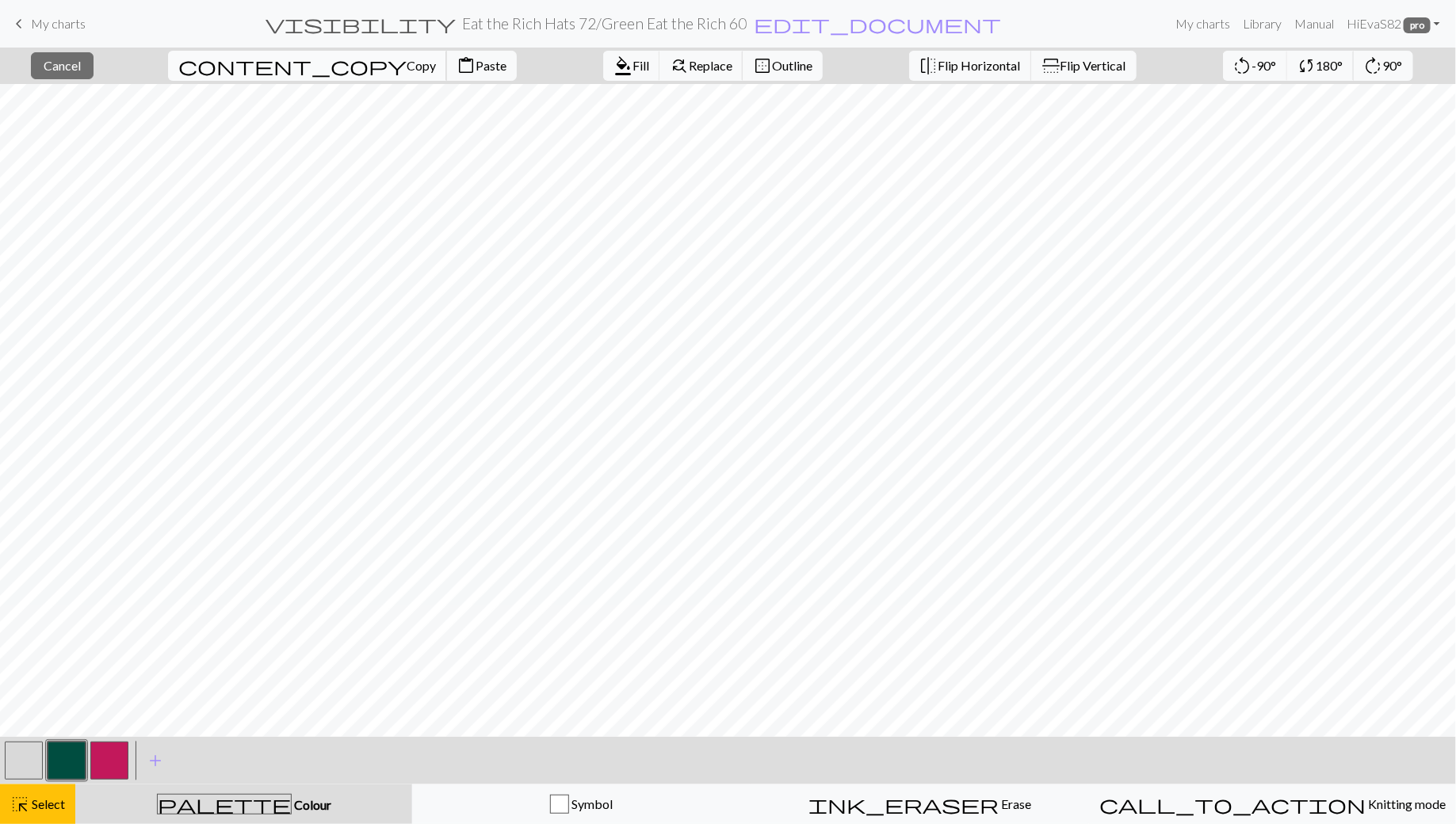
click at [407, 60] on span "Copy" at bounding box center [421, 65] width 29 height 15
click at [476, 70] on span "Paste" at bounding box center [491, 65] width 31 height 15
click at [81, 67] on span "Cancel" at bounding box center [62, 65] width 37 height 15
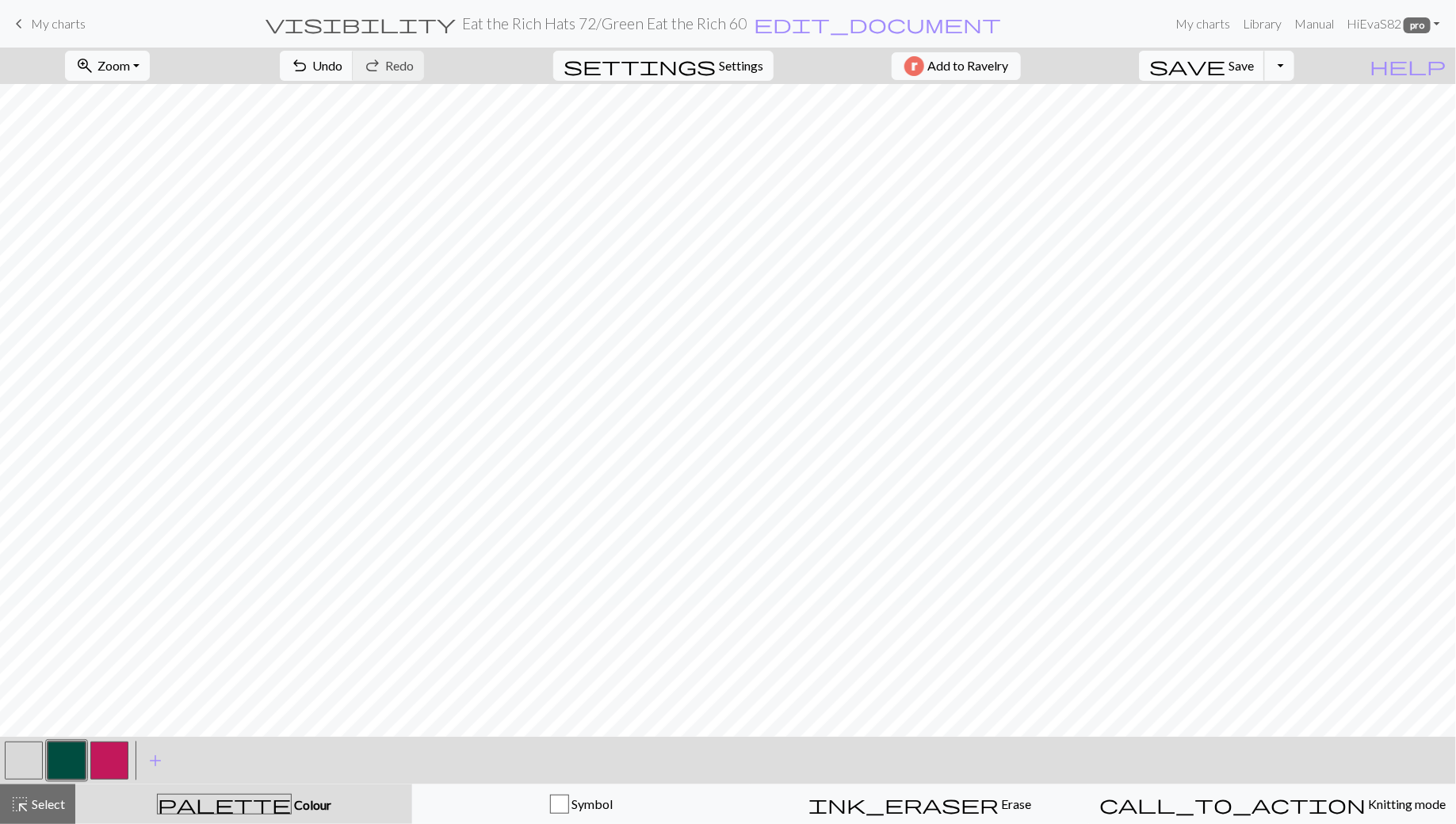
click at [1254, 72] on span "Save" at bounding box center [1241, 65] width 25 height 15
click at [35, 800] on span "Select" at bounding box center [46, 804] width 36 height 15
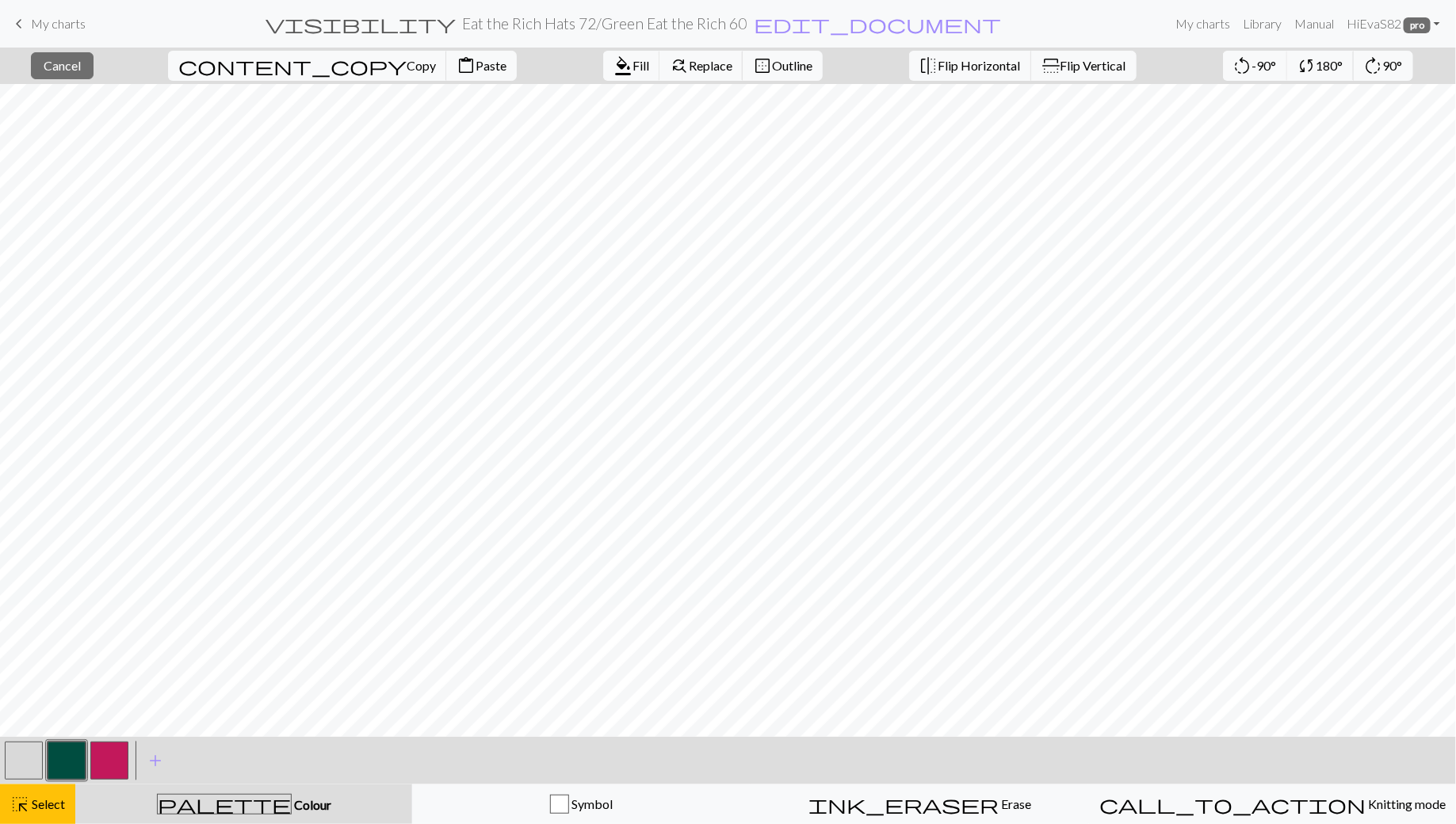
click at [207, 805] on div "palette Colour Colour" at bounding box center [244, 805] width 318 height 21
click at [236, 806] on span "palette" at bounding box center [224, 804] width 133 height 22
click at [30, 762] on button "button" at bounding box center [23, 760] width 38 height 38
click at [614, 62] on span "format_color_fill" at bounding box center [623, 65] width 19 height 22
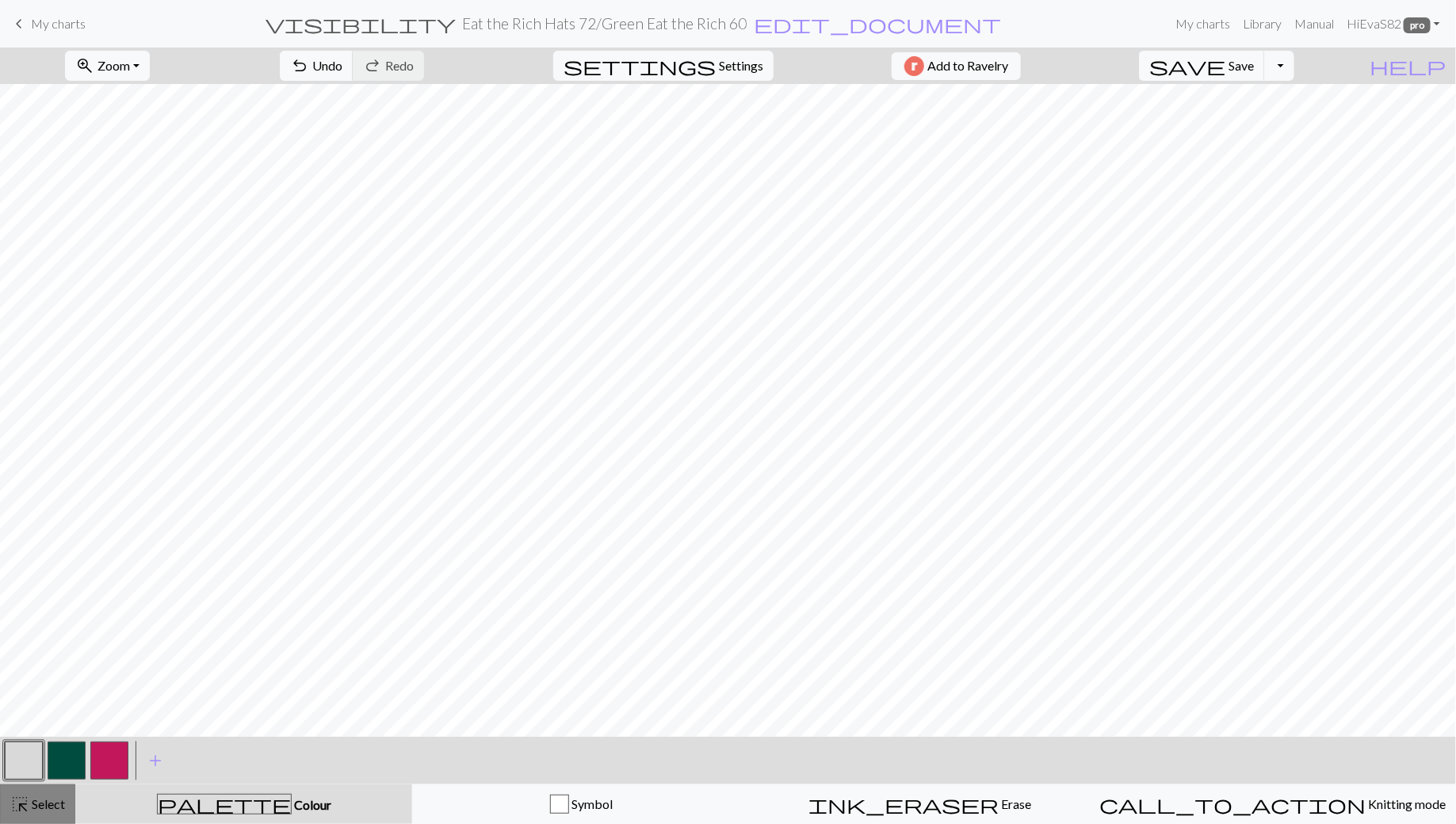
click at [50, 804] on span "Select" at bounding box center [46, 804] width 36 height 15
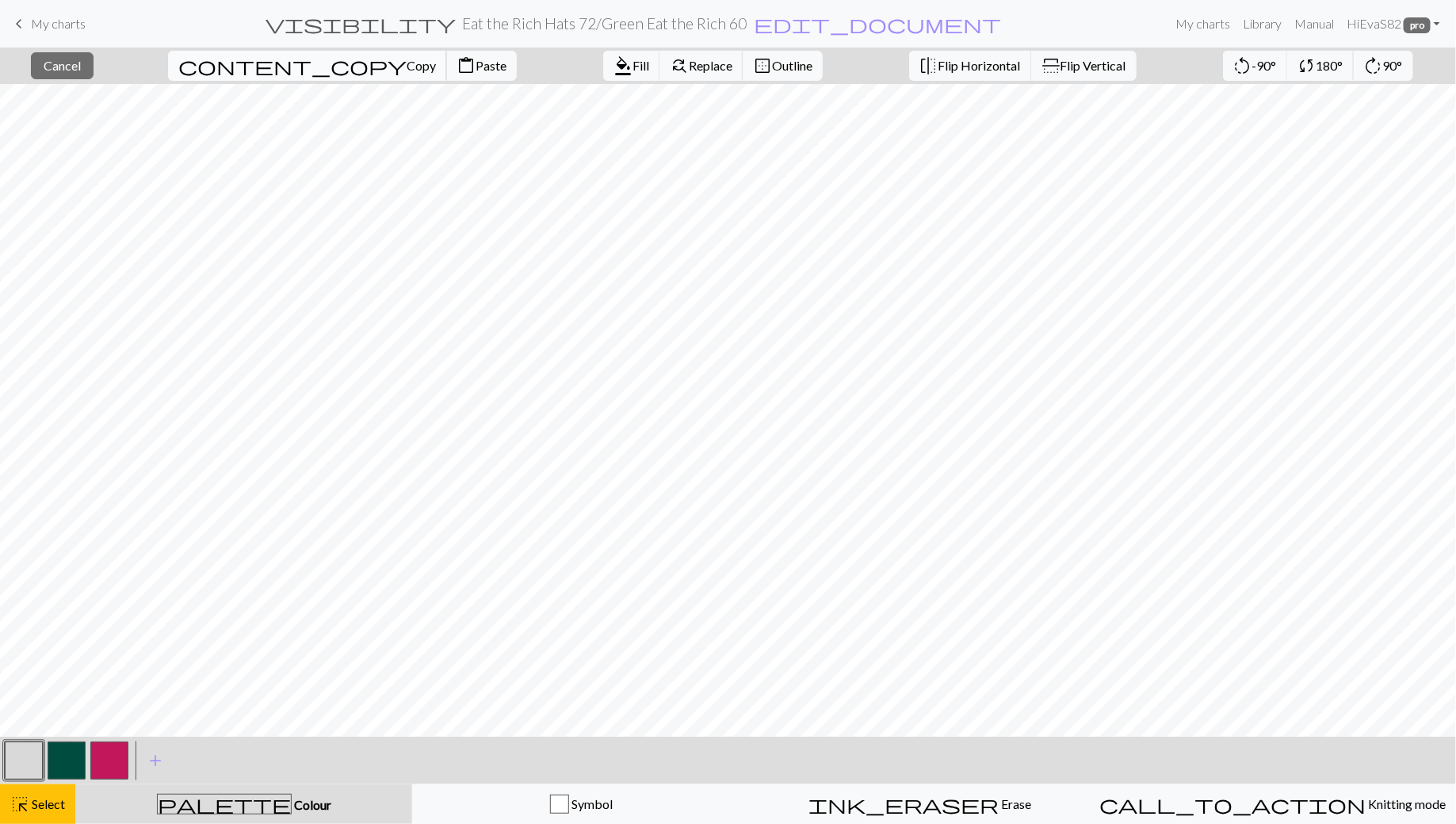
click at [407, 67] on span "Copy" at bounding box center [421, 65] width 29 height 15
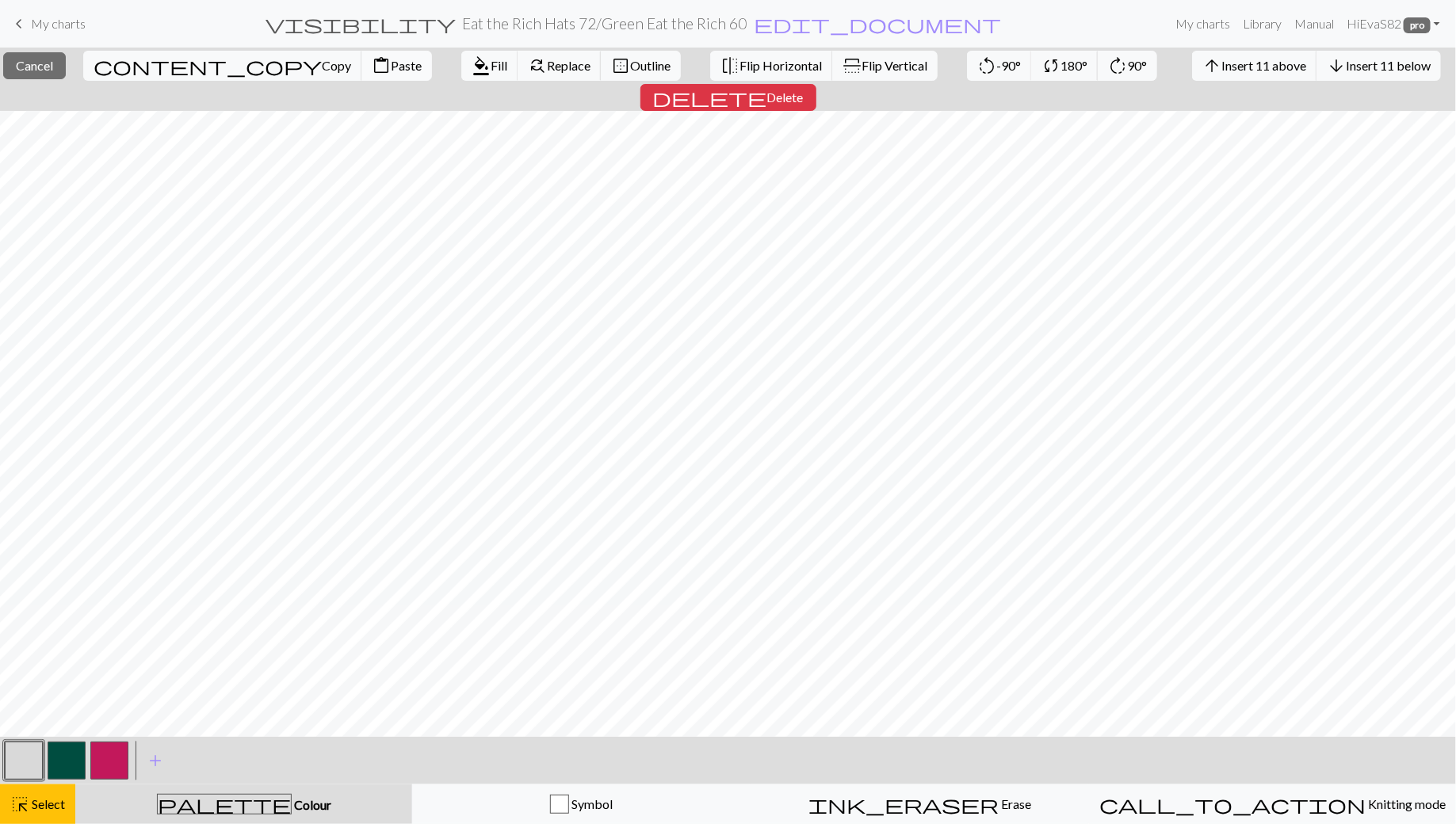
click at [391, 63] on span "Paste" at bounding box center [406, 65] width 31 height 15
click at [27, 757] on button "button" at bounding box center [23, 760] width 38 height 38
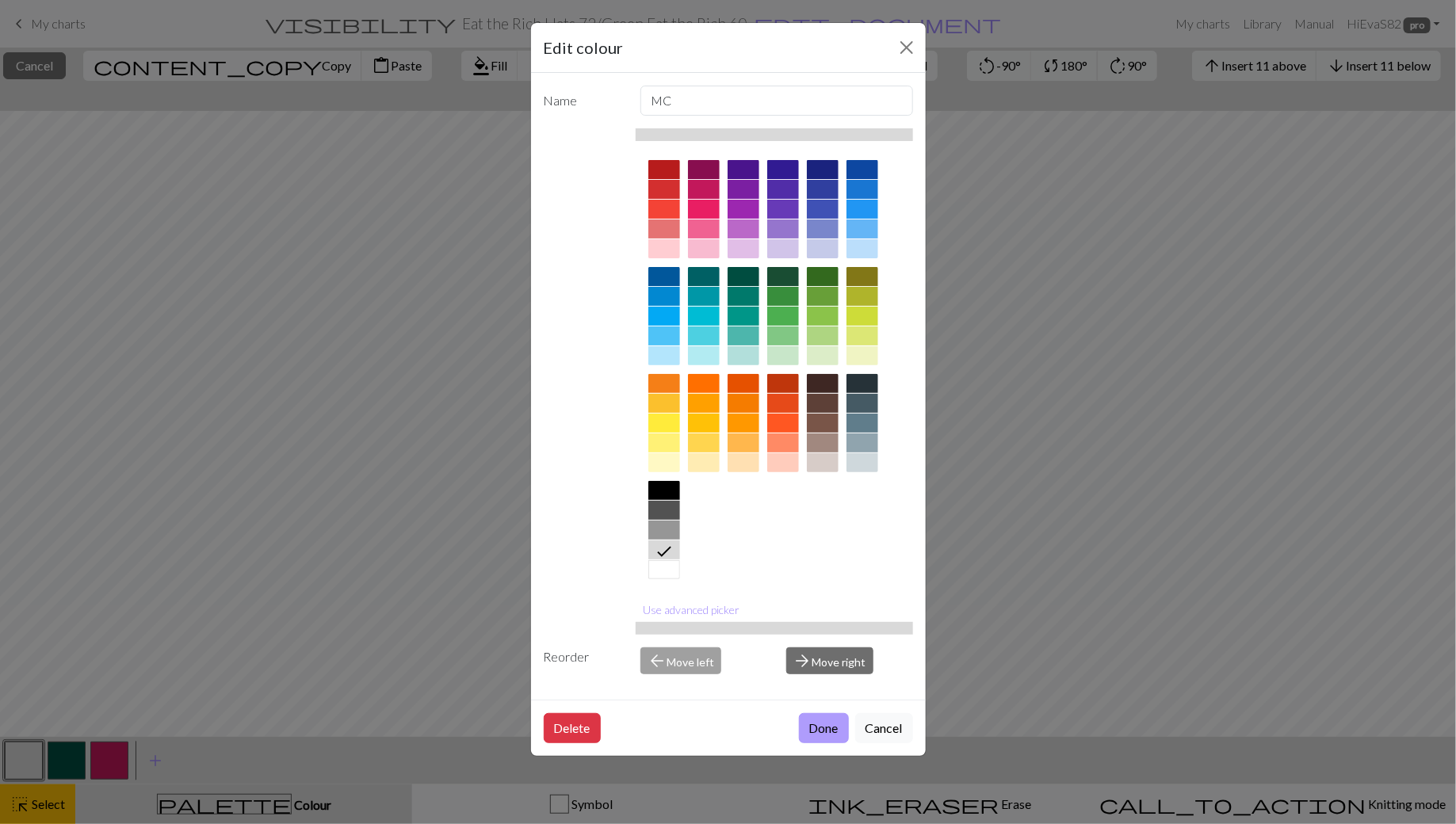
click at [820, 728] on button "Done" at bounding box center [823, 728] width 50 height 30
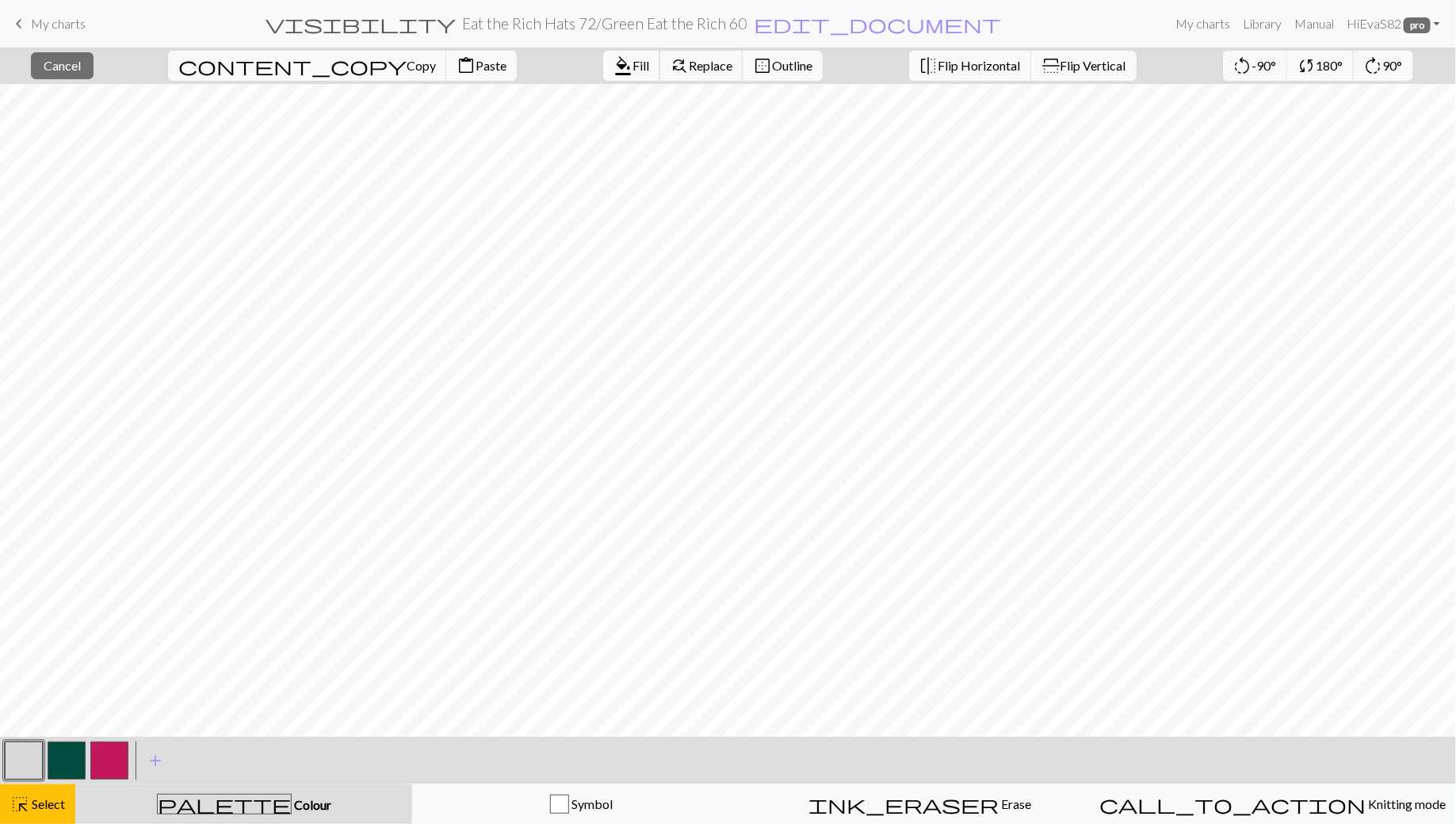
click at [633, 67] on span "Fill" at bounding box center [641, 65] width 17 height 15
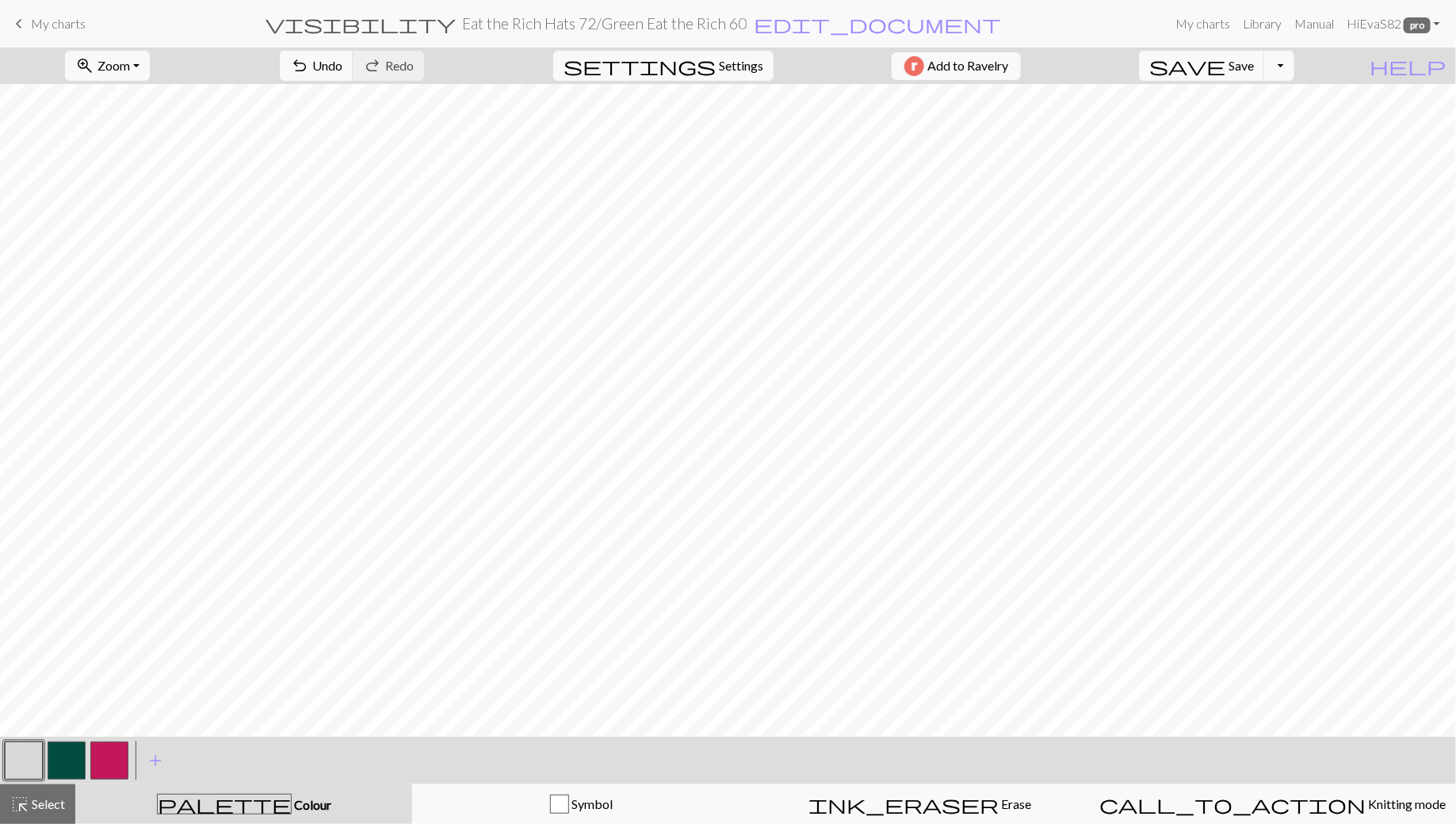
click at [64, 750] on button "button" at bounding box center [66, 760] width 38 height 38
click at [309, 62] on span "undo" at bounding box center [300, 65] width 19 height 22
click at [343, 72] on span "Undo" at bounding box center [327, 65] width 30 height 15
click at [309, 57] on span "undo" at bounding box center [300, 65] width 19 height 22
click at [309, 66] on span "undo" at bounding box center [300, 65] width 19 height 22
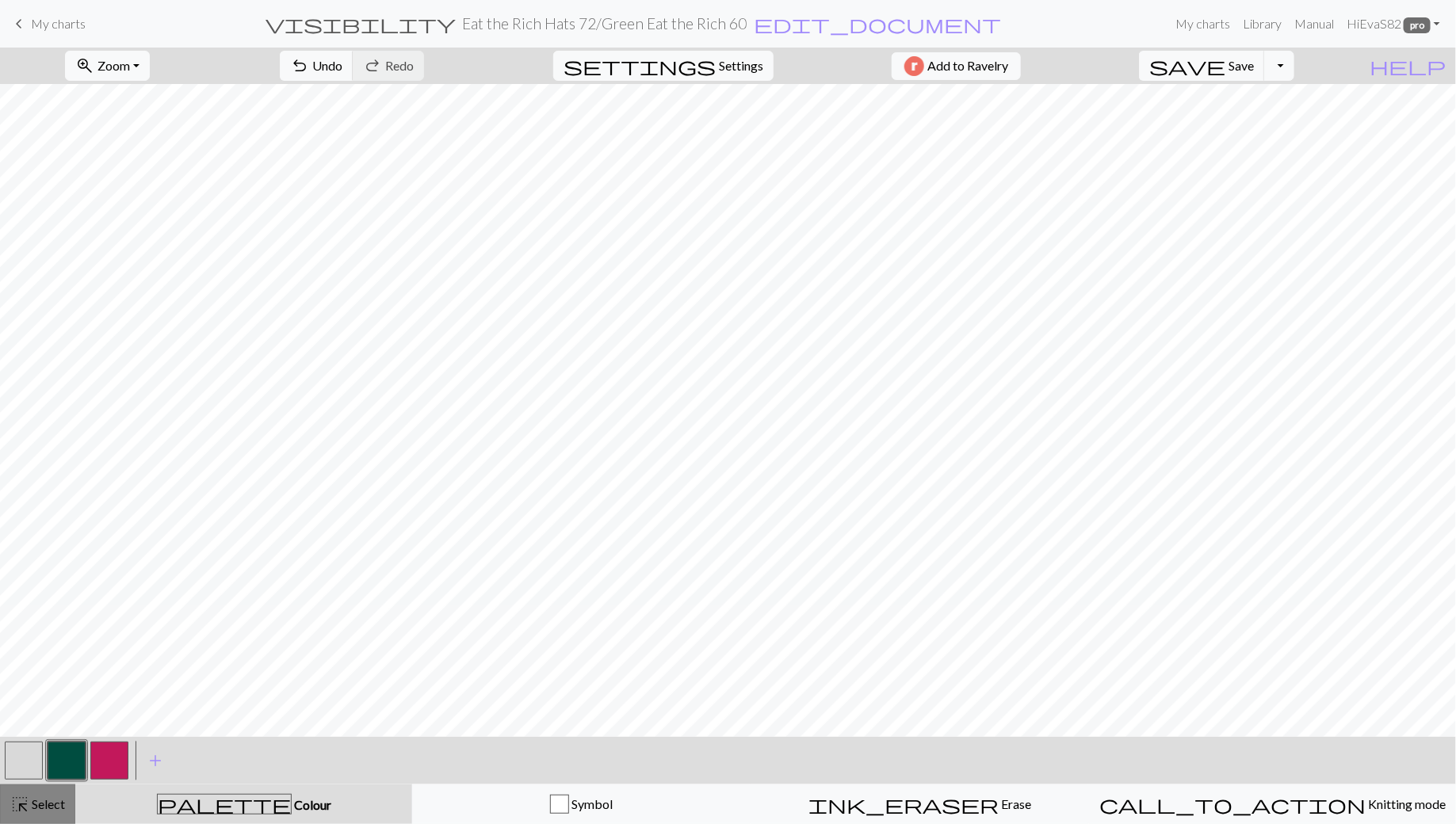
click at [58, 810] on span "Select" at bounding box center [46, 804] width 36 height 15
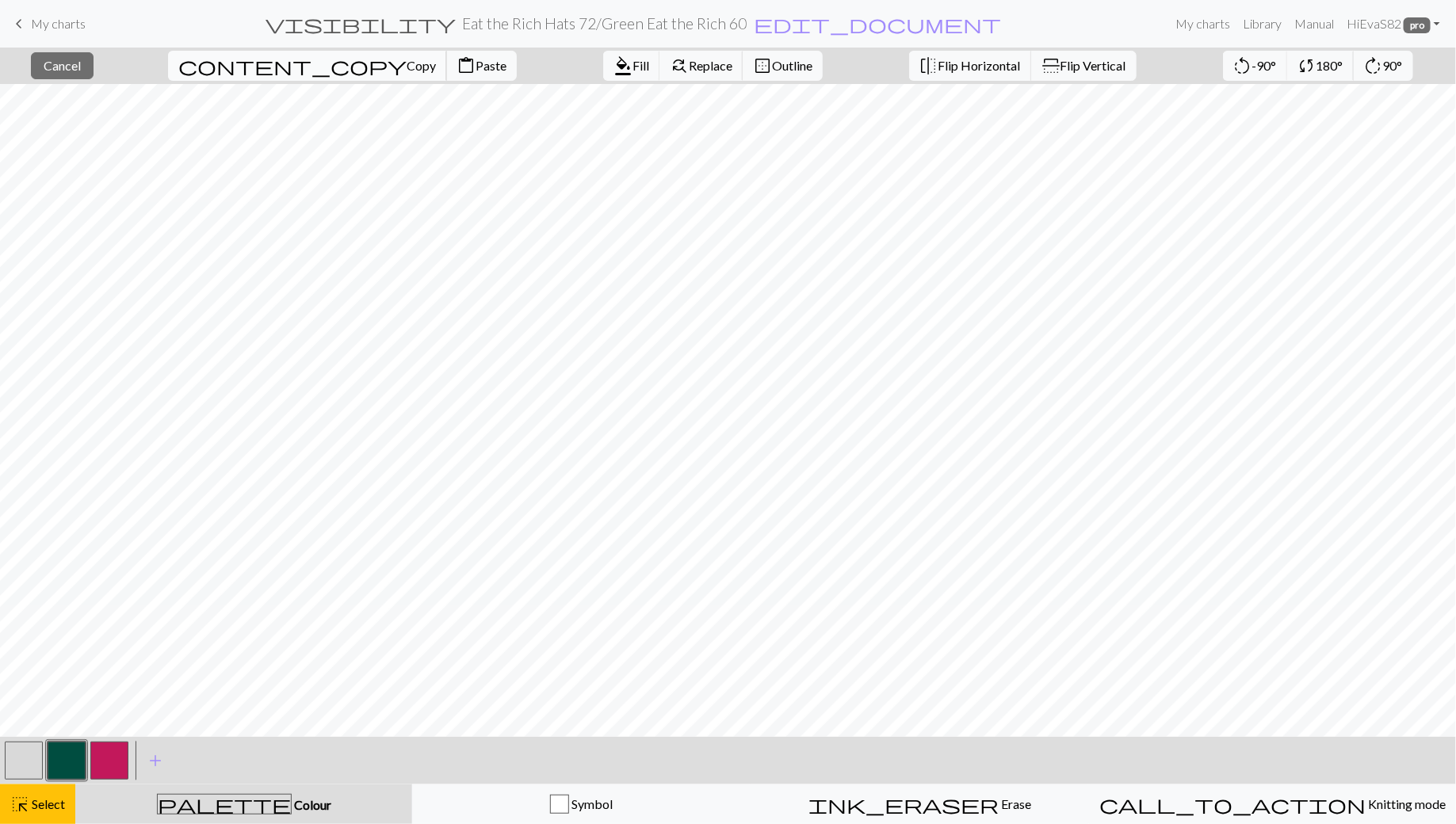
click at [407, 64] on span "Copy" at bounding box center [421, 65] width 29 height 15
click at [476, 66] on span "Paste" at bounding box center [491, 65] width 31 height 15
click at [81, 61] on span "Cancel" at bounding box center [62, 65] width 37 height 15
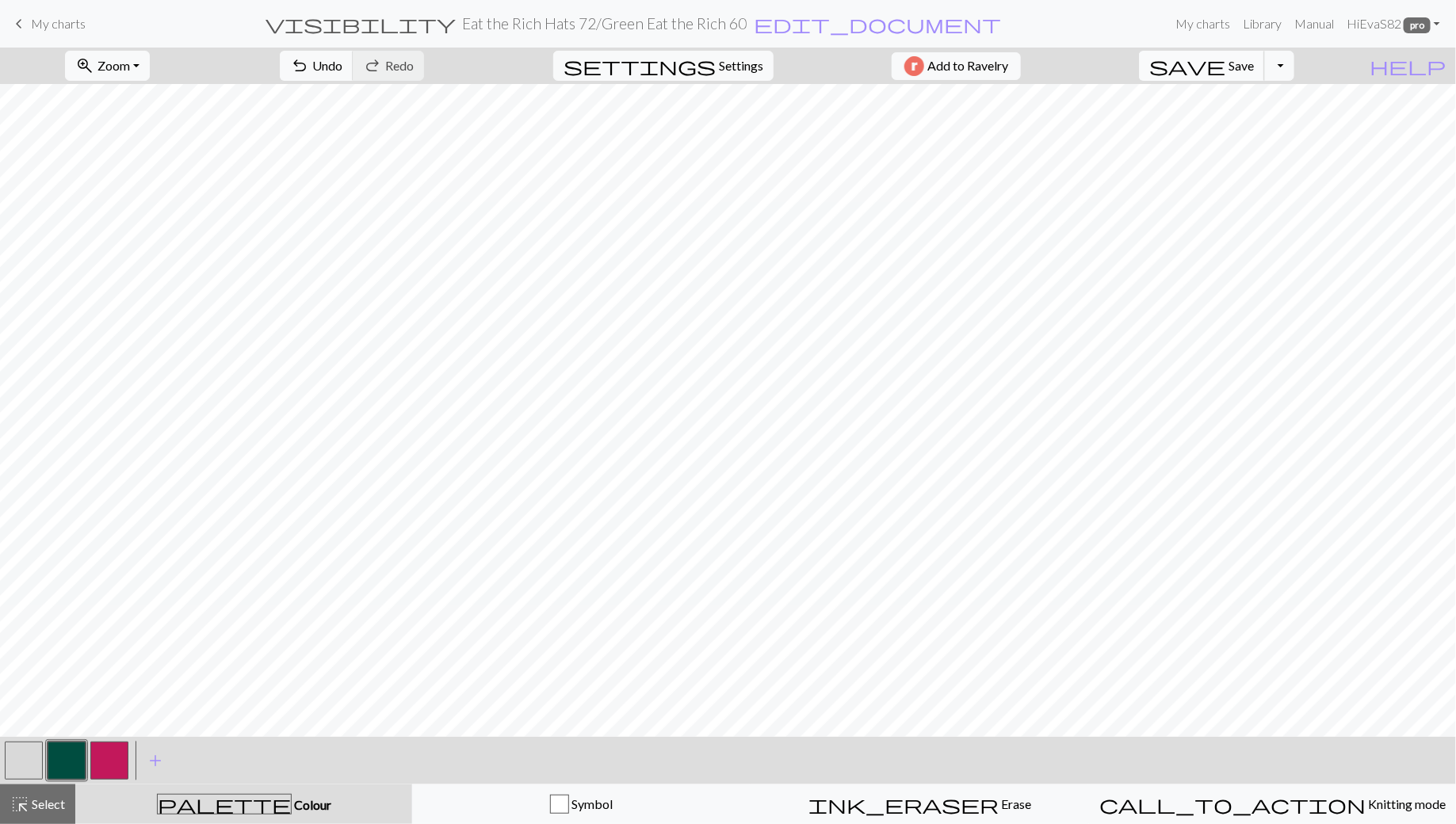
click at [1261, 63] on button "save Save Save" at bounding box center [1202, 66] width 126 height 30
click at [29, 756] on button "button" at bounding box center [23, 760] width 38 height 38
click at [69, 764] on button "button" at bounding box center [66, 760] width 38 height 38
click at [343, 62] on span "Undo" at bounding box center [327, 65] width 30 height 15
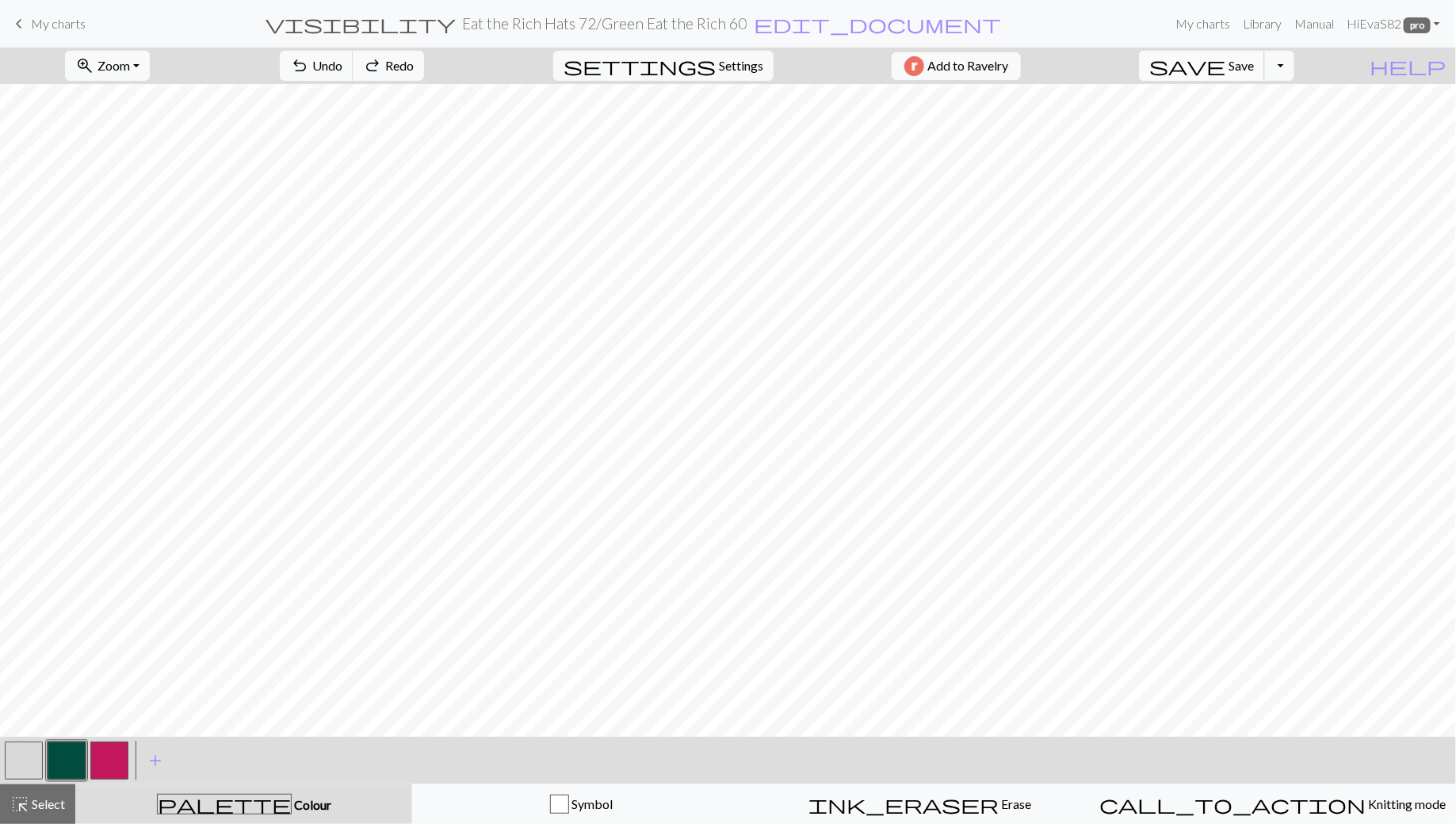
click at [1225, 70] on span "save" at bounding box center [1187, 65] width 76 height 22
click at [721, 73] on span "Settings" at bounding box center [741, 66] width 45 height 19
select select "aran"
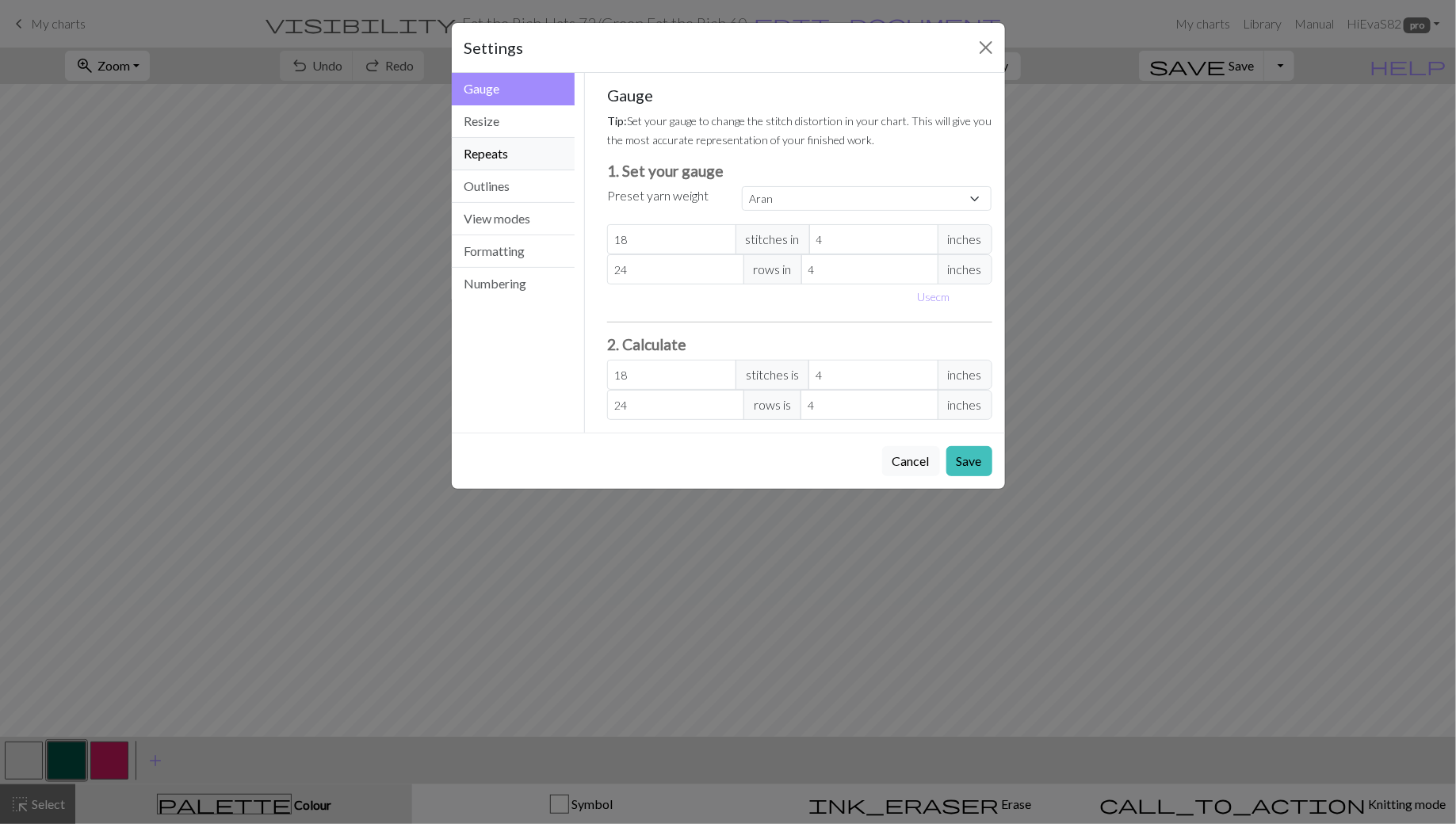
click at [520, 148] on button "Repeats" at bounding box center [513, 153] width 124 height 32
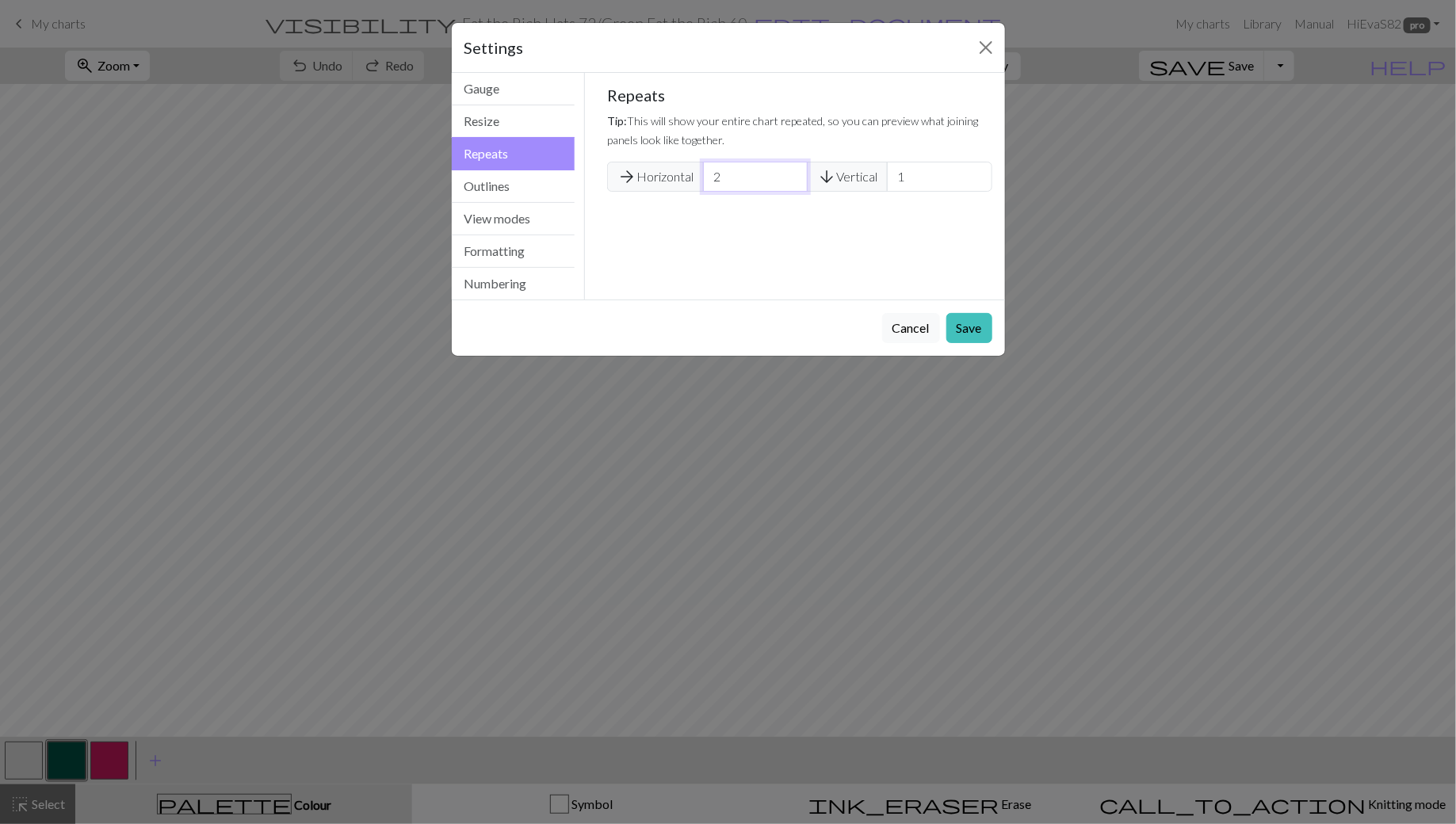
type input "2"
click at [794, 174] on input "2" at bounding box center [755, 176] width 104 height 30
click at [981, 334] on button "Save" at bounding box center [969, 328] width 46 height 30
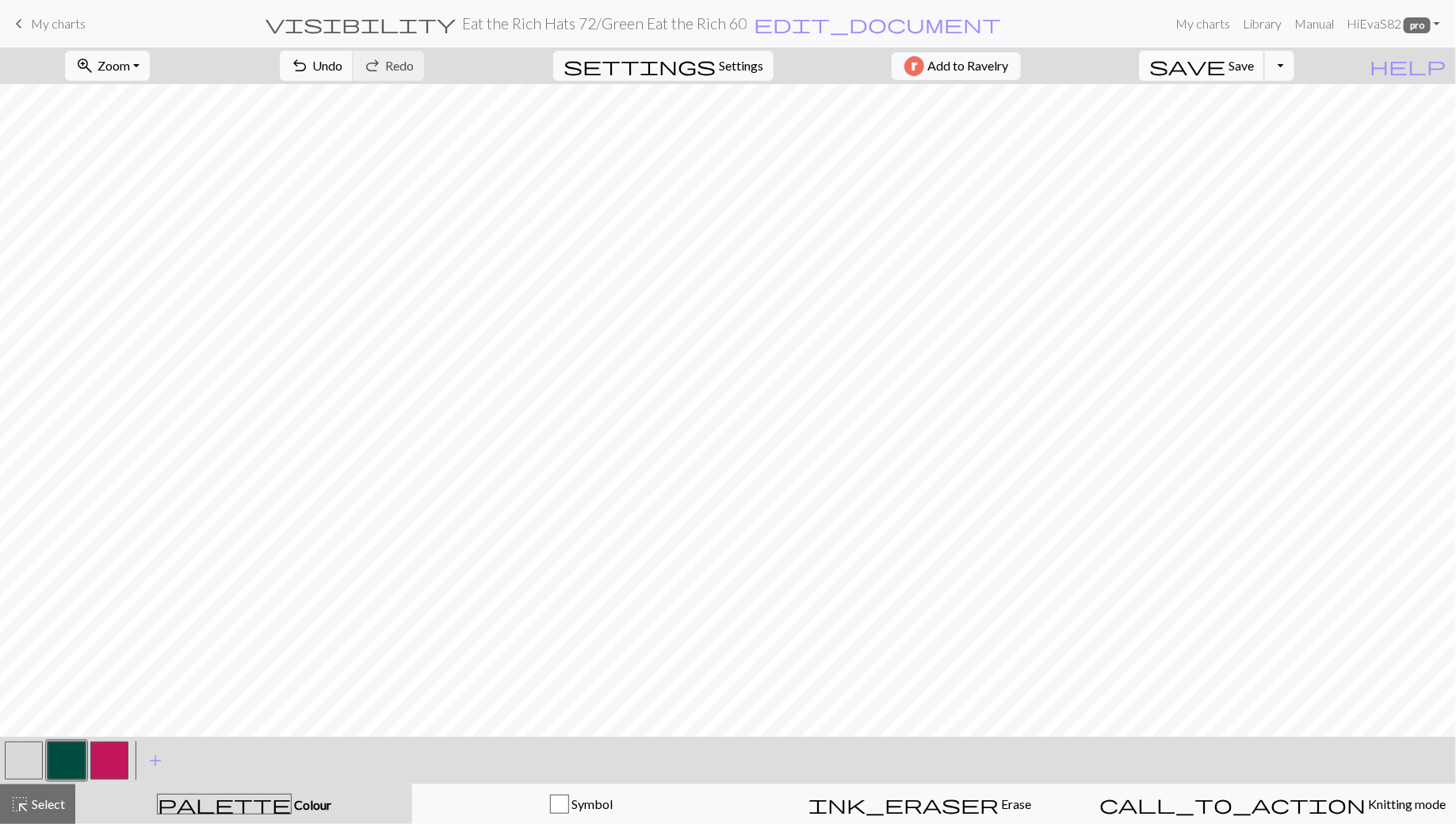
click at [1225, 66] on span "save" at bounding box center [1187, 65] width 76 height 22
click at [48, 26] on div "Chart saved" at bounding box center [728, 31] width 1456 height 62
click at [1225, 70] on span "save" at bounding box center [1187, 65] width 76 height 22
click at [707, 62] on button "settings Settings" at bounding box center [663, 66] width 220 height 30
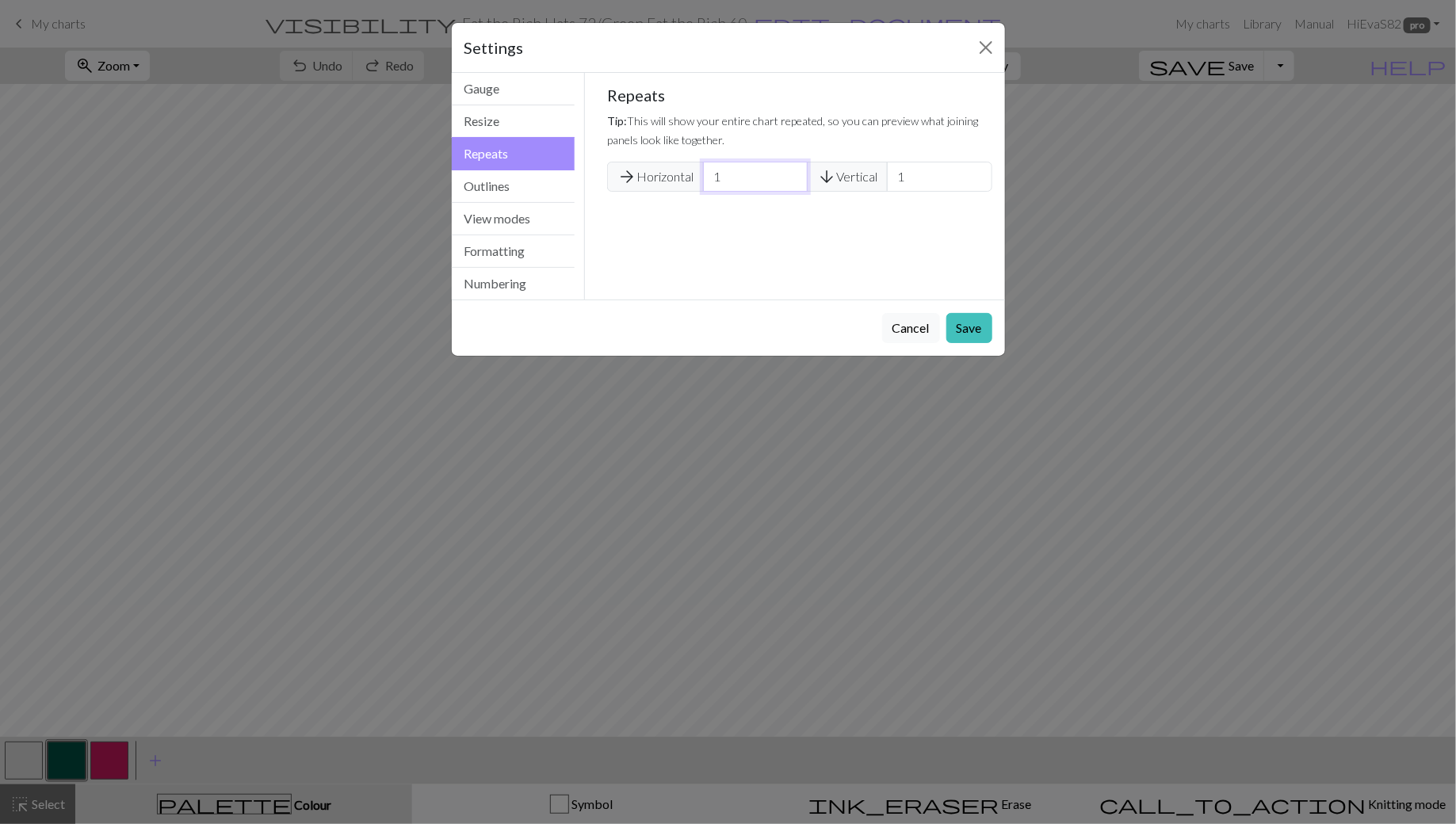
type input "1"
click at [793, 180] on input "1" at bounding box center [755, 176] width 104 height 30
click at [961, 330] on button "Save" at bounding box center [969, 328] width 46 height 30
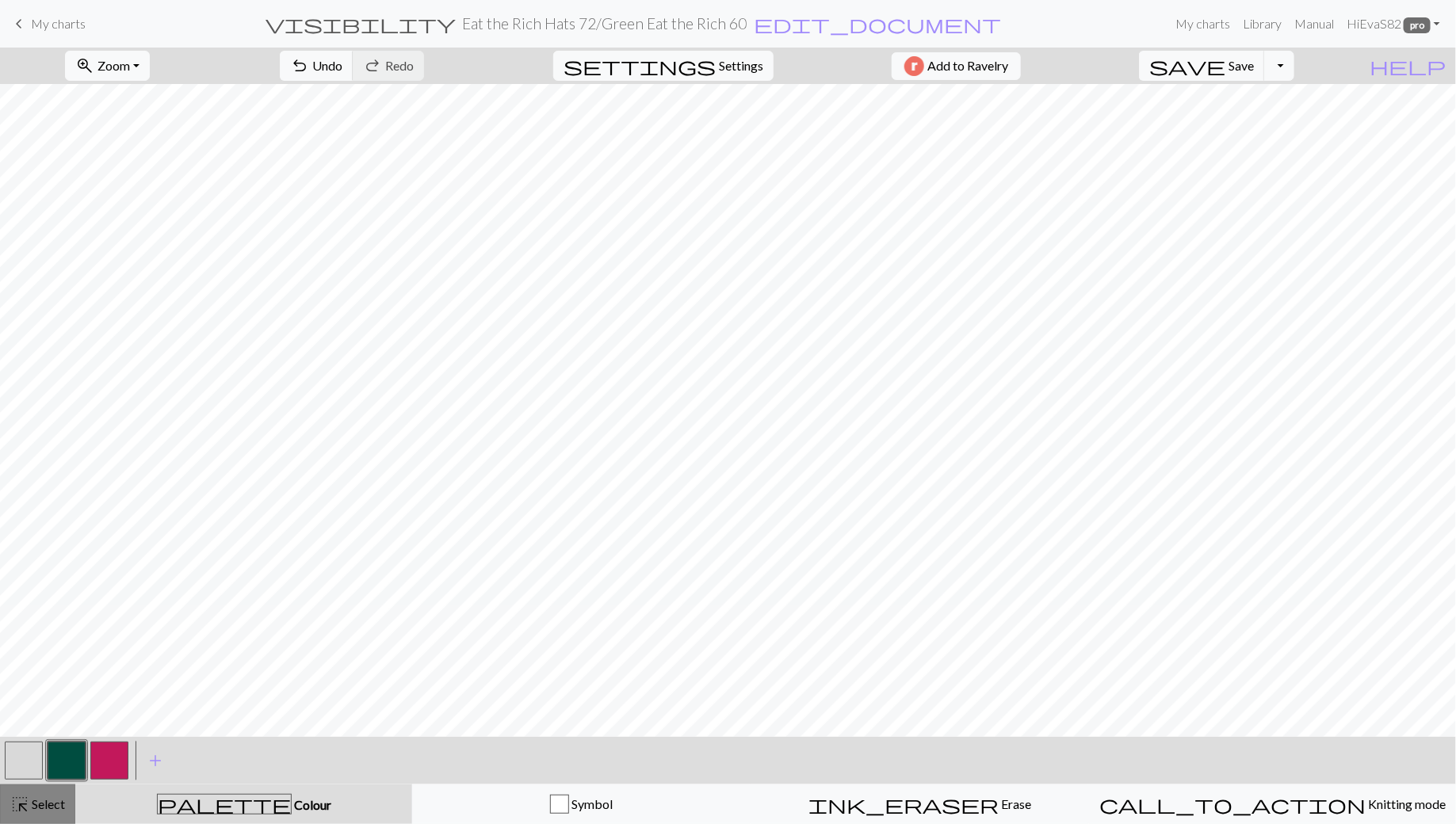
click at [29, 811] on span "Select" at bounding box center [46, 804] width 36 height 15
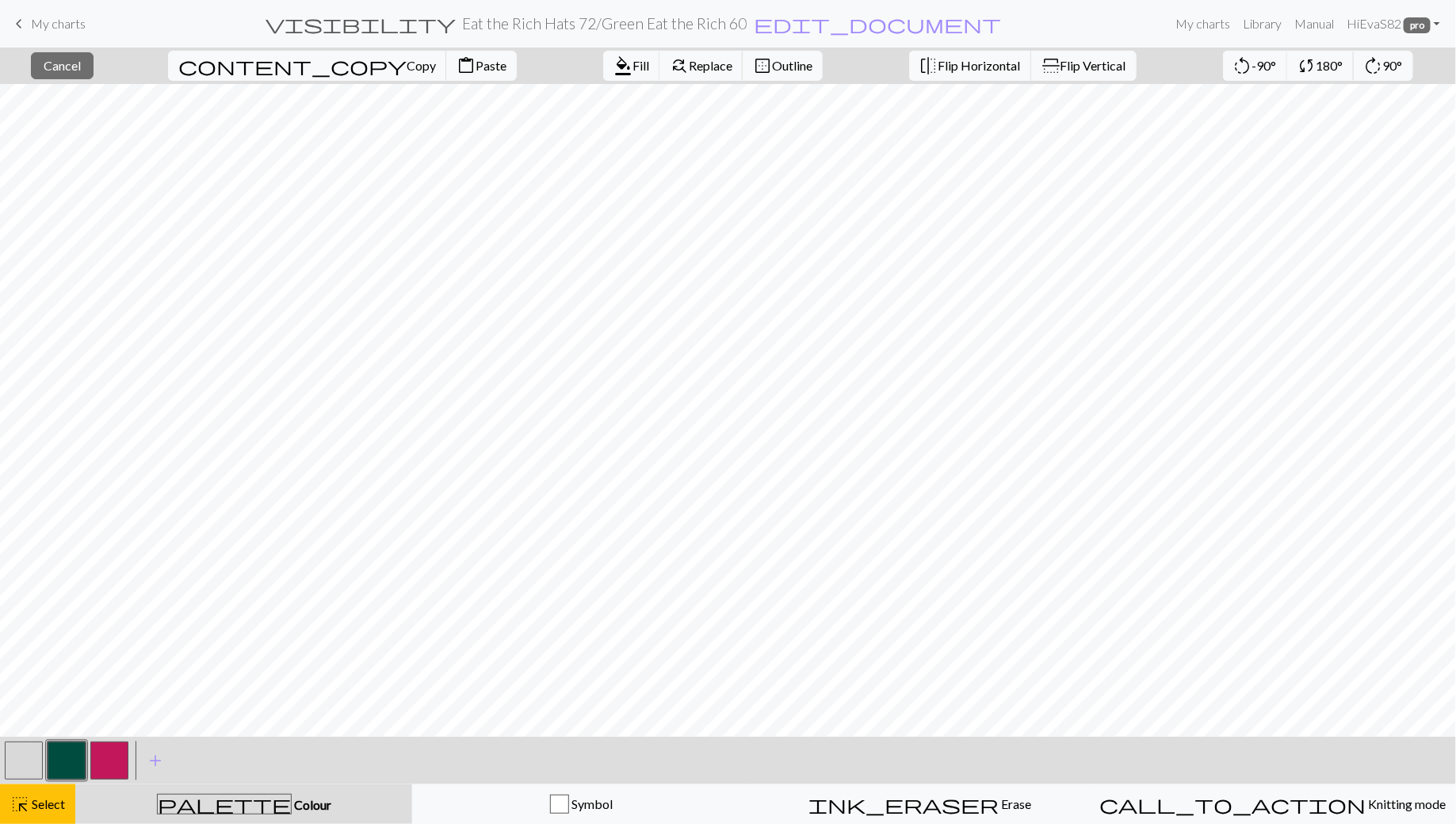
click at [25, 762] on button "button" at bounding box center [23, 760] width 38 height 38
click at [633, 61] on span "Fill" at bounding box center [641, 65] width 17 height 15
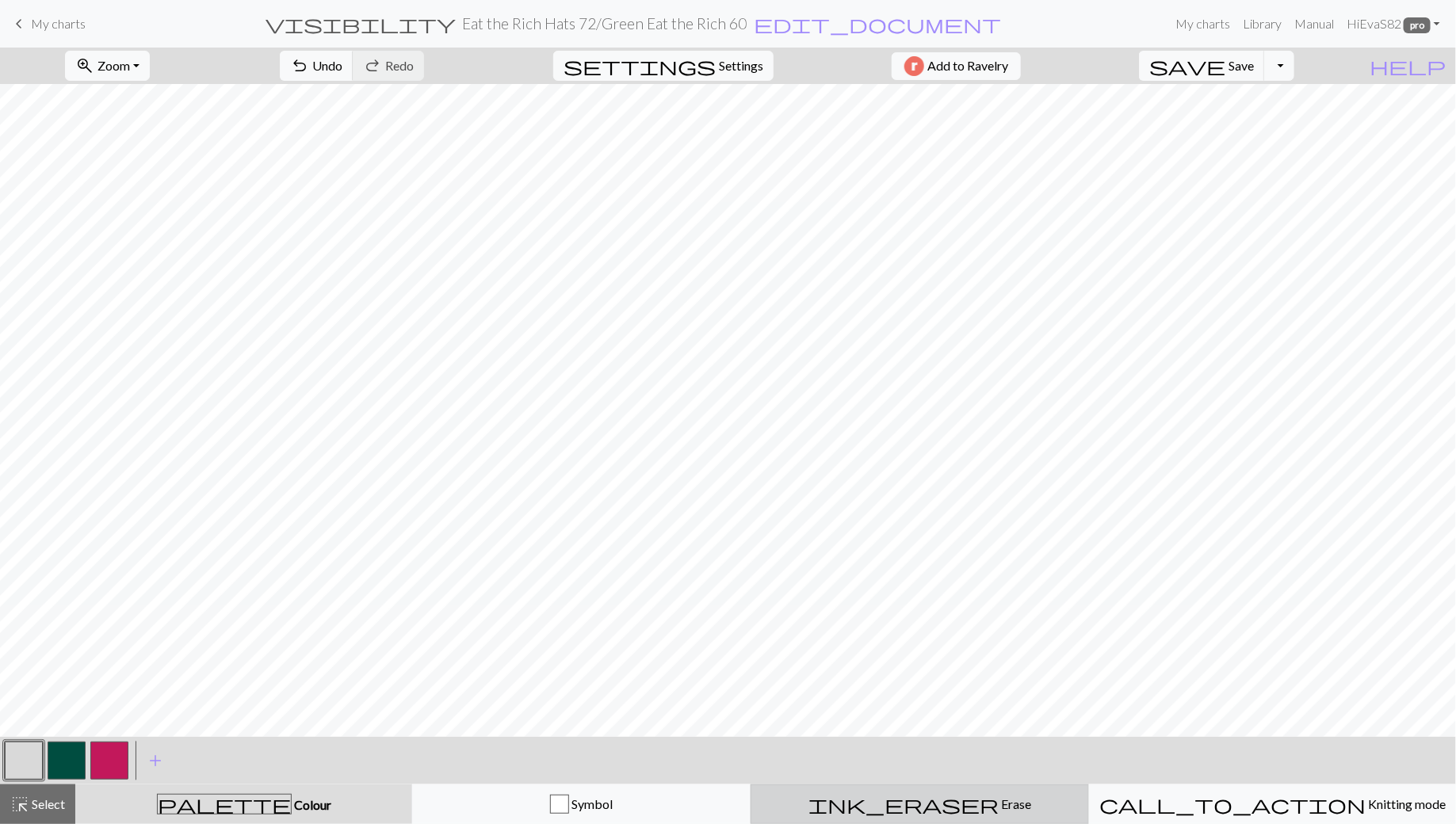
click at [998, 810] on span "Erase" at bounding box center [1014, 804] width 32 height 15
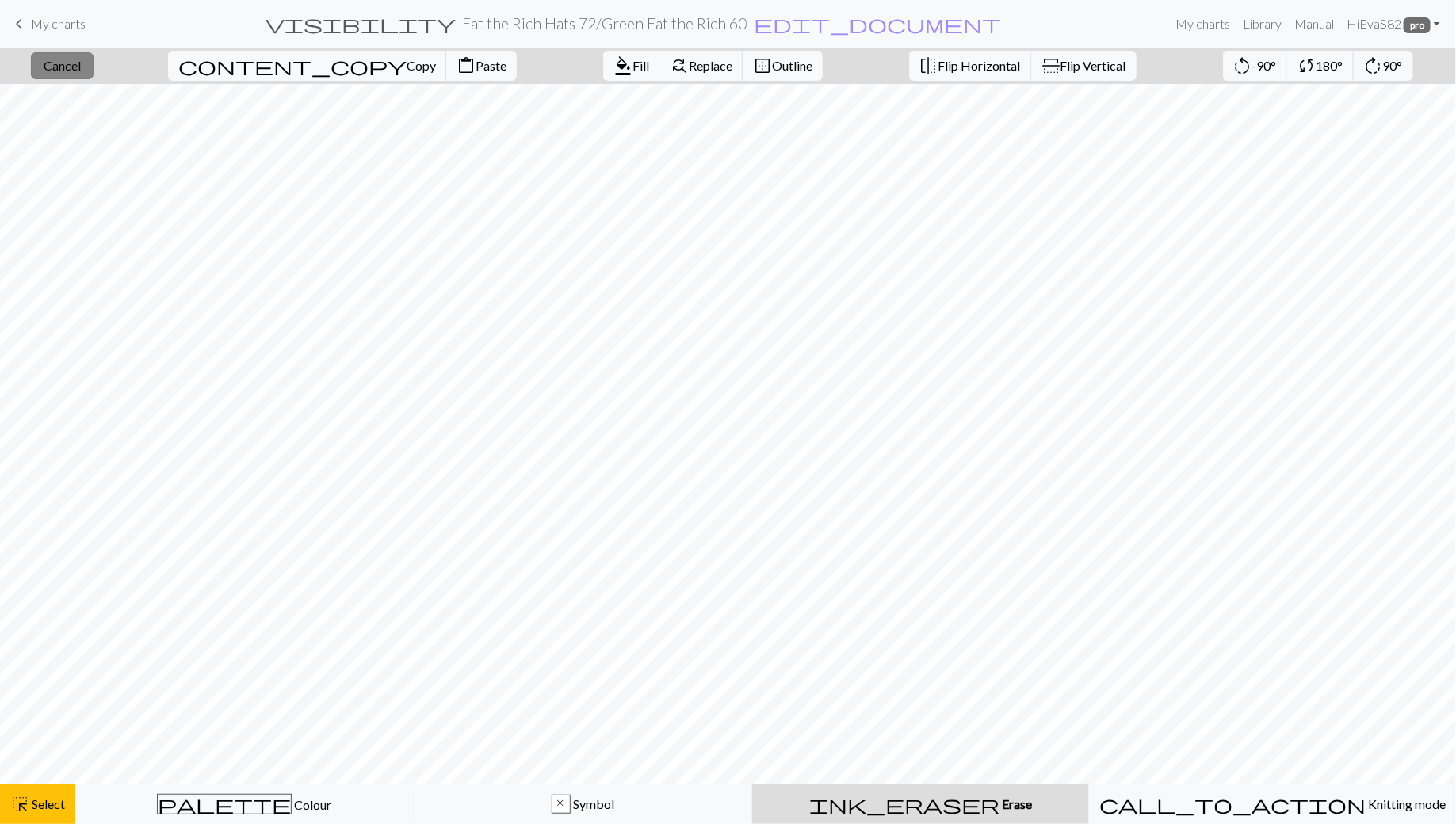
click at [61, 63] on button "close Cancel" at bounding box center [61, 66] width 62 height 27
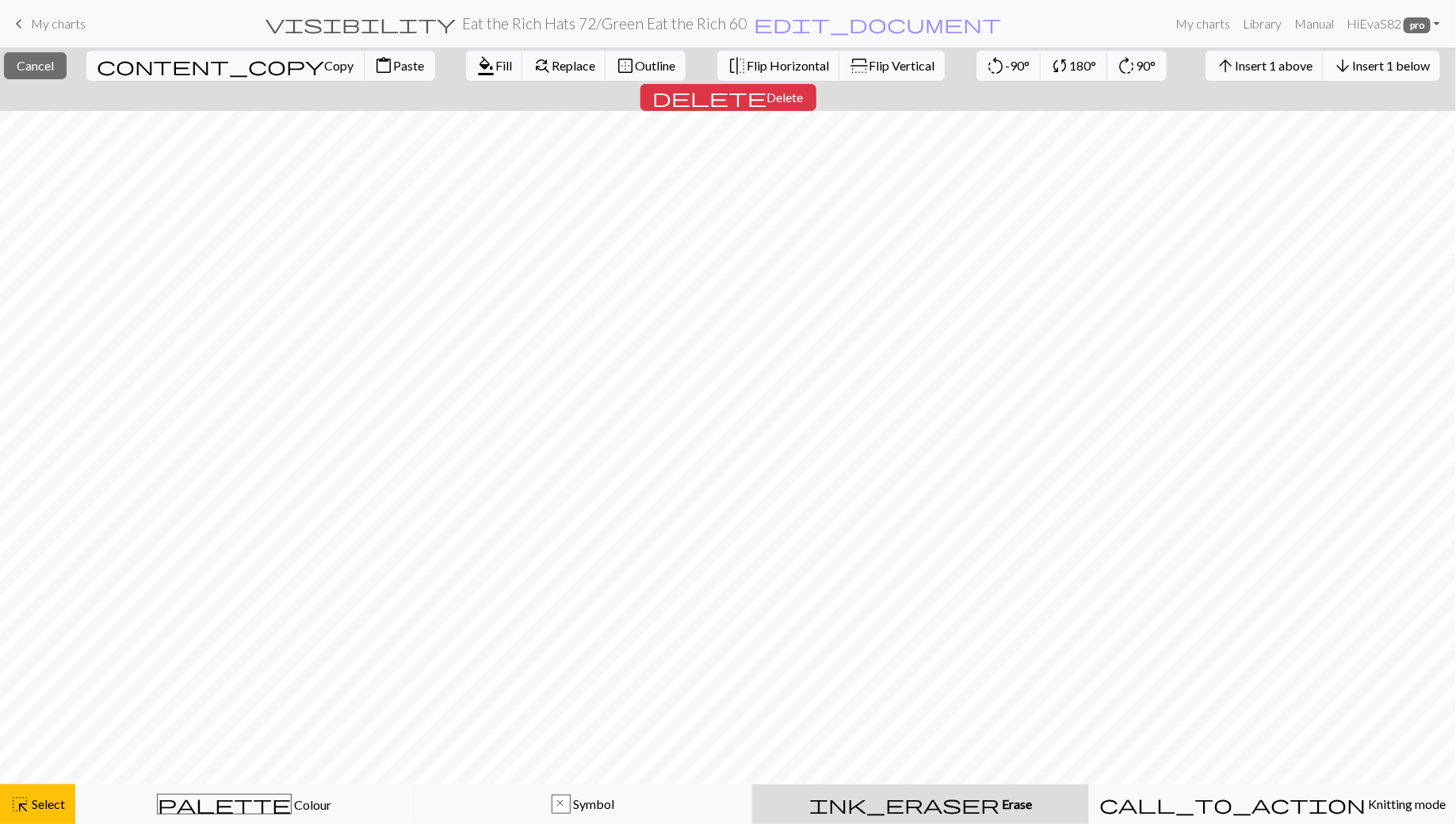
click at [1353, 67] on span "Insert 1 below" at bounding box center [1391, 65] width 78 height 15
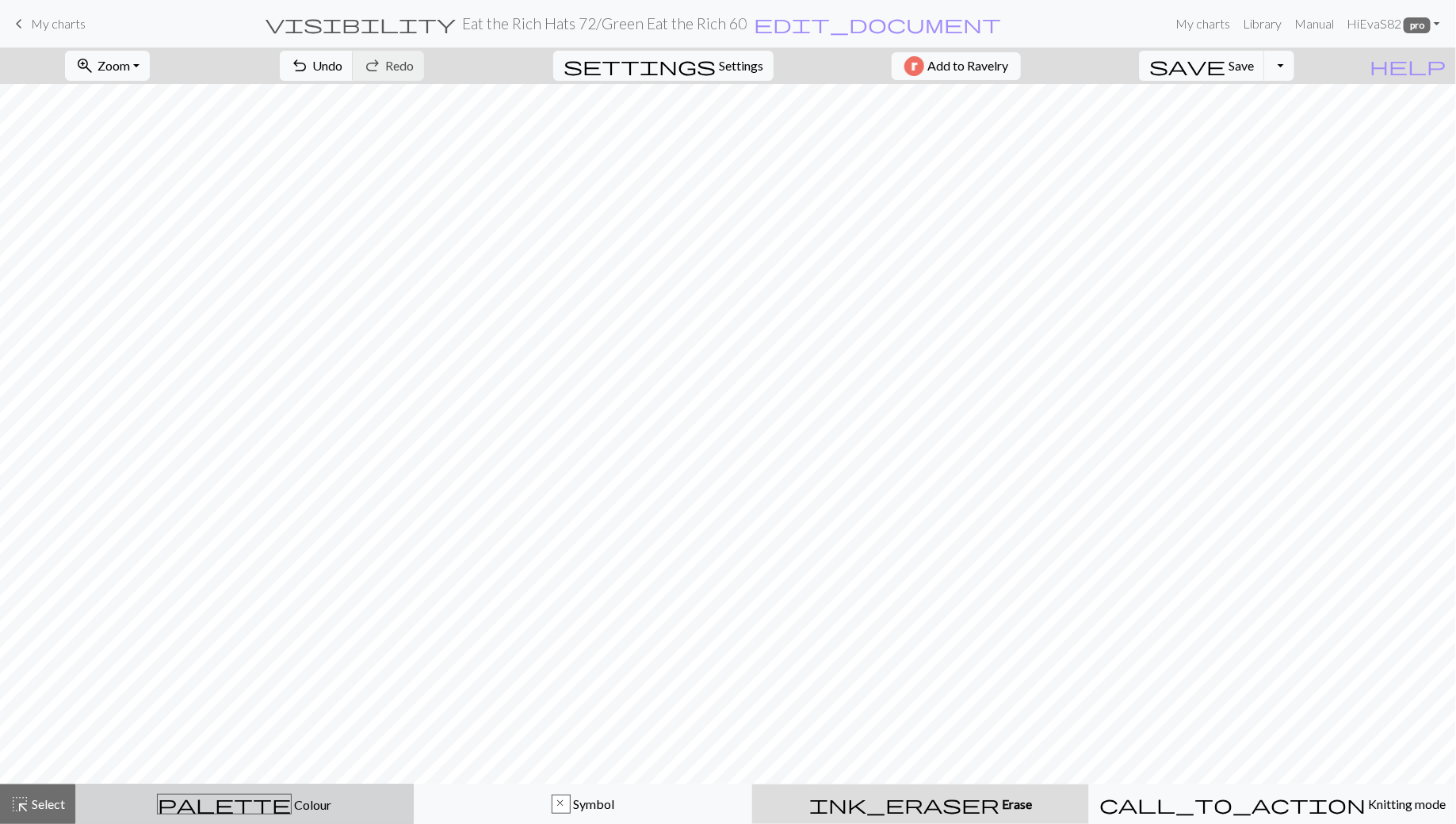
click at [237, 805] on span "palette" at bounding box center [224, 804] width 133 height 22
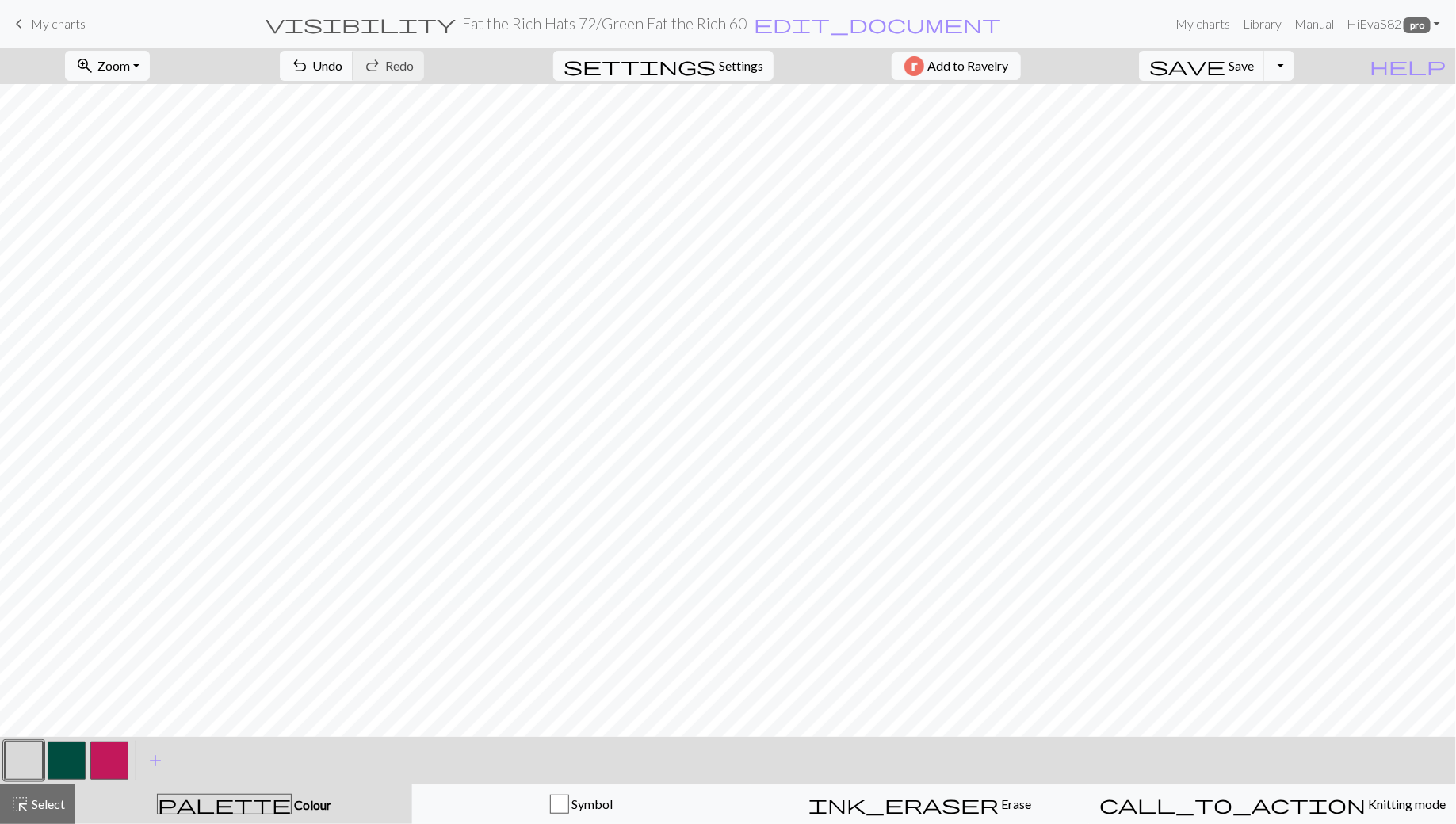
click at [72, 759] on button "button" at bounding box center [66, 760] width 38 height 38
click at [26, 764] on button "button" at bounding box center [23, 760] width 38 height 38
click at [69, 765] on button "button" at bounding box center [66, 760] width 38 height 38
click at [73, 753] on button "button" at bounding box center [66, 760] width 38 height 38
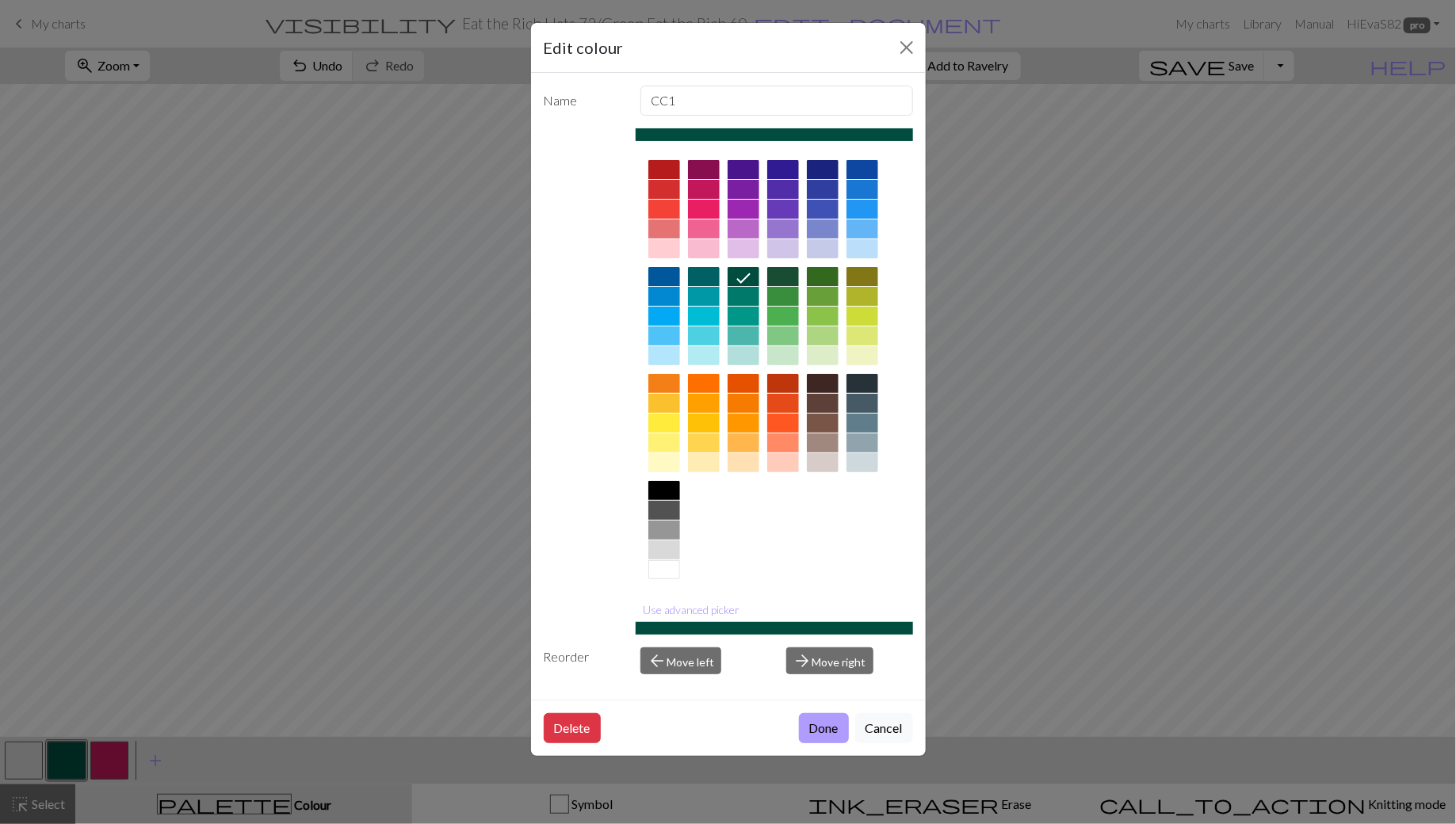
click at [825, 727] on button "Done" at bounding box center [823, 728] width 50 height 30
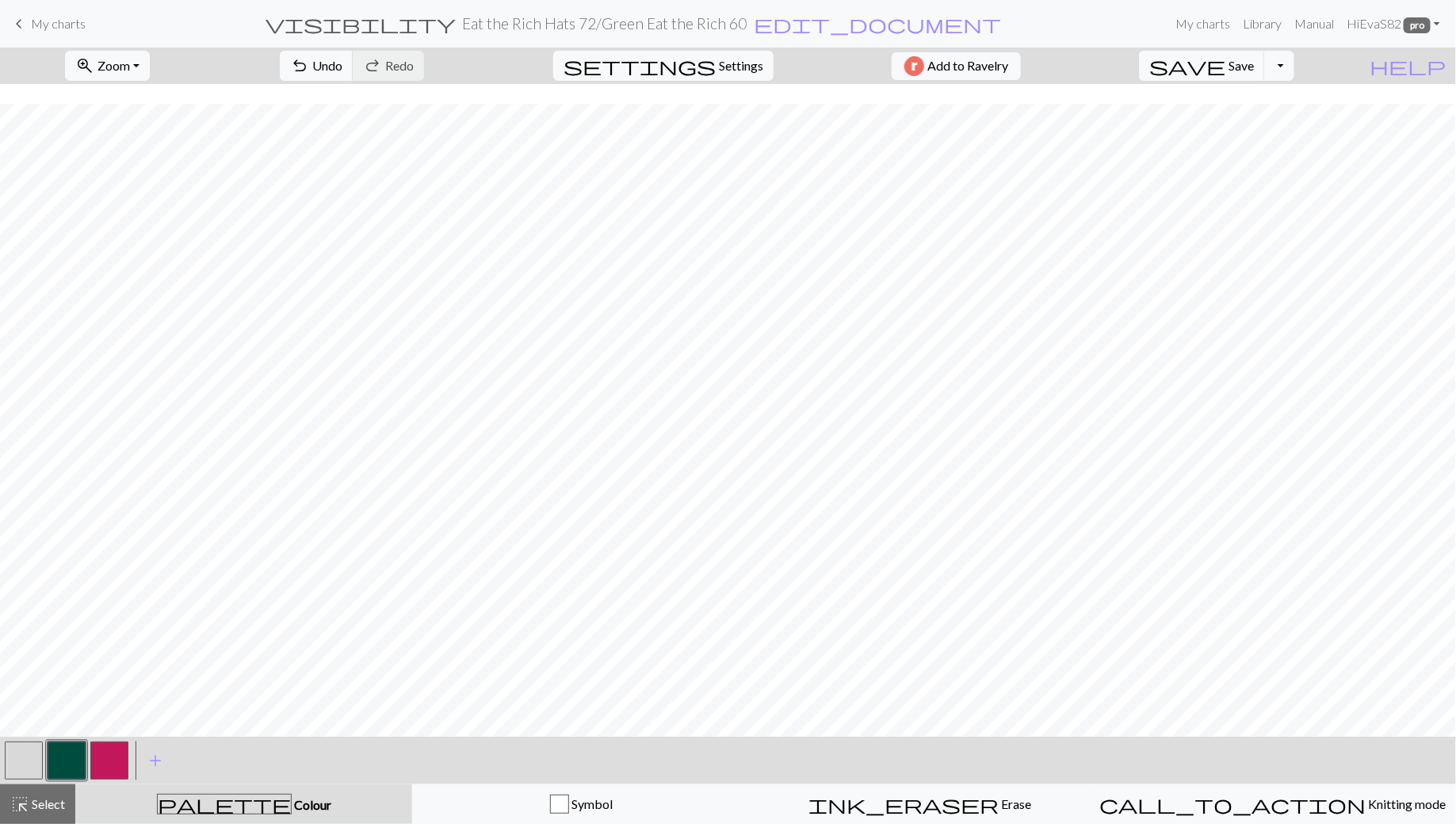
scroll to position [52, 0]
click at [39, 757] on button "button" at bounding box center [23, 760] width 38 height 38
click at [69, 756] on button "button" at bounding box center [66, 760] width 38 height 38
click at [38, 751] on button "button" at bounding box center [23, 760] width 38 height 38
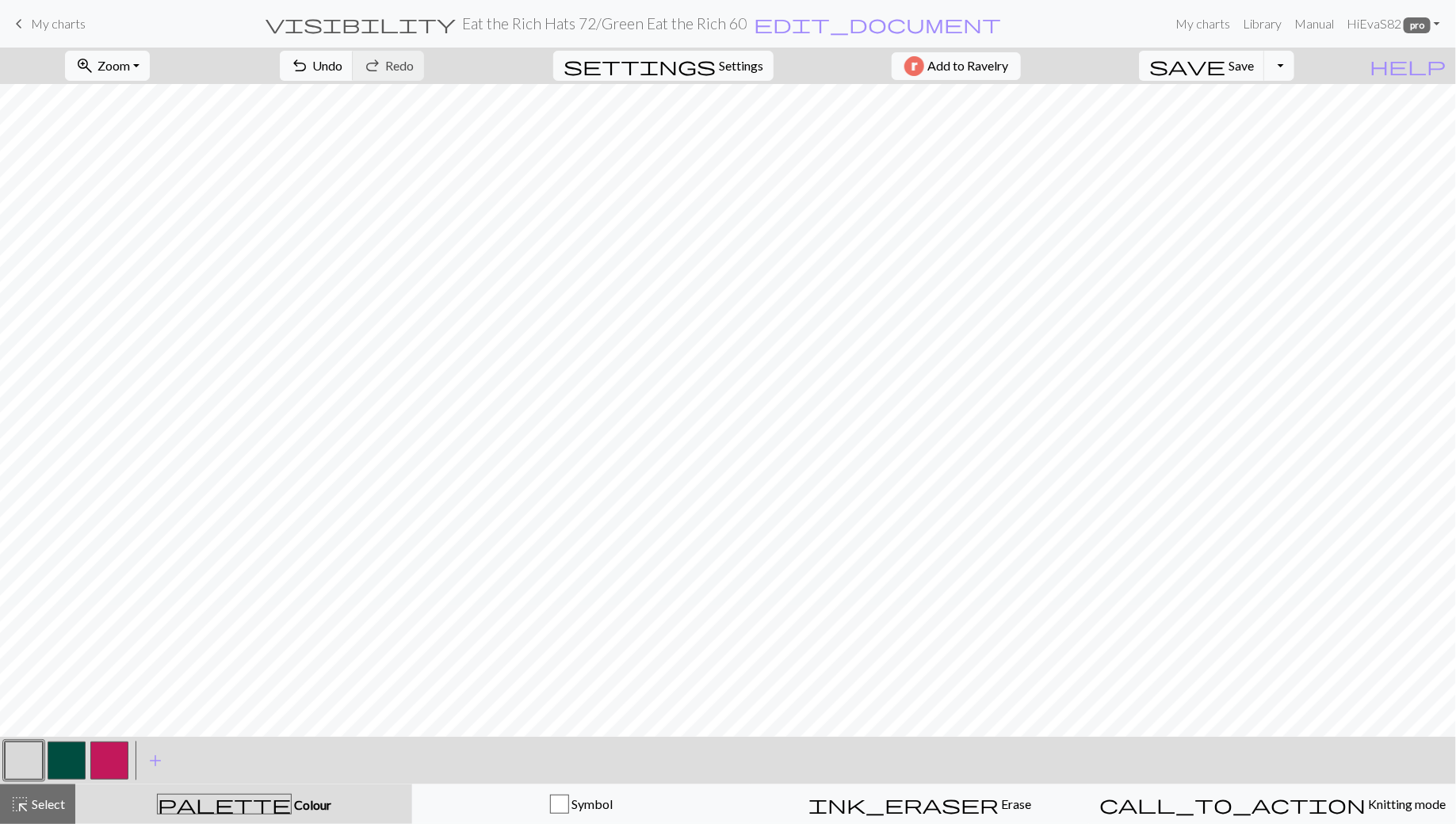
click at [65, 763] on button "button" at bounding box center [66, 760] width 38 height 38
click at [66, 707] on div "zoom_in Zoom Zoom Fit all Fit width Fit height 50% 100% 150% 200% undo Undo Und…" at bounding box center [728, 436] width 1456 height 777
click at [27, 765] on button "button" at bounding box center [23, 760] width 38 height 38
click at [75, 764] on button "button" at bounding box center [66, 760] width 38 height 38
click at [25, 751] on button "button" at bounding box center [23, 760] width 38 height 38
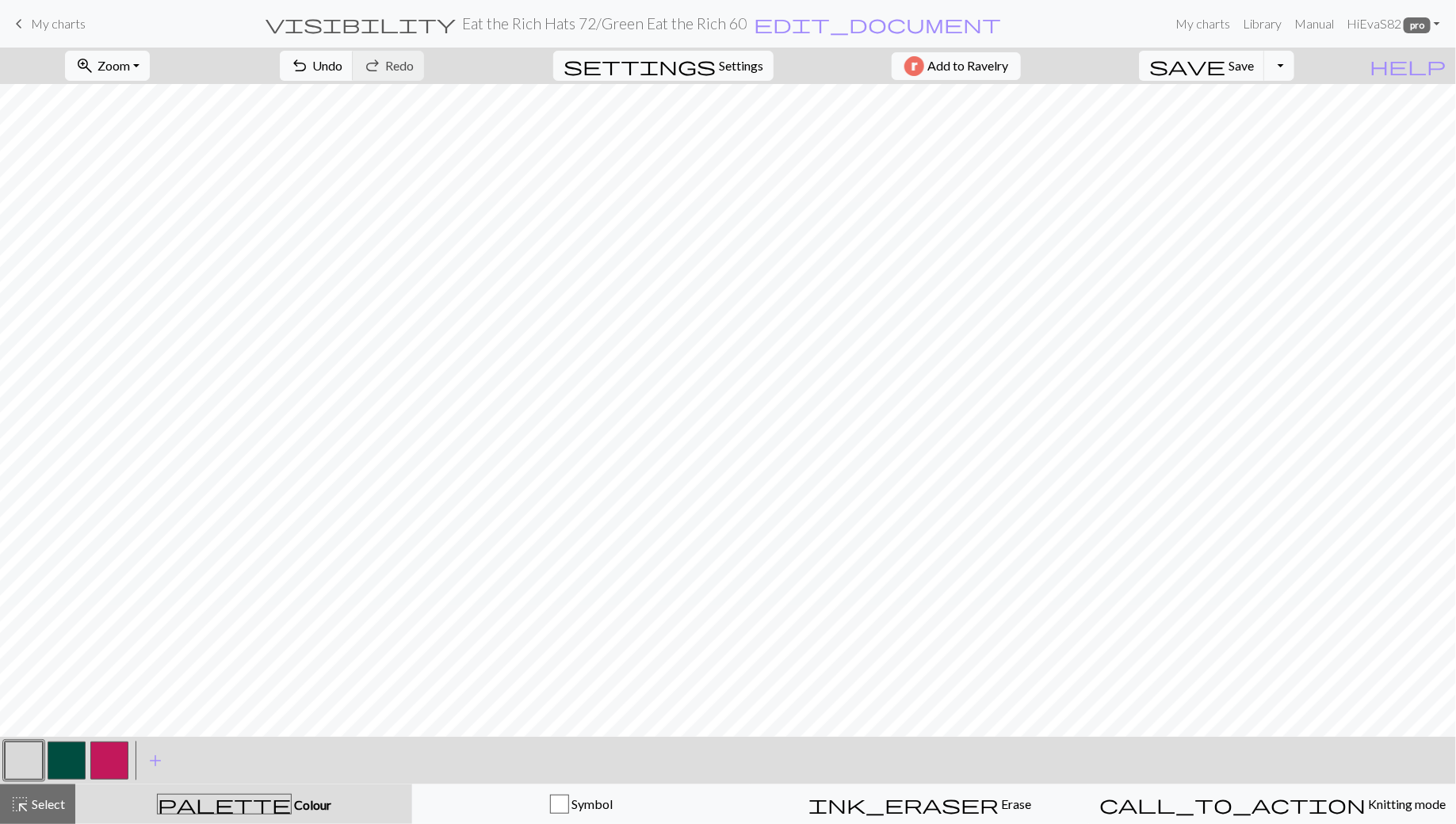
click at [79, 759] on button "button" at bounding box center [66, 760] width 38 height 38
click at [39, 806] on span "Select" at bounding box center [46, 804] width 36 height 15
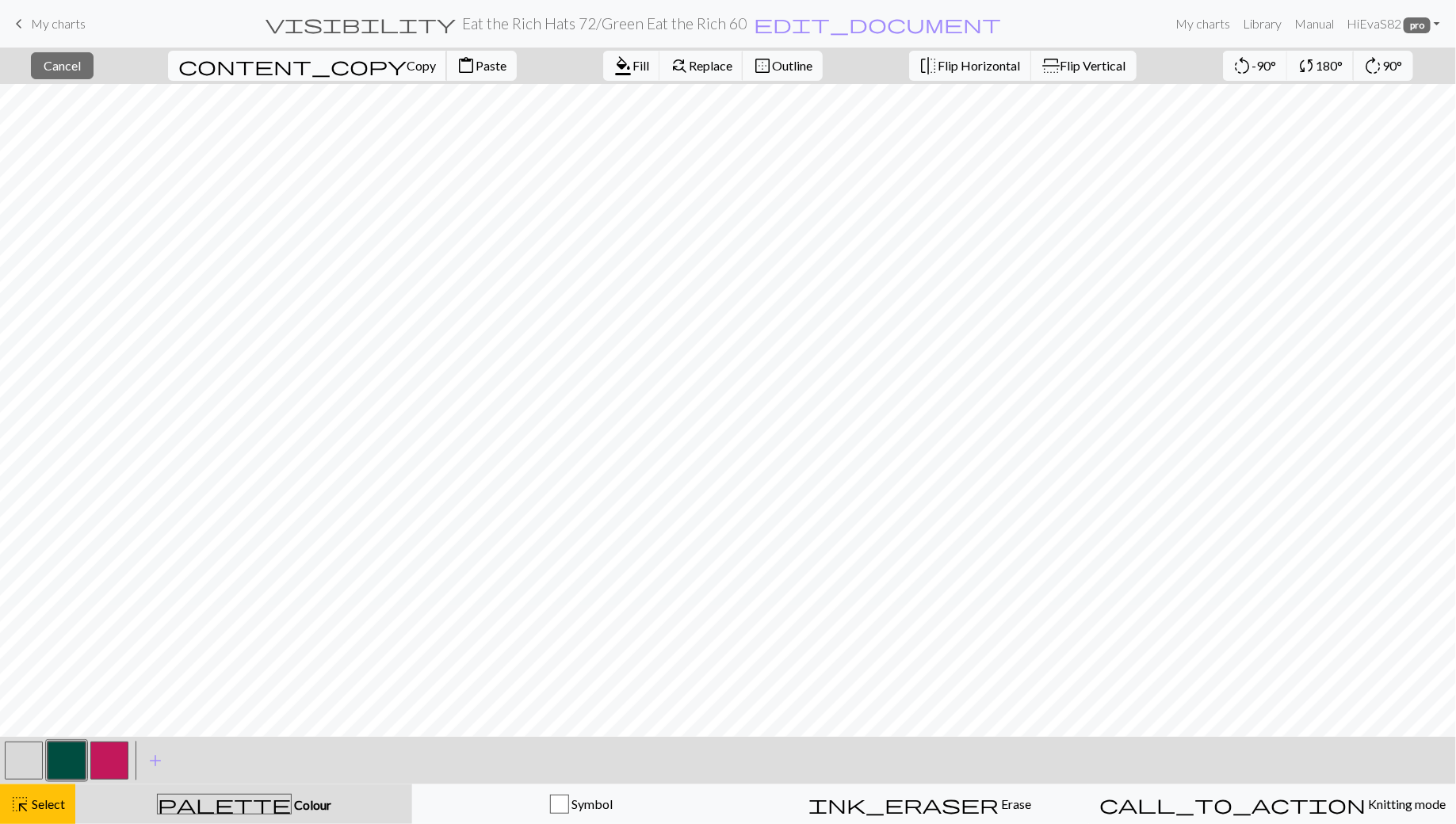
click at [407, 67] on span "Copy" at bounding box center [421, 65] width 29 height 15
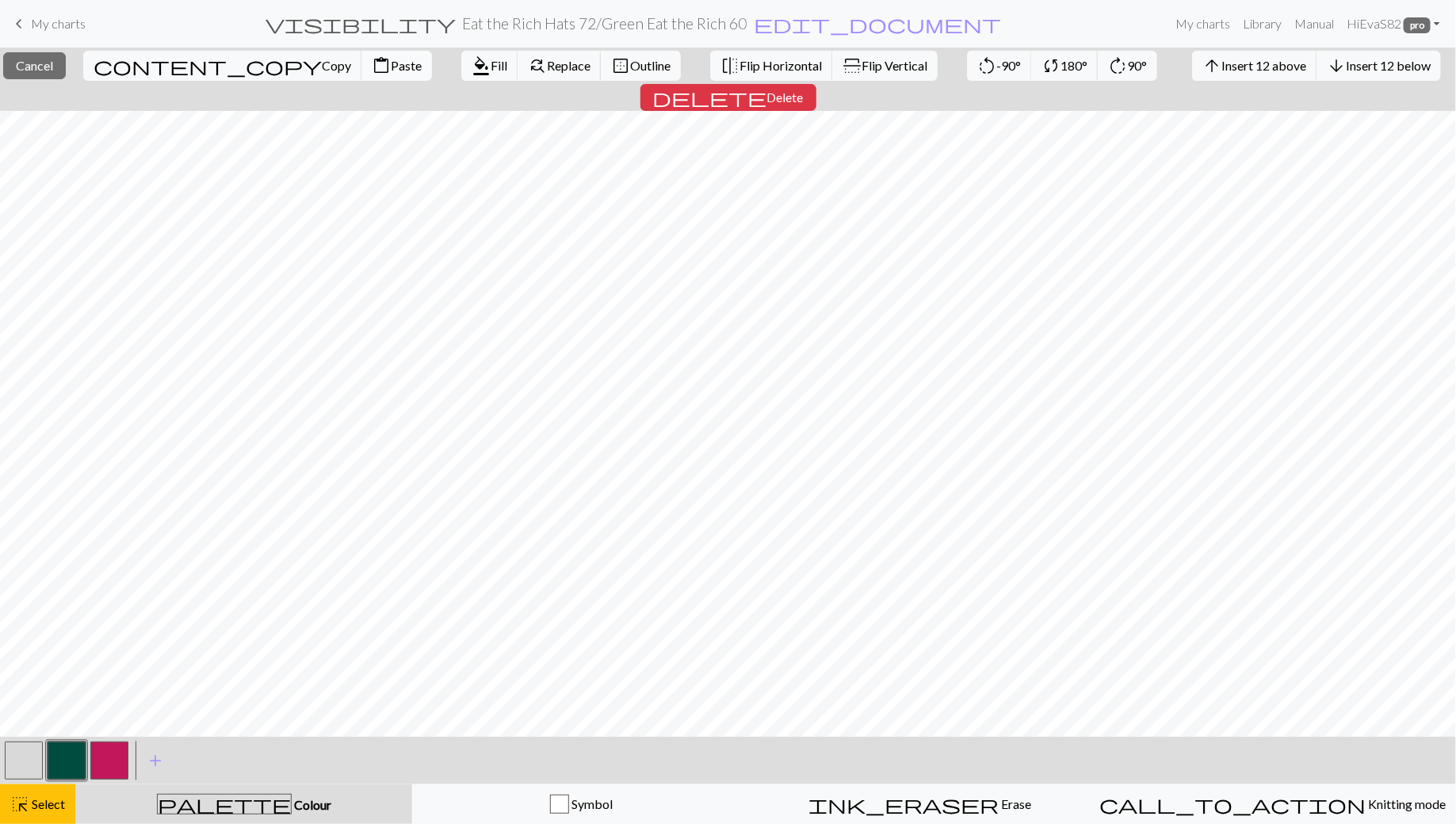
click at [391, 62] on span "Paste" at bounding box center [406, 65] width 31 height 15
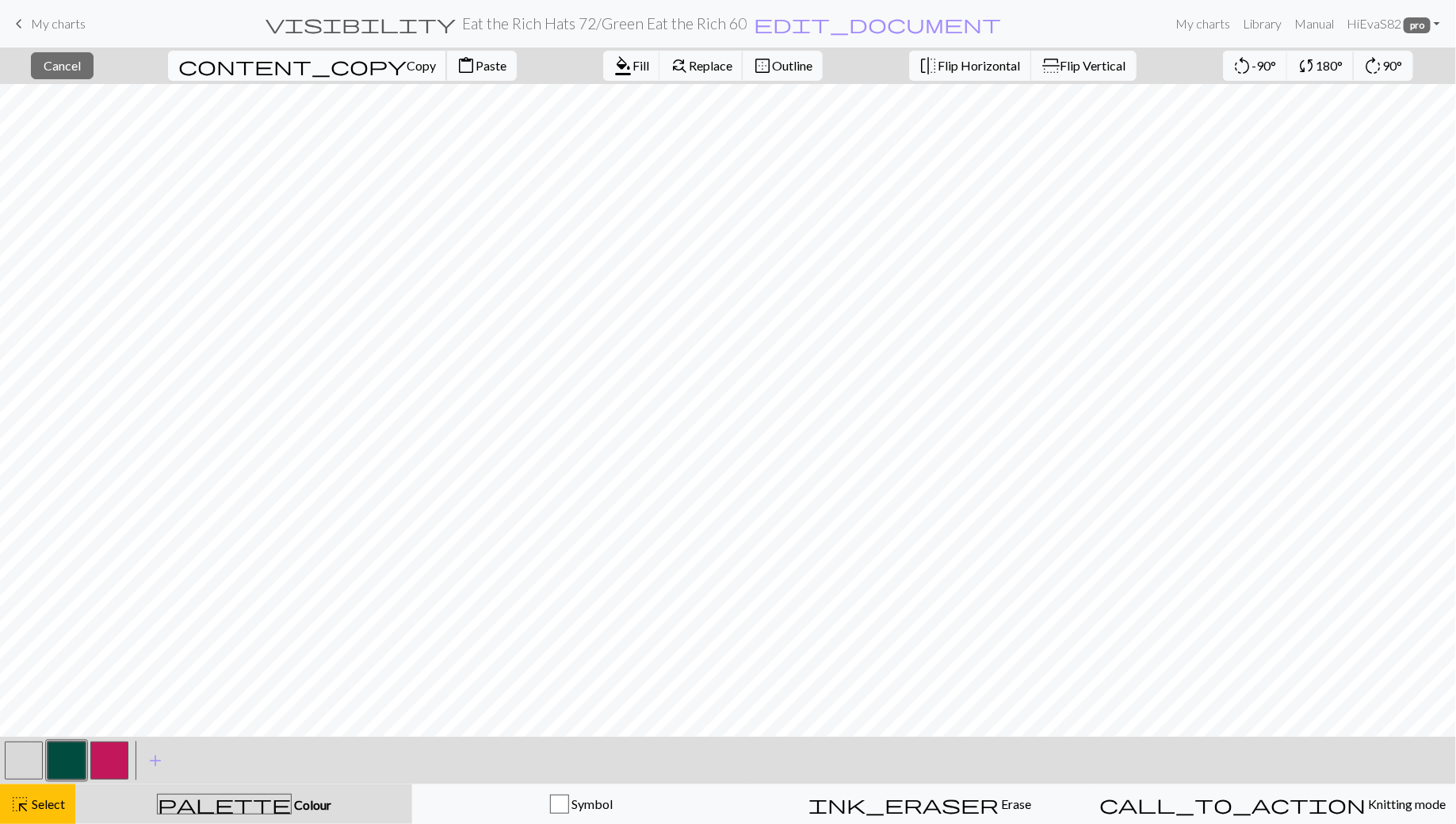
click at [407, 70] on span "Copy" at bounding box center [421, 65] width 29 height 15
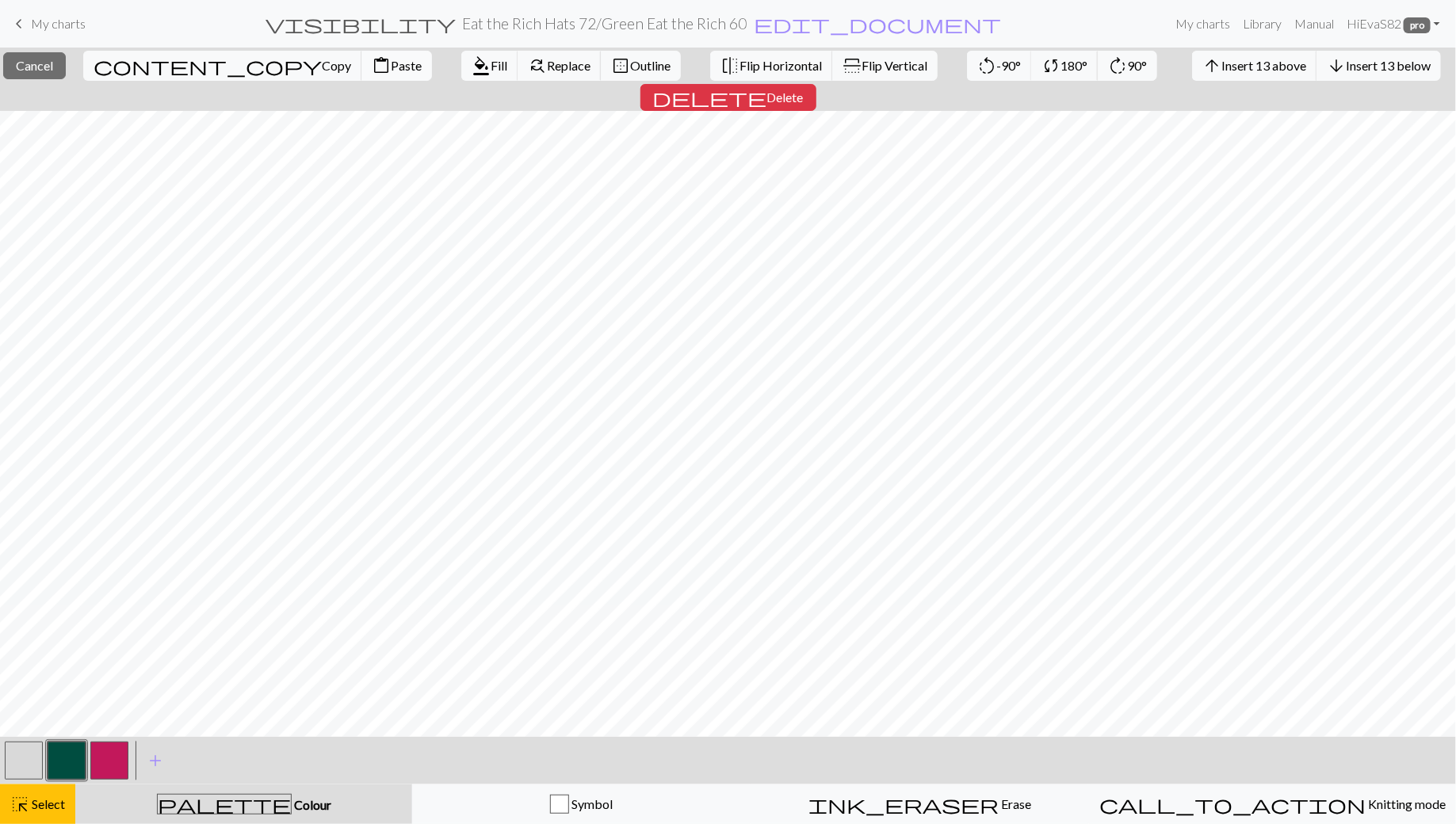
click at [391, 59] on span "Paste" at bounding box center [406, 65] width 31 height 15
click at [53, 67] on span "Cancel" at bounding box center [34, 65] width 37 height 15
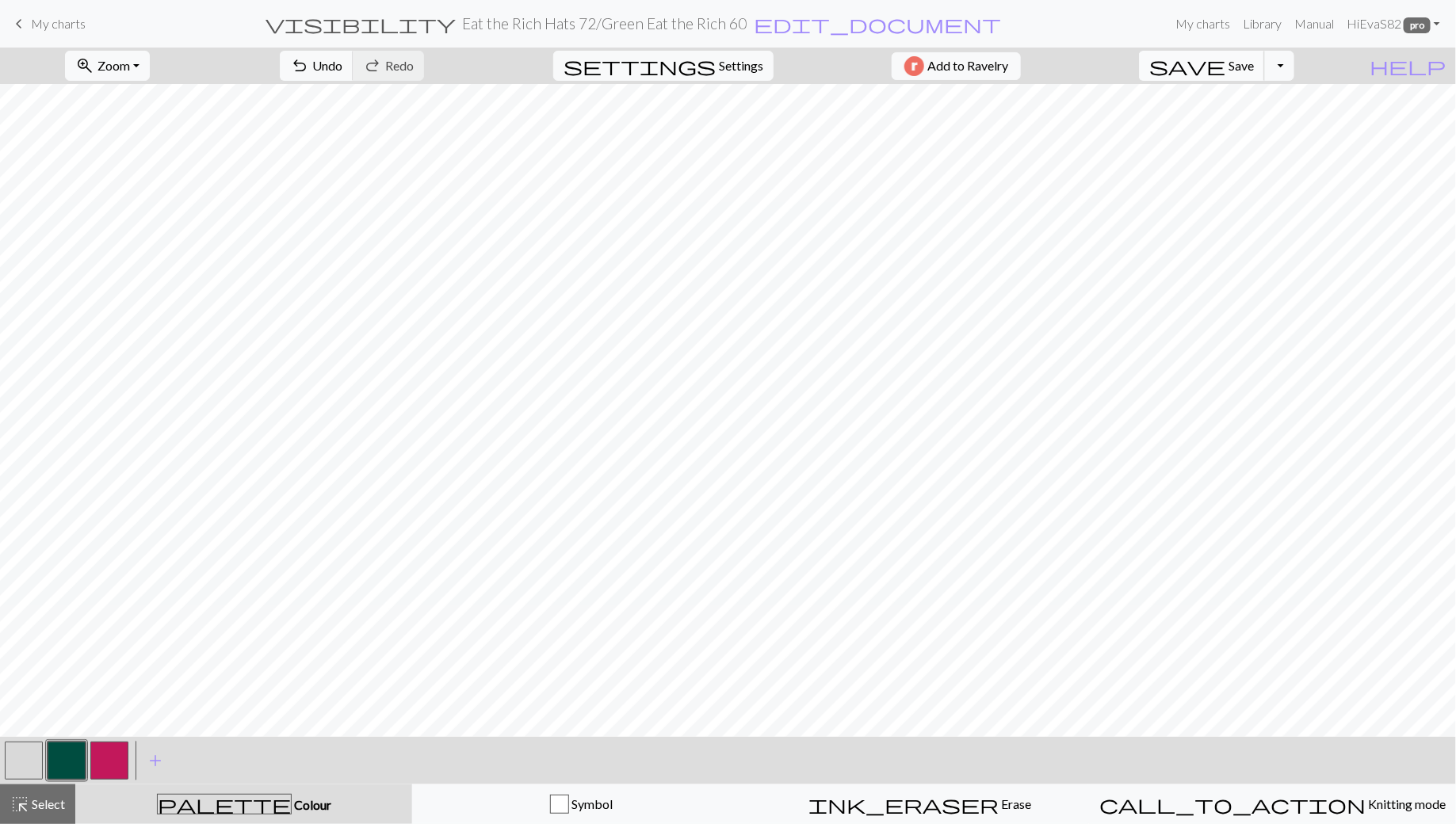
click at [1254, 60] on span "Save" at bounding box center [1241, 65] width 25 height 15
click at [1254, 68] on span "Save" at bounding box center [1241, 65] width 25 height 15
